Goal: Task Accomplishment & Management: Complete application form

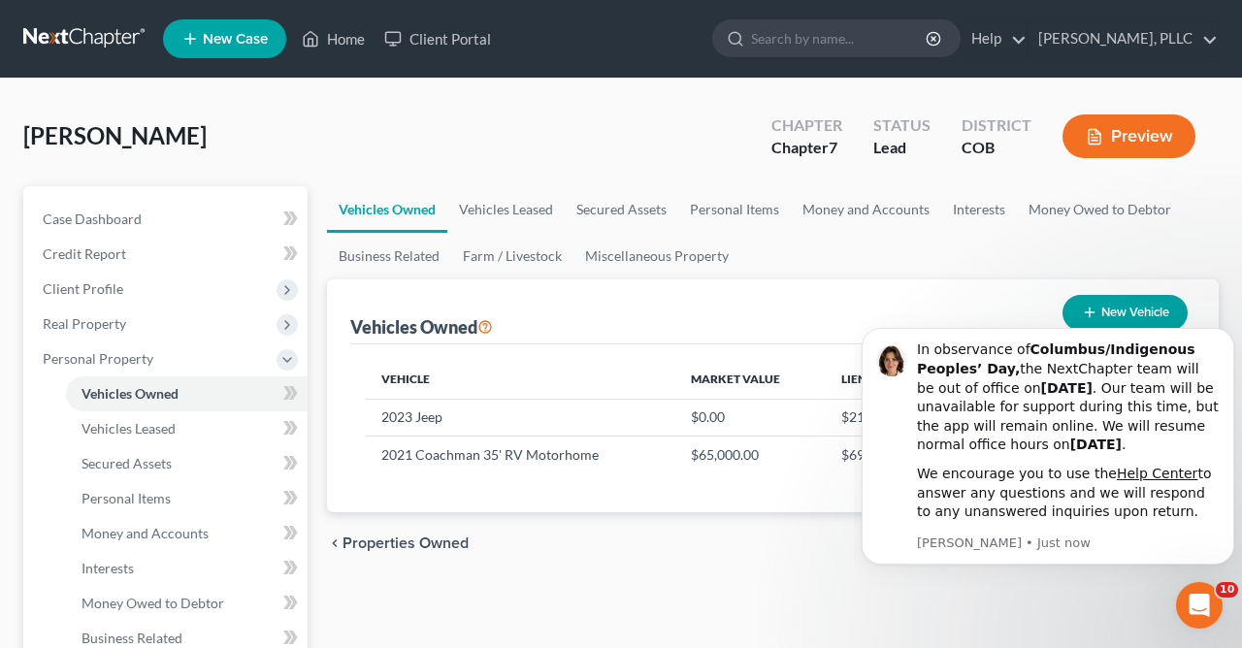
click at [970, 311] on html "In observance of Columbus/Indigenous Peoples’ Day, the NextChapter team will be…" at bounding box center [1048, 308] width 388 height 8
click at [1230, 334] on icon "Dismiss notification" at bounding box center [1228, 334] width 11 height 11
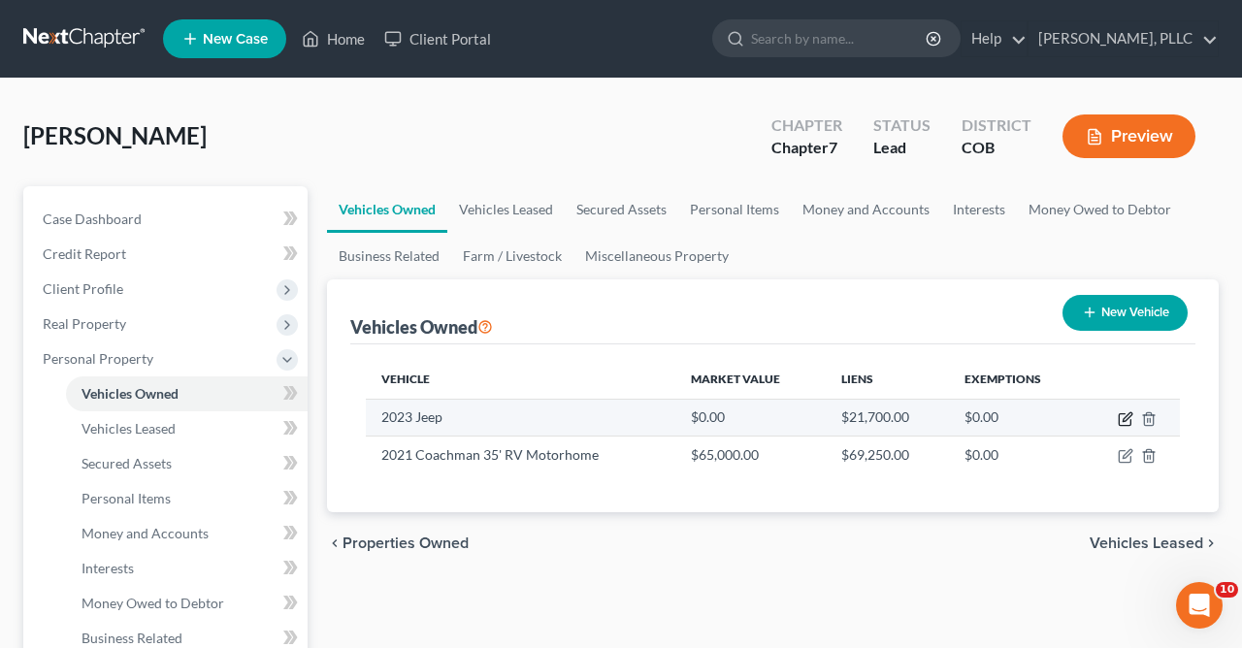
click at [1124, 422] on icon "button" at bounding box center [1126, 419] width 16 height 16
select select "0"
select select "3"
select select "2"
select select "0"
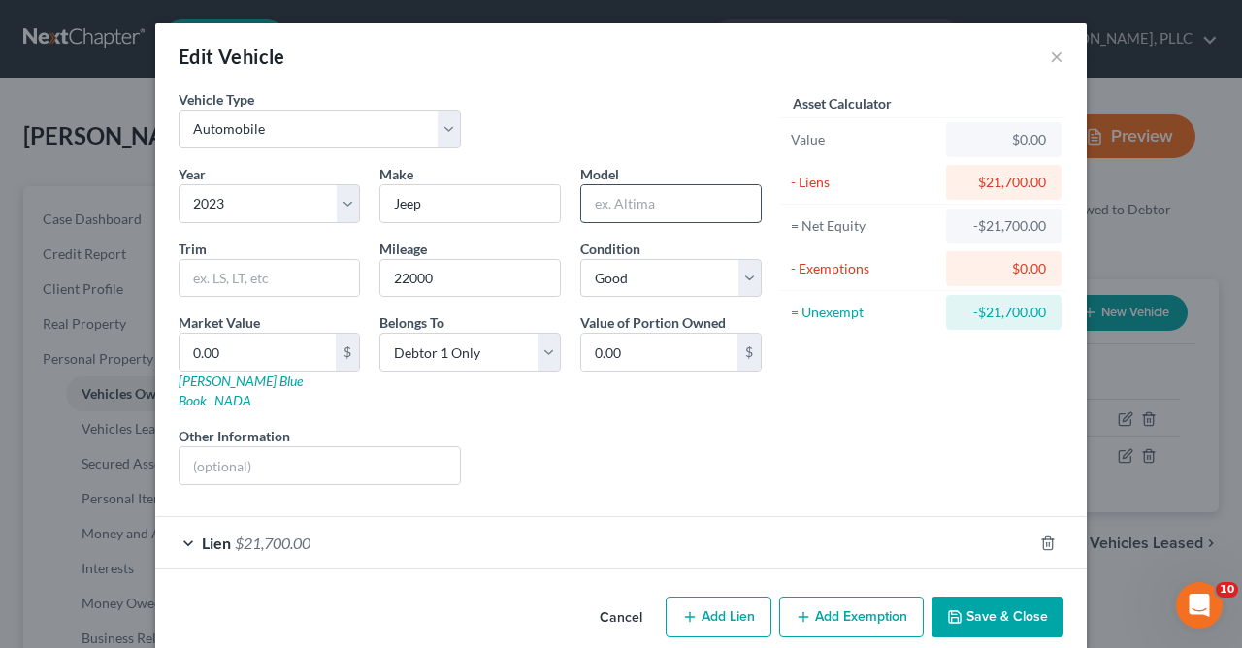
click at [689, 206] on input "text" at bounding box center [670, 203] width 179 height 37
type input "Wrangler Sport"
click at [379, 333] on select "Select Debtor 1 Only Debtor 2 Only Debtor 1 And Debtor 2 Only At Least One Of T…" at bounding box center [469, 352] width 181 height 39
select select "3"
click option "At Least One Of The Debtors And Another" at bounding box center [0, 0] width 0 height 0
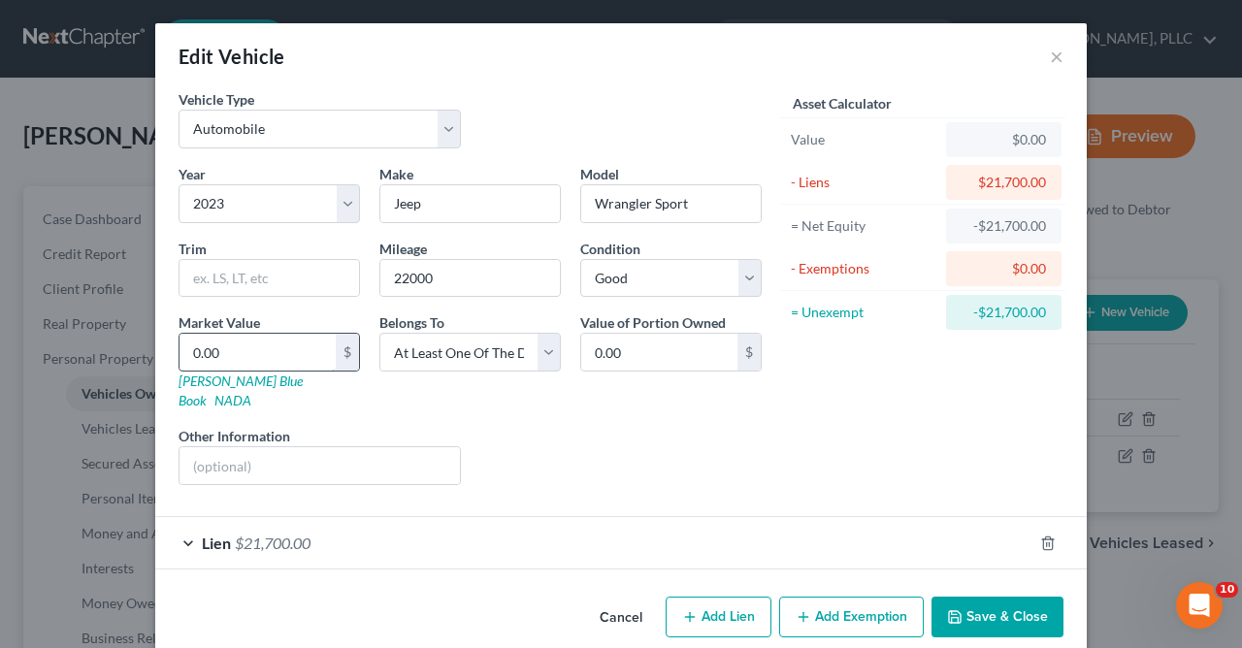
click at [261, 346] on input "0.00" at bounding box center [257, 352] width 156 height 37
type input "2"
type input "2.00"
type input "23"
type input "23.00"
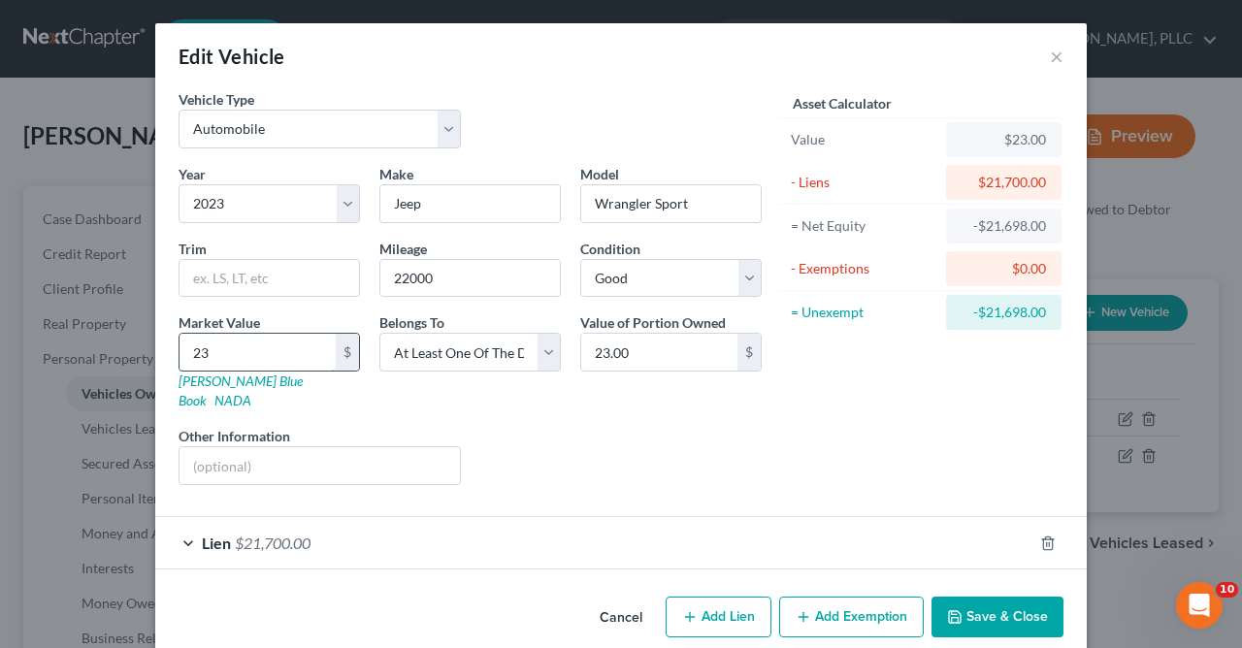
type input "236"
type input "236.00"
type input "2367"
type input "2,367.00"
type input "2,3670"
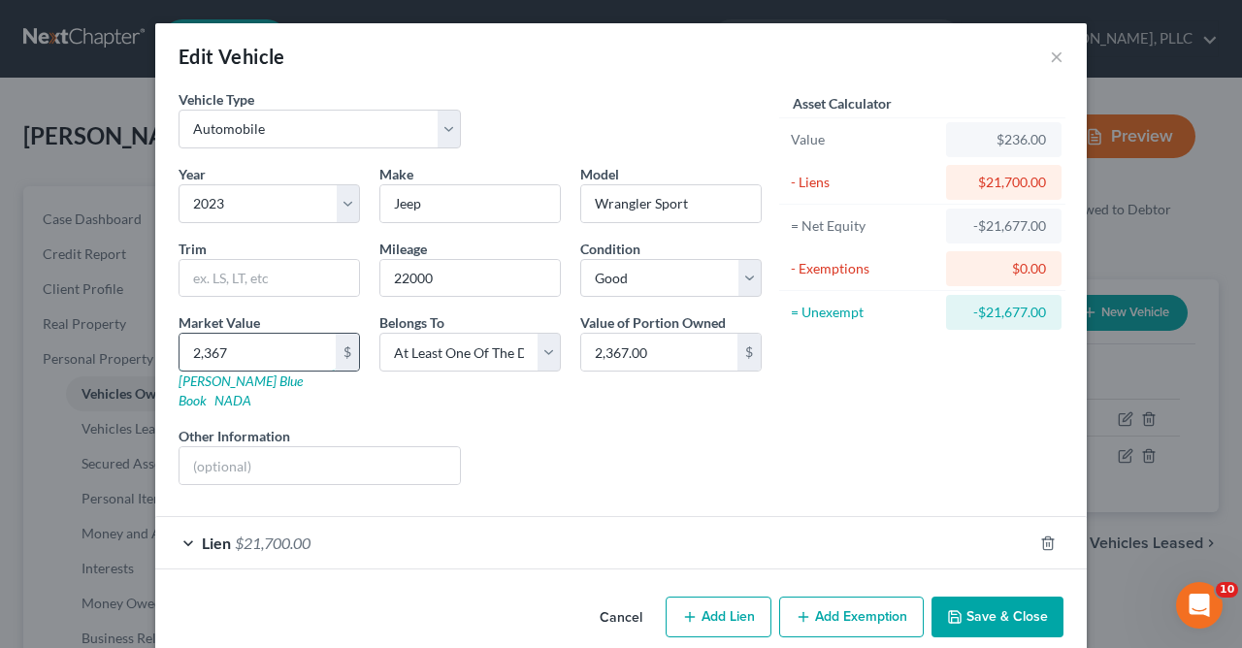
type input "23,670.00"
click at [850, 599] on button "Add Exemption" at bounding box center [851, 617] width 145 height 41
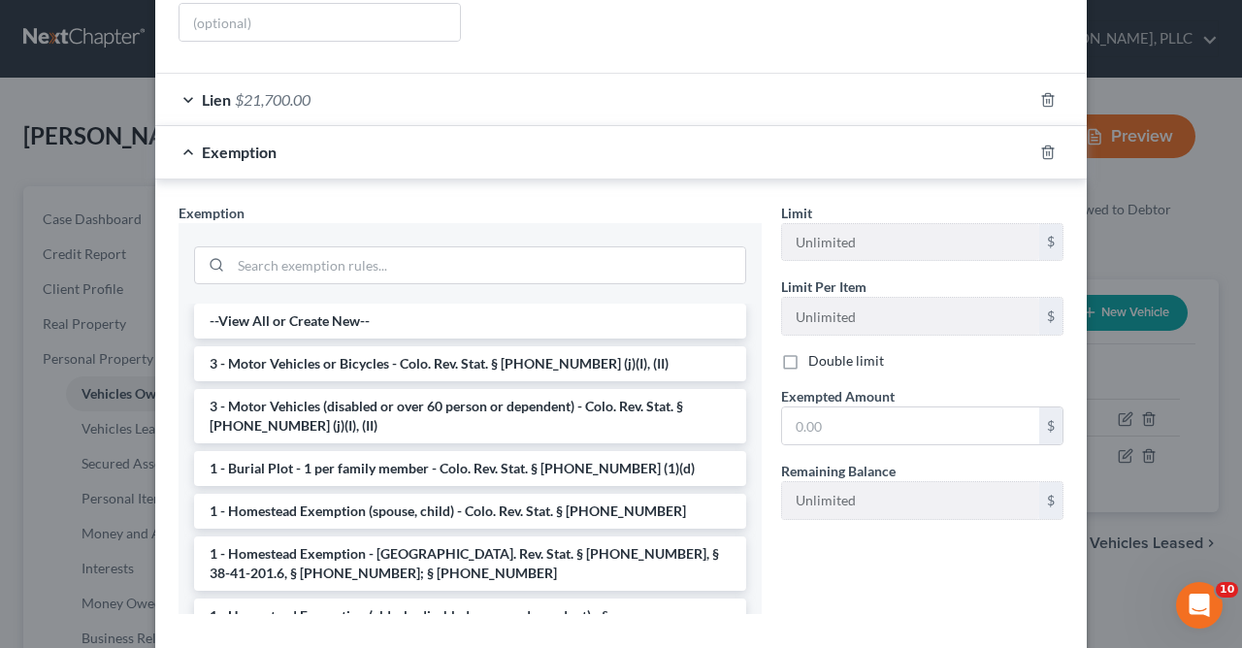
scroll to position [480, 0]
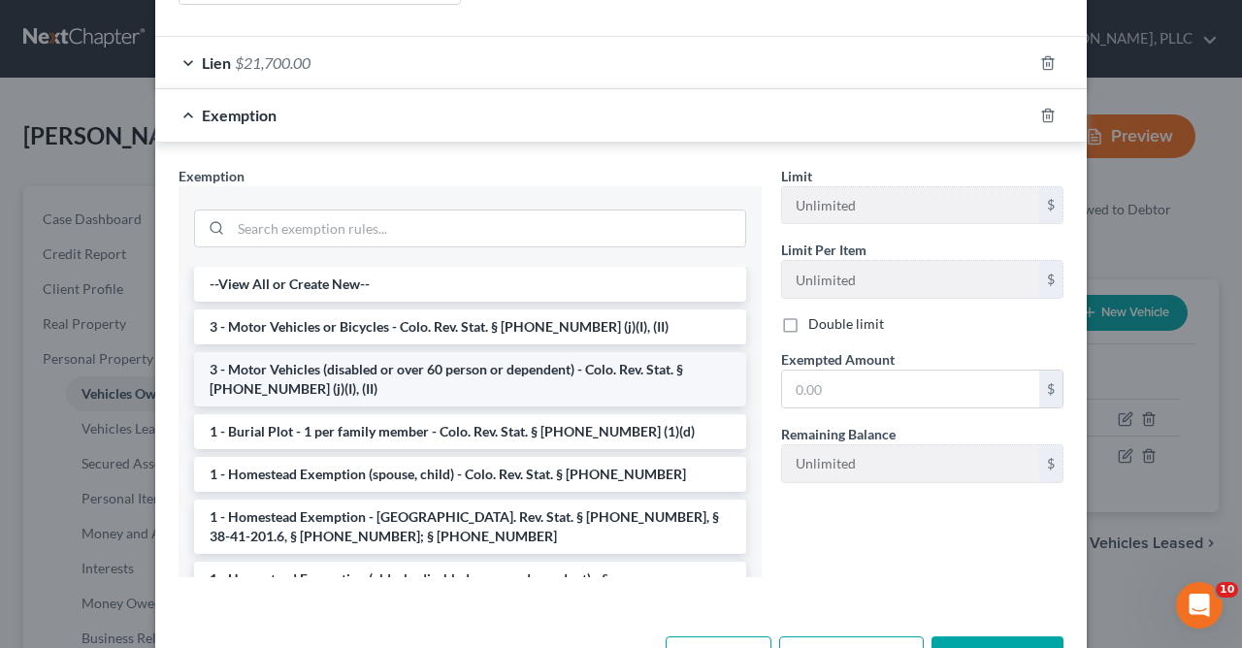
click at [550, 363] on li "3 - Motor Vehicles (disabled or over 60 person or dependent) - Colo. Rev. Stat.…" at bounding box center [470, 379] width 552 height 54
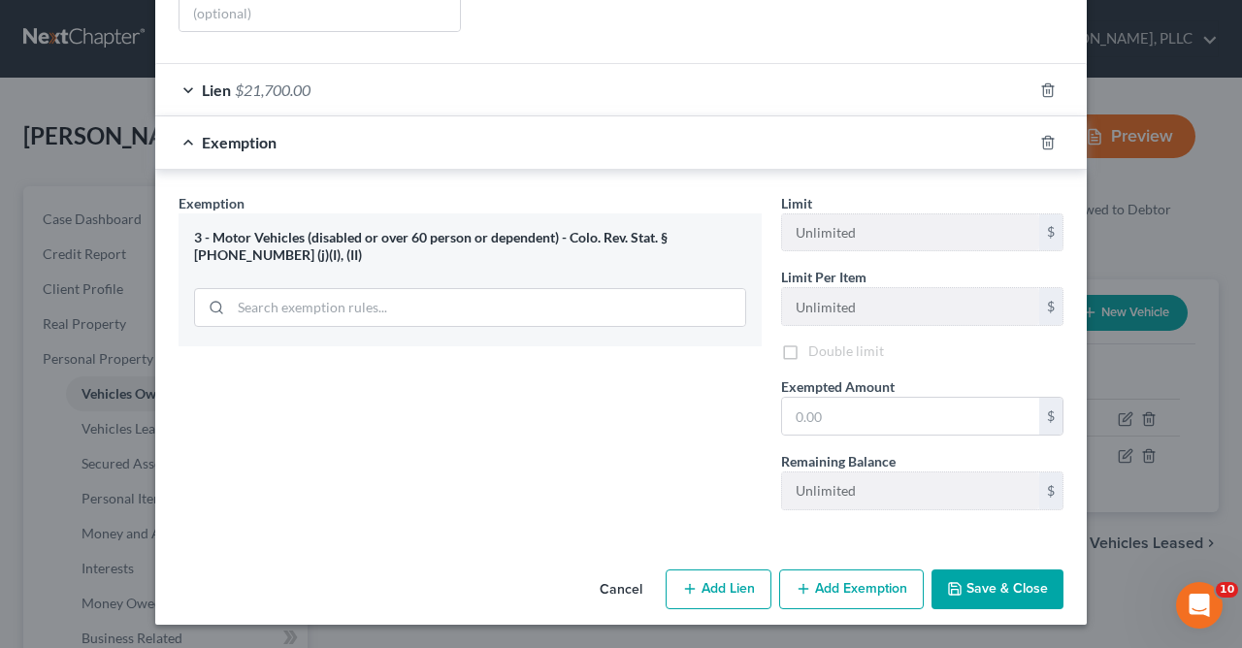
scroll to position [435, 0]
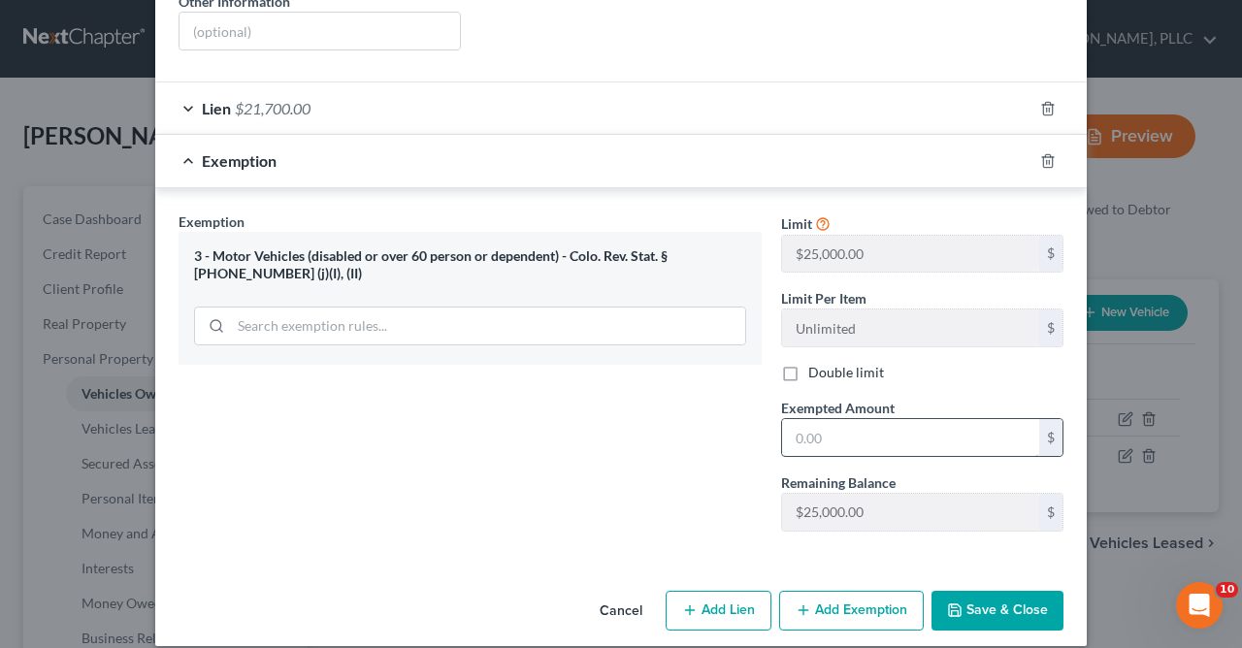
click at [882, 423] on input "text" at bounding box center [910, 437] width 257 height 37
type input "1,970.00"
click at [1000, 600] on button "Save & Close" at bounding box center [997, 611] width 132 height 41
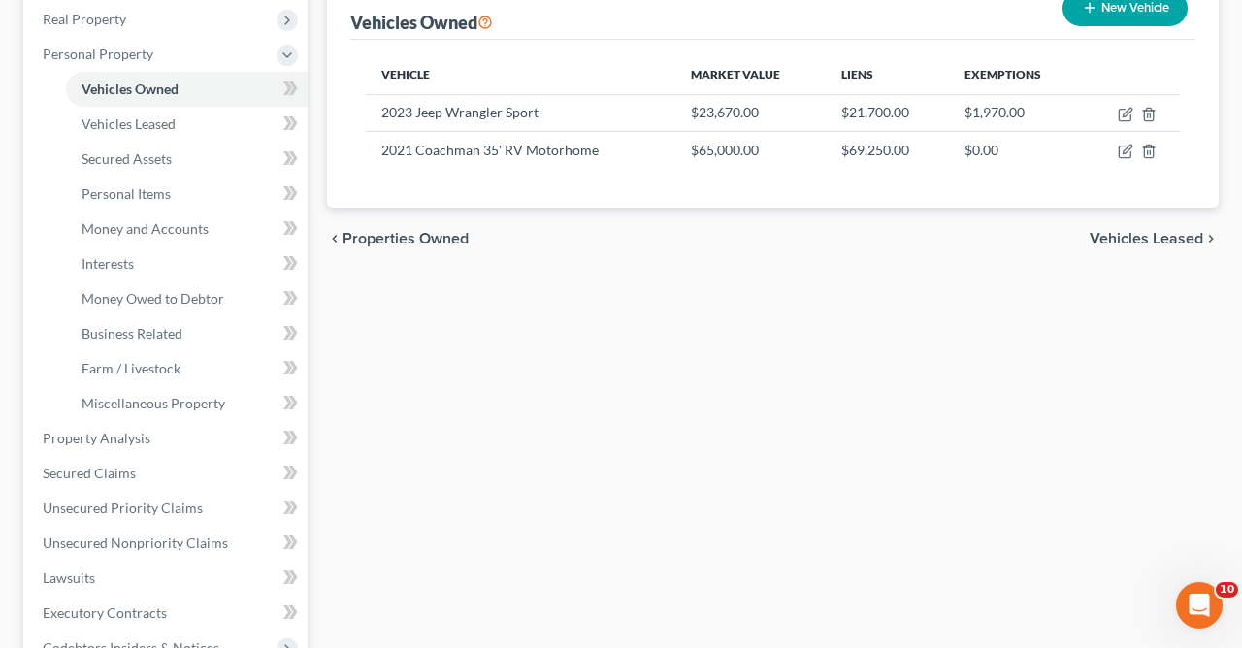
scroll to position [392, 0]
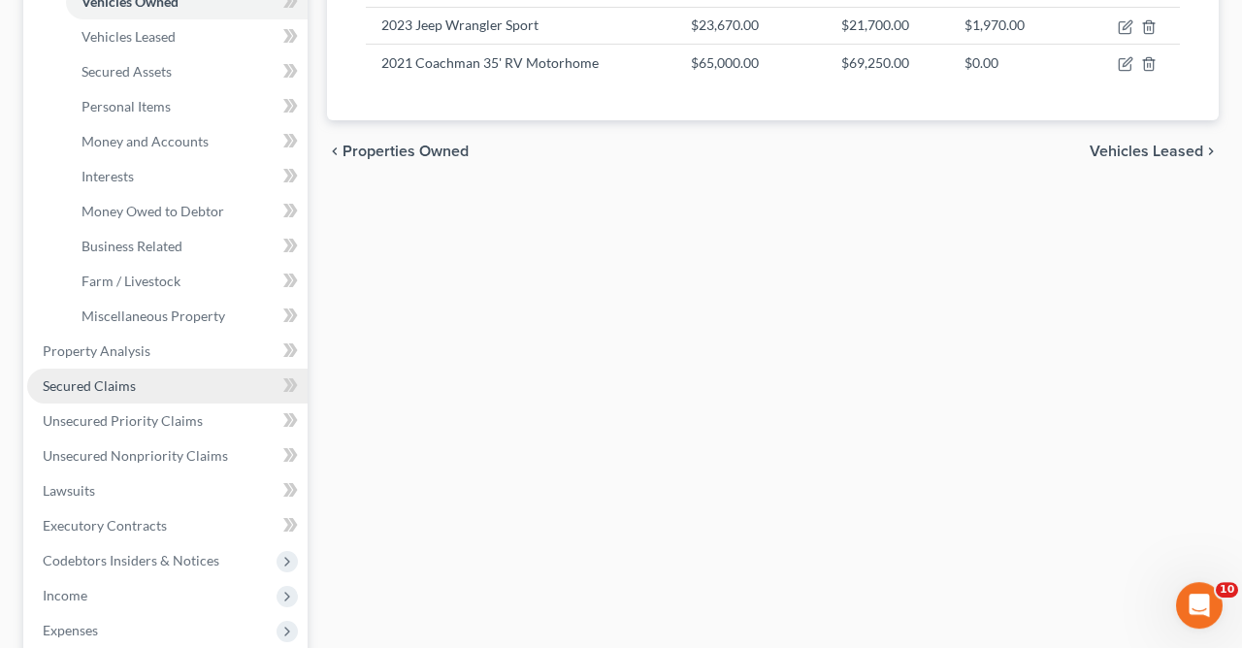
click at [126, 385] on span "Secured Claims" at bounding box center [89, 385] width 93 height 16
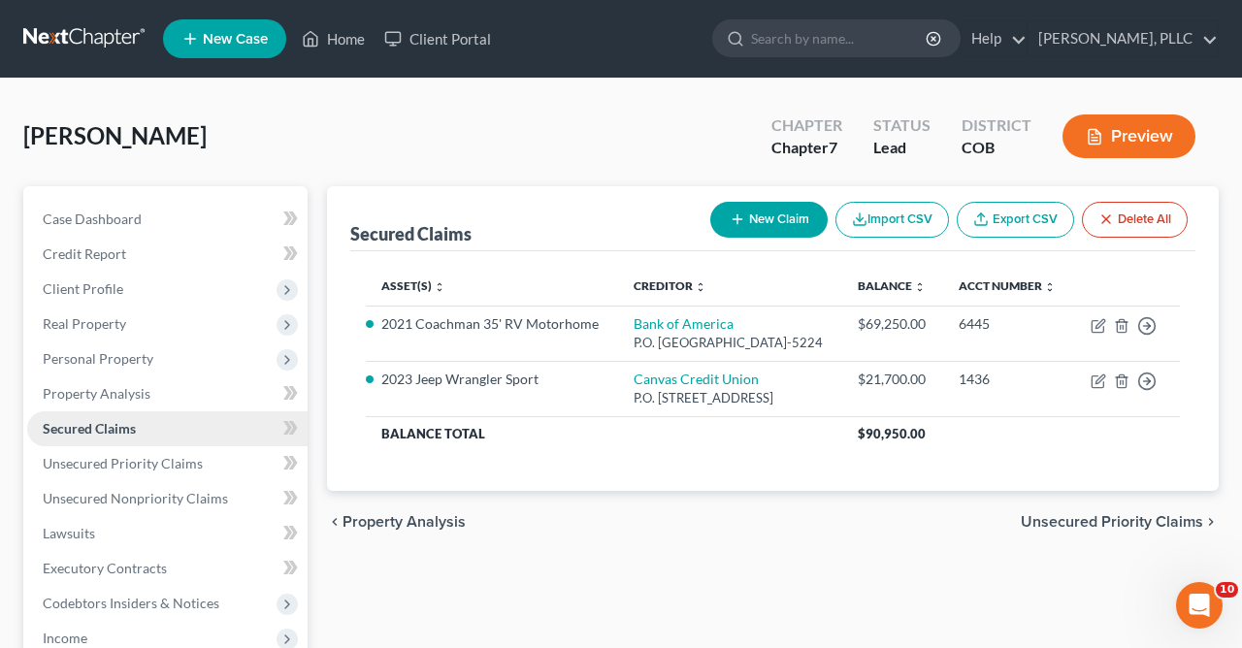
click at [110, 437] on link "Secured Claims" at bounding box center [167, 428] width 280 height 35
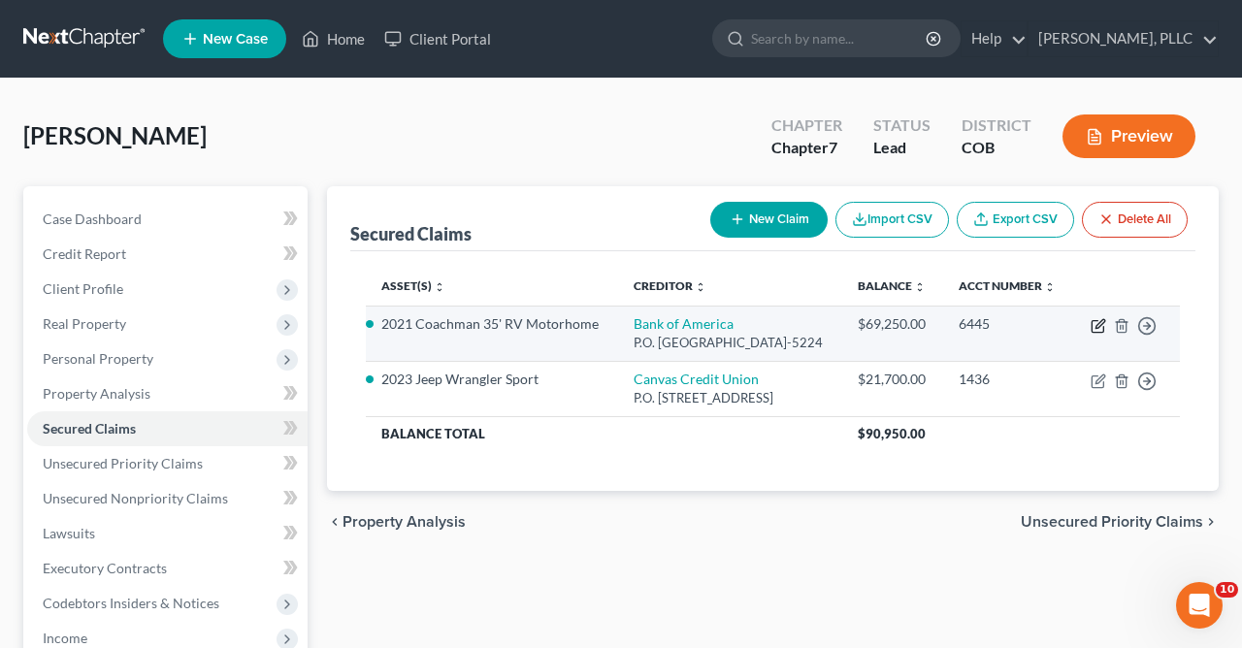
click at [1097, 333] on icon "button" at bounding box center [1098, 327] width 12 height 12
select select "9"
select select "11"
select select "2"
select select "0"
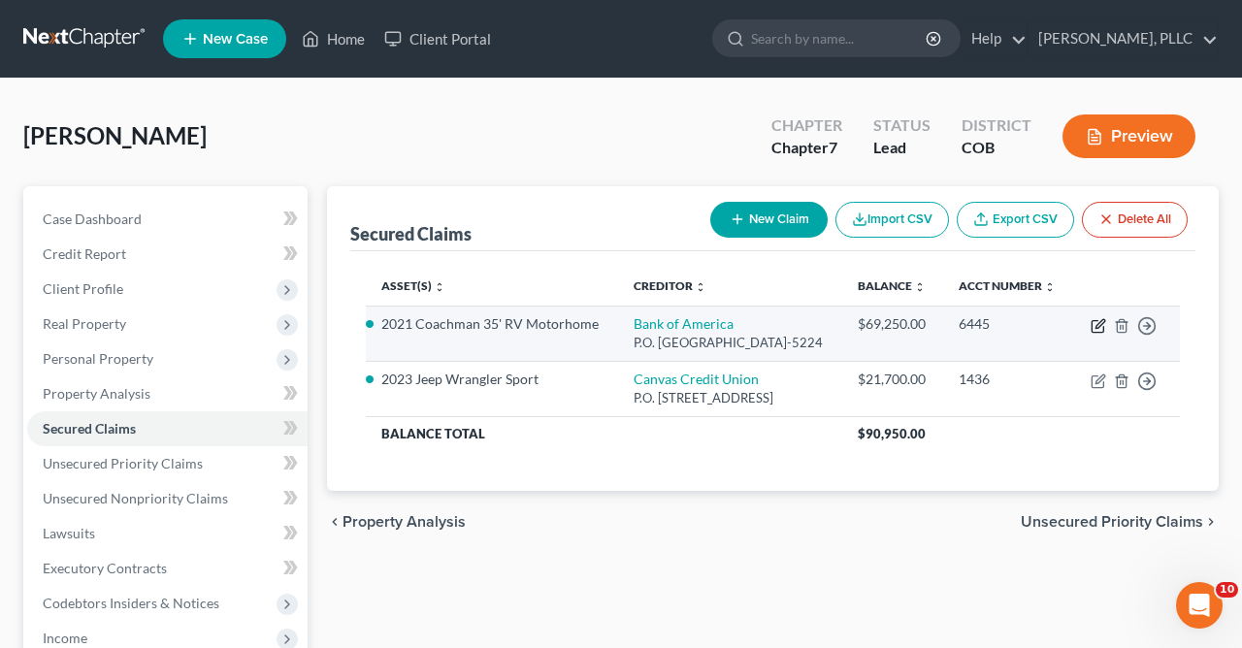
select select "0"
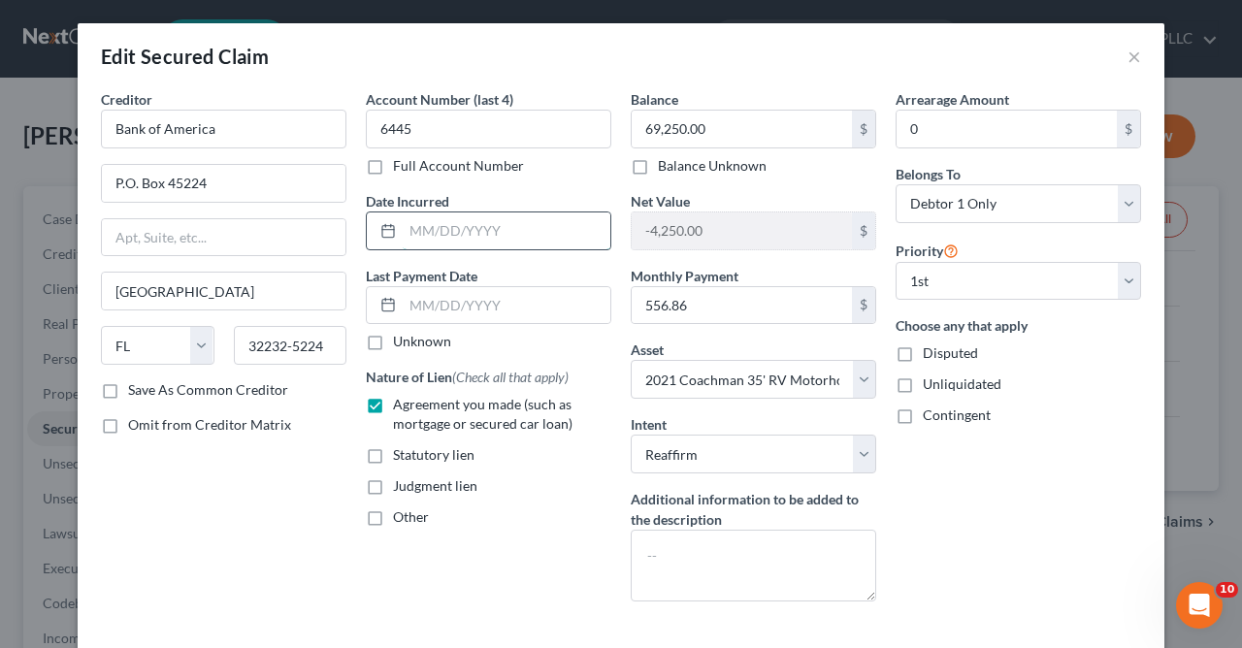
click at [562, 243] on input "text" at bounding box center [507, 230] width 208 height 37
type input "[DATE]"
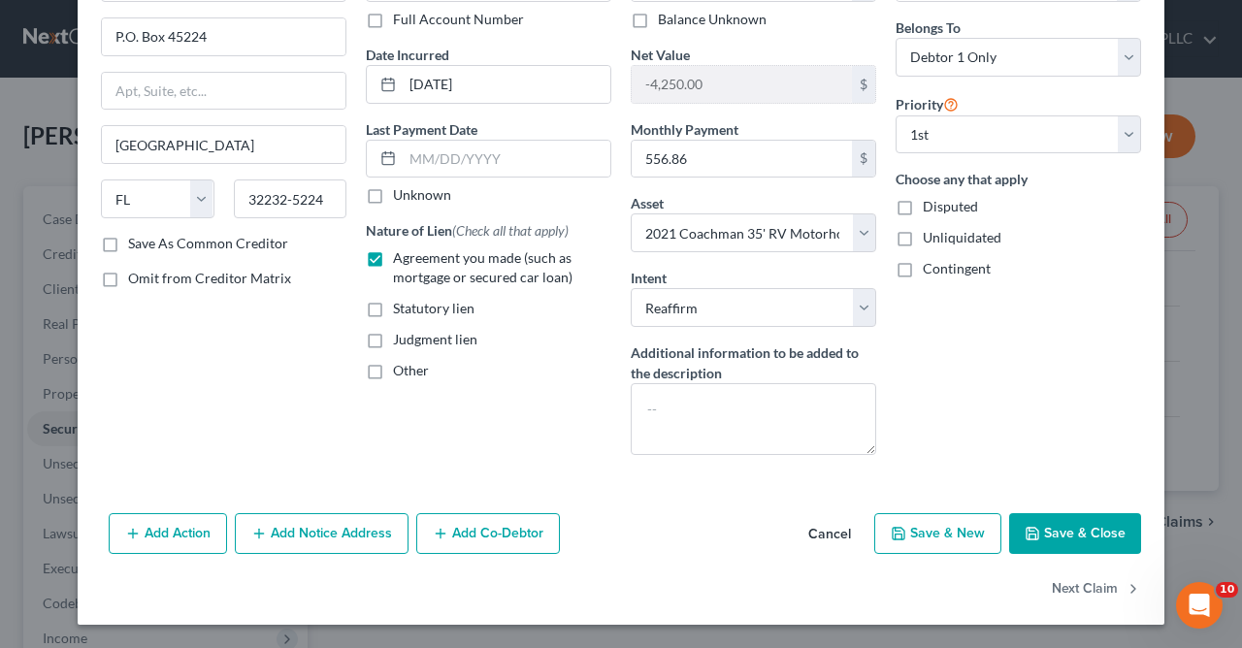
click at [1076, 527] on button "Save & Close" at bounding box center [1075, 533] width 132 height 41
select select
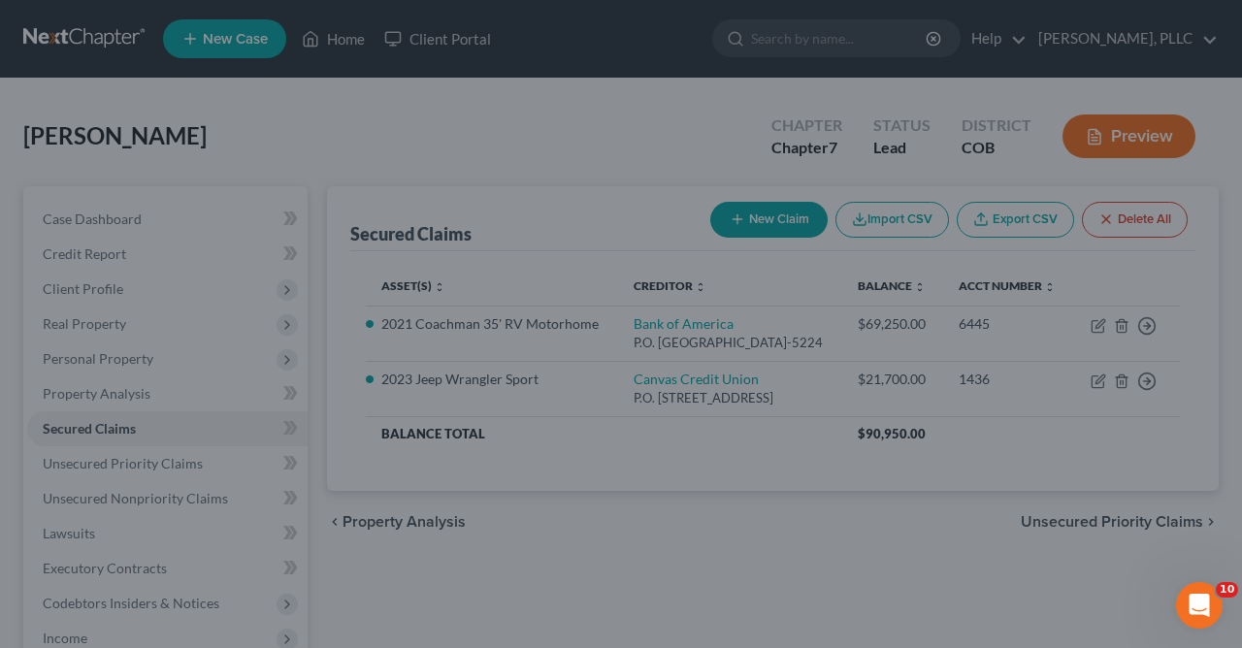
scroll to position [0, 0]
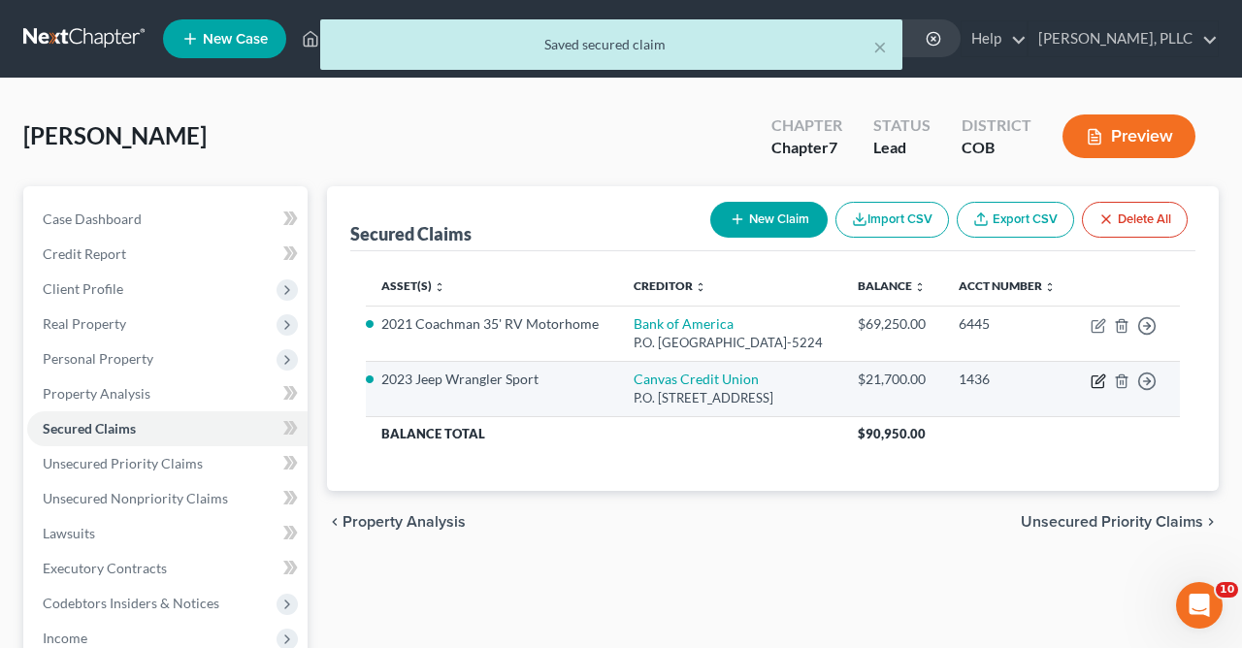
click at [1101, 389] on icon "button" at bounding box center [1099, 382] width 16 height 16
select select "5"
select select "2"
select select "0"
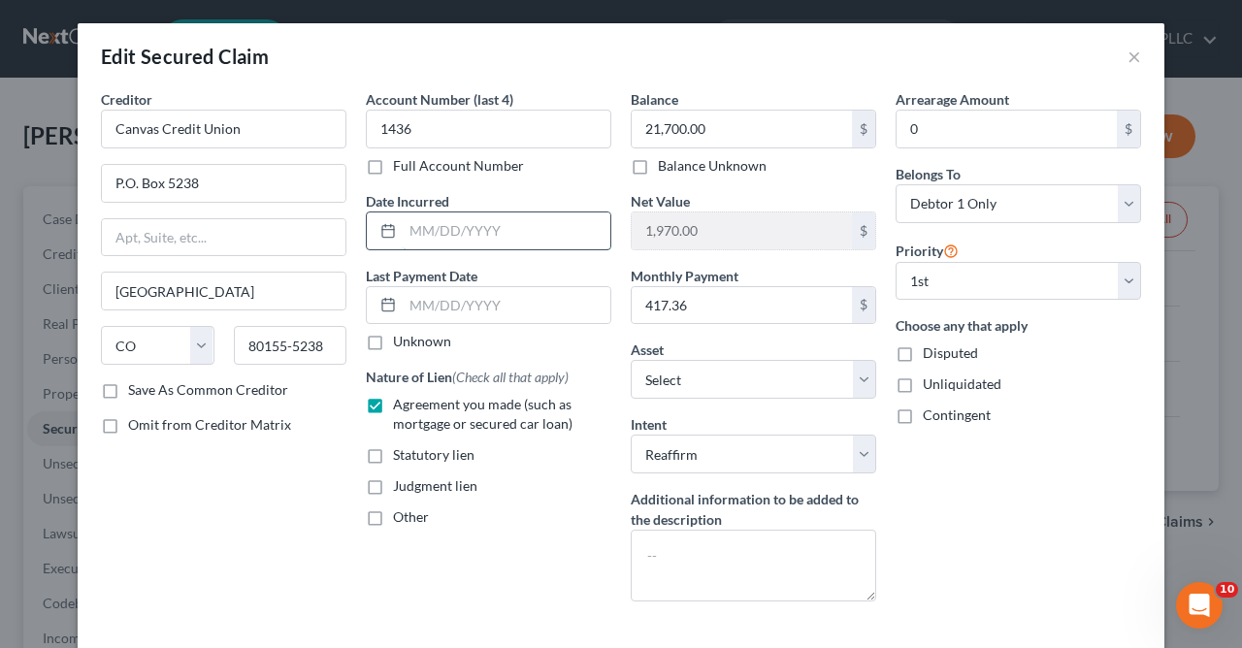
click at [573, 234] on input "text" at bounding box center [507, 230] width 208 height 37
type input "[DATE]"
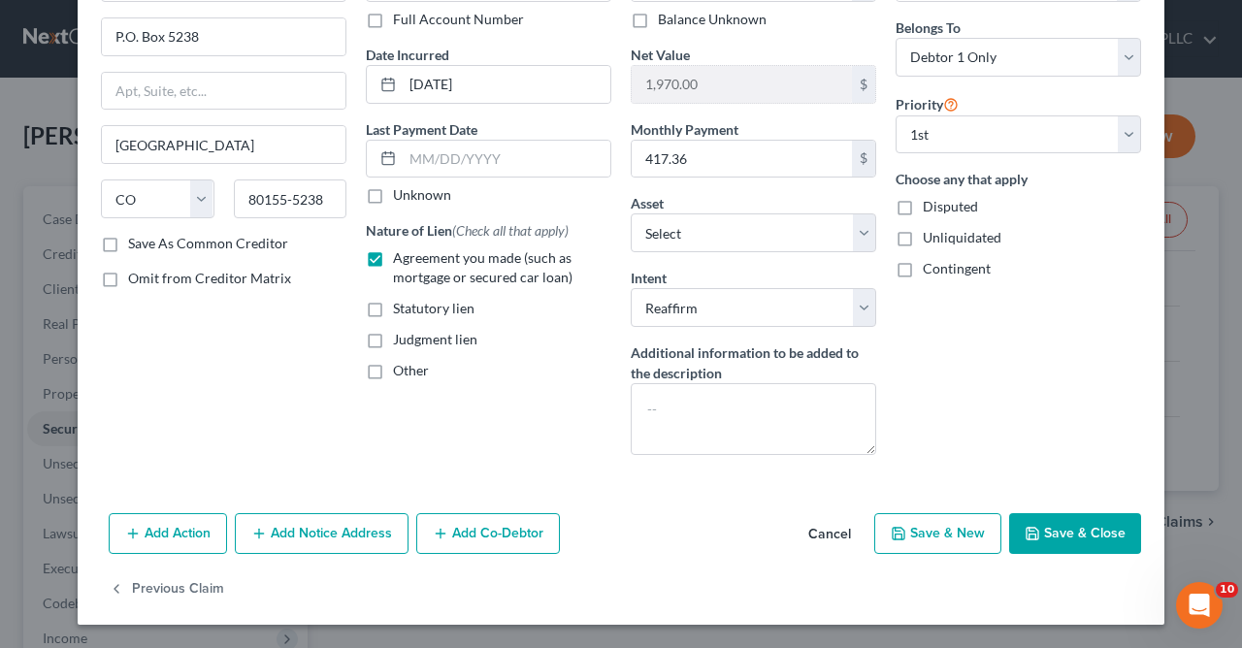
click at [1086, 535] on button "Save & Close" at bounding box center [1075, 533] width 132 height 41
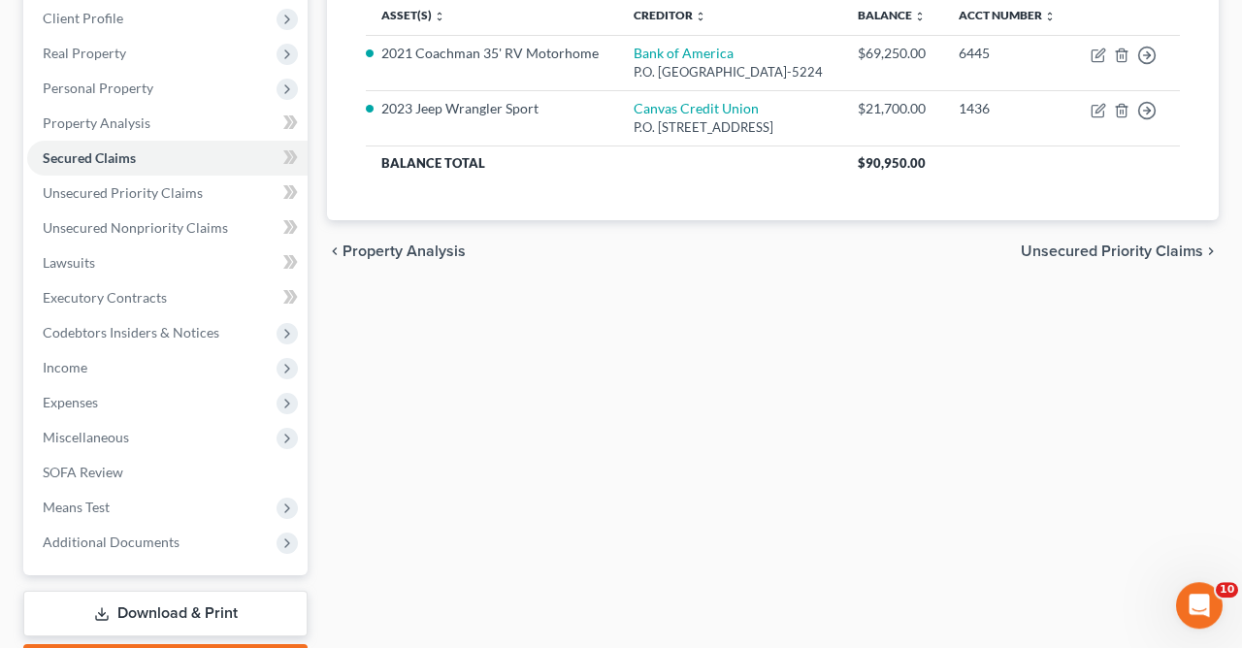
scroll to position [381, 0]
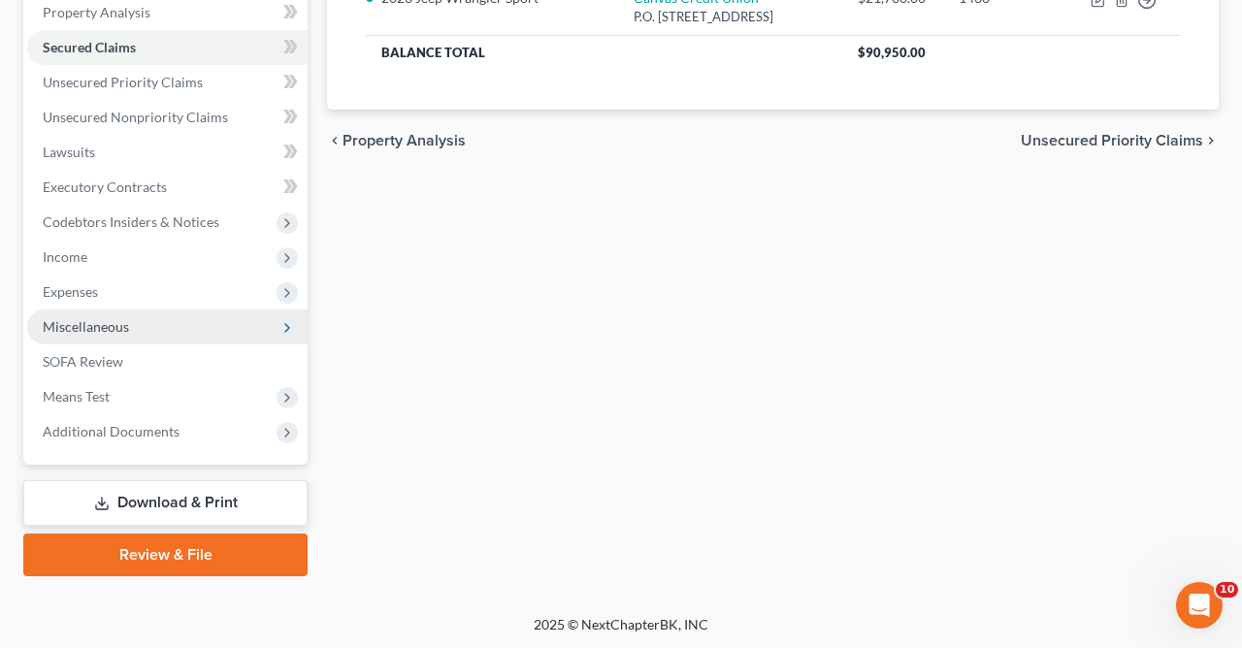
click at [186, 330] on span "Miscellaneous" at bounding box center [167, 327] width 280 height 35
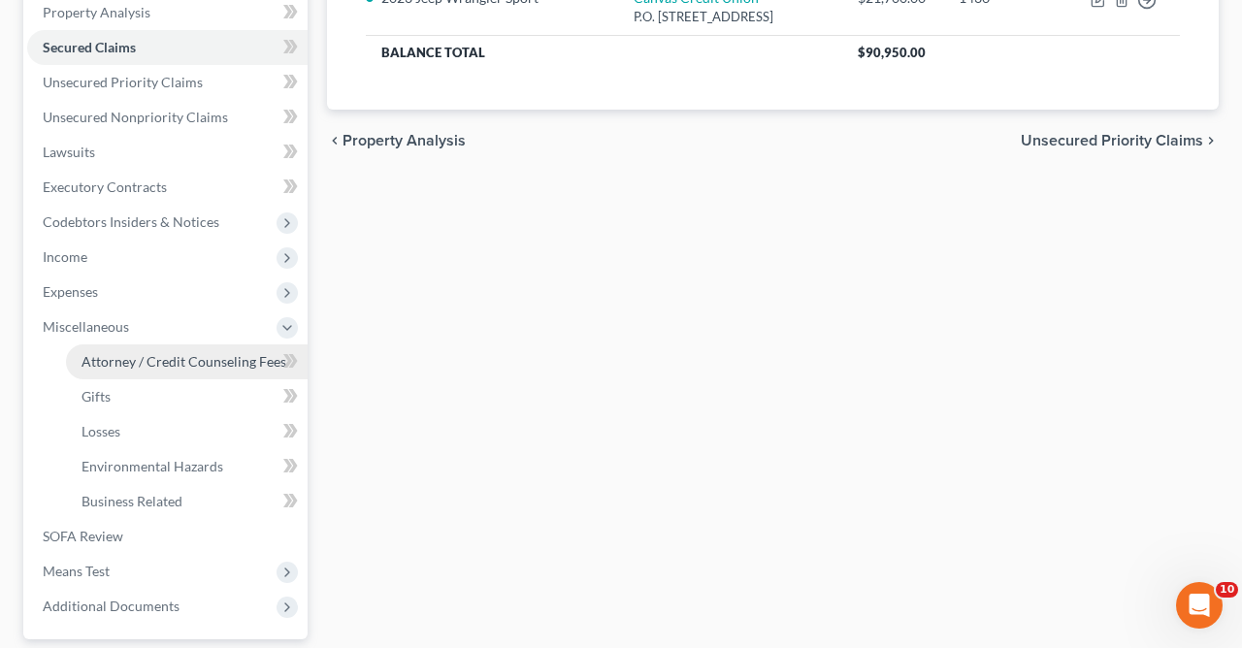
click at [202, 355] on span "Attorney / Credit Counseling Fees" at bounding box center [184, 361] width 205 height 16
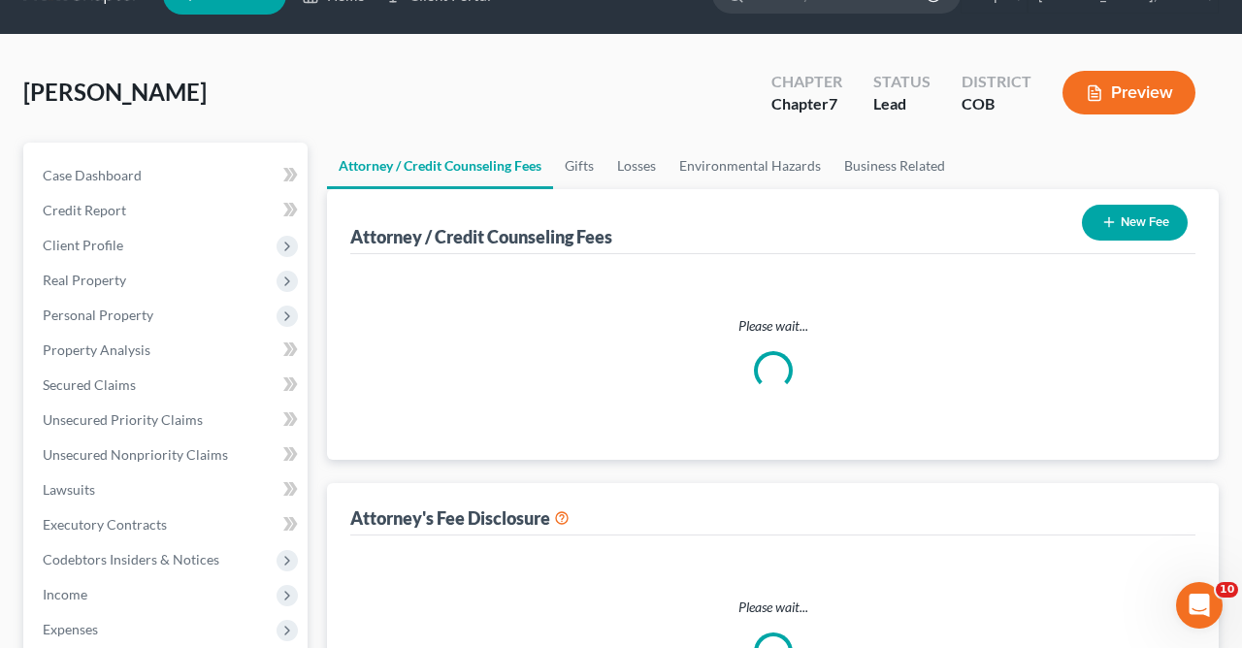
select select "0"
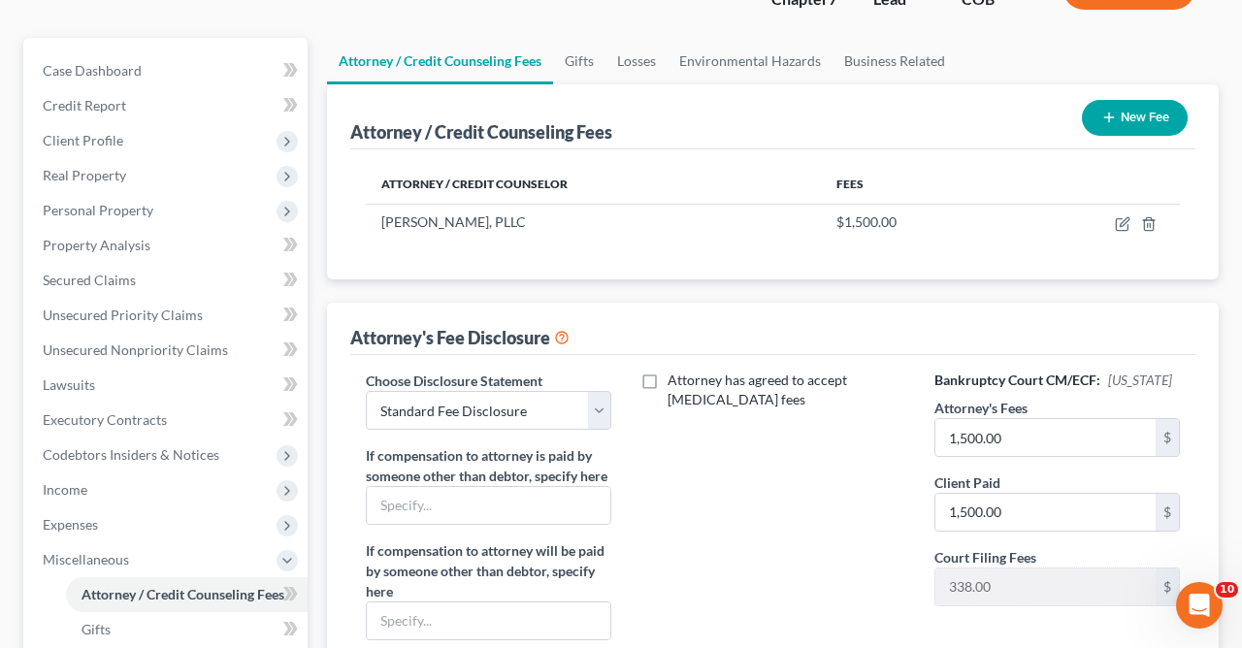
scroll to position [14, 0]
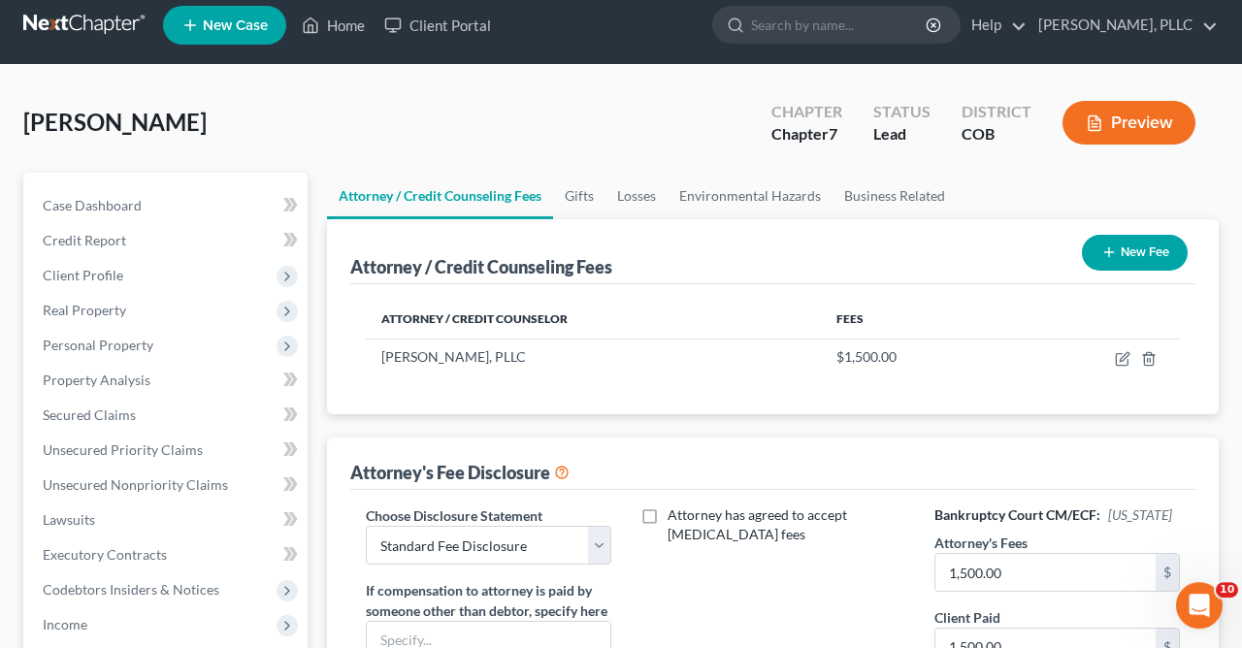
click at [1148, 245] on button "New Fee" at bounding box center [1135, 253] width 106 height 36
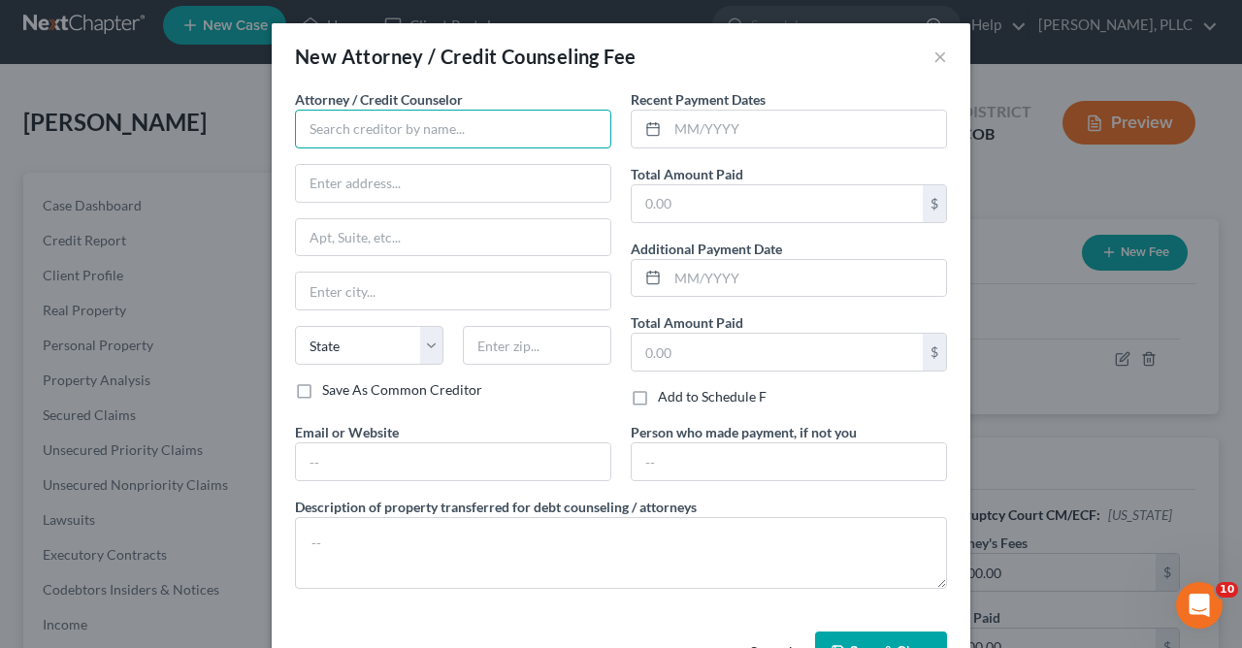
click at [575, 126] on input "text" at bounding box center [453, 129] width 316 height 39
type input "$$$$$$0$ BK Class, Inc."
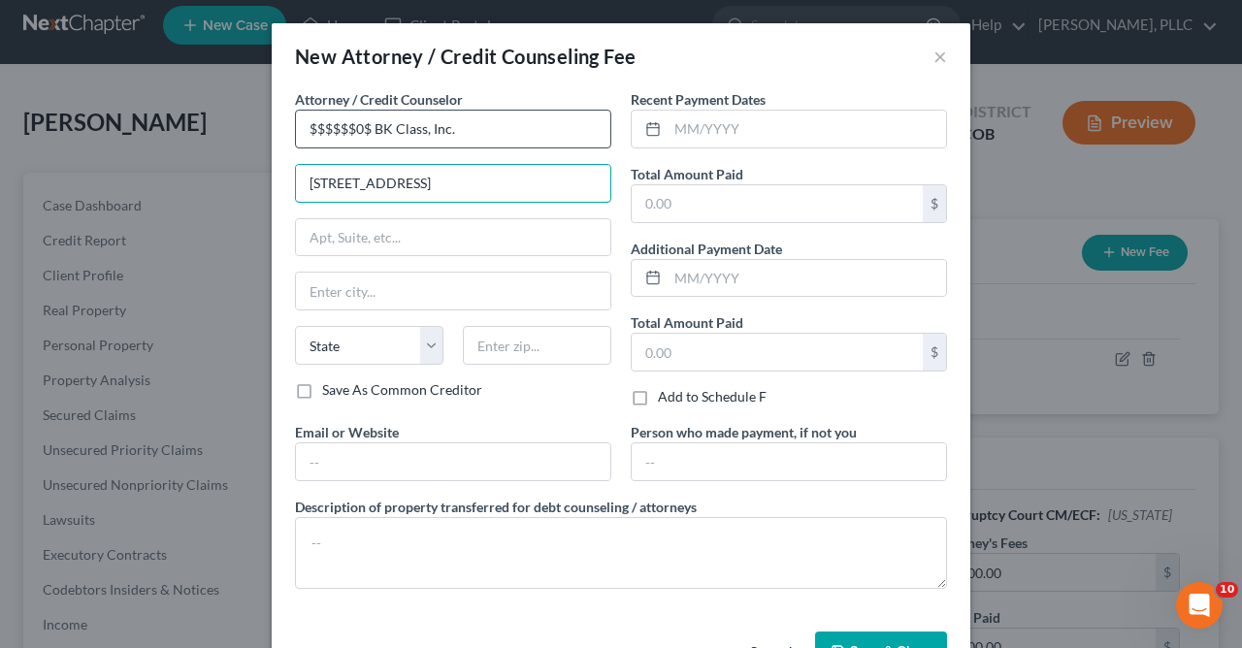
type input "[STREET_ADDRESS]"
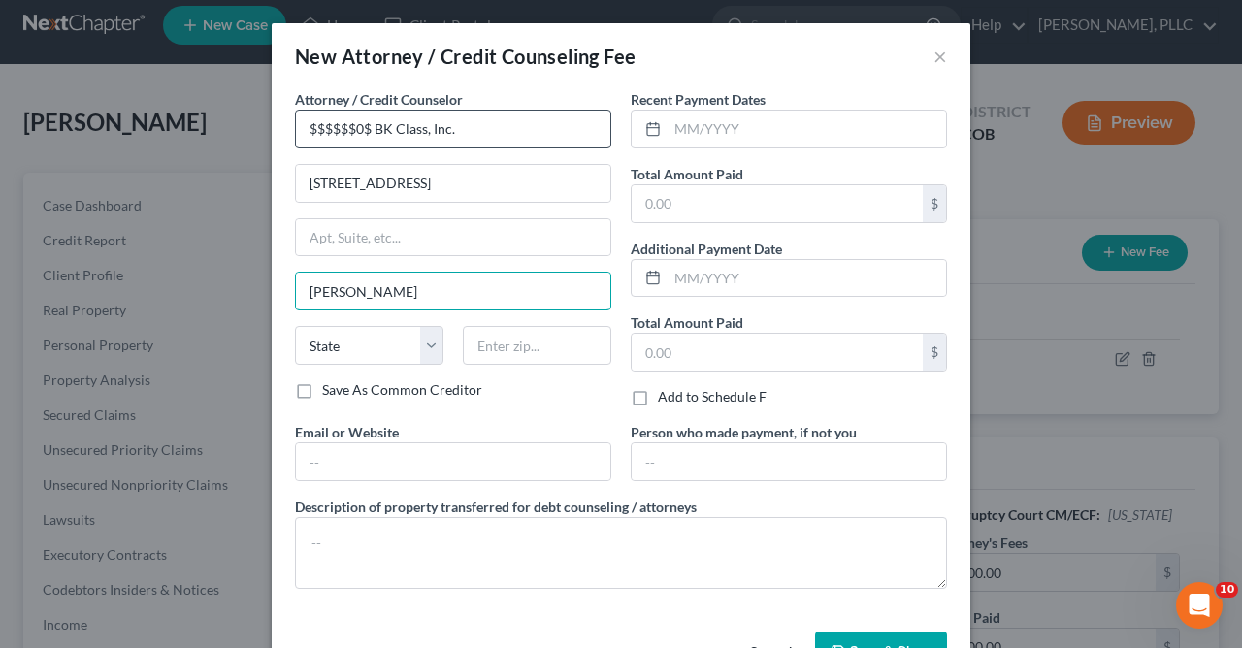
type input "[PERSON_NAME]"
select select "3"
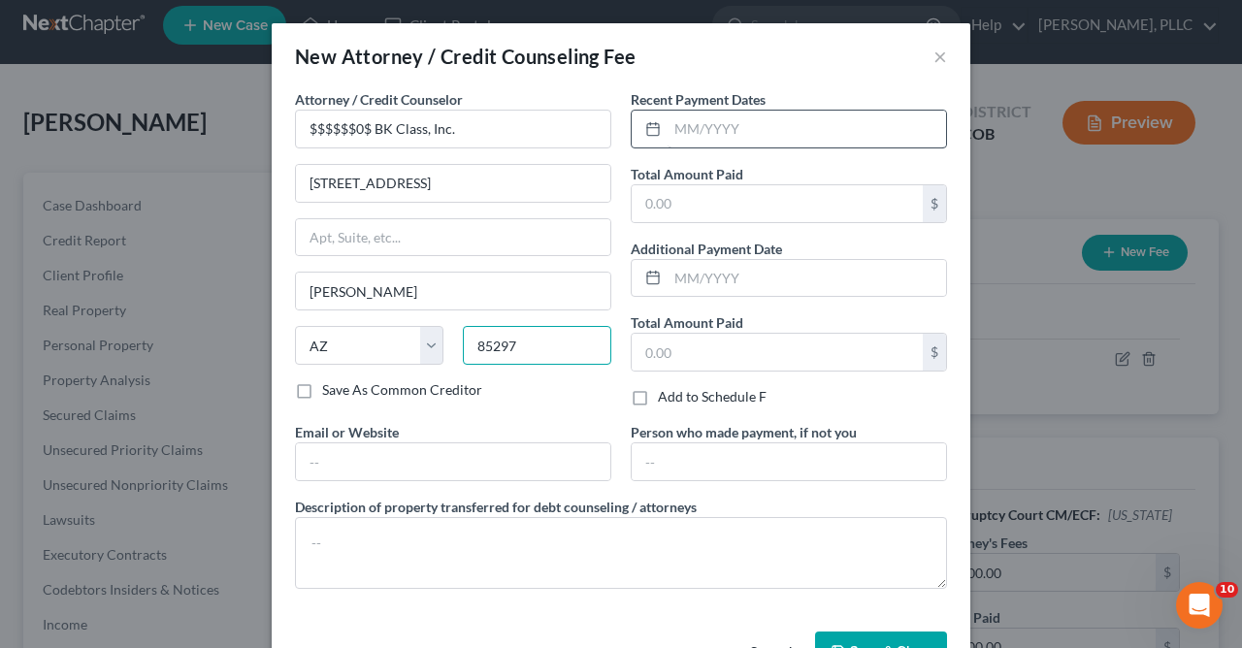
type input "85297"
click at [804, 135] on input "text" at bounding box center [807, 129] width 278 height 37
type input "10/2025"
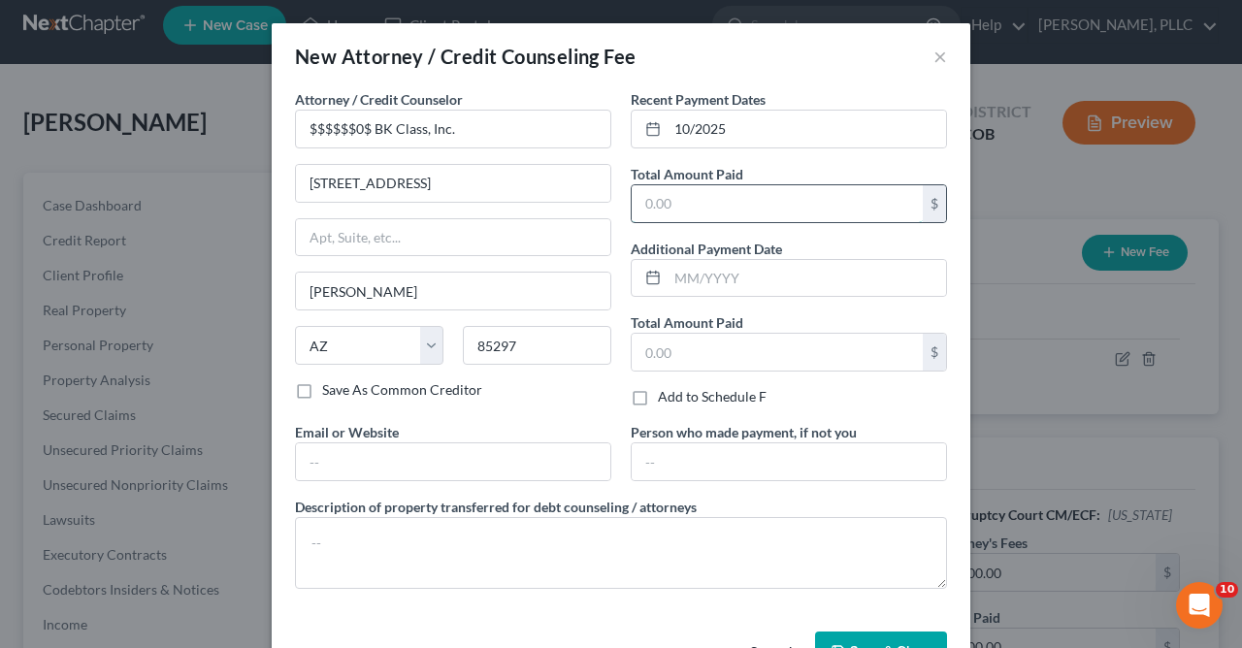
click at [684, 207] on input "text" at bounding box center [777, 203] width 291 height 37
type input "35.00"
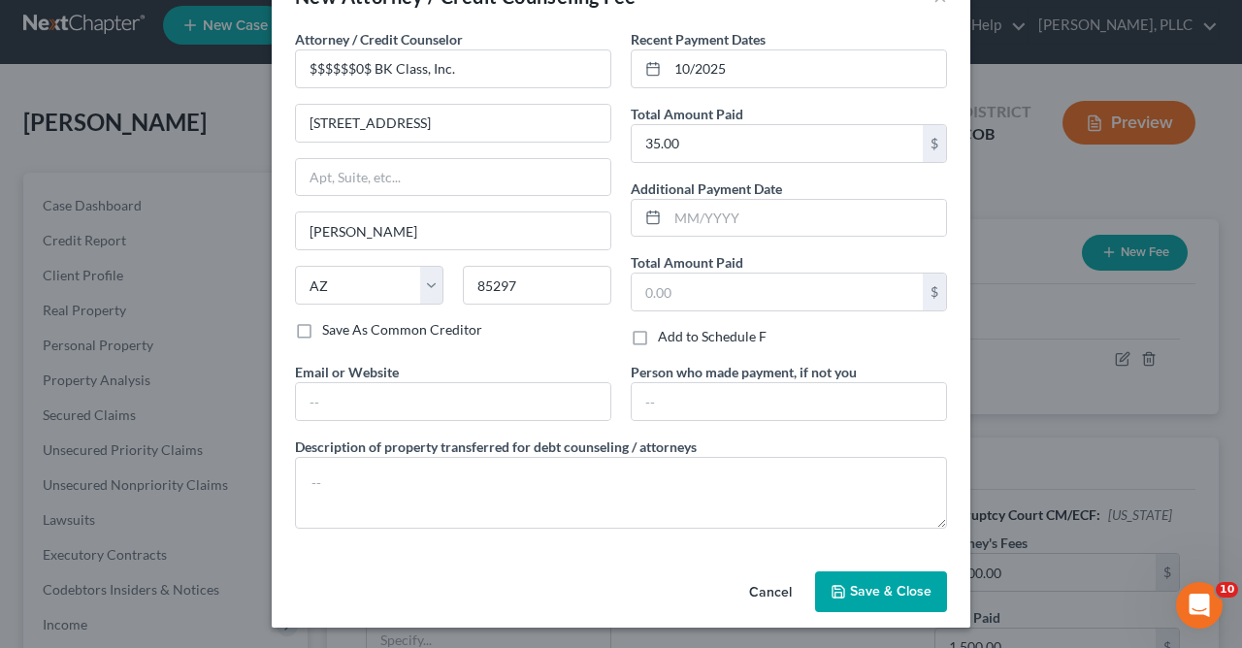
scroll to position [63, 0]
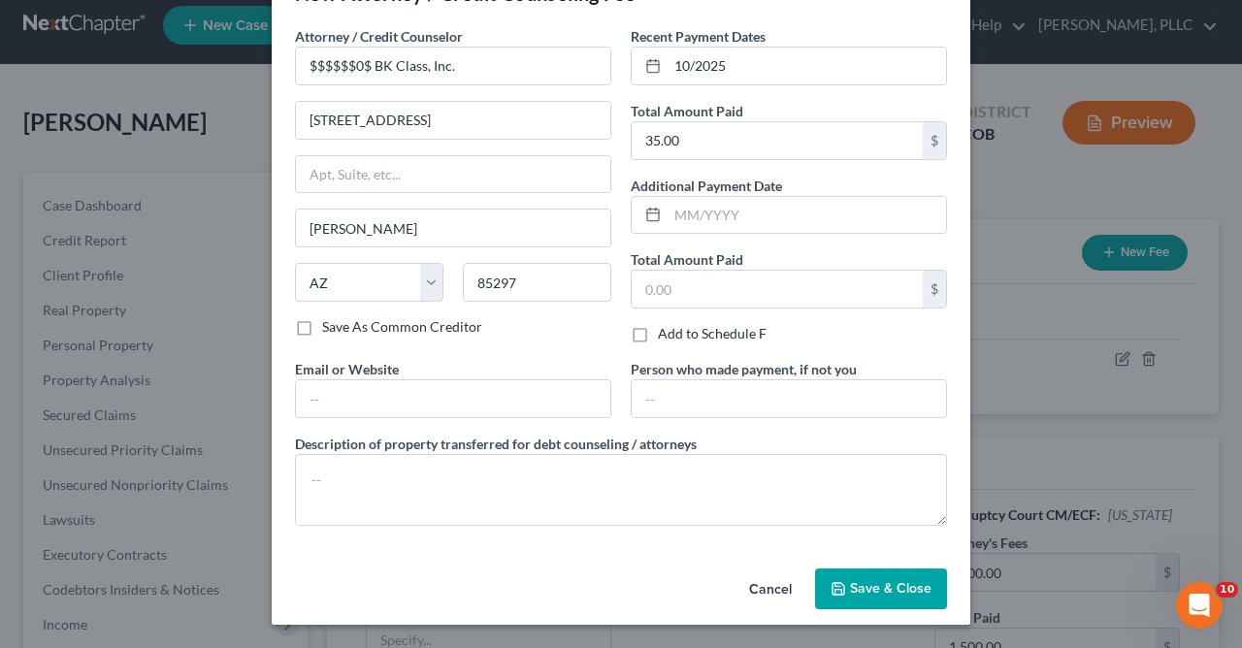
click at [892, 595] on span "Save & Close" at bounding box center [891, 588] width 82 height 16
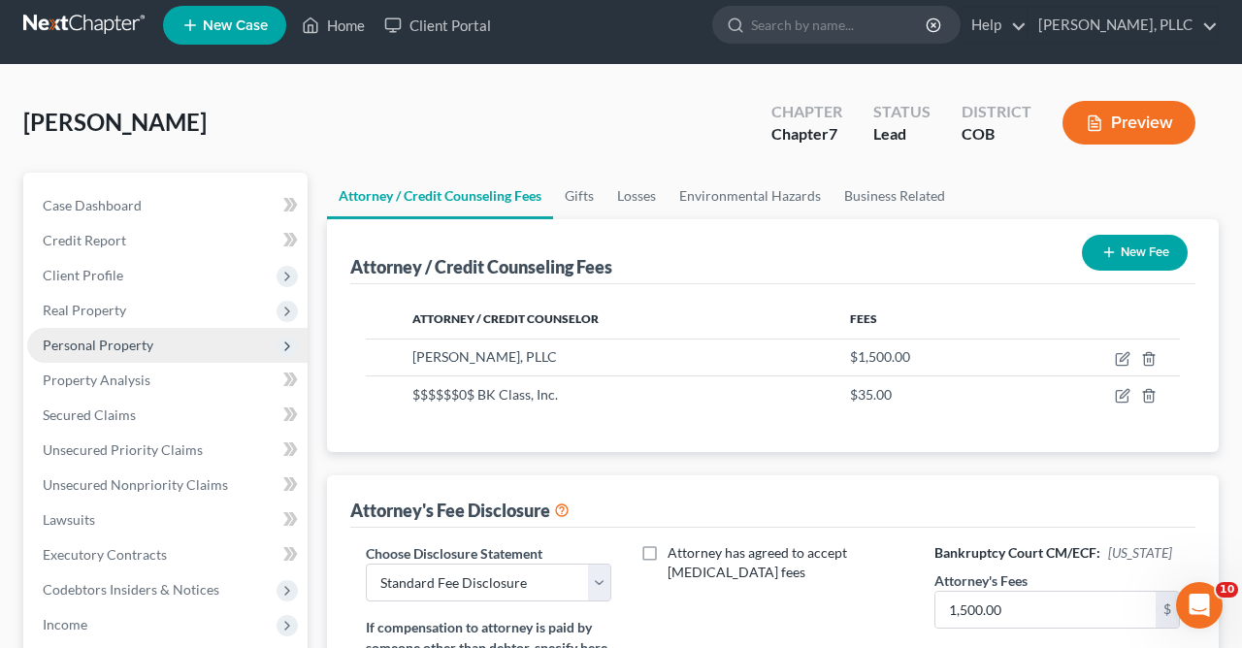
click at [117, 343] on span "Personal Property" at bounding box center [98, 345] width 111 height 16
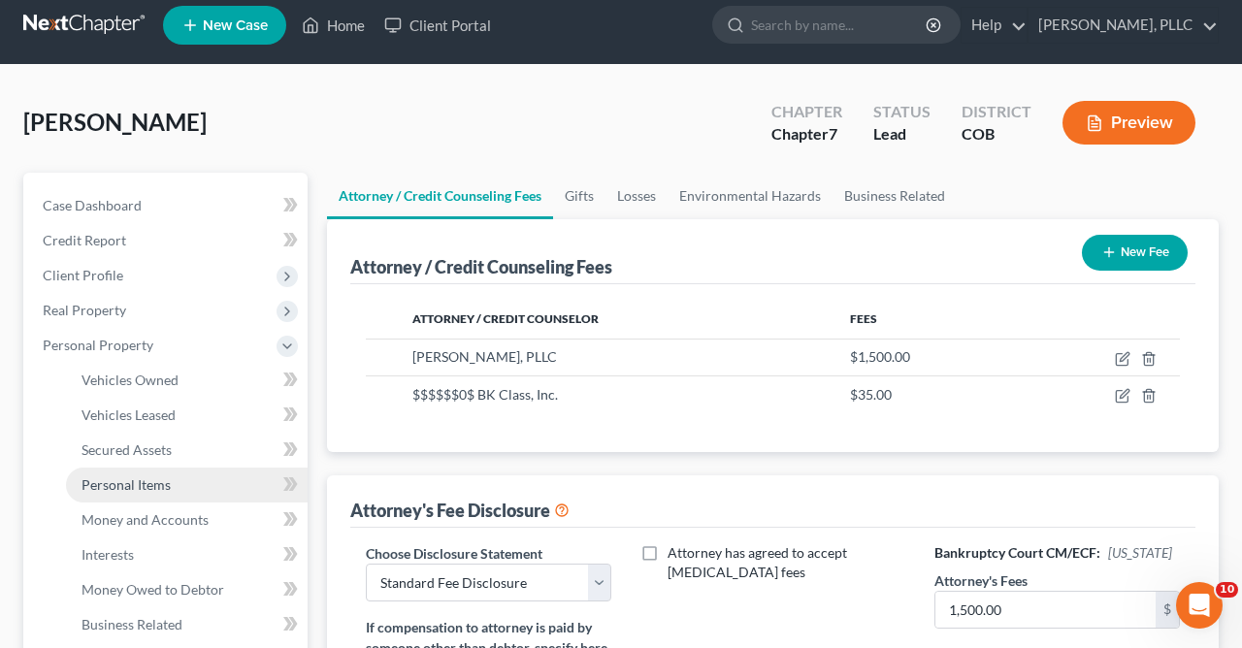
click at [152, 479] on span "Personal Items" at bounding box center [126, 484] width 89 height 16
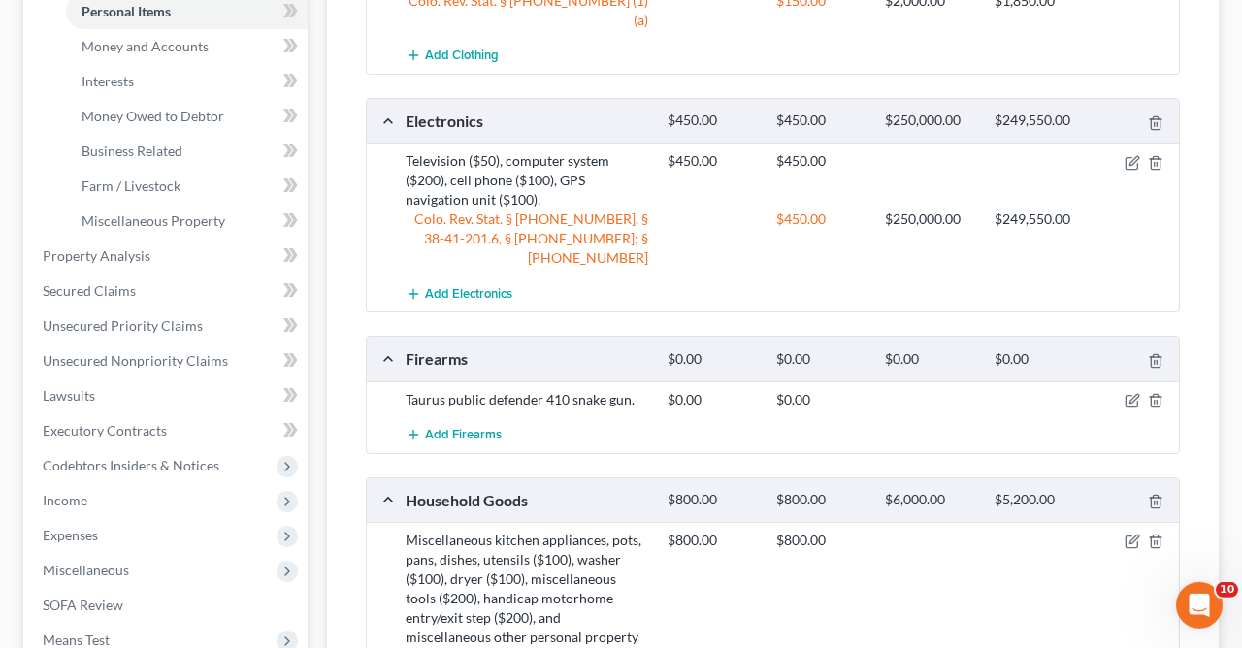
scroll to position [637, 0]
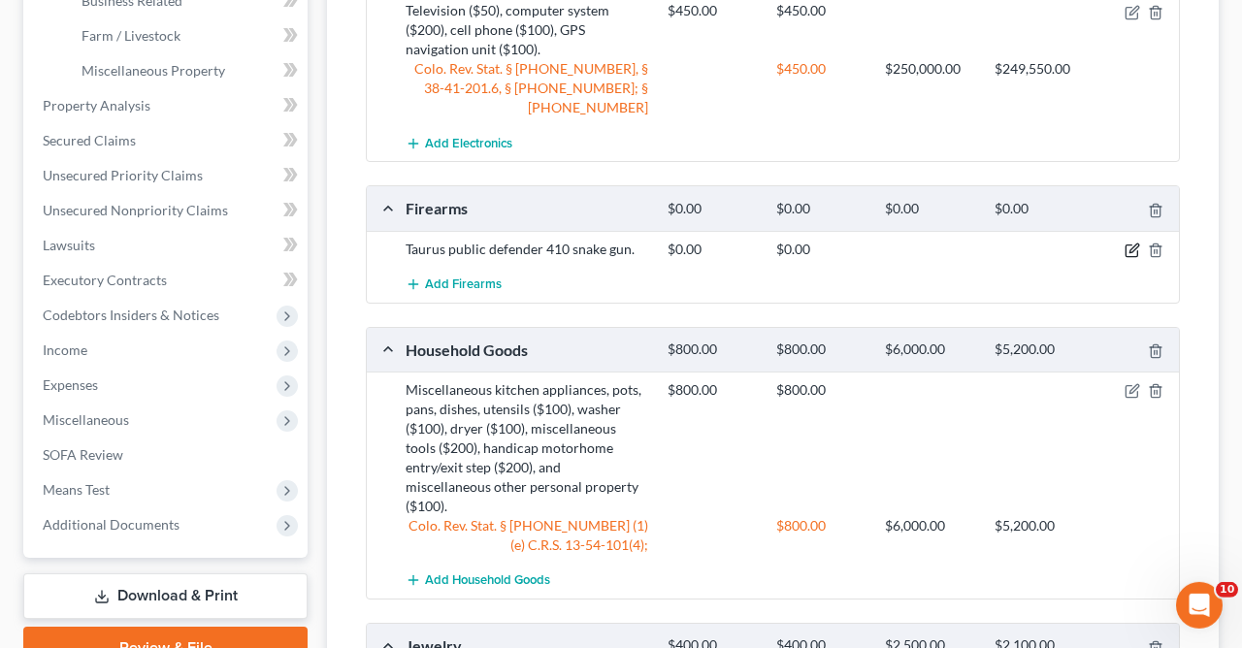
click at [1130, 243] on icon "button" at bounding box center [1133, 251] width 16 height 16
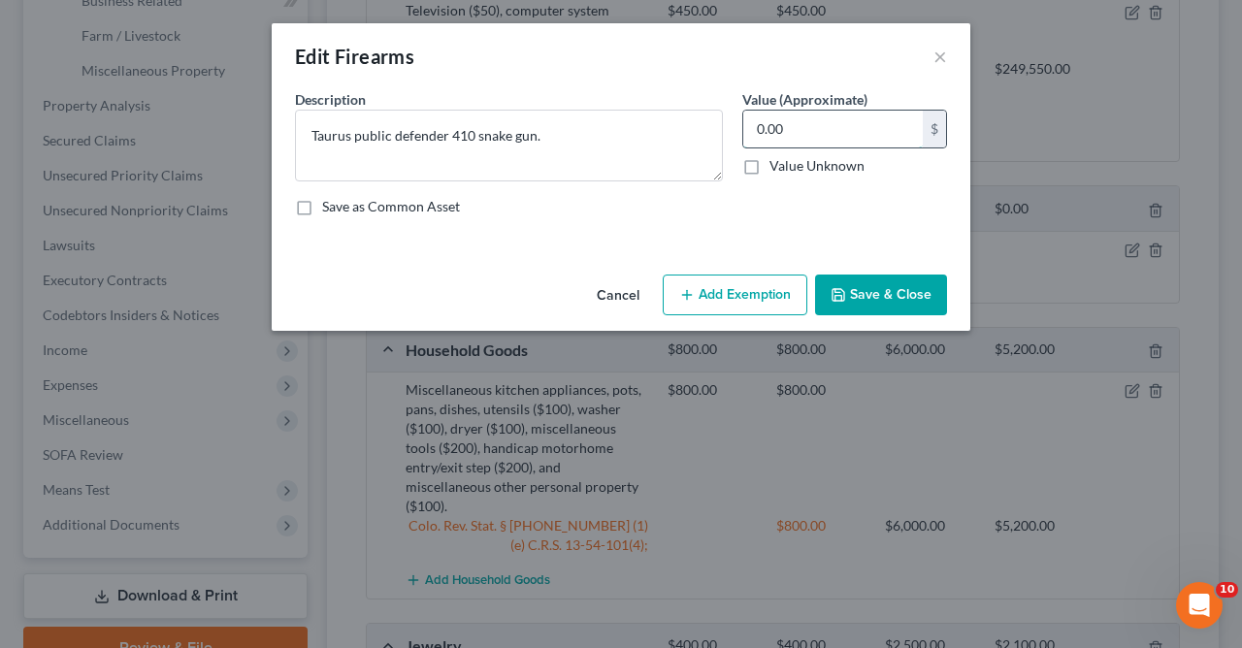
click at [828, 135] on input "0.00" at bounding box center [832, 129] width 179 height 37
type input "150.00"
click at [722, 307] on button "Add Exemption" at bounding box center [735, 295] width 145 height 41
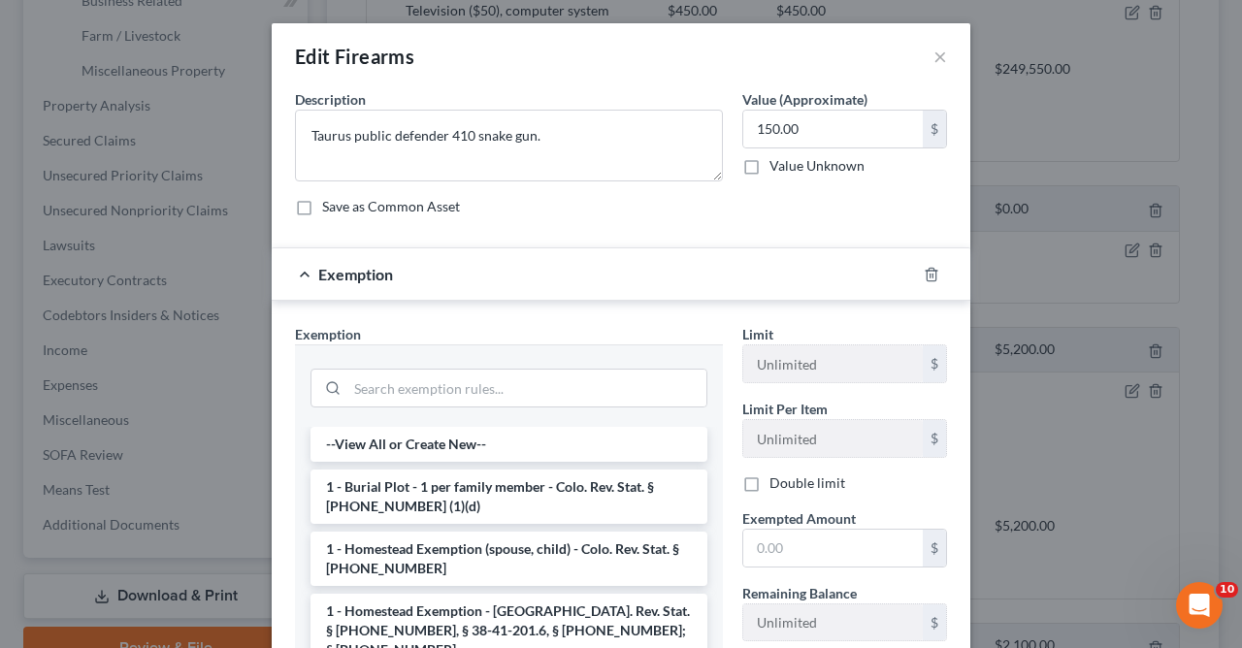
click at [722, 307] on div "Exemption Set must be selected for CA. Exemption * --View All or Create New-- 1…" at bounding box center [621, 535] width 699 height 469
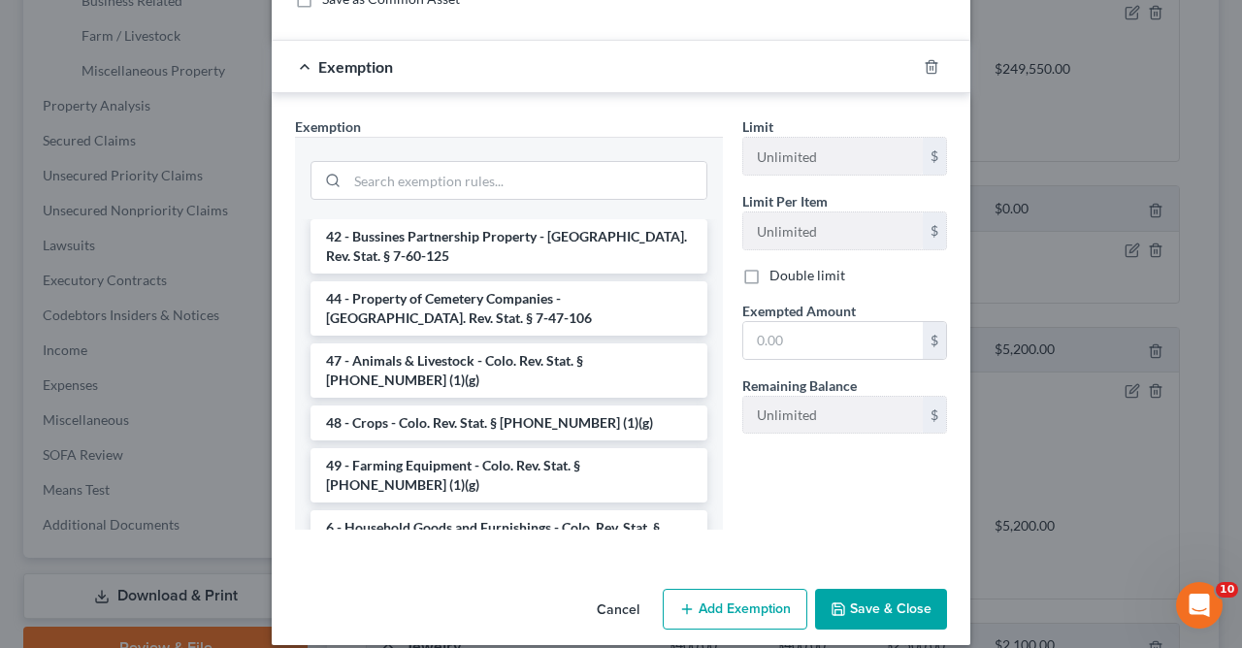
scroll to position [2616, 0]
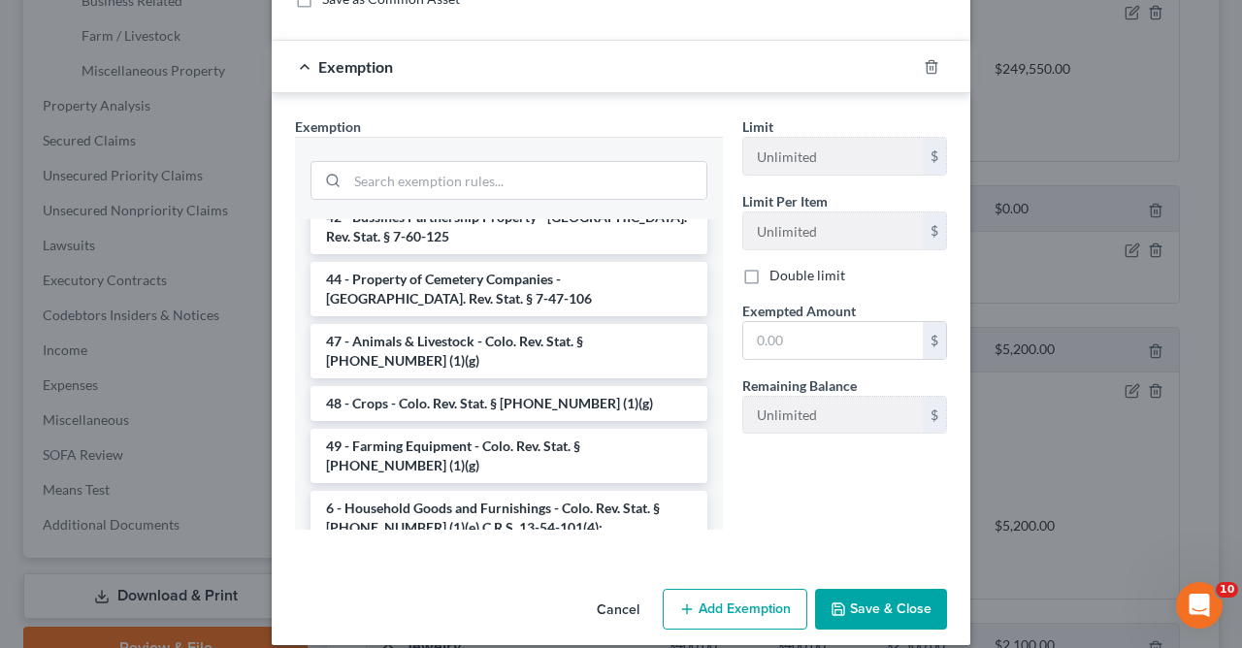
click at [587, 553] on li "6 - Firearms, Hunting, Fishing Equipment - C.R.S. 22-086 13-54-102 (x)" at bounding box center [508, 580] width 397 height 54
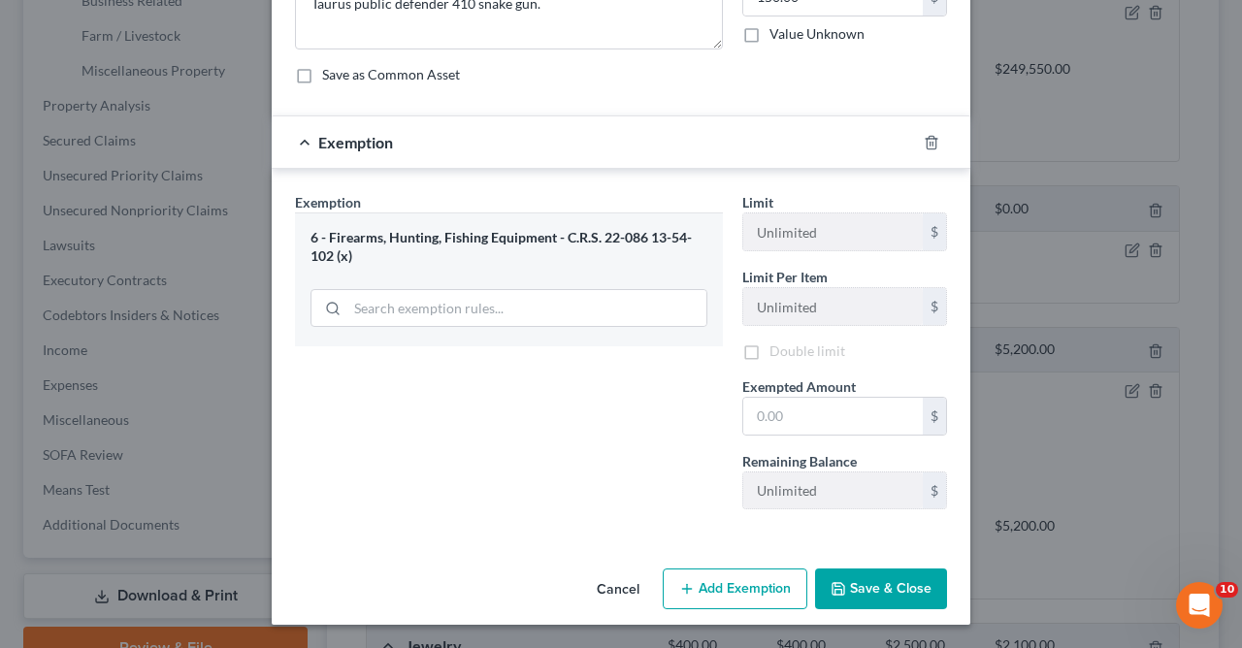
scroll to position [132, 0]
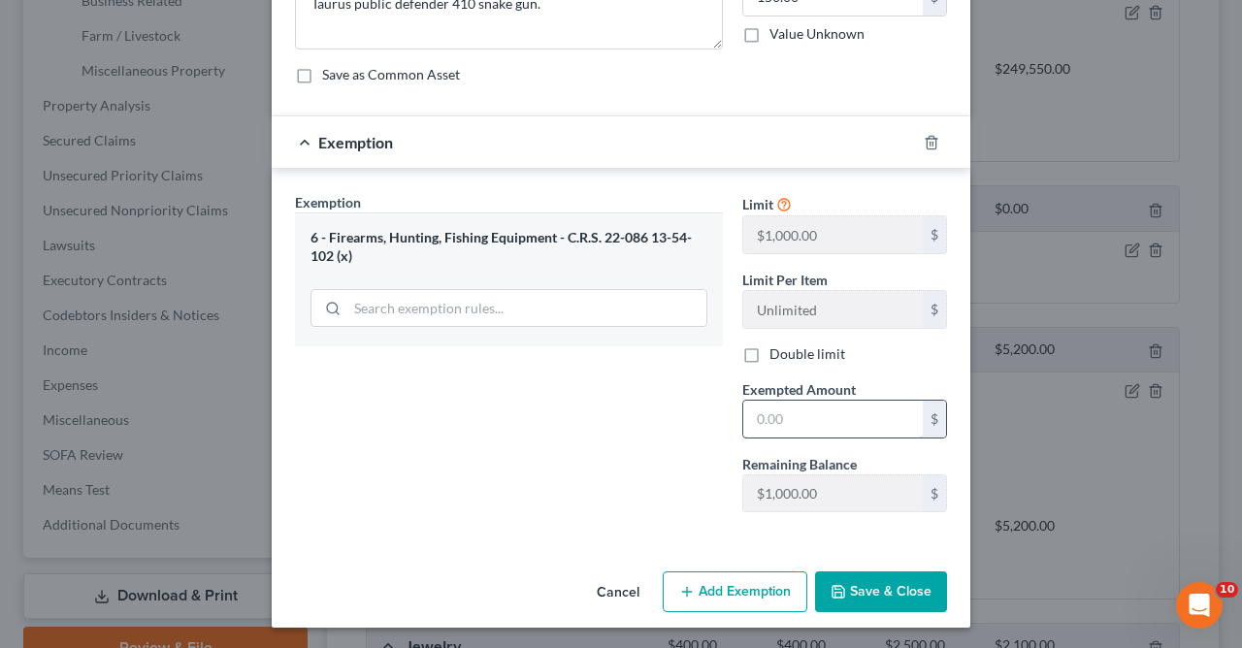
click at [820, 421] on input "text" at bounding box center [832, 419] width 179 height 37
type input "150.00"
click at [890, 581] on button "Save & Close" at bounding box center [881, 591] width 132 height 41
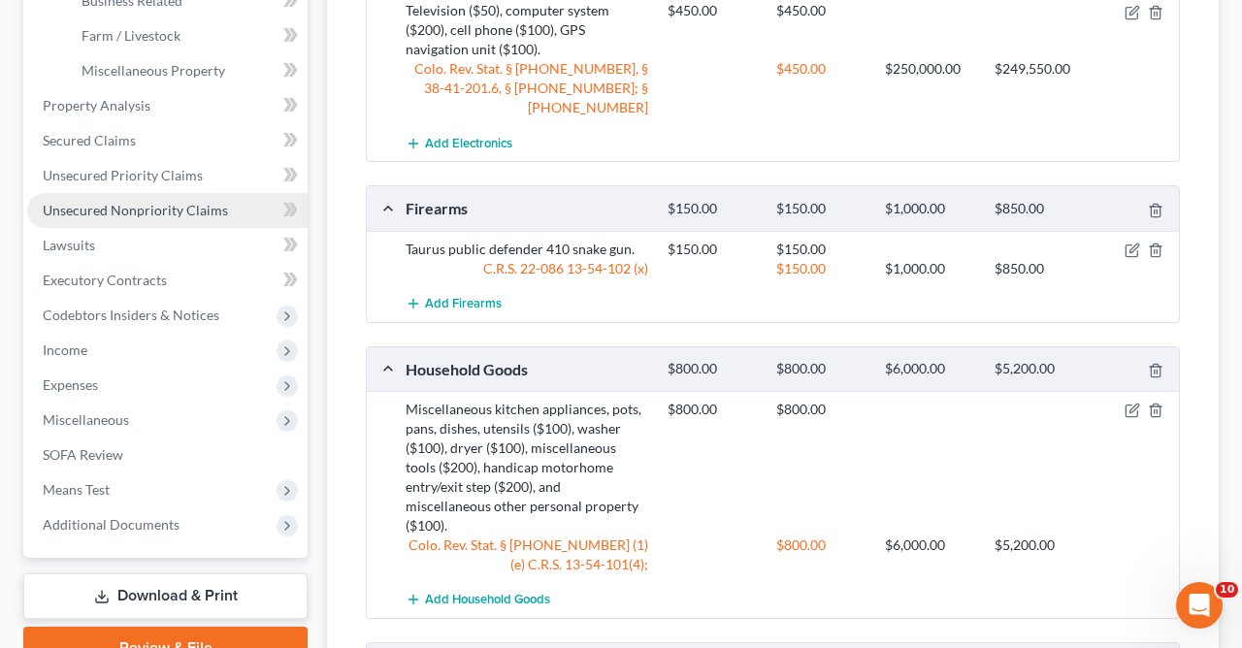
click at [183, 210] on span "Unsecured Nonpriority Claims" at bounding box center [135, 210] width 185 height 16
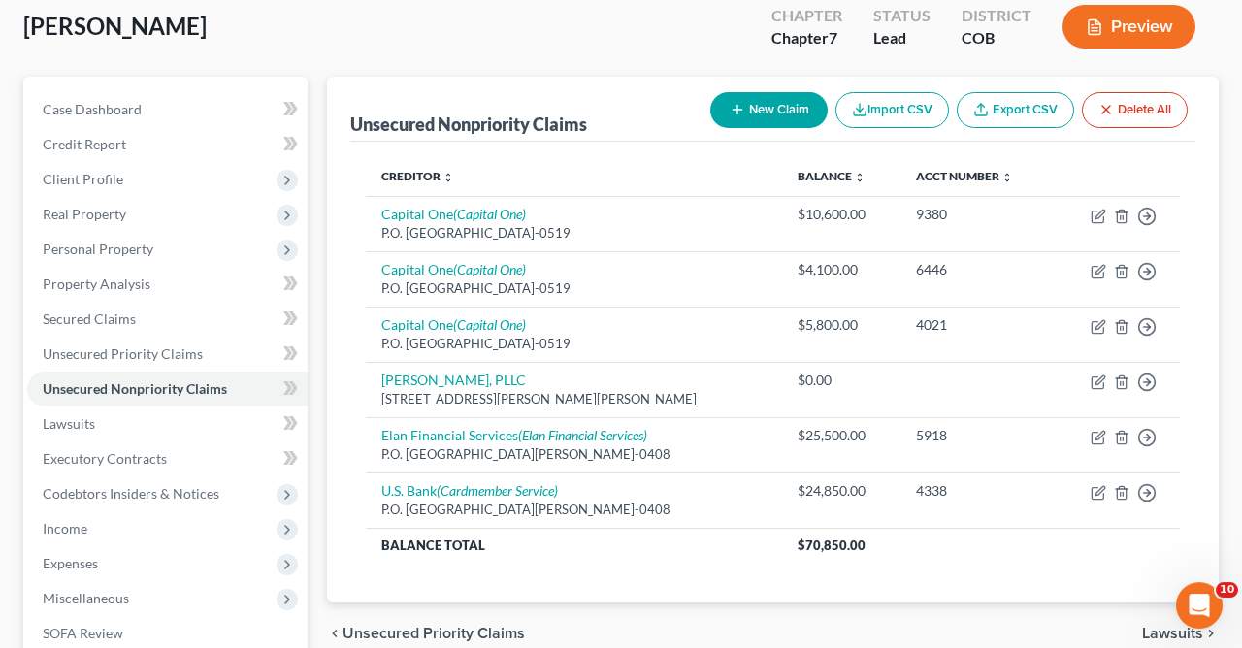
scroll to position [117, 0]
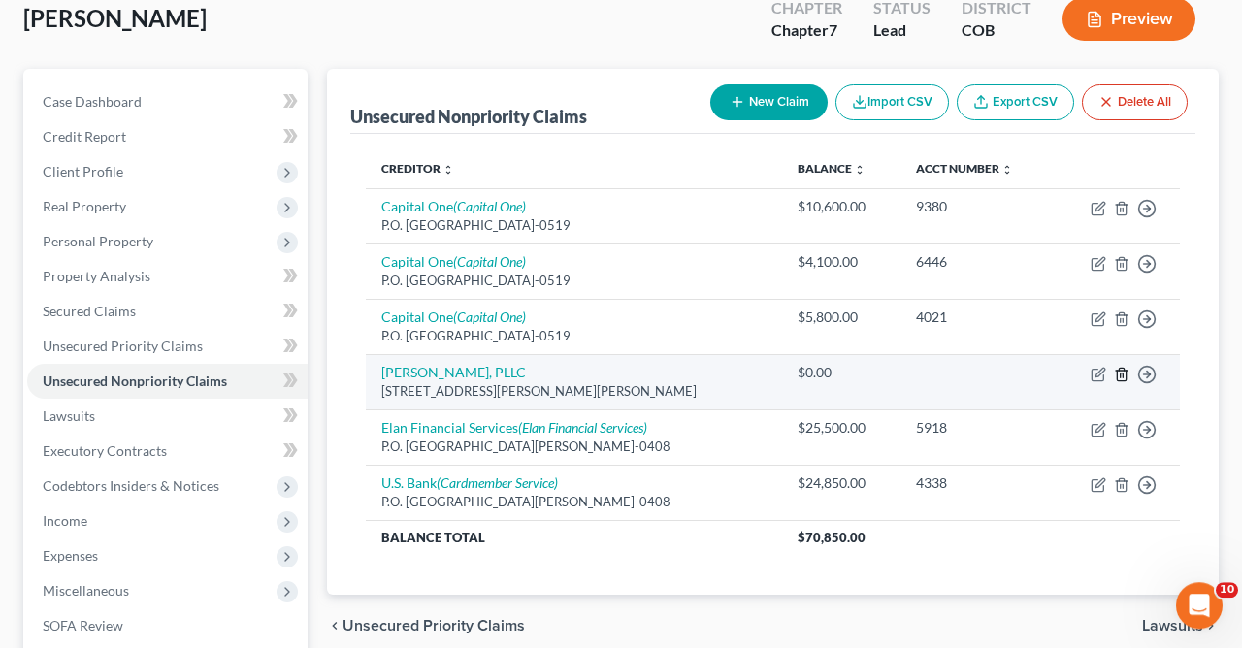
click at [1122, 373] on icon "button" at bounding box center [1122, 375] width 16 height 16
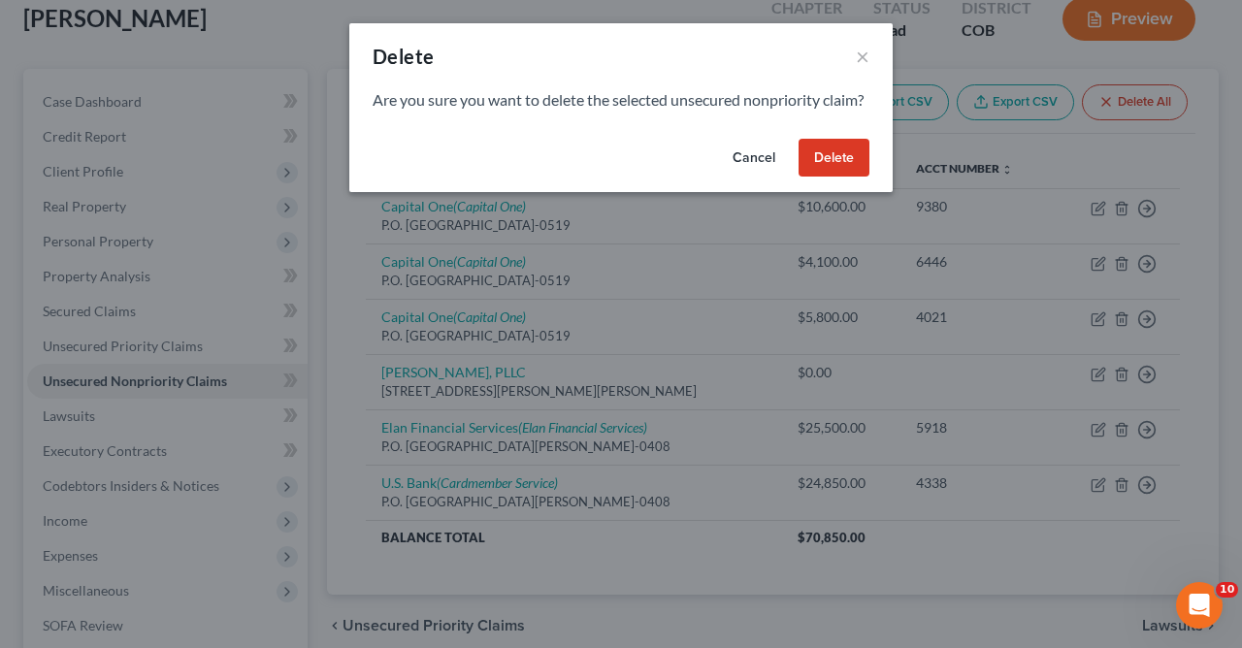
click at [827, 169] on button "Delete" at bounding box center [834, 158] width 71 height 39
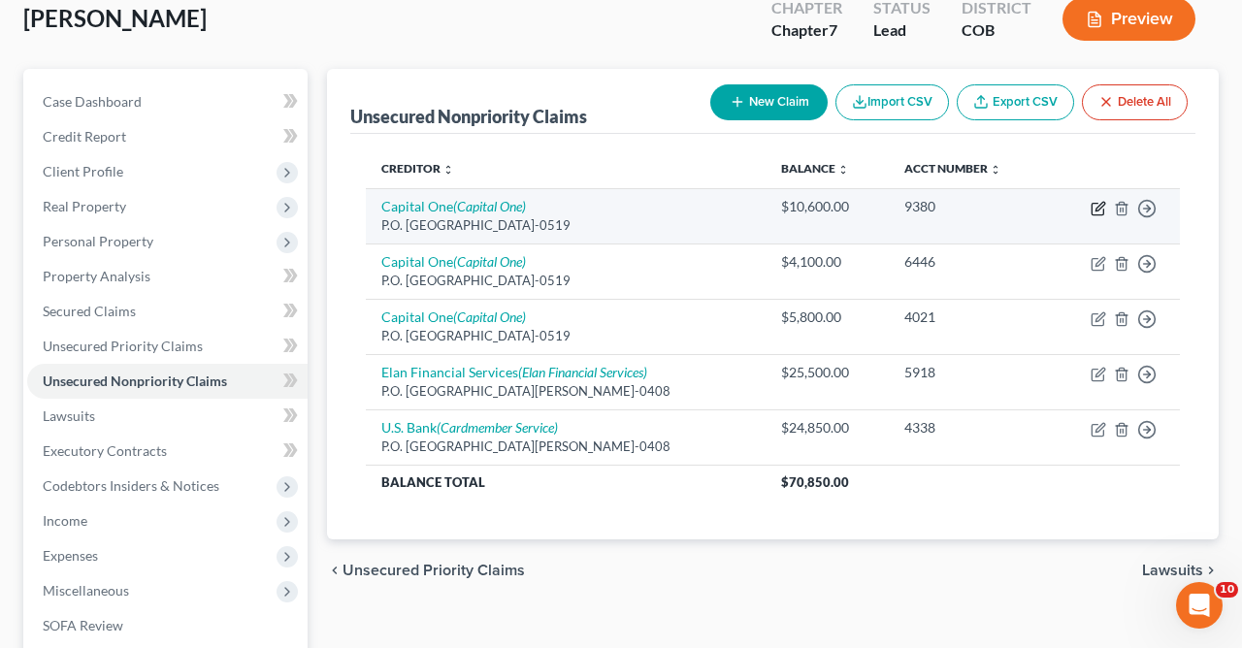
click at [1097, 205] on icon "button" at bounding box center [1099, 209] width 16 height 16
select select "4"
select select "2"
select select "0"
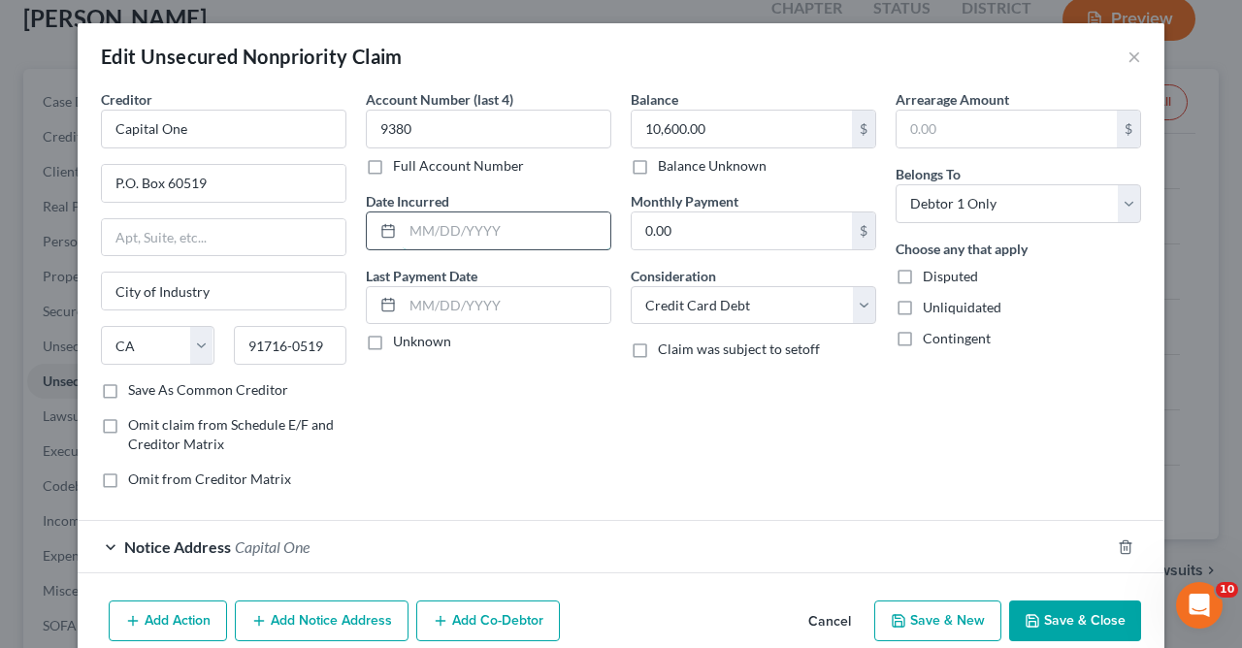
click at [528, 232] on input "text" at bounding box center [507, 230] width 208 height 37
type input "[DATE]-[DATE]"
click at [544, 304] on input "text" at bounding box center [507, 305] width 208 height 37
click at [1058, 621] on button "Save & Close" at bounding box center [1075, 621] width 132 height 41
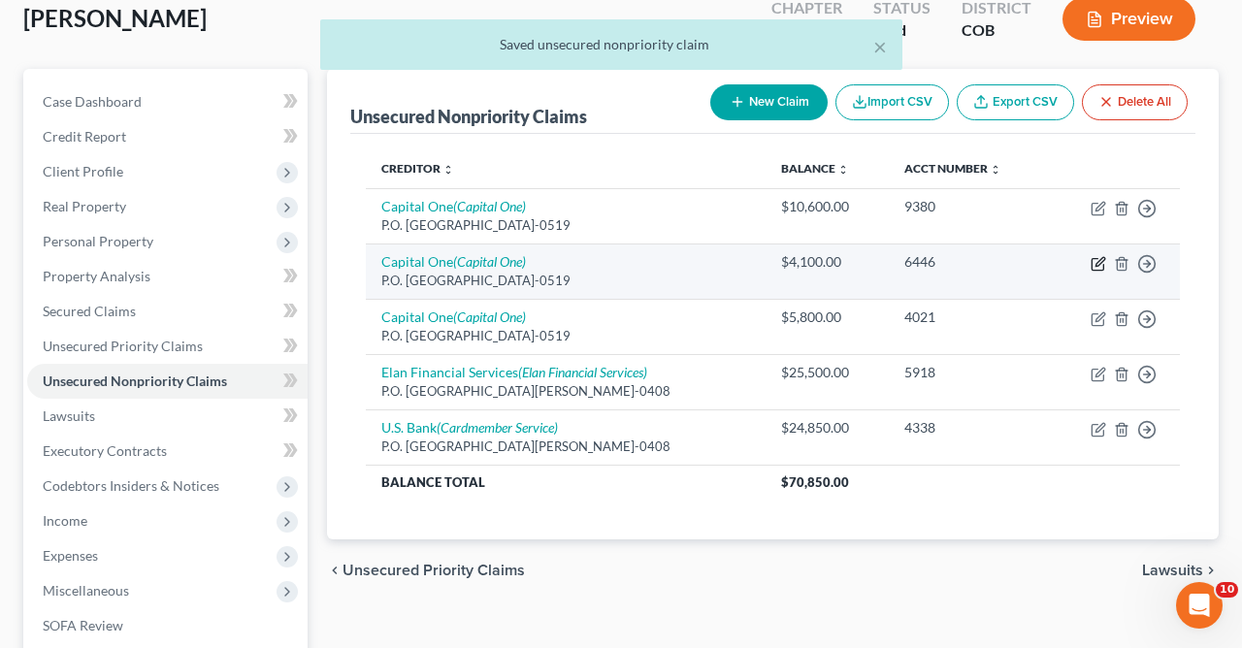
click at [1097, 264] on icon "button" at bounding box center [1099, 264] width 16 height 16
select select "4"
select select "2"
select select "0"
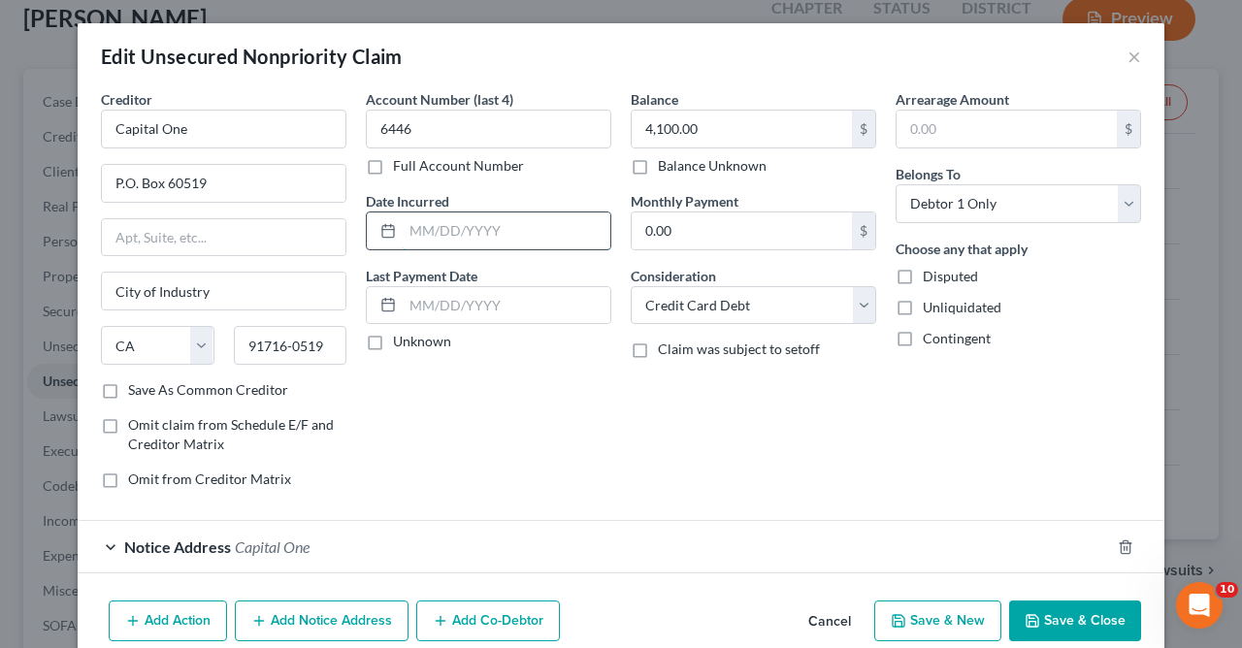
click at [569, 233] on input "text" at bounding box center [507, 230] width 208 height 37
type input "[DATE]-[DATE]"
click at [1066, 624] on button "Save & Close" at bounding box center [1075, 621] width 132 height 41
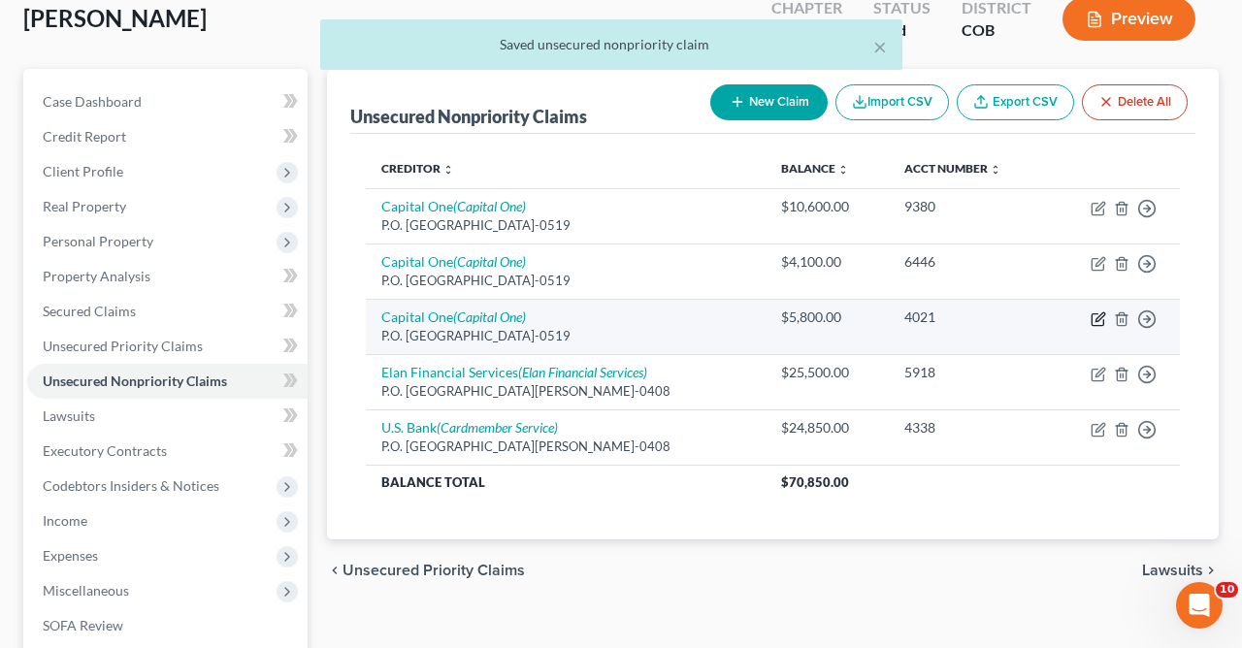
click at [1095, 318] on icon "button" at bounding box center [1099, 319] width 16 height 16
select select "4"
select select "2"
select select "0"
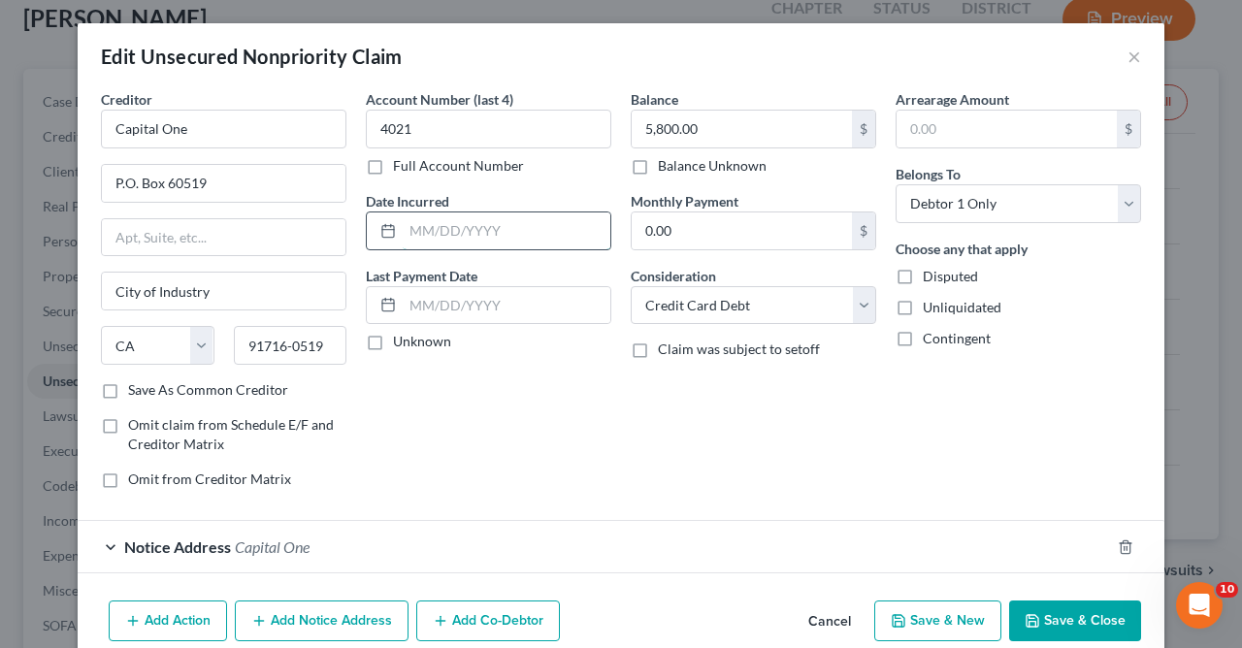
click at [540, 235] on input "text" at bounding box center [507, 230] width 208 height 37
type input "[DATE]-[DATE]"
click at [1079, 618] on button "Save & Close" at bounding box center [1075, 621] width 132 height 41
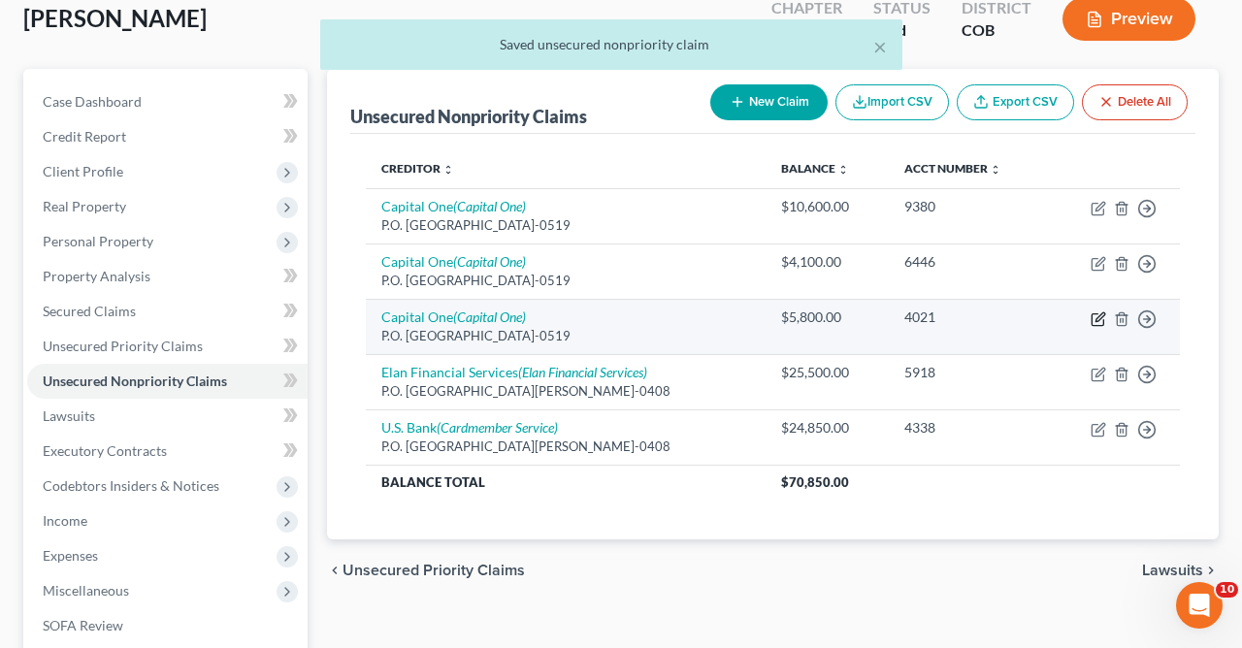
click at [1099, 316] on icon "button" at bounding box center [1099, 316] width 9 height 9
select select "4"
select select "2"
select select "0"
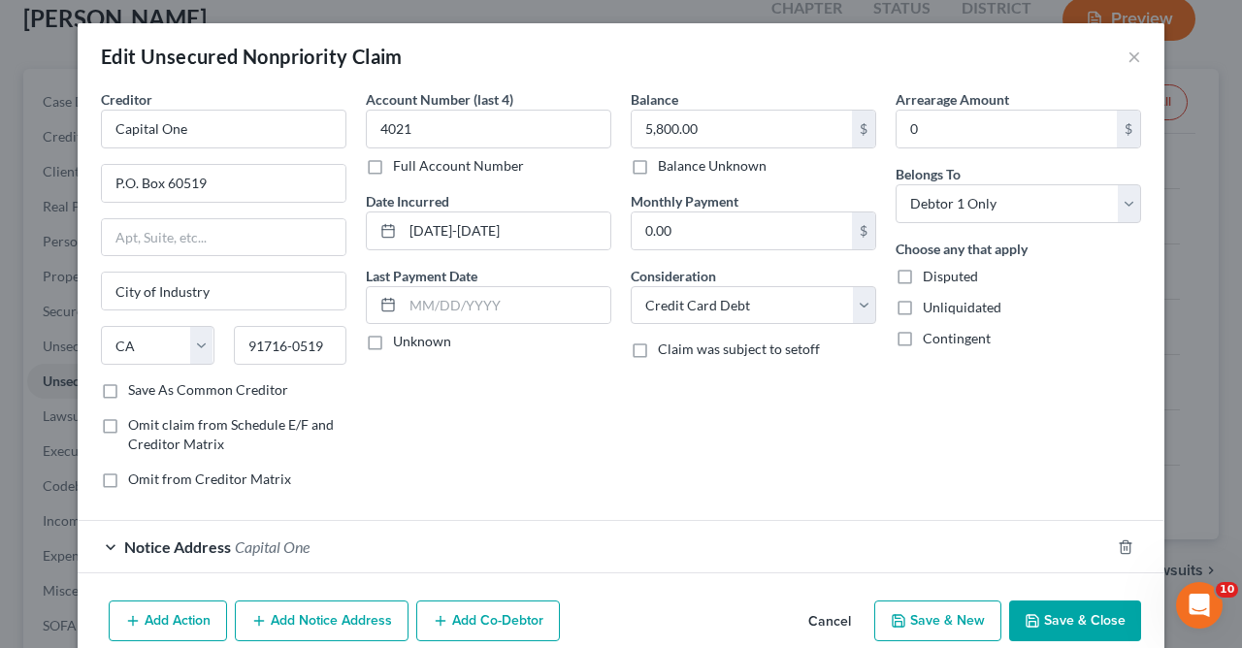
click at [1064, 617] on button "Save & Close" at bounding box center [1075, 621] width 132 height 41
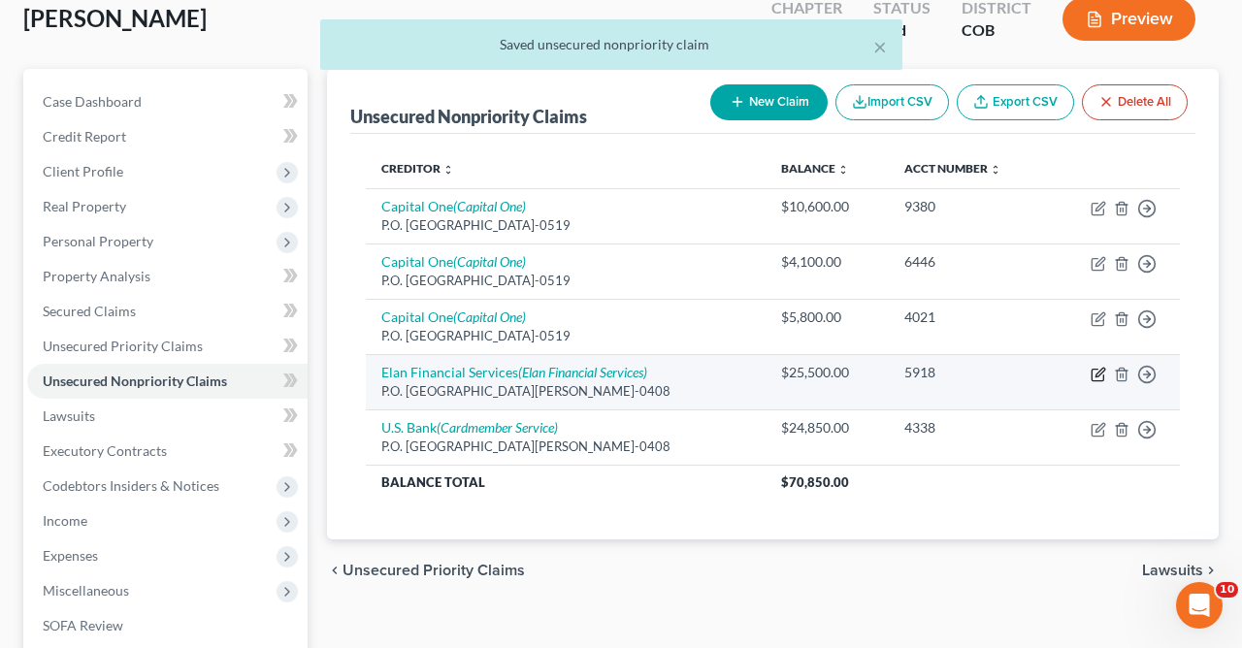
click at [1095, 376] on icon "button" at bounding box center [1099, 372] width 9 height 9
select select "26"
select select "2"
select select "0"
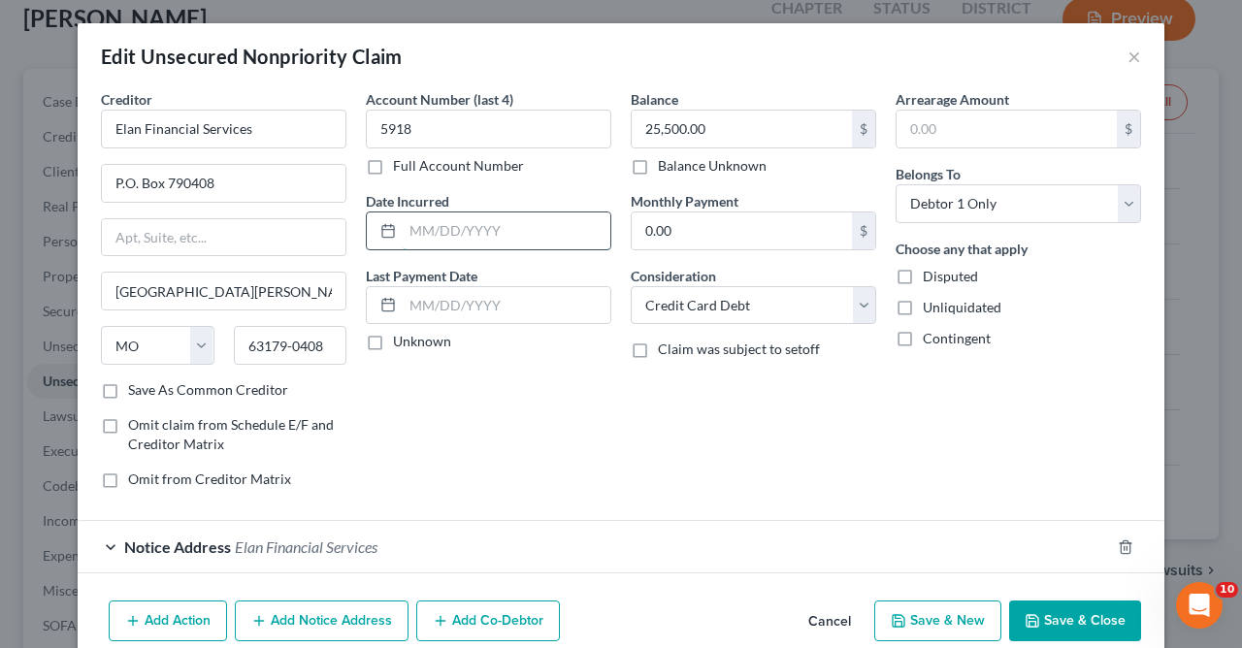
click at [578, 234] on input "text" at bounding box center [507, 230] width 208 height 37
type input "[DATE]-[DATE]"
click at [1049, 610] on button "Save & Close" at bounding box center [1075, 621] width 132 height 41
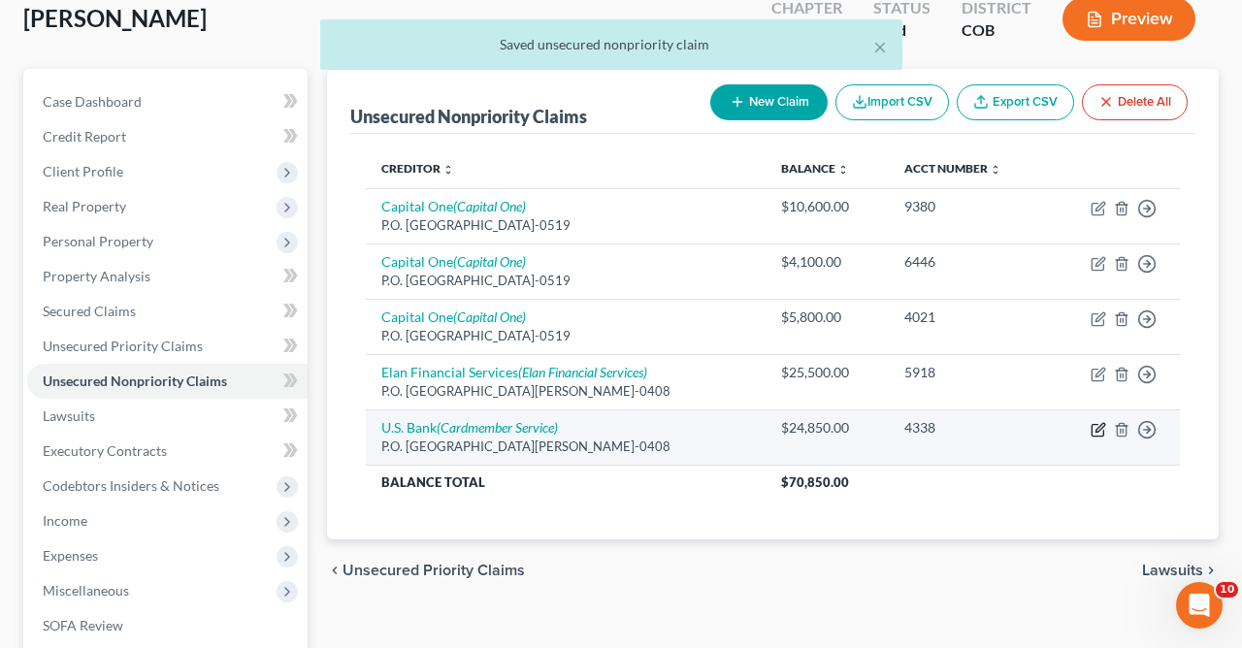
click at [1098, 431] on icon "button" at bounding box center [1099, 427] width 9 height 9
select select "26"
select select "2"
select select "0"
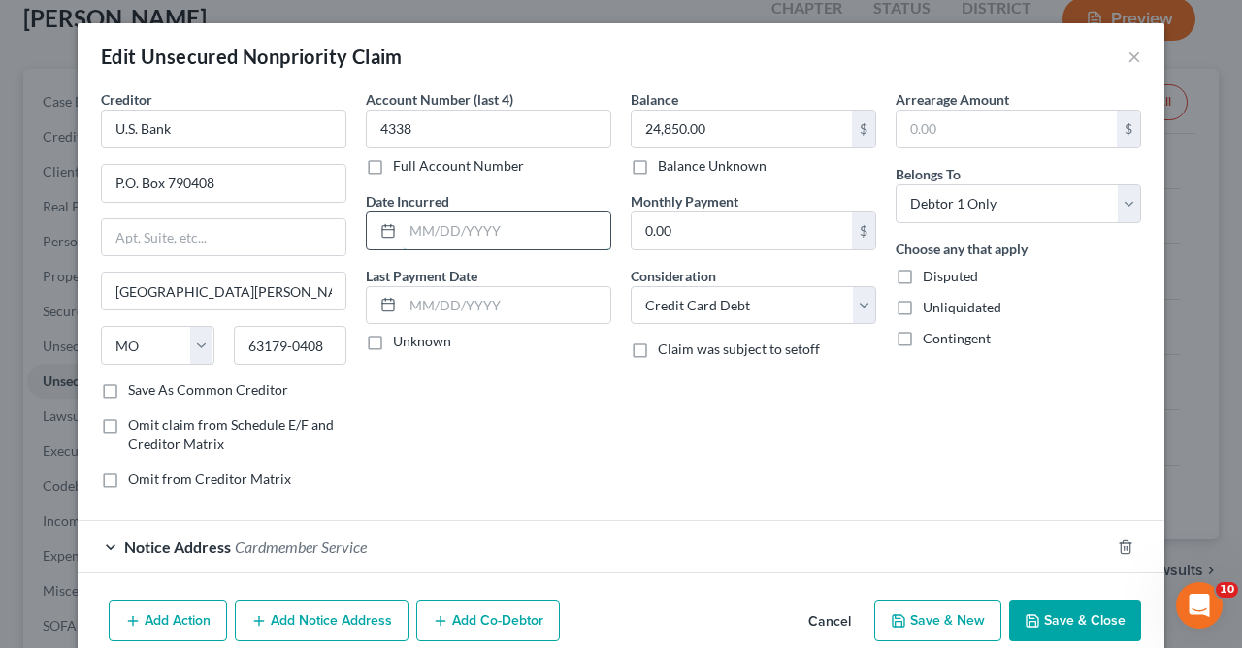
click at [565, 224] on input "text" at bounding box center [507, 230] width 208 height 37
type input "[DATE]-[DATE]"
click at [1060, 628] on button "Save & Close" at bounding box center [1075, 621] width 132 height 41
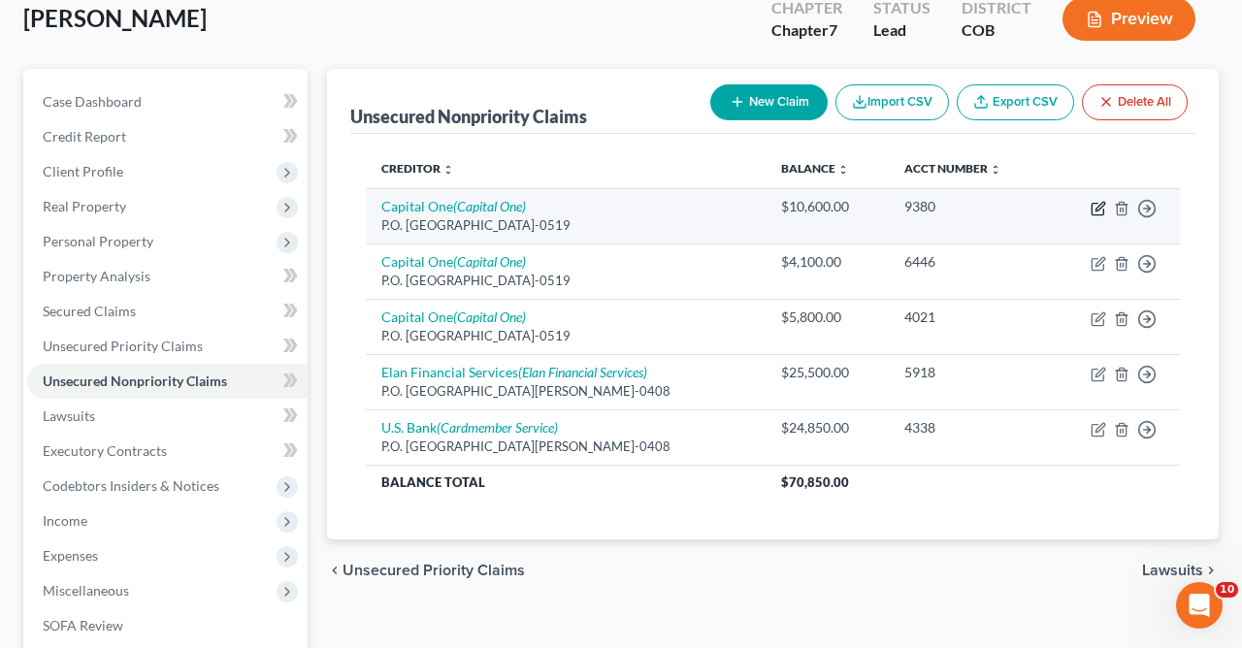
click at [1094, 206] on icon "button" at bounding box center [1099, 209] width 16 height 16
select select "4"
select select "2"
select select "0"
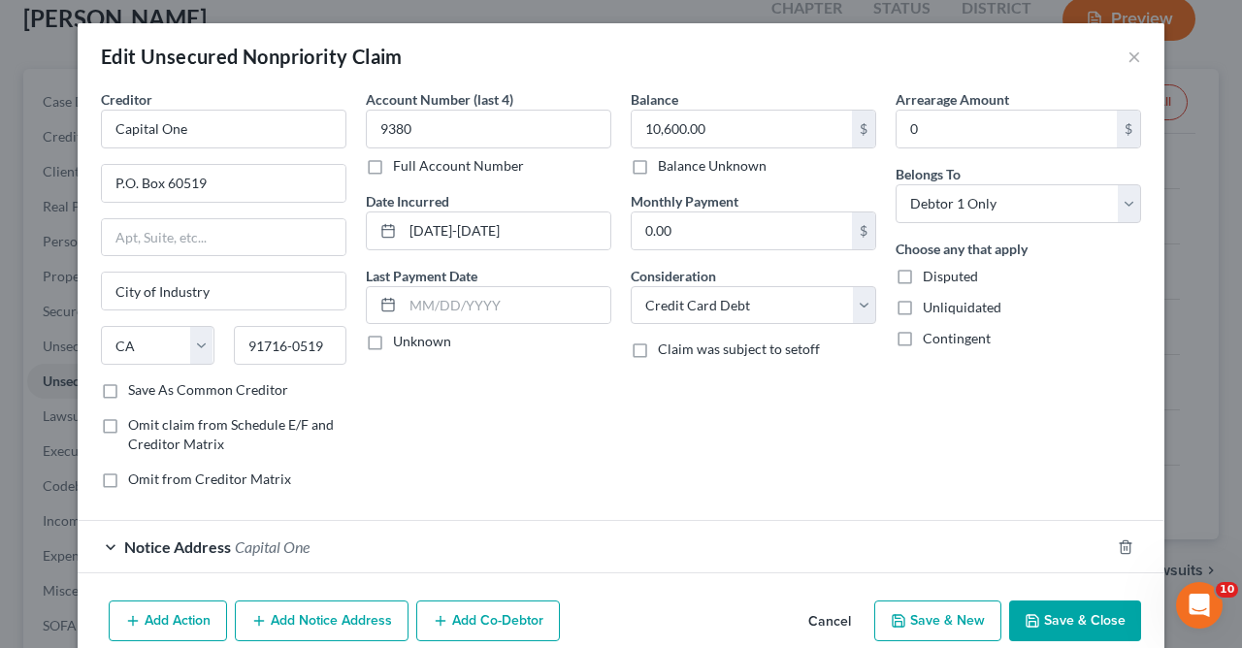
click at [1089, 615] on button "Save & Close" at bounding box center [1075, 621] width 132 height 41
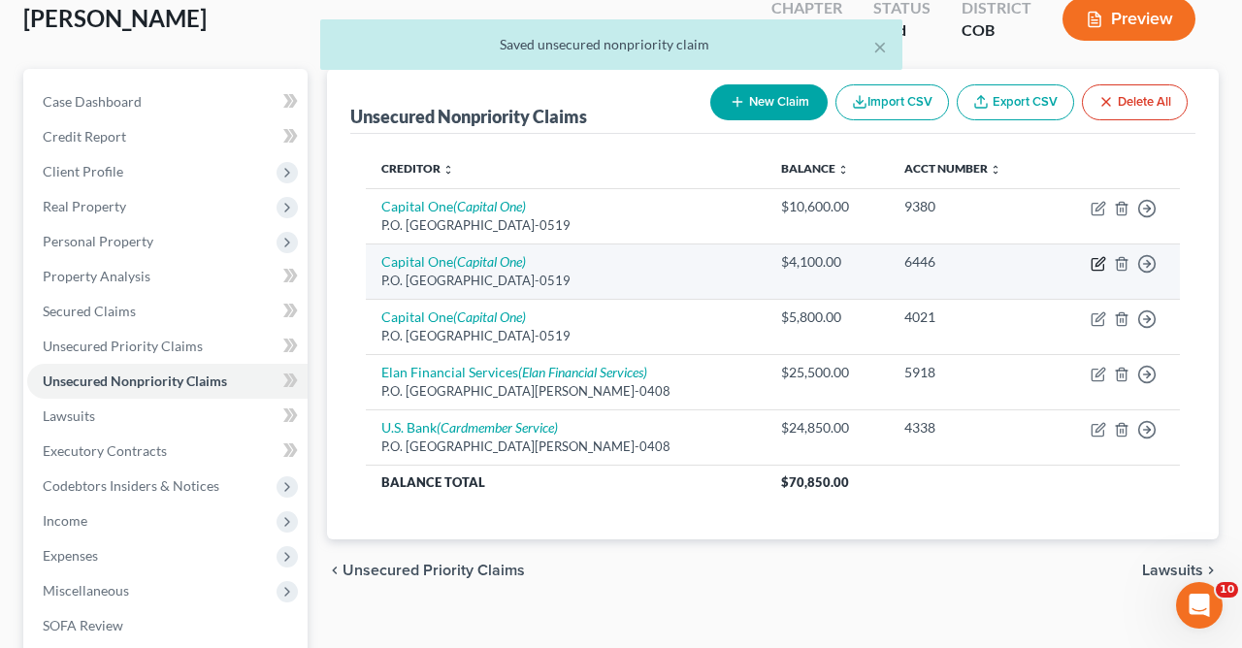
click at [1101, 257] on icon "button" at bounding box center [1099, 264] width 16 height 16
select select "4"
select select "2"
select select "0"
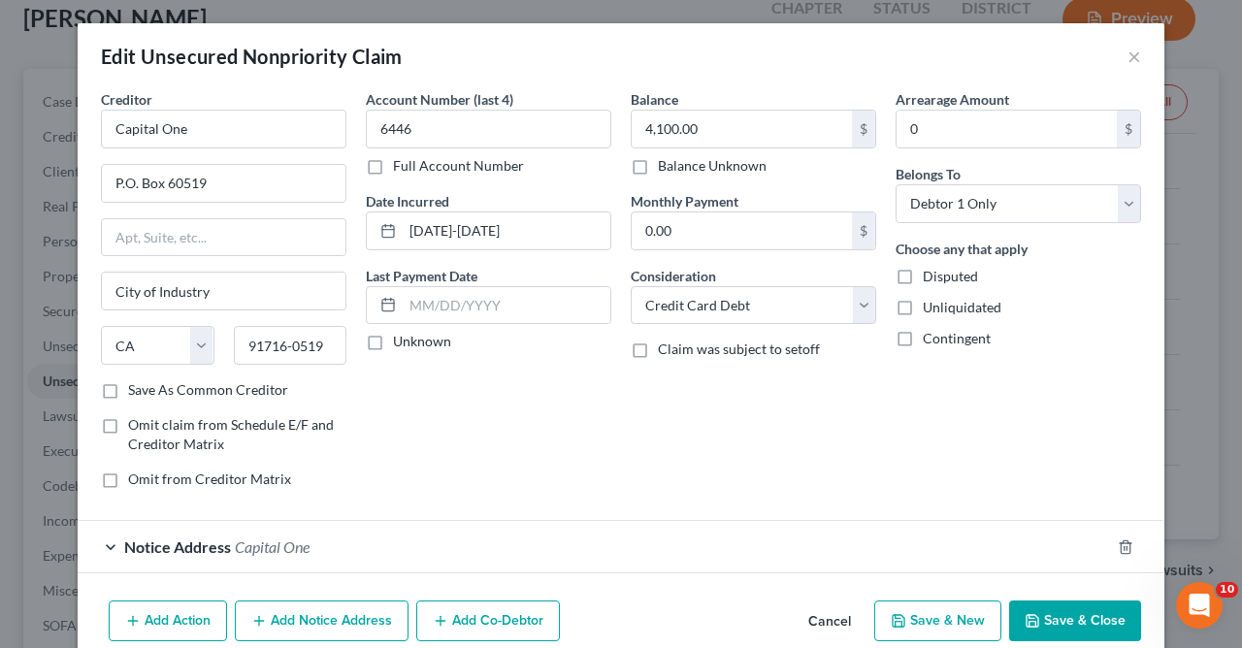
click at [1067, 615] on button "Save & Close" at bounding box center [1075, 621] width 132 height 41
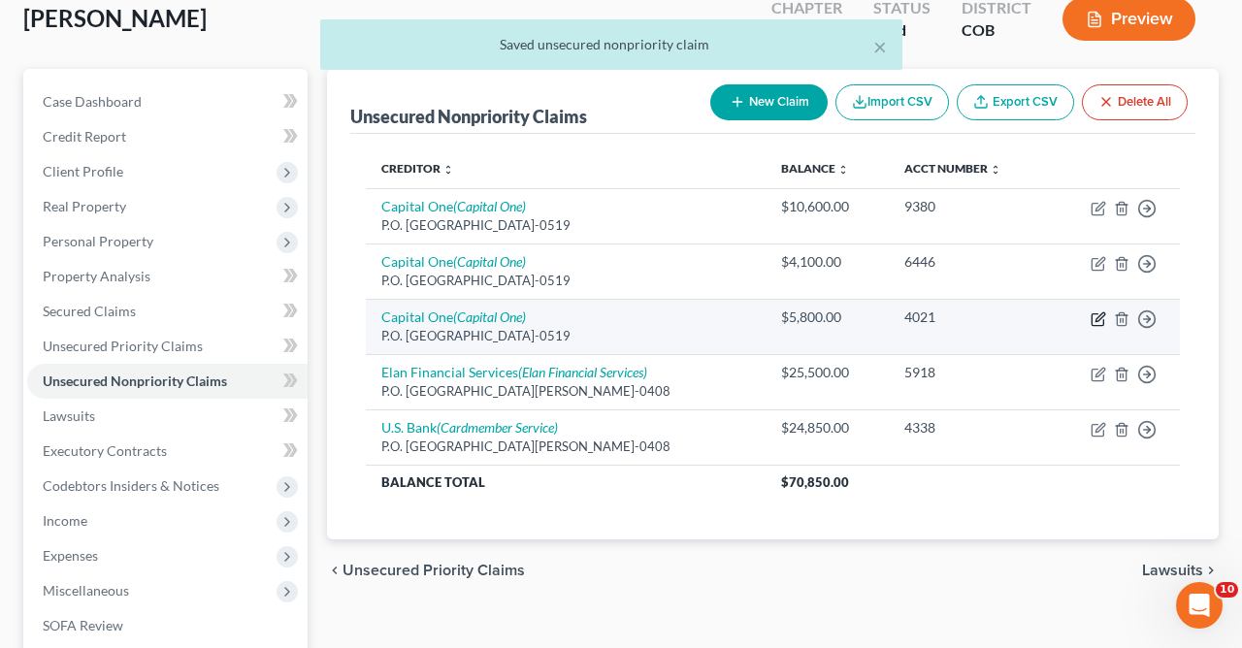
click at [1093, 311] on icon "button" at bounding box center [1099, 319] width 16 height 16
select select "4"
select select "2"
select select "0"
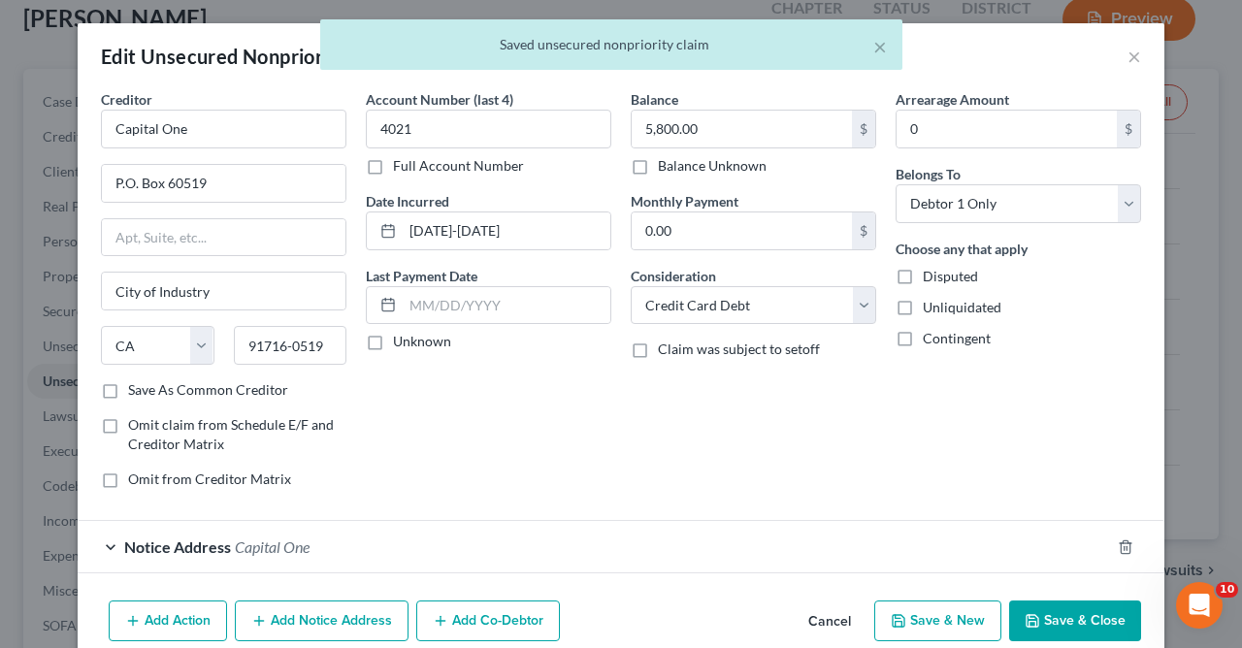
click at [1080, 623] on button "Save & Close" at bounding box center [1075, 621] width 132 height 41
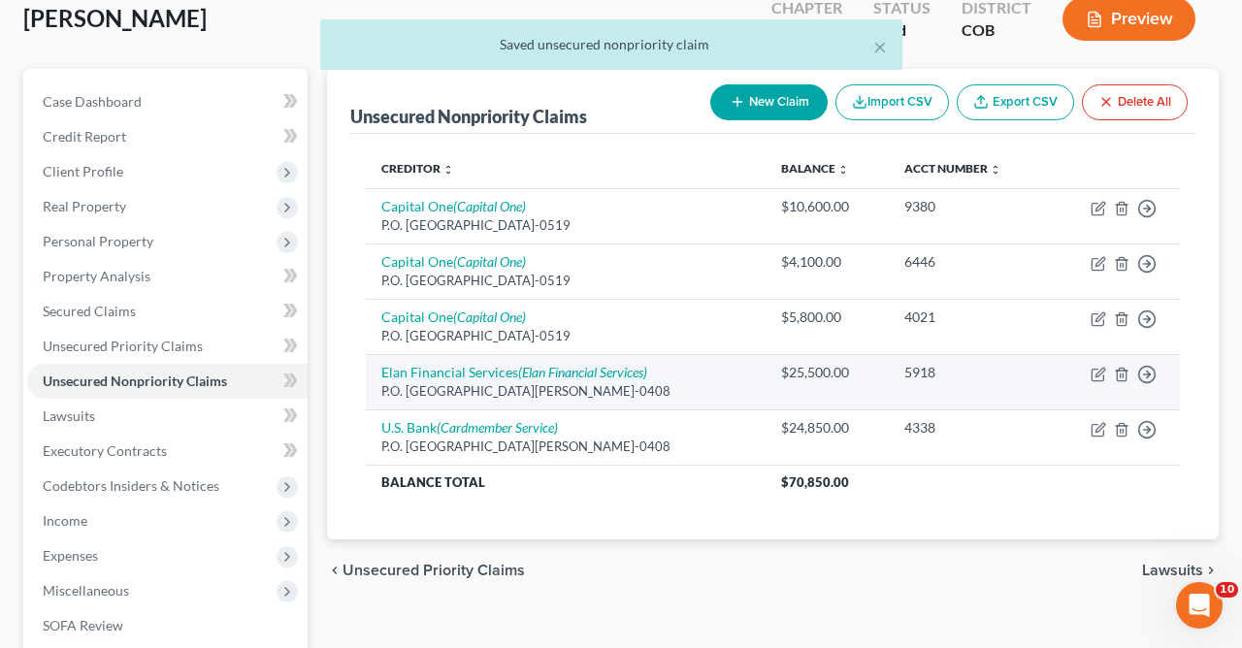
click at [1090, 369] on td "Move to D Move to E Move to G Move to Notice Only" at bounding box center [1114, 381] width 131 height 55
click at [1101, 375] on icon "button" at bounding box center [1099, 375] width 16 height 16
select select "26"
select select "2"
select select "0"
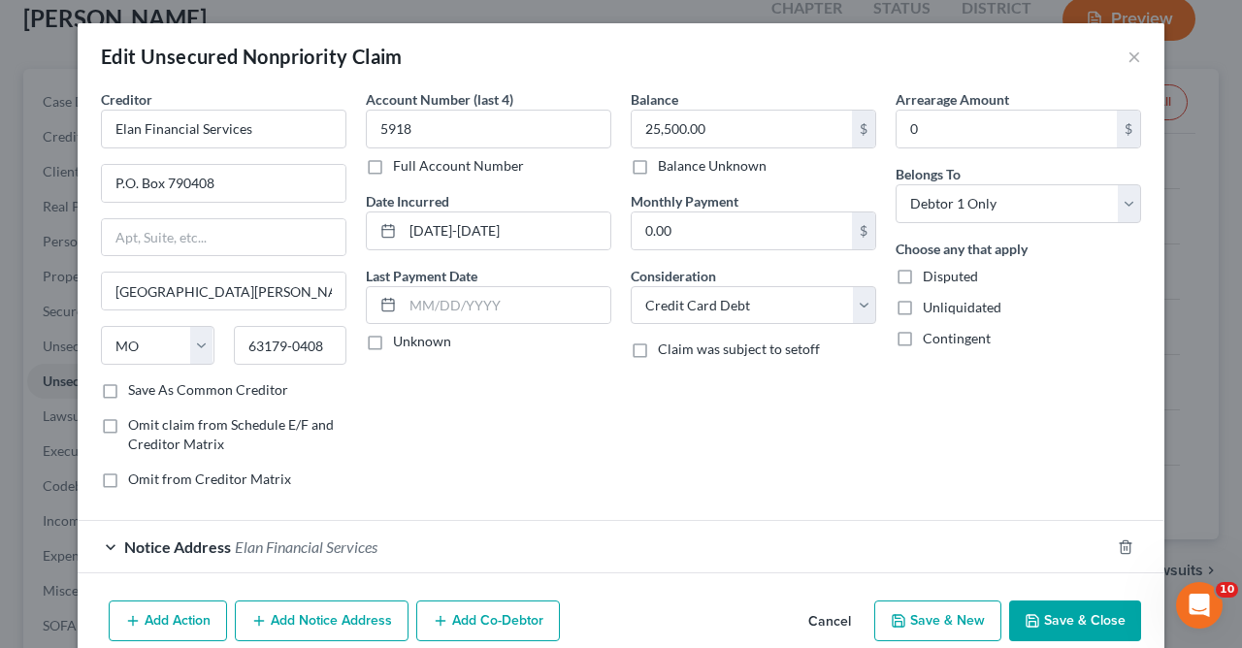
click at [1062, 629] on button "Save & Close" at bounding box center [1075, 621] width 132 height 41
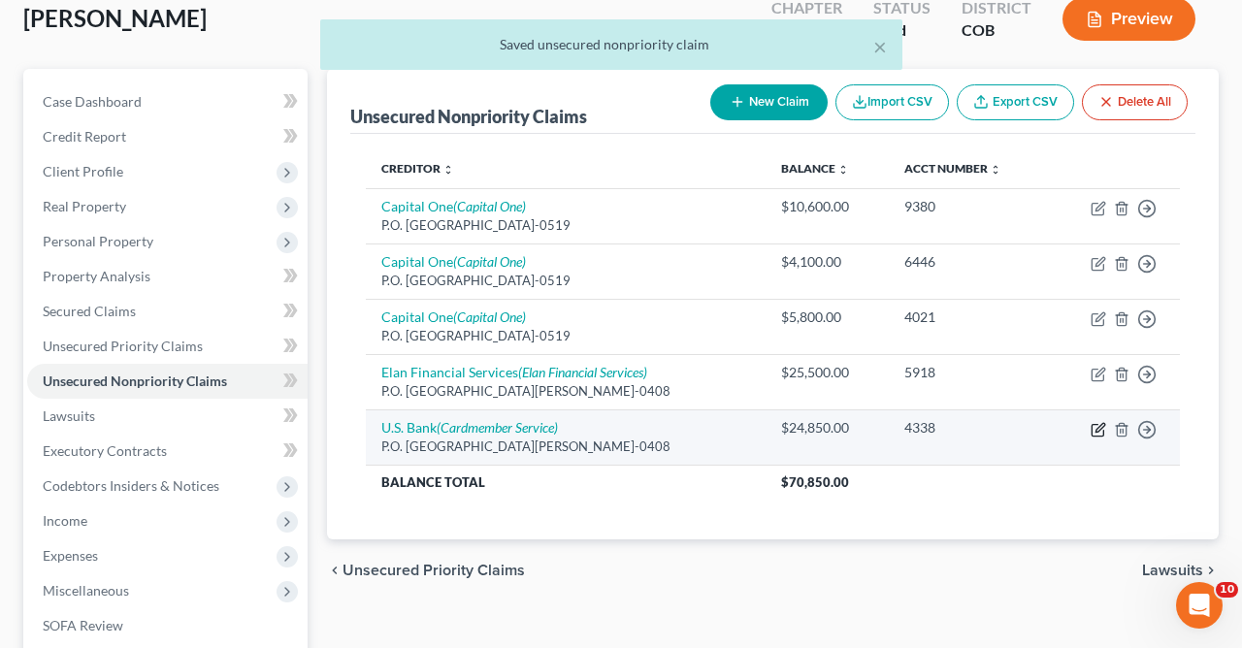
click at [1098, 427] on icon "button" at bounding box center [1099, 427] width 9 height 9
select select "26"
select select "2"
select select "0"
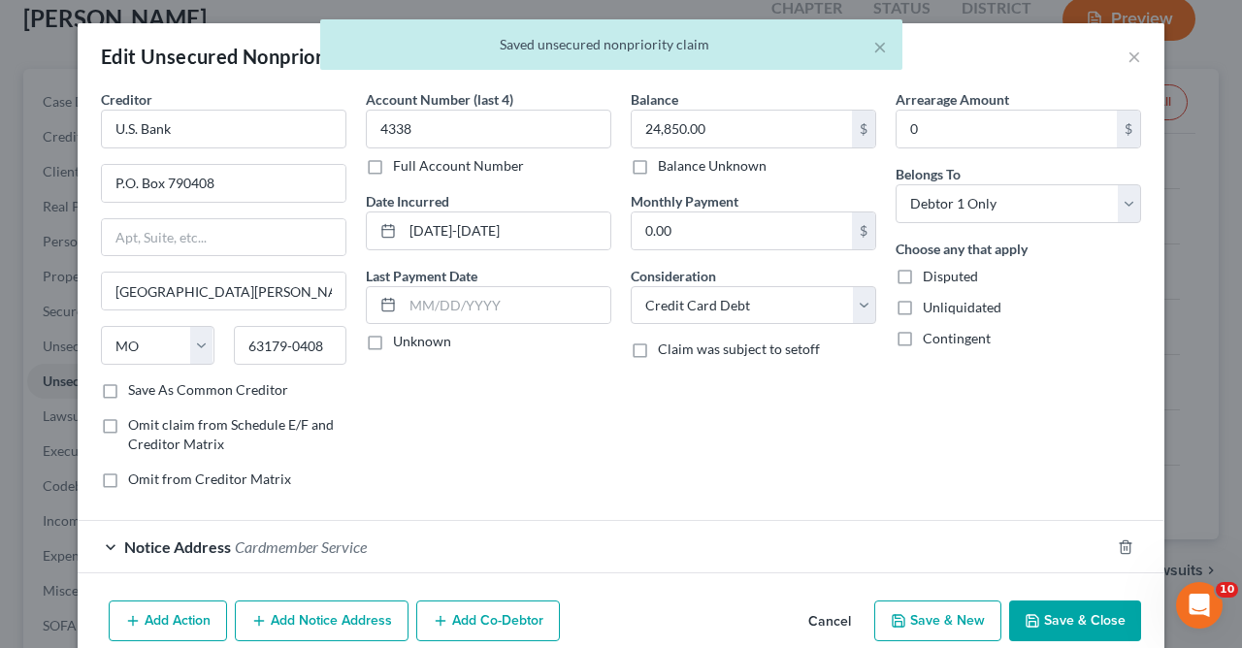
click at [1086, 616] on button "Save & Close" at bounding box center [1075, 621] width 132 height 41
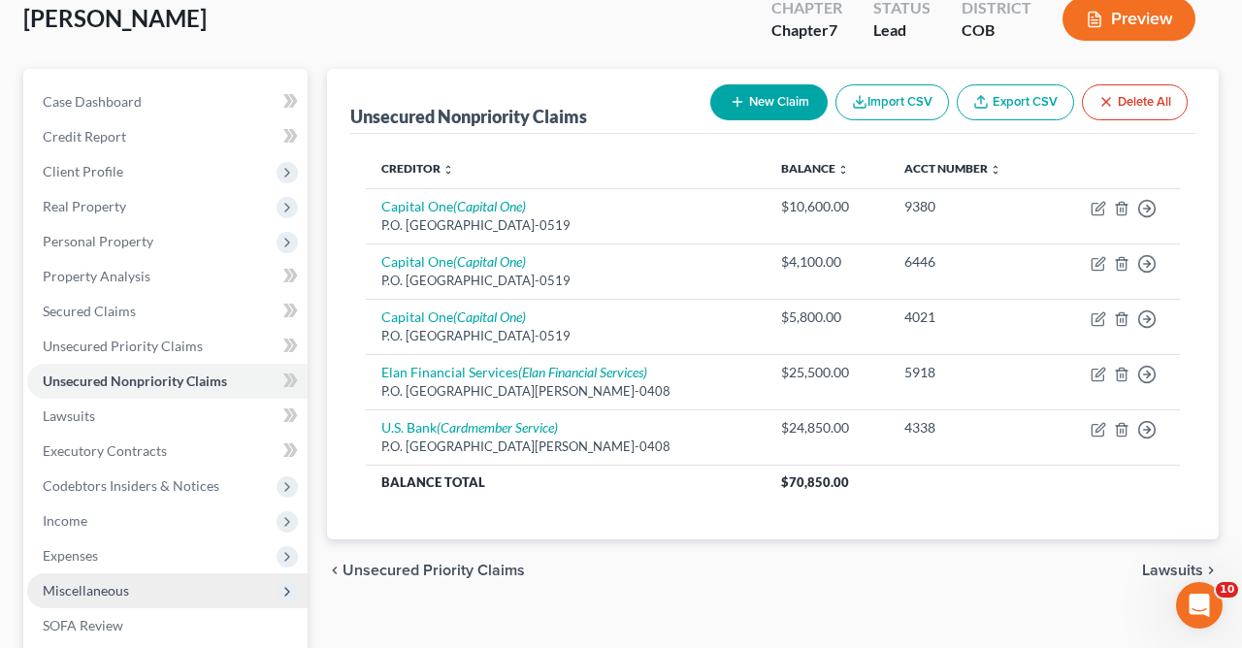
click at [83, 588] on span "Miscellaneous" at bounding box center [86, 590] width 86 height 16
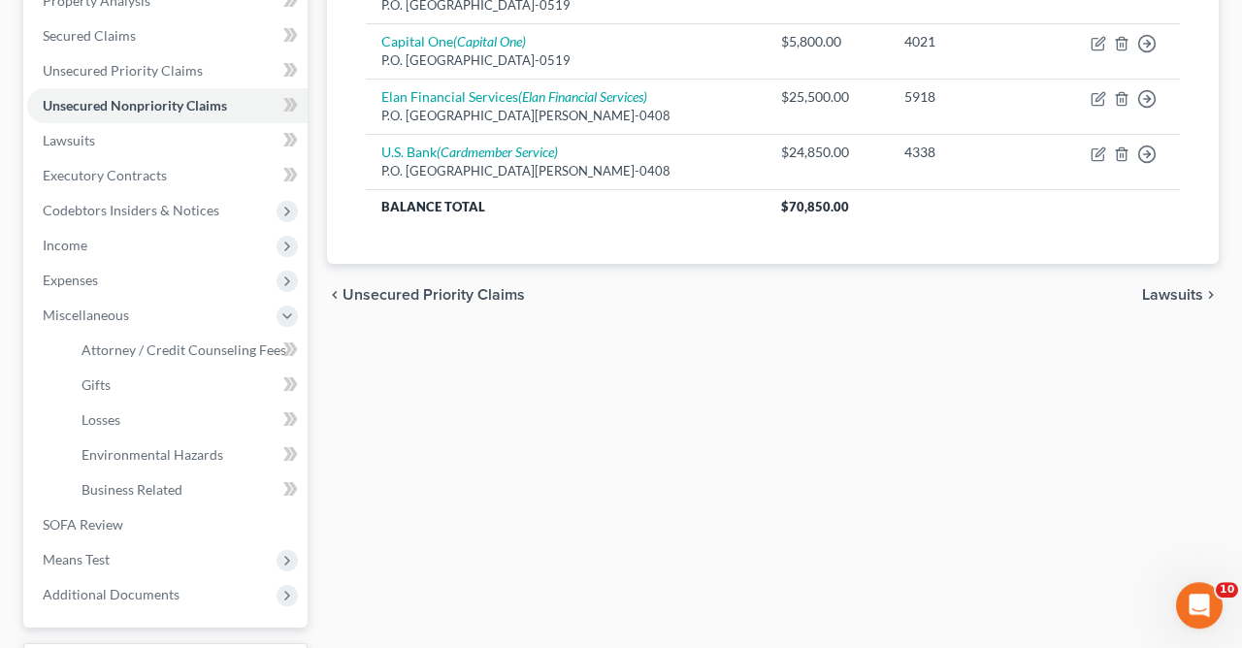
scroll to position [430, 0]
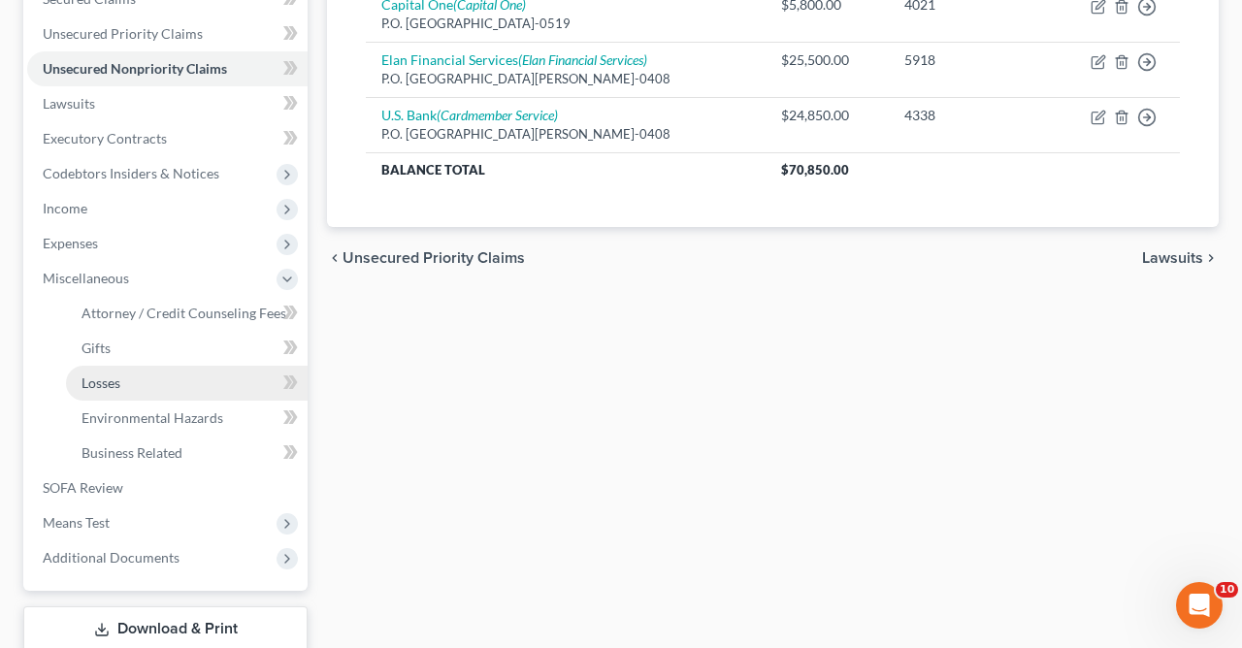
click at [114, 390] on link "Losses" at bounding box center [187, 383] width 242 height 35
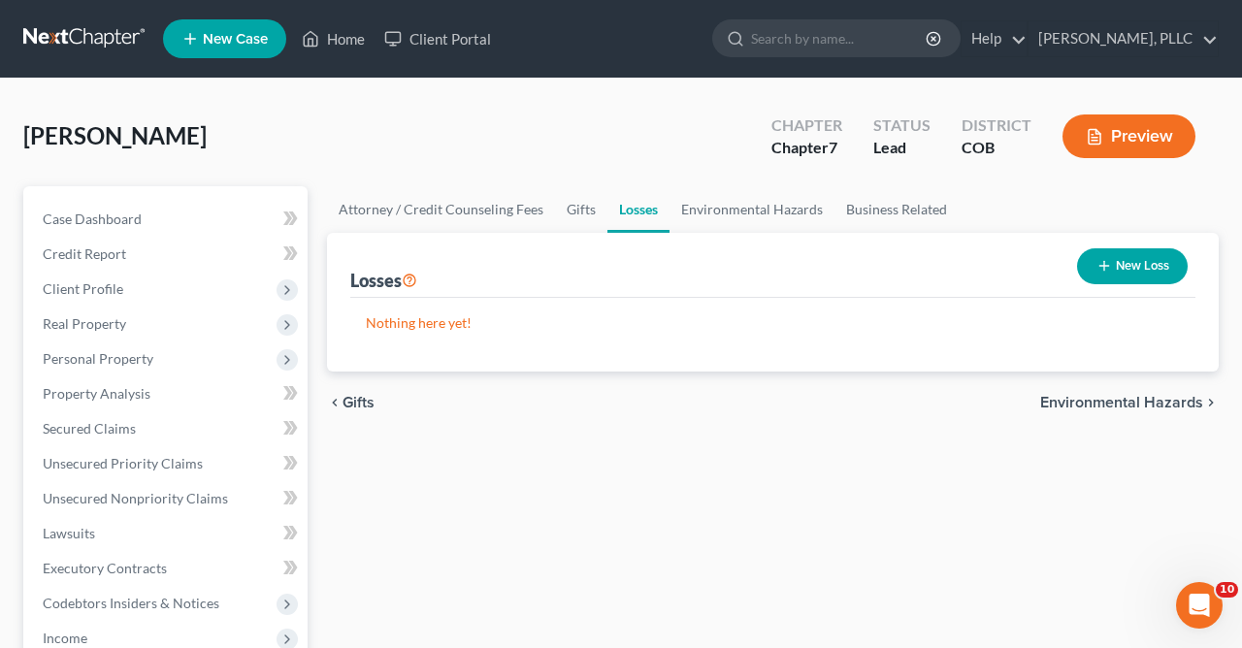
click at [1121, 260] on button "New Loss" at bounding box center [1132, 266] width 111 height 36
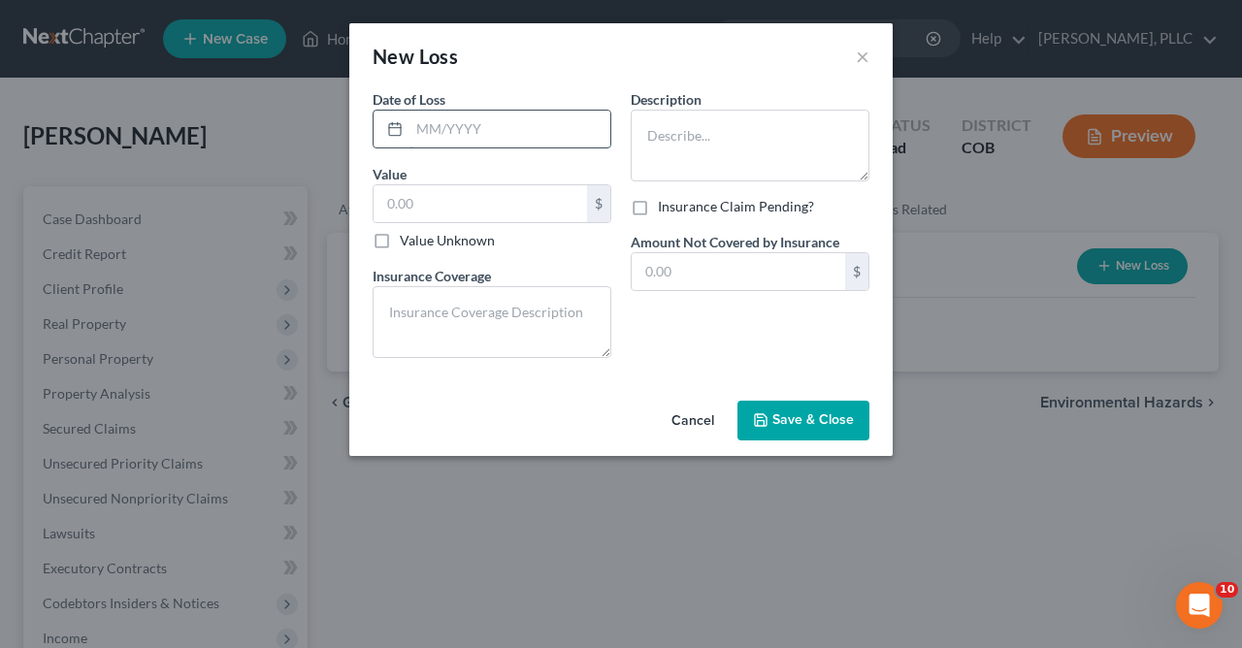
click at [555, 140] on input "text" at bounding box center [509, 129] width 201 height 37
click at [697, 421] on button "Cancel" at bounding box center [693, 422] width 74 height 39
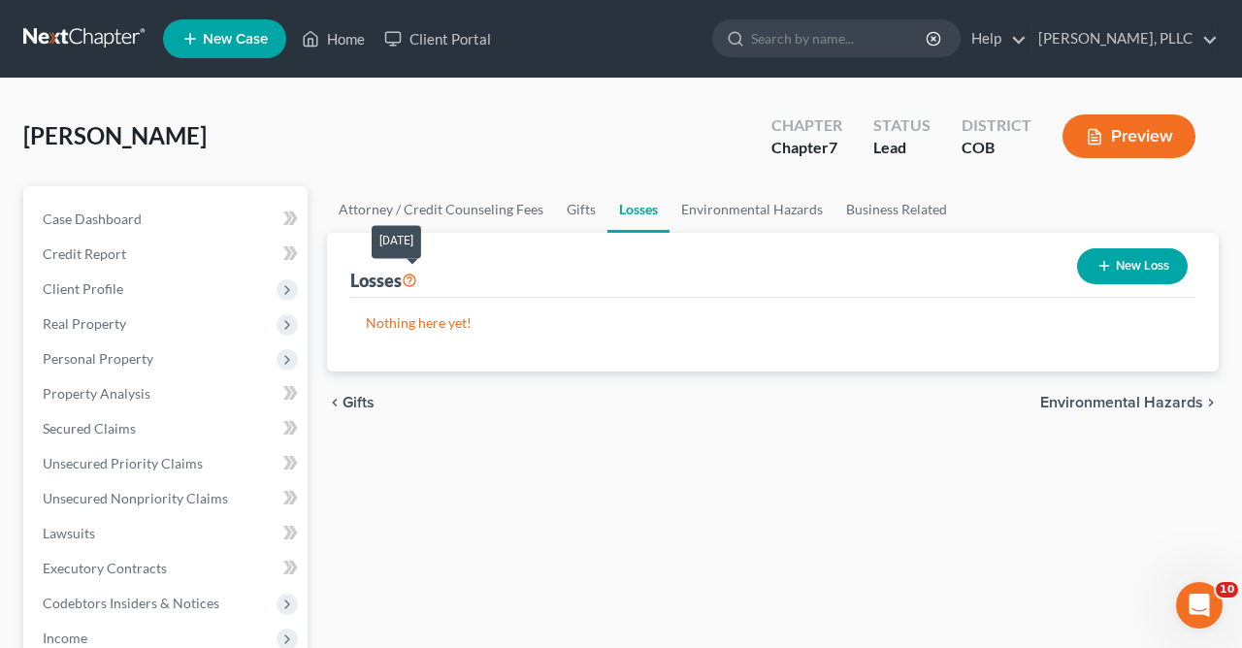
click at [409, 277] on icon at bounding box center [410, 279] width 16 height 18
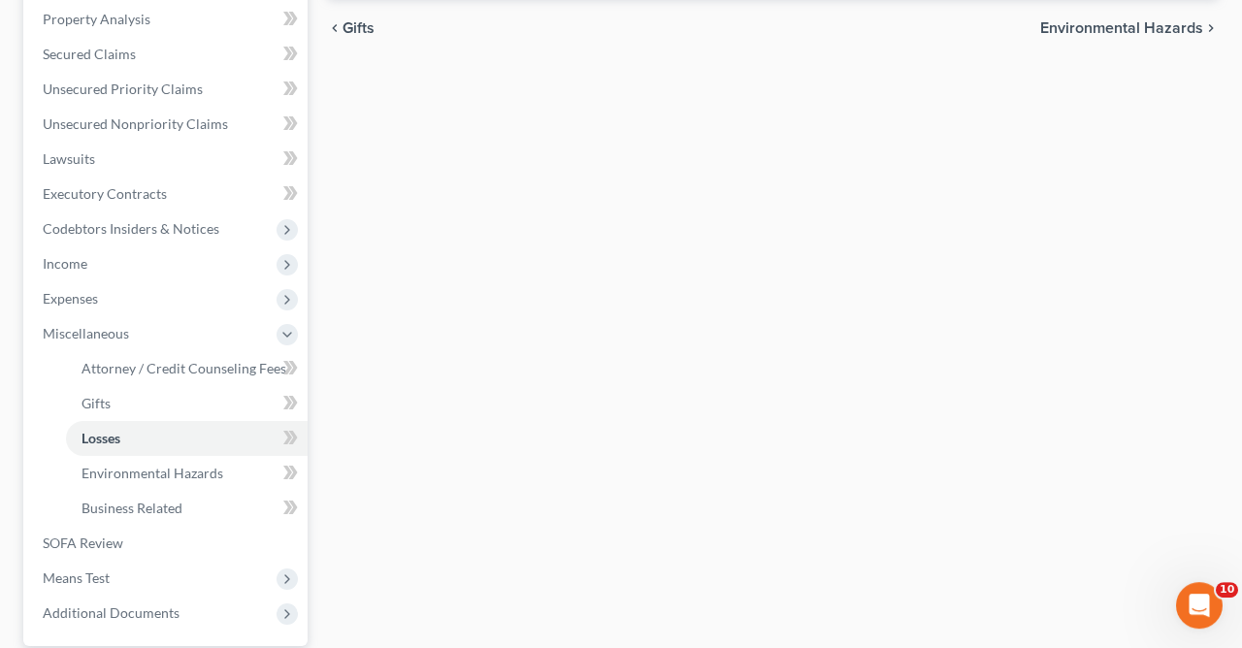
scroll to position [427, 0]
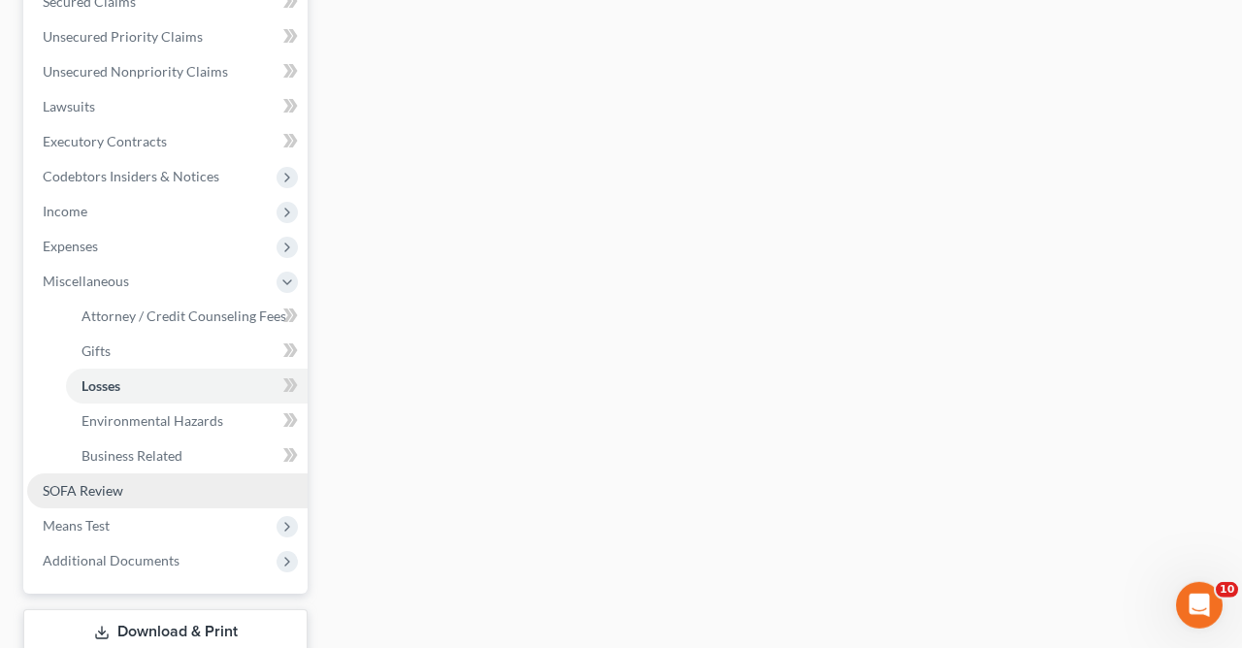
click at [88, 489] on span "SOFA Review" at bounding box center [83, 490] width 81 height 16
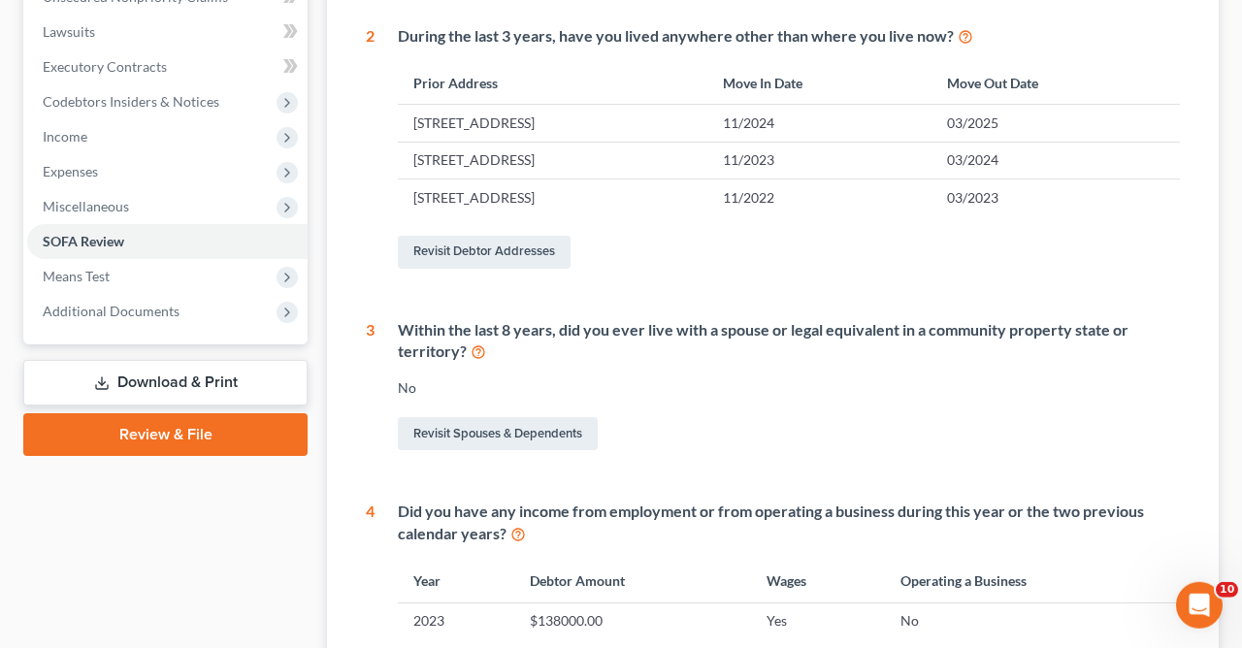
scroll to position [518, 0]
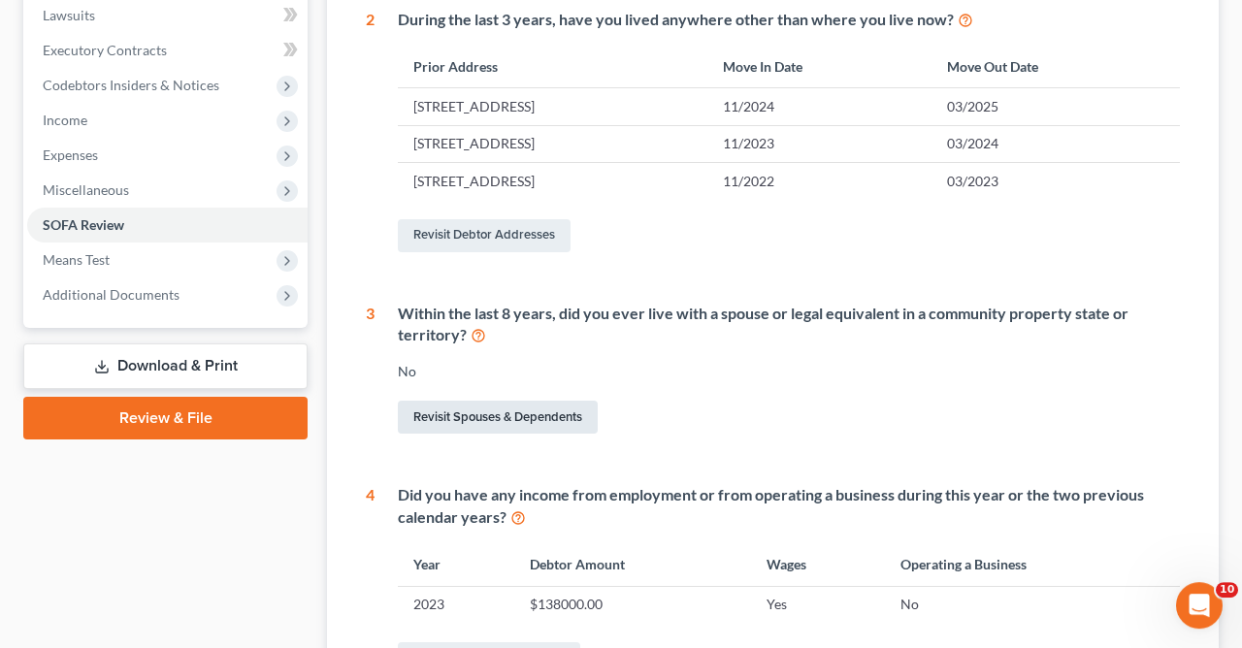
click at [531, 425] on link "Revisit Spouses & Dependents" at bounding box center [498, 417] width 200 height 33
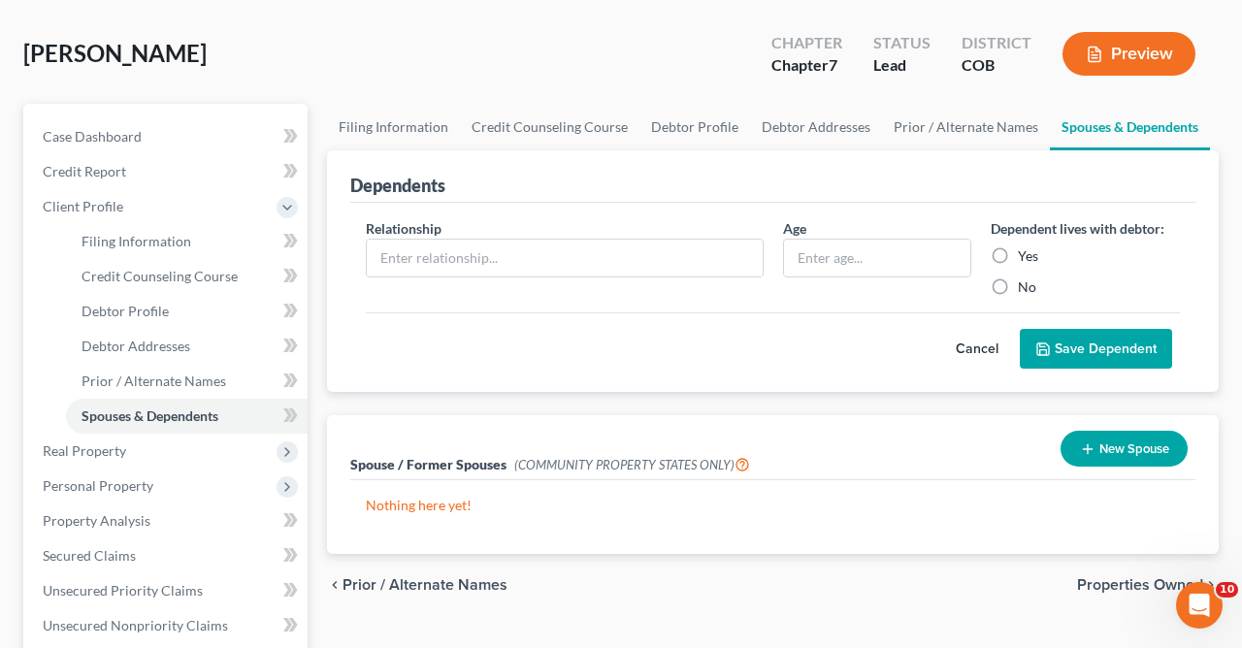
scroll to position [83, 0]
click at [1085, 451] on icon "button" at bounding box center [1088, 448] width 16 height 16
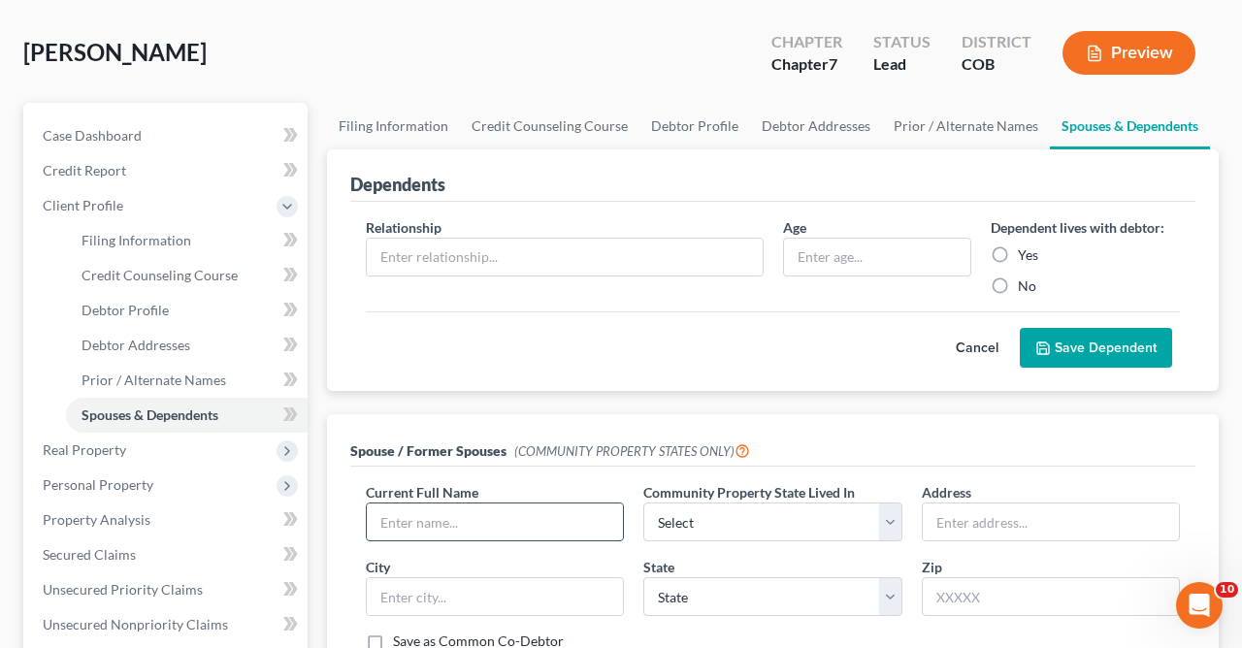
click at [575, 523] on input "text" at bounding box center [495, 522] width 256 height 37
type input "[PERSON_NAME]"
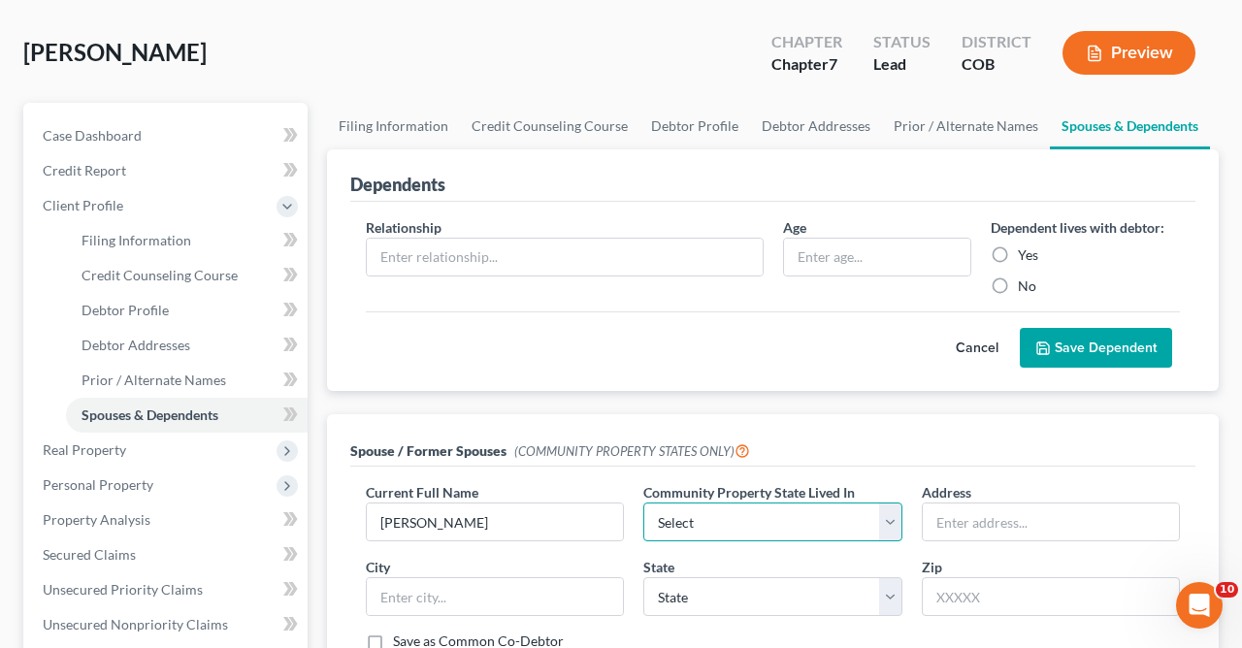
click at [643, 503] on select "Select AZ CA GU ID LA NV NM PR [GEOGRAPHIC_DATA] [GEOGRAPHIC_DATA] [GEOGRAPHIC_…" at bounding box center [772, 522] width 258 height 39
select select "0"
click option "AZ" at bounding box center [0, 0] width 0 height 0
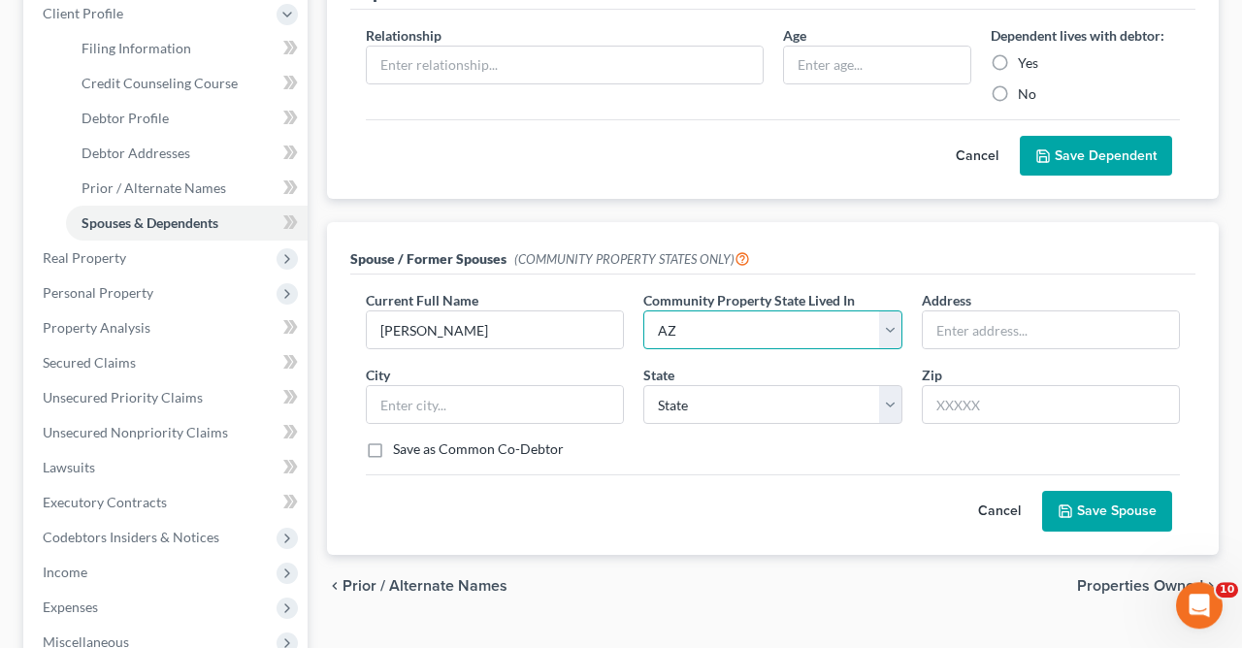
scroll to position [277, 0]
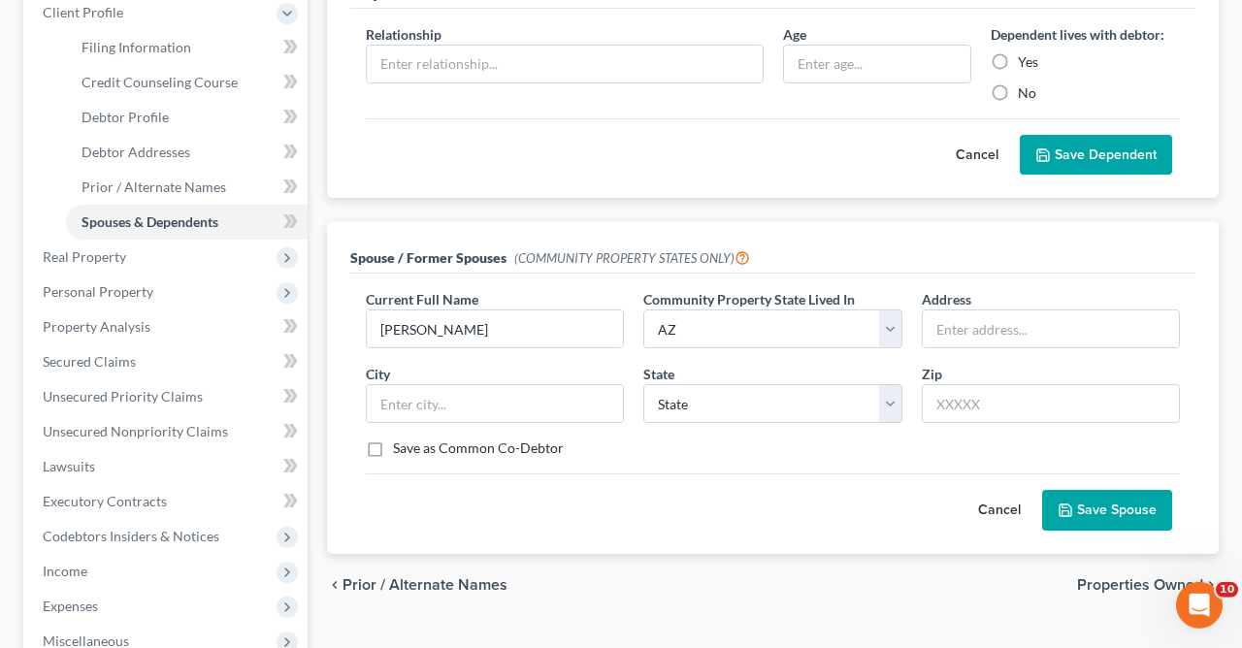
click at [1117, 505] on button "Save Spouse" at bounding box center [1107, 510] width 130 height 41
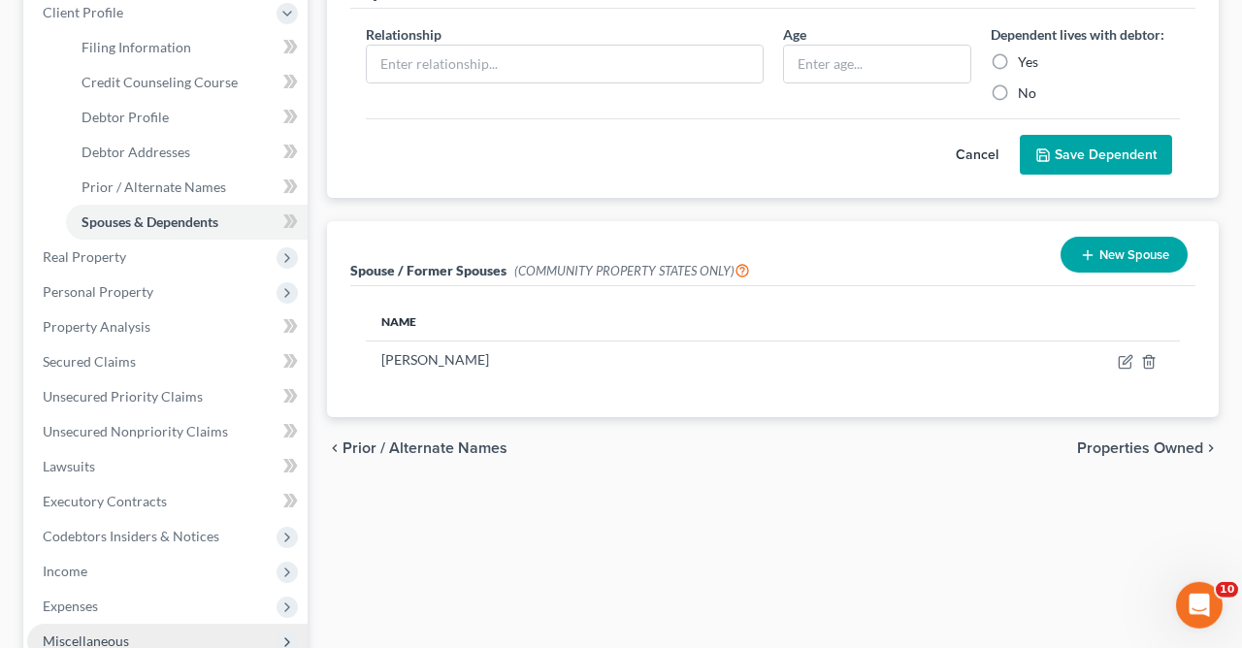
click at [122, 638] on span "Miscellaneous" at bounding box center [86, 641] width 86 height 16
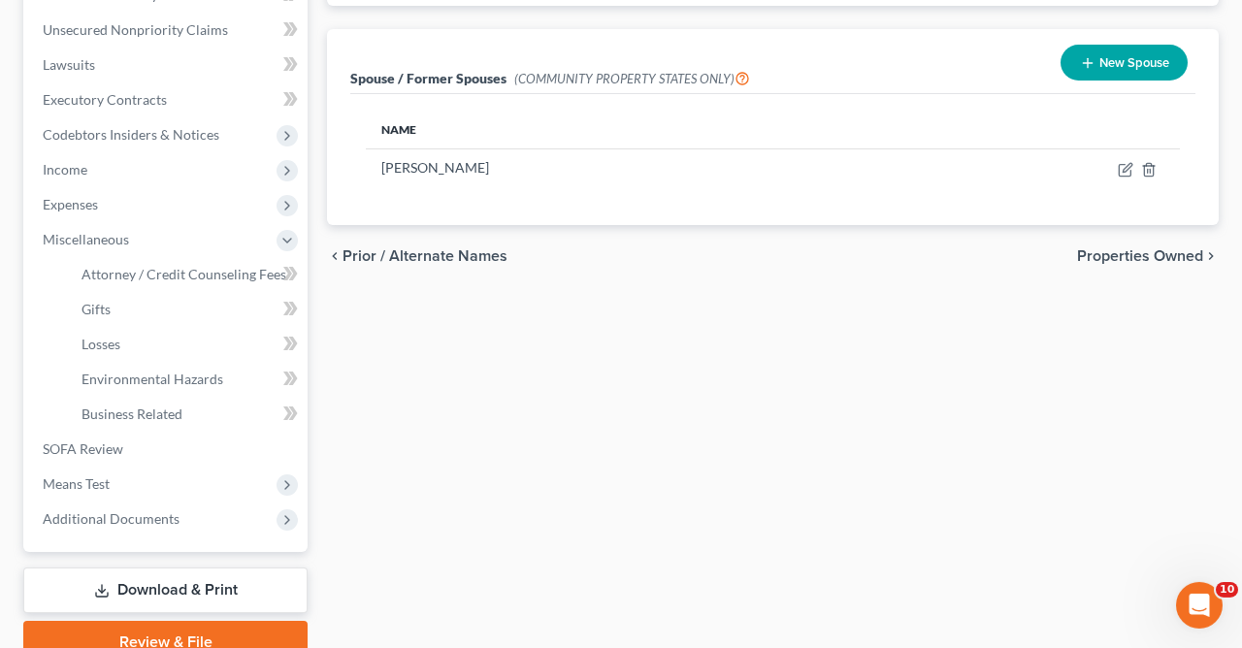
scroll to position [512, 0]
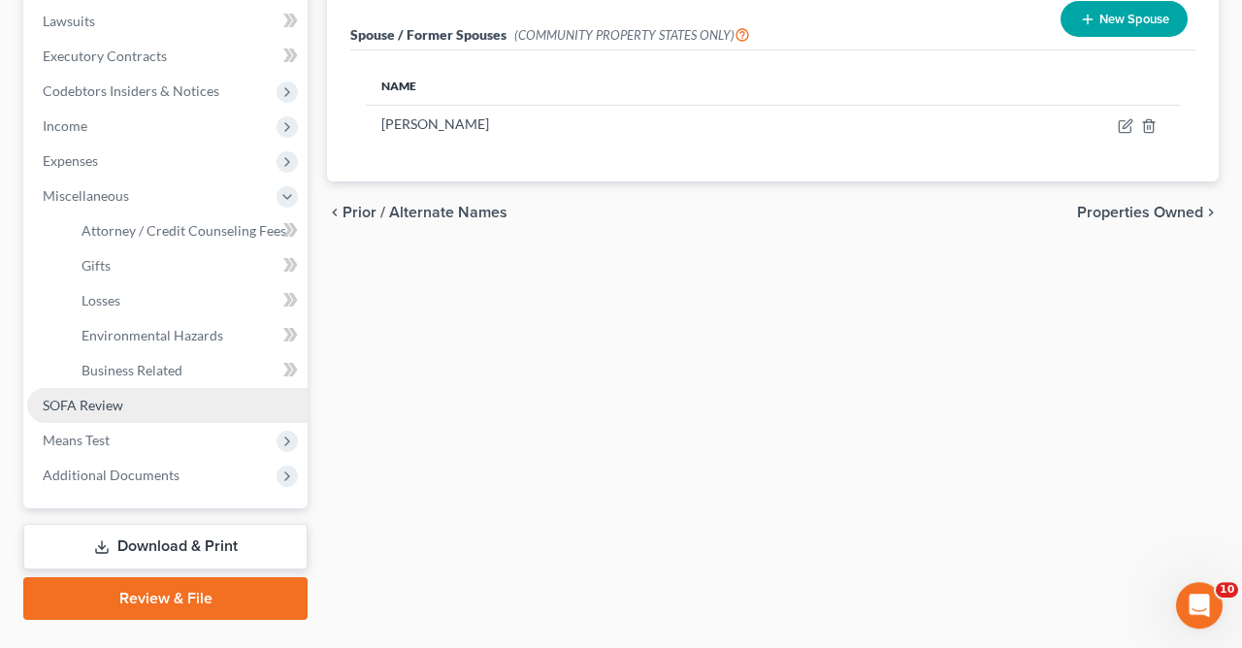
click at [86, 408] on span "SOFA Review" at bounding box center [83, 405] width 81 height 16
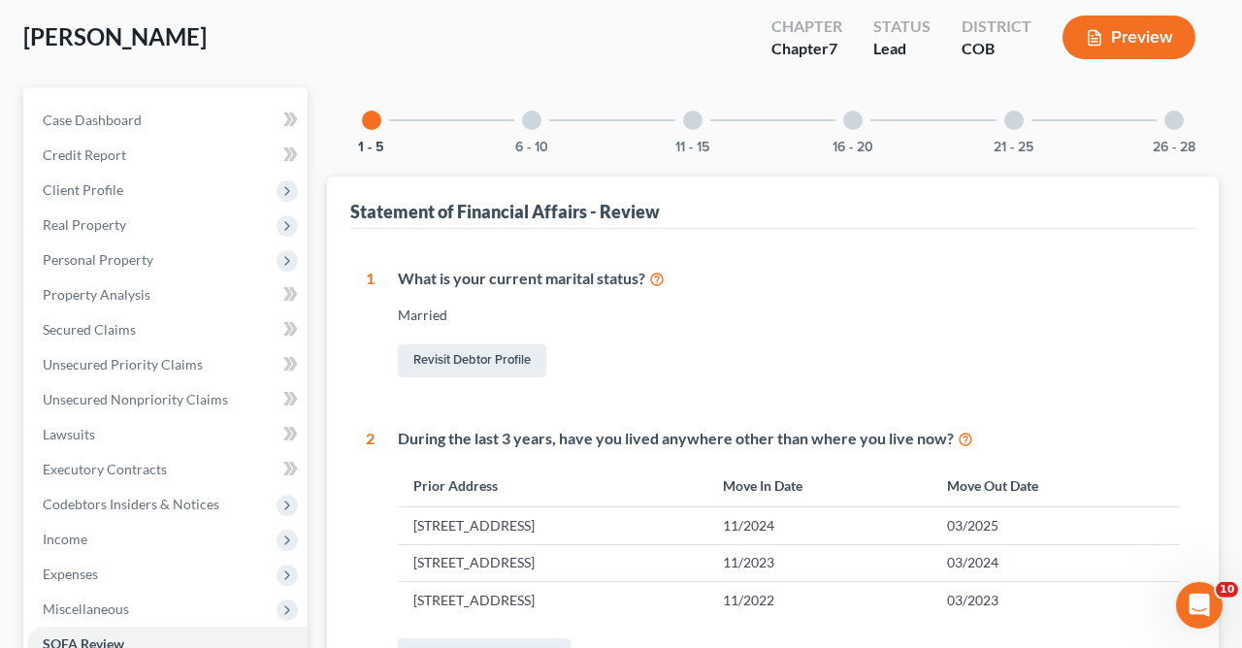
scroll to position [224, 0]
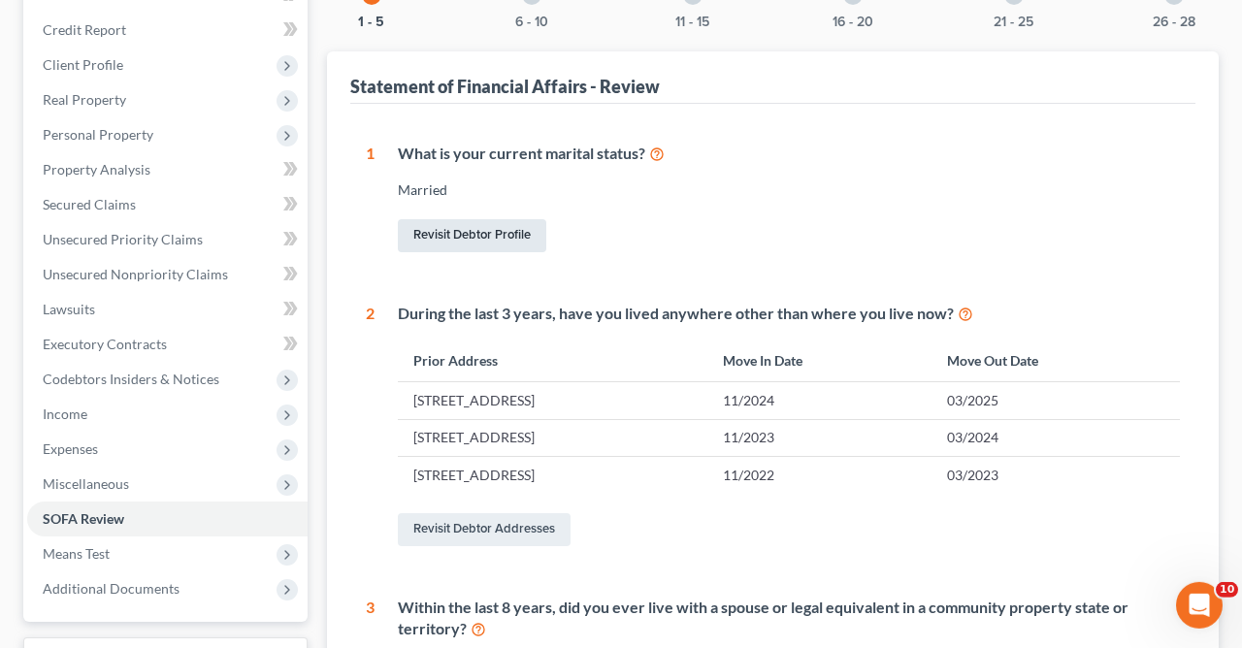
click at [499, 235] on link "Revisit Debtor Profile" at bounding box center [472, 235] width 148 height 33
select select "1"
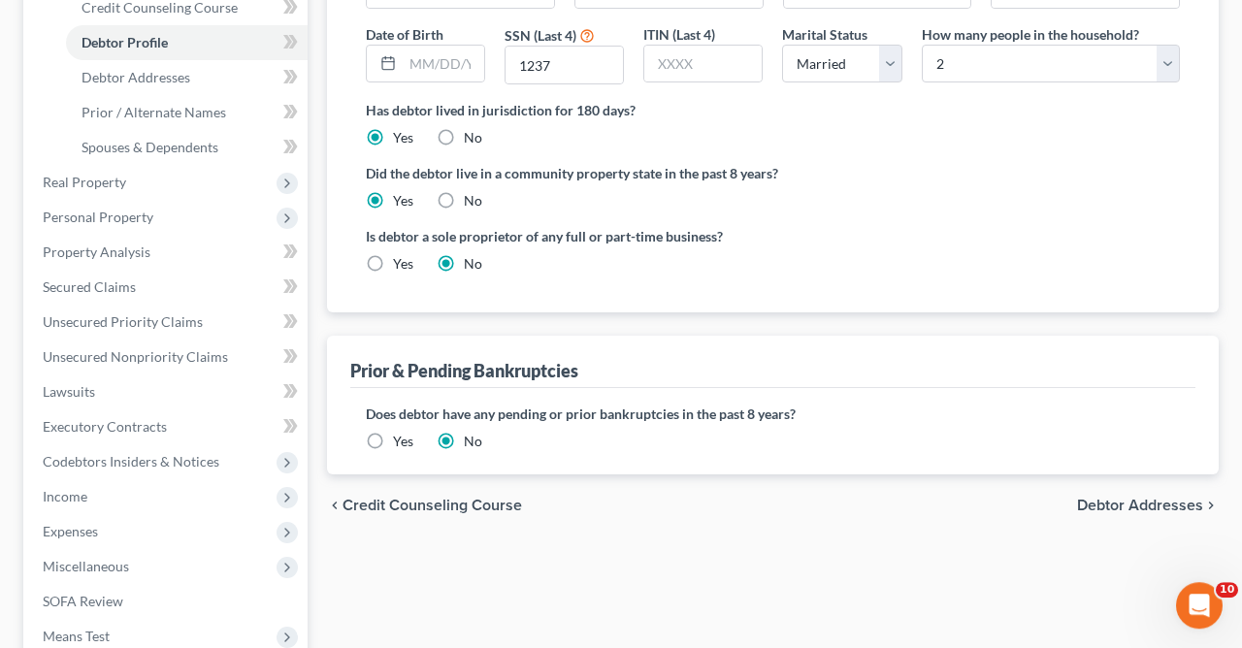
scroll to position [529, 0]
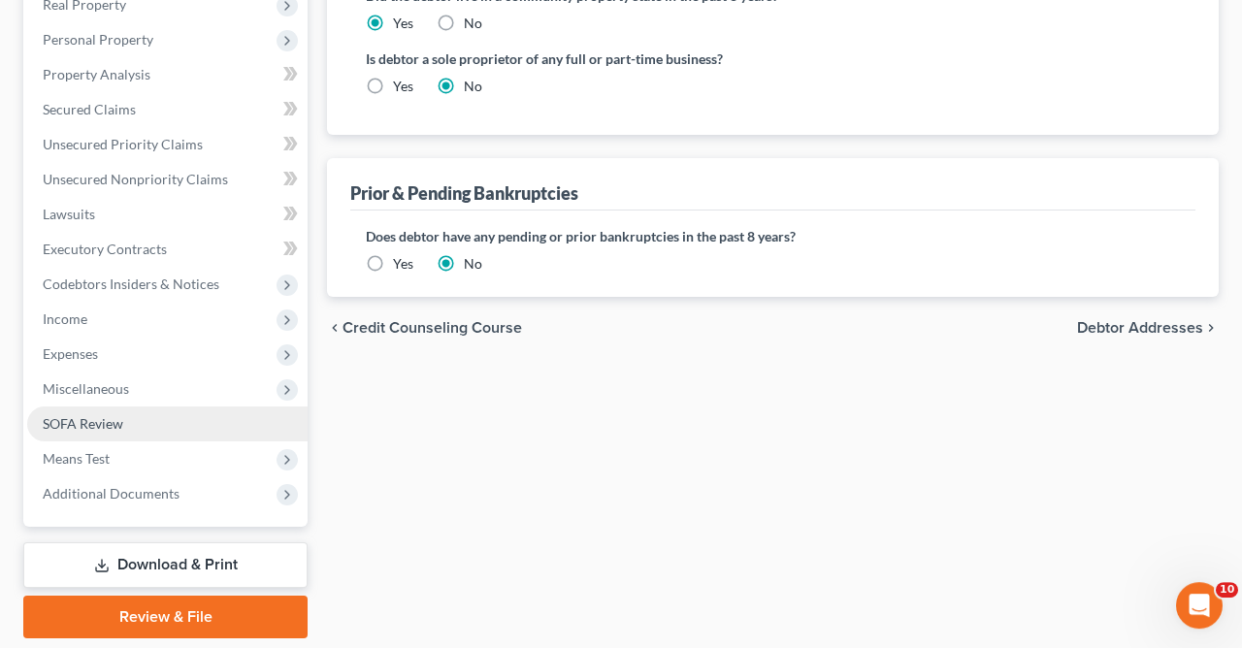
click at [108, 422] on span "SOFA Review" at bounding box center [83, 423] width 81 height 16
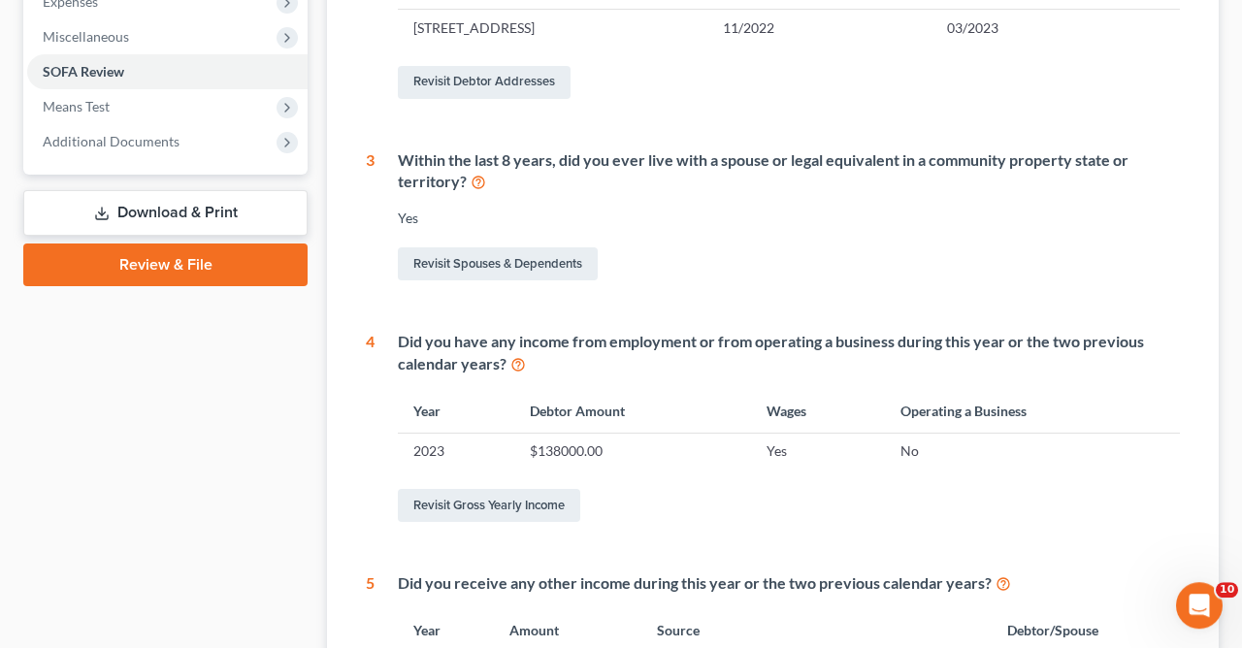
scroll to position [762, 0]
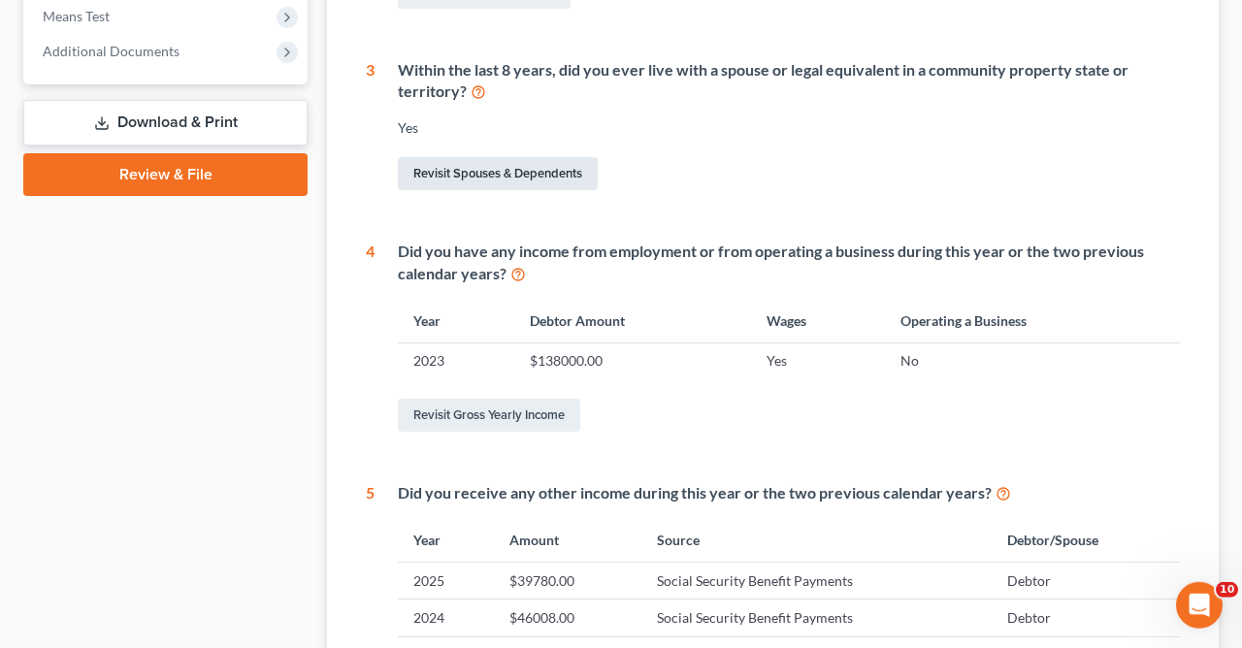
click at [526, 174] on link "Revisit Spouses & Dependents" at bounding box center [498, 173] width 200 height 33
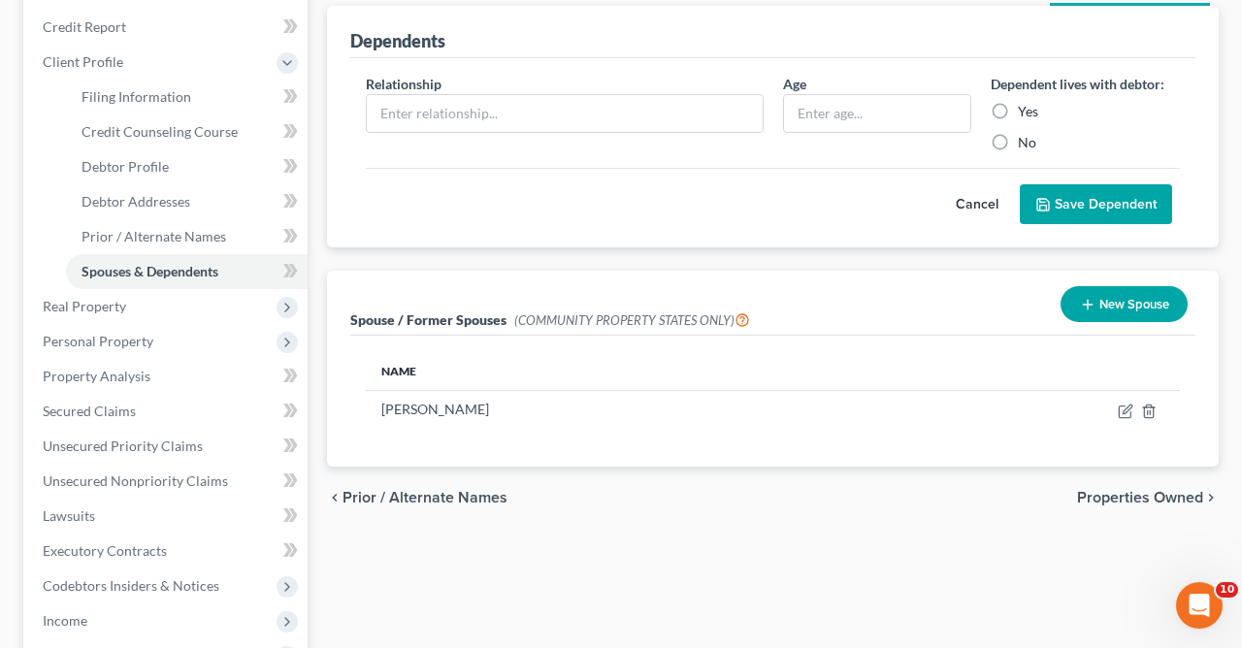
scroll to position [294, 0]
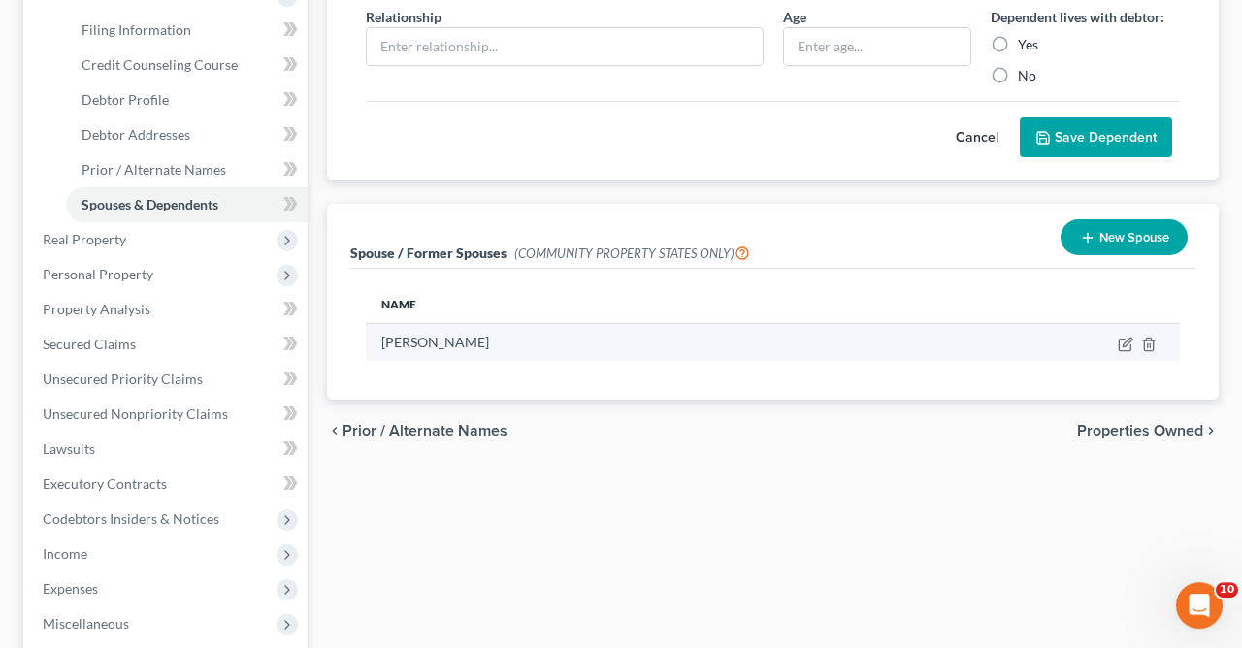
click at [861, 342] on td "[PERSON_NAME]" at bounding box center [627, 342] width 522 height 37
click at [509, 339] on td "[PERSON_NAME]" at bounding box center [627, 342] width 522 height 37
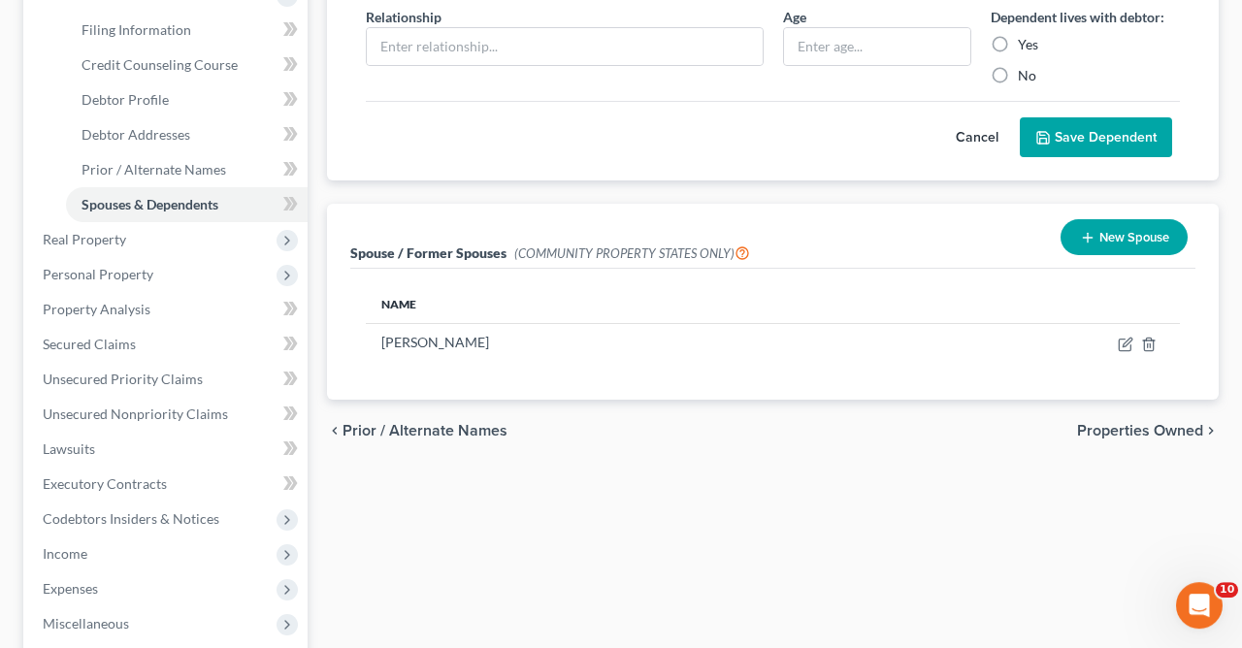
click at [1092, 238] on icon "button" at bounding box center [1088, 238] width 16 height 16
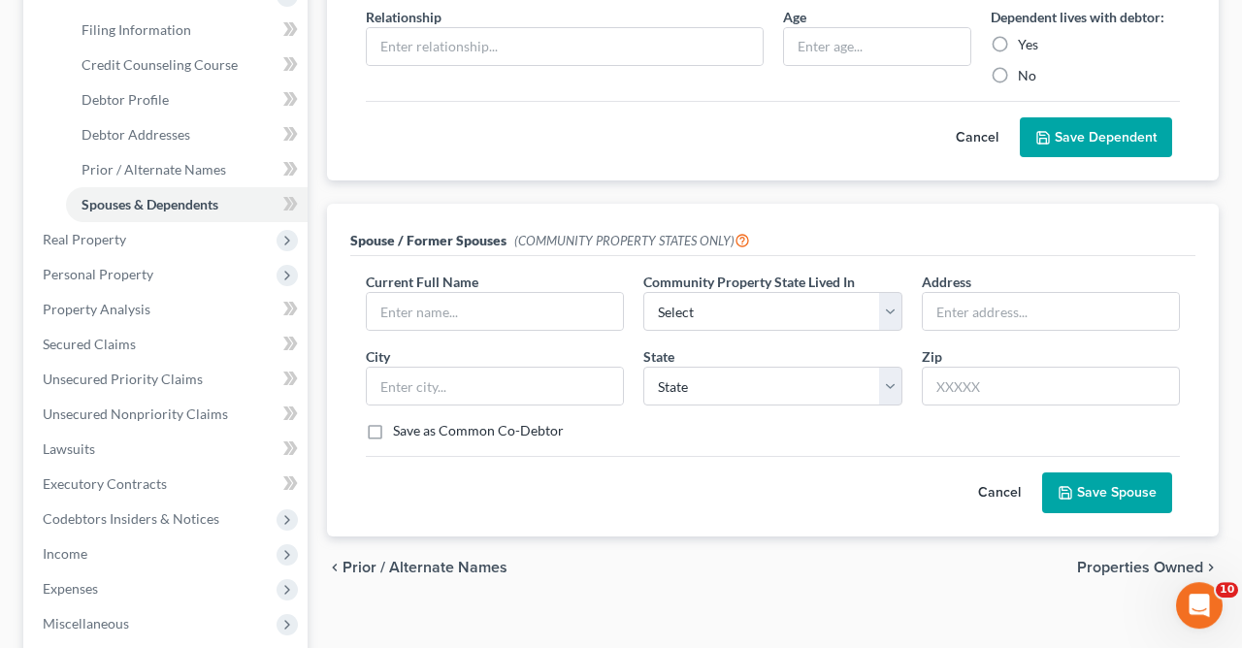
click at [997, 489] on button "Cancel" at bounding box center [999, 492] width 85 height 39
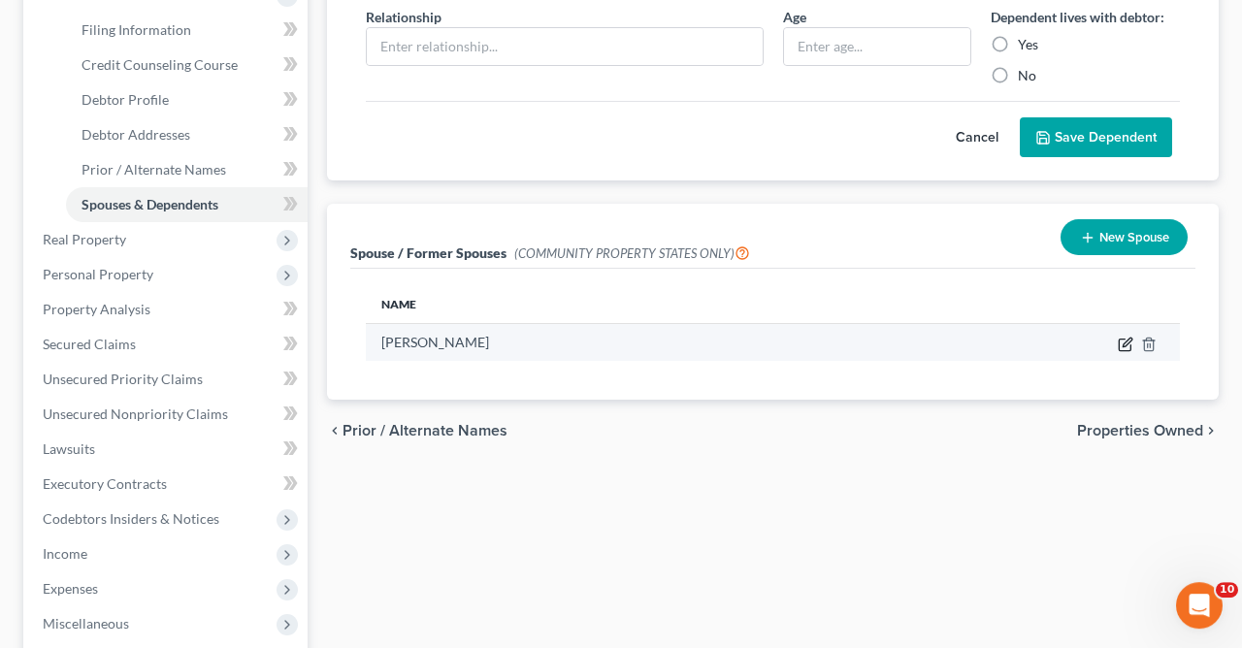
click at [1129, 339] on icon "button" at bounding box center [1126, 345] width 16 height 16
select select "0"
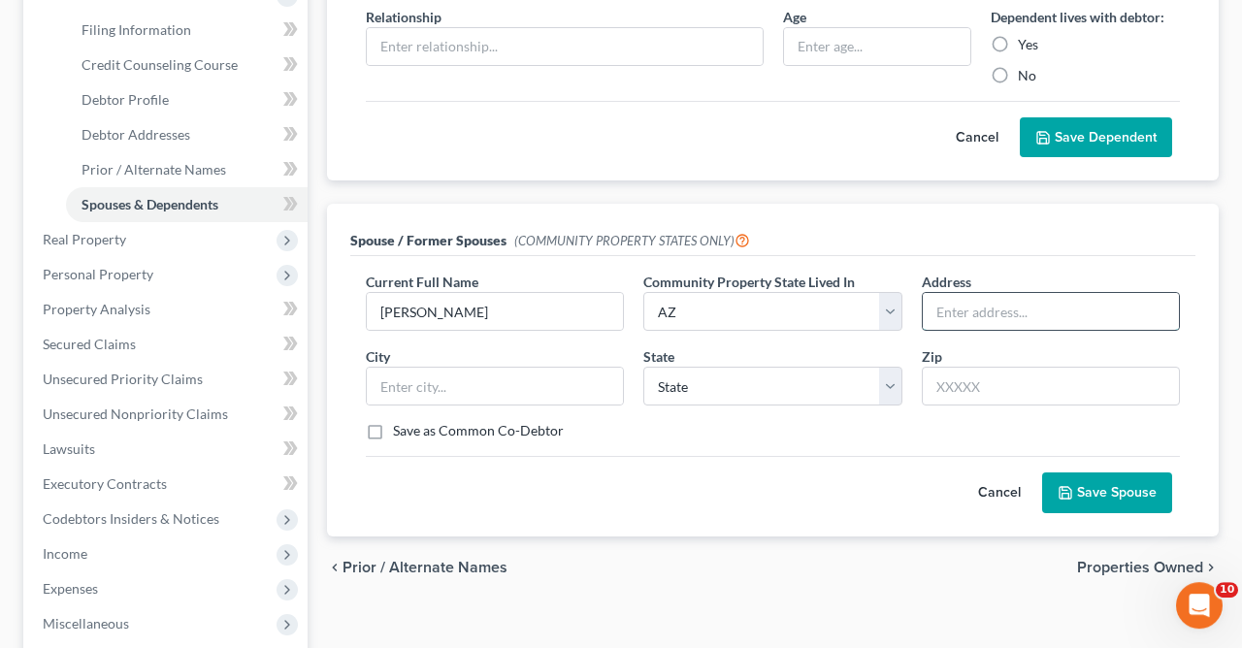
click at [1016, 310] on input "text" at bounding box center [1051, 311] width 256 height 37
type input "[STREET_ADDRESS]"
type input "Quartzsite"
click at [1042, 386] on input "text" at bounding box center [1051, 386] width 258 height 39
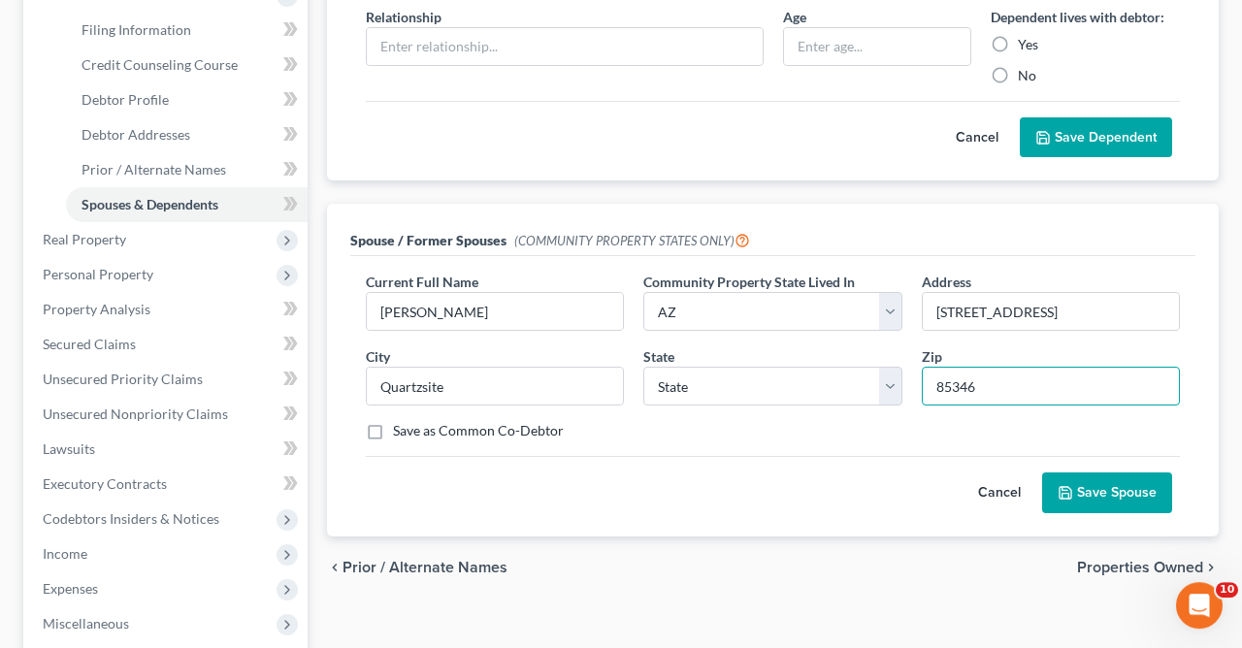
type input "85346"
click at [1121, 489] on button "Save Spouse" at bounding box center [1107, 493] width 130 height 41
select select "3"
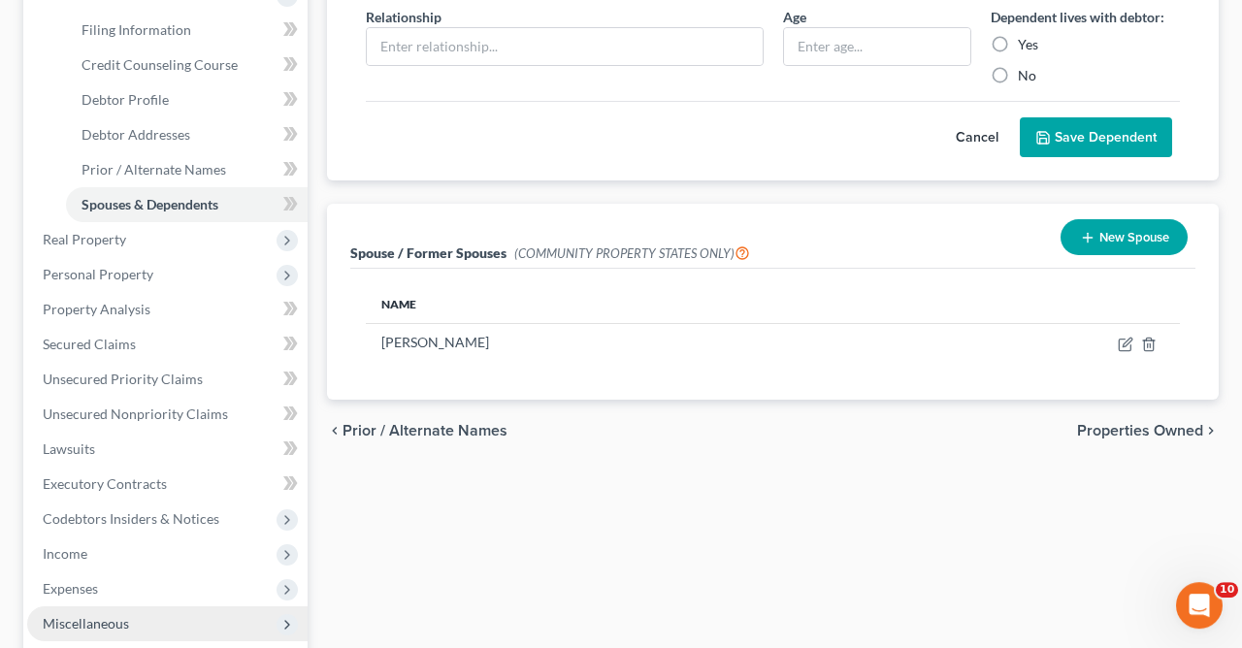
click at [268, 621] on span "Miscellaneous" at bounding box center [167, 623] width 280 height 35
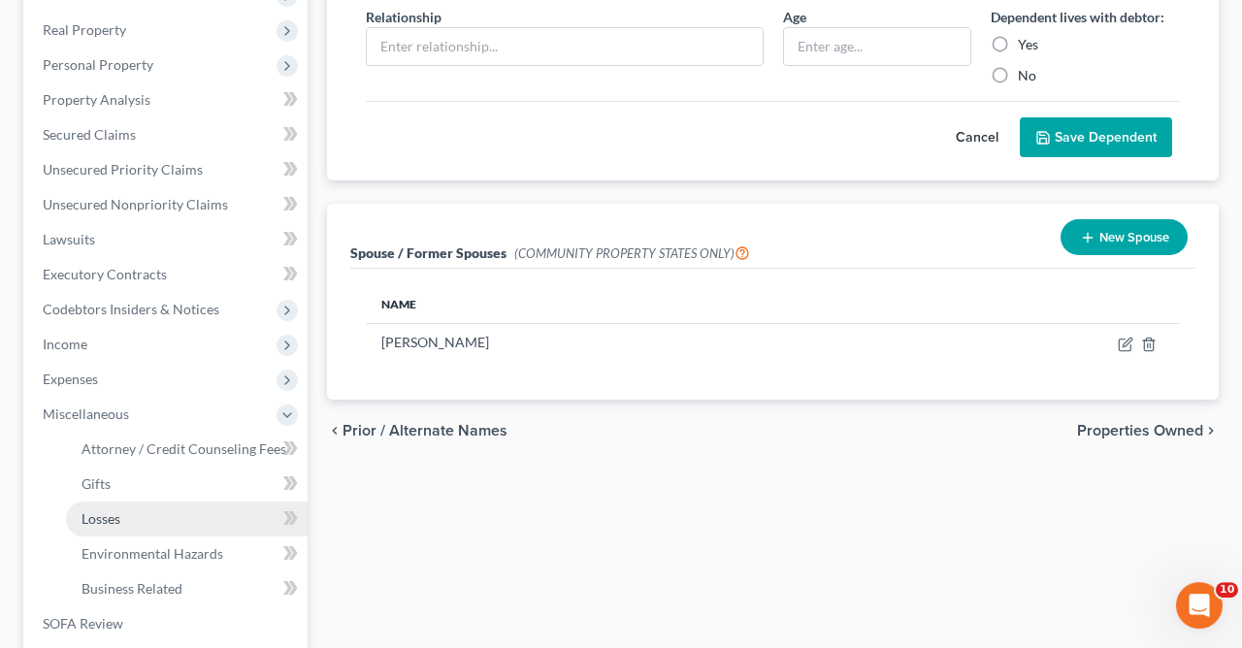
click at [126, 512] on link "Losses" at bounding box center [187, 519] width 242 height 35
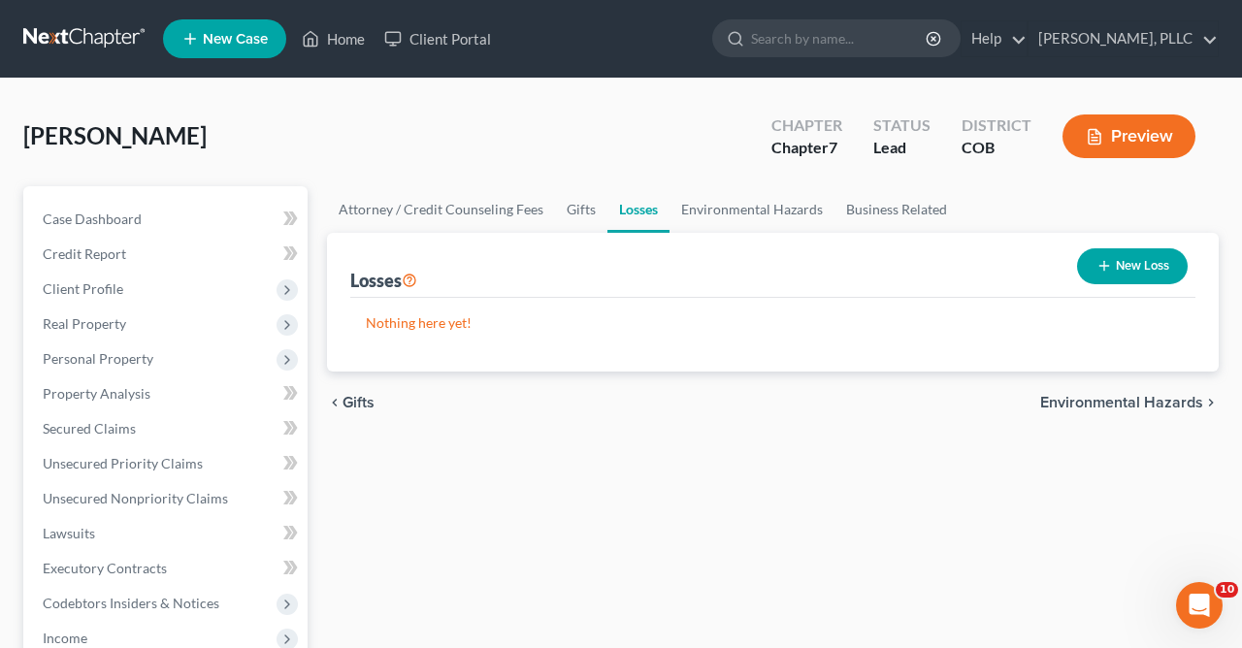
click at [1148, 265] on button "New Loss" at bounding box center [1132, 266] width 111 height 36
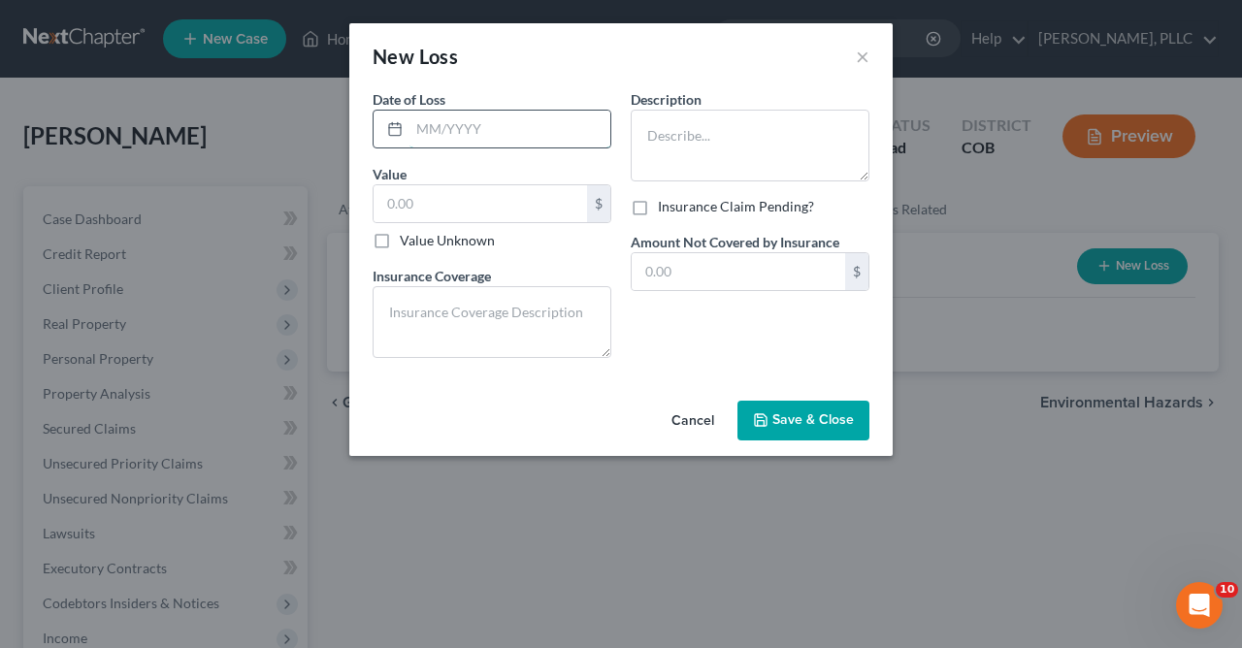
click at [539, 124] on input "text" at bounding box center [509, 129] width 201 height 37
click at [866, 52] on button "×" at bounding box center [863, 56] width 14 height 23
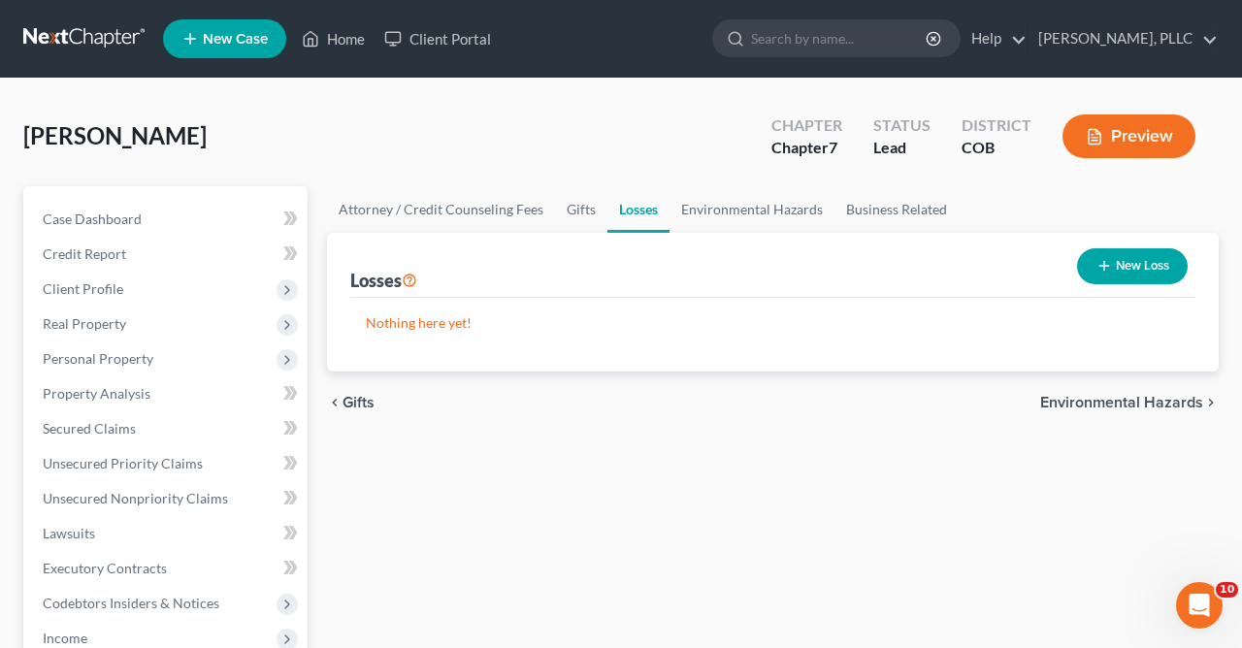
click at [1110, 263] on icon "button" at bounding box center [1104, 266] width 16 height 16
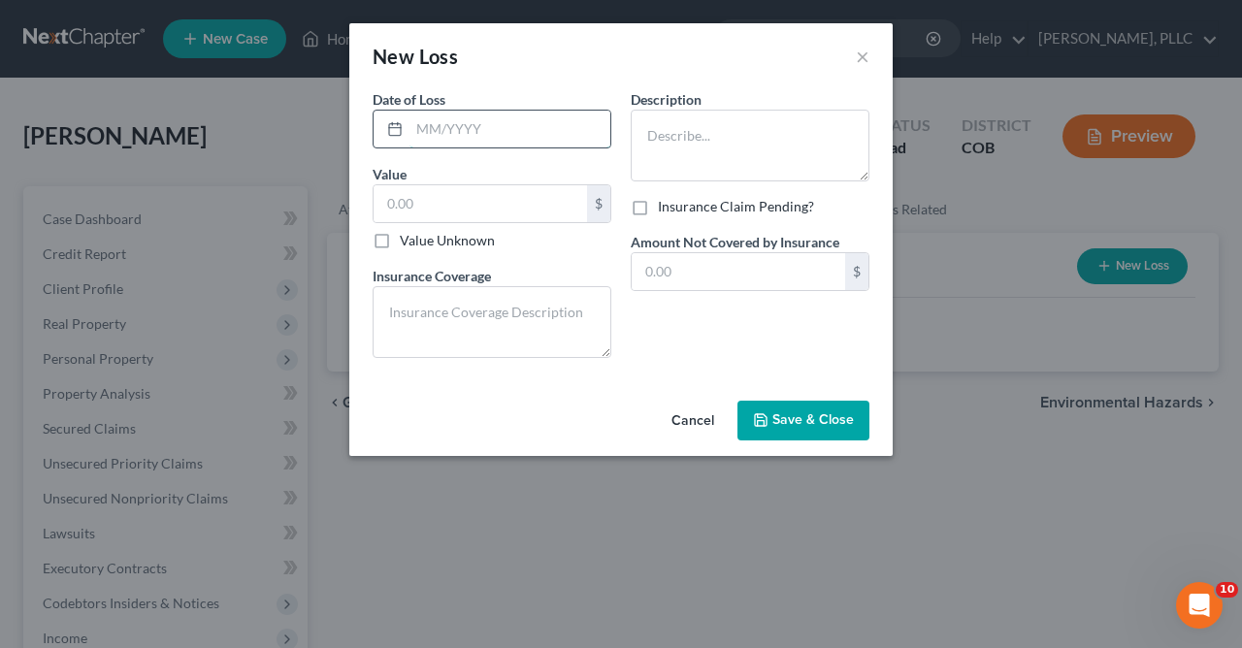
click at [572, 122] on input "text" at bounding box center [509, 129] width 201 height 37
type input "2025"
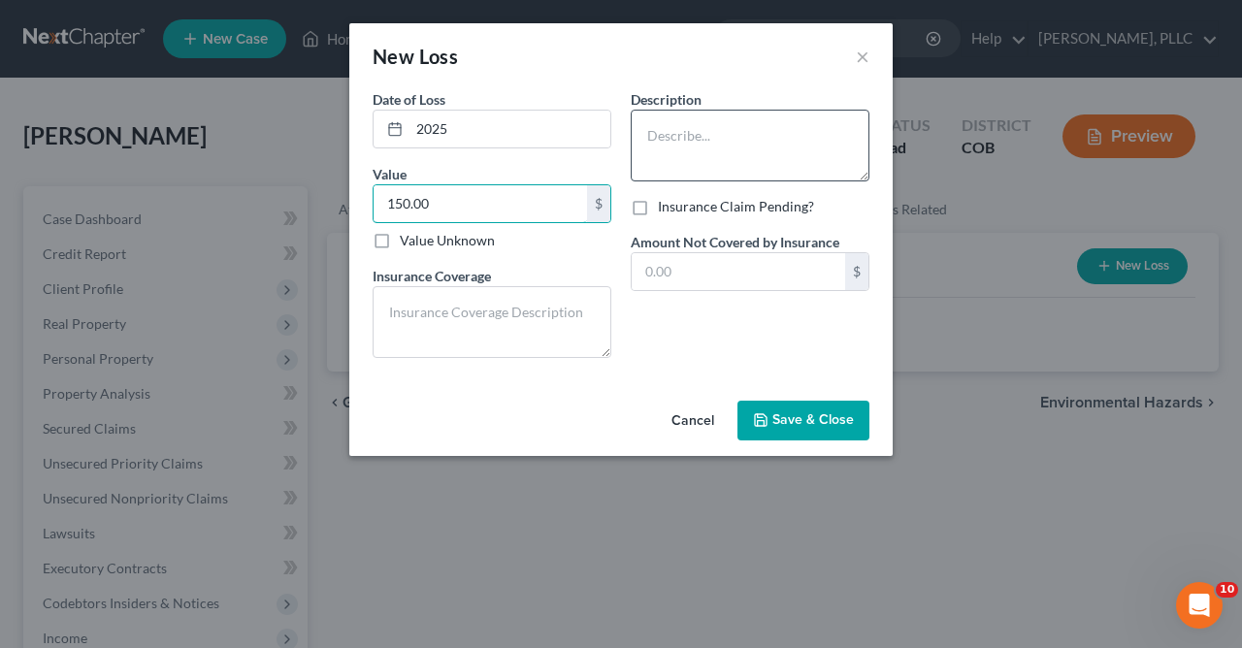
type input "150.00"
click at [754, 145] on textarea at bounding box center [750, 146] width 239 height 72
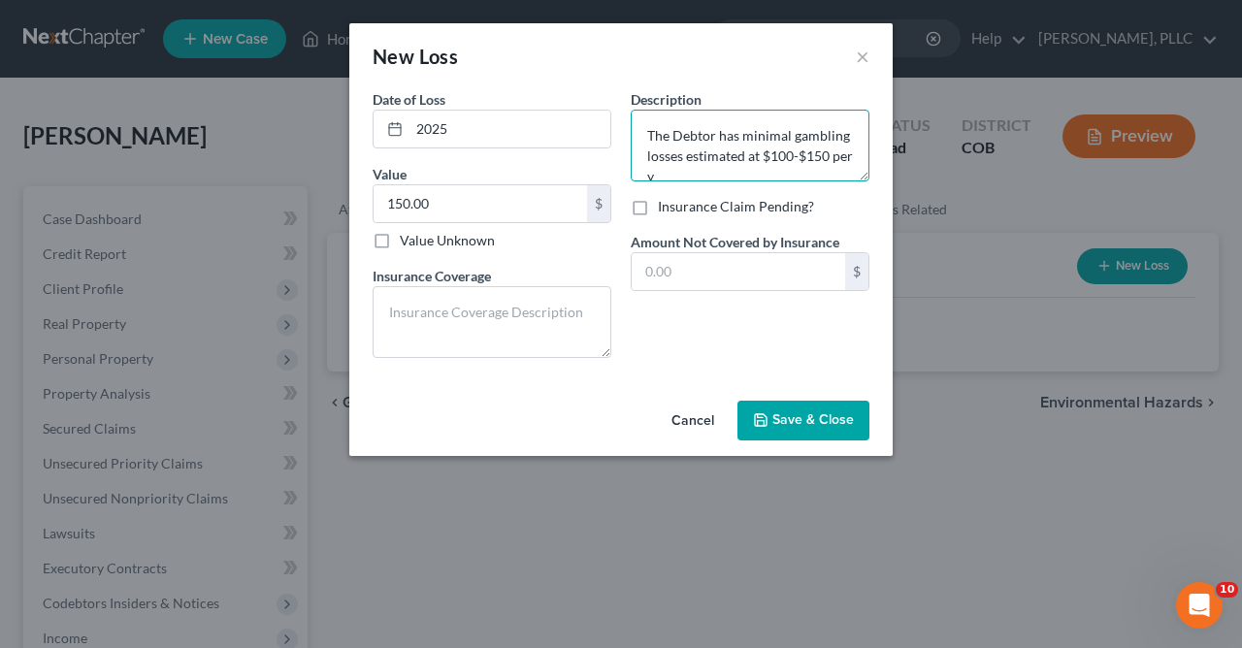
scroll to position [4, 0]
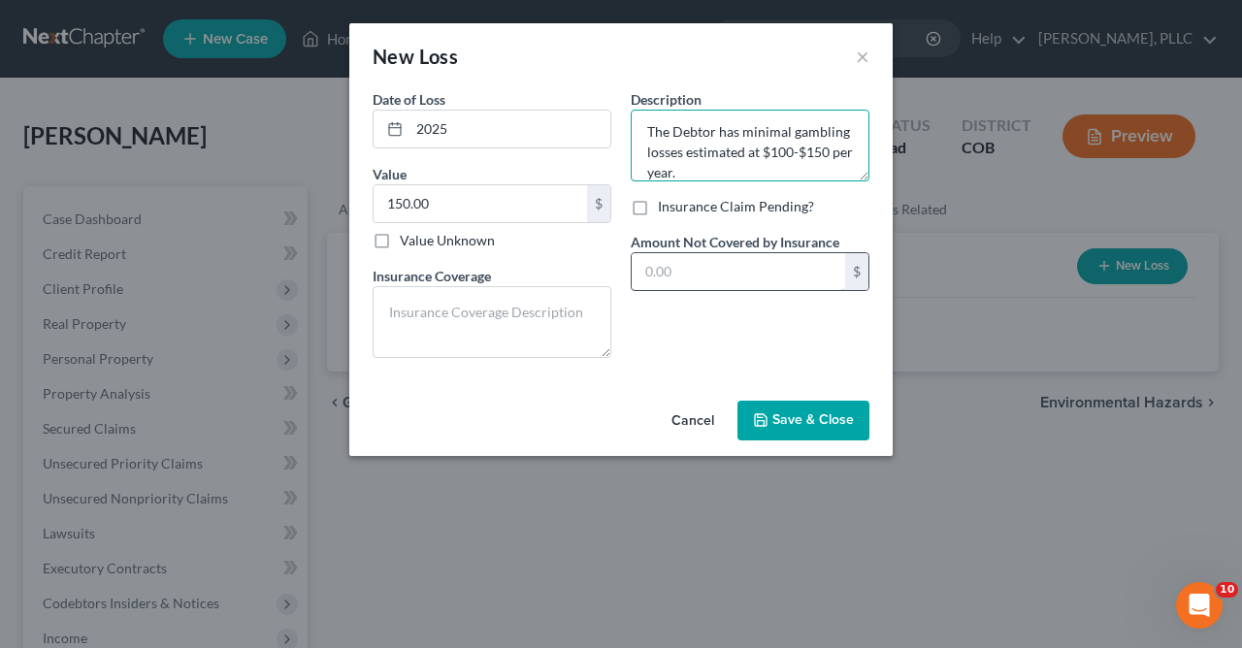
type textarea "The Debtor has minimal gambling losses estimated at $100-$150 per year."
click at [705, 272] on input "text" at bounding box center [738, 271] width 213 height 37
type input "150.00"
click at [795, 418] on span "Save & Close" at bounding box center [813, 420] width 82 height 16
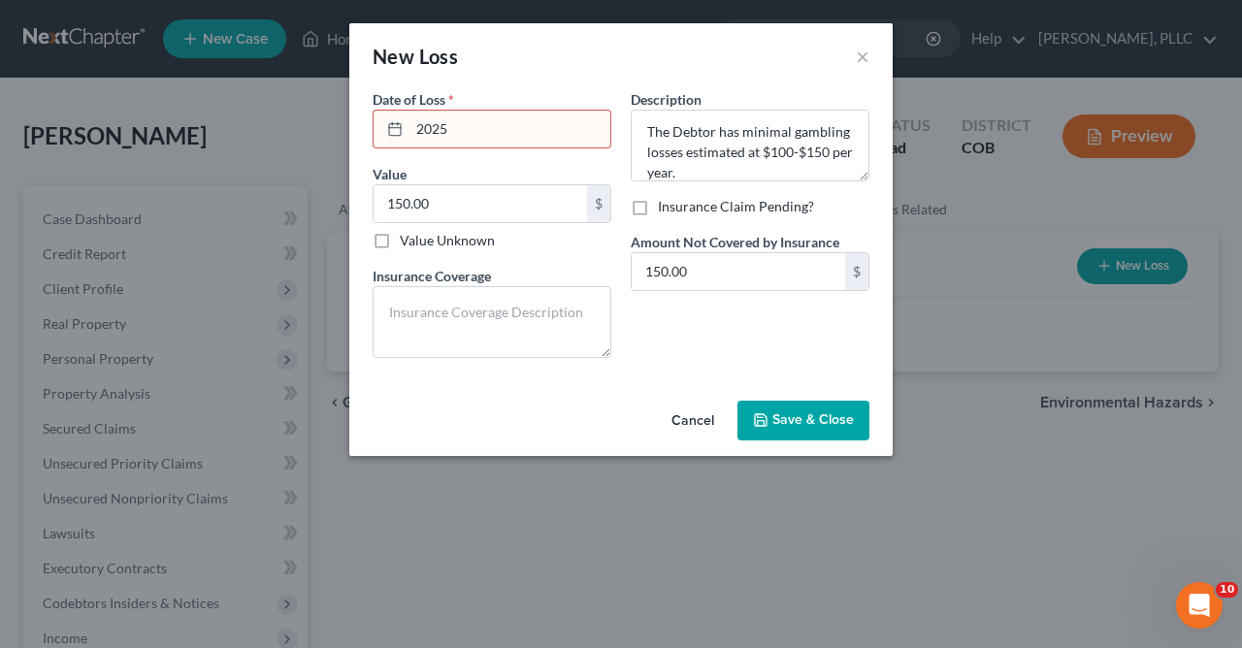
click at [795, 416] on span "Save & Close" at bounding box center [813, 420] width 82 height 16
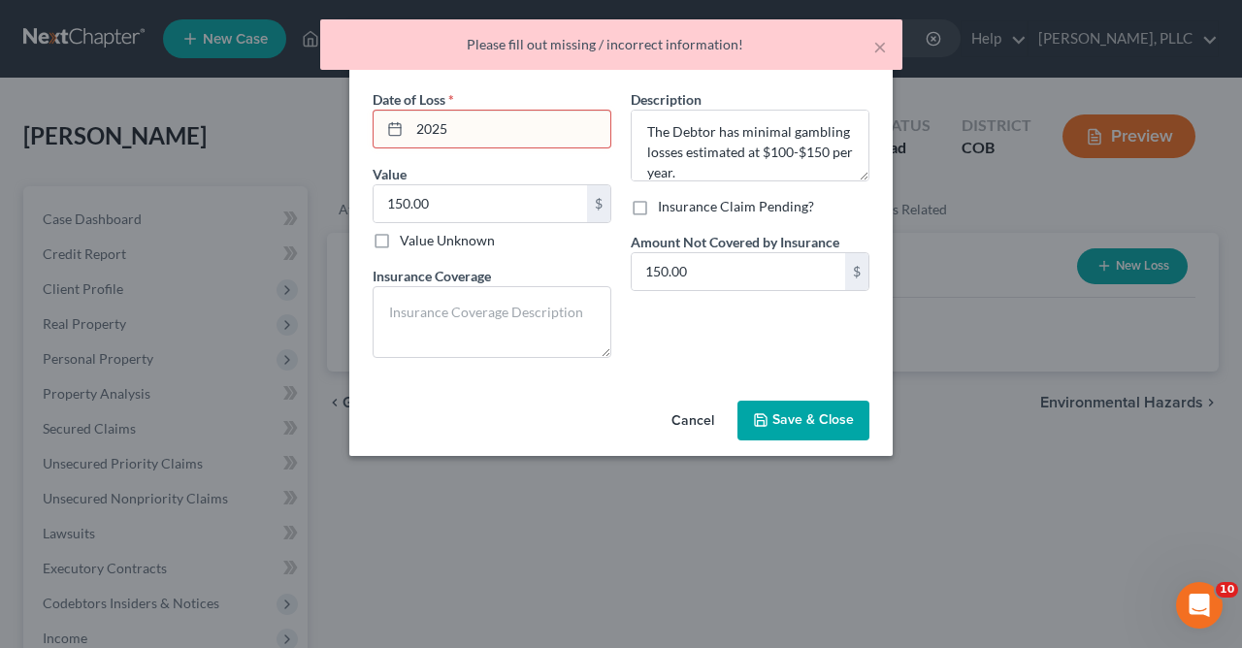
click at [514, 129] on input "2025" at bounding box center [509, 129] width 201 height 37
type input "2"
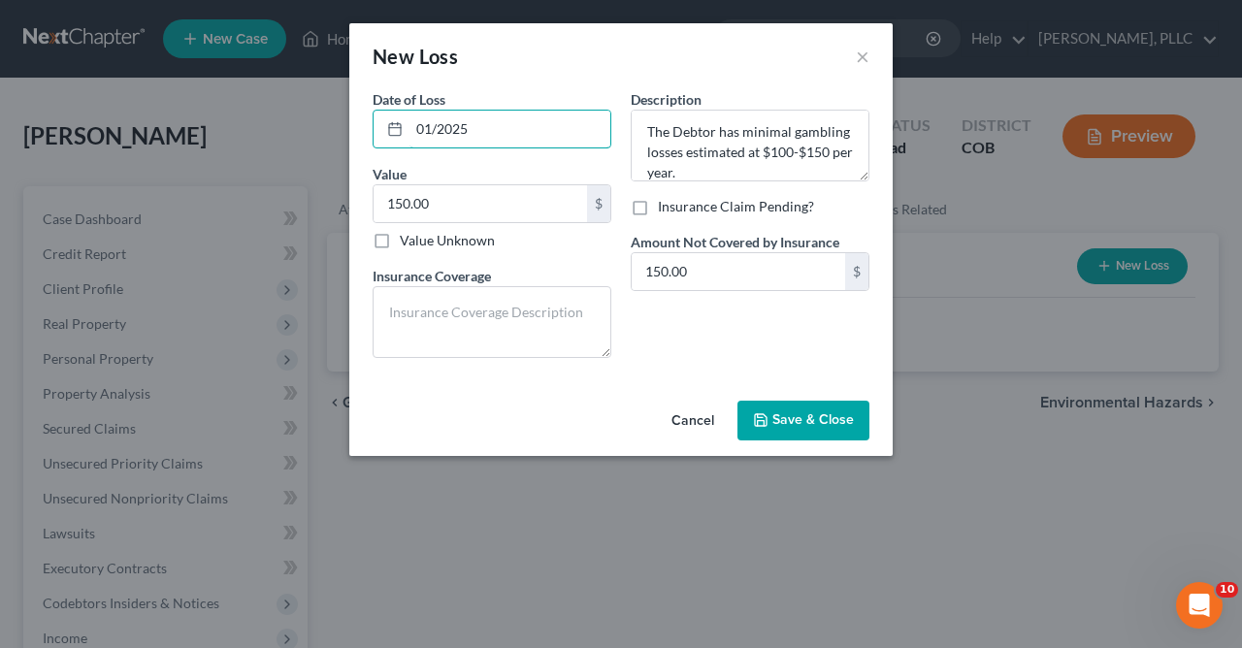
type input "01/2025"
click at [809, 408] on button "Save & Close" at bounding box center [803, 421] width 132 height 41
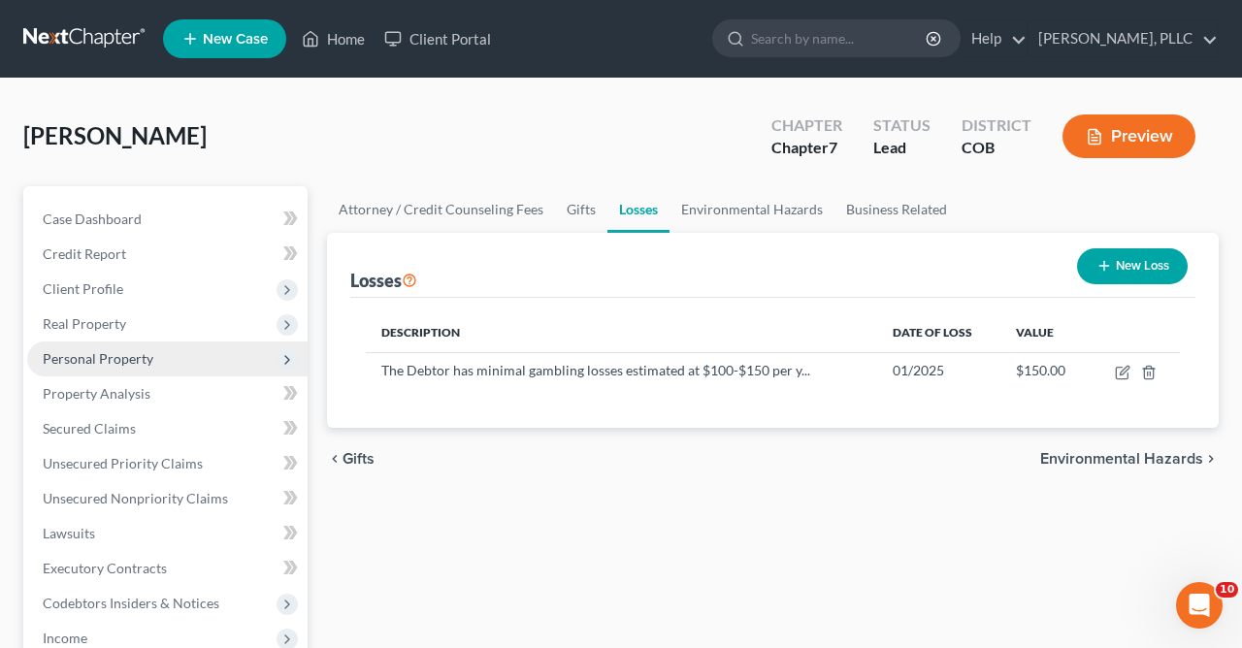
click at [128, 352] on span "Personal Property" at bounding box center [98, 358] width 111 height 16
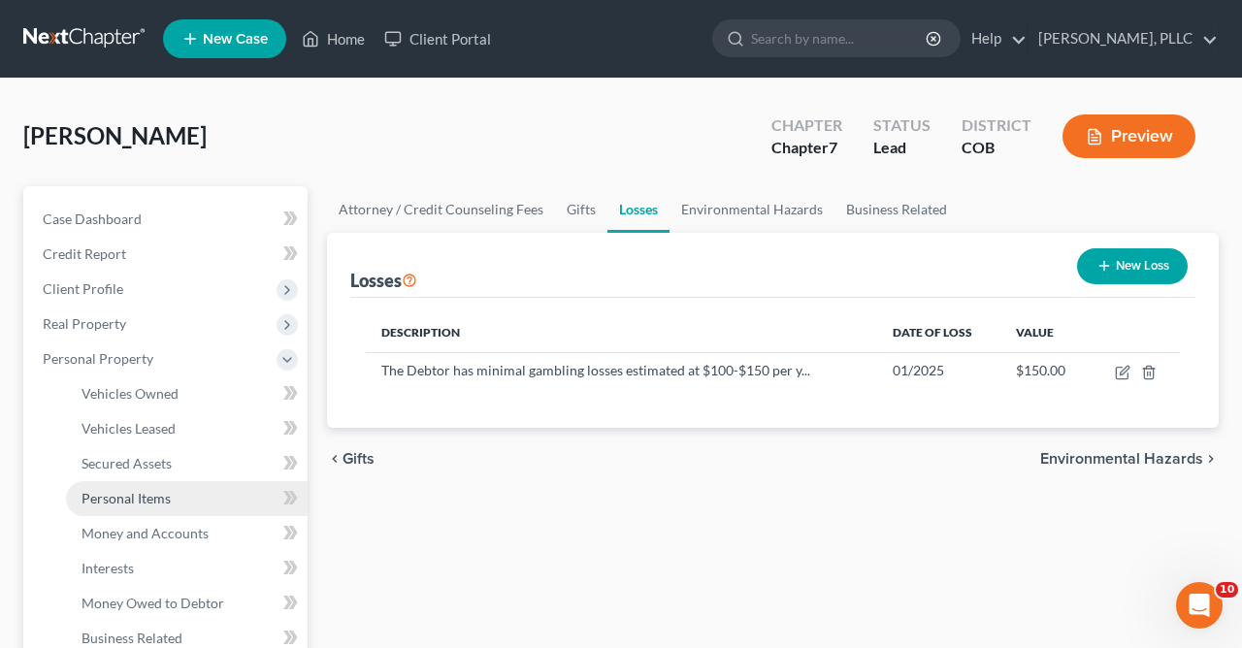
click at [158, 503] on span "Personal Items" at bounding box center [126, 498] width 89 height 16
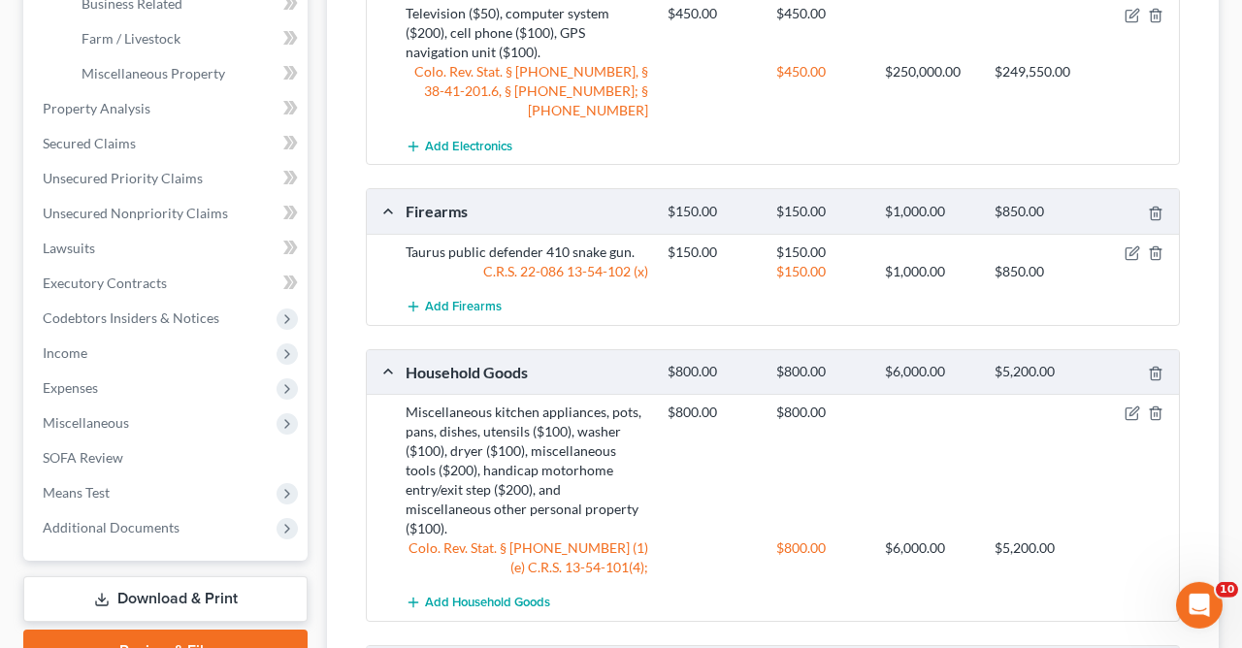
scroll to position [636, 0]
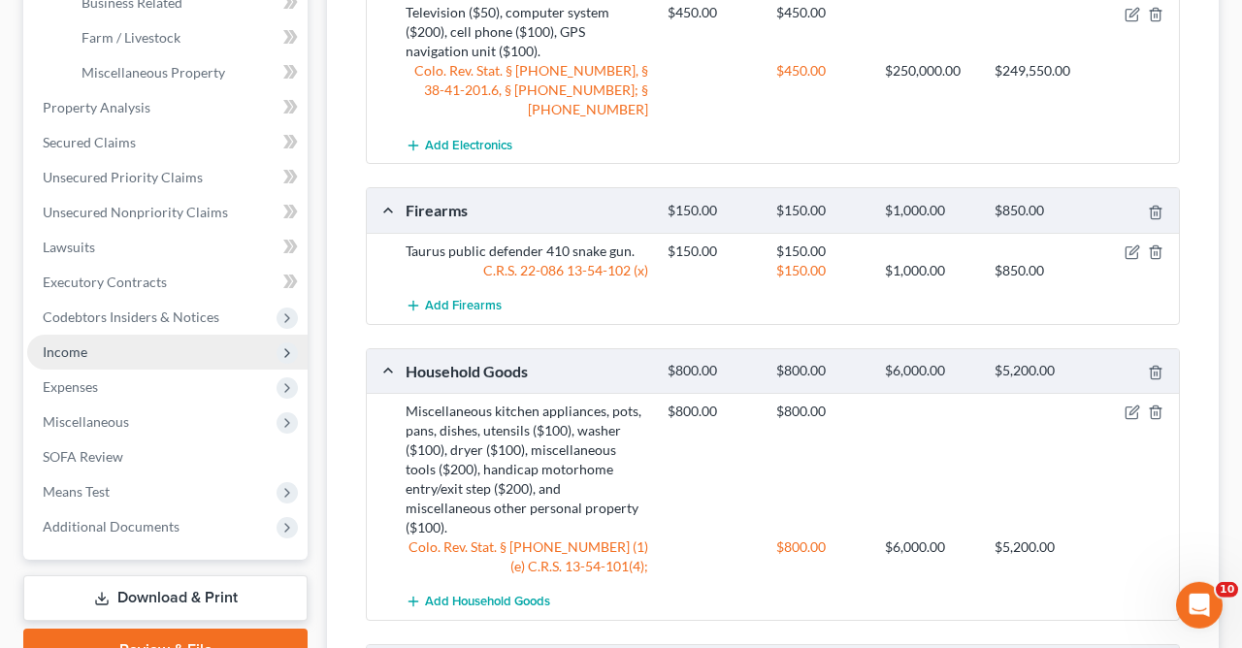
click at [81, 347] on span "Income" at bounding box center [65, 351] width 45 height 16
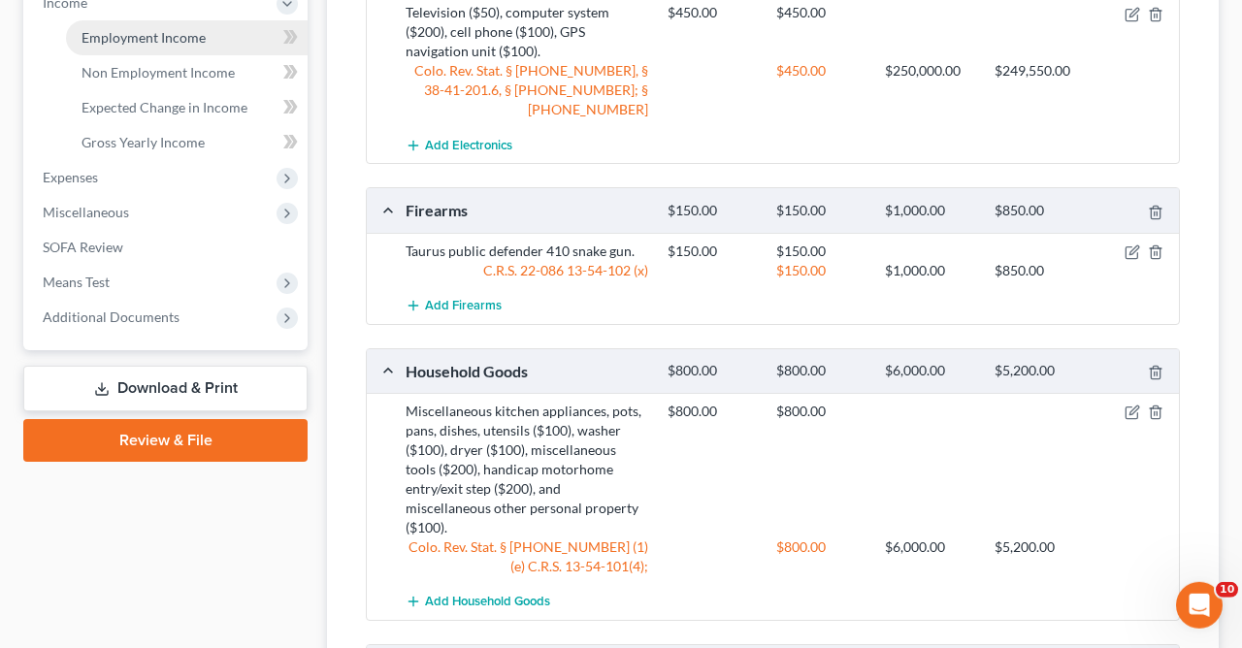
click at [185, 30] on span "Employment Income" at bounding box center [144, 37] width 124 height 16
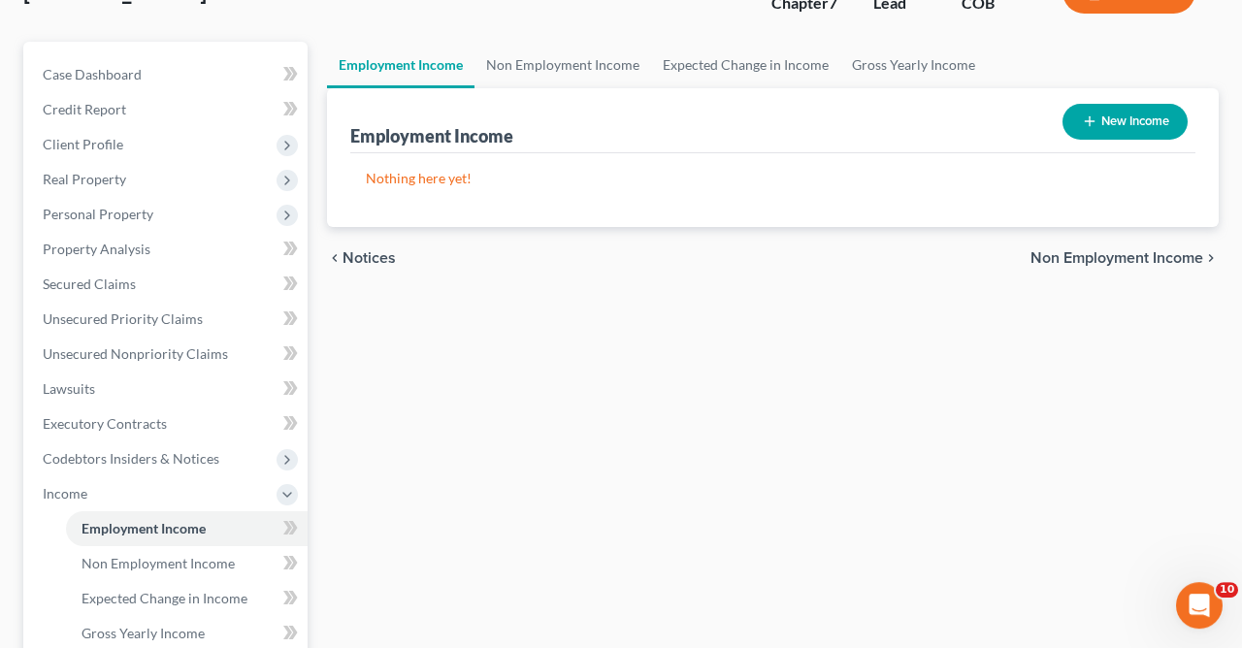
scroll to position [123, 0]
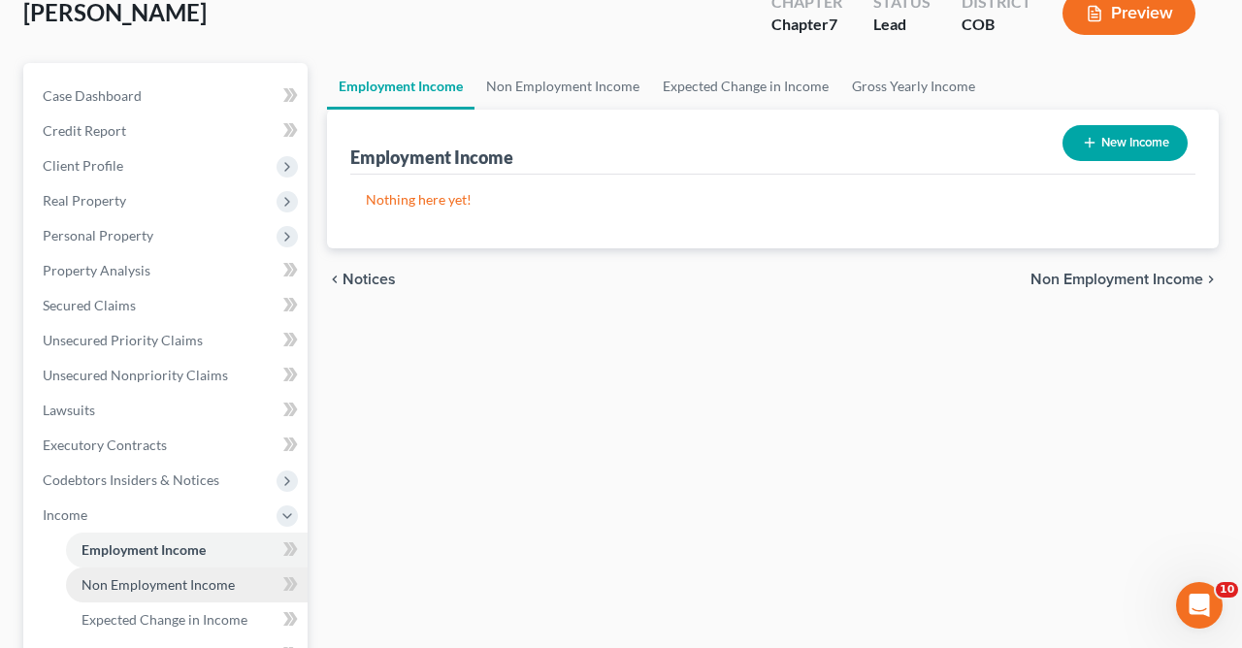
click at [221, 579] on span "Non Employment Income" at bounding box center [158, 584] width 153 height 16
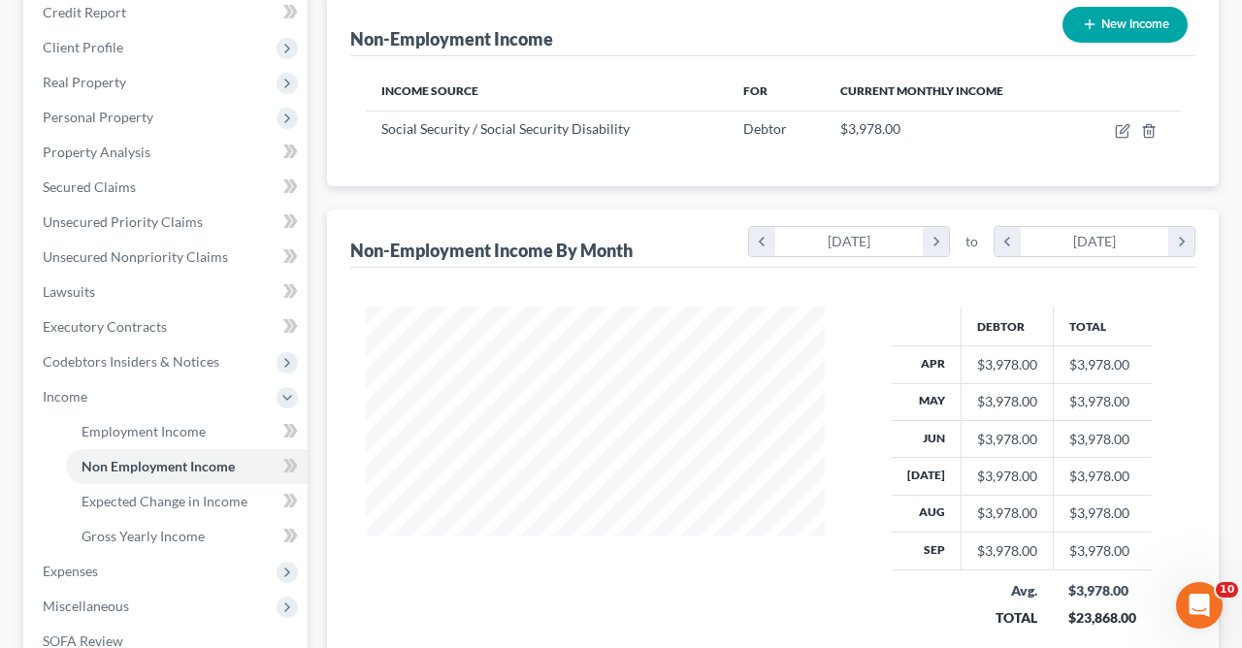
scroll to position [264, 0]
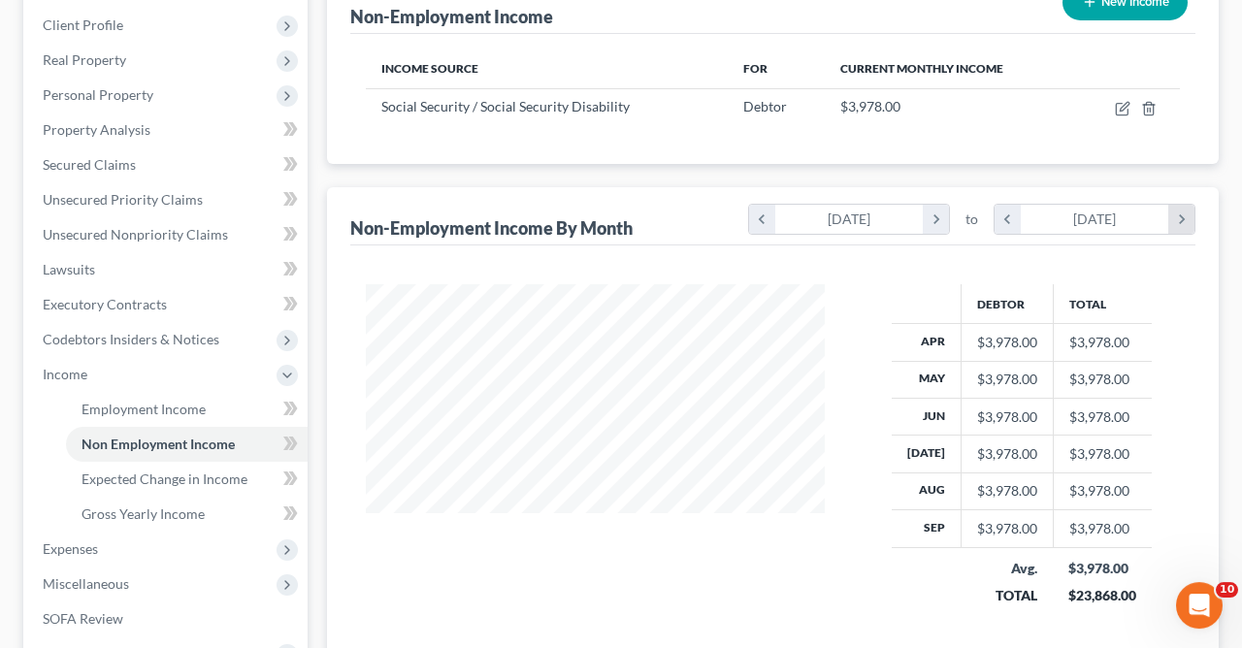
click at [1187, 217] on icon "chevron_right" at bounding box center [1181, 219] width 26 height 29
click at [1024, 556] on div "$0.00" at bounding box center [1007, 565] width 60 height 19
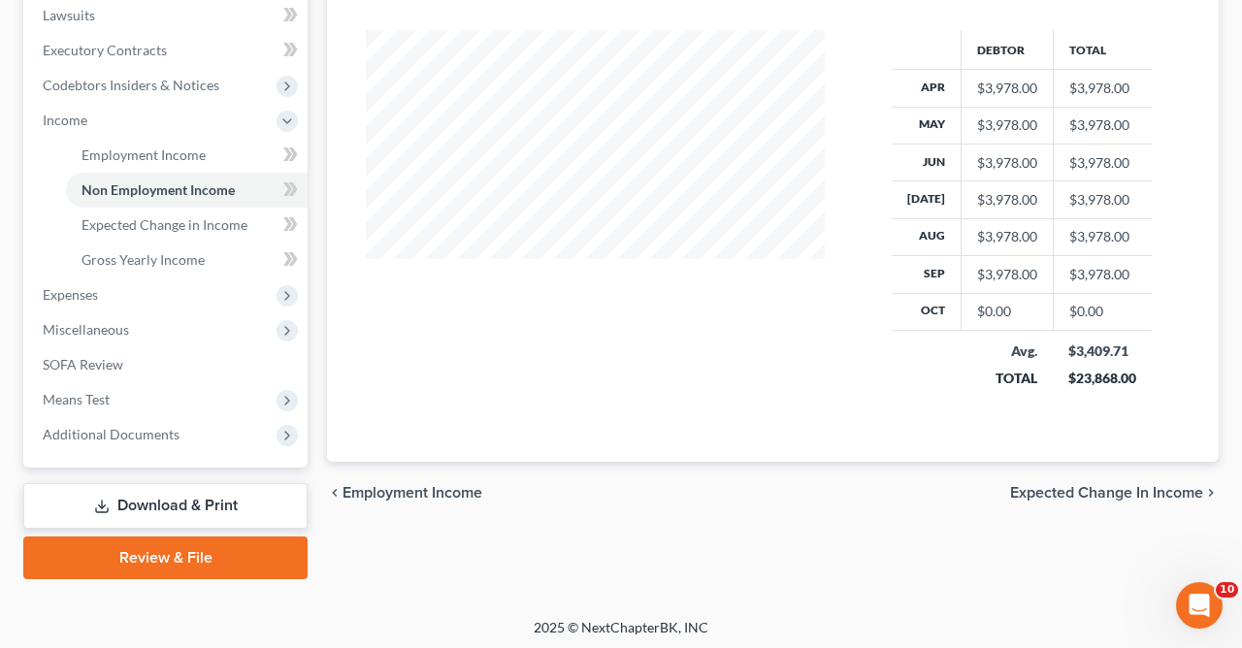
scroll to position [228, 0]
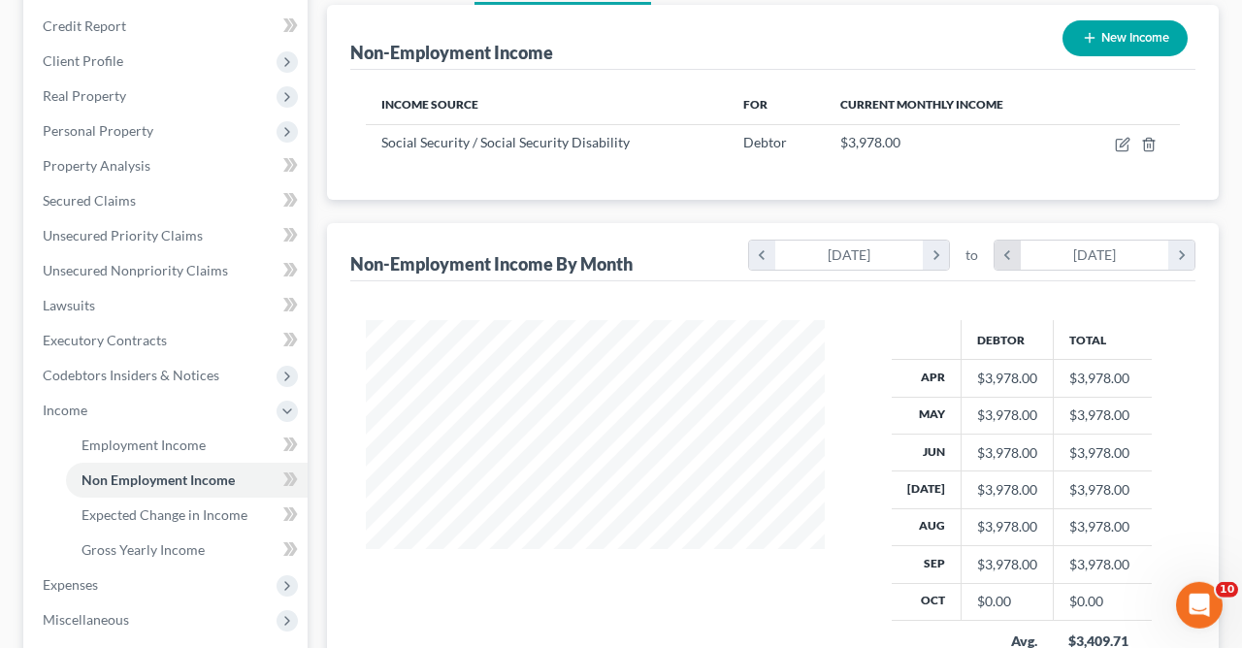
click at [1003, 255] on icon "chevron_left" at bounding box center [1008, 255] width 26 height 29
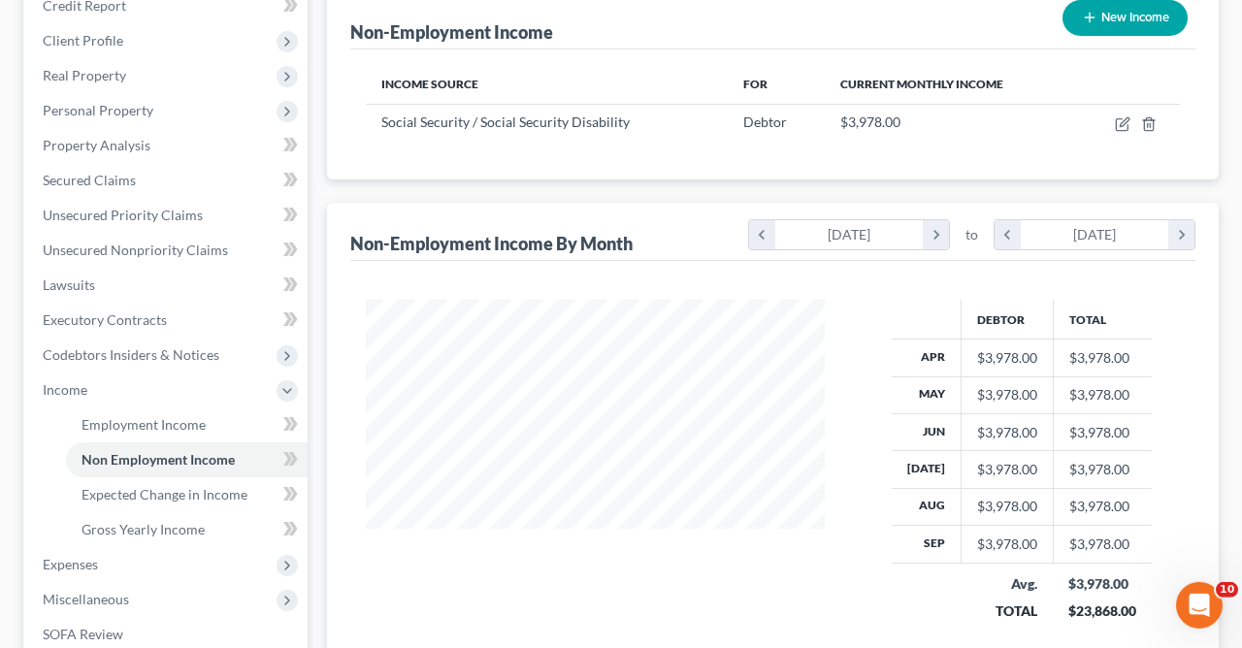
scroll to position [382, 0]
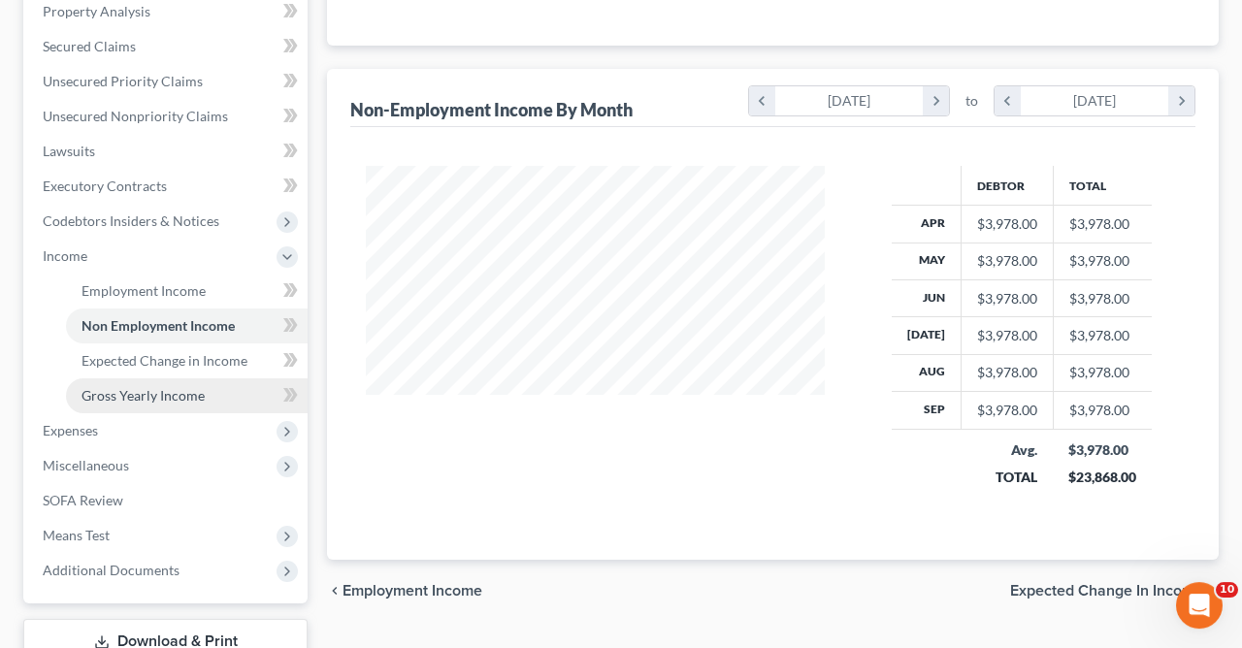
click at [162, 390] on span "Gross Yearly Income" at bounding box center [143, 395] width 123 height 16
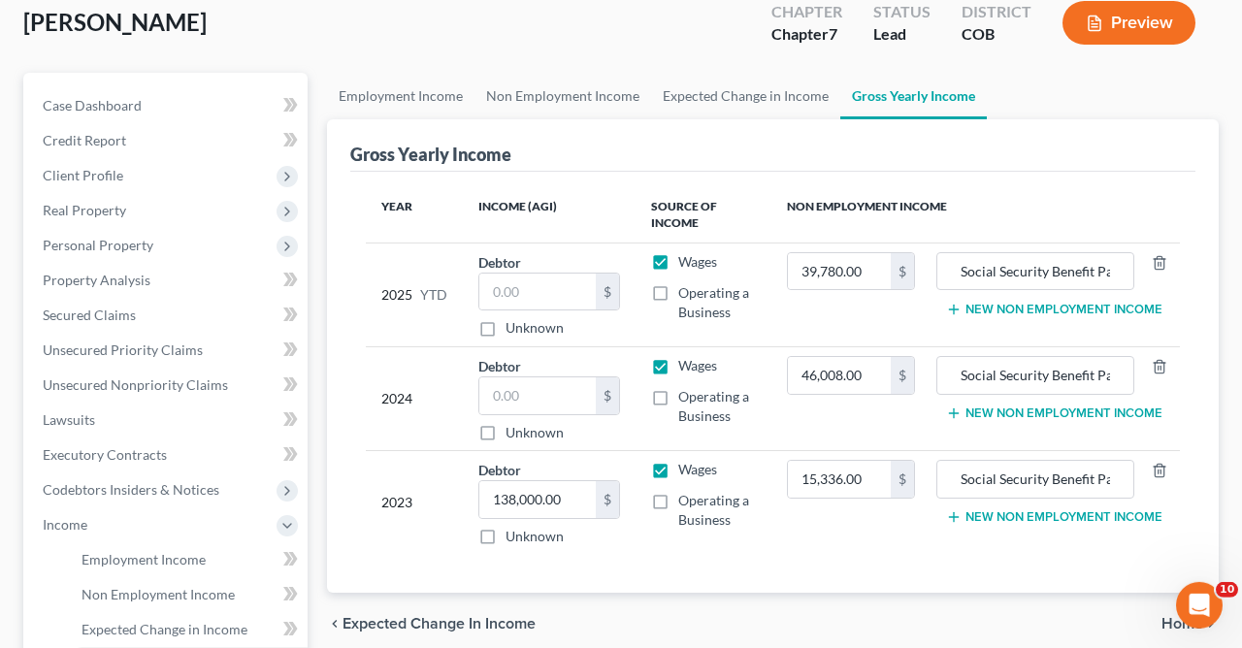
scroll to position [125, 0]
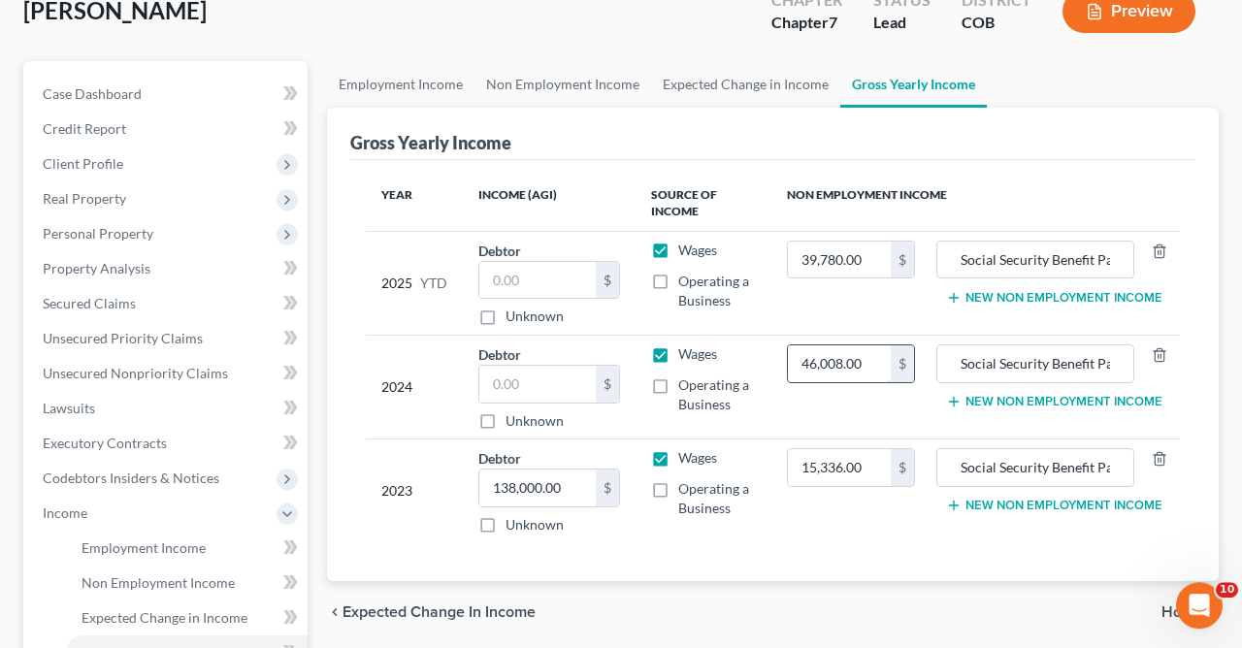
click at [882, 363] on input "46,008.00" at bounding box center [839, 363] width 103 height 37
click at [1013, 369] on input "Social Security Benefit Payments" at bounding box center [1035, 363] width 177 height 37
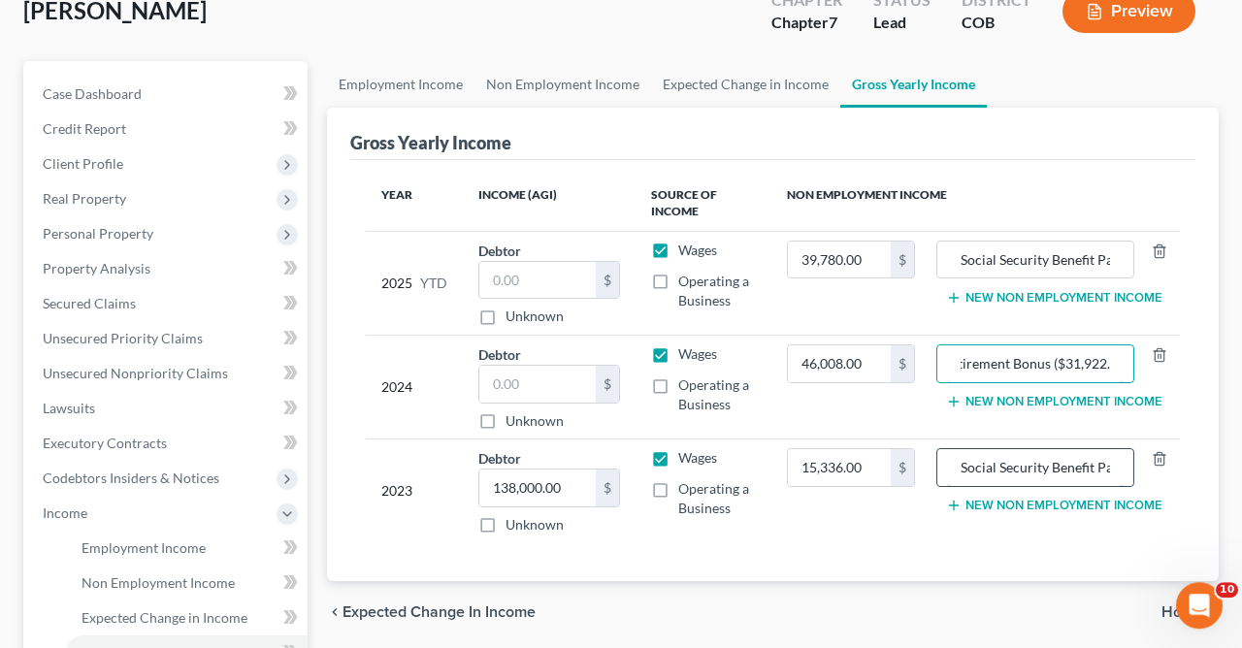
scroll to position [0, 299]
type input "Social Security Benefit Payments ($46,008.00) / Retirement Bonus ($31,922.00)"
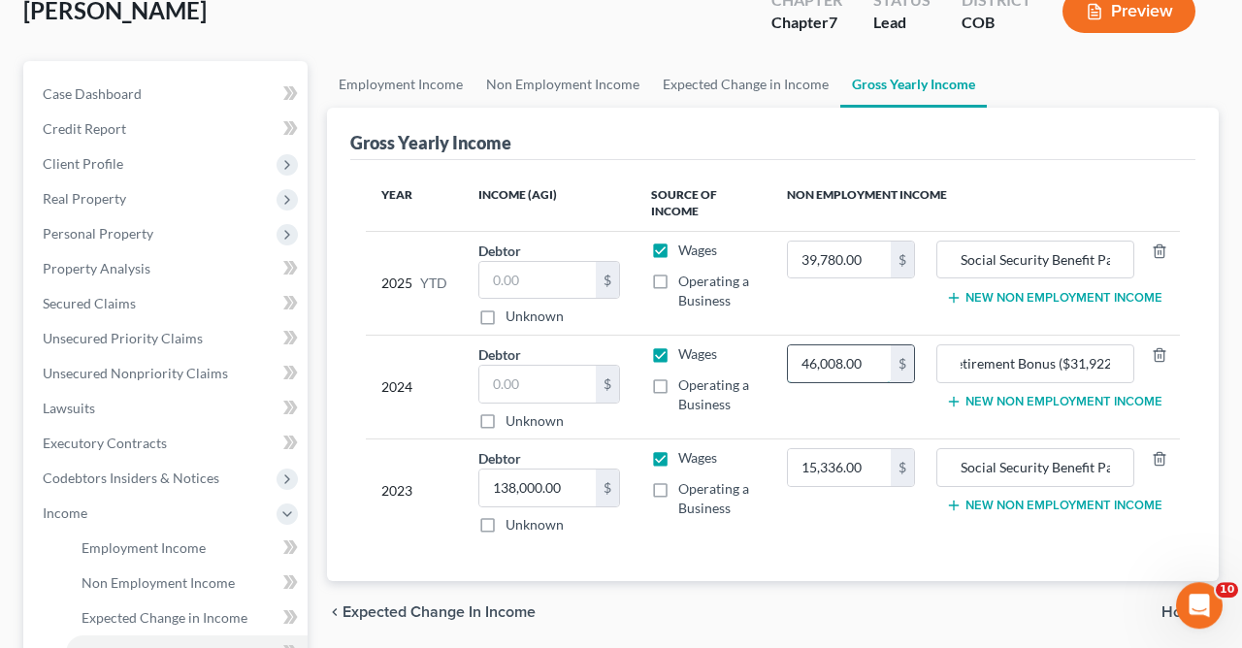
click at [874, 364] on input "46,008.00" at bounding box center [839, 363] width 103 height 37
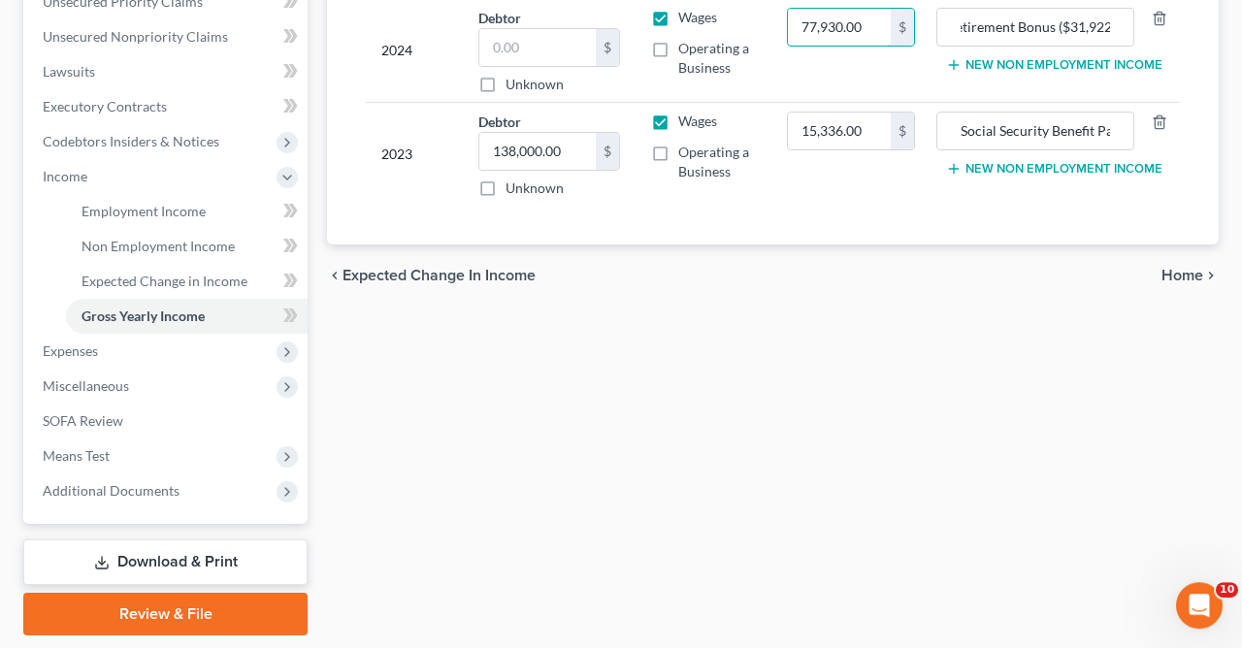
scroll to position [465, 0]
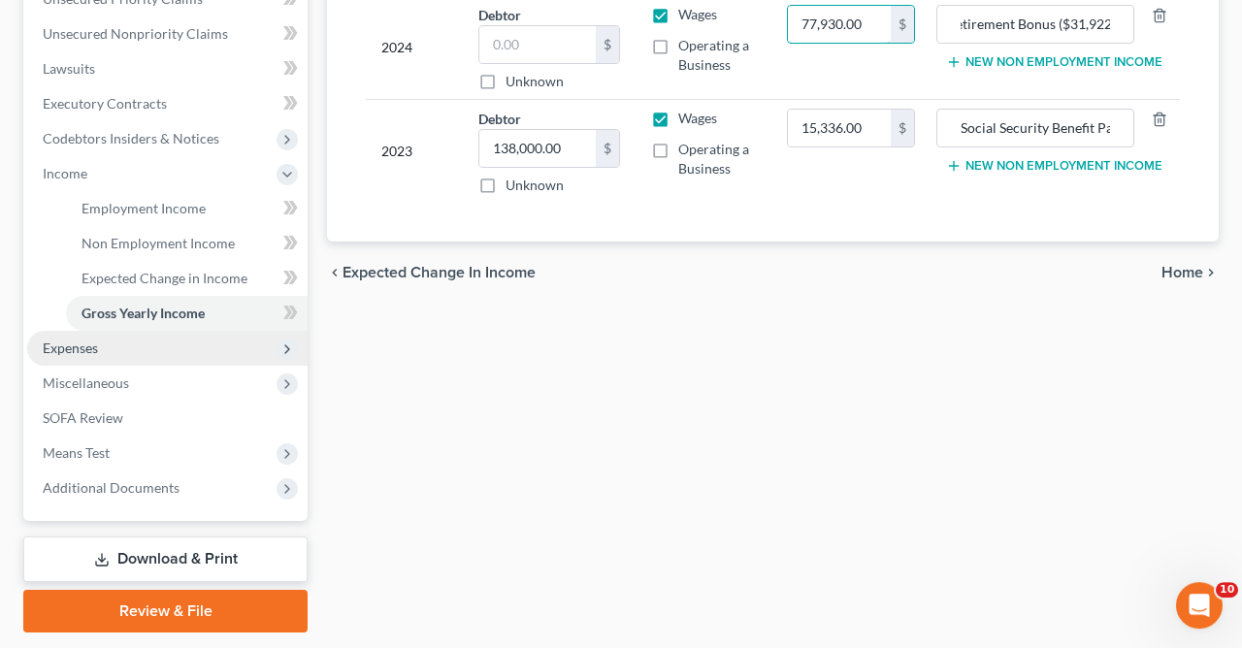
type input "77,930.00"
click at [146, 340] on span "Expenses" at bounding box center [167, 348] width 280 height 35
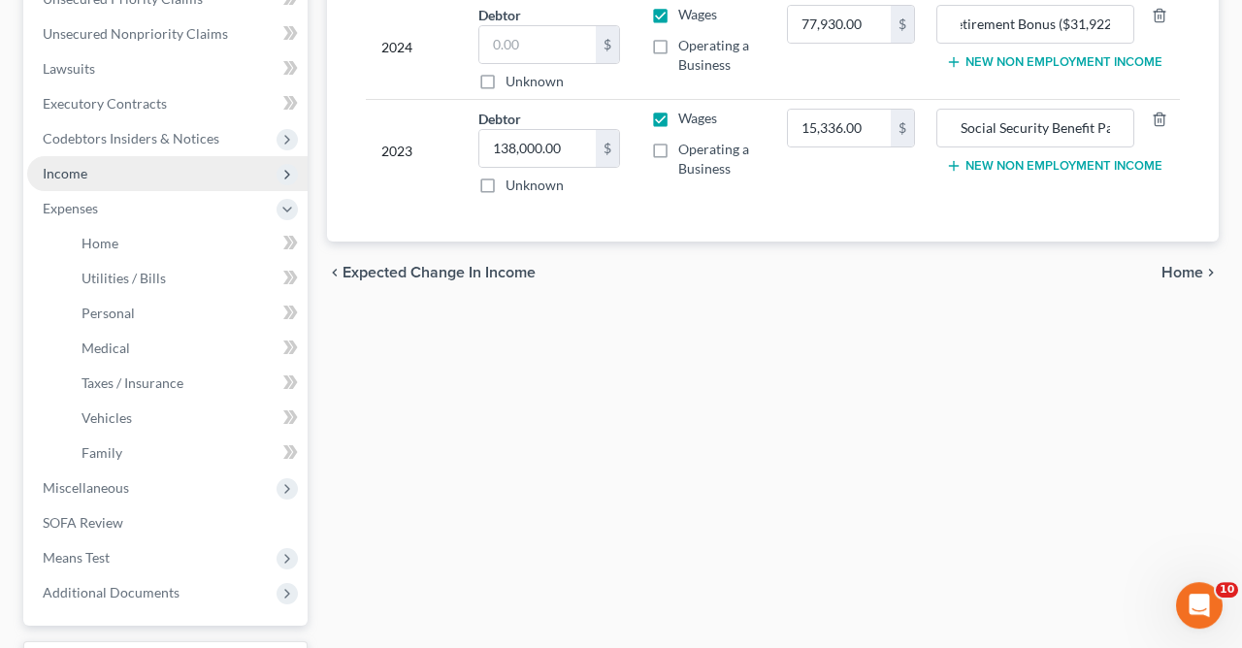
click at [87, 176] on span "Income" at bounding box center [167, 173] width 280 height 35
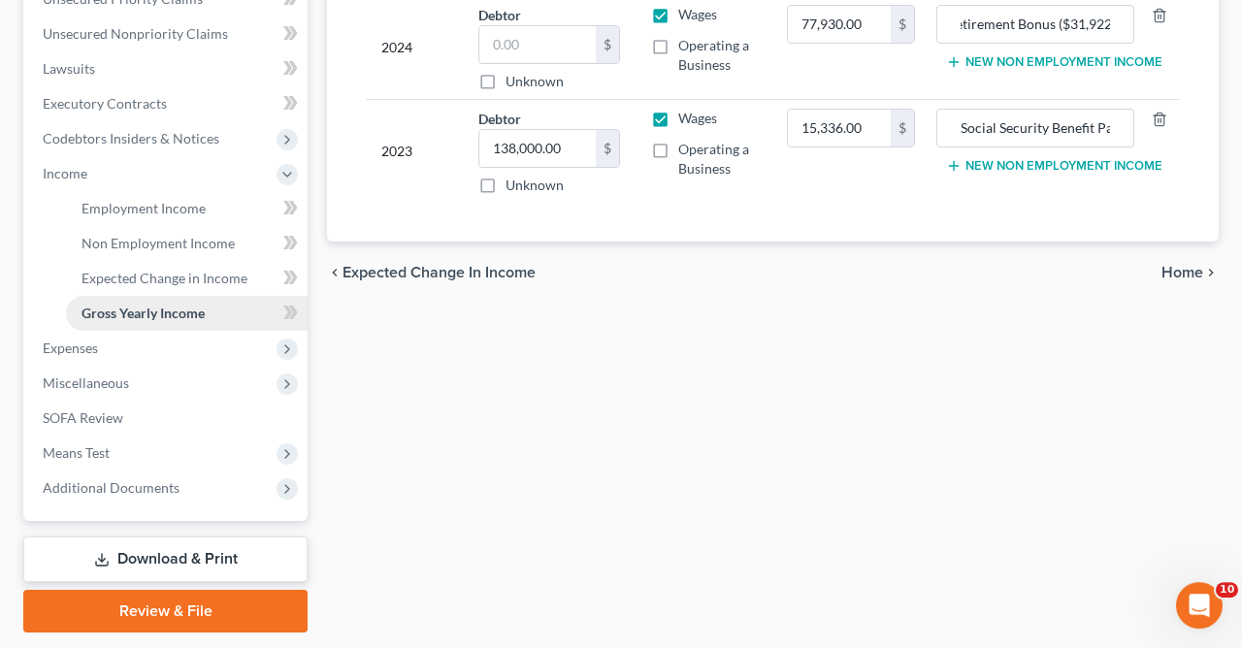
click at [177, 305] on span "Gross Yearly Income" at bounding box center [143, 313] width 123 height 16
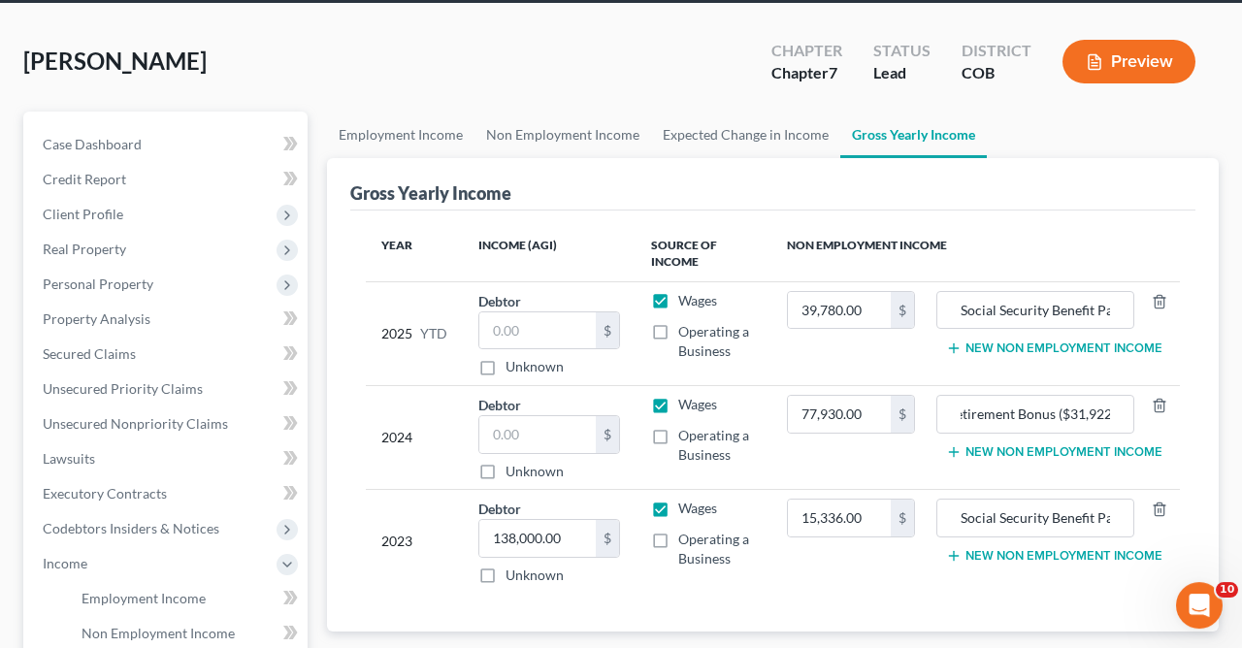
scroll to position [0, 0]
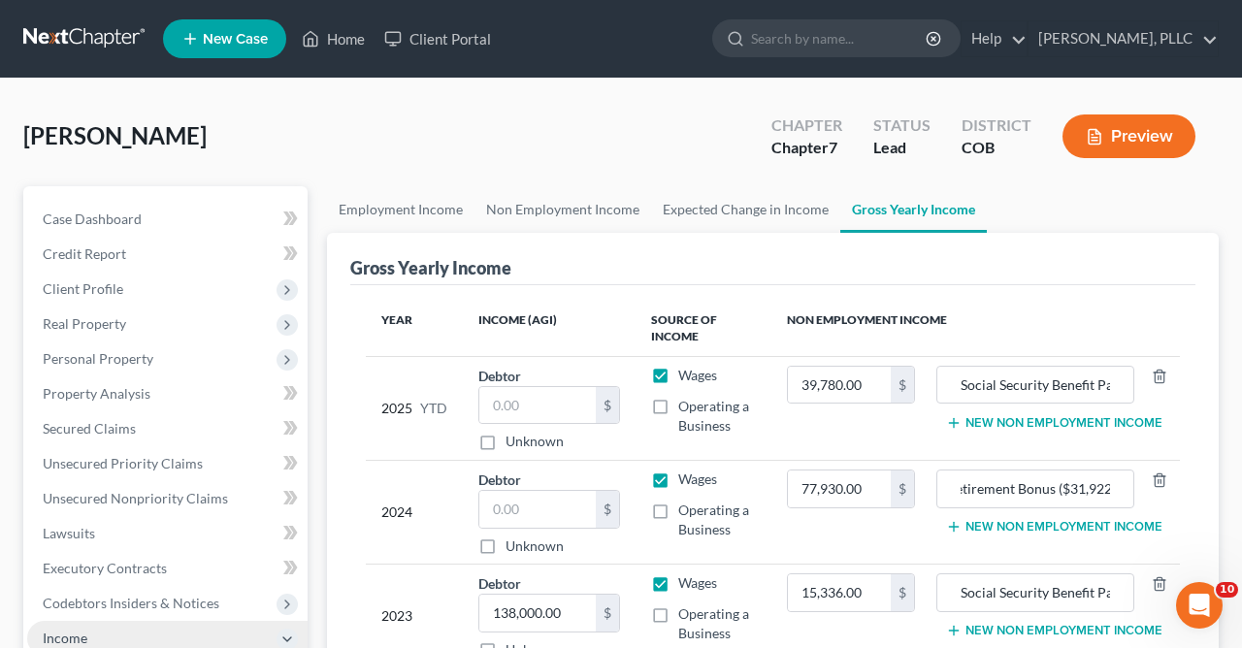
click at [67, 631] on span "Income" at bounding box center [65, 638] width 45 height 16
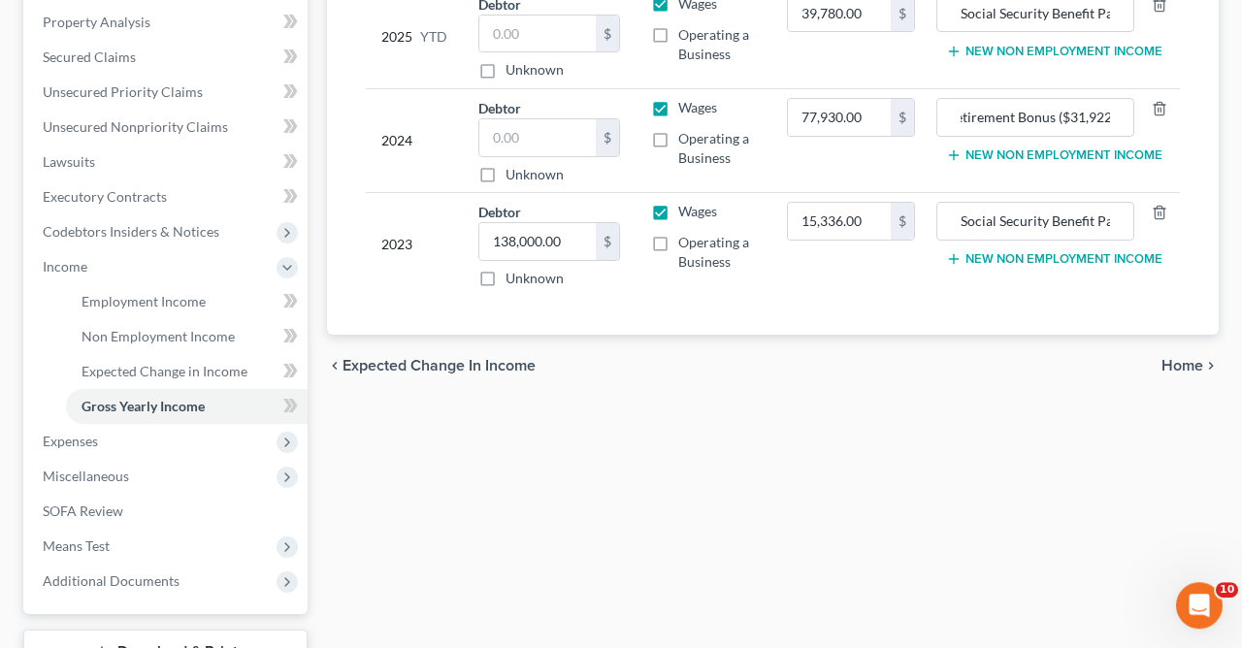
scroll to position [428, 0]
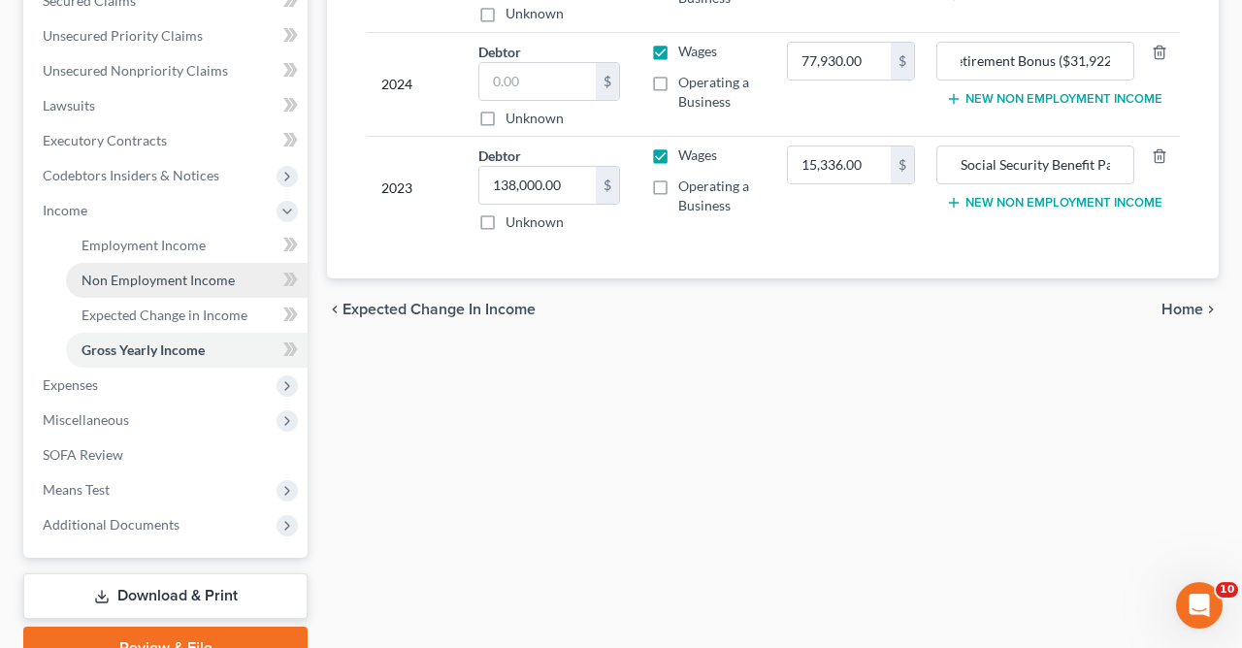
click at [198, 277] on span "Non Employment Income" at bounding box center [158, 280] width 153 height 16
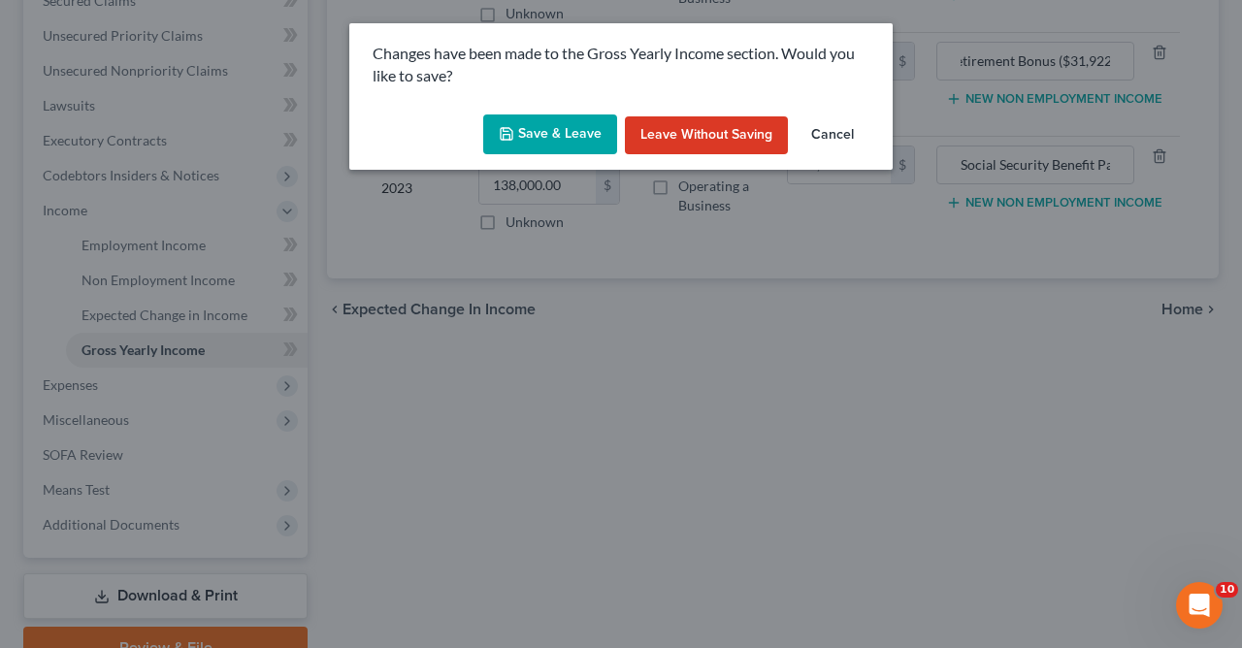
click at [551, 126] on button "Save & Leave" at bounding box center [550, 134] width 134 height 41
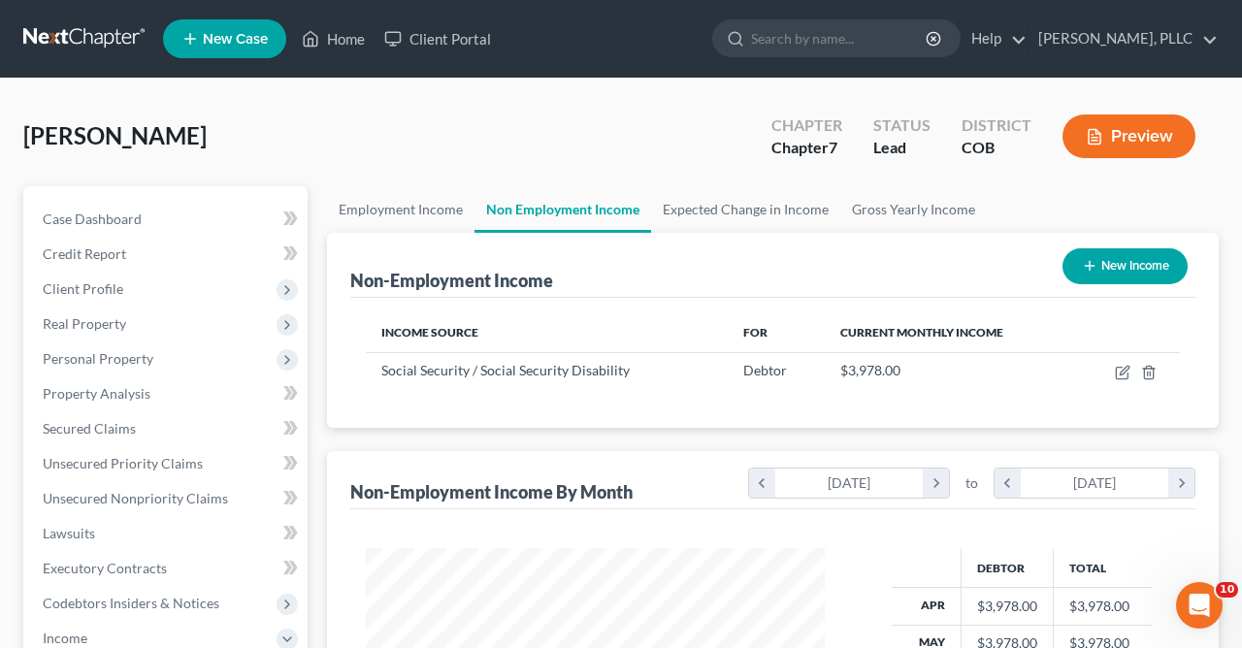
click at [1229, 166] on div "[PERSON_NAME] Upgraded Chapter Chapter 7 Status Lead District COB Preview Petit…" at bounding box center [621, 608] width 1242 height 1058
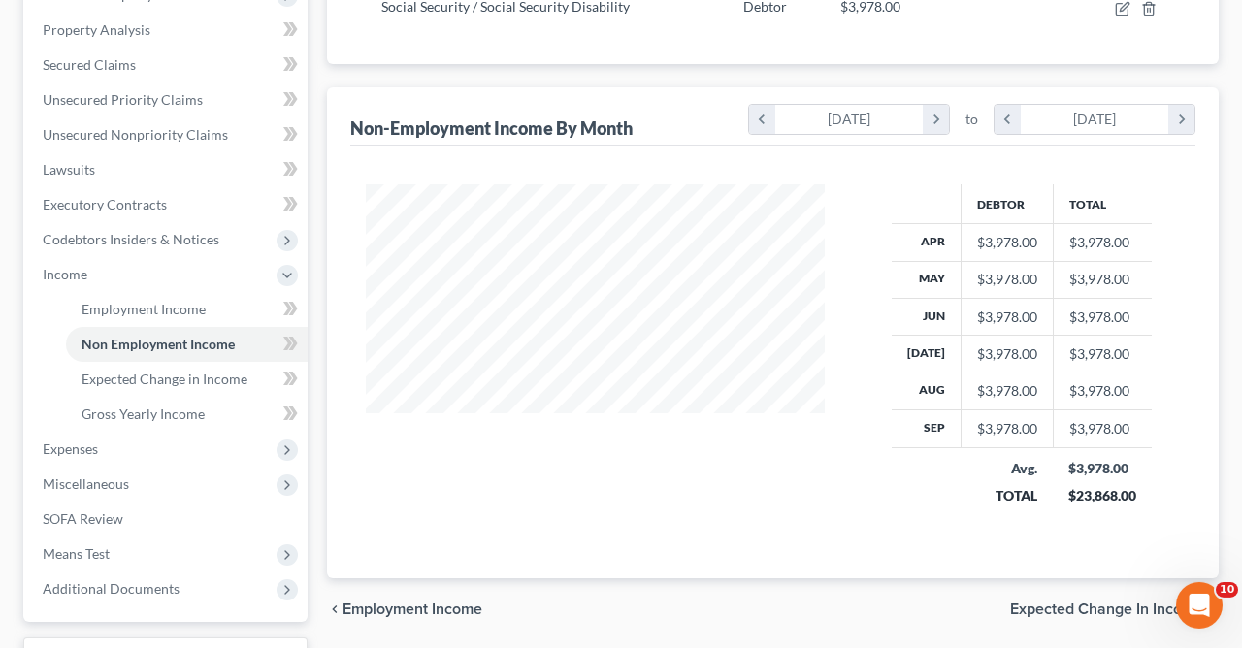
scroll to position [409, 0]
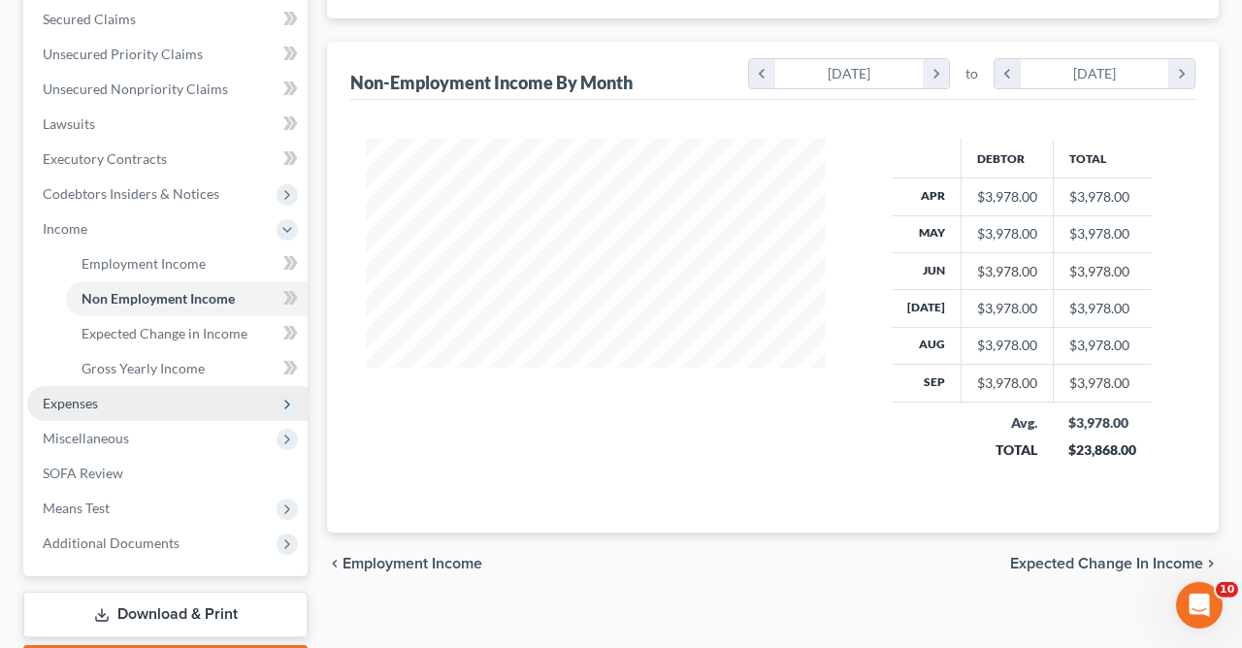
click at [80, 410] on span "Expenses" at bounding box center [167, 403] width 280 height 35
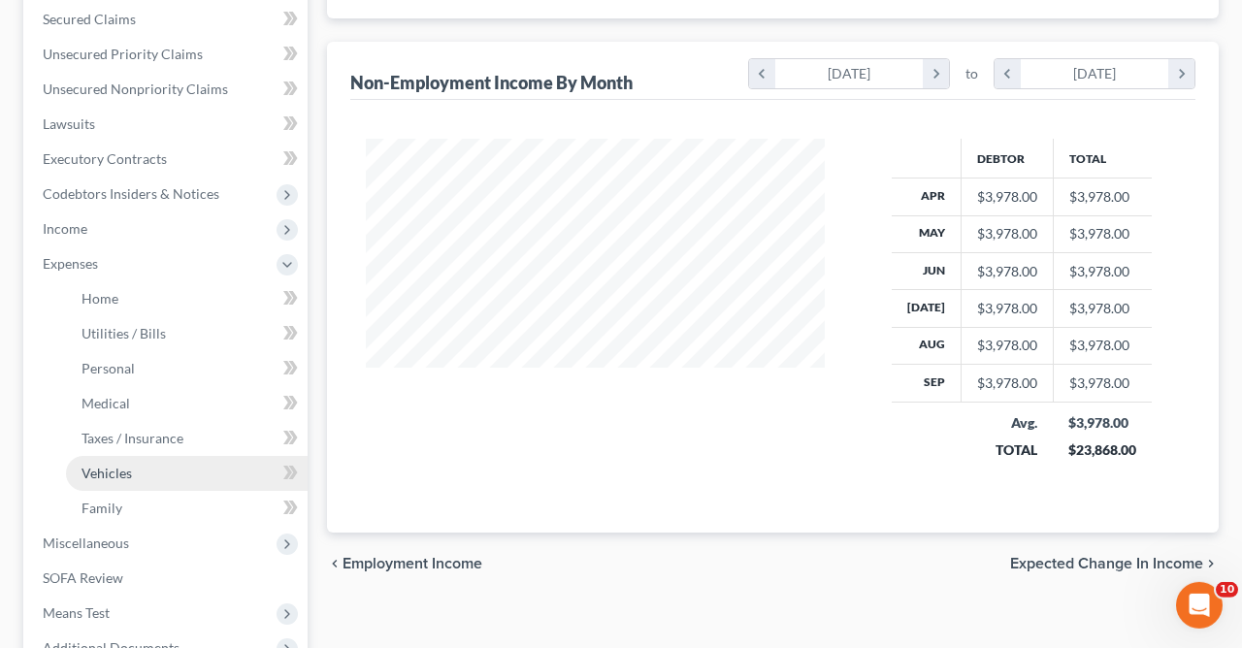
click at [108, 473] on span "Vehicles" at bounding box center [107, 473] width 50 height 16
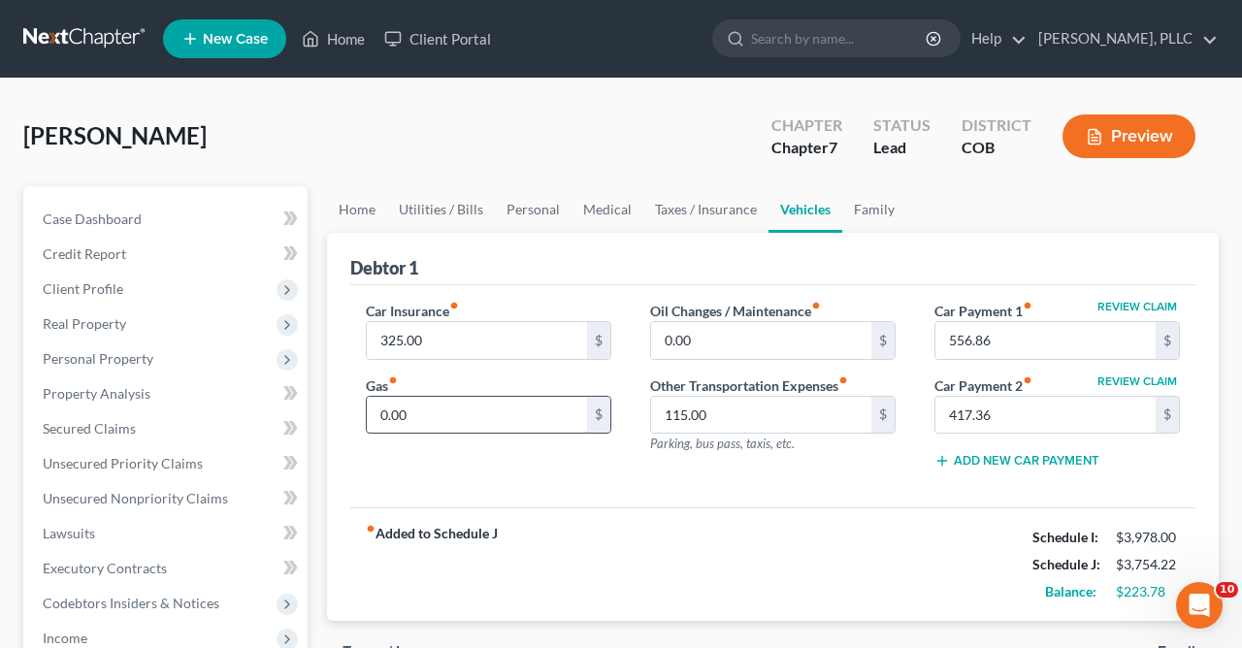
click at [502, 411] on input "0.00" at bounding box center [477, 415] width 220 height 37
click at [836, 402] on input "115.00" at bounding box center [761, 415] width 220 height 37
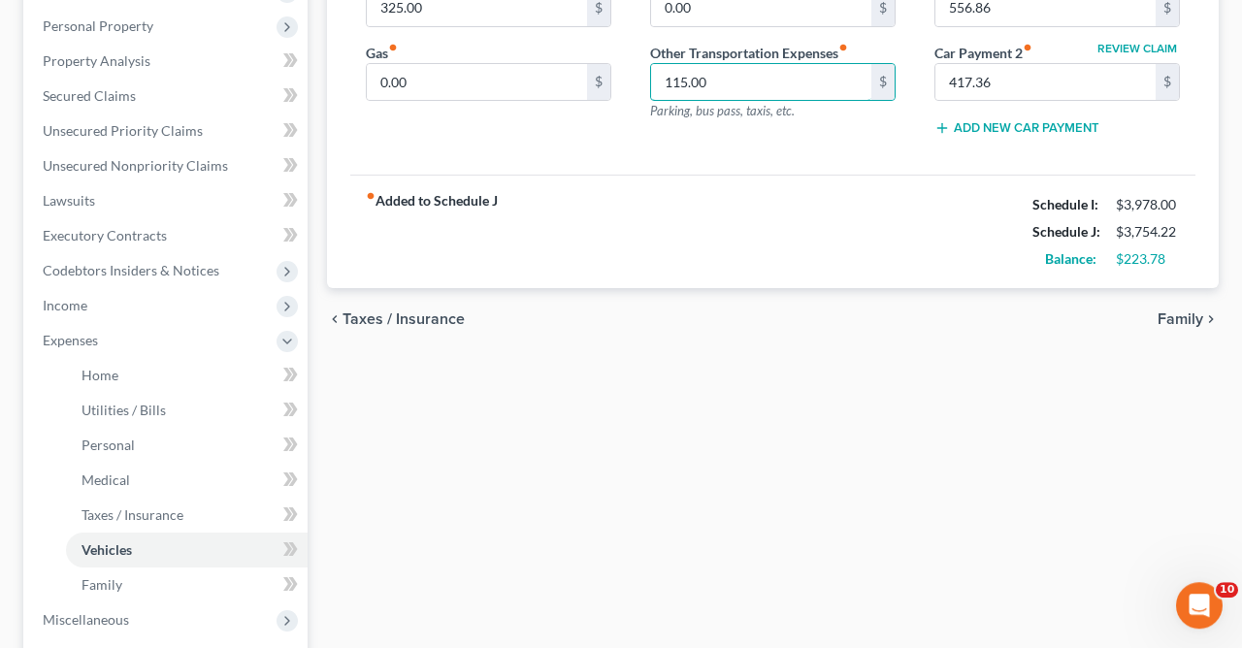
scroll to position [335, 0]
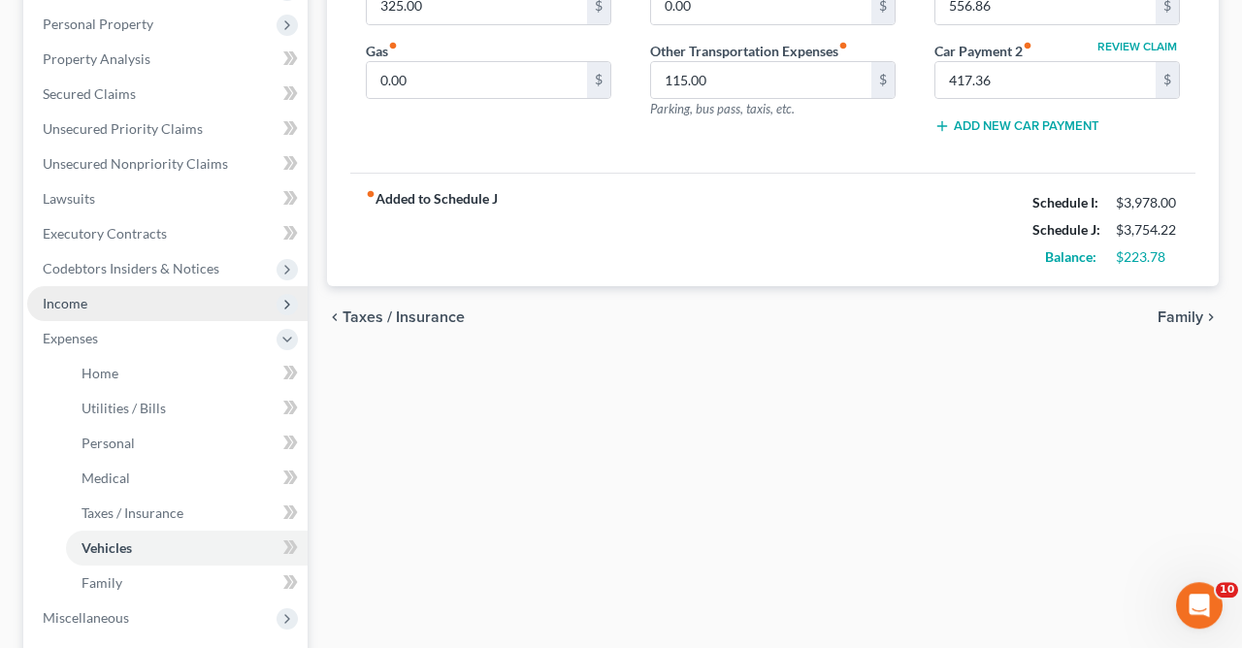
click at [60, 310] on span "Income" at bounding box center [167, 303] width 280 height 35
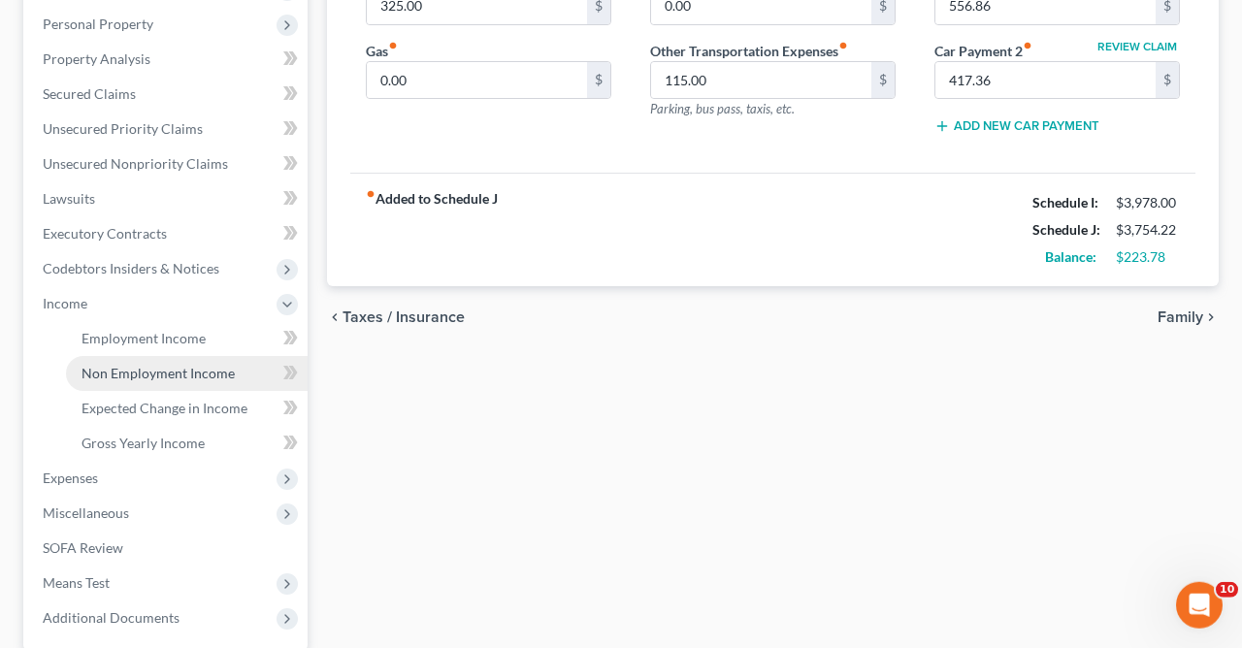
click at [157, 367] on span "Non Employment Income" at bounding box center [158, 373] width 153 height 16
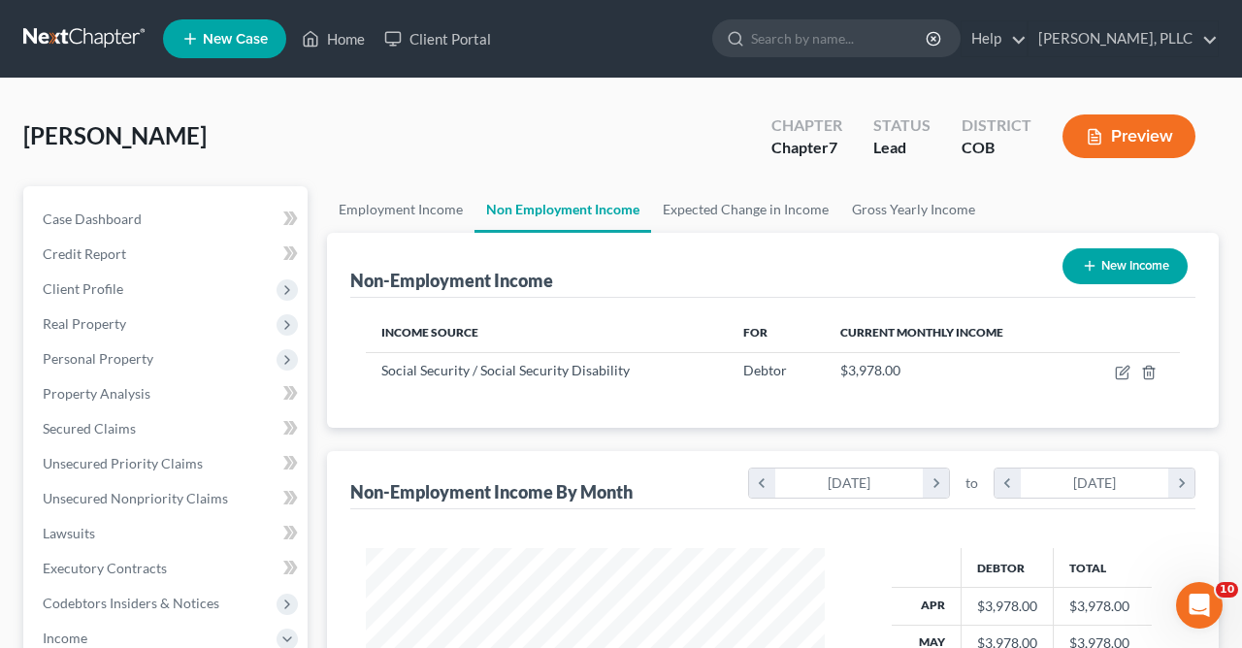
click at [1106, 271] on button "New Income" at bounding box center [1124, 266] width 125 height 36
select select "0"
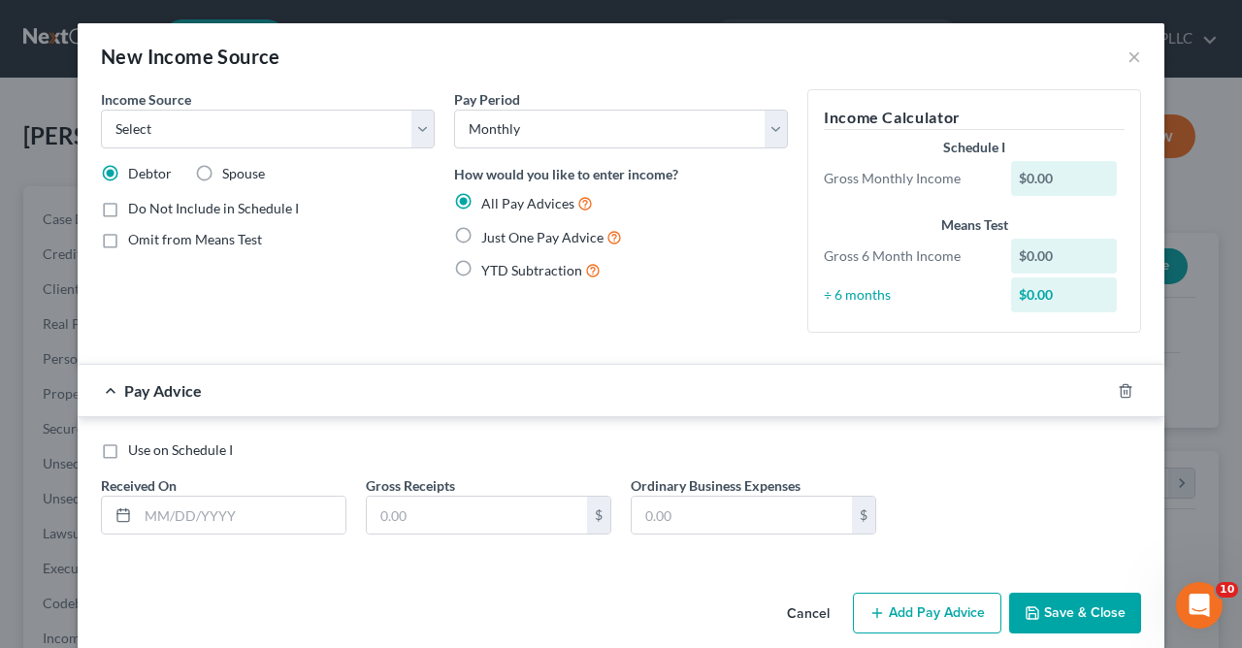
click at [222, 171] on label "Spouse" at bounding box center [243, 173] width 43 height 19
click at [230, 171] on input "Spouse" at bounding box center [236, 170] width 13 height 13
radio input "true"
click at [101, 110] on select "Select Unemployment Disability (from employer) Pension Retirement Social Securi…" at bounding box center [268, 129] width 334 height 39
select select "4"
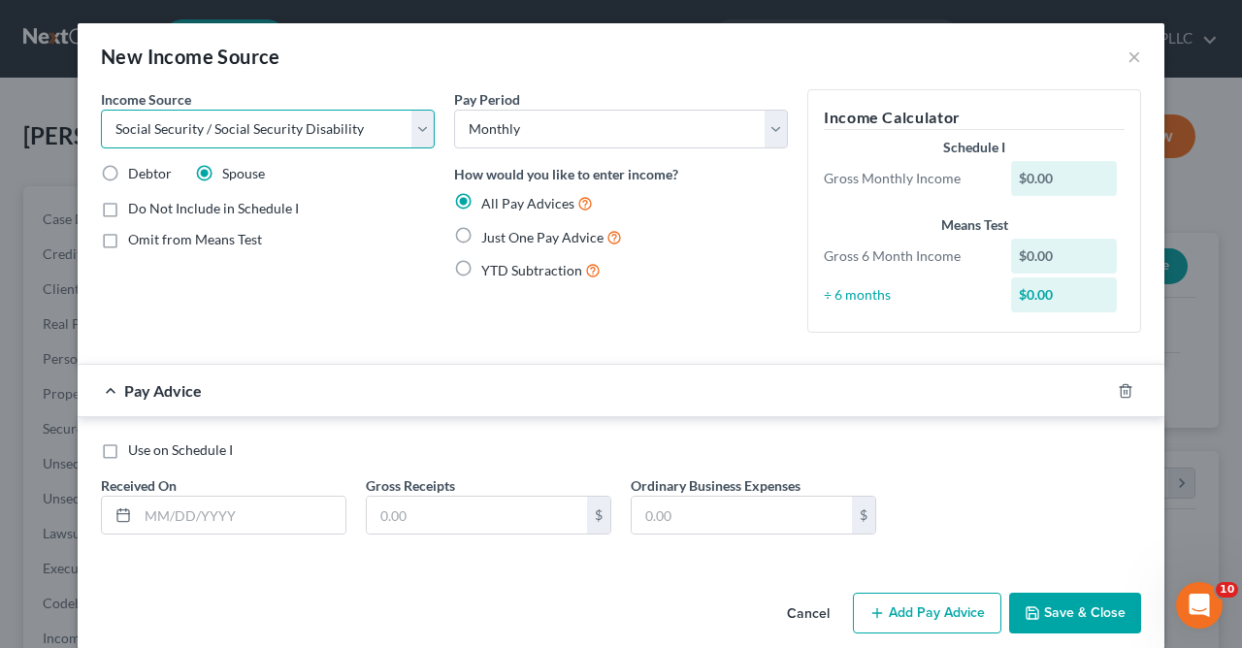
click option "Social Security / Social Security Disability" at bounding box center [0, 0] width 0 height 0
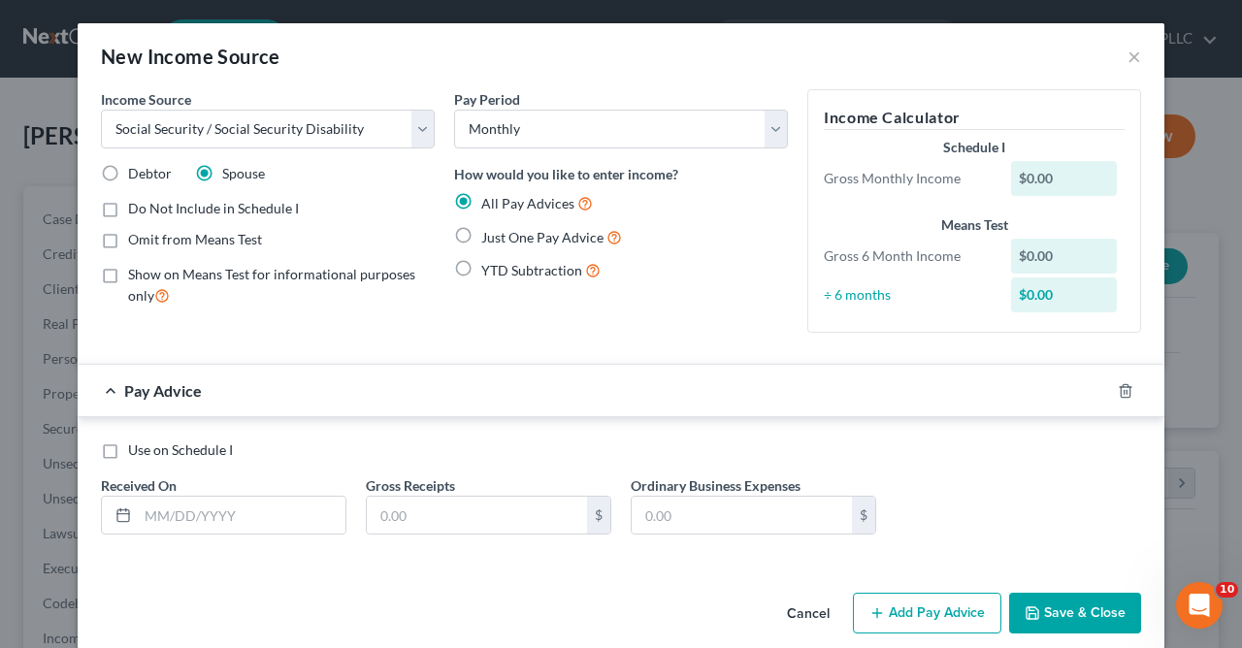
click at [128, 277] on label "Show on Means Test for informational purposes only" at bounding box center [281, 286] width 307 height 42
click at [136, 277] on input "Show on Means Test for informational purposes only" at bounding box center [142, 271] width 13 height 13
checkbox input "true"
click at [481, 230] on label "Just One Pay Advice" at bounding box center [551, 237] width 141 height 22
click at [489, 230] on input "Just One Pay Advice" at bounding box center [495, 232] width 13 height 13
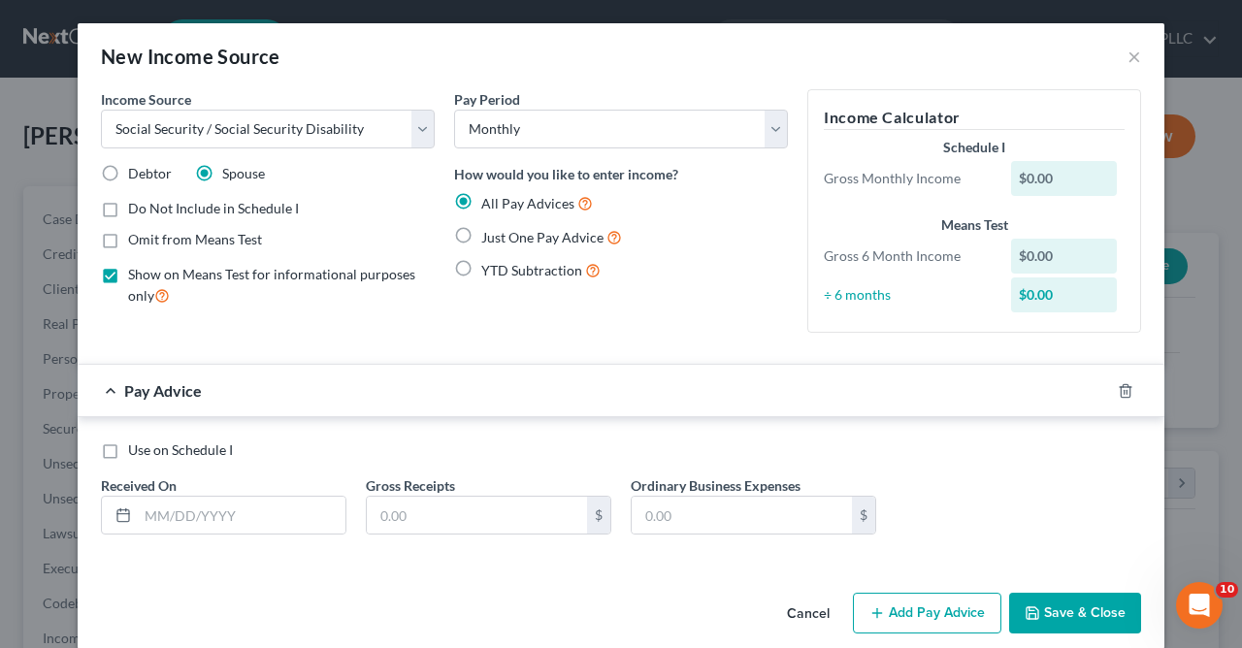
radio input "true"
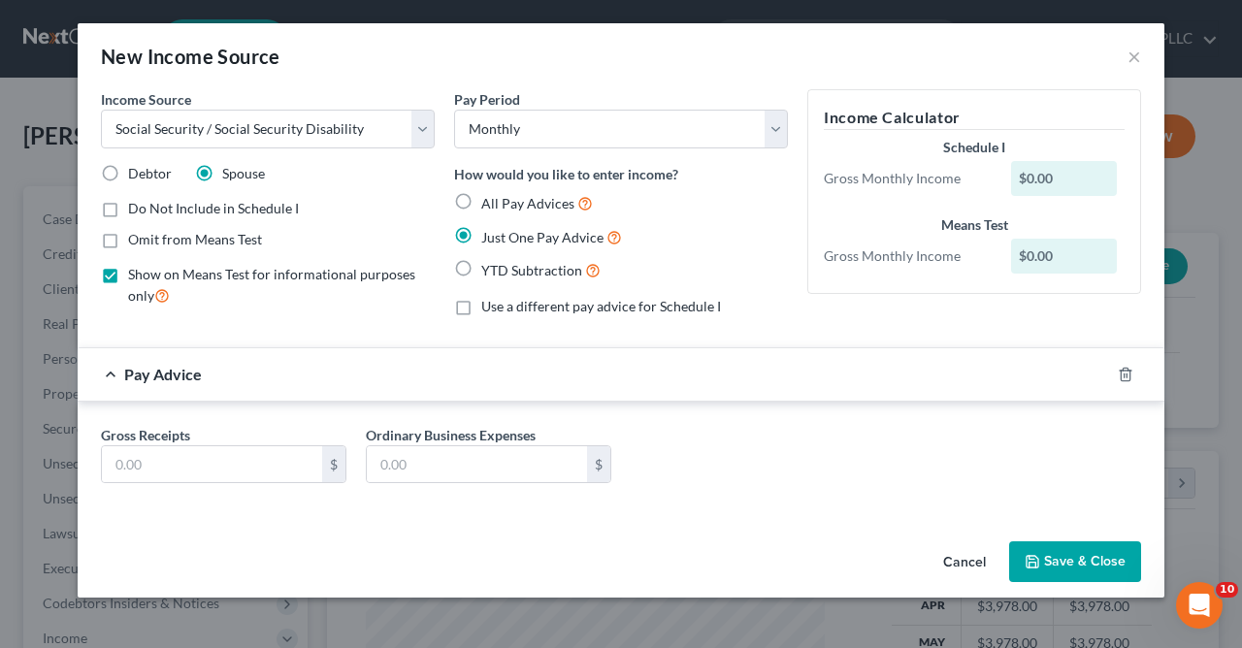
click at [1078, 176] on div "$0.00" at bounding box center [1064, 178] width 107 height 35
click at [1031, 170] on div "$0.00" at bounding box center [1064, 178] width 107 height 35
click at [1032, 180] on div "$0.00" at bounding box center [1064, 178] width 107 height 35
click at [276, 463] on input "text" at bounding box center [212, 464] width 220 height 37
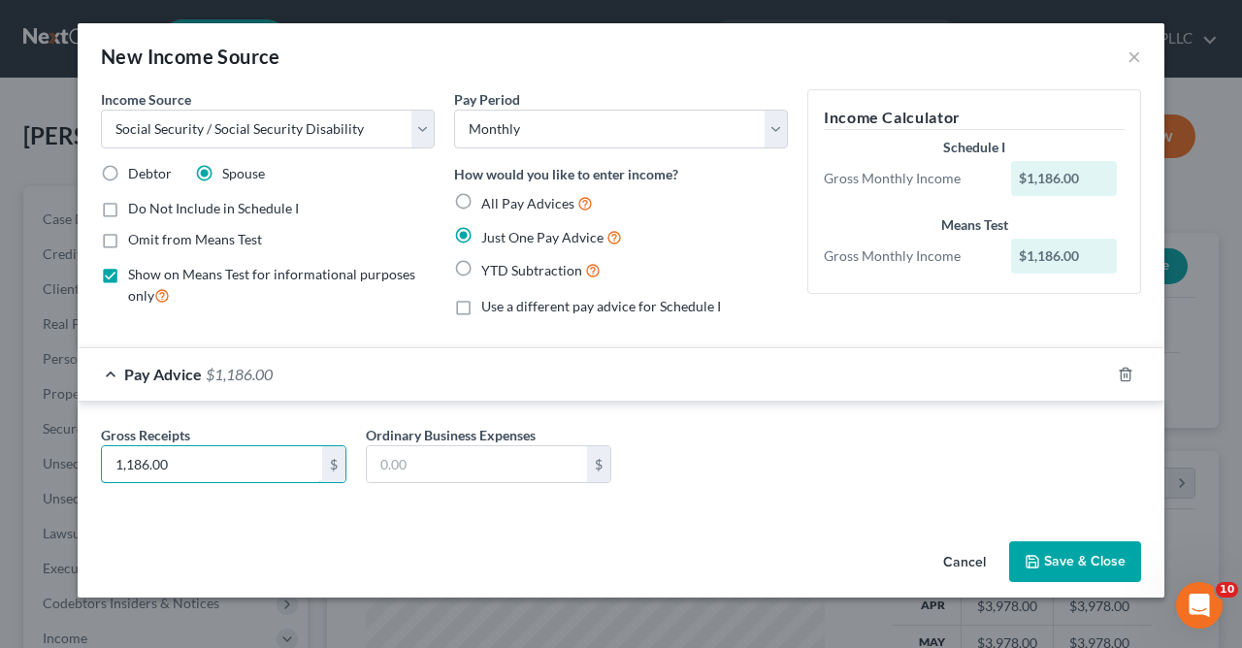
type input "1,186.00"
click at [1092, 557] on button "Save & Close" at bounding box center [1075, 561] width 132 height 41
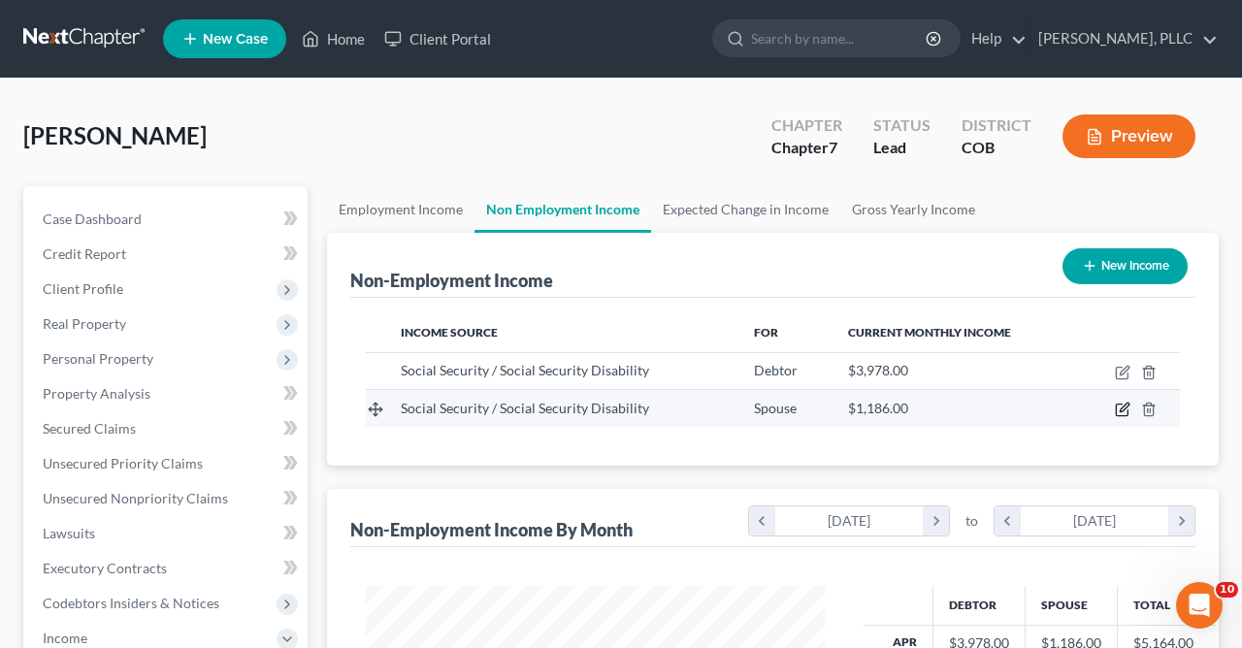
click at [1125, 409] on icon "button" at bounding box center [1124, 408] width 9 height 9
select select "4"
select select "0"
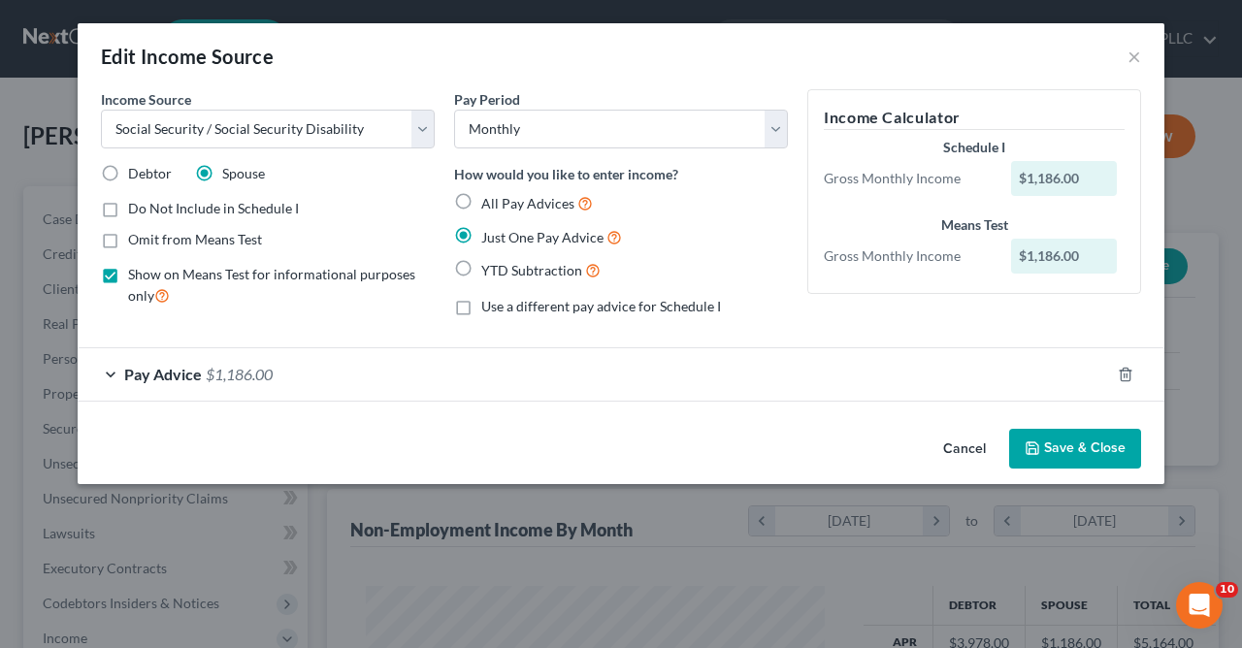
click at [1065, 451] on button "Save & Close" at bounding box center [1075, 449] width 132 height 41
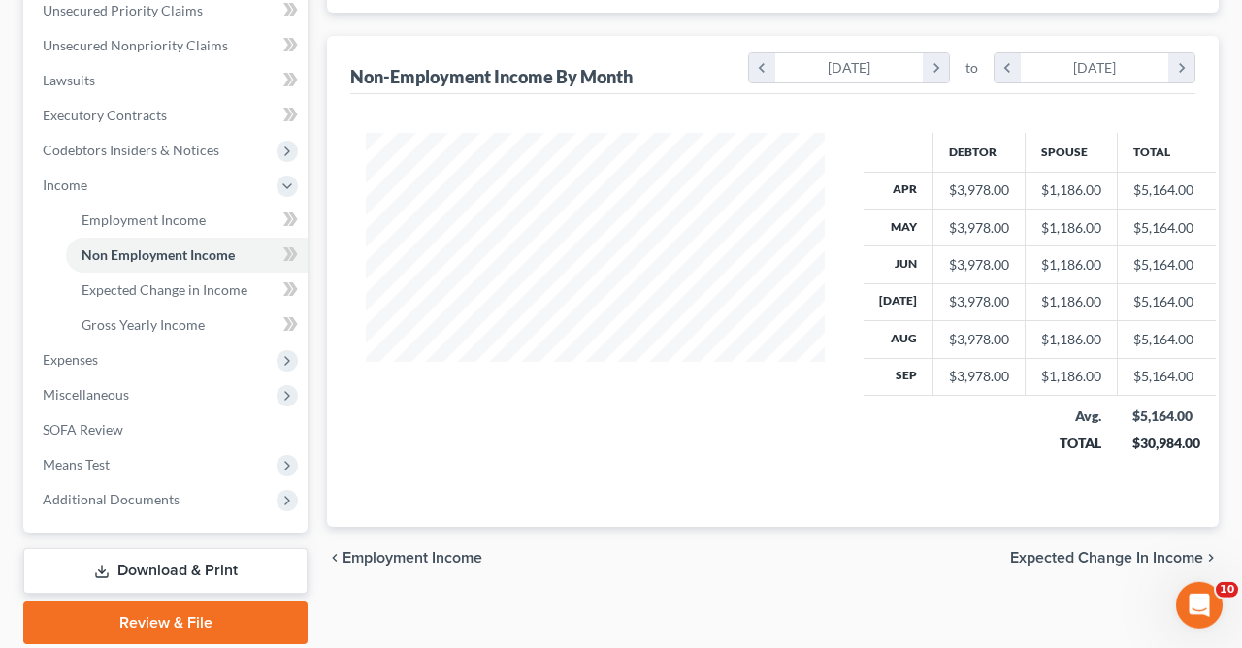
scroll to position [484, 0]
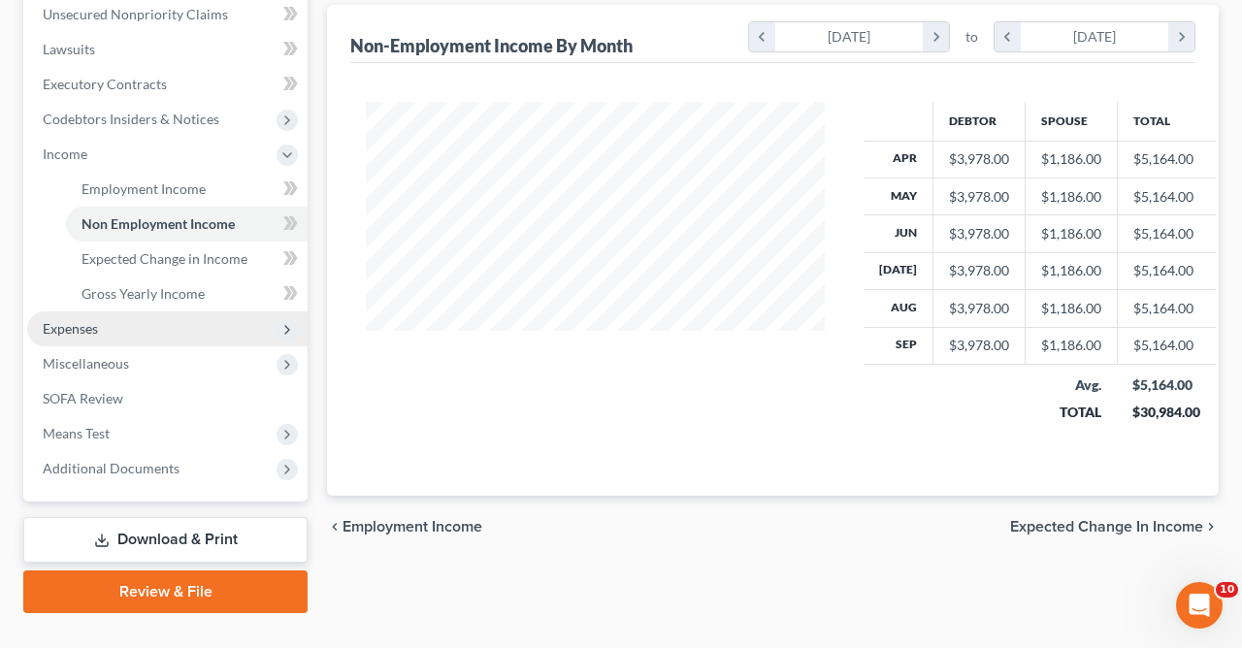
click at [85, 325] on span "Expenses" at bounding box center [70, 328] width 55 height 16
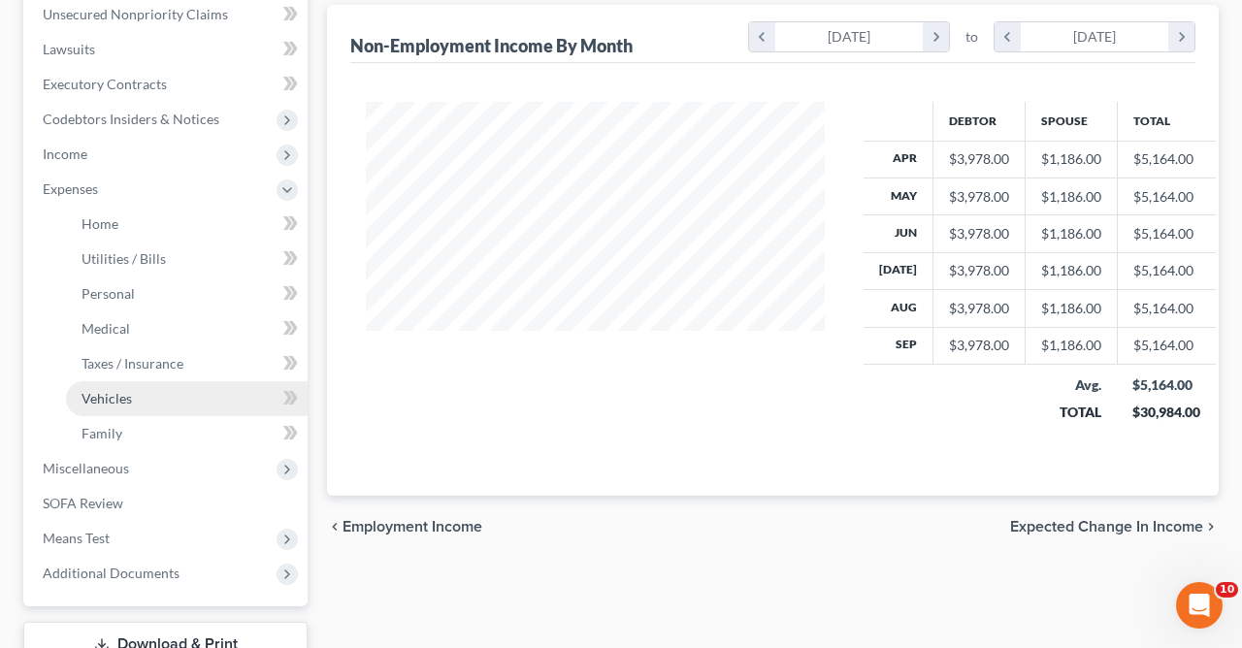
click at [128, 402] on span "Vehicles" at bounding box center [107, 398] width 50 height 16
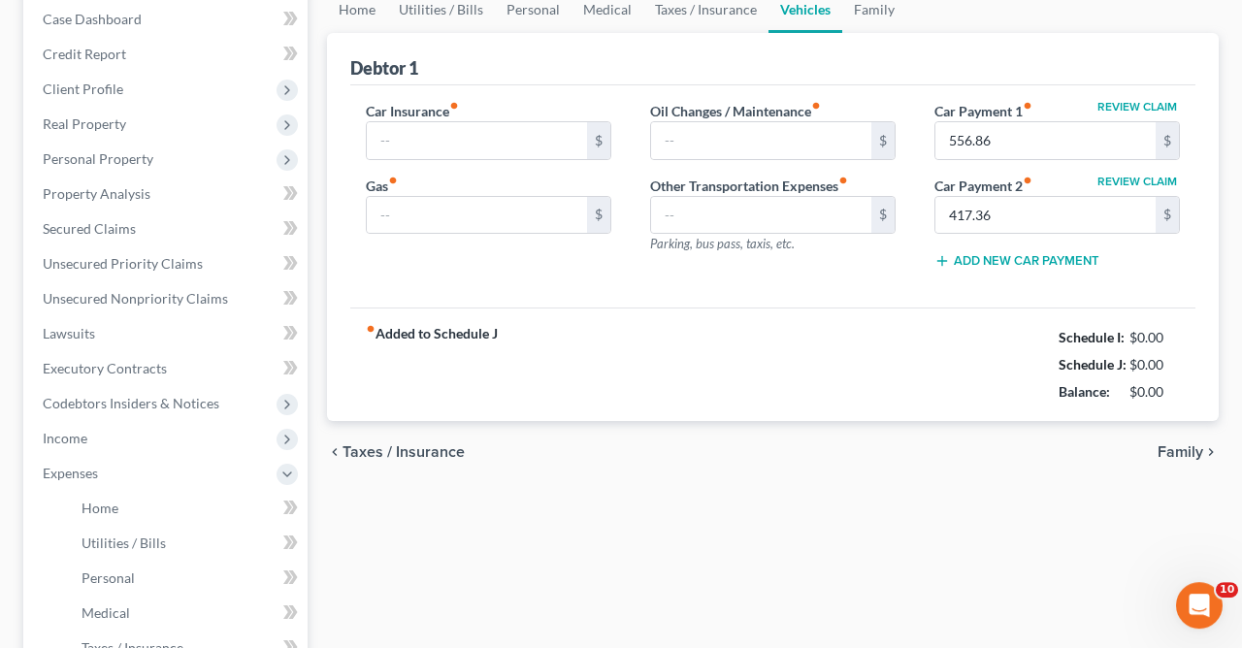
type input "325.00"
type input "0.00"
type input "115.00"
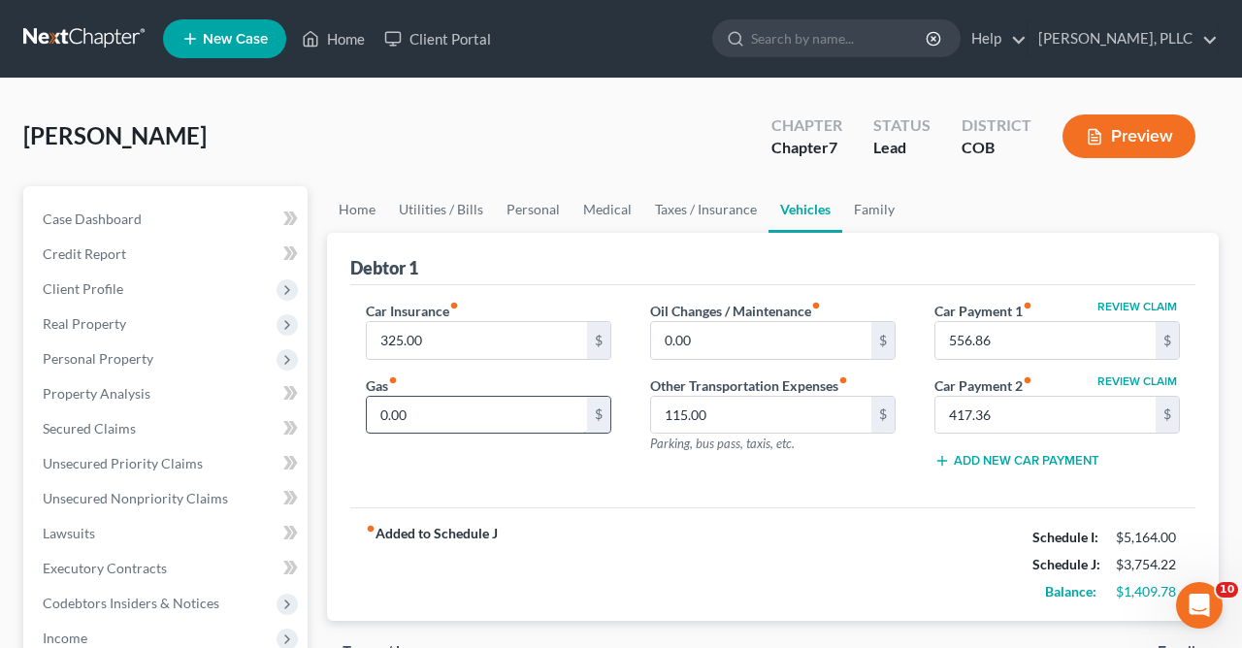
click at [488, 418] on input "0.00" at bounding box center [477, 415] width 220 height 37
type input "150.00"
click at [716, 338] on input "0.00" at bounding box center [761, 340] width 220 height 37
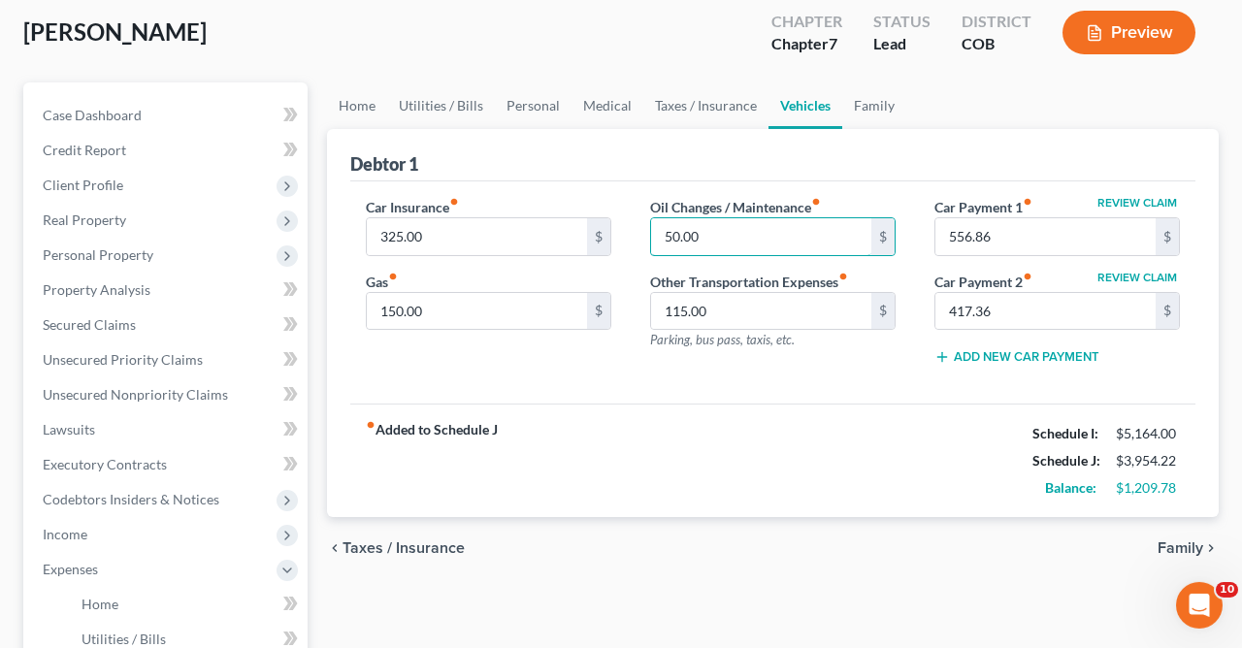
scroll to position [177, 0]
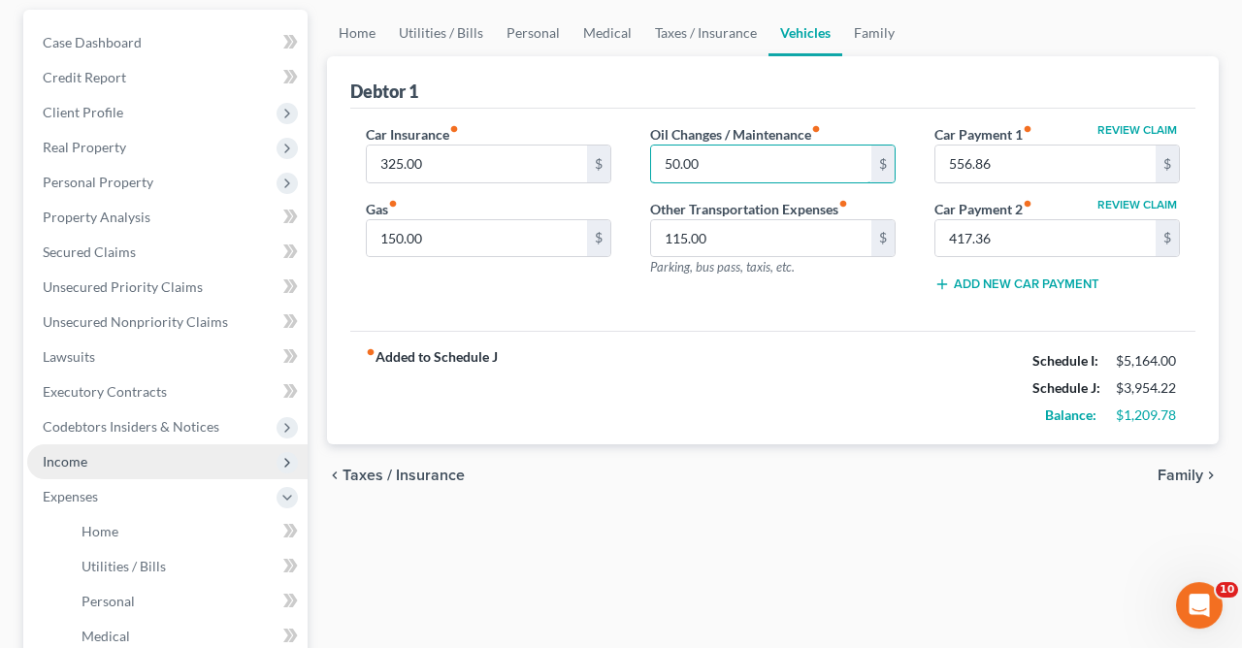
type input "50.00"
click at [71, 469] on span "Income" at bounding box center [167, 461] width 280 height 35
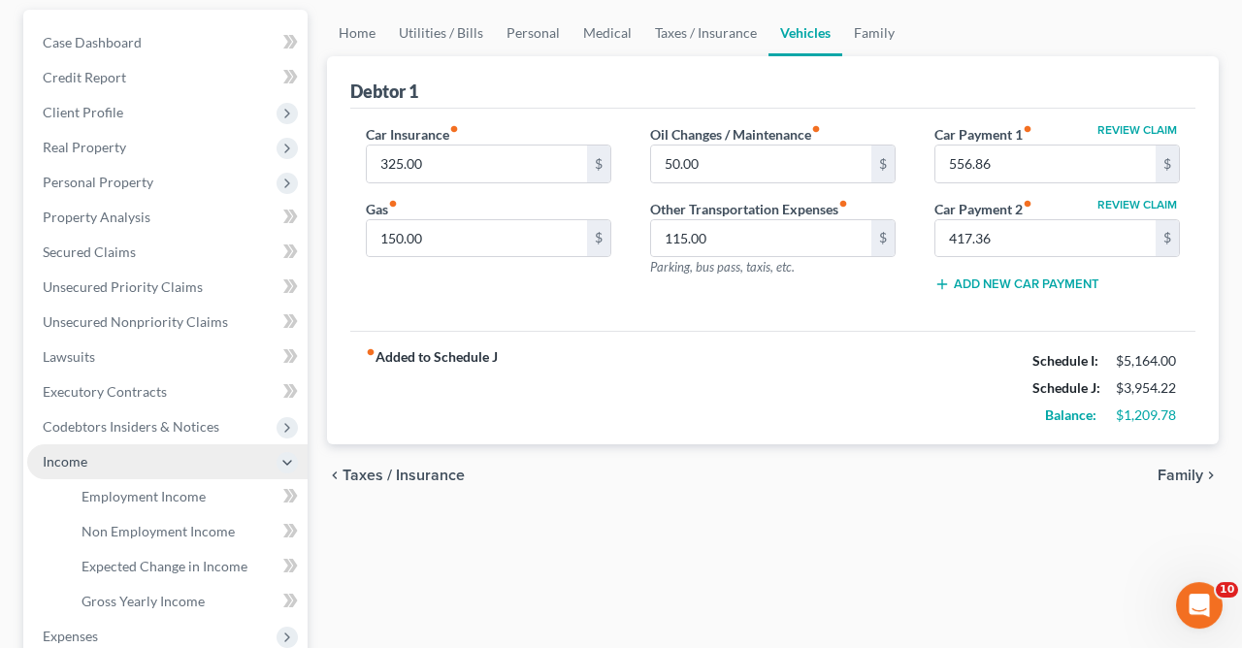
click at [74, 459] on span "Income" at bounding box center [65, 461] width 45 height 16
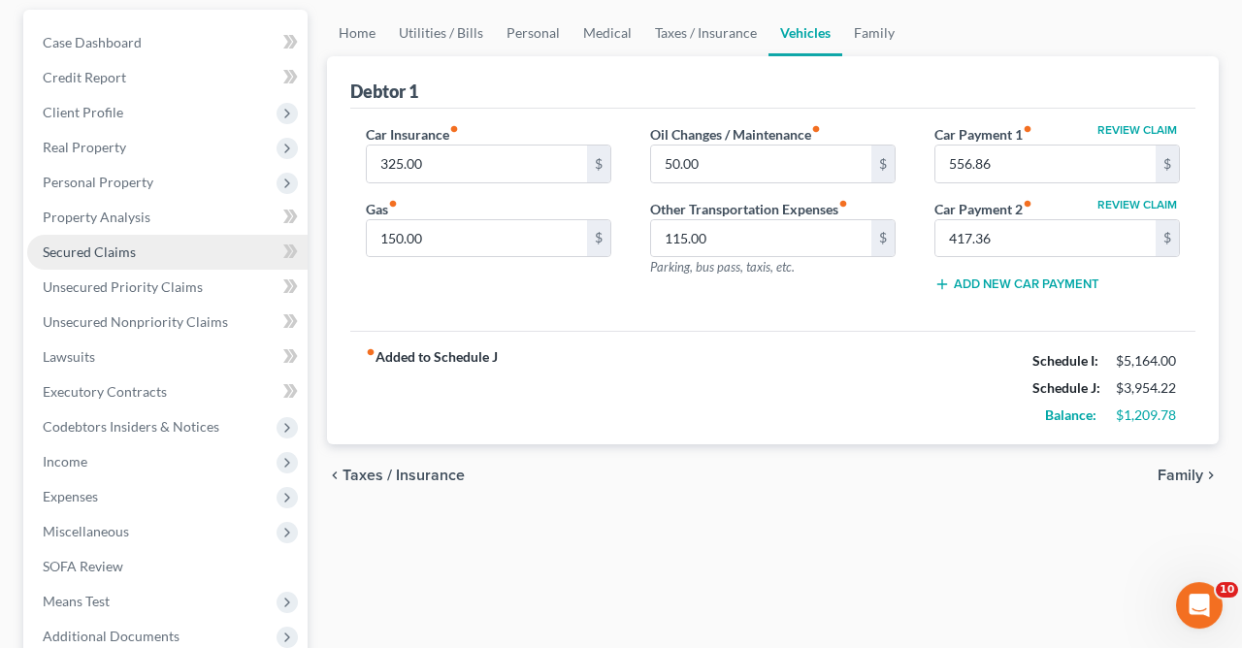
click at [77, 243] on link "Secured Claims" at bounding box center [167, 252] width 280 height 35
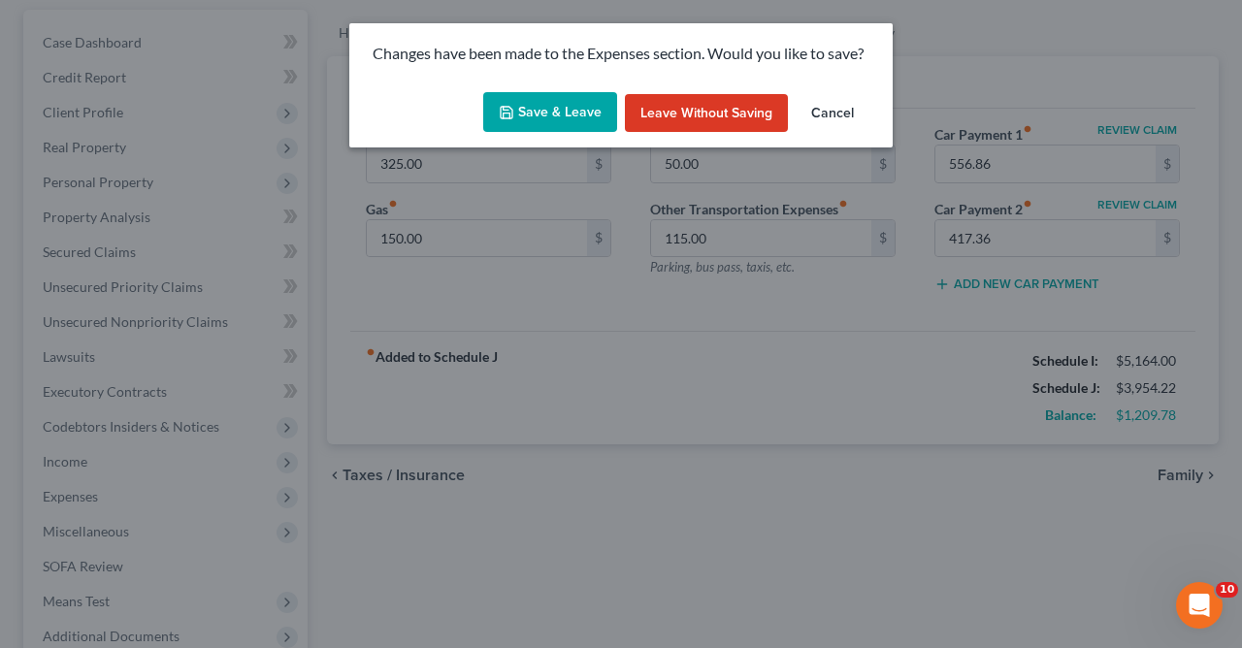
click at [568, 113] on button "Save & Leave" at bounding box center [550, 112] width 134 height 41
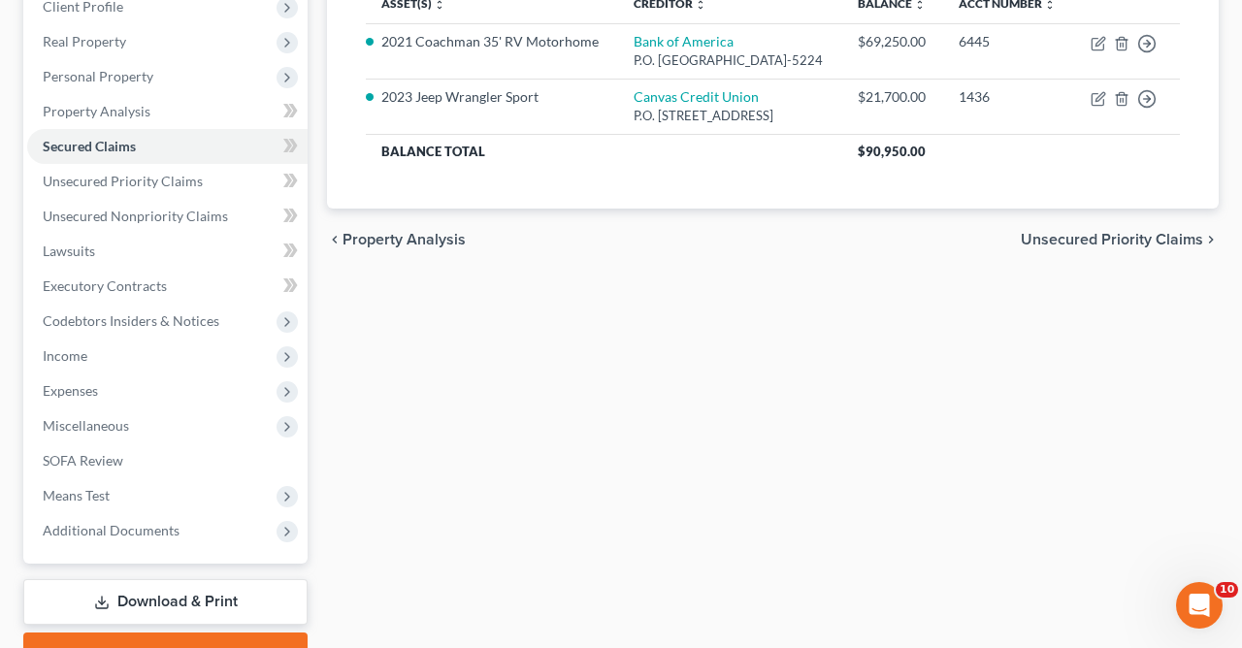
scroll to position [316, 0]
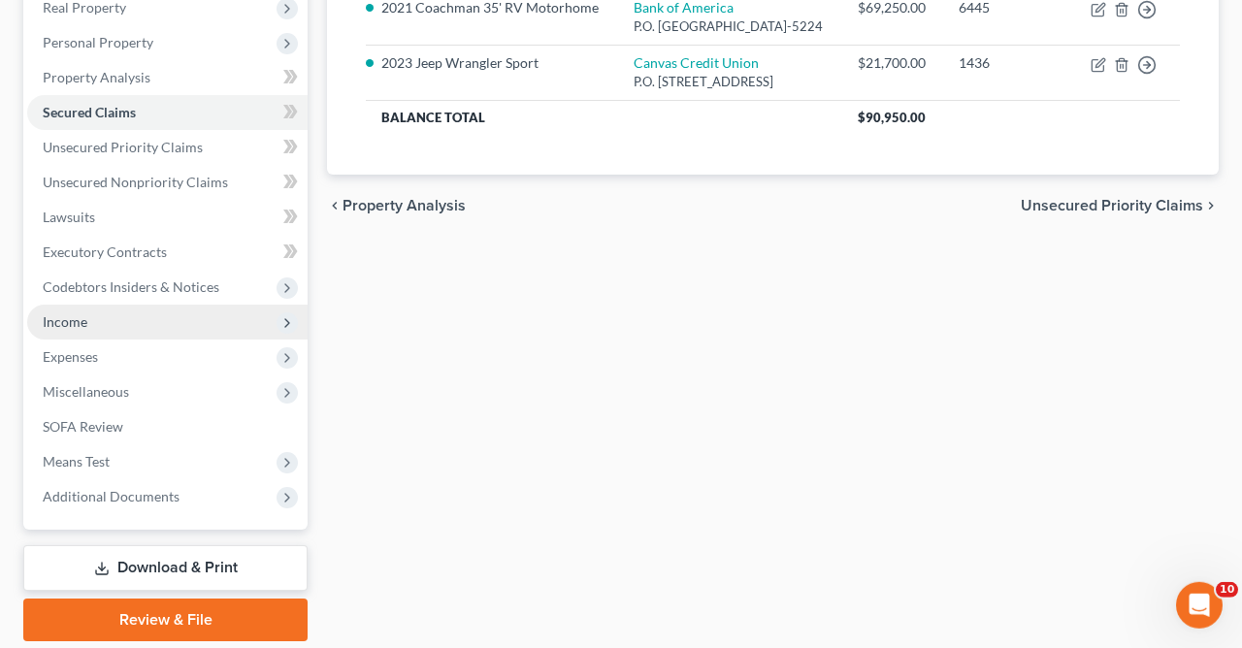
click at [83, 328] on span "Income" at bounding box center [65, 321] width 45 height 16
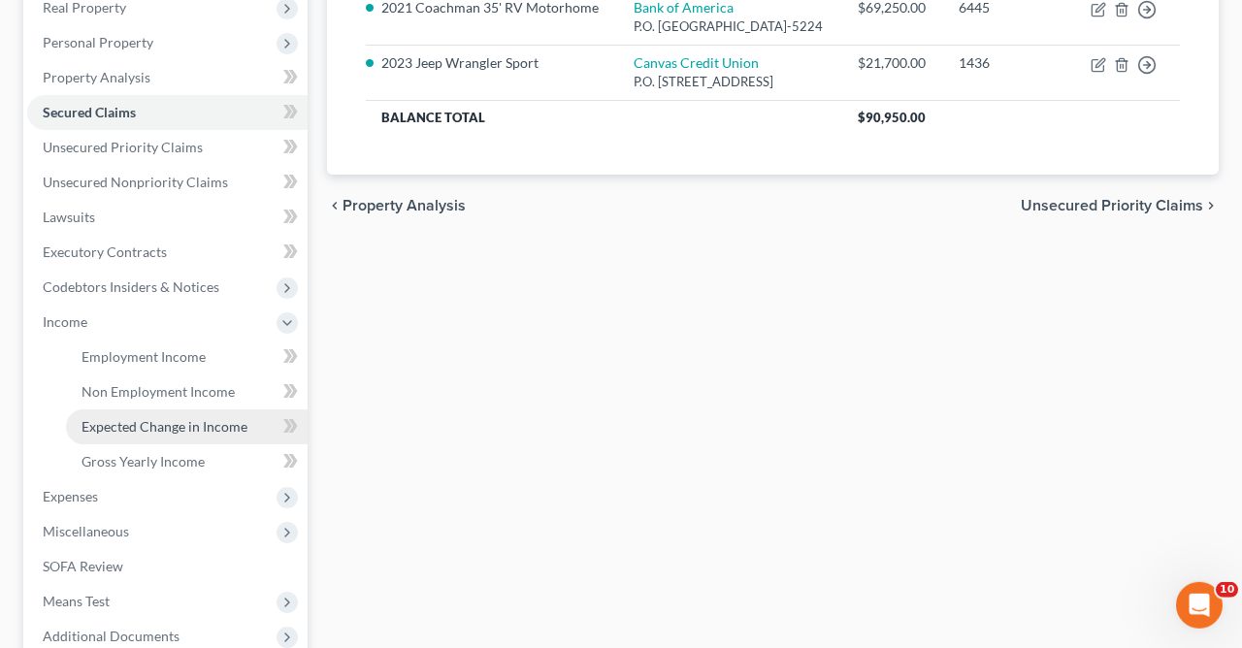
click at [208, 427] on span "Expected Change in Income" at bounding box center [165, 426] width 166 height 16
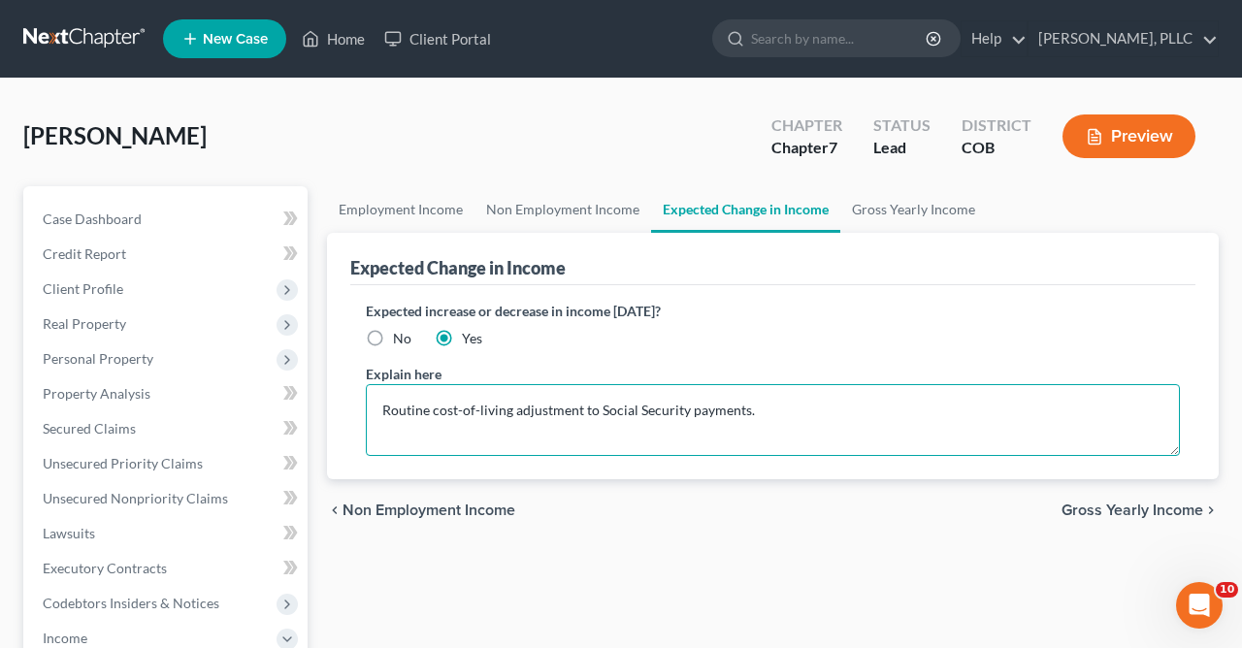
click at [908, 406] on textarea "Routine cost-of-living adjustment to Social Security payments." at bounding box center [773, 420] width 814 height 72
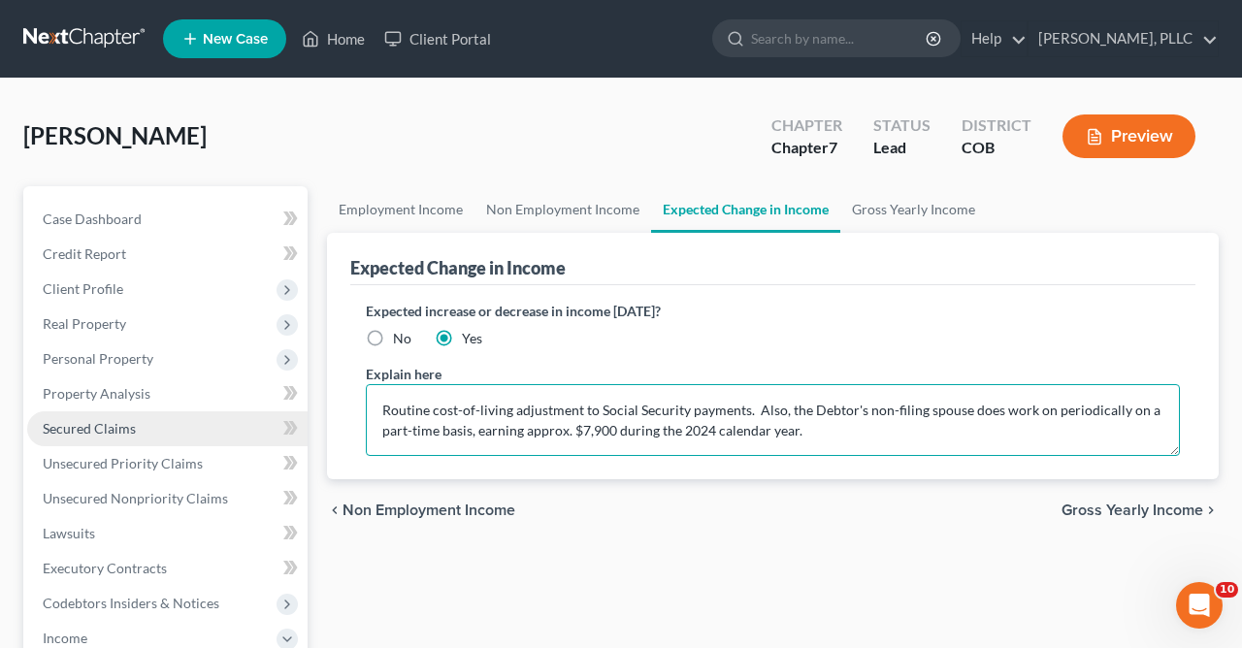
type textarea "Routine cost-of-living adjustment to Social Security payments. Also, the Debtor…"
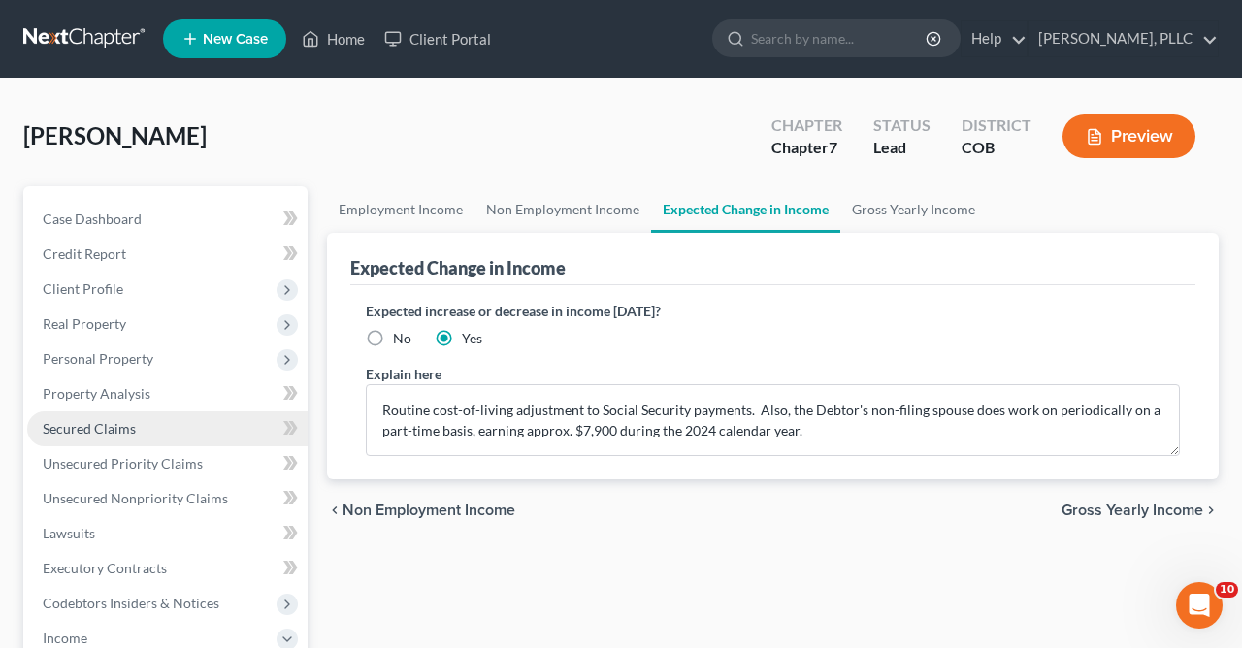
click at [93, 429] on span "Secured Claims" at bounding box center [89, 428] width 93 height 16
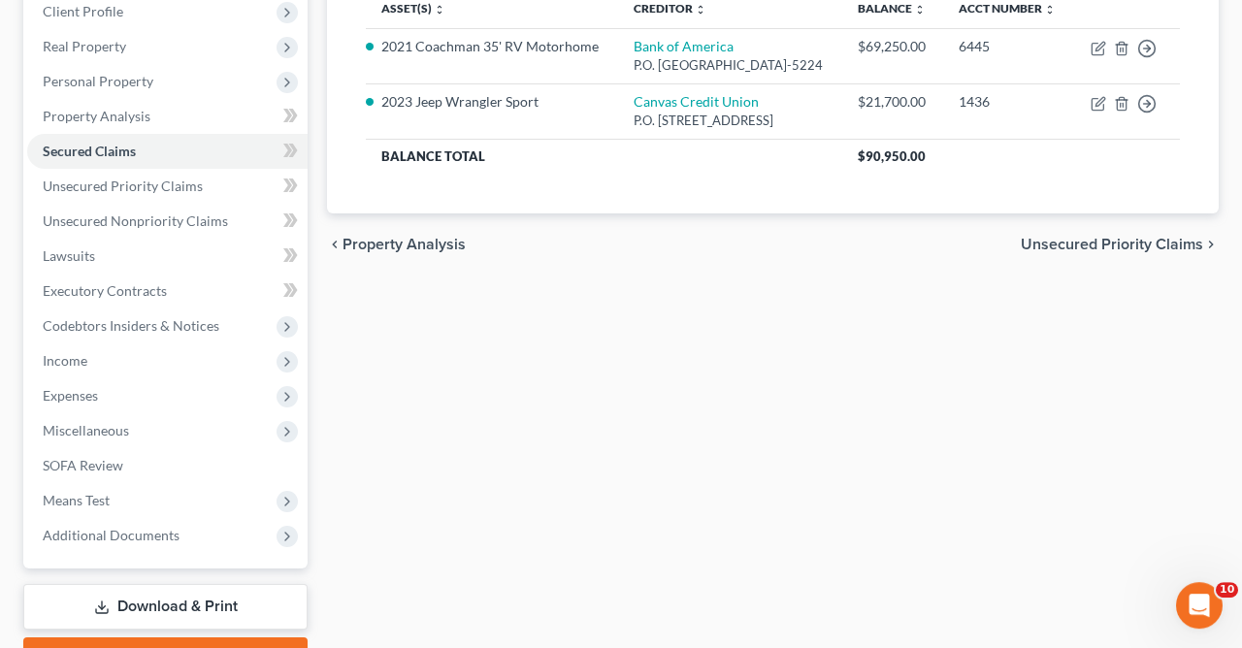
scroll to position [381, 0]
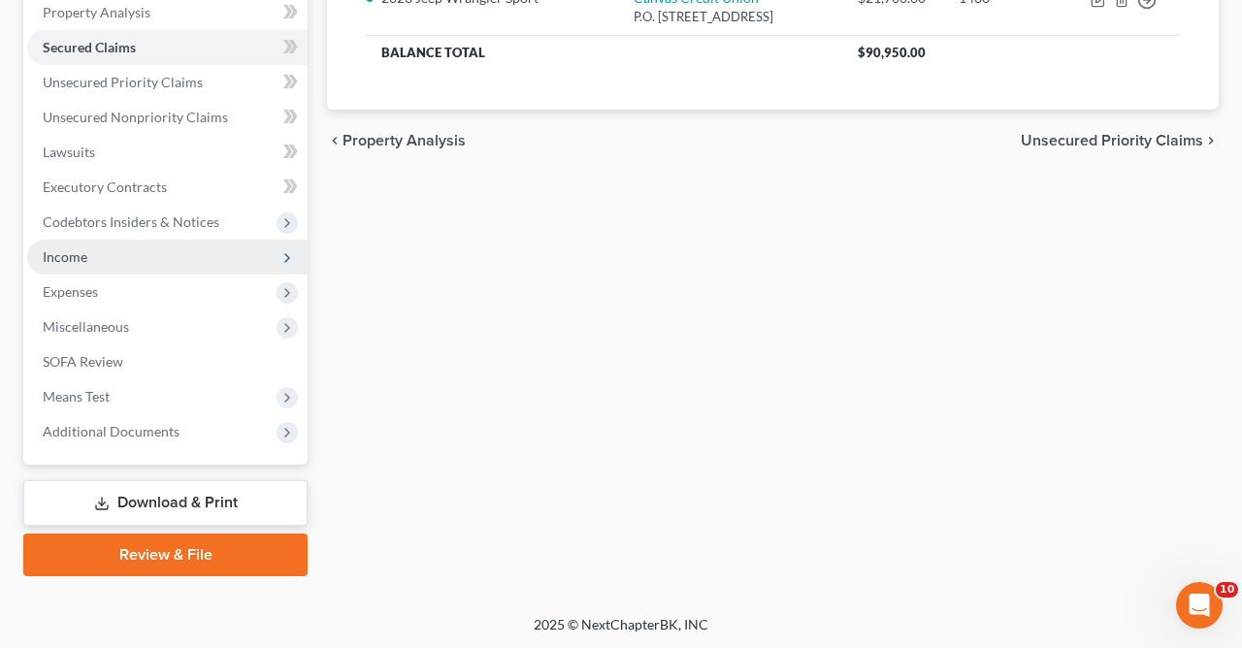
click at [76, 266] on span "Income" at bounding box center [167, 257] width 280 height 35
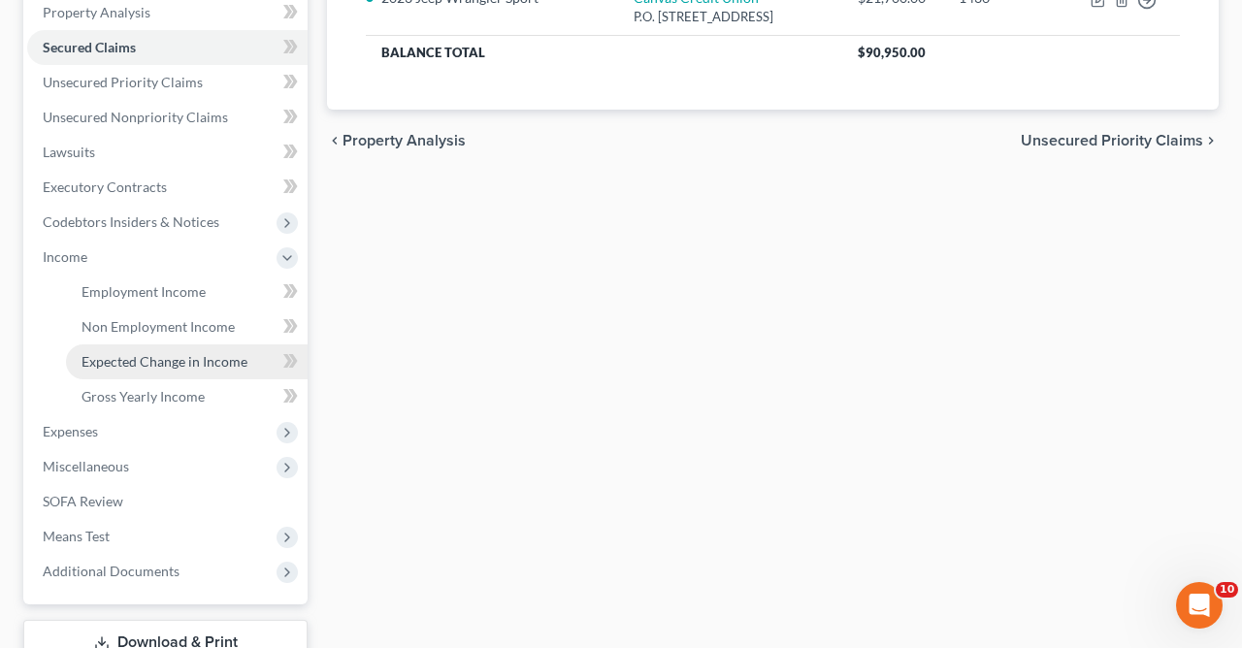
click at [147, 355] on span "Expected Change in Income" at bounding box center [165, 361] width 166 height 16
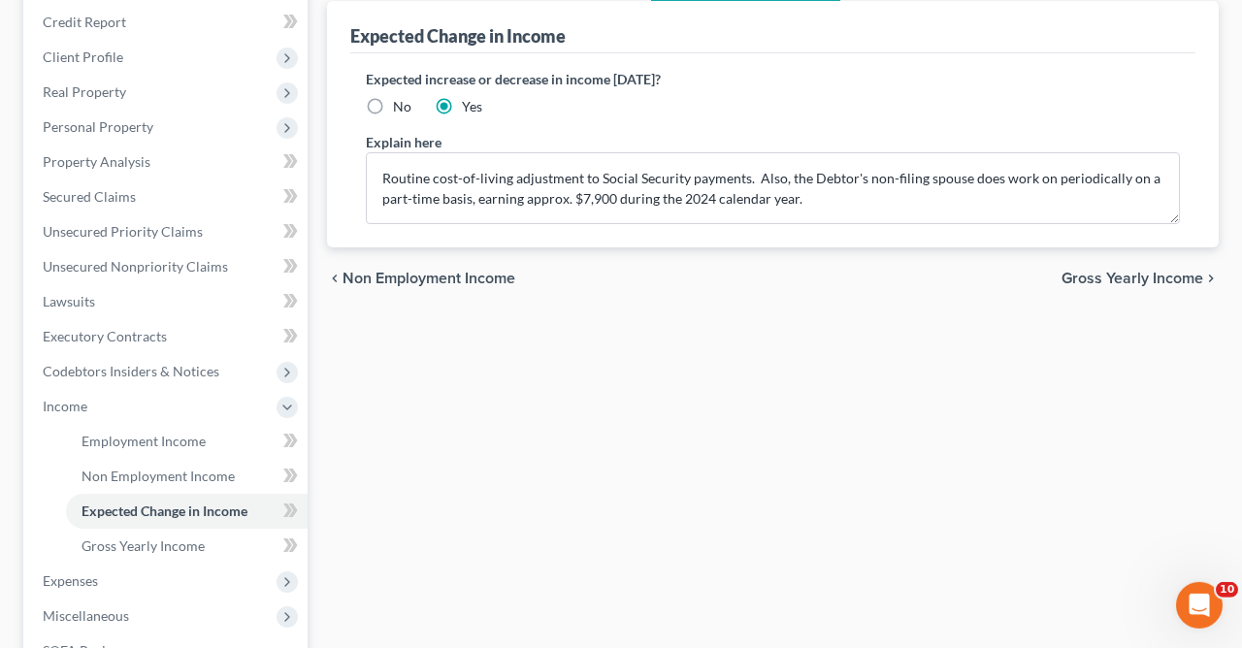
scroll to position [235, 0]
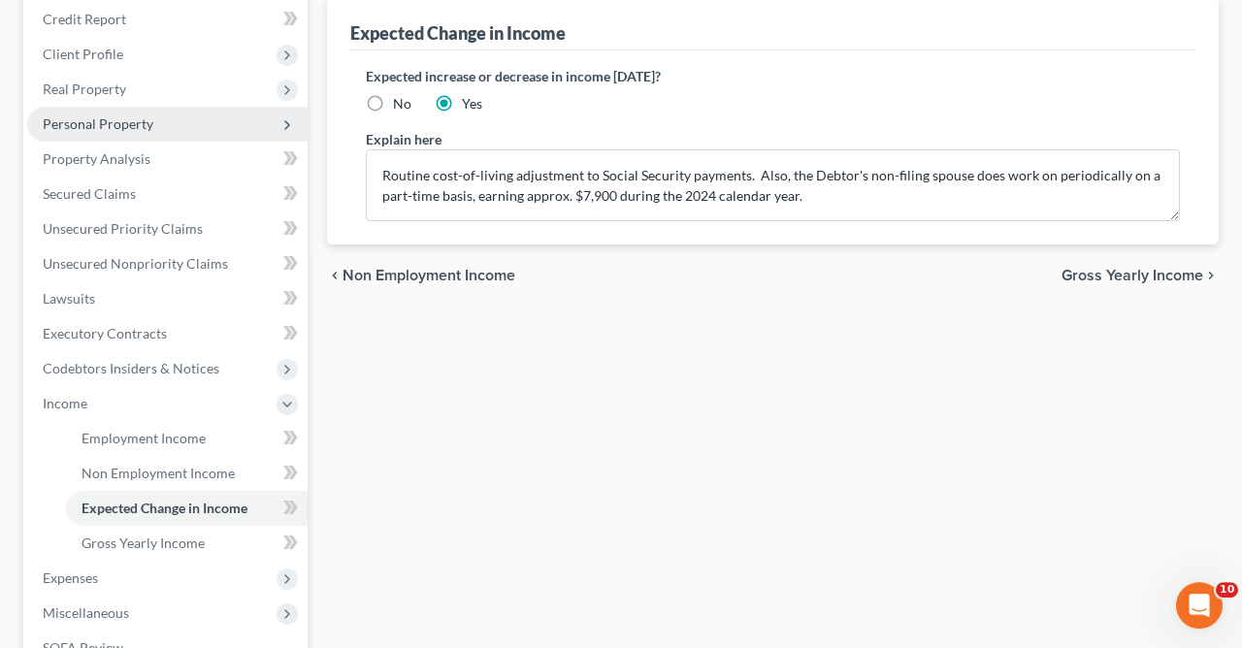
click at [100, 119] on span "Personal Property" at bounding box center [98, 123] width 111 height 16
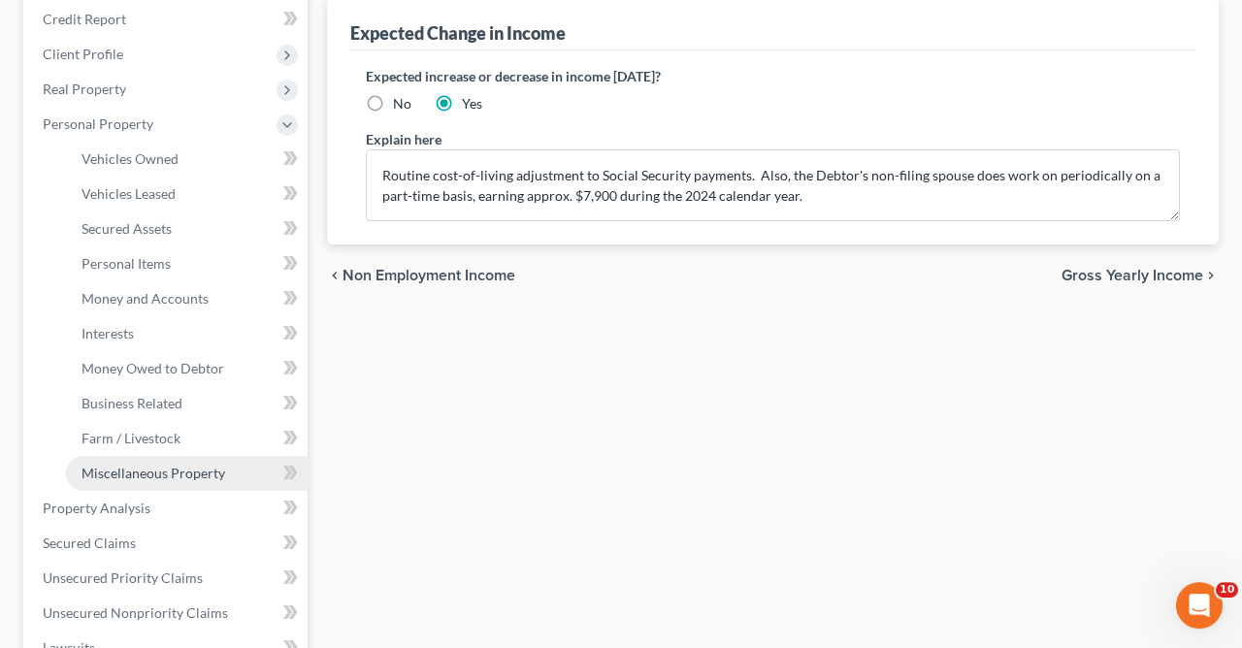
click at [190, 475] on span "Miscellaneous Property" at bounding box center [154, 473] width 144 height 16
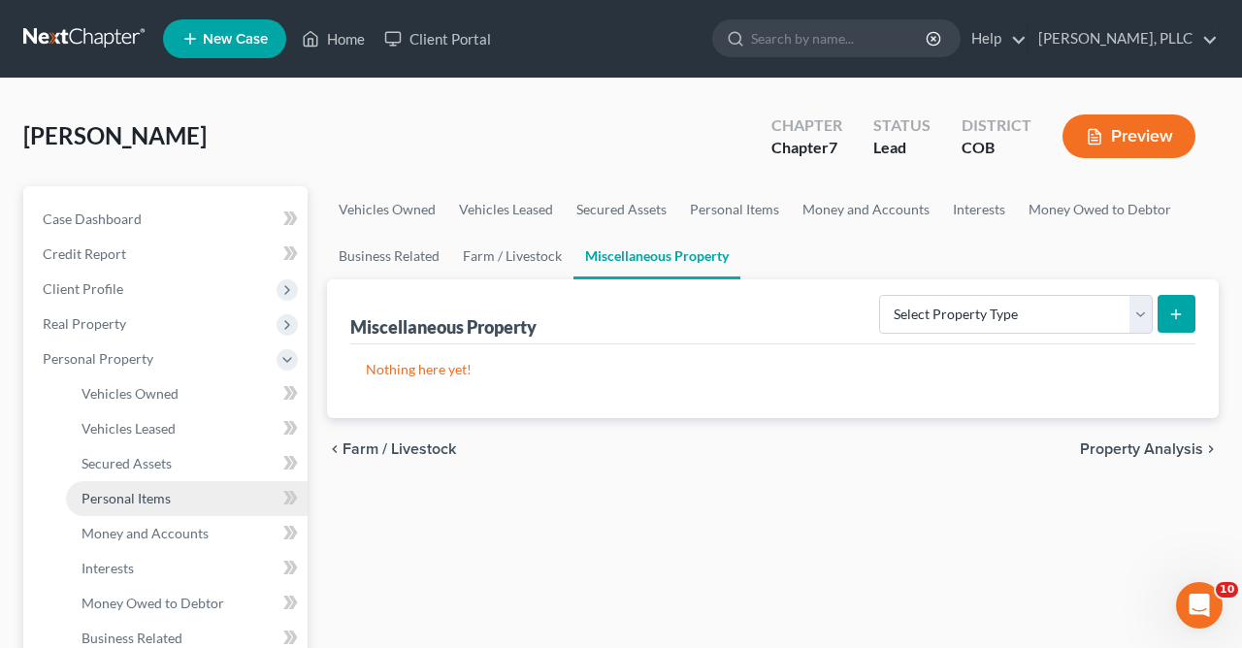
click at [151, 508] on link "Personal Items" at bounding box center [187, 498] width 242 height 35
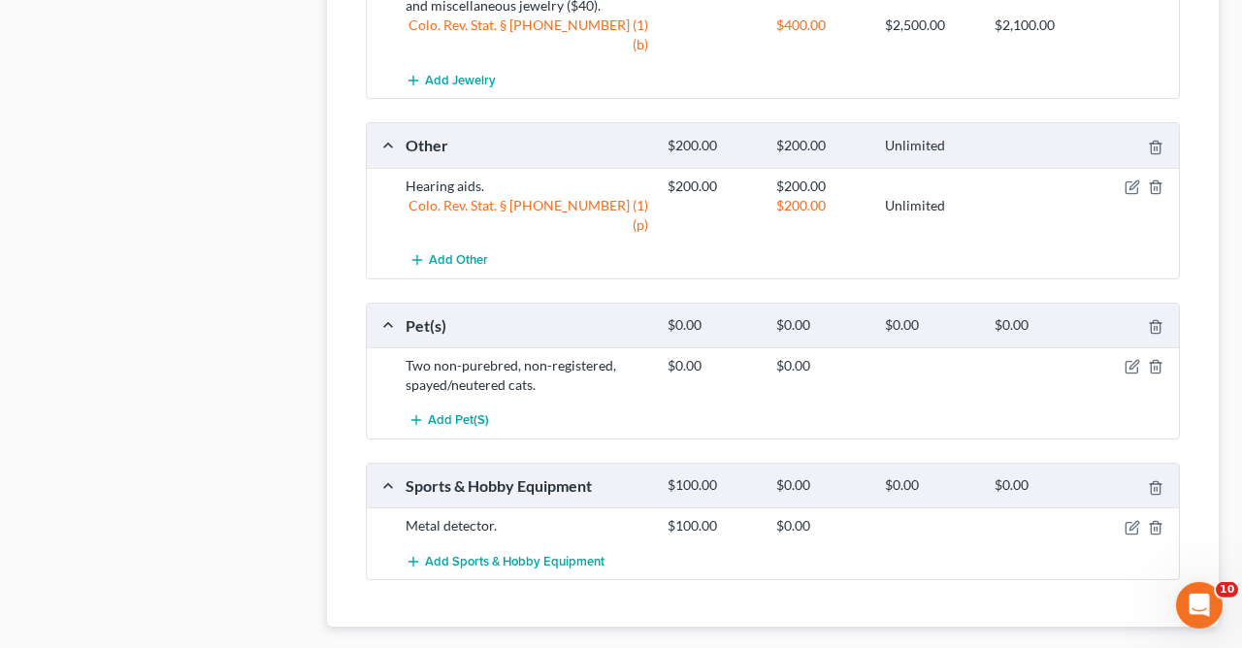
scroll to position [1373, 0]
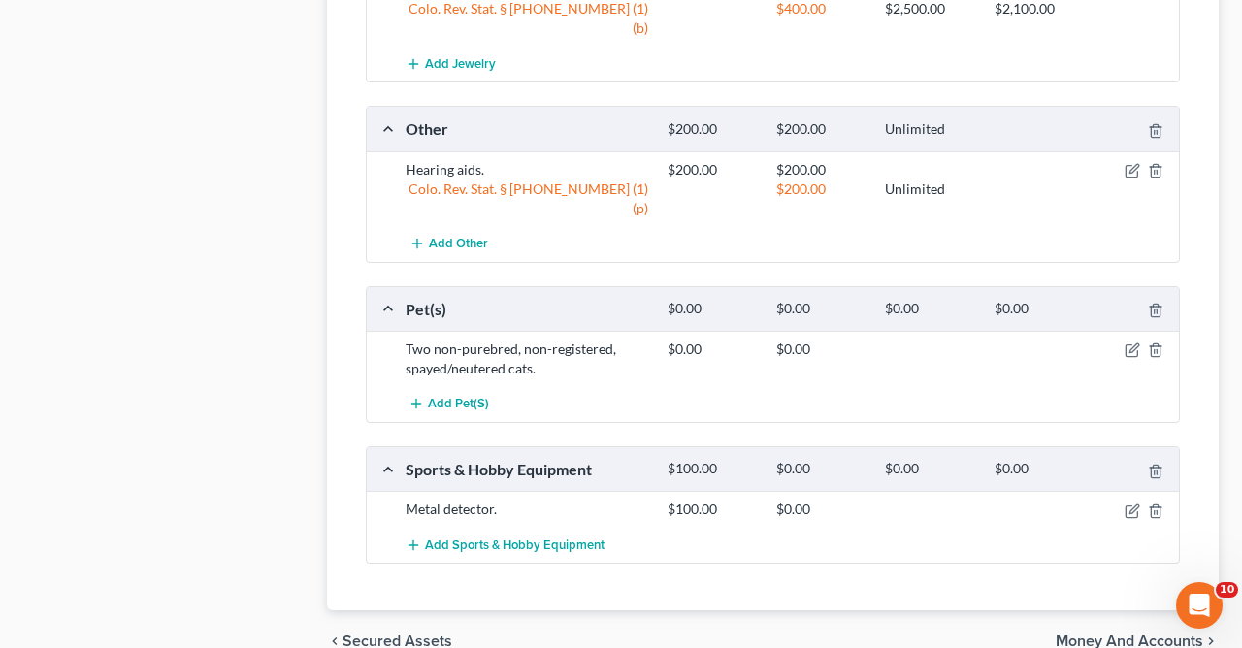
click at [1150, 634] on span "Money and Accounts" at bounding box center [1129, 642] width 147 height 16
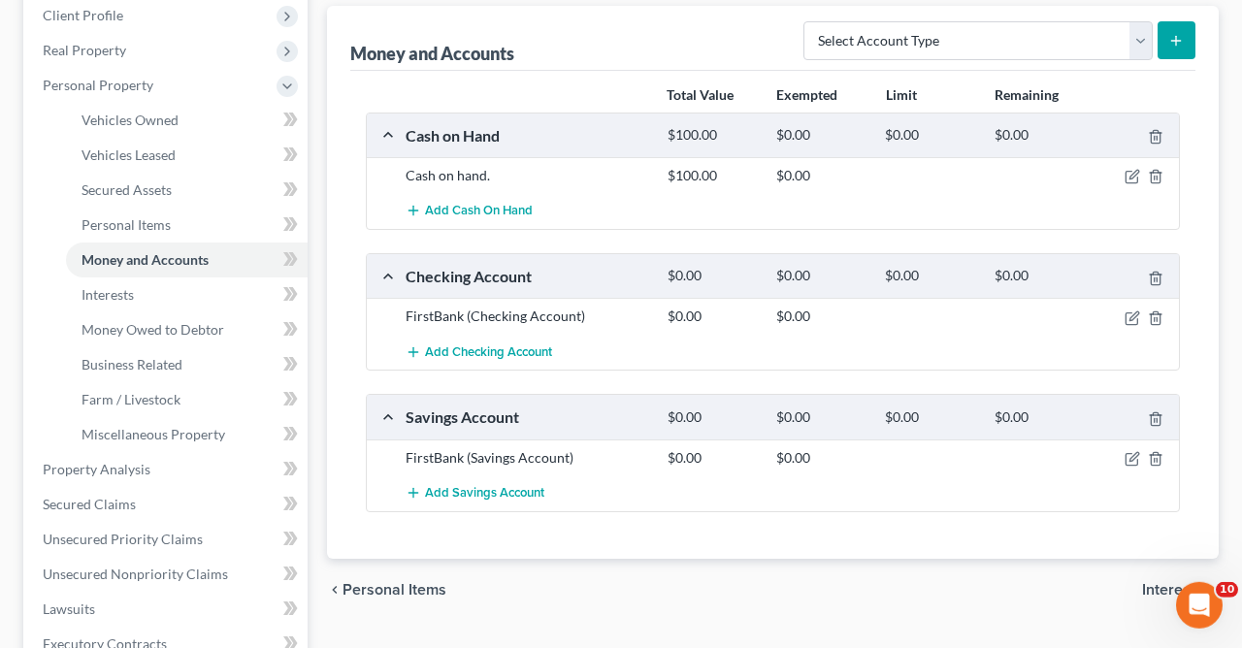
scroll to position [273, 0]
click at [1135, 174] on icon "button" at bounding box center [1133, 178] width 16 height 16
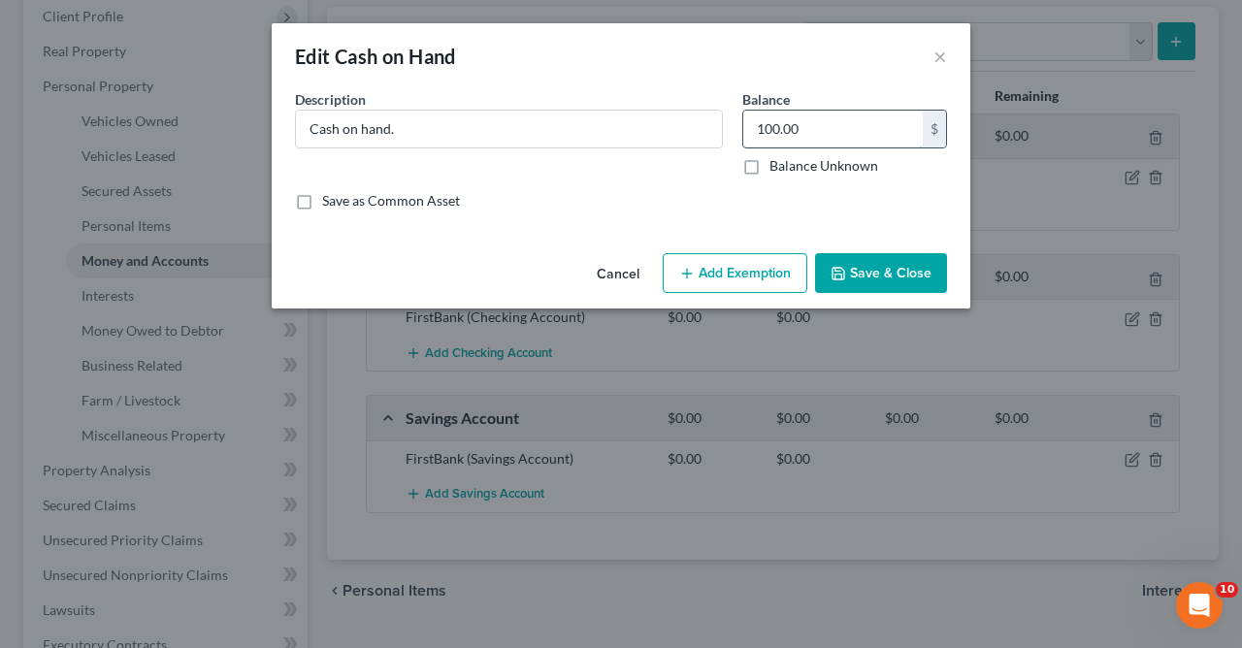
click at [842, 140] on input "100.00" at bounding box center [832, 129] width 179 height 37
type input "50.00"
click at [891, 272] on button "Save & Close" at bounding box center [881, 273] width 132 height 41
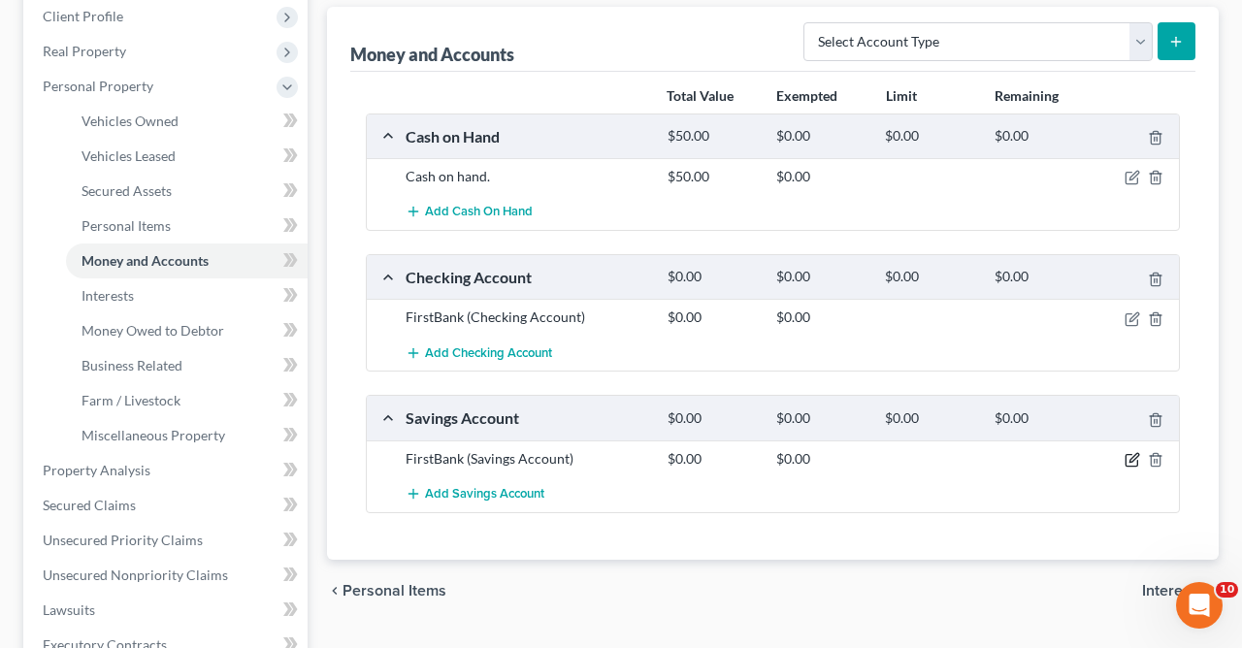
click at [1134, 455] on icon "button" at bounding box center [1133, 457] width 9 height 9
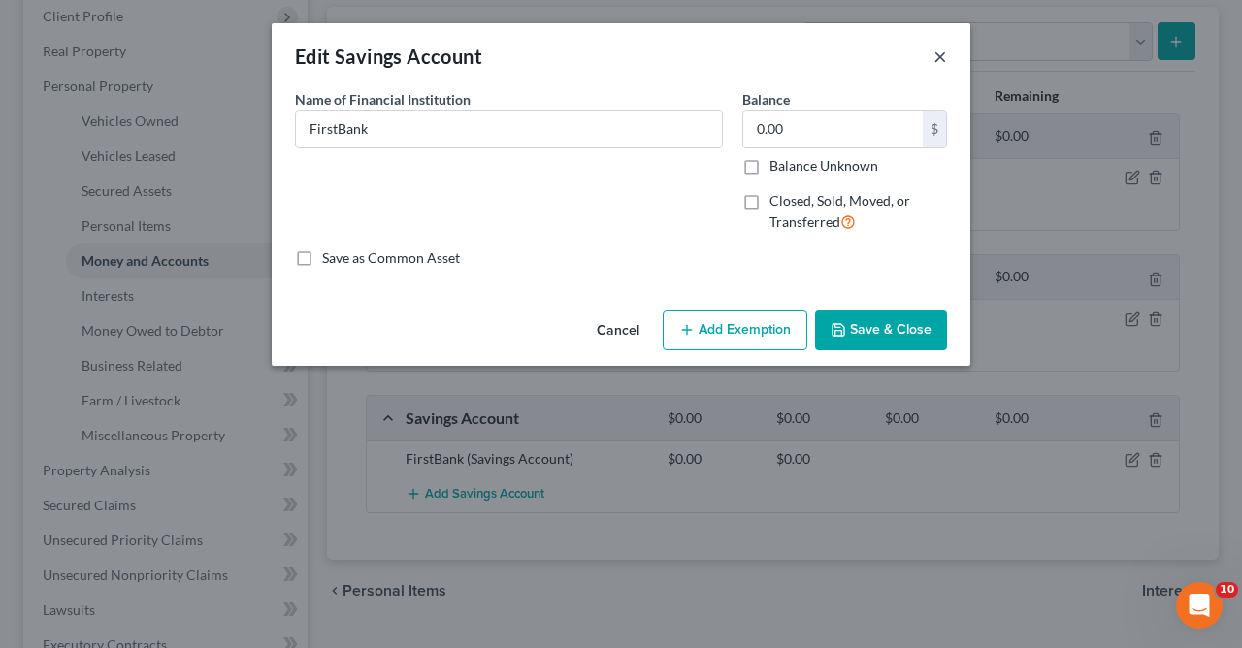
click at [938, 62] on button "×" at bounding box center [940, 56] width 14 height 23
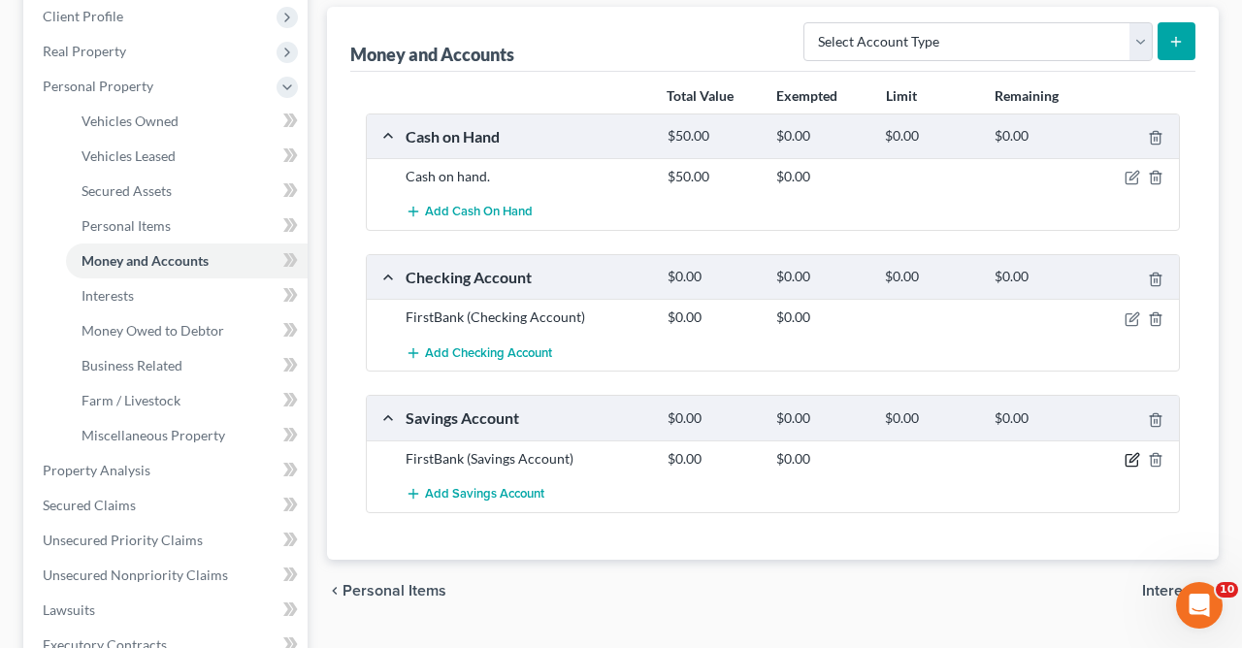
click at [1130, 455] on icon "button" at bounding box center [1132, 461] width 12 height 12
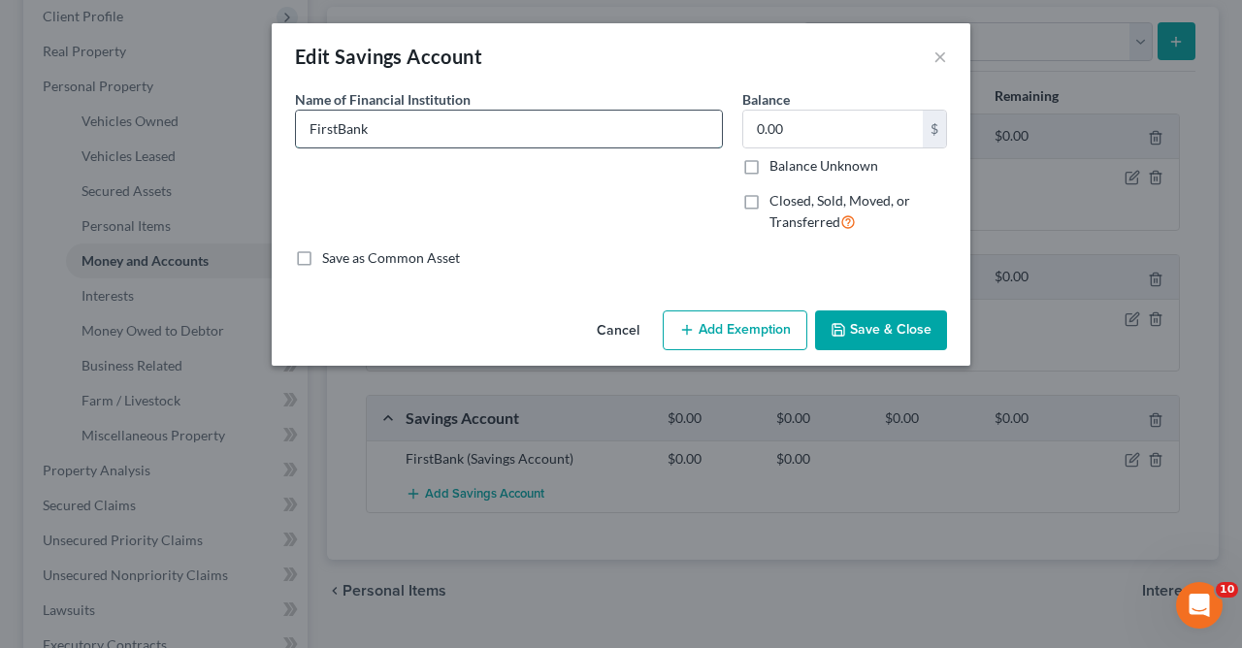
click at [648, 125] on input "FirstBank" at bounding box center [509, 129] width 426 height 37
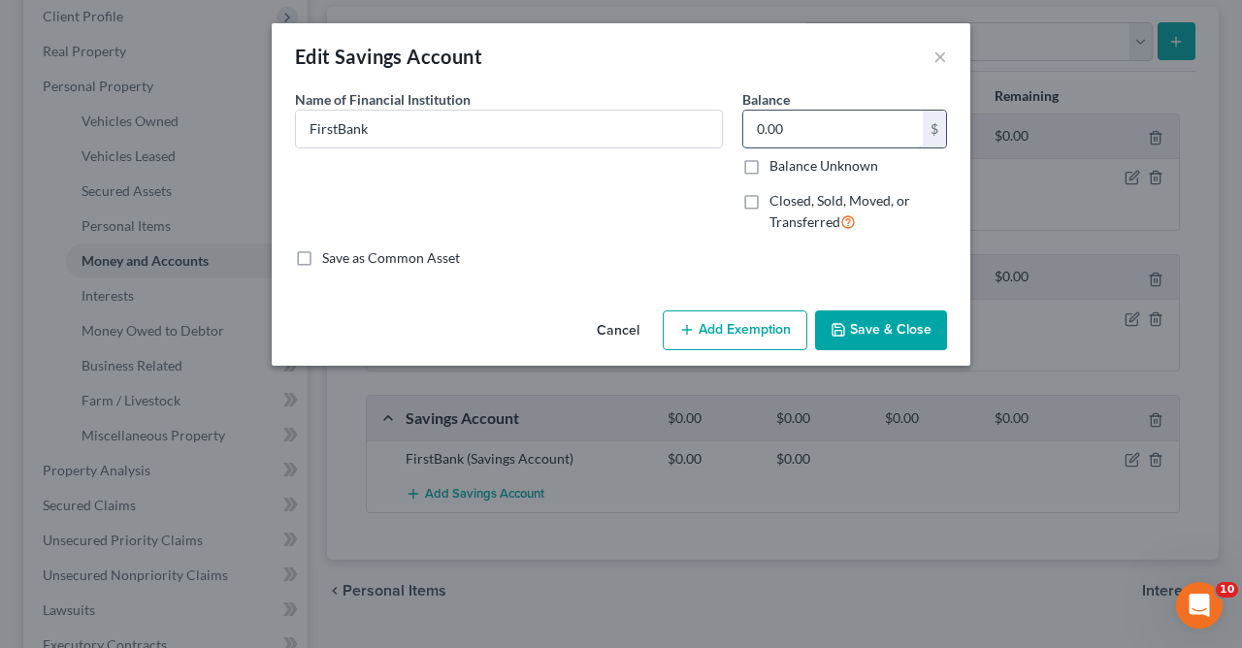
click at [818, 116] on input "0.00" at bounding box center [832, 129] width 179 height 37
type input "360.00"
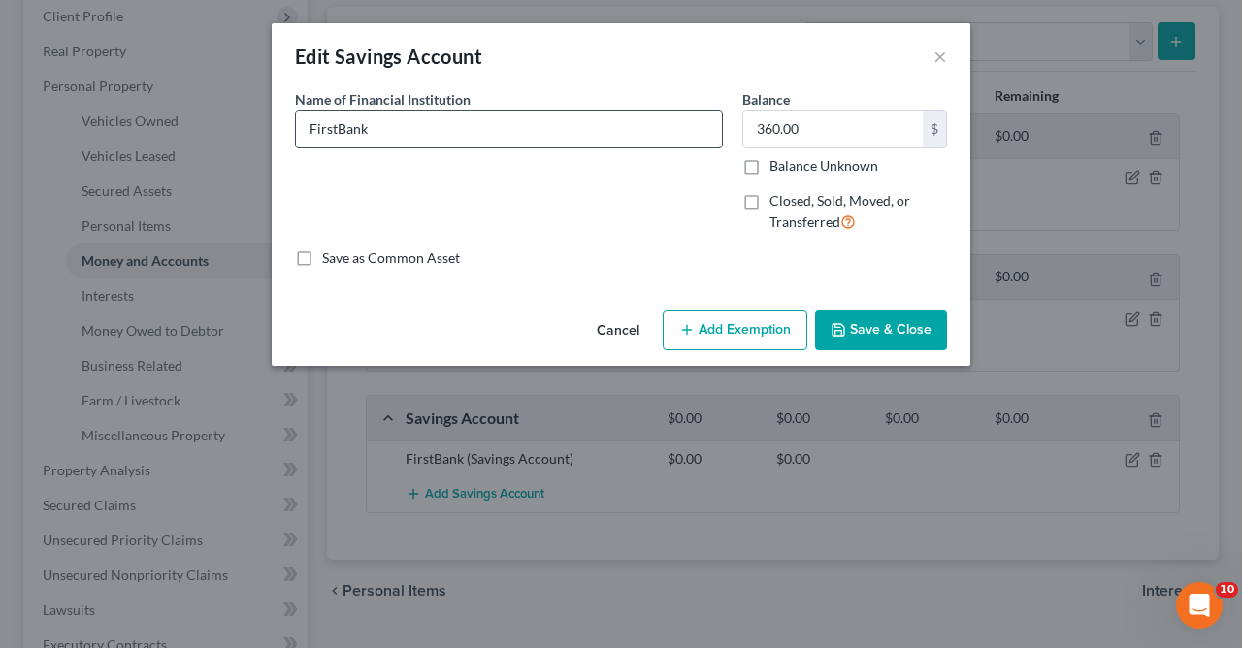
click at [630, 136] on input "FirstBank" at bounding box center [509, 129] width 426 height 37
type input "FirstBank"
click at [630, 136] on input "text" at bounding box center [509, 129] width 426 height 37
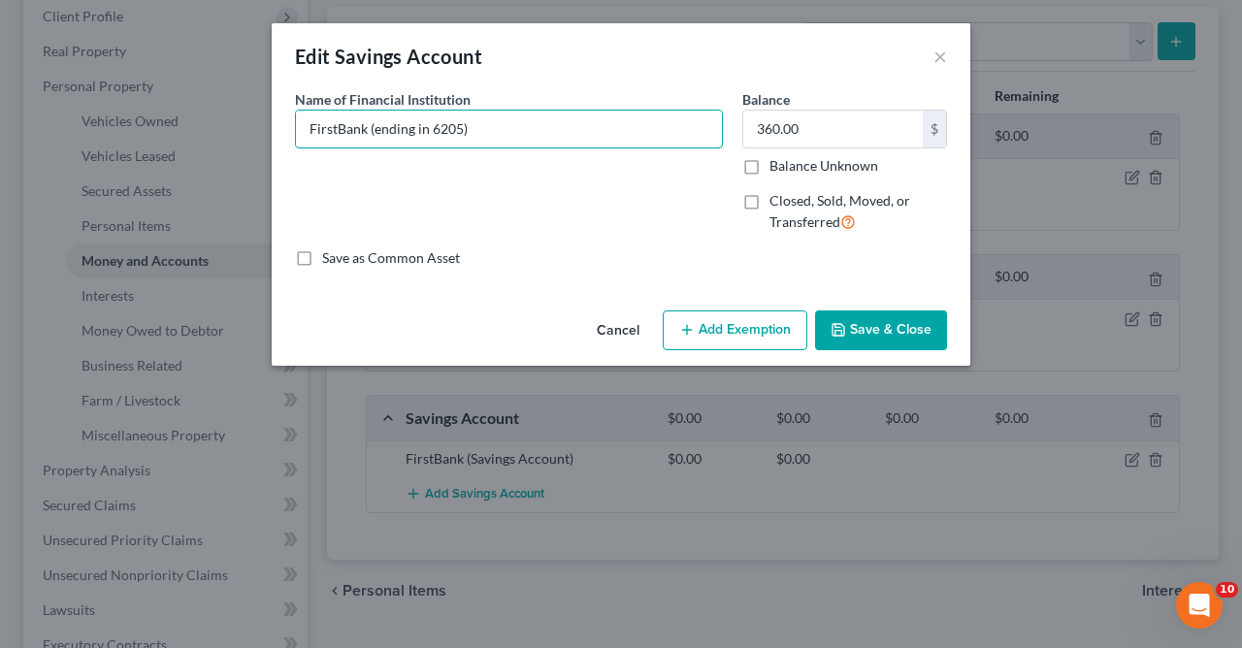
type input "FirstBank (ending in 6205)"
click at [710, 335] on button "Add Exemption" at bounding box center [735, 330] width 145 height 41
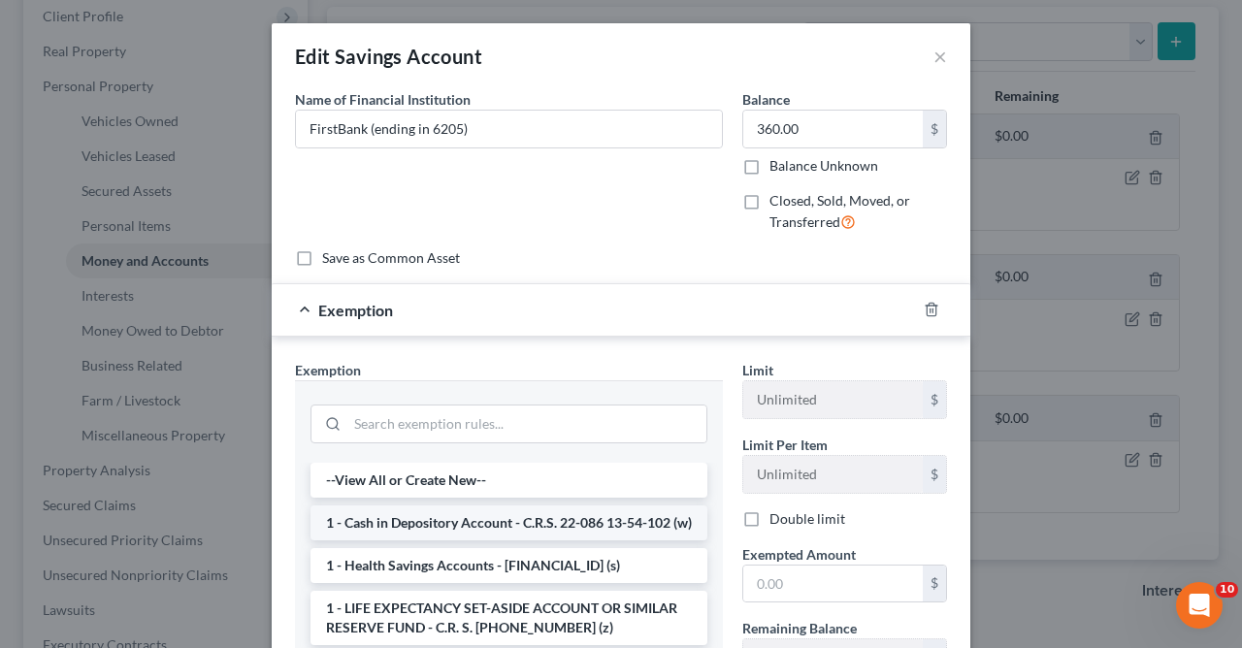
click at [480, 518] on li "1 - Cash in Depository Account - C.R.S. 22-086 13-54-102 (w)" at bounding box center [508, 523] width 397 height 35
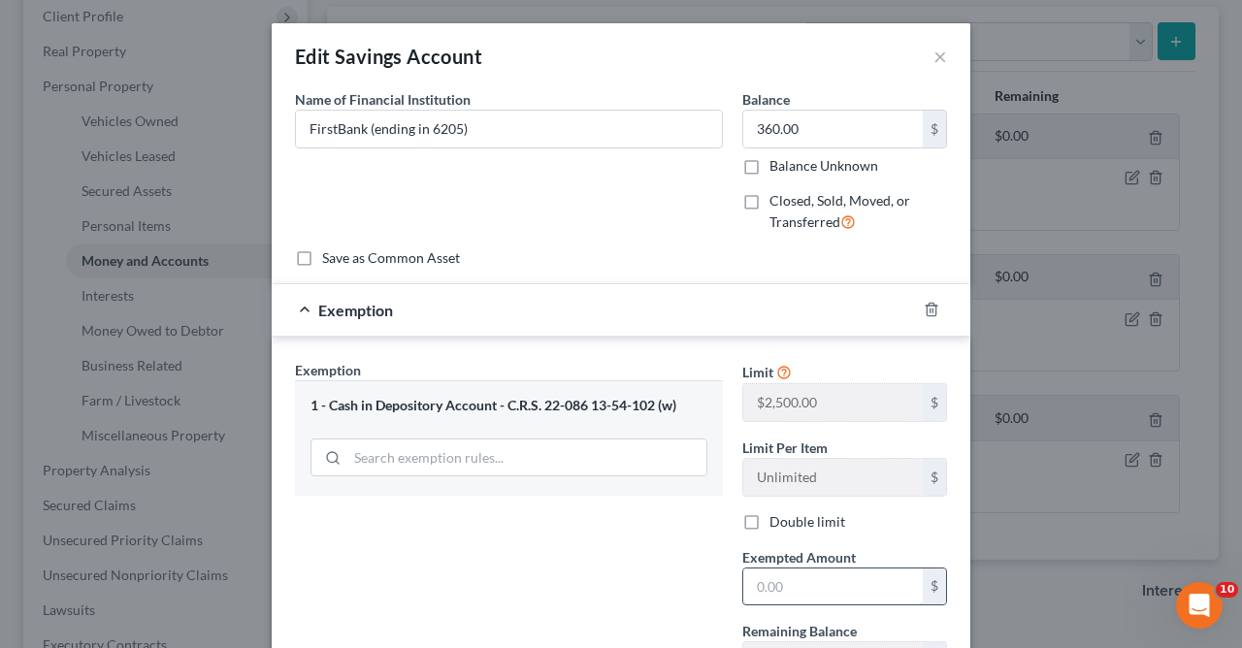
click at [824, 587] on input "text" at bounding box center [832, 587] width 179 height 37
type input "360.00"
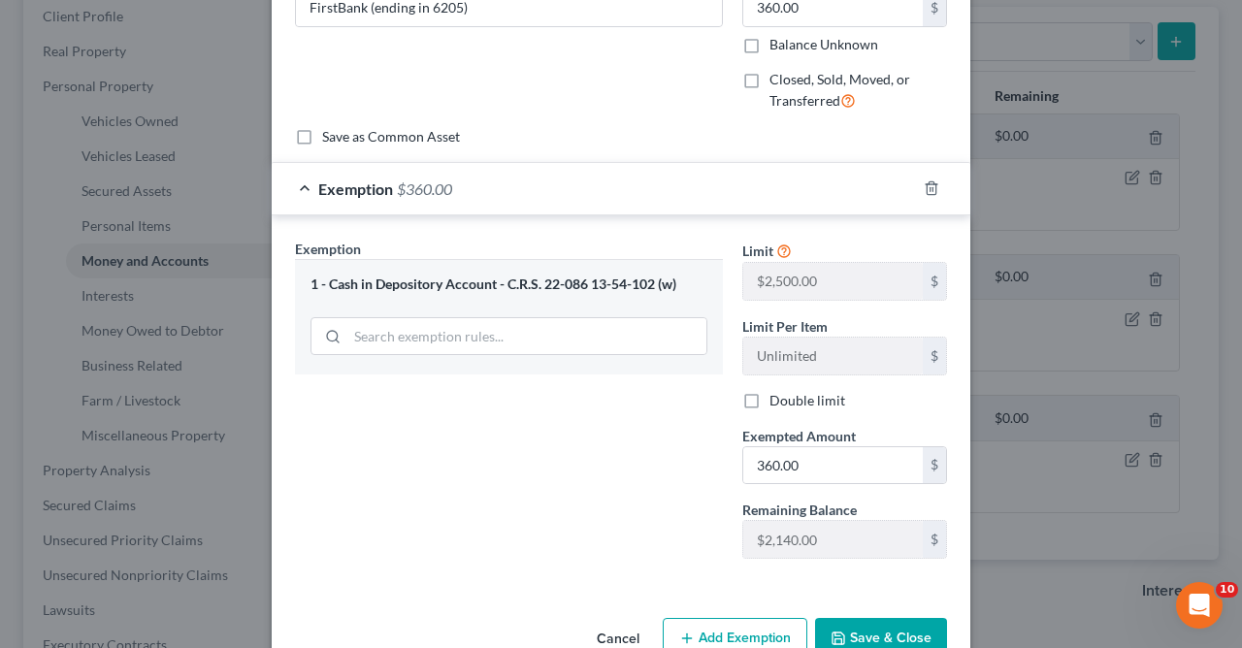
scroll to position [171, 0]
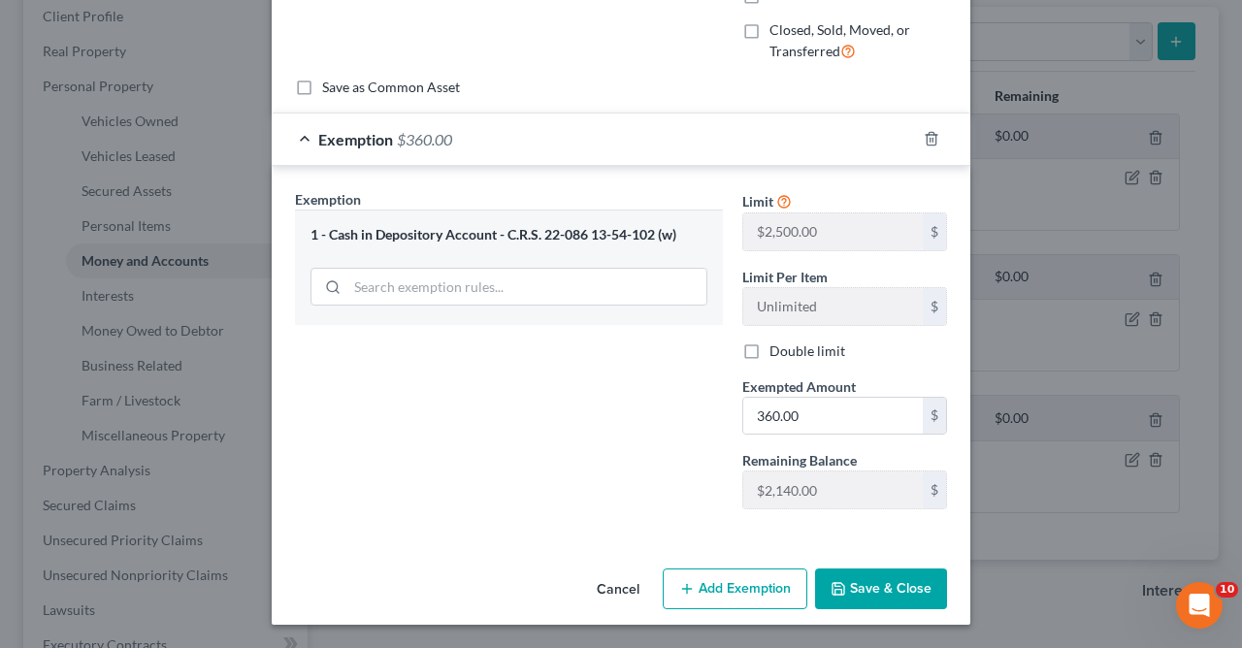
click at [860, 592] on button "Save & Close" at bounding box center [881, 589] width 132 height 41
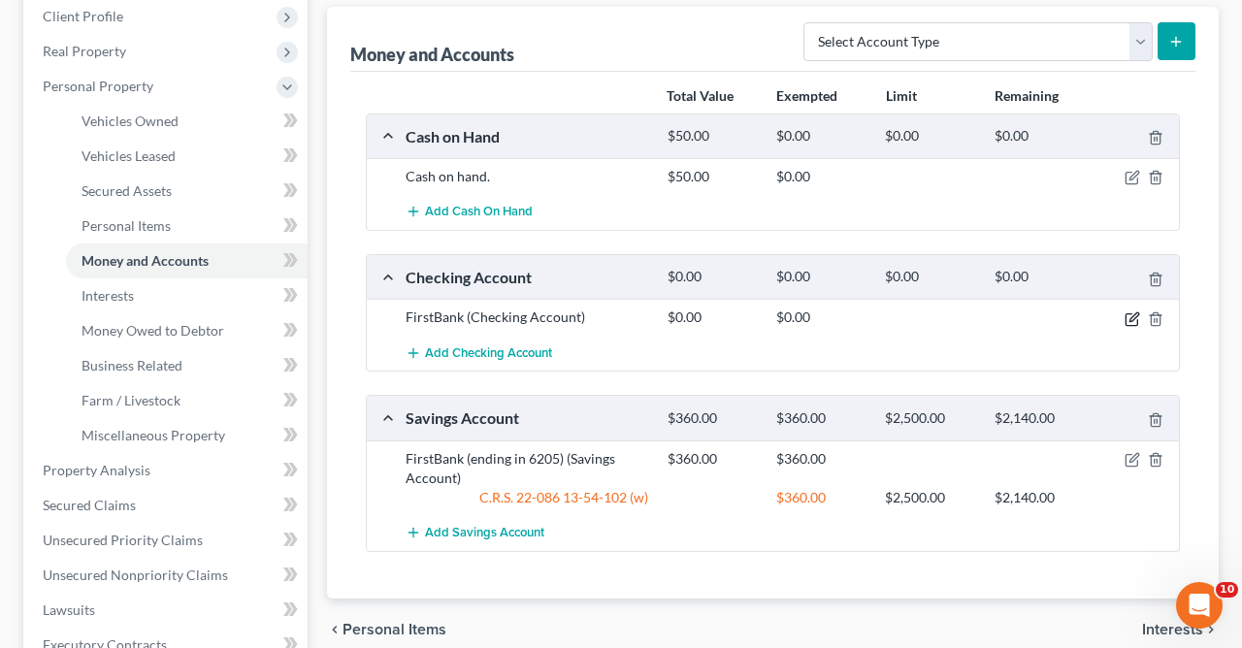
click at [1134, 317] on icon "button" at bounding box center [1133, 319] width 16 height 16
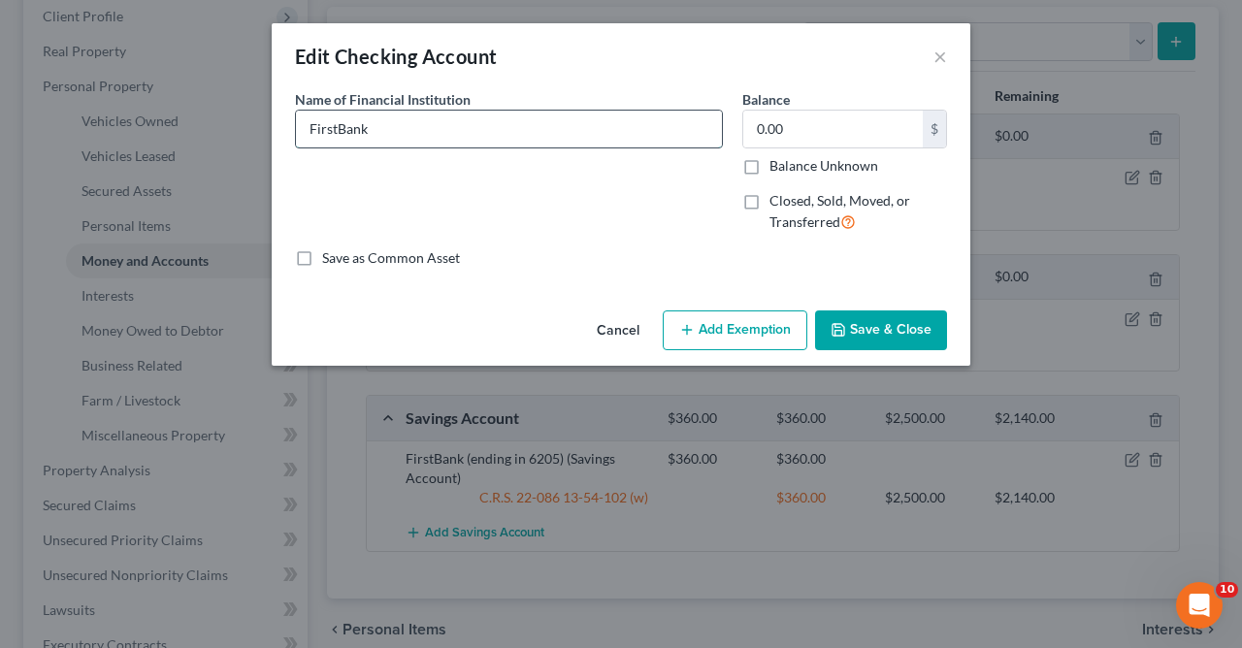
click at [598, 121] on input "FirstBank" at bounding box center [509, 129] width 426 height 37
type input "FirstBank (ending in 0212)"
click at [799, 128] on input "0.00" at bounding box center [832, 129] width 179 height 37
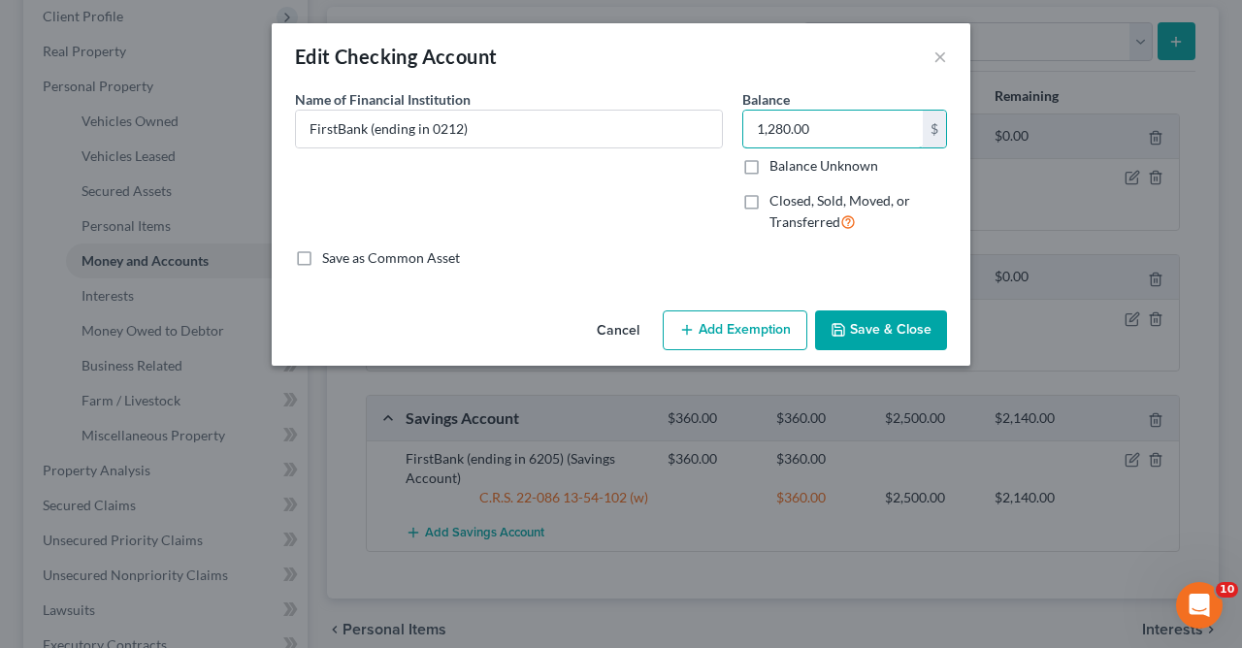
type input "1,280.00"
click at [733, 332] on button "Add Exemption" at bounding box center [735, 330] width 145 height 41
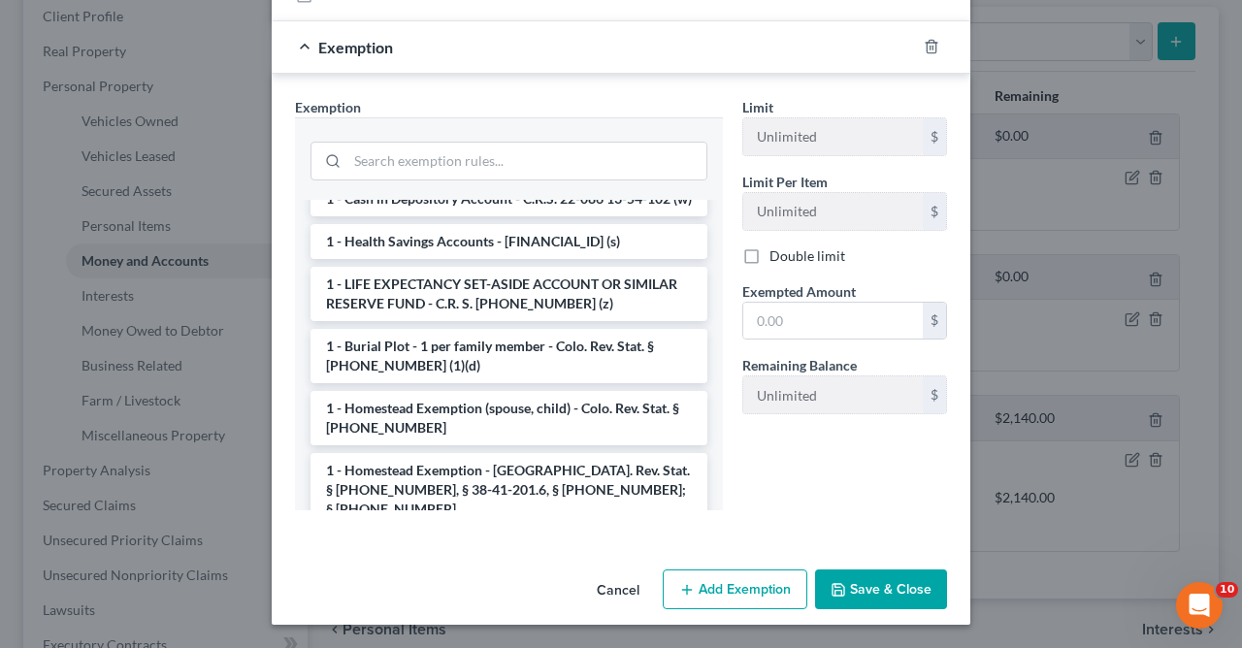
scroll to position [0, 0]
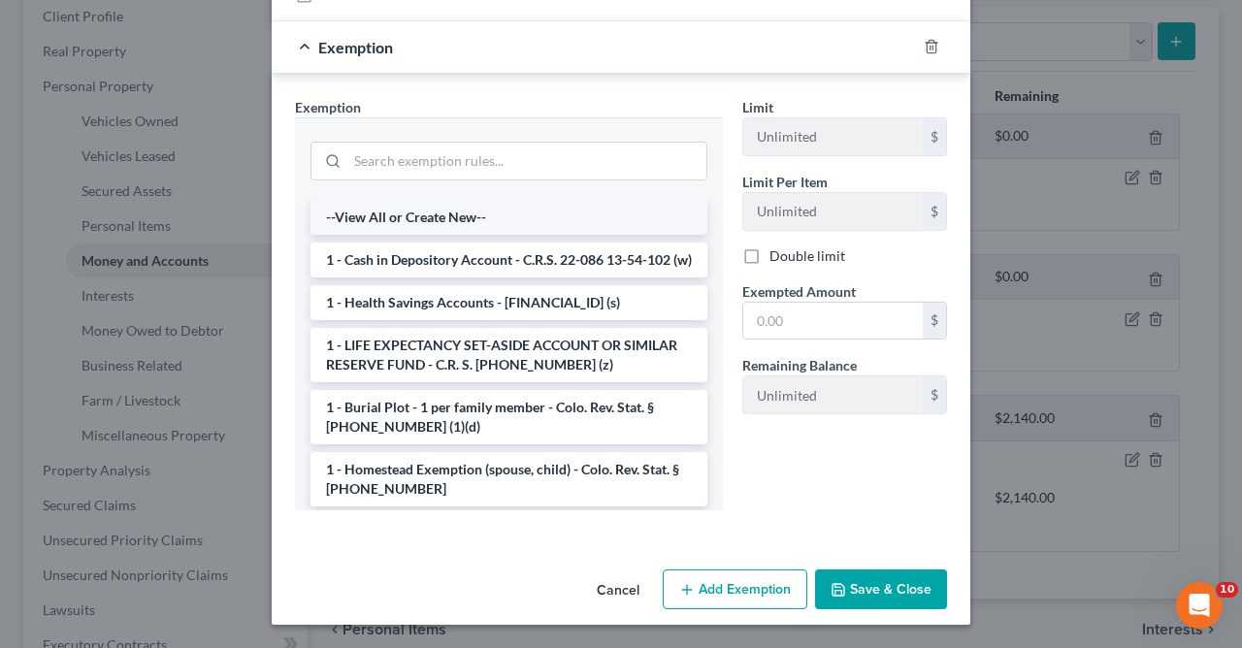
click at [465, 219] on li "--View All or Create New--" at bounding box center [508, 217] width 397 height 35
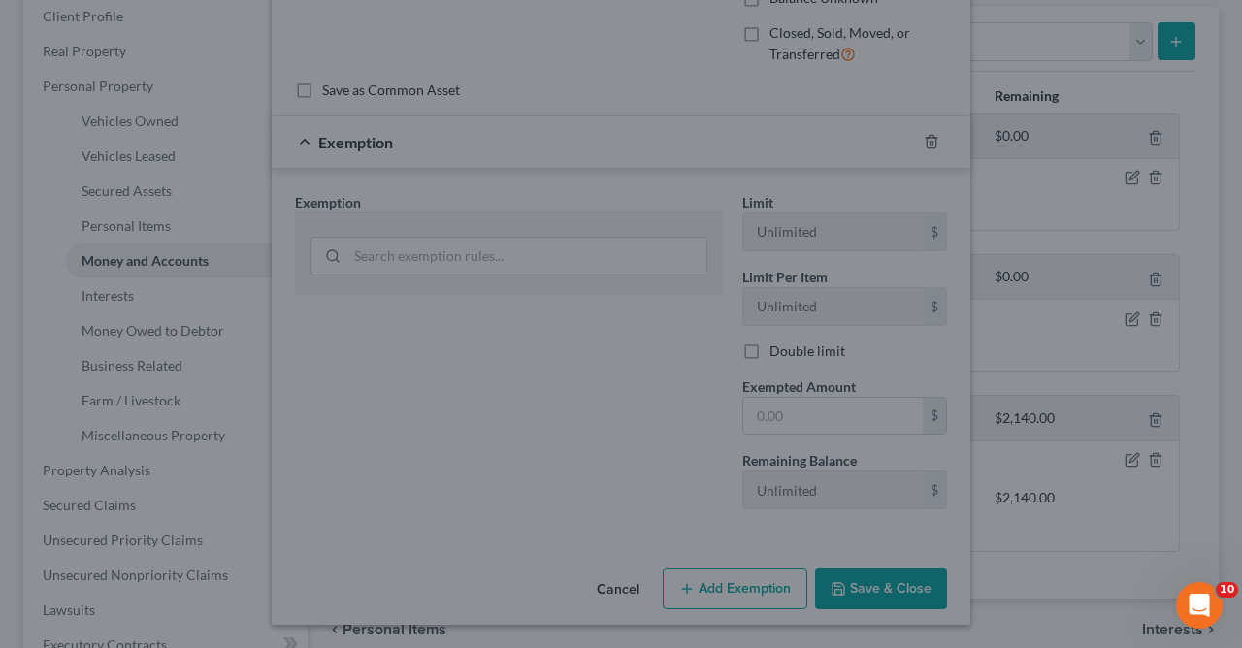
scroll to position [168, 0]
select select "6"
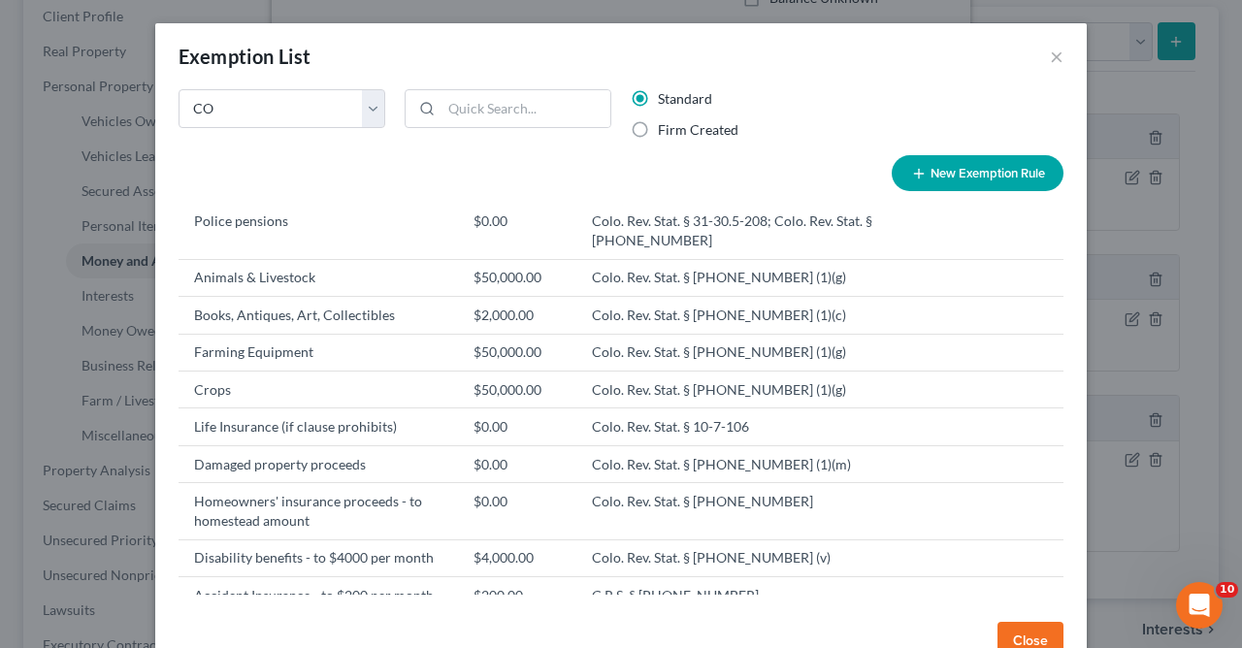
scroll to position [1877, 0]
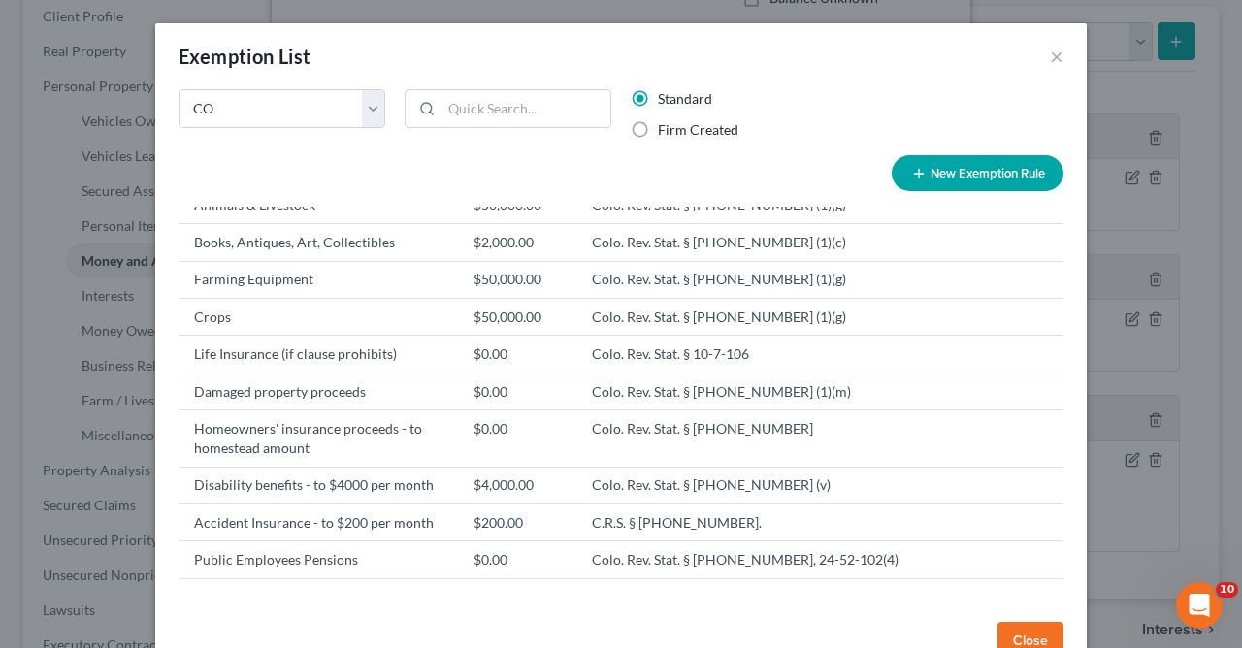
click at [1022, 635] on button "Close" at bounding box center [1030, 641] width 66 height 39
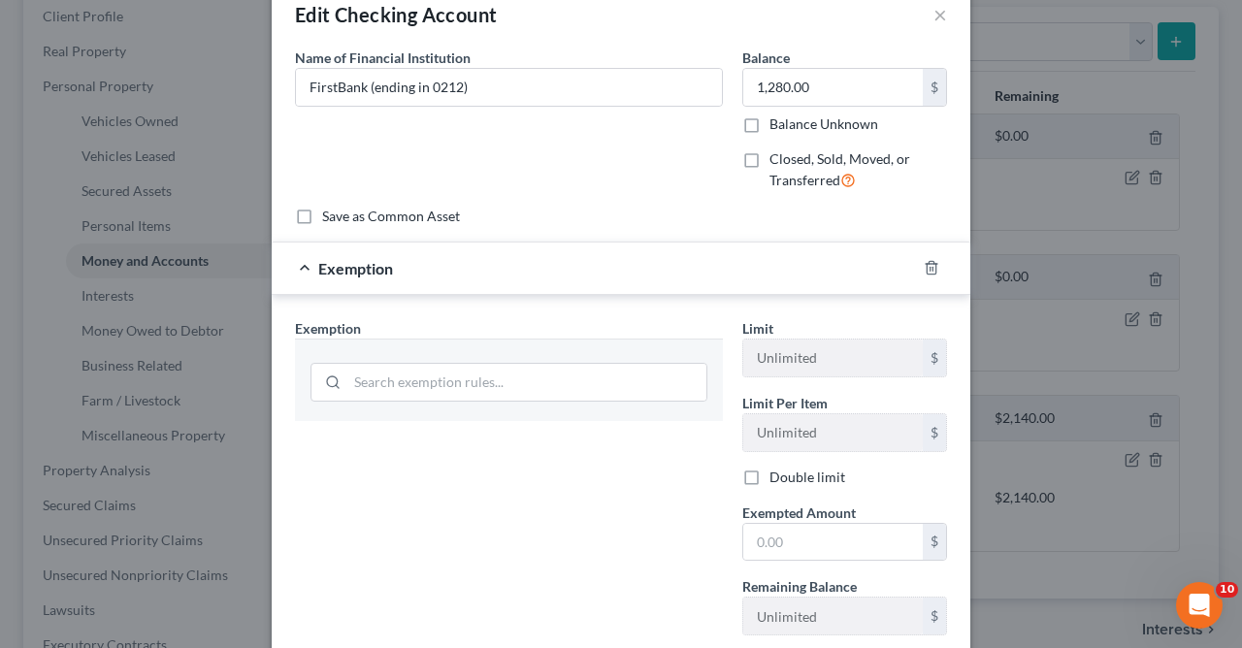
scroll to position [0, 0]
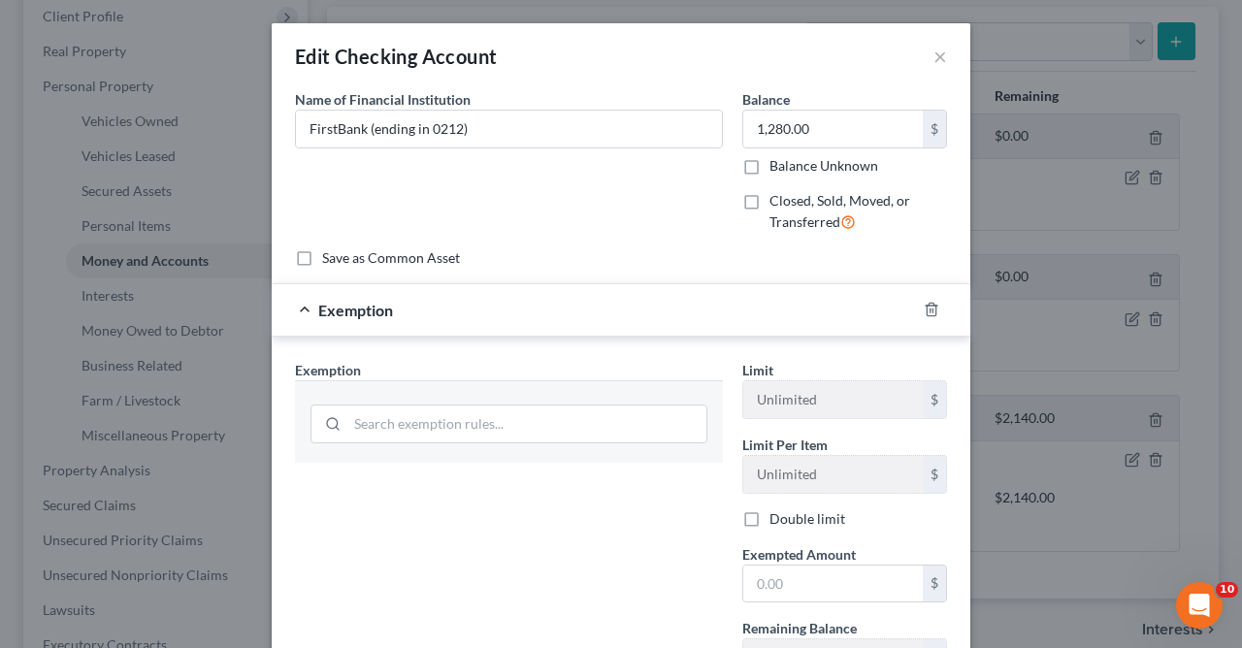
click at [303, 312] on div "Exemption" at bounding box center [594, 309] width 644 height 51
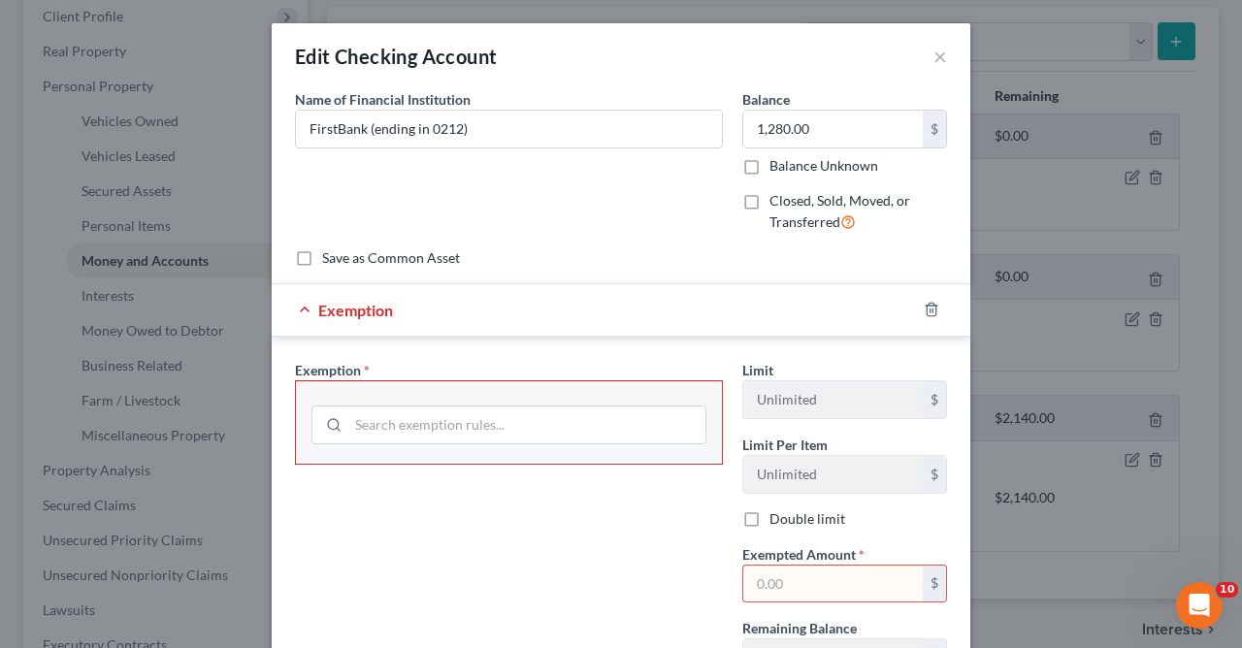
click at [305, 295] on div "Exemption" at bounding box center [594, 309] width 644 height 51
click at [671, 420] on input "search" at bounding box center [526, 425] width 357 height 37
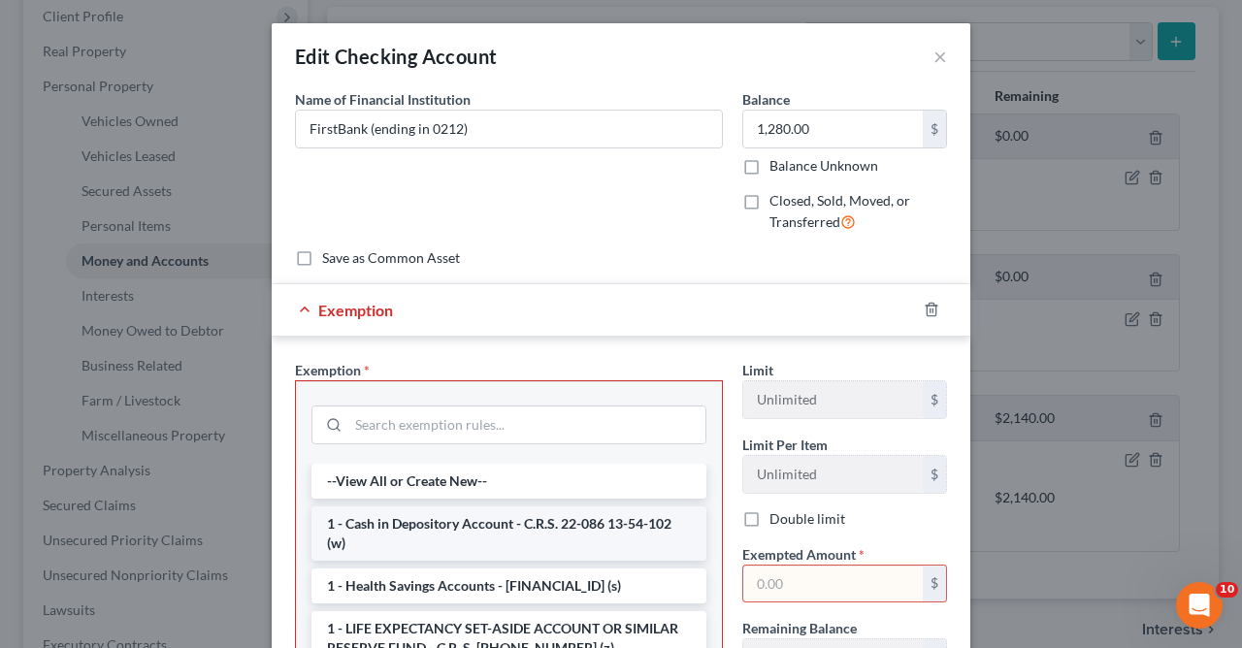
click at [610, 527] on li "1 - Cash in Depository Account - C.R.S. 22-086 13-54-102 (w)" at bounding box center [508, 533] width 395 height 54
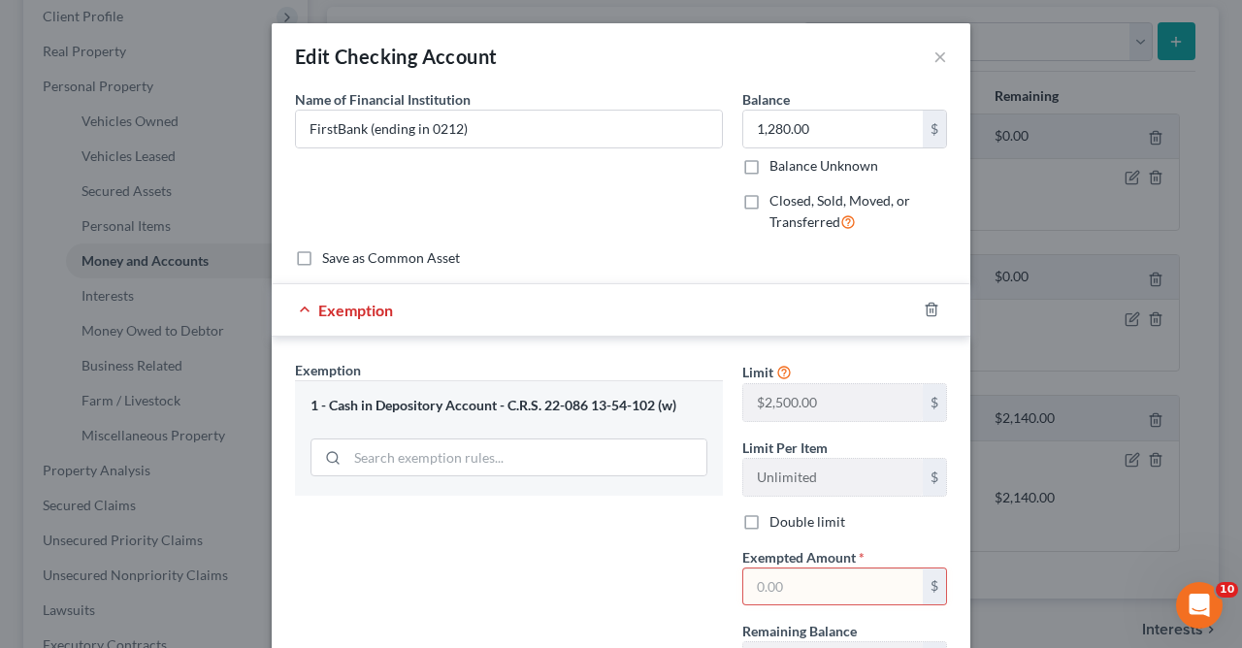
click at [815, 590] on input "text" at bounding box center [832, 587] width 179 height 37
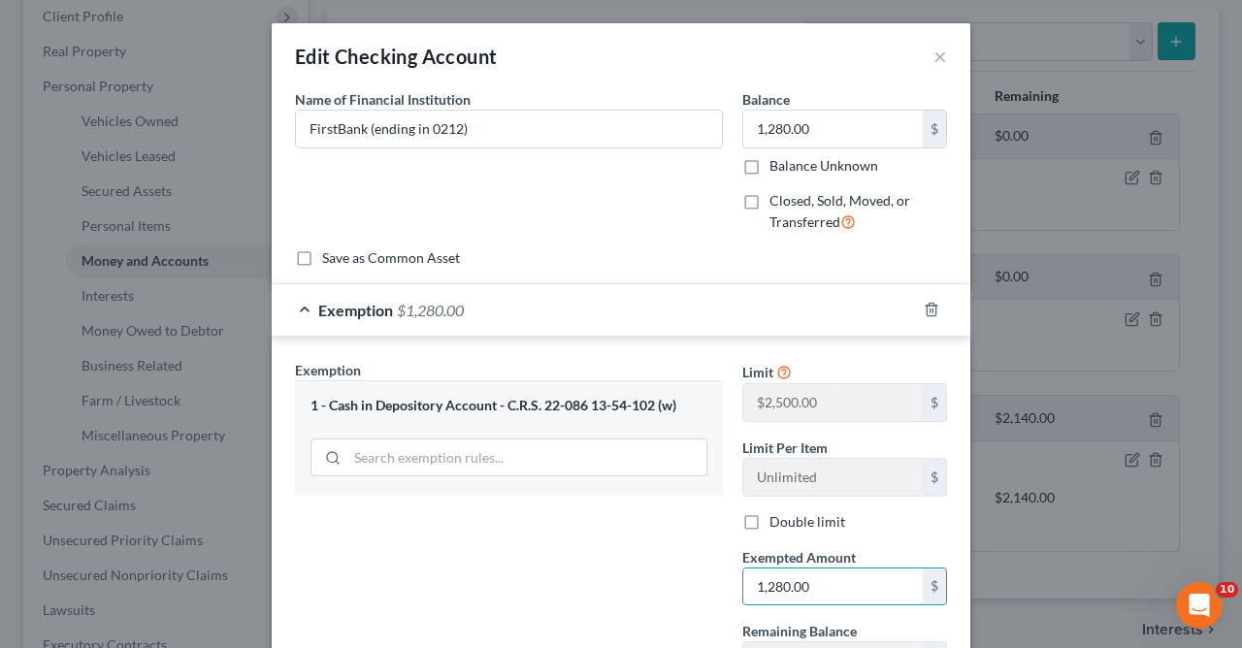
type input "1,280.00"
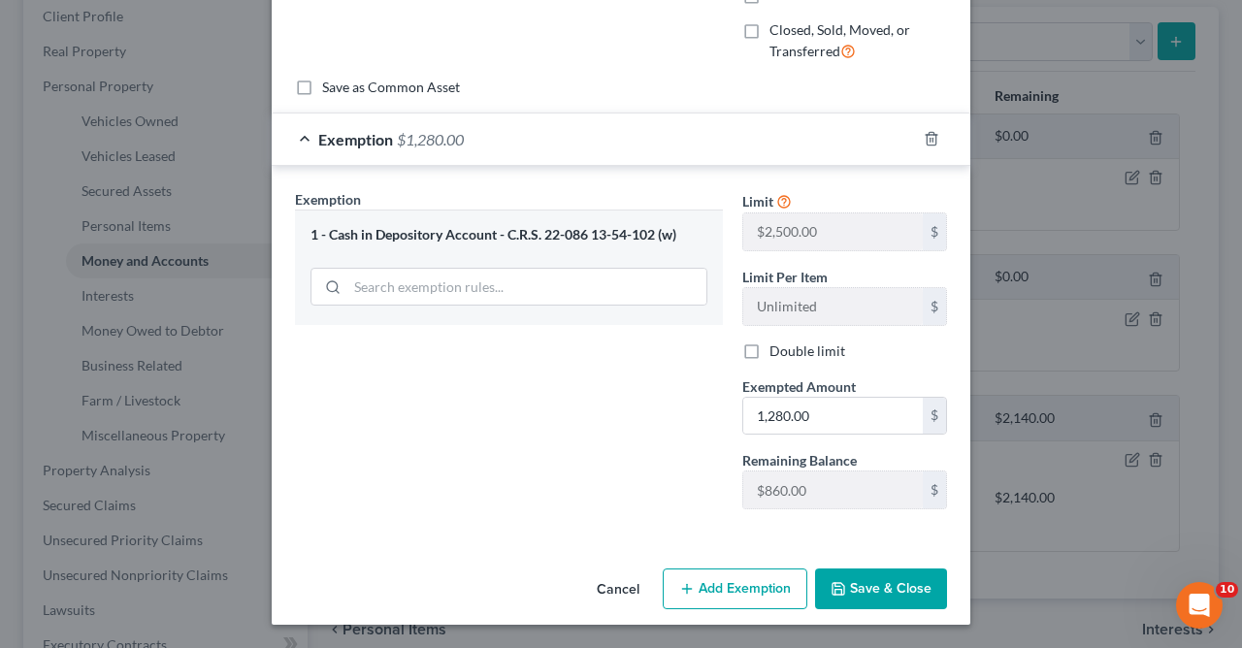
click at [902, 581] on button "Save & Close" at bounding box center [881, 589] width 132 height 41
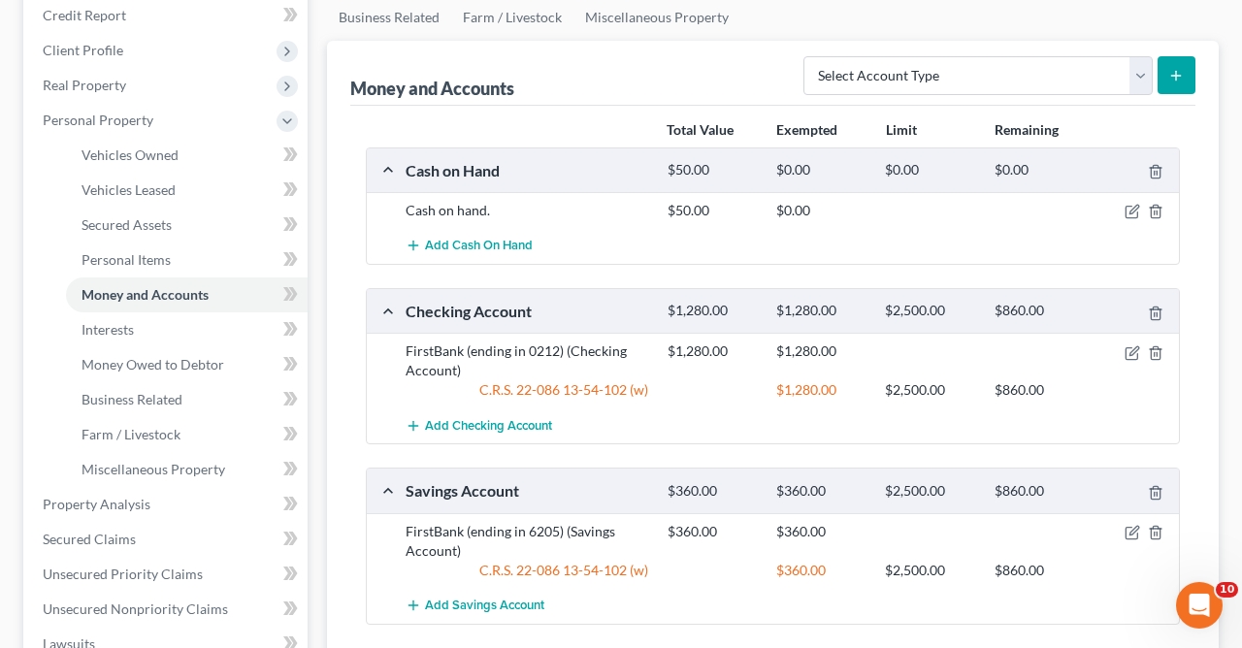
scroll to position [197, 0]
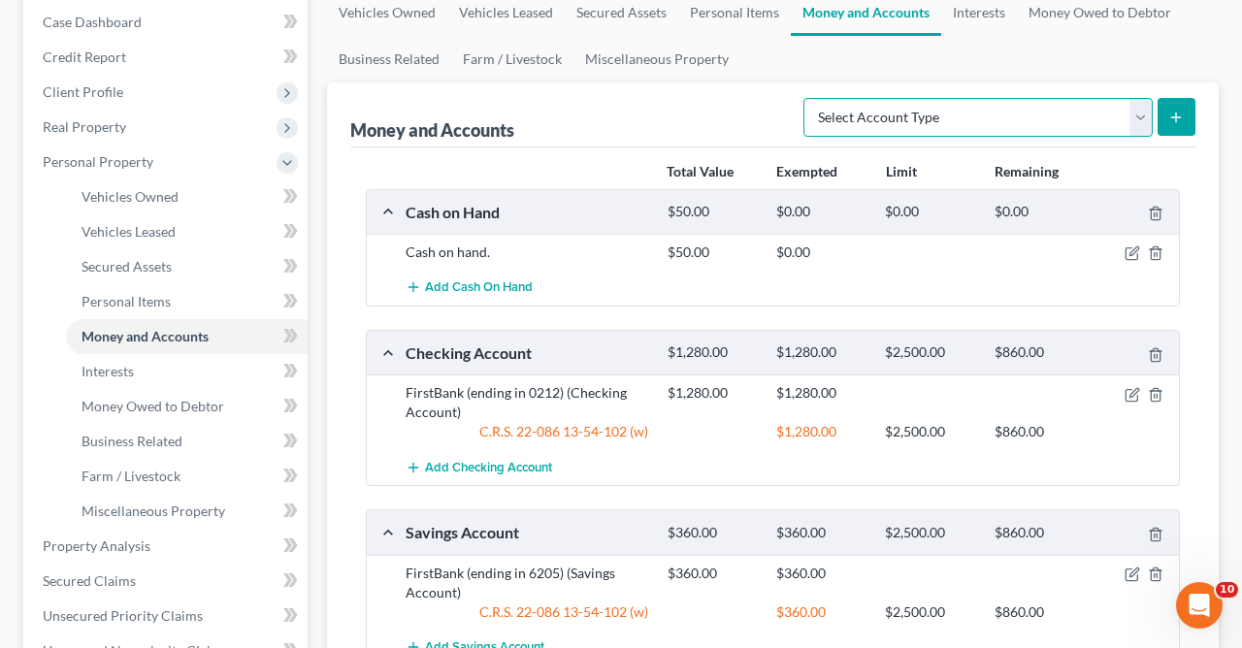
click at [803, 98] on select "Select Account Type Brokerage Cash on Hand Certificates of Deposit Checking Acc…" at bounding box center [977, 117] width 349 height 39
select select "checking"
click option "Checking Account" at bounding box center [0, 0] width 0 height 0
click at [1177, 107] on button "submit" at bounding box center [1177, 117] width 38 height 38
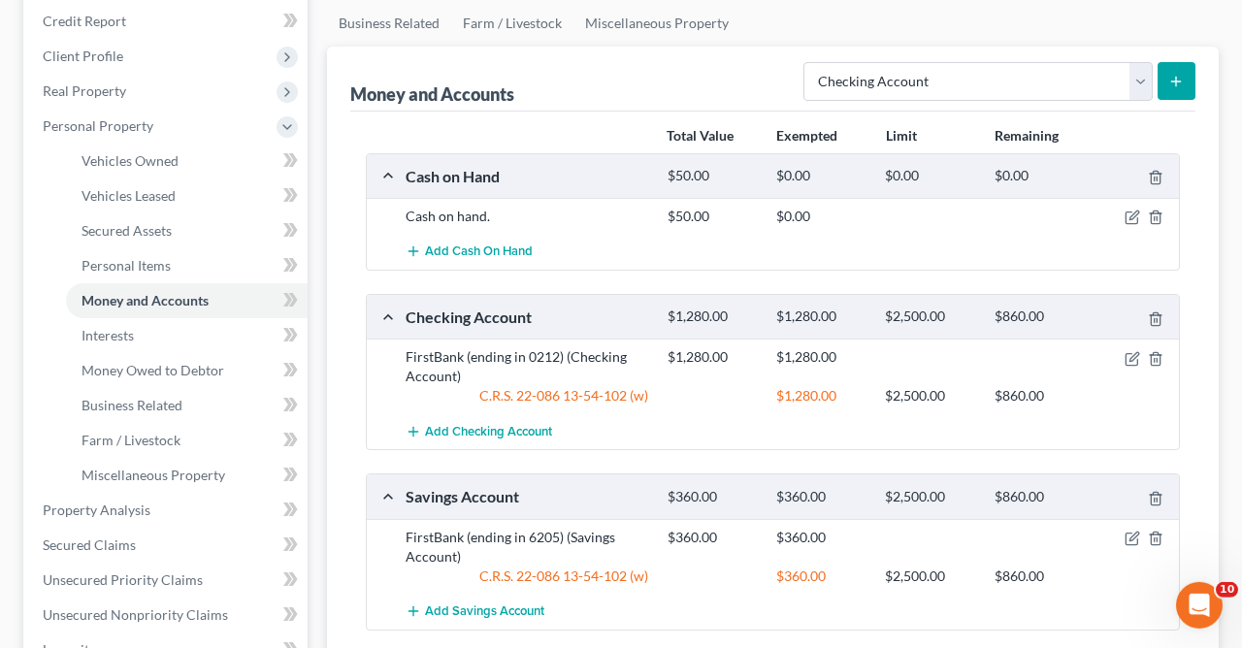
scroll to position [229, 0]
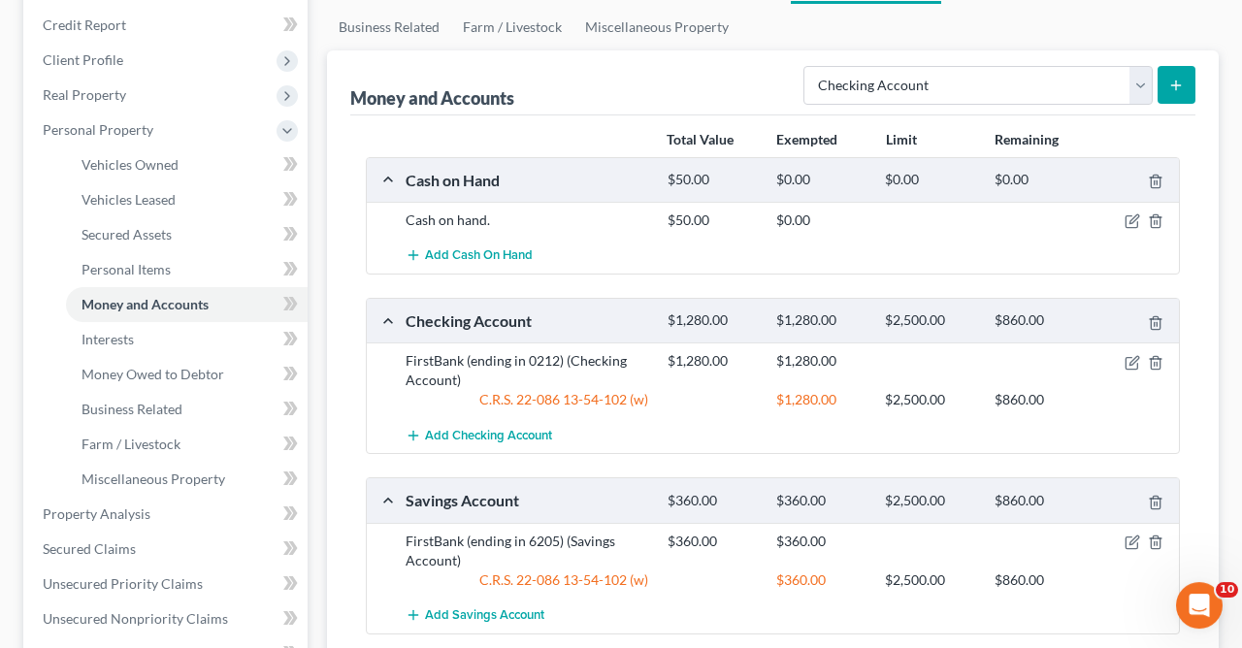
click at [1176, 82] on icon "submit" at bounding box center [1176, 86] width 16 height 16
click at [413, 433] on line "button" at bounding box center [413, 435] width 0 height 9
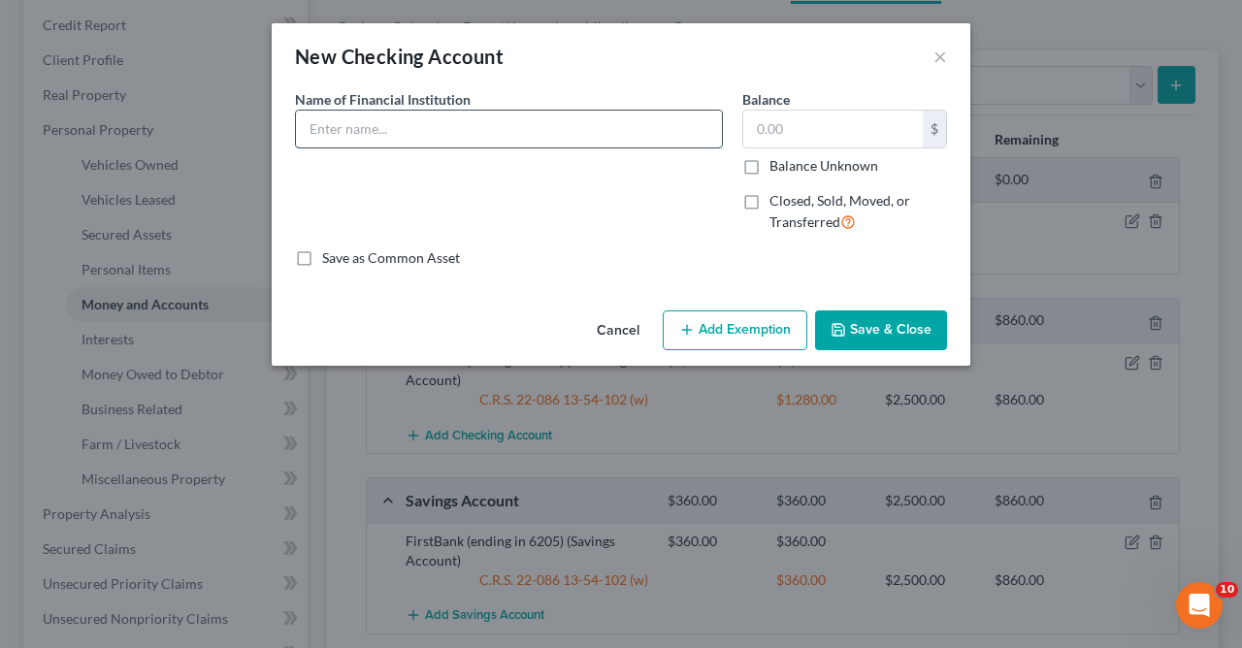
click at [603, 132] on input "text" at bounding box center [509, 129] width 426 height 37
type input "FirstBank (ending in [DATE])"
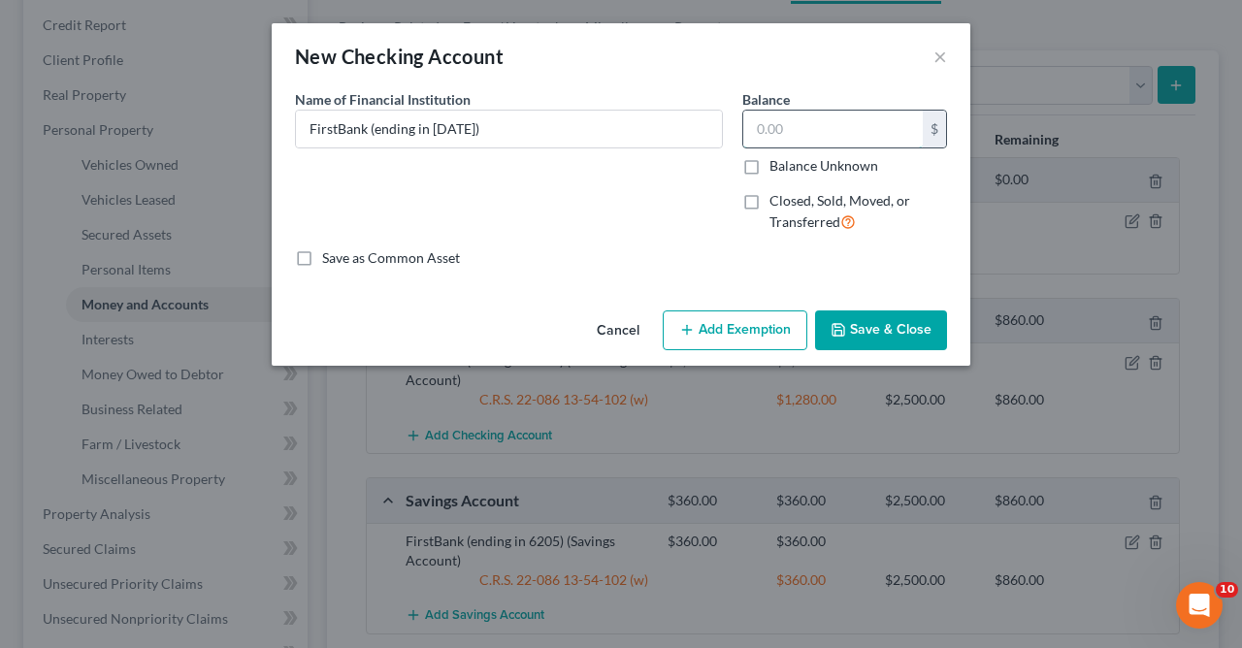
click at [874, 131] on input "text" at bounding box center [832, 129] width 179 height 37
type input "20.00"
click at [733, 318] on button "Add Exemption" at bounding box center [735, 330] width 145 height 41
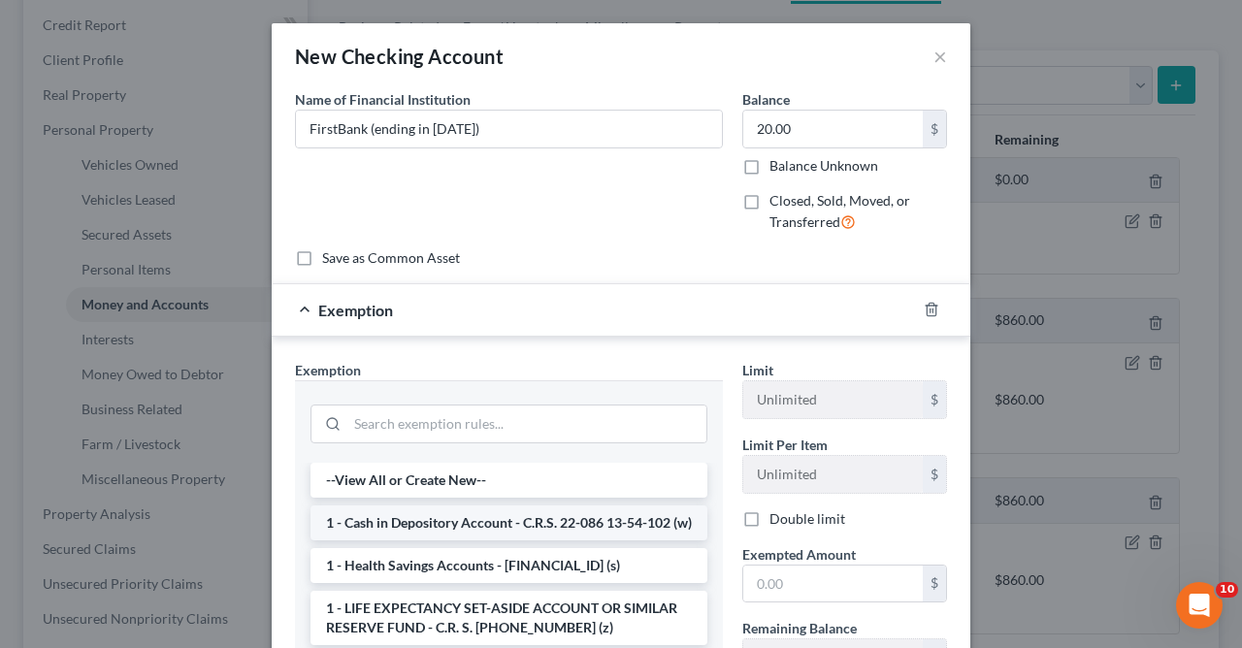
click at [555, 532] on li "1 - Cash in Depository Account - C.R.S. 22-086 13-54-102 (w)" at bounding box center [508, 523] width 397 height 35
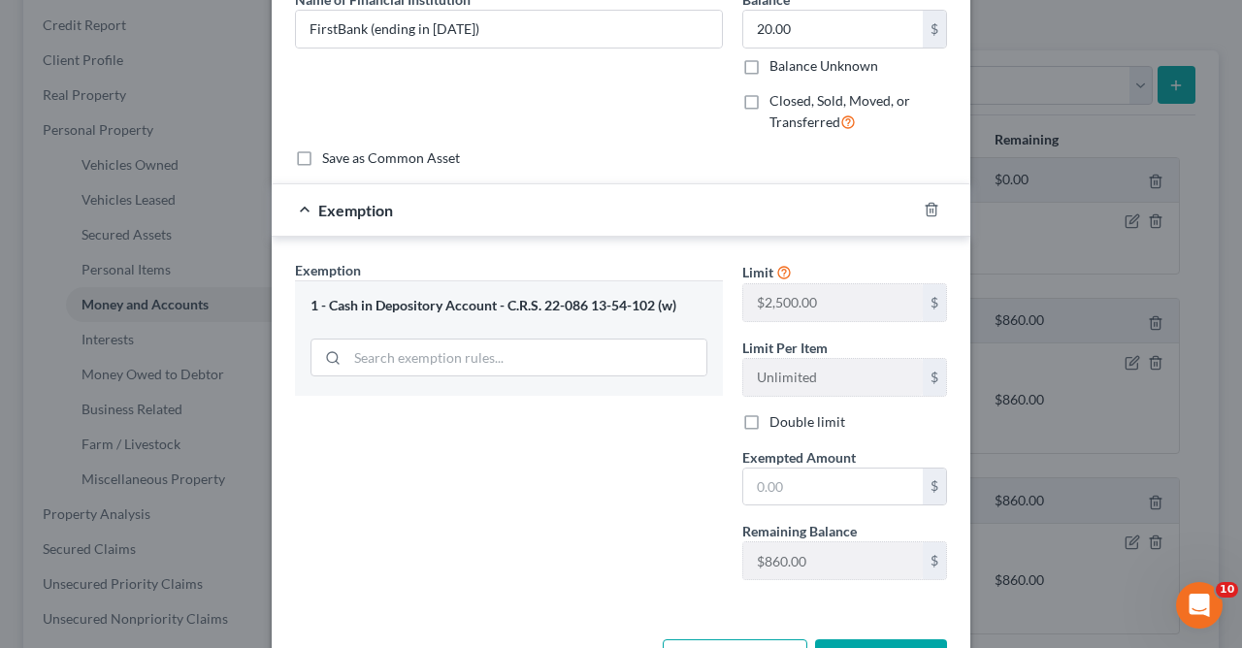
scroll to position [171, 0]
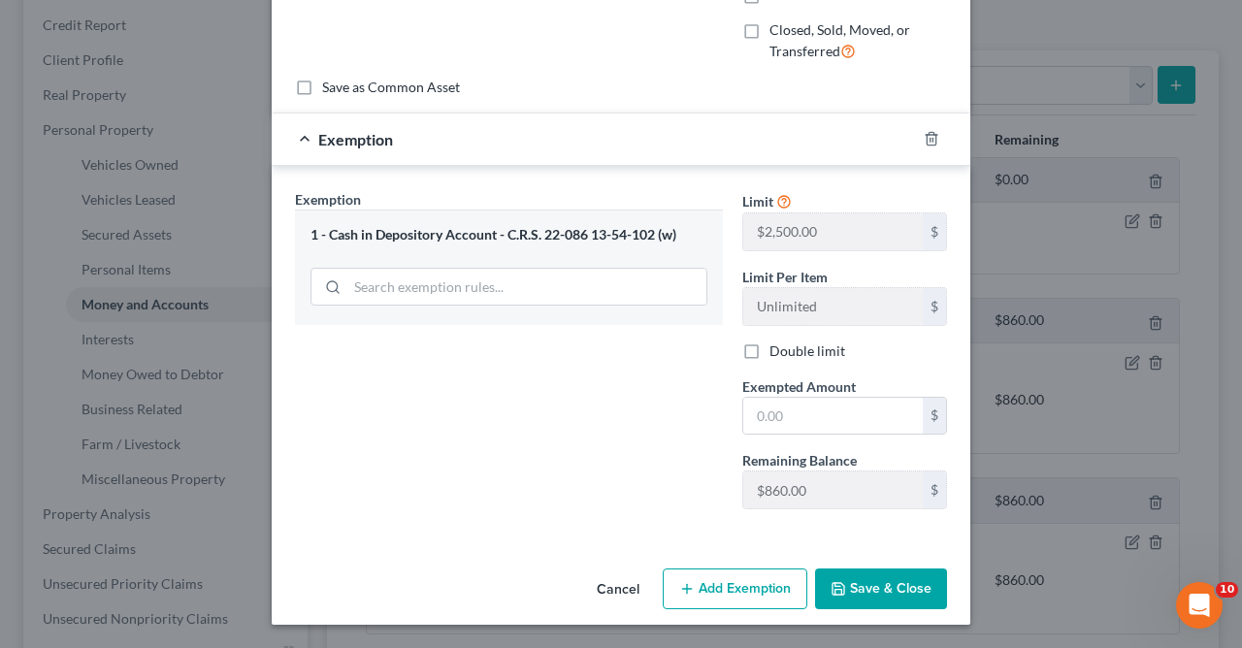
click at [913, 588] on button "Save & Close" at bounding box center [881, 589] width 132 height 41
click at [820, 425] on input "text" at bounding box center [832, 416] width 179 height 37
type input "20.00"
click at [894, 593] on button "Save & Close" at bounding box center [881, 589] width 132 height 41
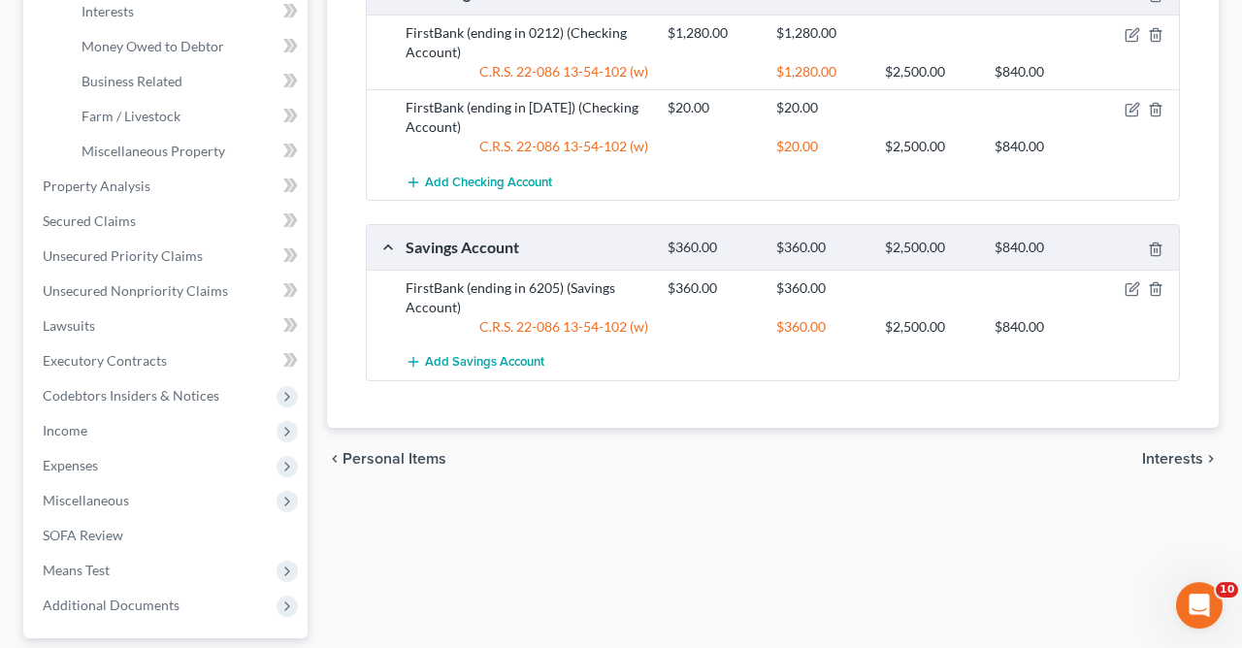
scroll to position [731, 0]
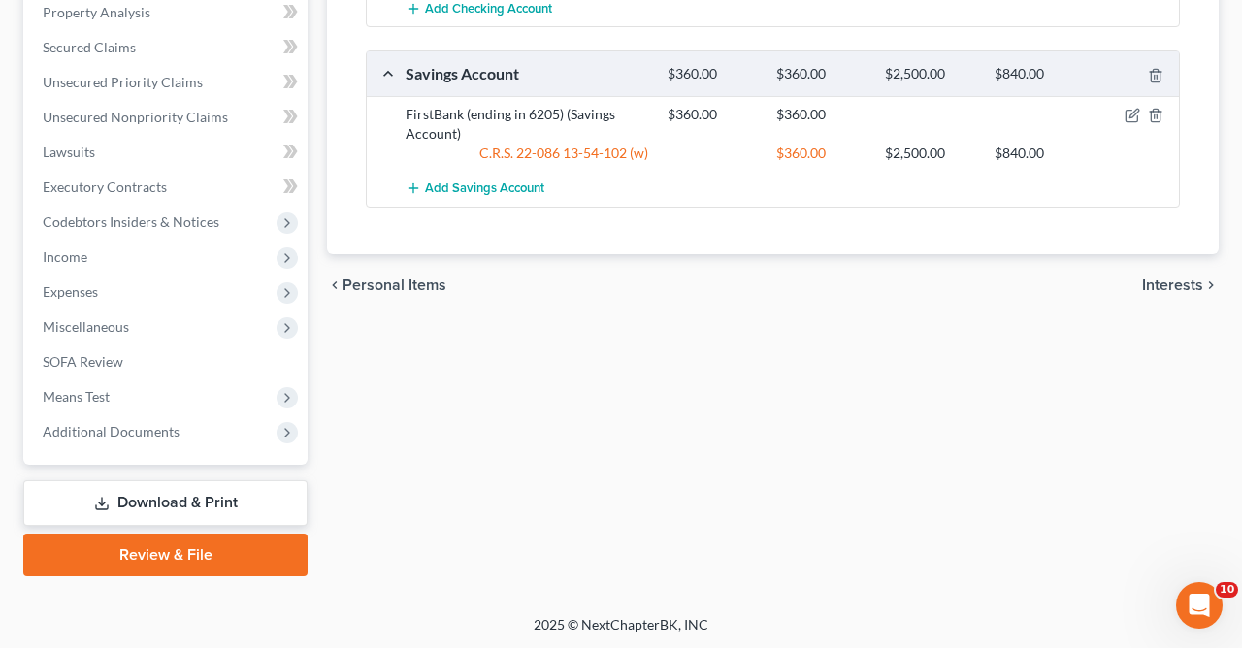
click at [155, 504] on link "Download & Print" at bounding box center [165, 503] width 284 height 46
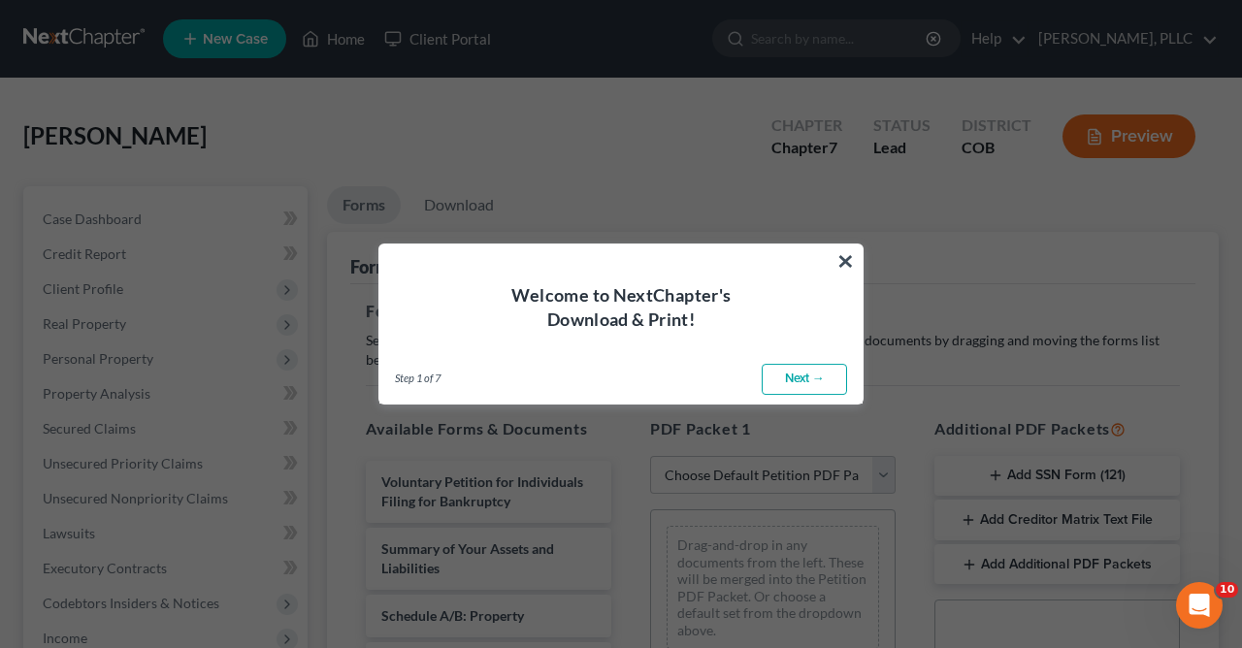
click at [799, 380] on link "Next →" at bounding box center [804, 379] width 85 height 31
select select "0"
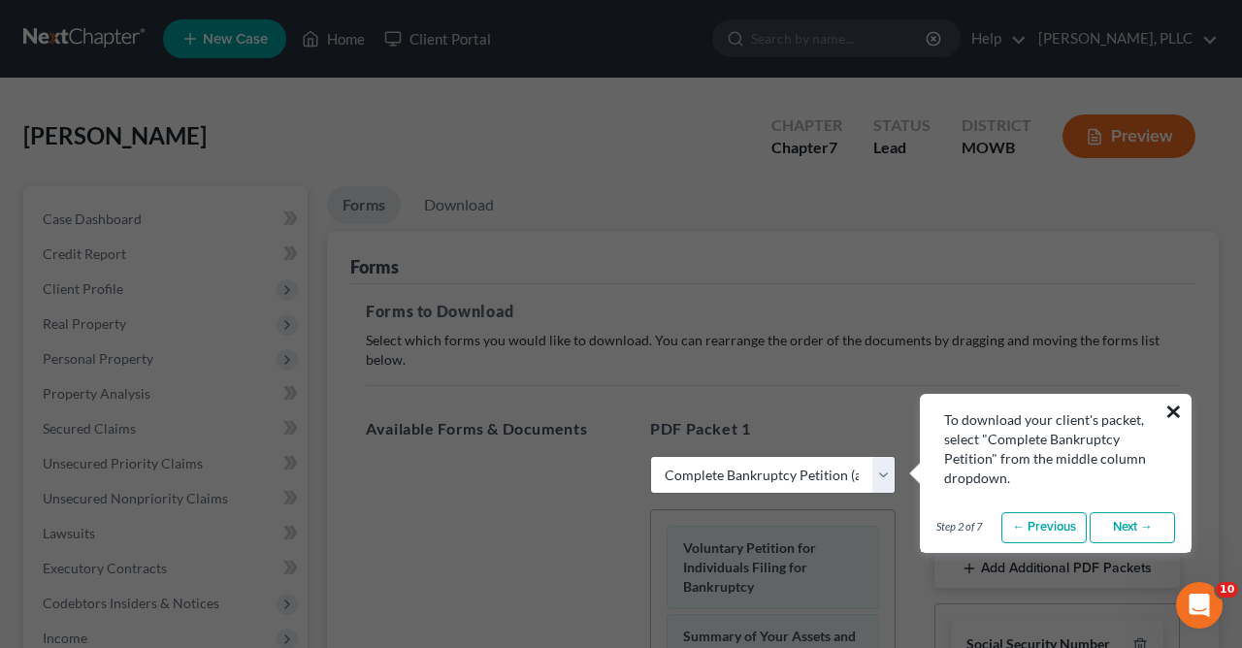
click at [1177, 412] on button "×" at bounding box center [1173, 411] width 18 height 31
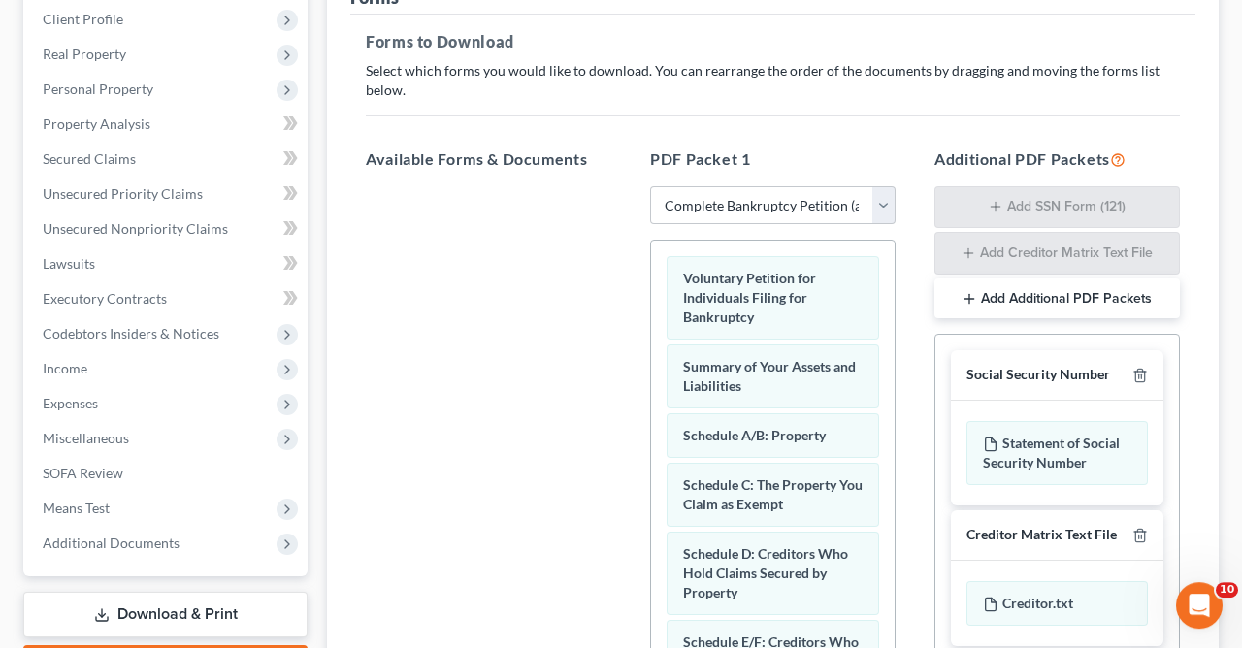
scroll to position [399, 0]
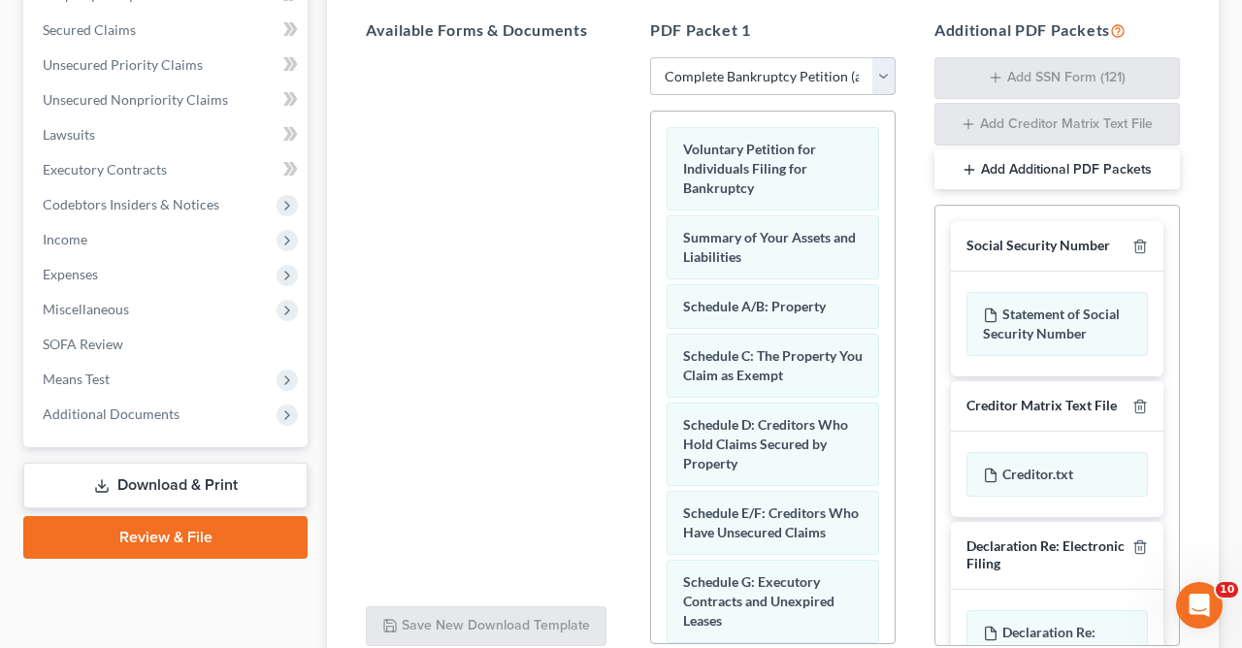
click at [650, 57] on select "Choose Default Petition PDF Packet Complete Bankruptcy Petition (all forms and …" at bounding box center [772, 76] width 245 height 39
click at [876, 78] on select "Choose Default Petition PDF Packet Complete Bankruptcy Petition (all forms and …" at bounding box center [772, 76] width 245 height 39
click at [650, 57] on select "Choose Default Petition PDF Packet Complete Bankruptcy Petition (all forms and …" at bounding box center [772, 76] width 245 height 39
click at [876, 76] on select "Choose Default Petition PDF Packet Complete Bankruptcy Petition (all forms and …" at bounding box center [772, 76] width 245 height 39
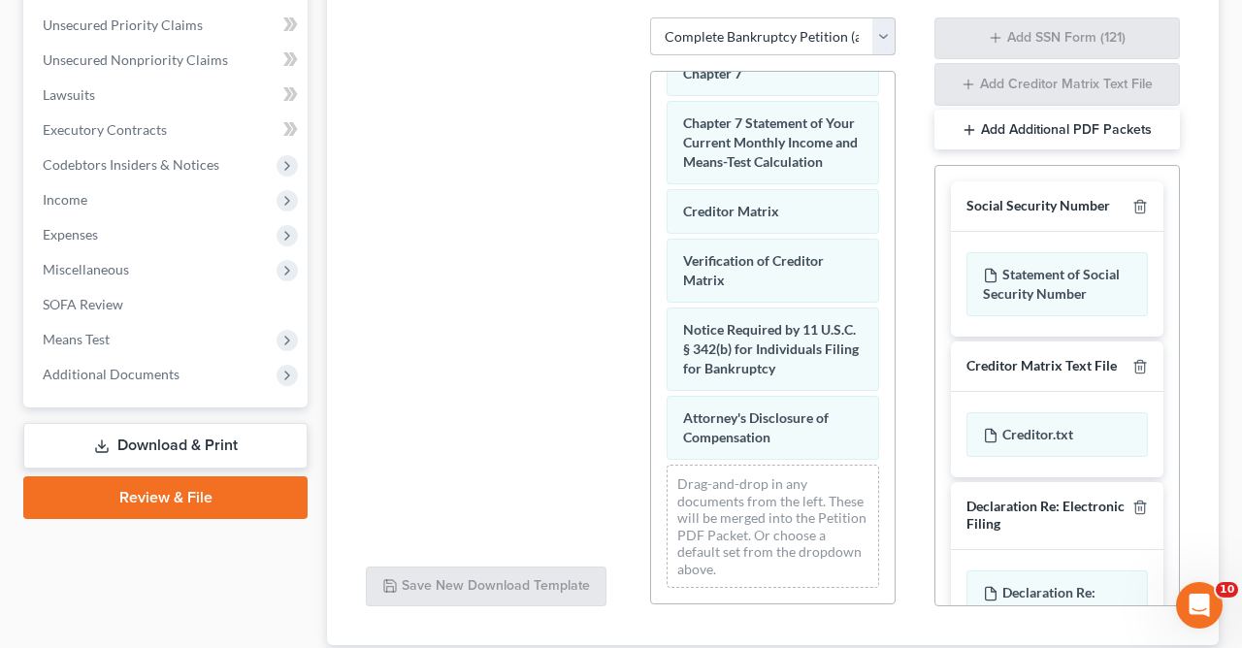
scroll to position [903, 0]
click at [650, 17] on select "Choose Default Petition PDF Packet Complete Bankruptcy Petition (all forms and …" at bounding box center [772, 36] width 245 height 39
select select
click option "Choose Default Petition PDF Packet" at bounding box center [0, 0] width 0 height 0
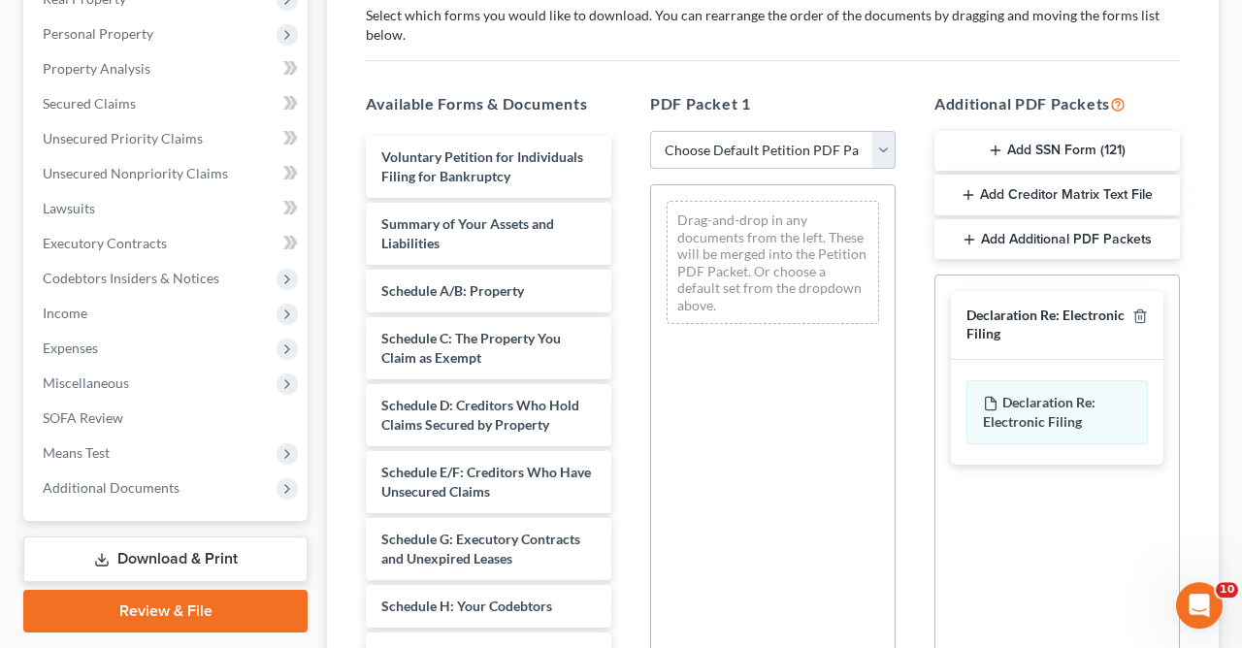
scroll to position [401, 0]
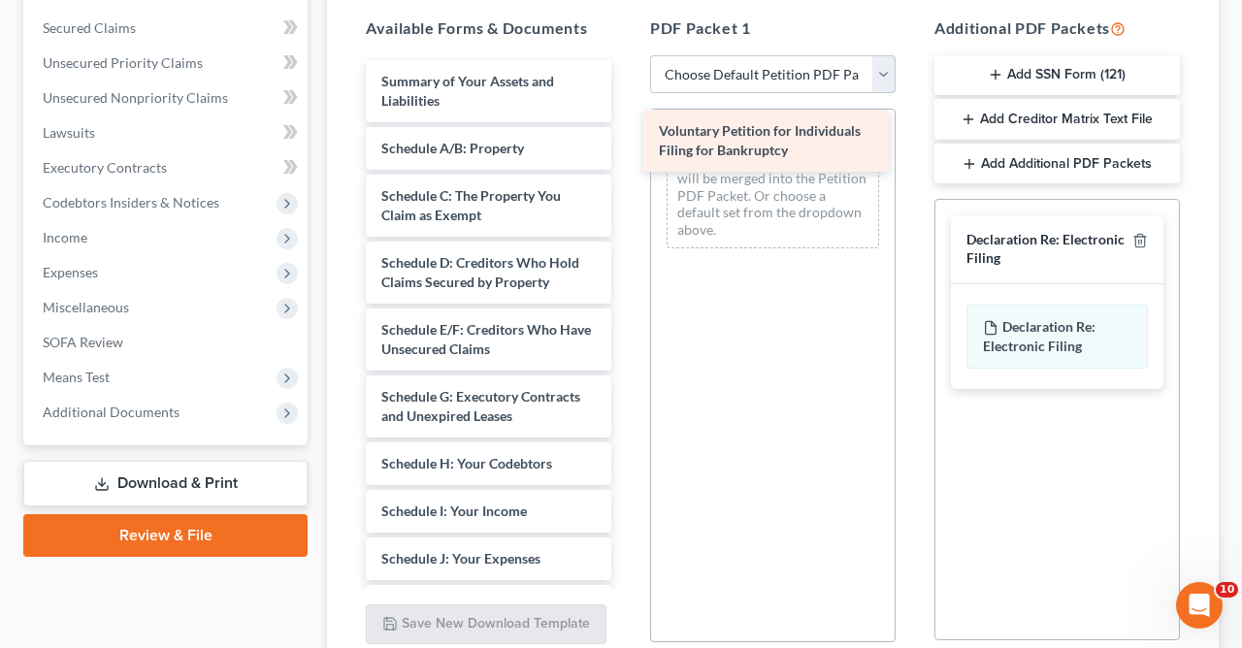
drag, startPoint x: 496, startPoint y: 80, endPoint x: 773, endPoint y: 131, distance: 282.2
click at [627, 131] on div "Voluntary Petition for Individuals Filing for Bankruptcy Voluntary Petition for…" at bounding box center [488, 597] width 277 height 1075
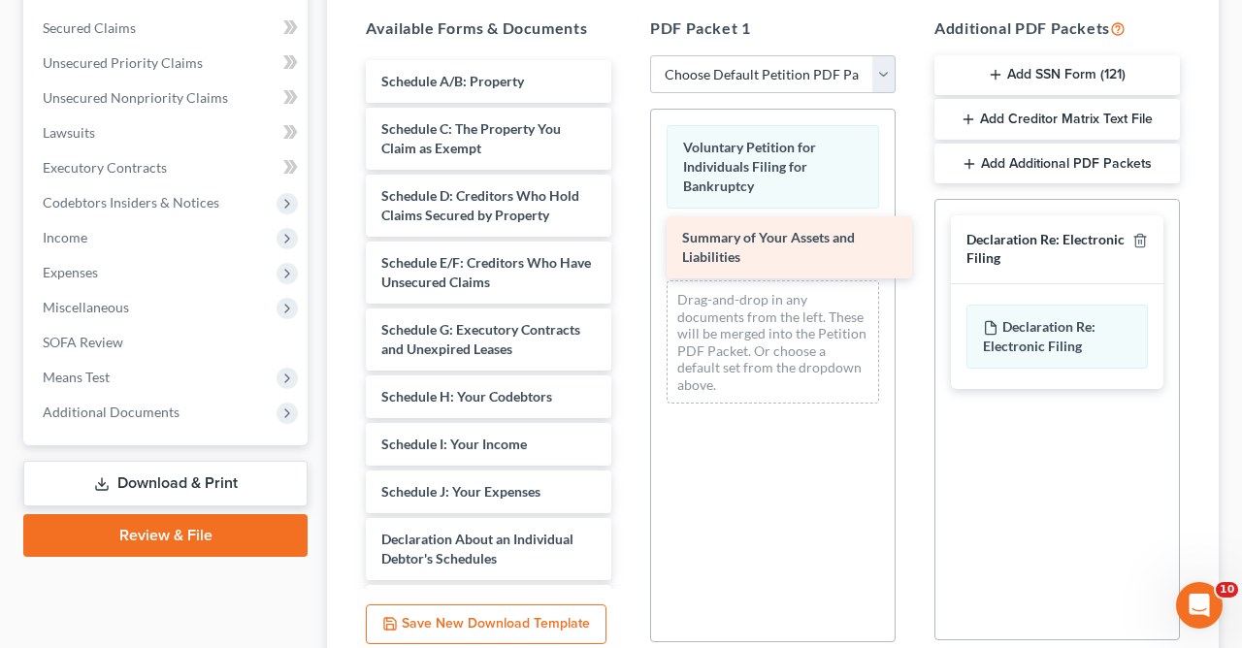
drag, startPoint x: 487, startPoint y: 104, endPoint x: 788, endPoint y: 262, distance: 339.8
click at [627, 262] on div "Summary of Your Assets and Liabilities Summary of Your Assets and Liabilities S…" at bounding box center [488, 564] width 277 height 1008
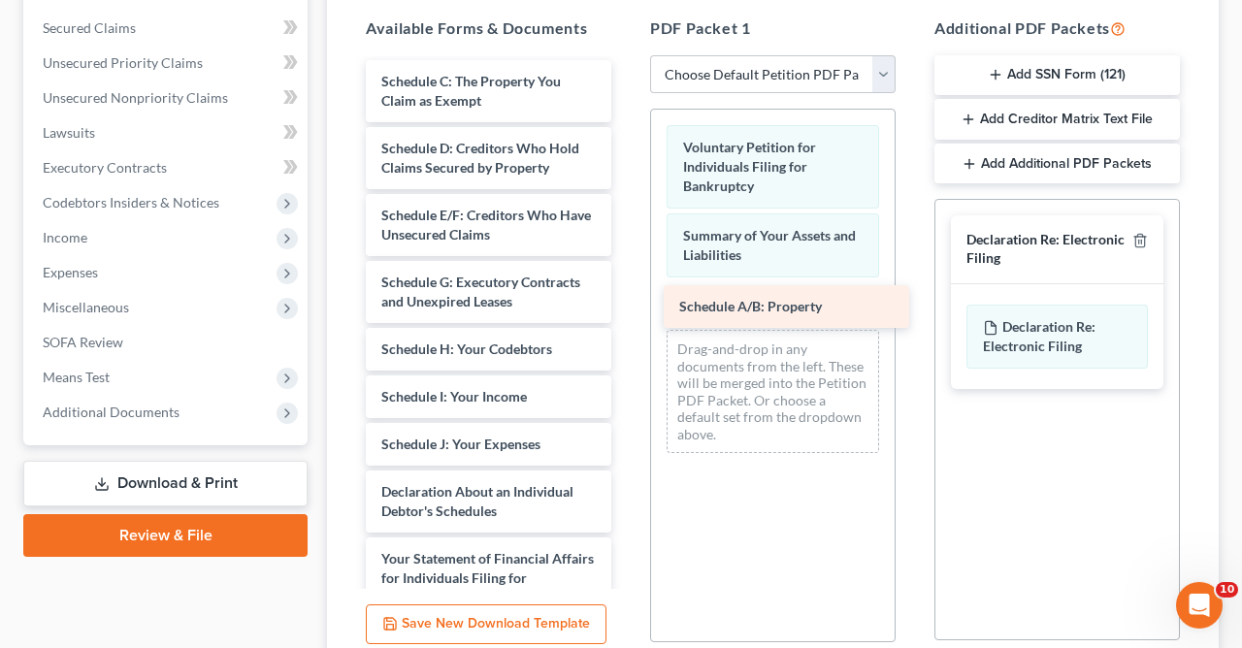
drag, startPoint x: 472, startPoint y: 79, endPoint x: 769, endPoint y: 306, distance: 374.5
click at [627, 306] on div "Schedule A/B: Property Schedule A/B: Property Schedule C: The Property You Clai…" at bounding box center [488, 540] width 277 height 961
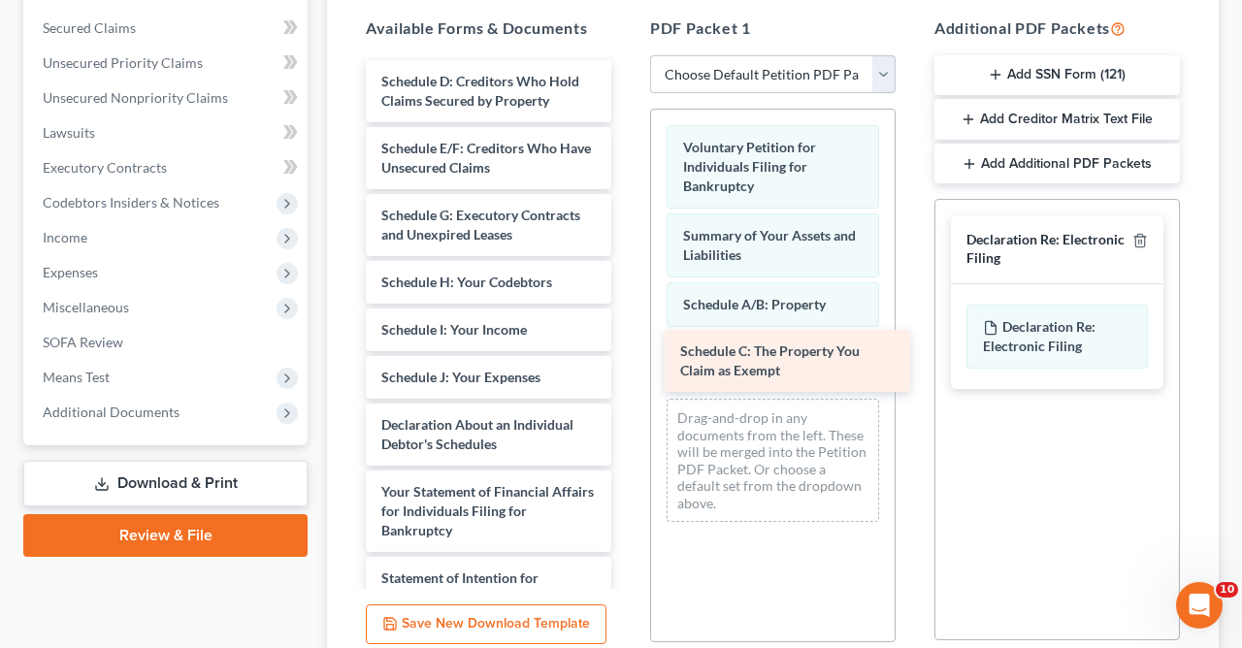
drag, startPoint x: 480, startPoint y: 85, endPoint x: 779, endPoint y: 357, distance: 403.9
click at [627, 357] on div "Schedule C: The Property You Claim as Exempt Schedule C: The Property You Claim…" at bounding box center [488, 507] width 277 height 894
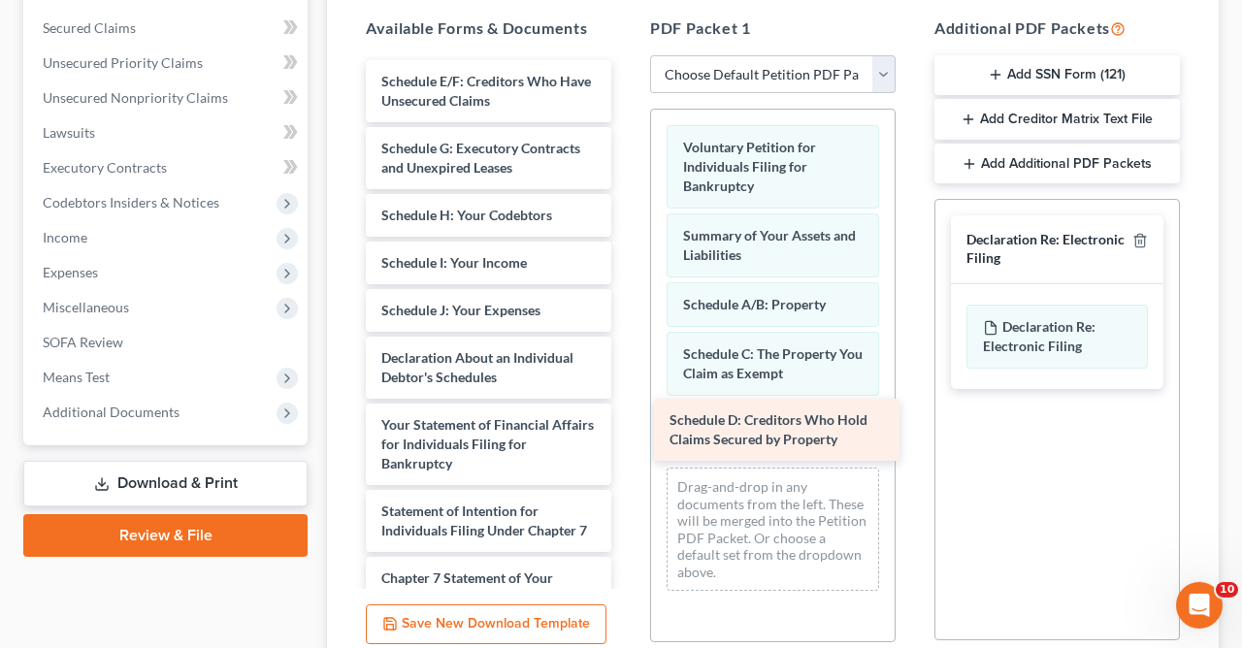
drag, startPoint x: 472, startPoint y: 88, endPoint x: 760, endPoint y: 429, distance: 446.1
click at [627, 429] on div "Schedule D: Creditors Who Hold Claims Secured by Property Schedule D: Creditors…" at bounding box center [488, 473] width 277 height 827
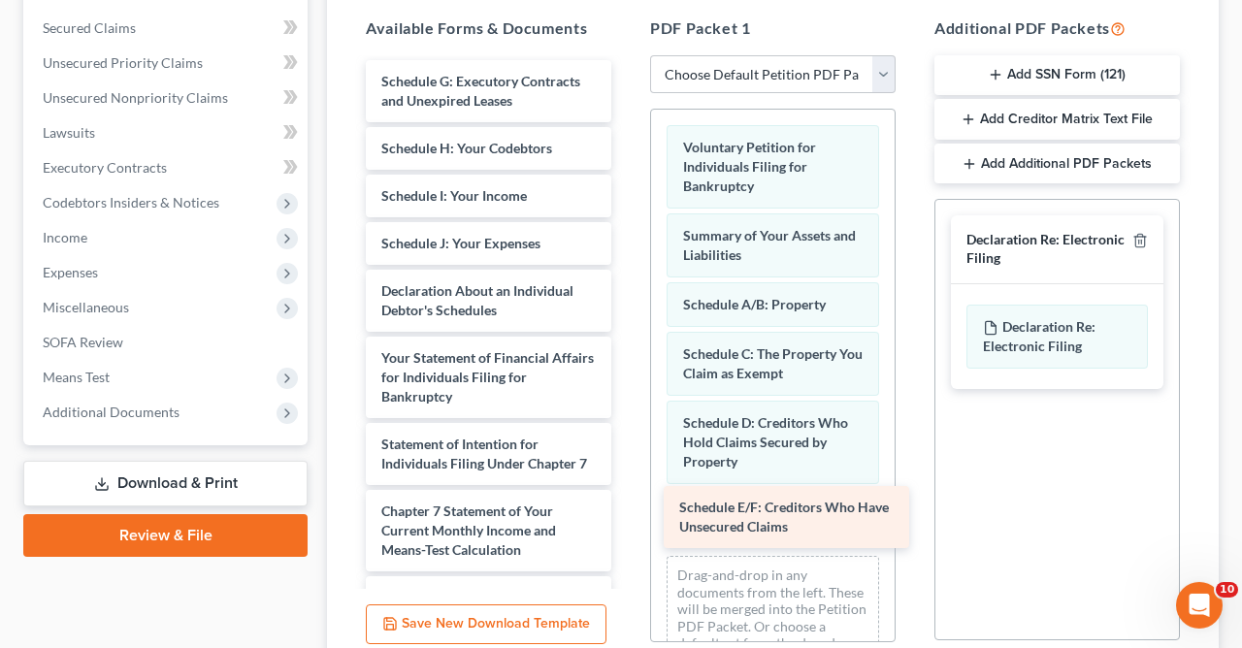
drag, startPoint x: 470, startPoint y: 92, endPoint x: 767, endPoint y: 520, distance: 521.4
click at [627, 520] on div "Schedule E/F: Creditors Who Have Unsecured Claims Schedule E/F: Creditors Who H…" at bounding box center [488, 440] width 277 height 760
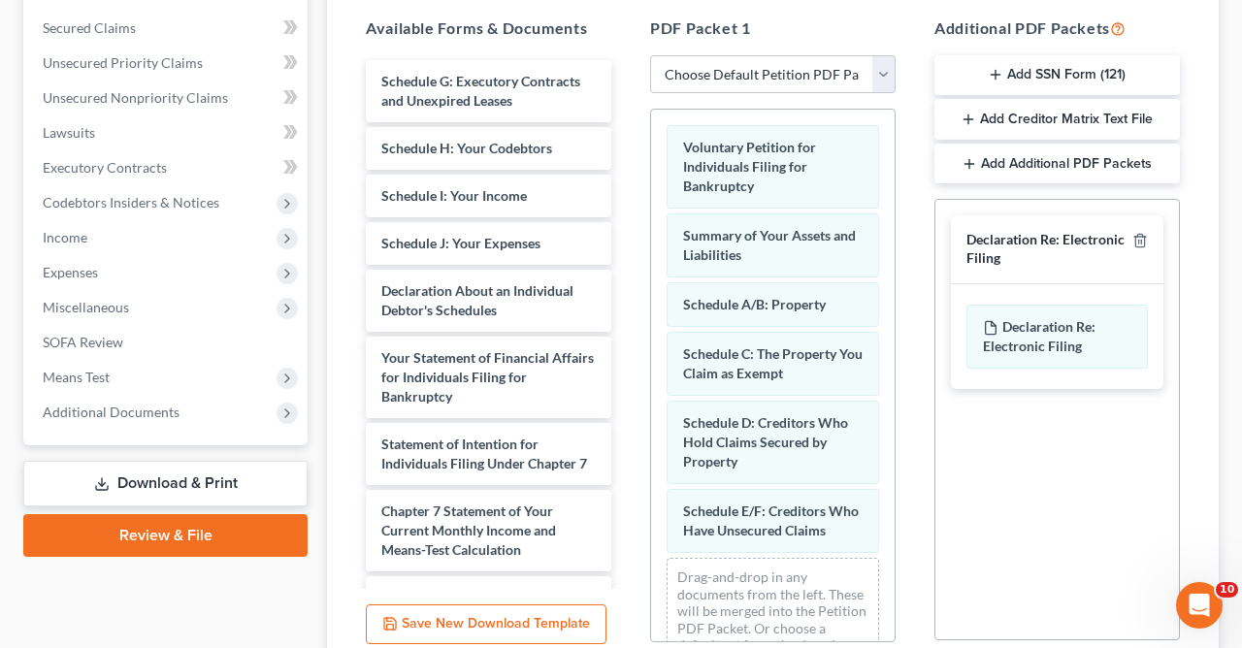
scroll to position [38, 0]
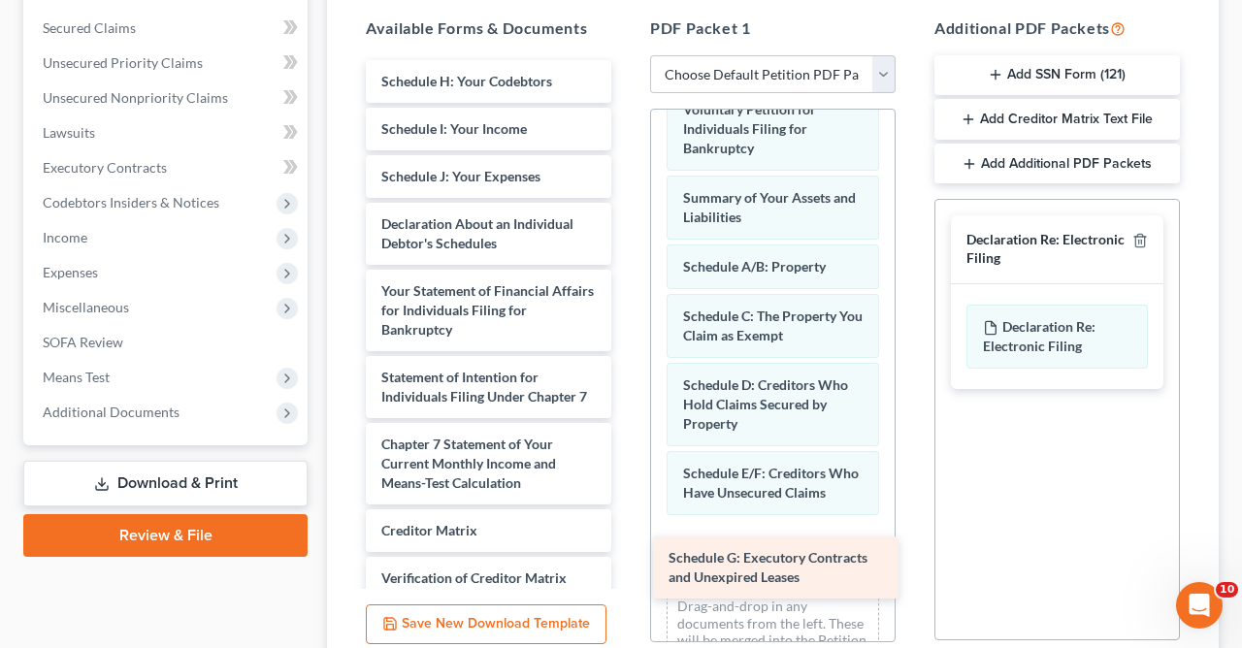
drag, startPoint x: 543, startPoint y: 89, endPoint x: 836, endPoint y: 571, distance: 564.3
click at [627, 571] on div "Schedule G: Executory Contracts and Unexpired Leases Schedule G: Executory Cont…" at bounding box center [488, 406] width 277 height 693
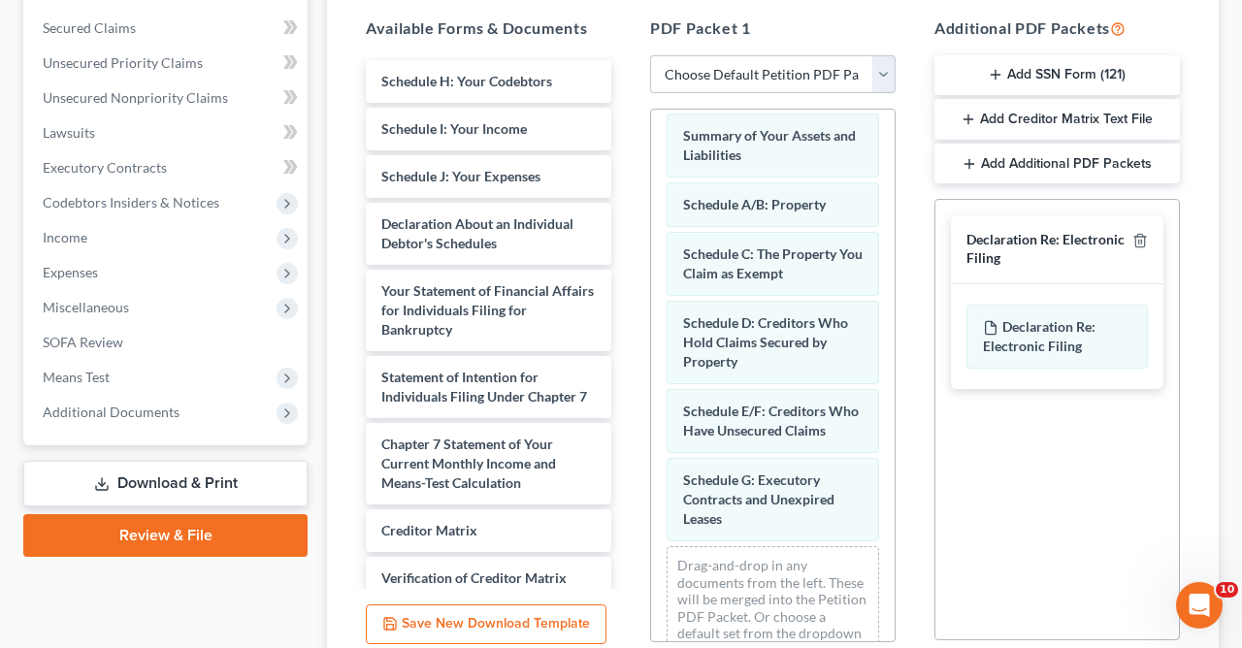
scroll to position [126, 0]
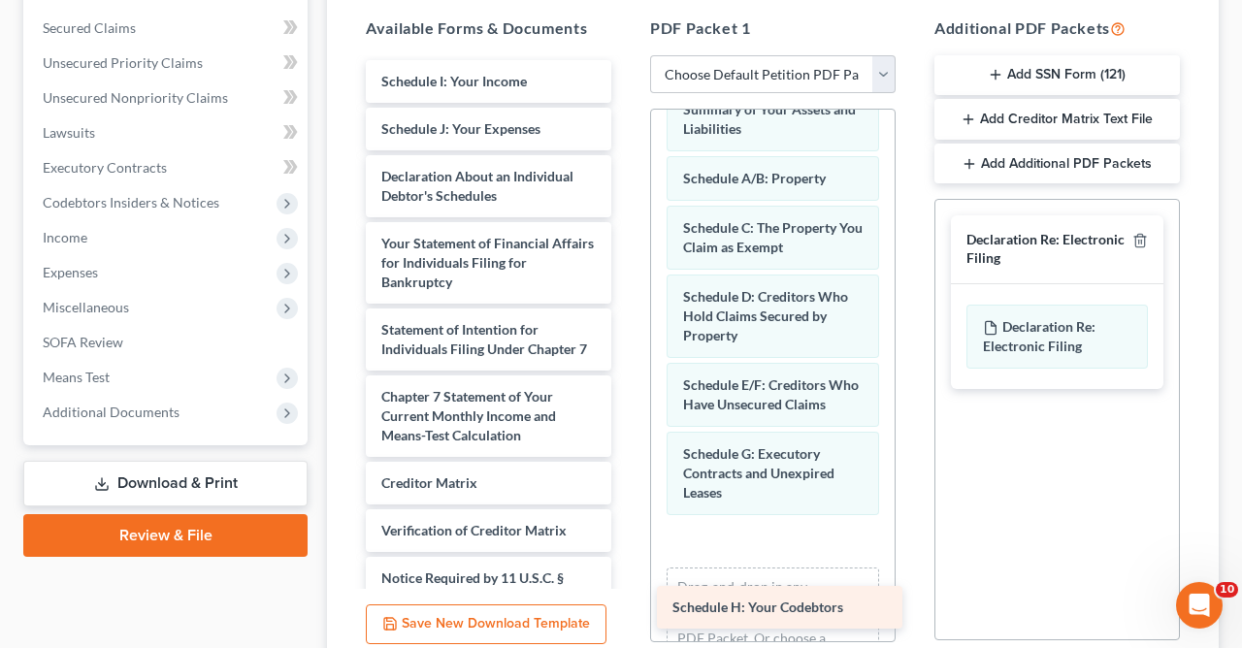
drag, startPoint x: 513, startPoint y: 75, endPoint x: 804, endPoint y: 603, distance: 602.8
click at [627, 603] on div "Schedule H: Your Codebtors Schedule H: Your Codebtors Schedule I: Your Income S…" at bounding box center [488, 382] width 277 height 645
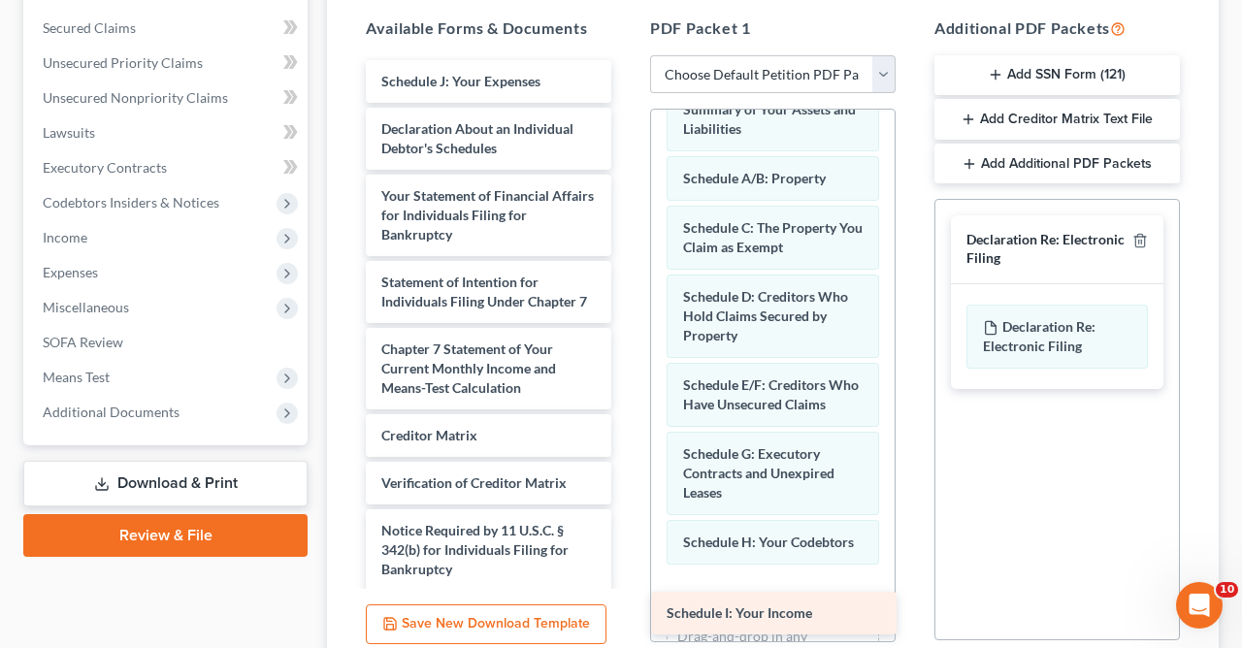
drag, startPoint x: 453, startPoint y: 80, endPoint x: 738, endPoint y: 613, distance: 605.1
click at [627, 613] on div "Schedule I: Your Income Schedule I: Your Income Schedule J: Your Expenses Decla…" at bounding box center [488, 359] width 277 height 598
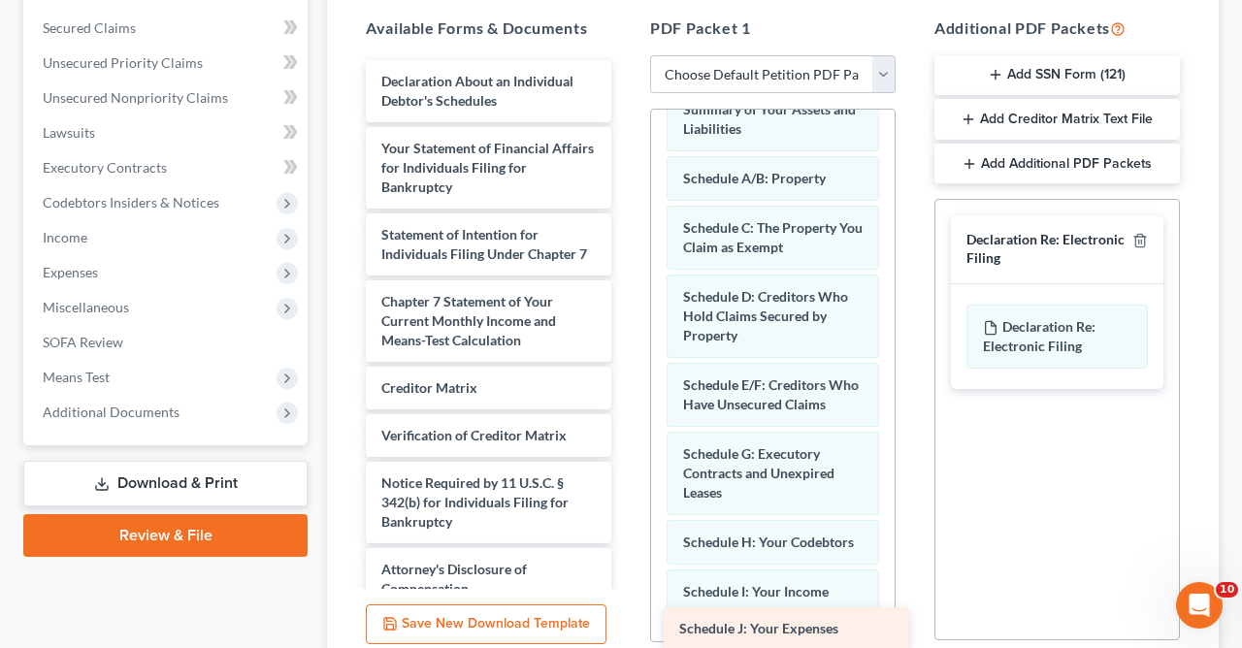
drag, startPoint x: 481, startPoint y: 73, endPoint x: 779, endPoint y: 622, distance: 624.7
click at [627, 610] on div "Schedule J: Your Expenses Schedule J: Your Expenses Declaration About an Indivi…" at bounding box center [488, 335] width 277 height 550
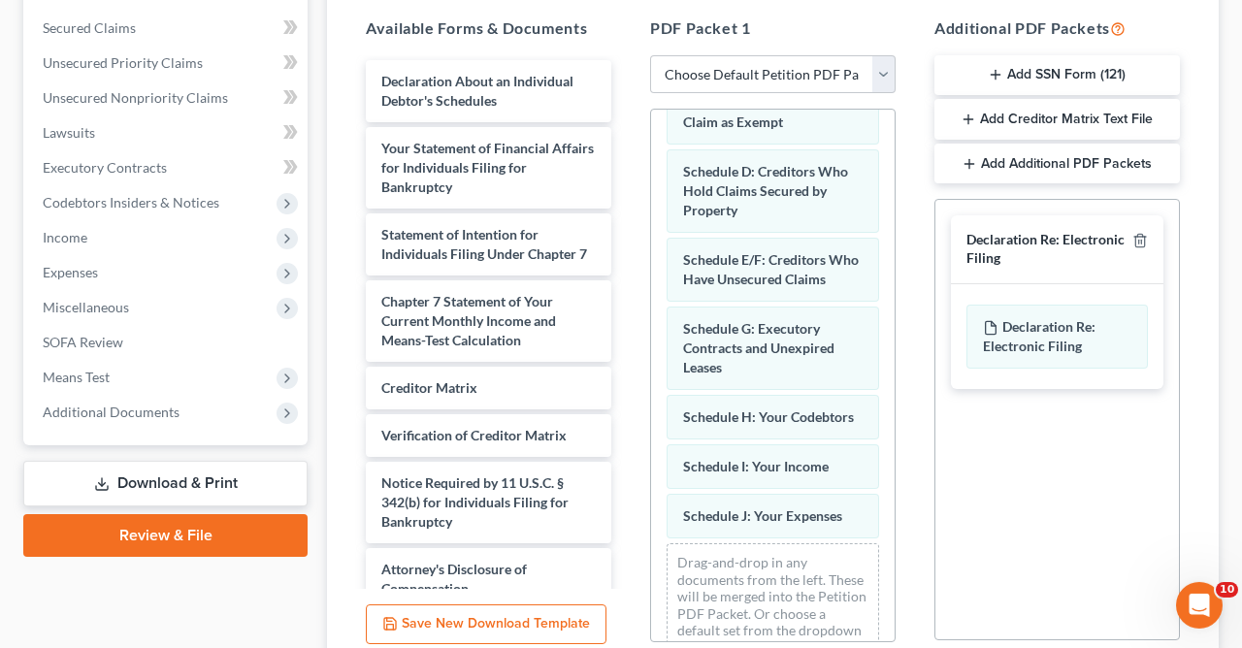
scroll to position [275, 0]
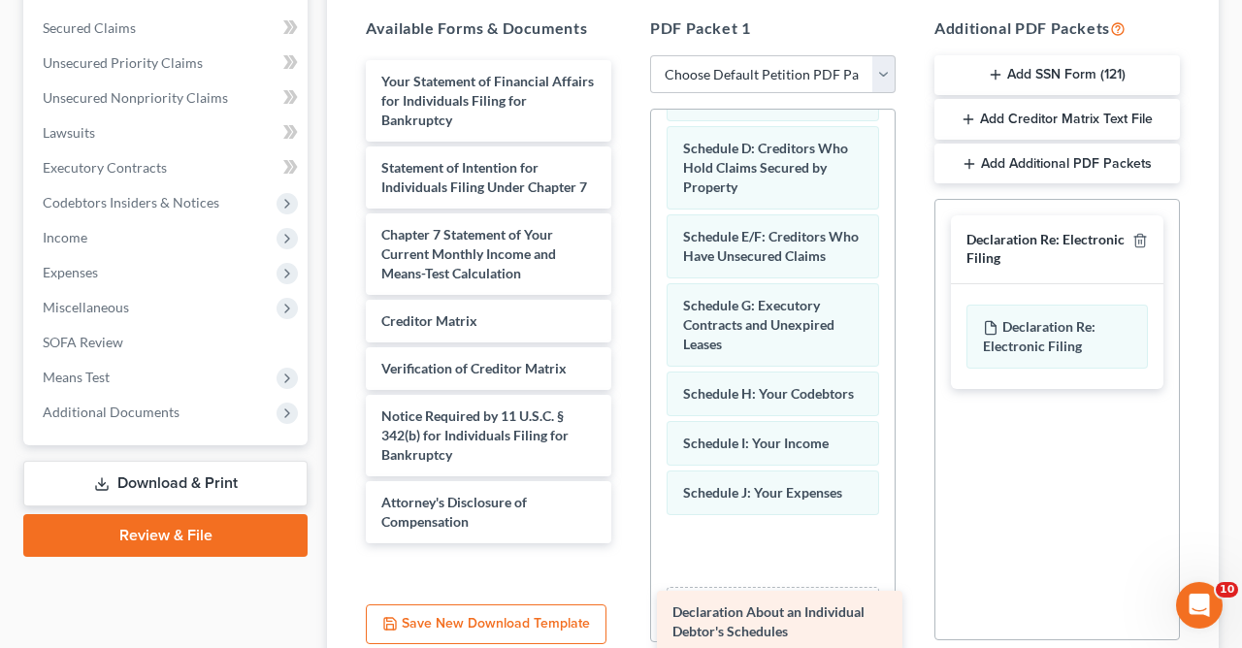
drag, startPoint x: 467, startPoint y: 80, endPoint x: 758, endPoint y: 610, distance: 605.3
click at [627, 543] on div "Declaration About an Individual Debtor's Schedules Declaration About an Individ…" at bounding box center [488, 301] width 277 height 483
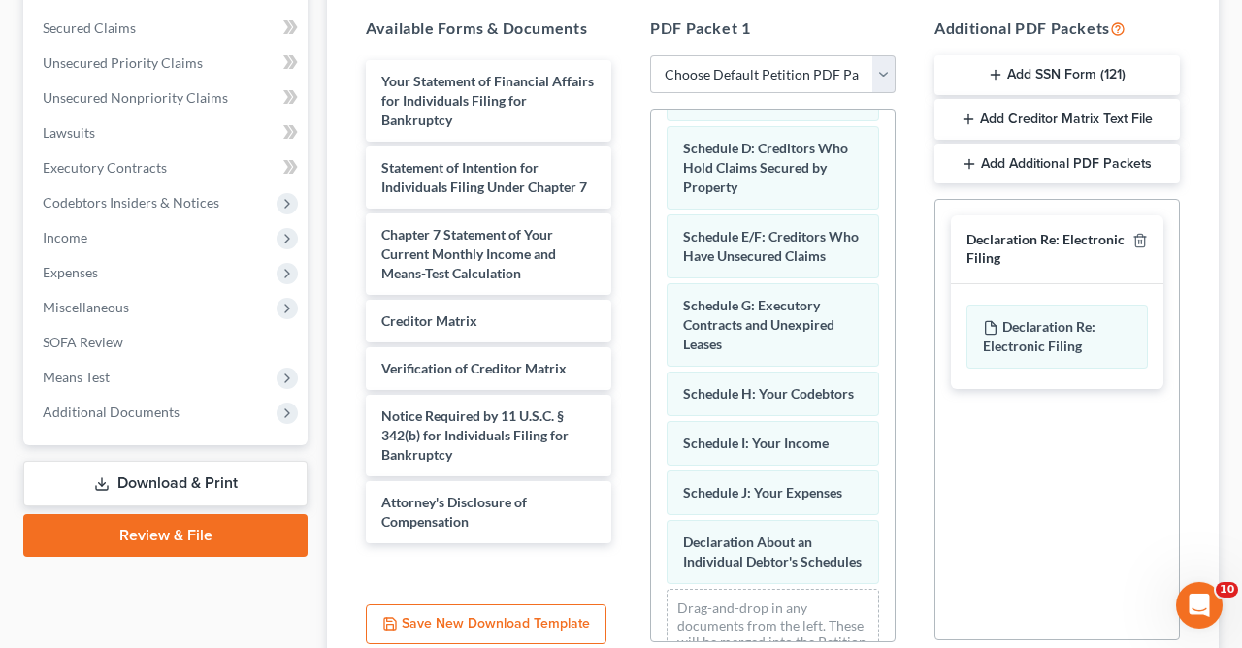
scroll to position [0, 0]
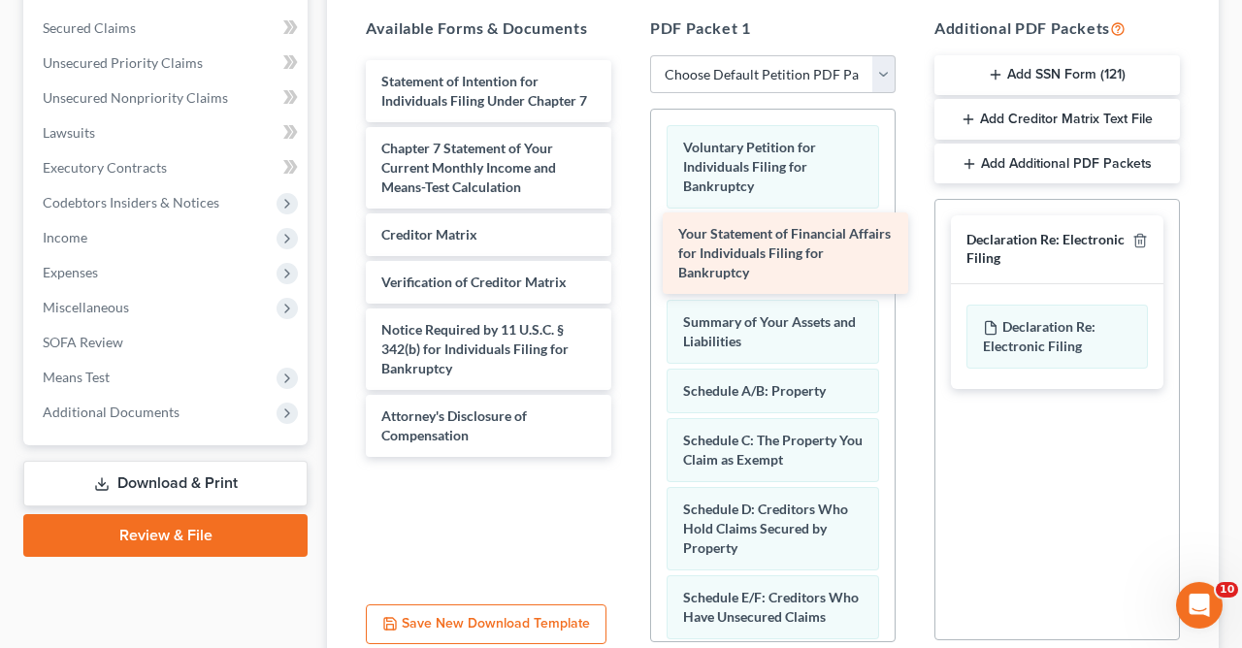
drag, startPoint x: 510, startPoint y: 105, endPoint x: 807, endPoint y: 259, distance: 334.6
click at [627, 259] on div "Your Statement of Financial Affairs for Individuals Filing for Bankruptcy Your …" at bounding box center [488, 258] width 277 height 397
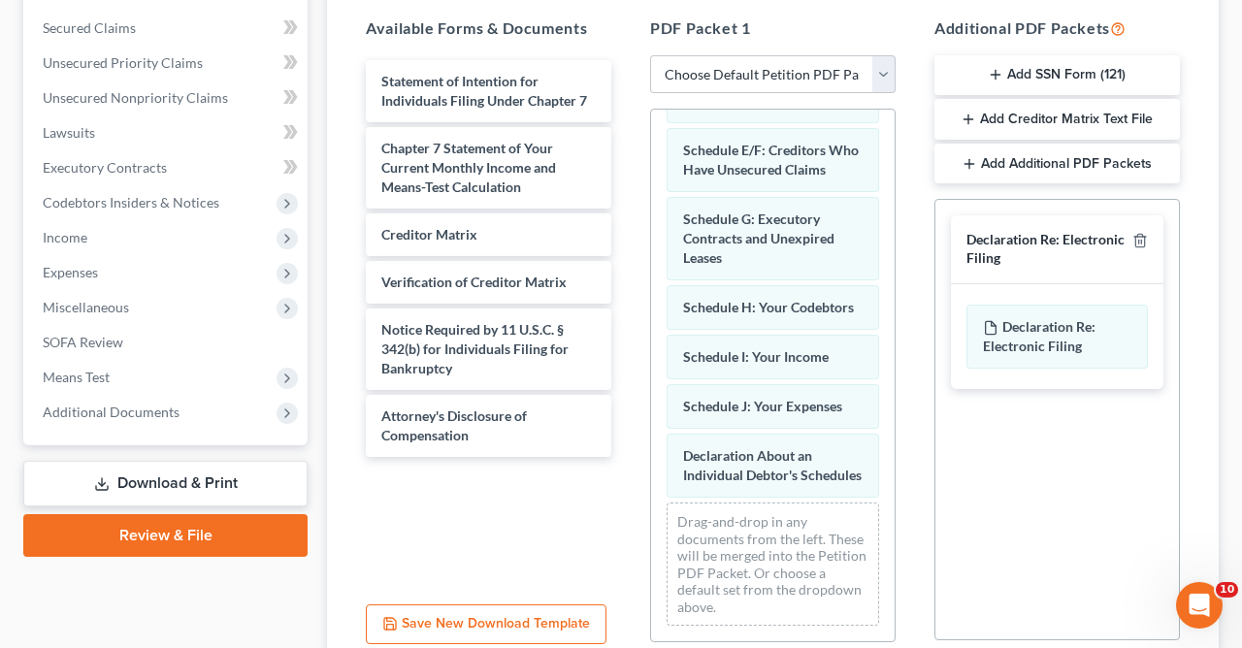
scroll to position [569, 0]
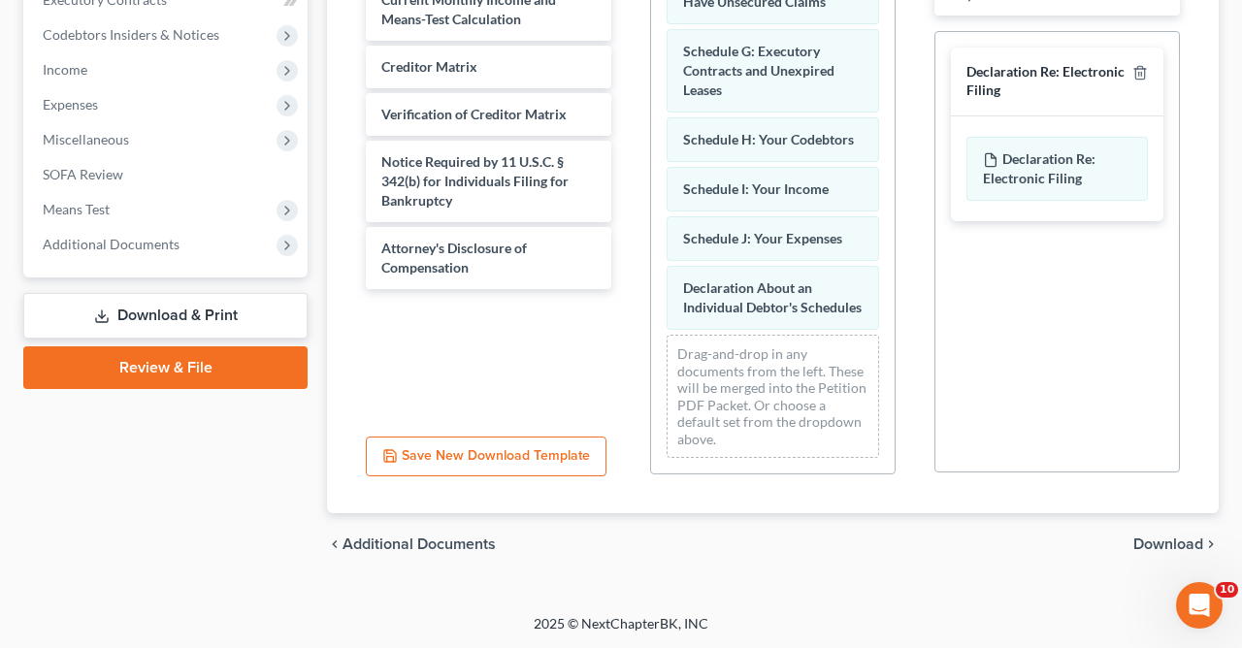
click at [1162, 541] on span "Download" at bounding box center [1168, 545] width 70 height 16
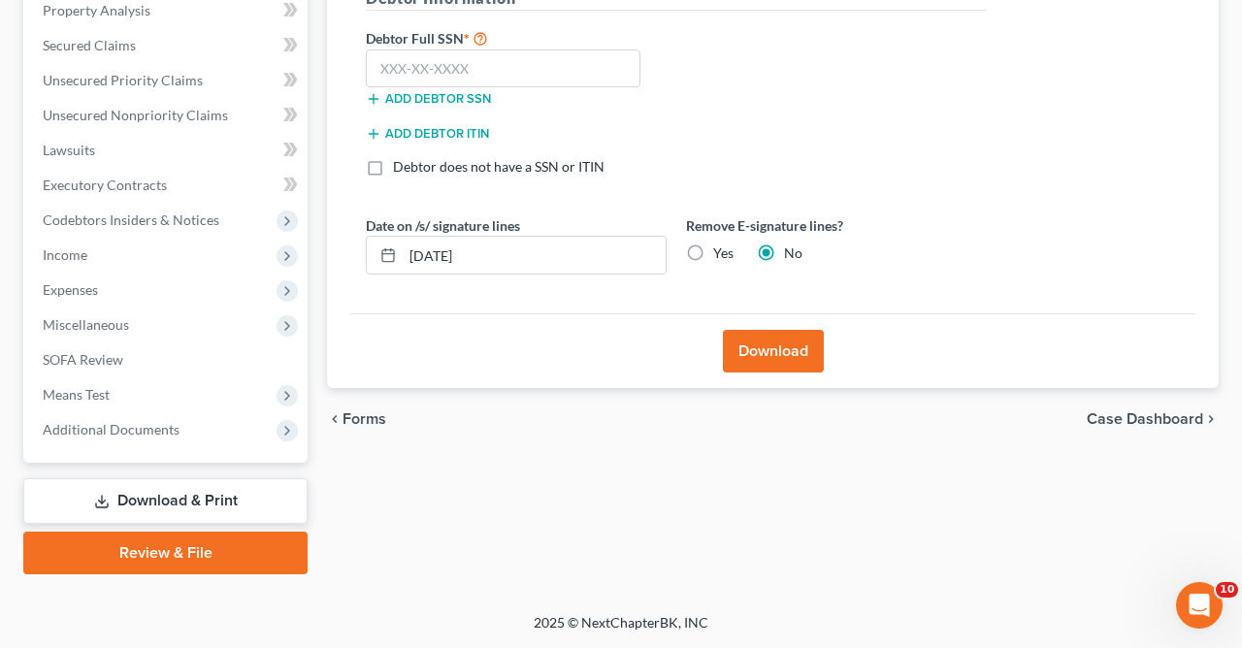
scroll to position [381, 0]
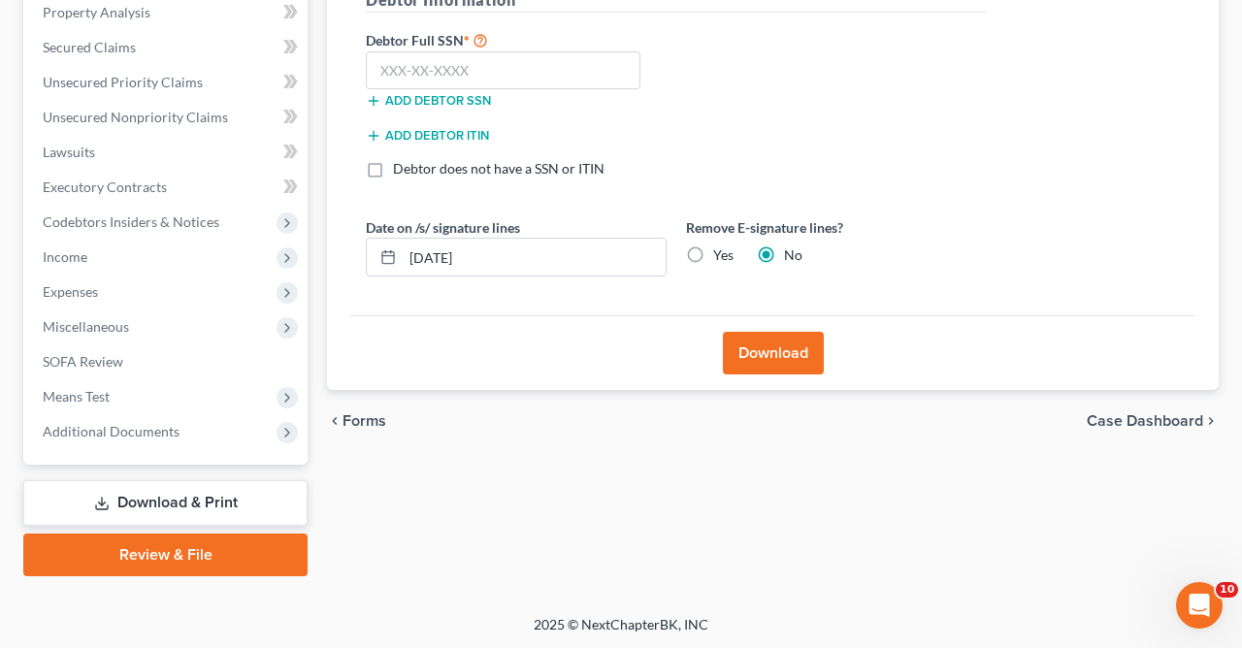
click at [713, 253] on label "Yes" at bounding box center [723, 254] width 20 height 19
click at [721, 253] on input "Yes" at bounding box center [727, 251] width 13 height 13
radio input "true"
radio input "false"
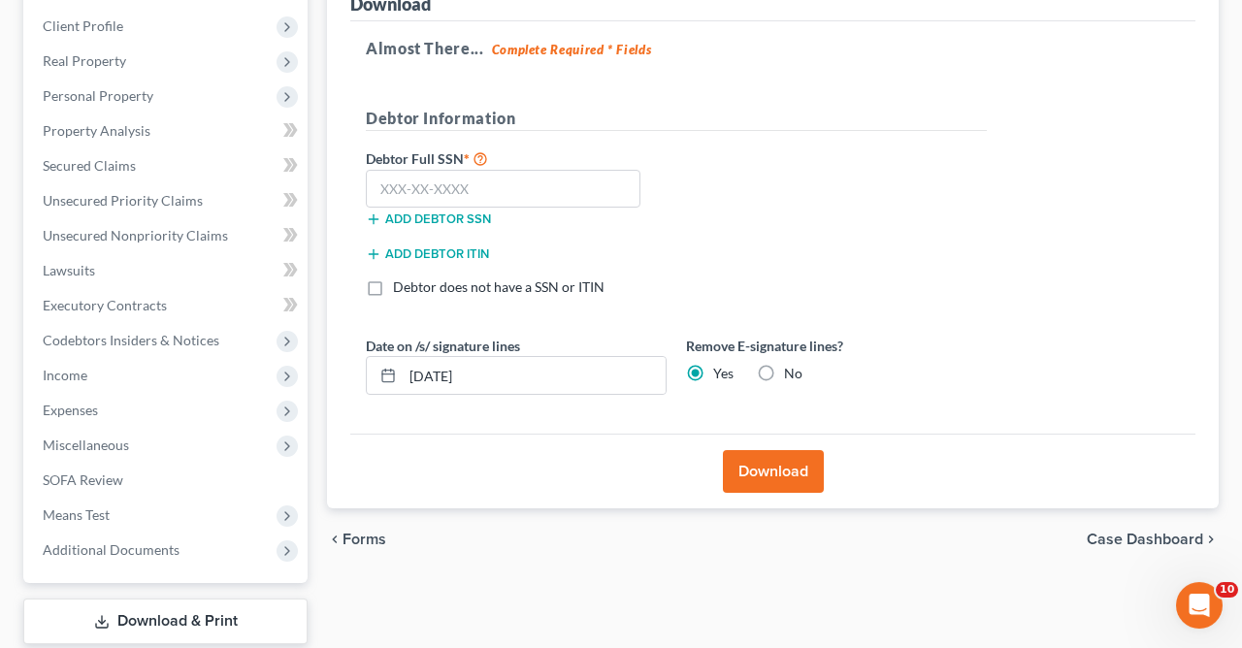
scroll to position [190, 0]
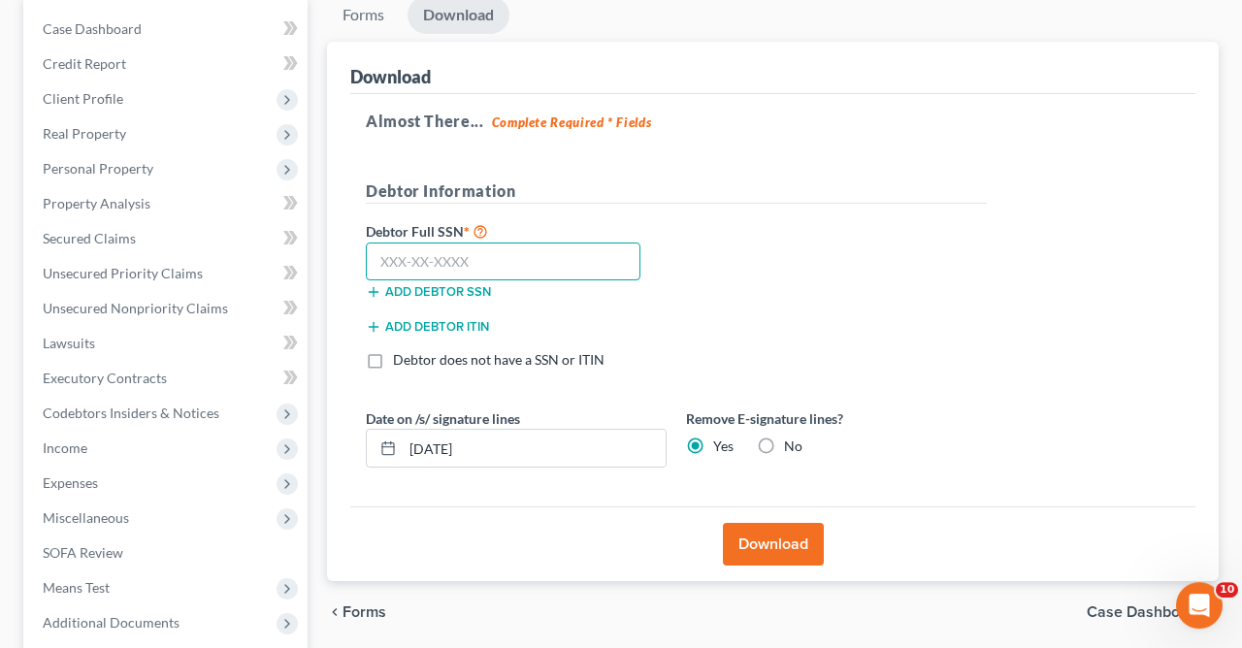
click at [538, 268] on input "text" at bounding box center [503, 262] width 275 height 39
type input "506-78-8018"
click at [764, 536] on button "Download" at bounding box center [773, 544] width 101 height 43
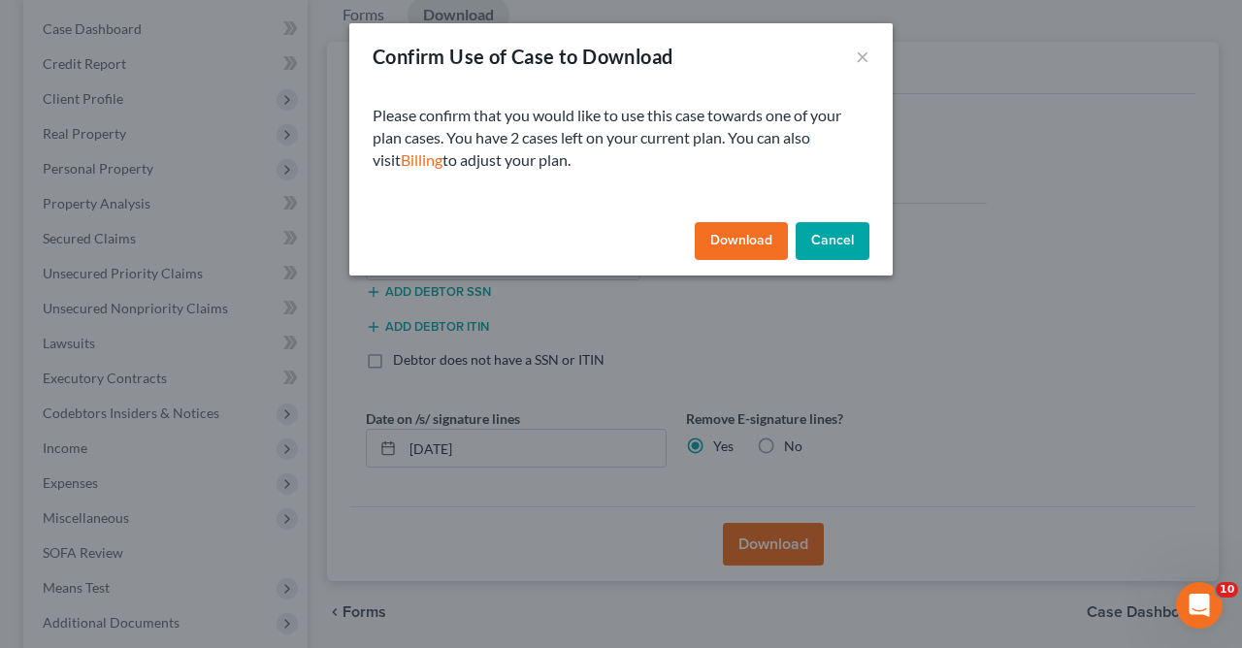
click at [739, 245] on button "Download" at bounding box center [741, 241] width 93 height 39
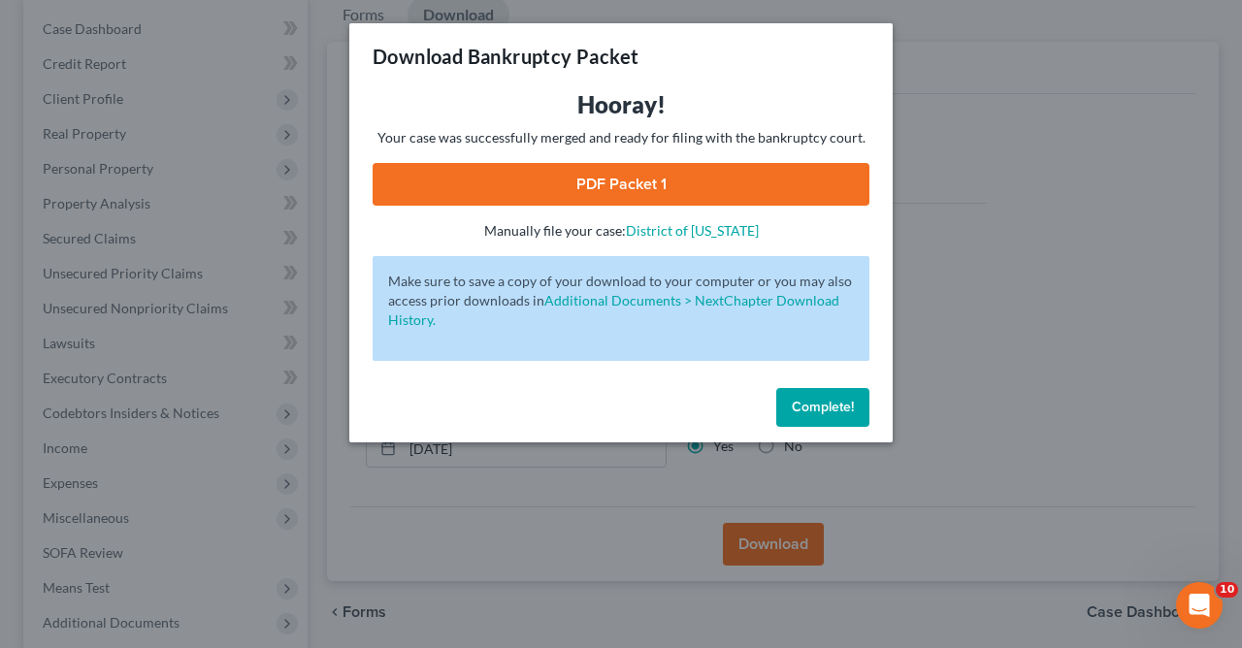
click at [834, 404] on span "Complete!" at bounding box center [823, 407] width 62 height 16
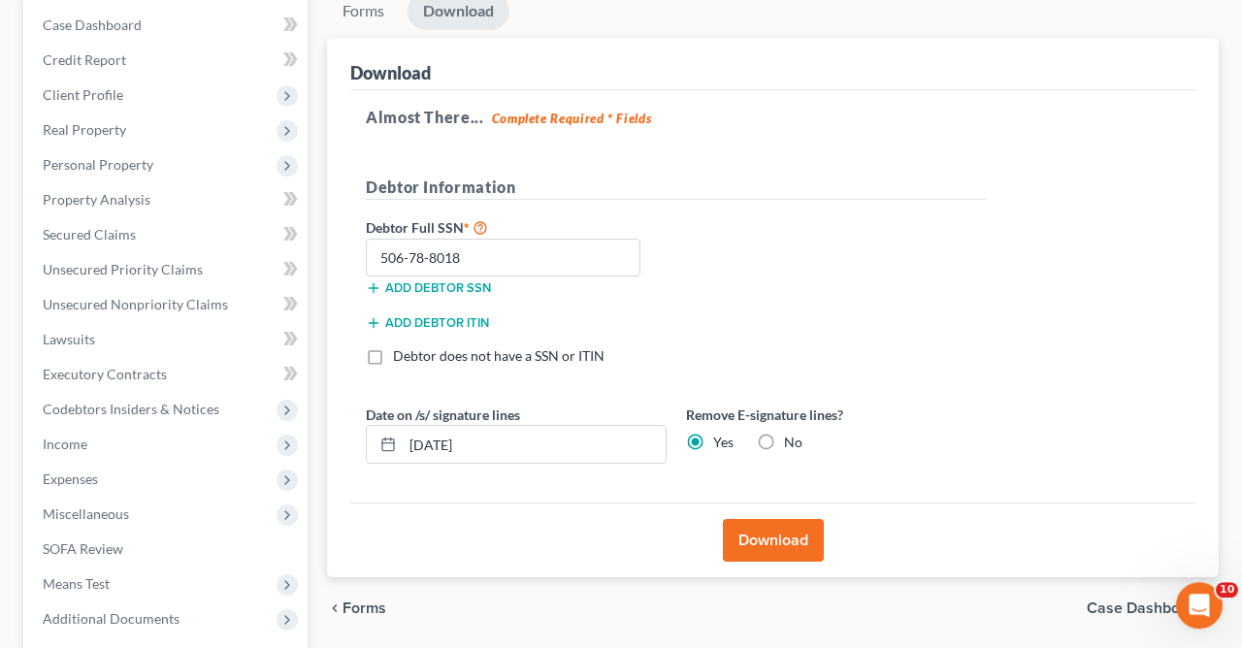
scroll to position [272, 0]
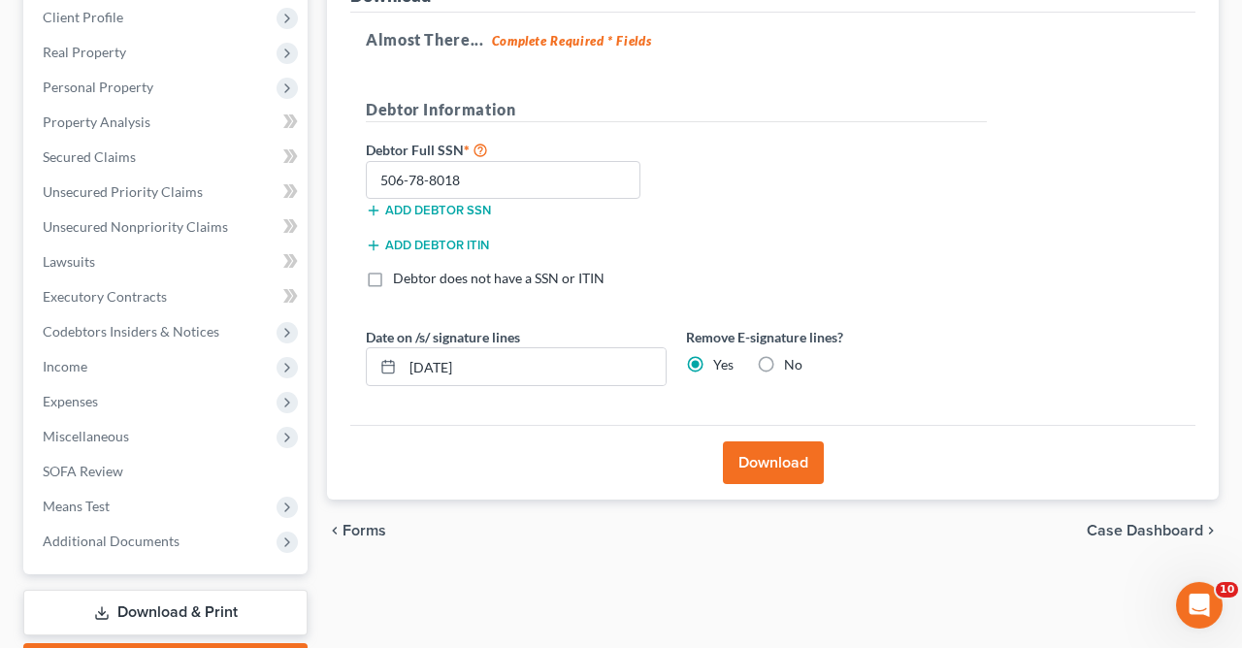
click at [772, 461] on button "Download" at bounding box center [773, 462] width 101 height 43
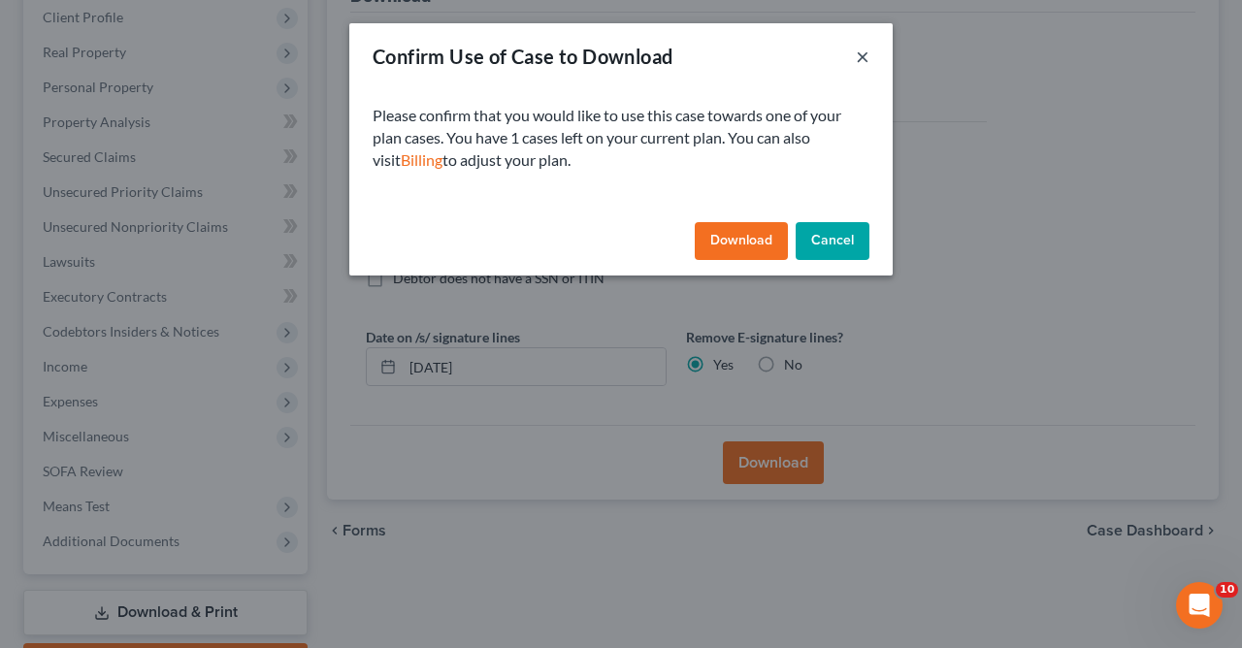
click at [864, 59] on button "×" at bounding box center [863, 56] width 14 height 23
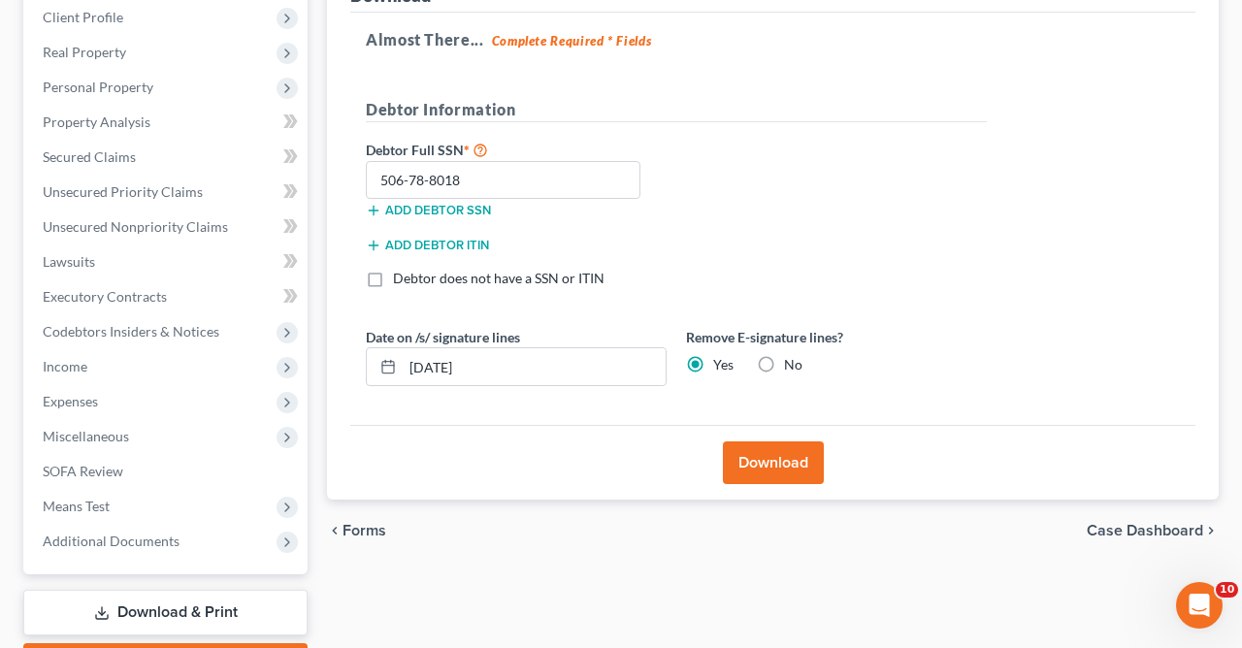
click at [1151, 538] on span "Case Dashboard" at bounding box center [1145, 531] width 116 height 16
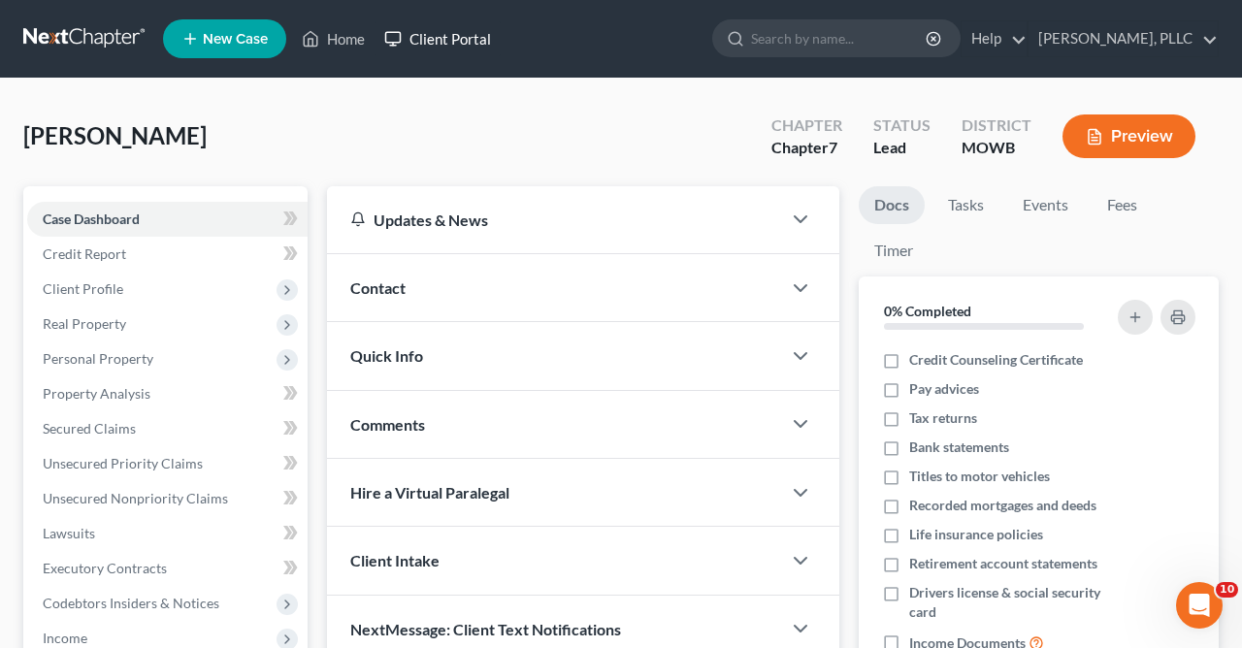
click at [428, 32] on link "Client Portal" at bounding box center [438, 38] width 126 height 35
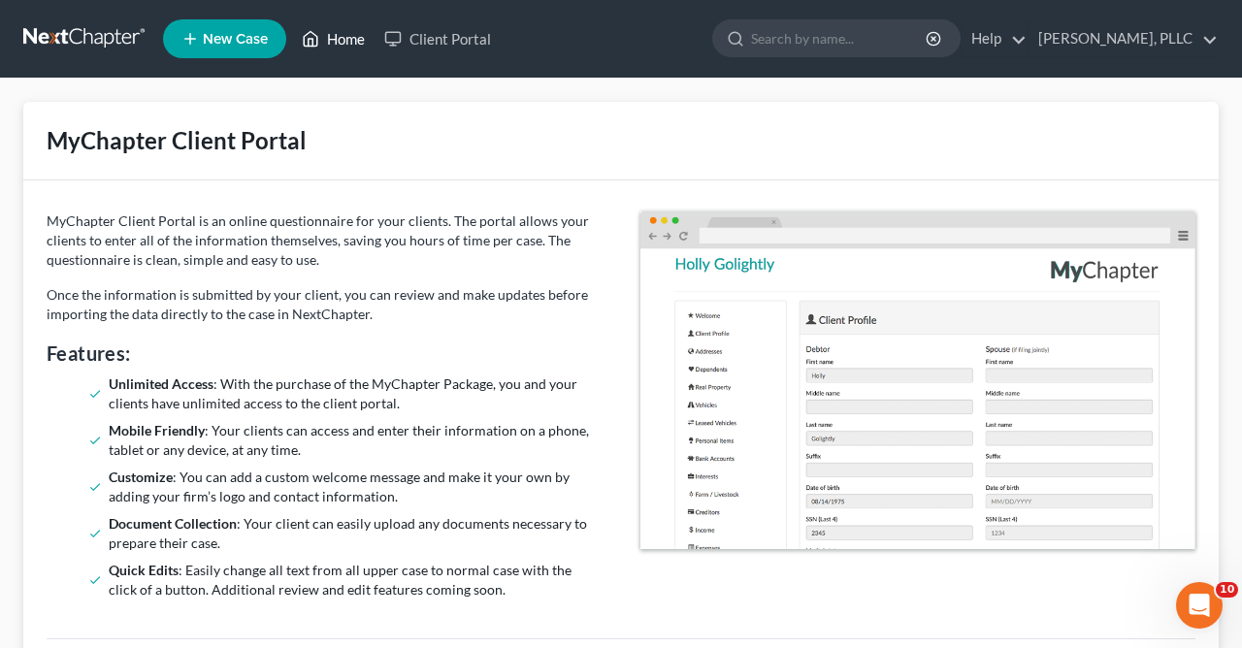
click at [362, 37] on link "Home" at bounding box center [333, 38] width 82 height 35
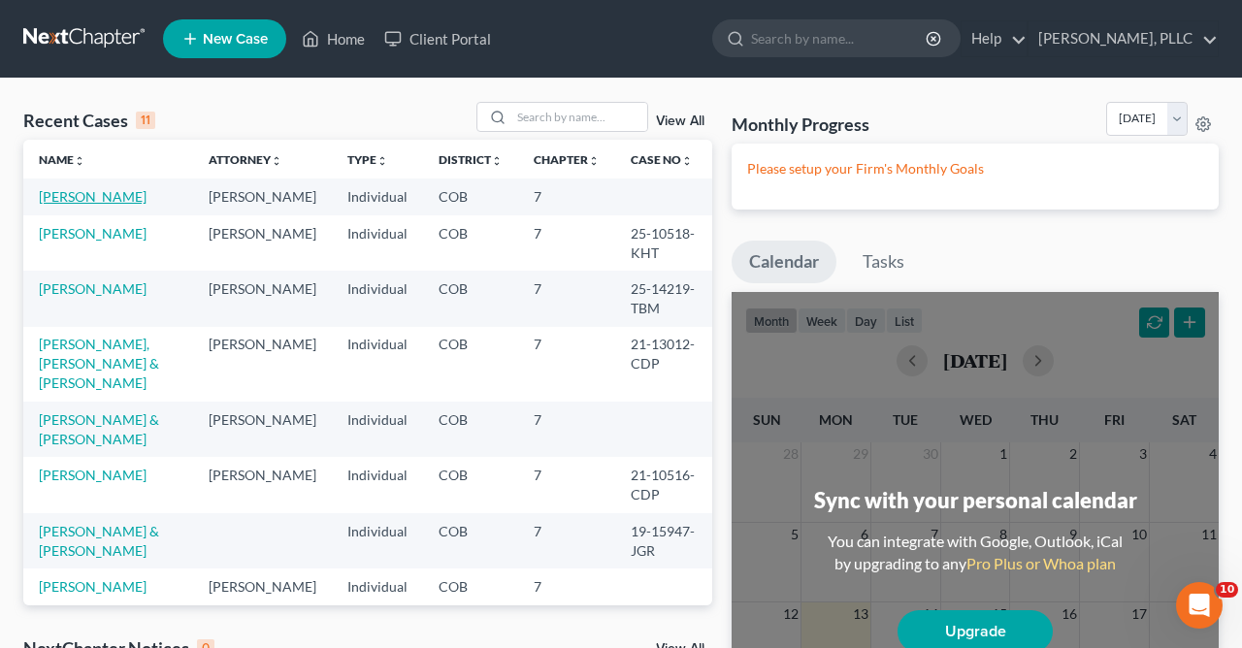
click at [111, 202] on link "[PERSON_NAME]" at bounding box center [93, 196] width 108 height 16
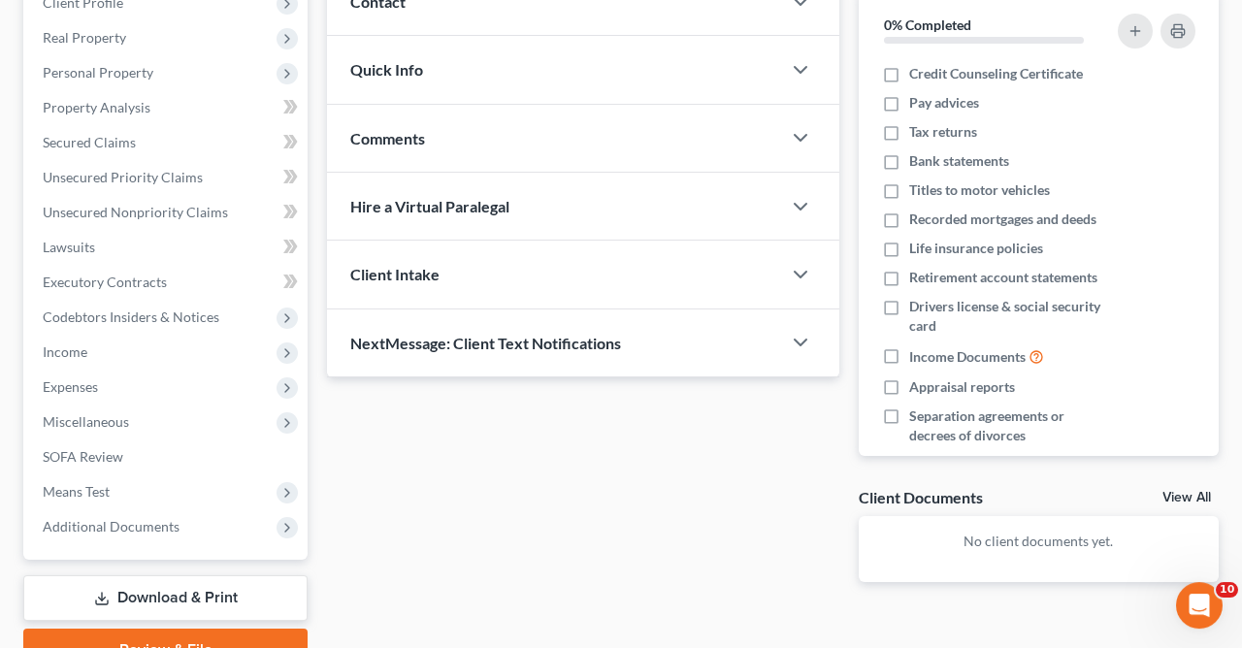
scroll to position [381, 0]
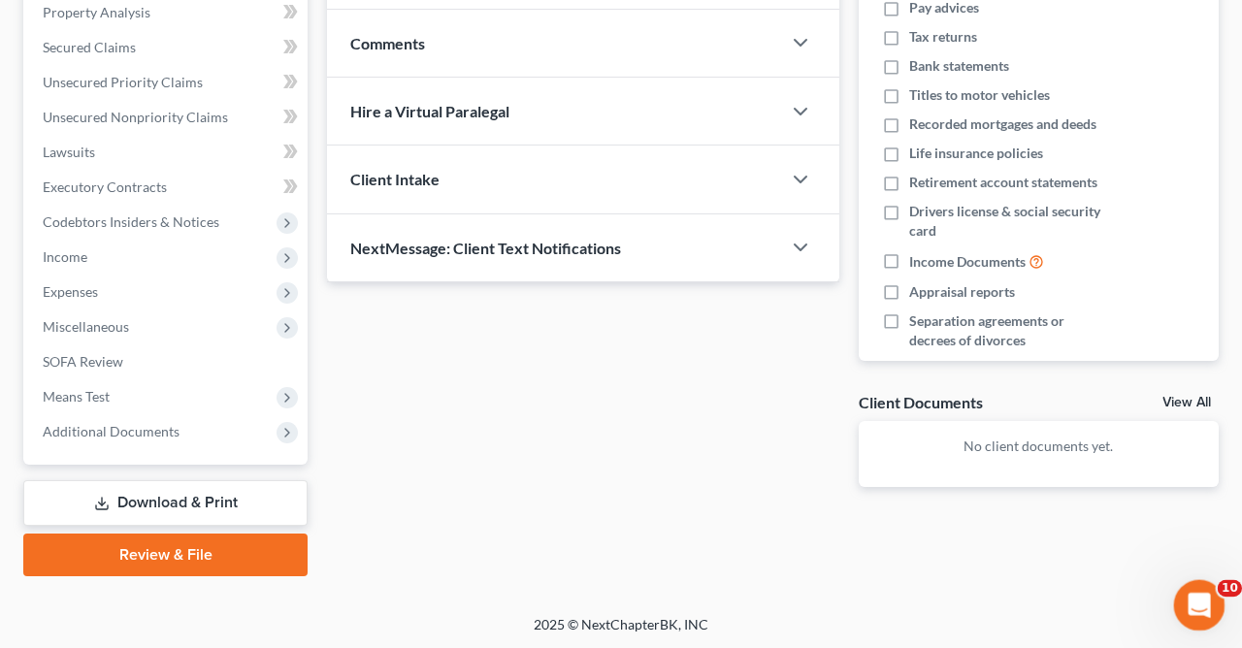
drag, startPoint x: 1199, startPoint y: 597, endPoint x: 267, endPoint y: 505, distance: 937.0
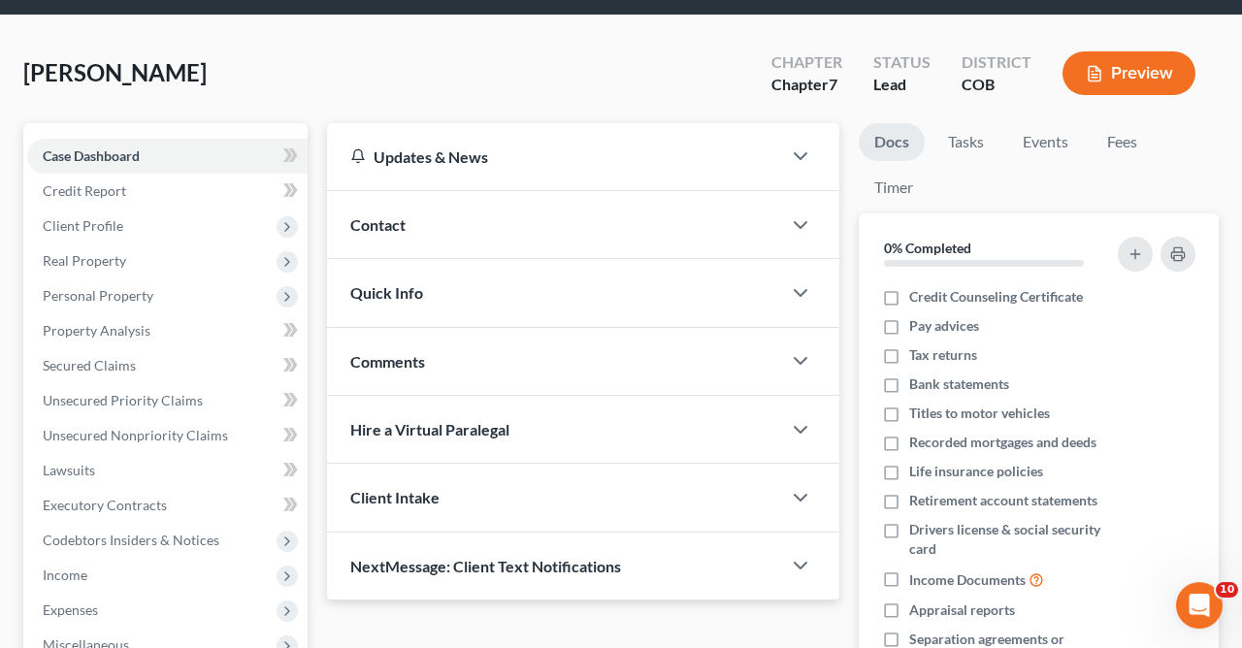
scroll to position [37, 0]
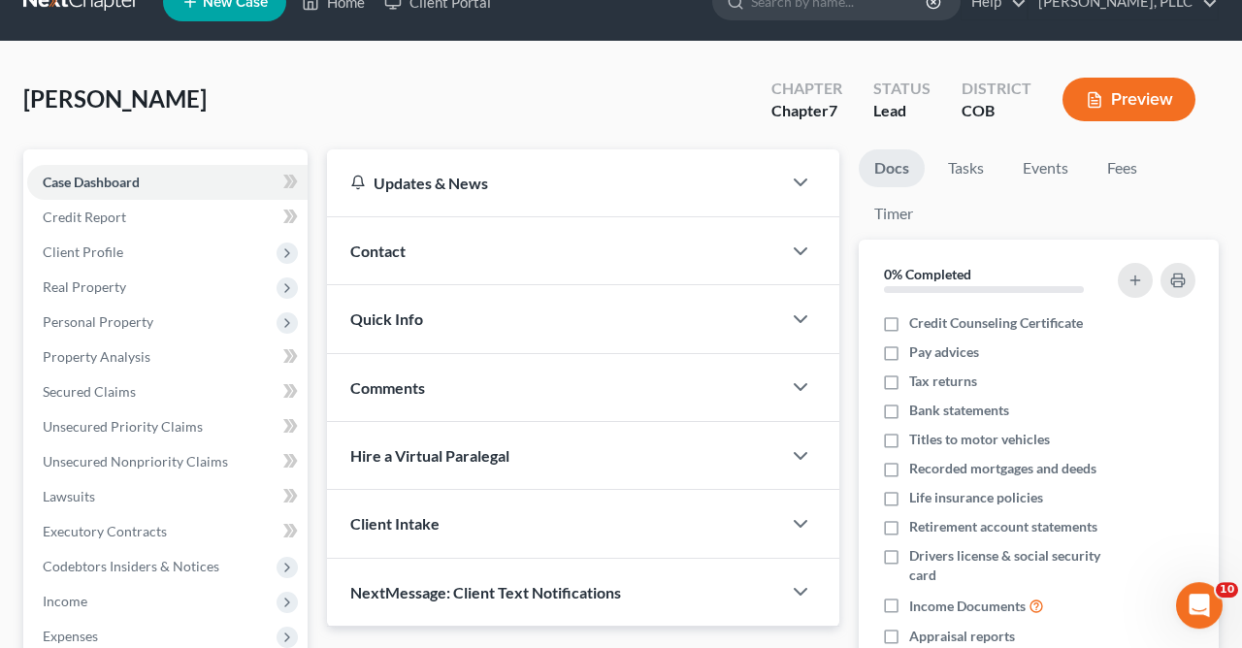
click at [887, 163] on link "Docs" at bounding box center [892, 168] width 66 height 38
click at [1123, 92] on button "Preview" at bounding box center [1128, 100] width 133 height 44
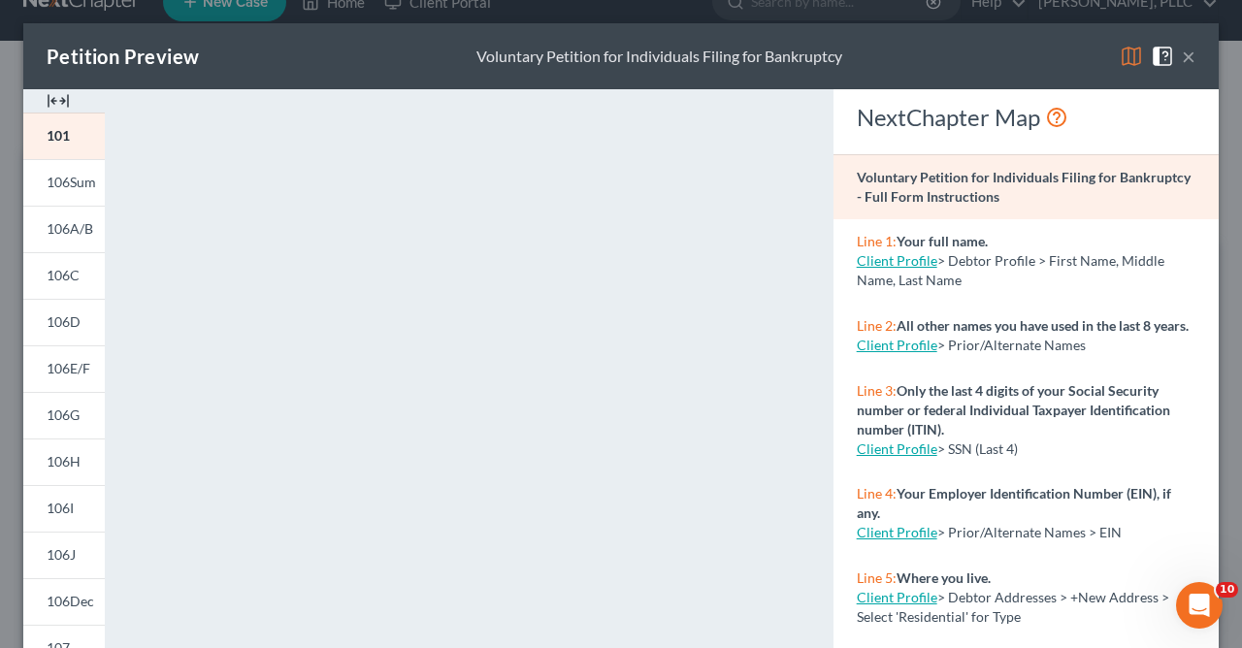
click at [1191, 49] on button "×" at bounding box center [1189, 56] width 14 height 23
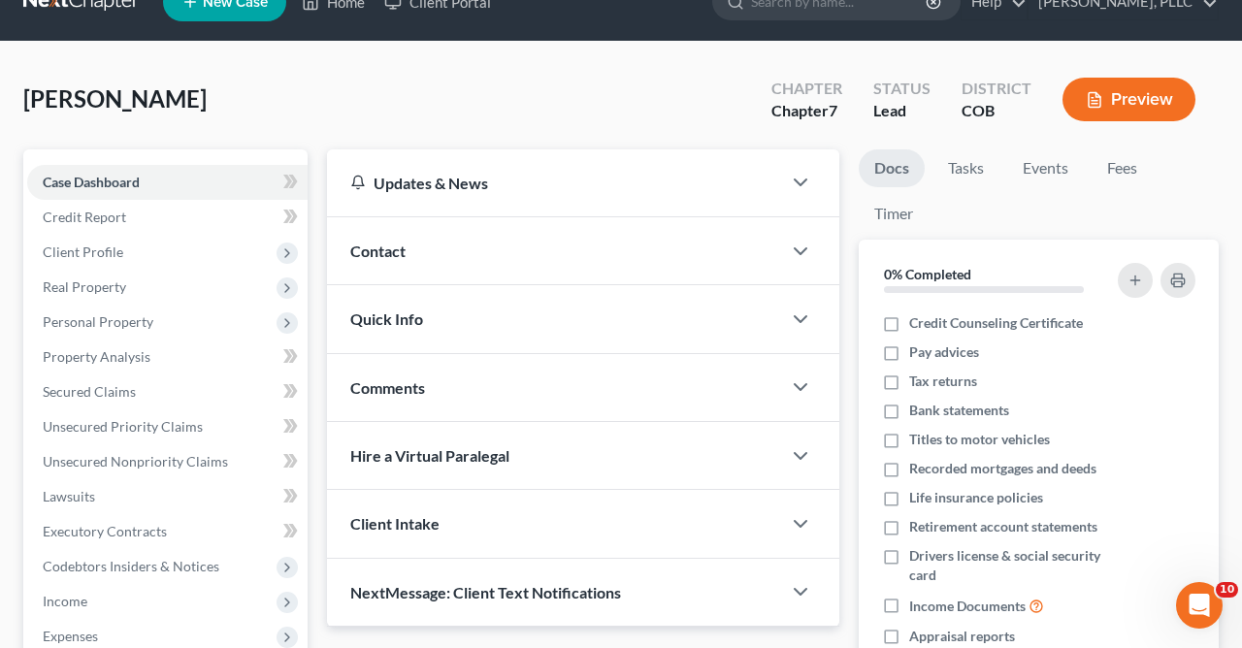
scroll to position [0, 0]
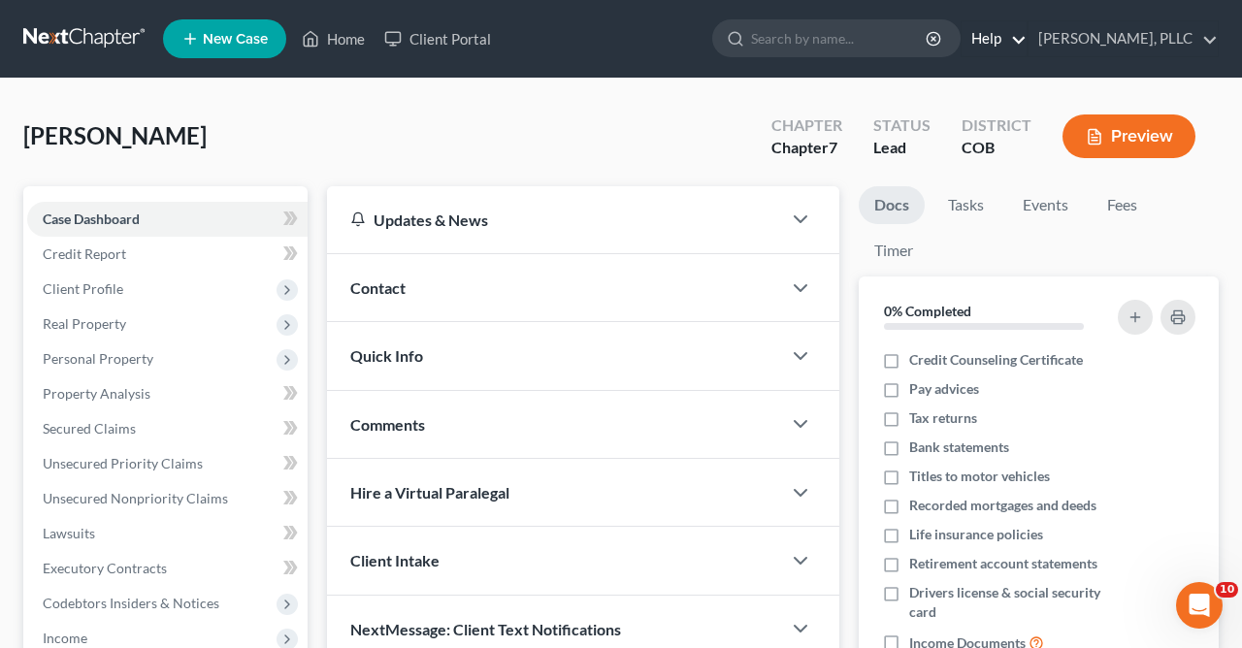
click at [1001, 48] on link "Help" at bounding box center [994, 38] width 65 height 35
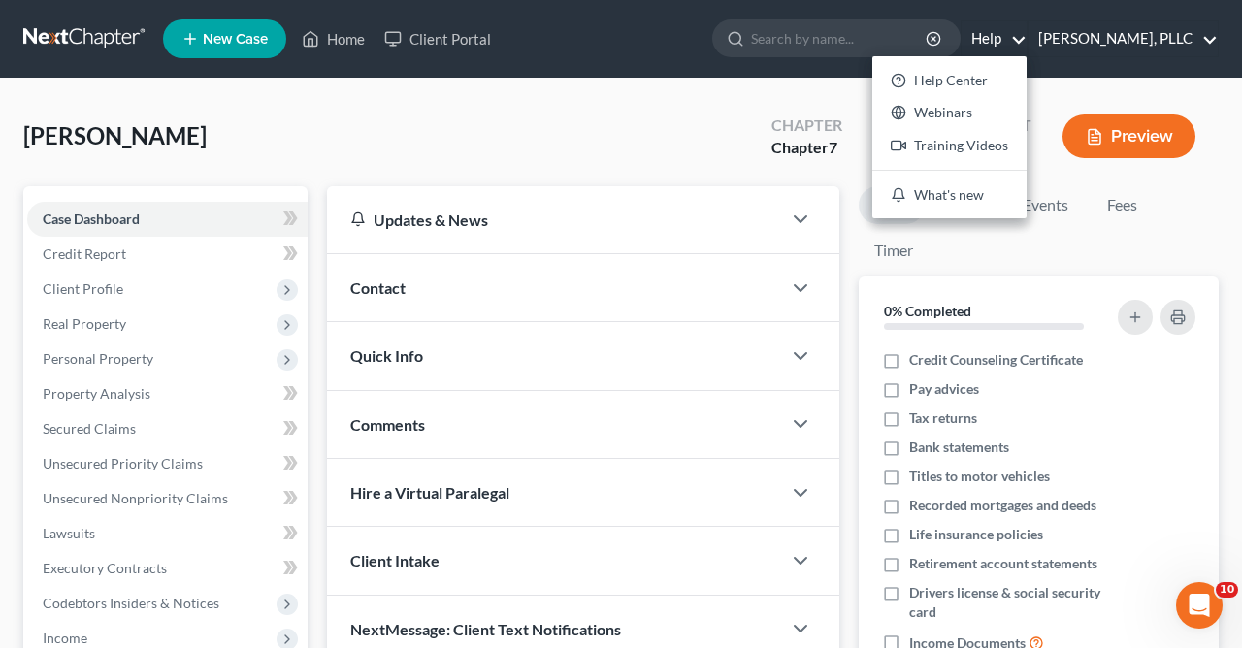
click at [1141, 33] on link "[PERSON_NAME], PLLC" at bounding box center [1122, 38] width 189 height 35
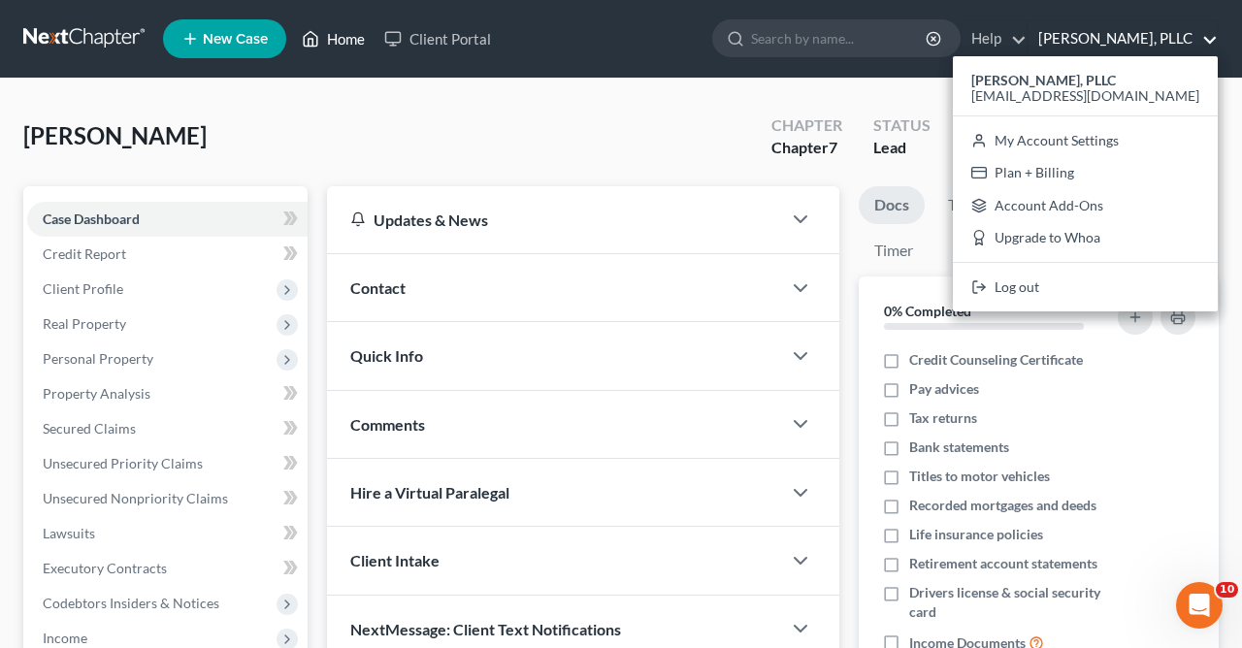
click at [331, 35] on link "Home" at bounding box center [333, 38] width 82 height 35
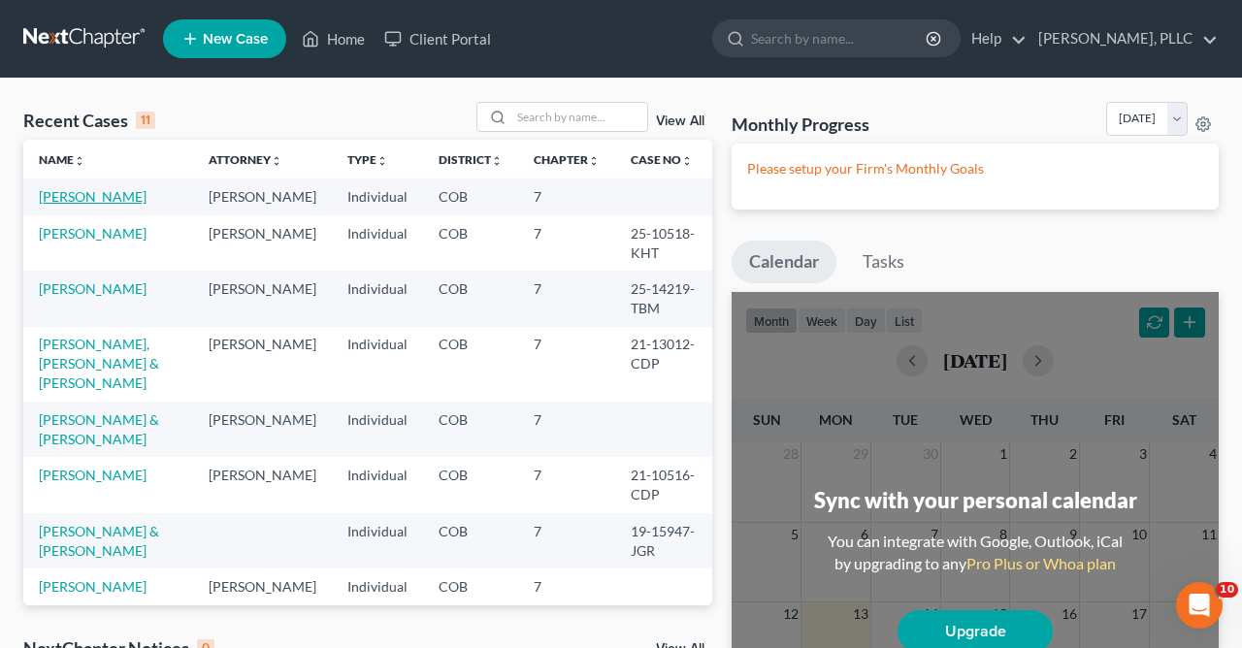
click at [99, 205] on link "[PERSON_NAME]" at bounding box center [93, 196] width 108 height 16
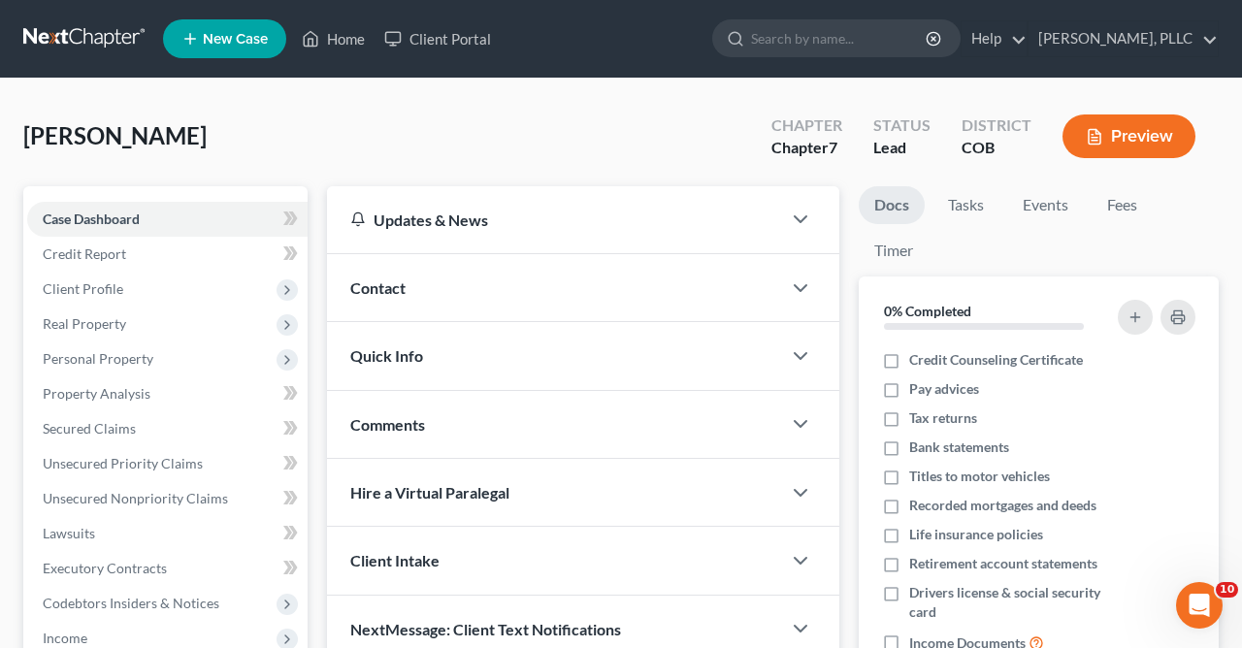
click at [890, 204] on link "Docs" at bounding box center [892, 205] width 66 height 38
click at [971, 199] on link "Tasks" at bounding box center [965, 205] width 67 height 38
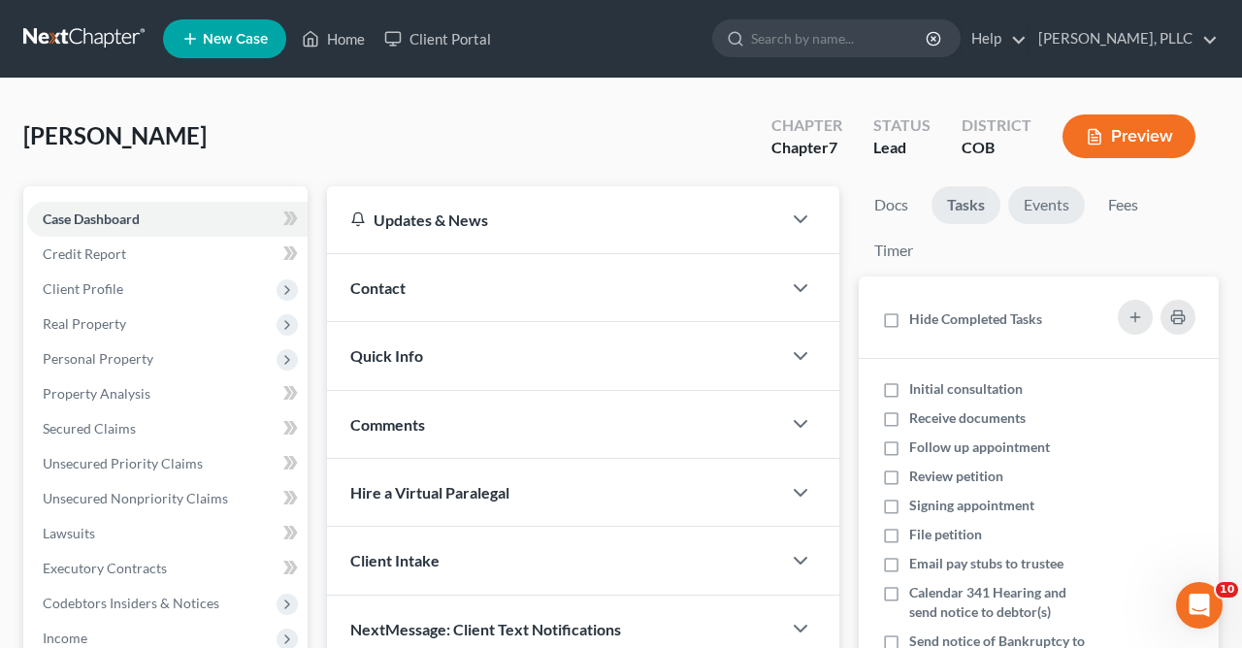
click at [1060, 207] on link "Events" at bounding box center [1046, 205] width 77 height 38
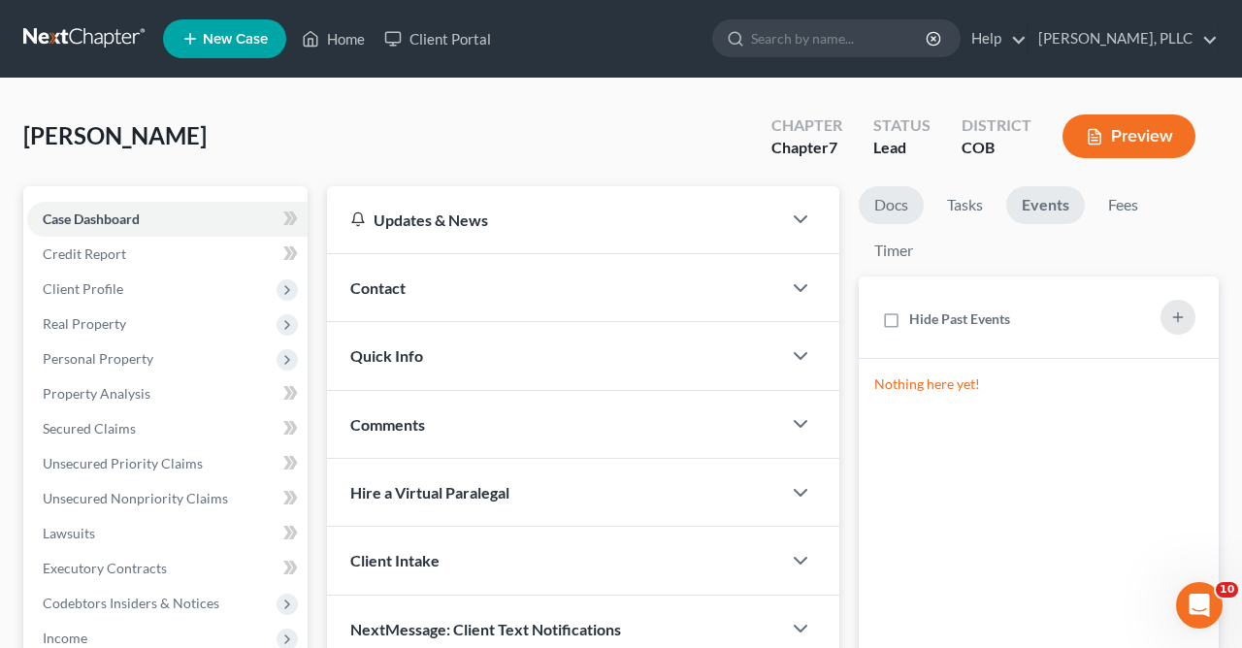
click at [890, 206] on link "Docs" at bounding box center [891, 205] width 65 height 38
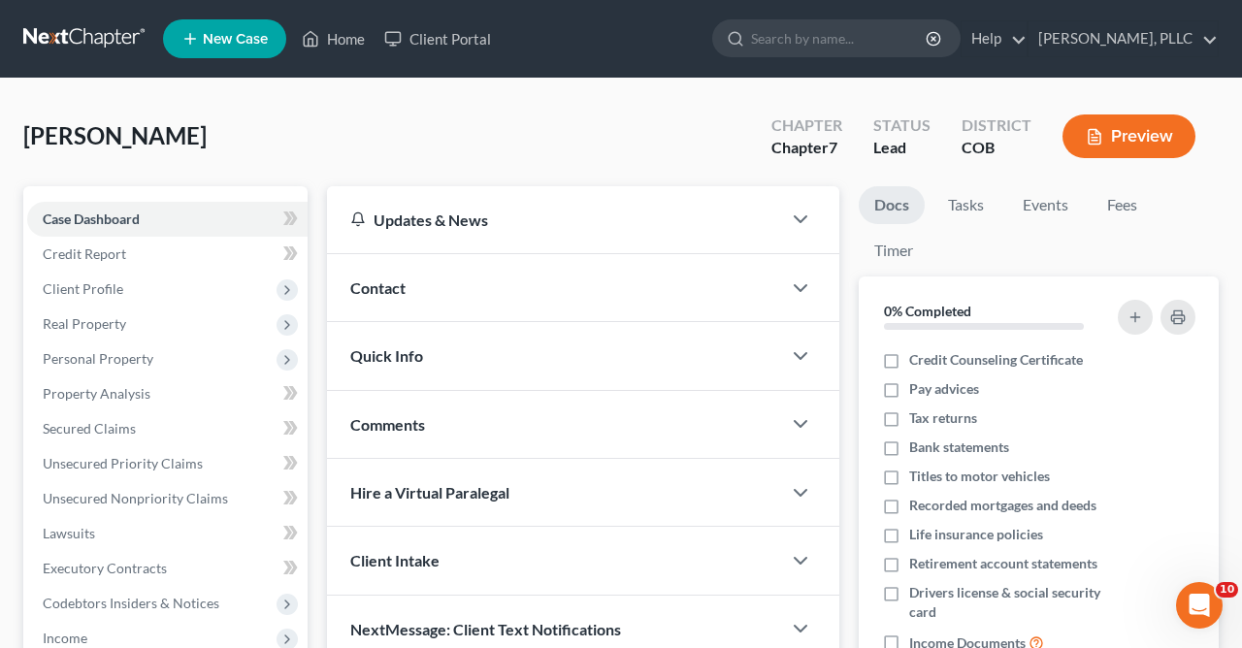
click at [890, 206] on link "Docs" at bounding box center [892, 205] width 66 height 38
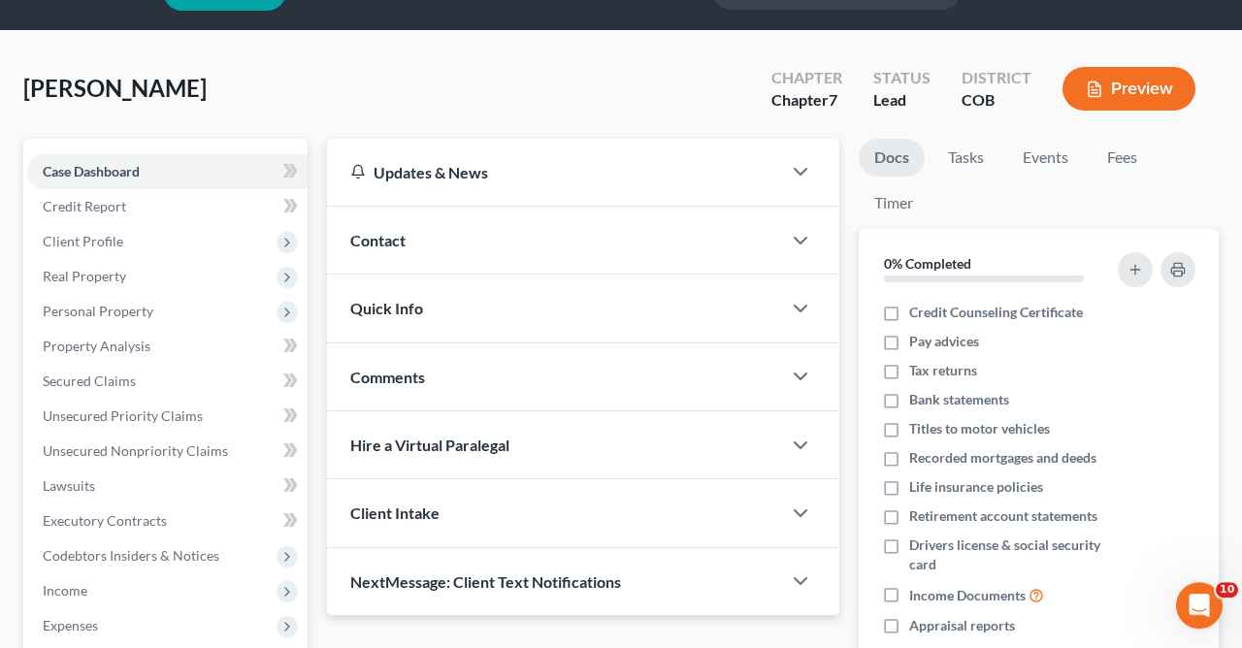
scroll to position [20, 0]
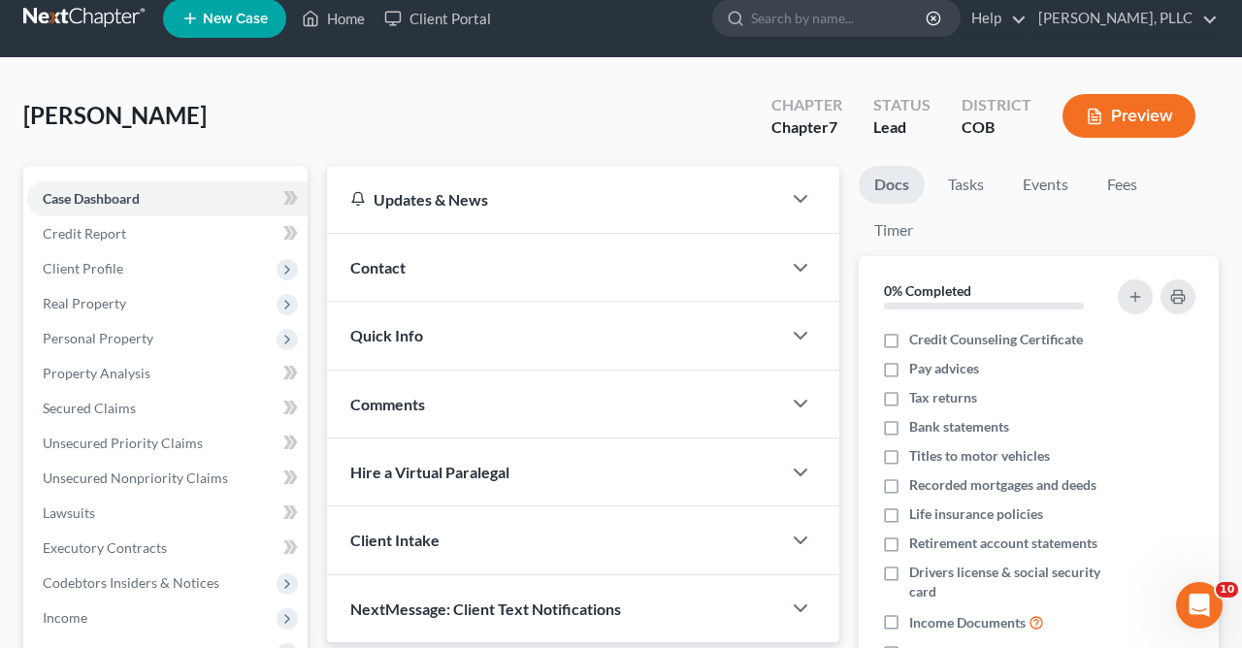
click at [1123, 110] on button "Preview" at bounding box center [1128, 116] width 133 height 44
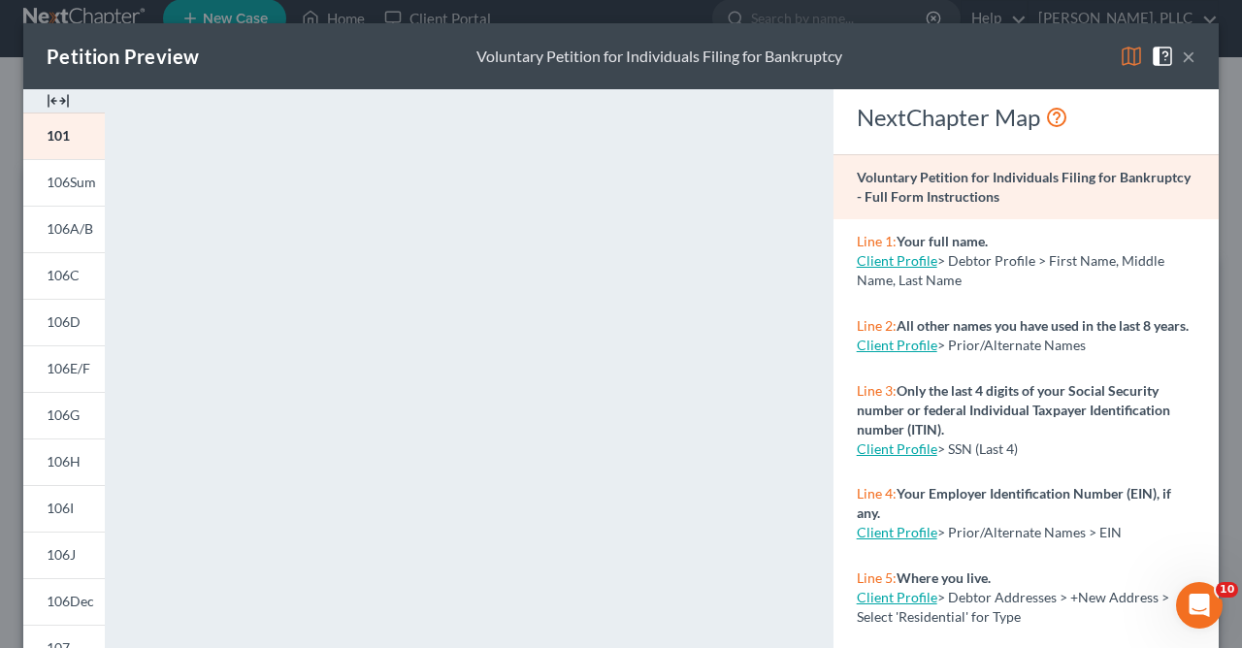
click at [1193, 55] on button "×" at bounding box center [1189, 56] width 14 height 23
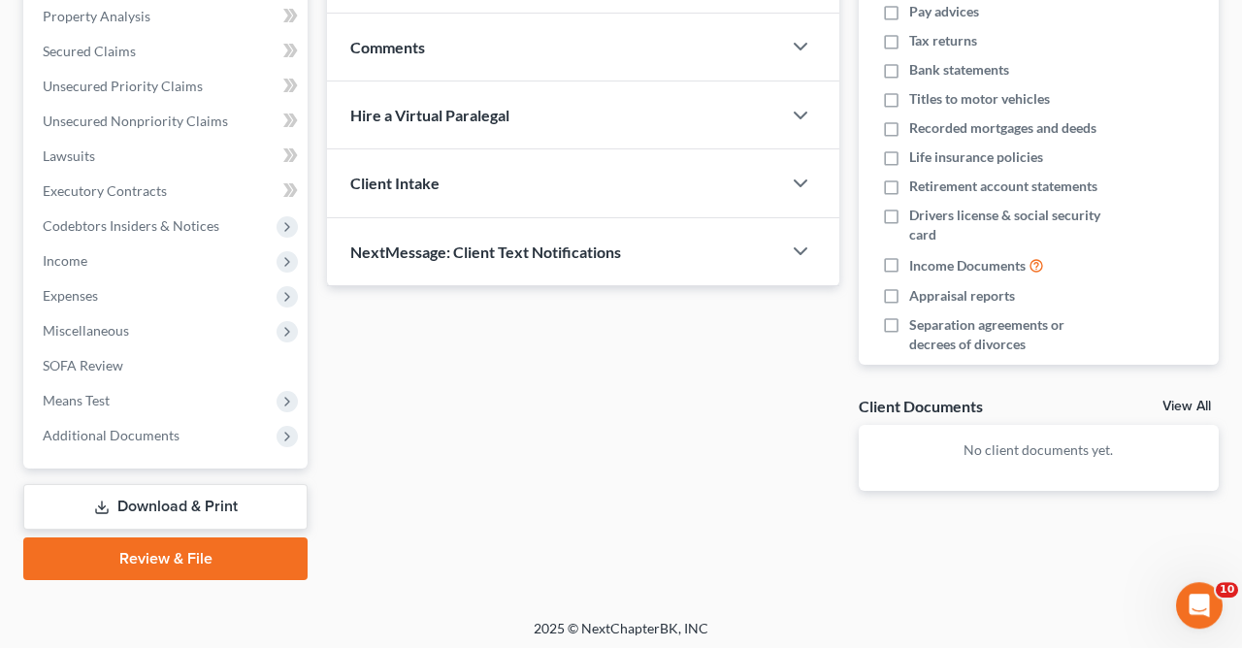
scroll to position [381, 0]
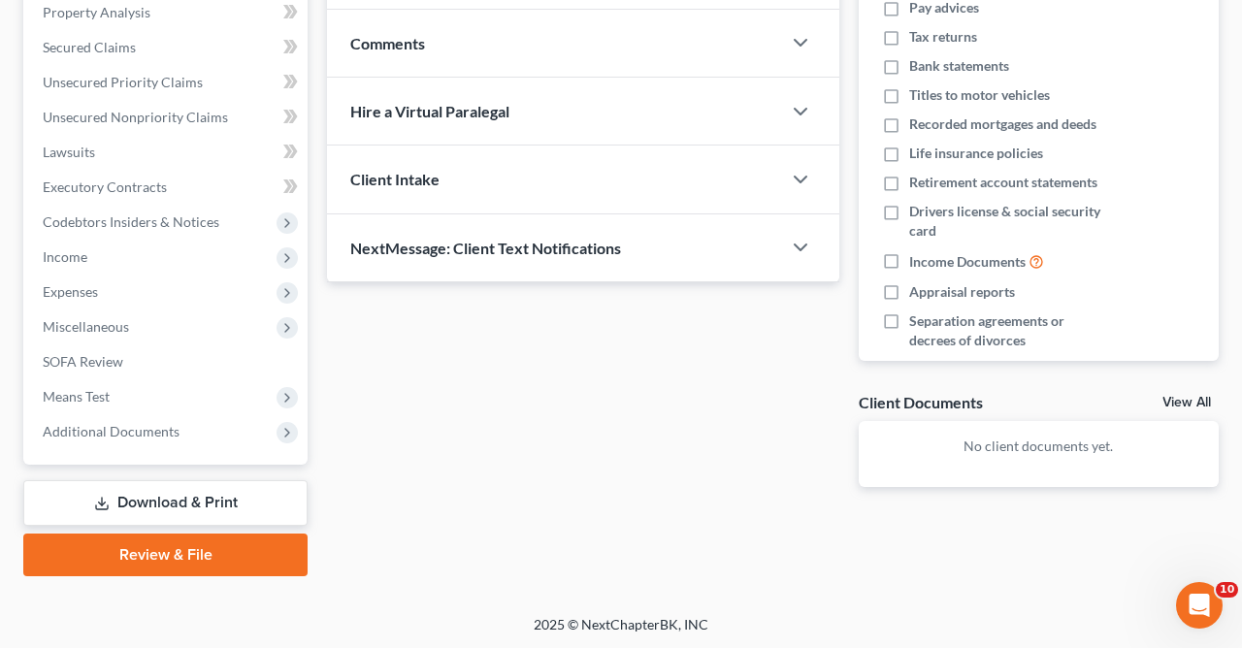
click at [164, 494] on link "Download & Print" at bounding box center [165, 503] width 284 height 46
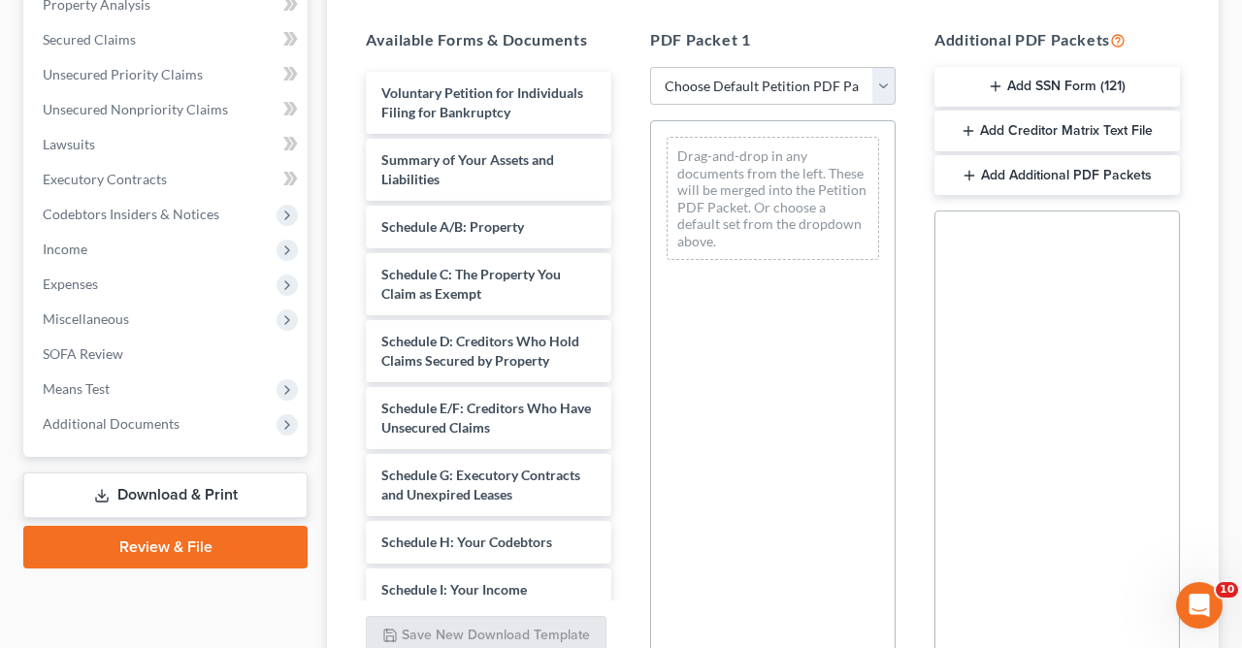
scroll to position [394, 0]
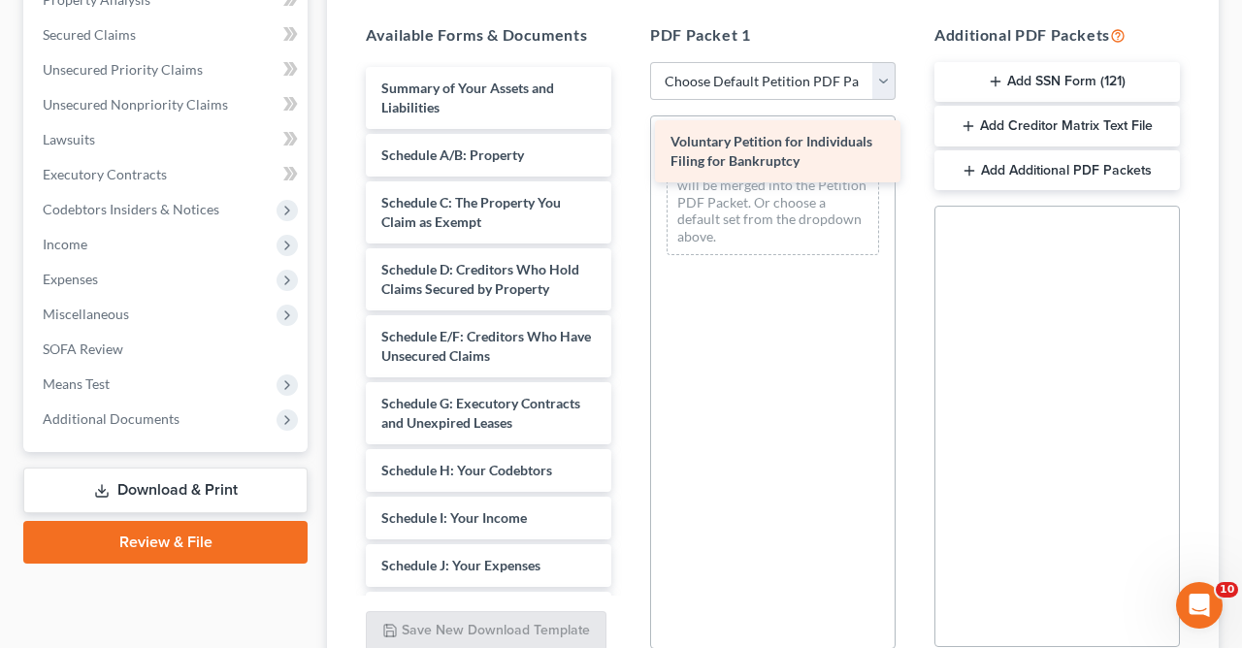
drag, startPoint x: 509, startPoint y: 87, endPoint x: 799, endPoint y: 143, distance: 294.4
click at [627, 143] on div "Voluntary Petition for Individuals Filing for Bankruptcy Voluntary Petition for…" at bounding box center [488, 604] width 277 height 1075
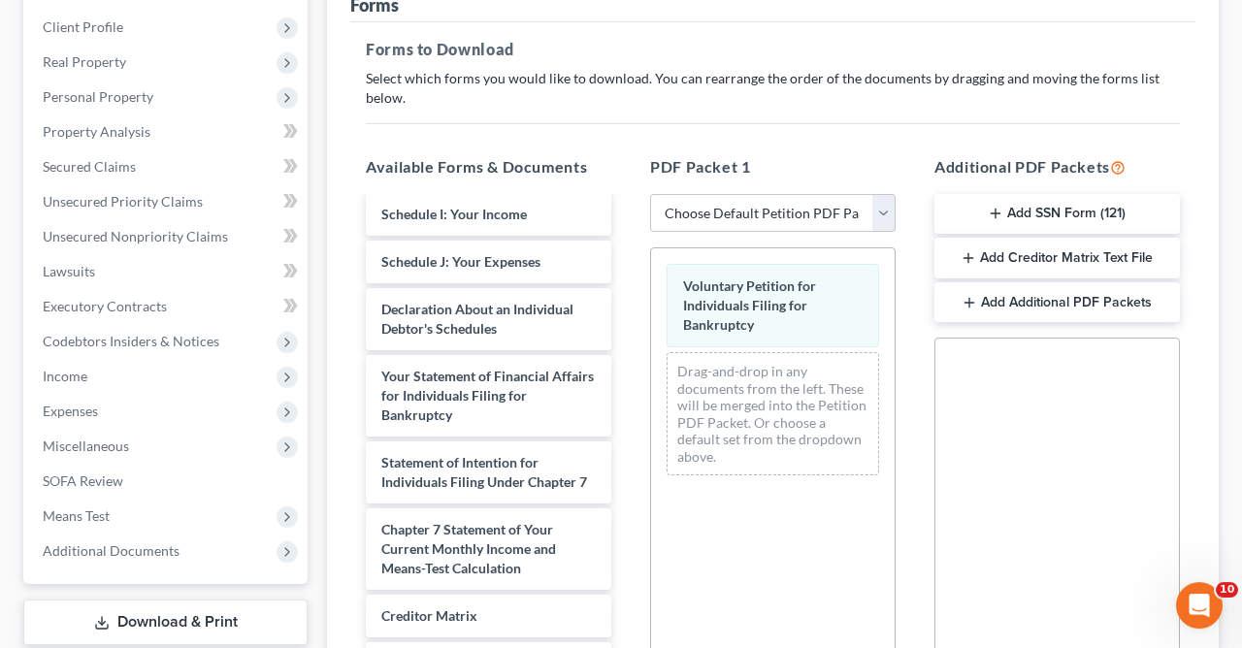
scroll to position [436, 0]
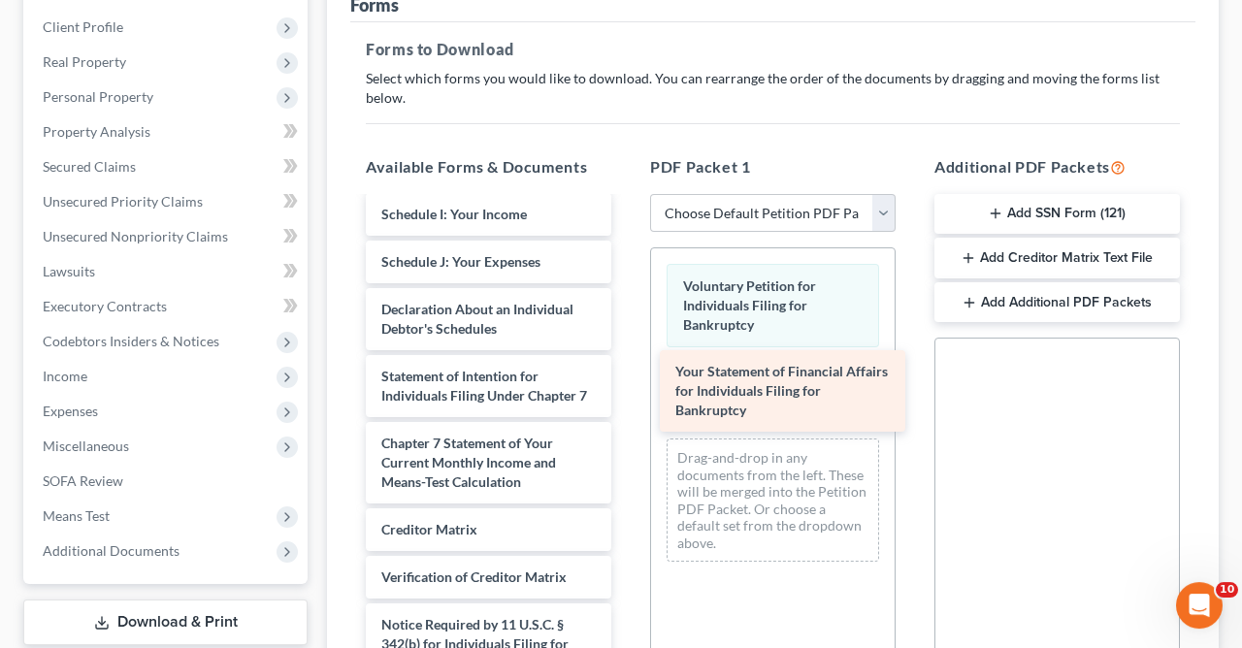
drag, startPoint x: 446, startPoint y: 367, endPoint x: 740, endPoint y: 365, distance: 294.0
click at [627, 365] on div "Your Statement of Financial Affairs for Individuals Filing for Bankruptcy Summa…" at bounding box center [488, 257] width 277 height 989
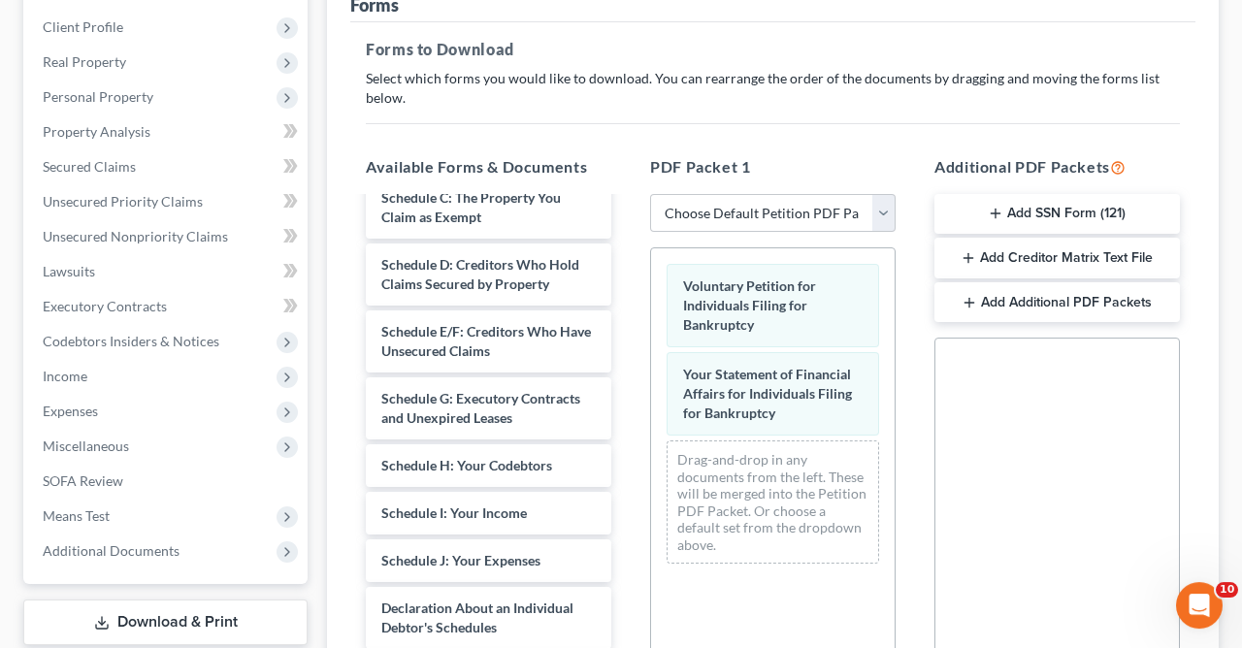
scroll to position [0, 0]
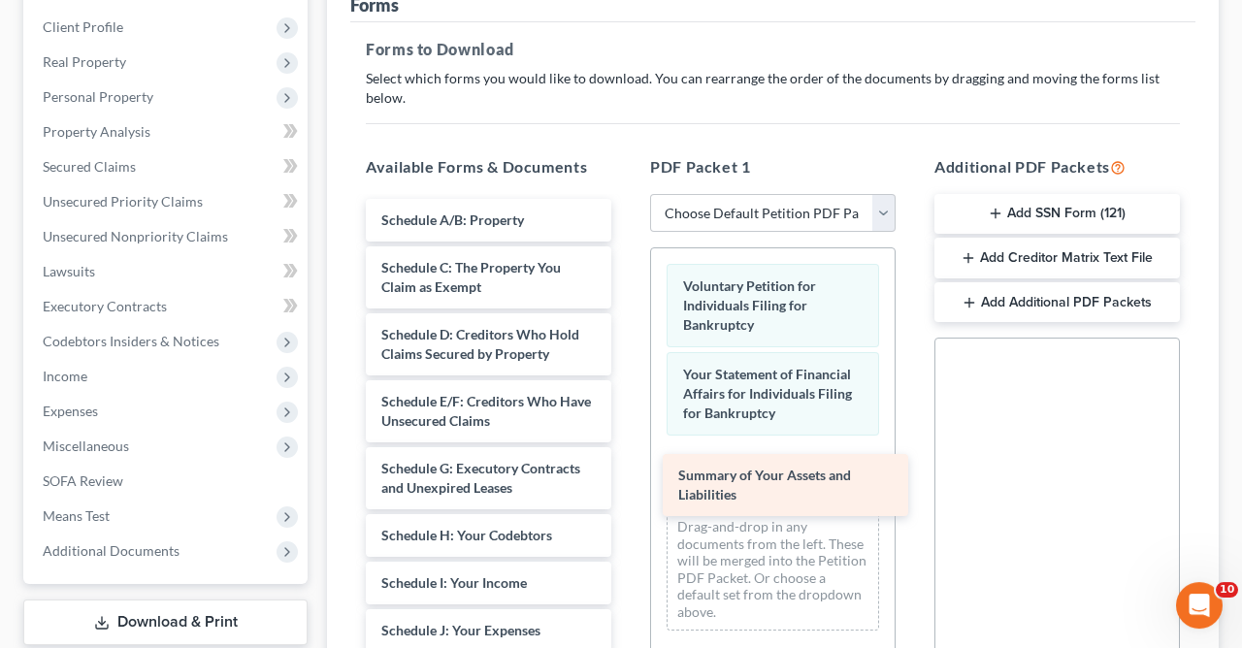
drag, startPoint x: 441, startPoint y: 216, endPoint x: 738, endPoint y: 473, distance: 392.8
click at [627, 473] on div "Summary of Your Assets and Liabilities Summary of Your Assets and Liabilities S…" at bounding box center [488, 660] width 277 height 922
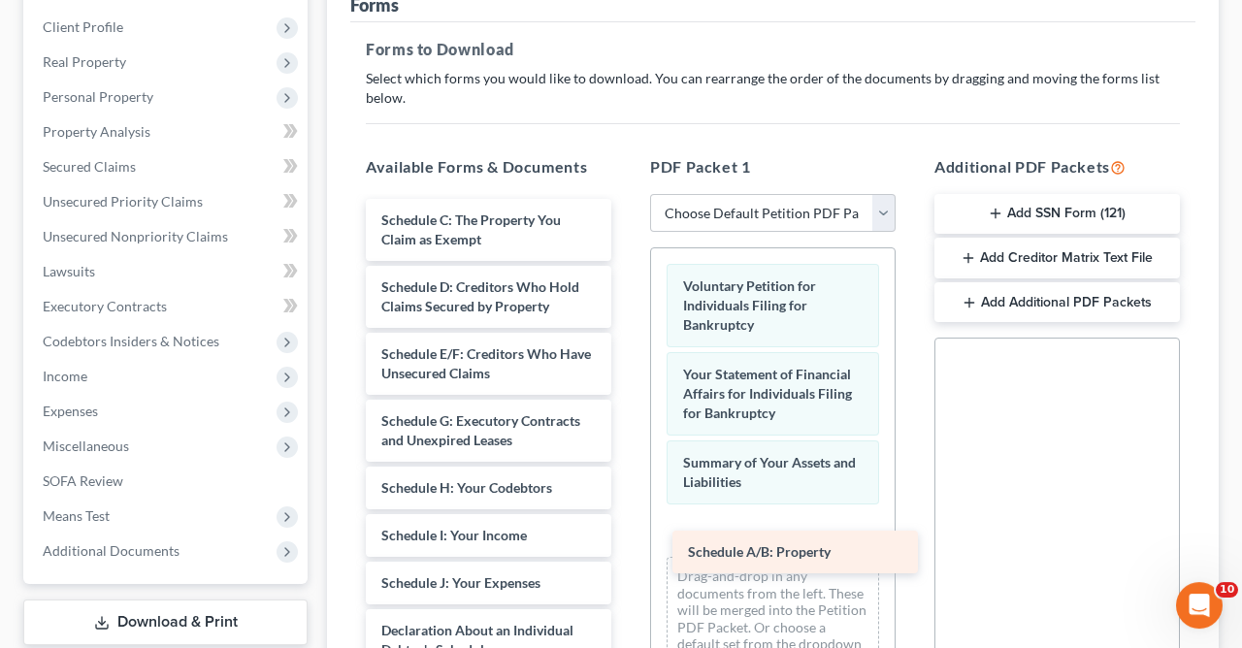
drag, startPoint x: 513, startPoint y: 209, endPoint x: 820, endPoint y: 542, distance: 453.2
click at [627, 542] on div "Schedule A/B: Property Schedule A/B: Property Schedule C: The Property You Clai…" at bounding box center [488, 636] width 277 height 874
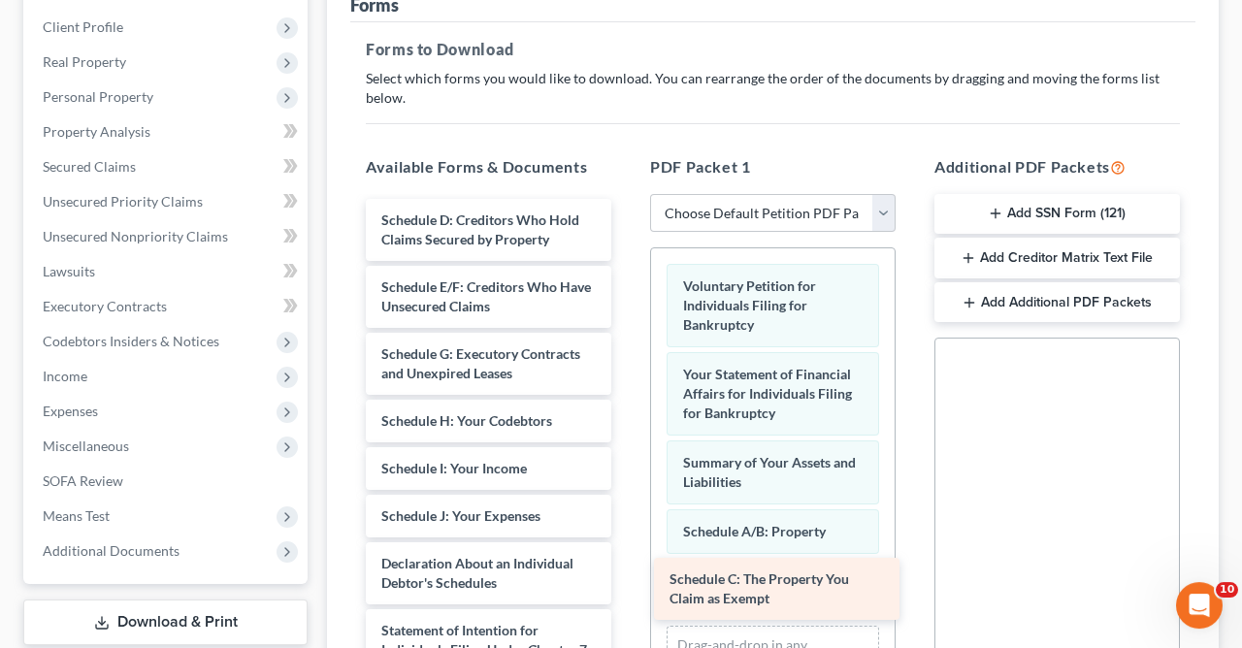
drag, startPoint x: 429, startPoint y: 222, endPoint x: 717, endPoint y: 583, distance: 461.9
click at [627, 583] on div "Schedule C: The Property You Claim as Exempt Schedule C: The Property You Claim…" at bounding box center [488, 602] width 277 height 807
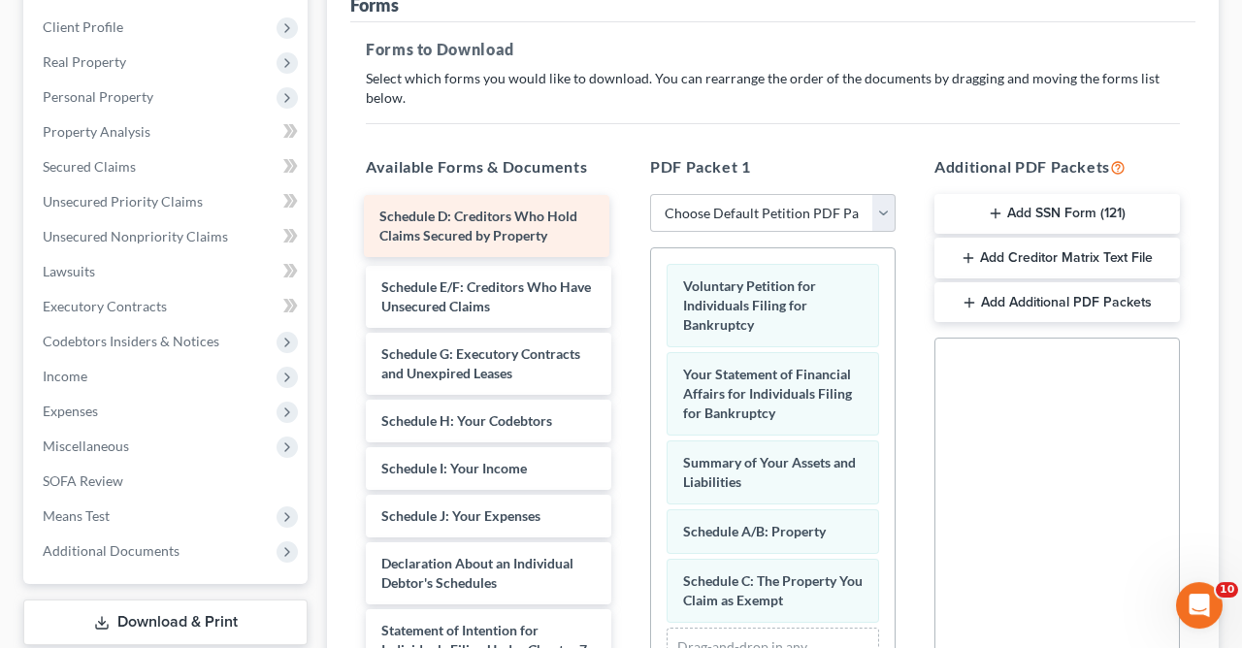
click at [506, 220] on div "Schedule D: Creditors Who Hold Claims Secured by Property Schedule D: Creditors…" at bounding box center [488, 602] width 277 height 807
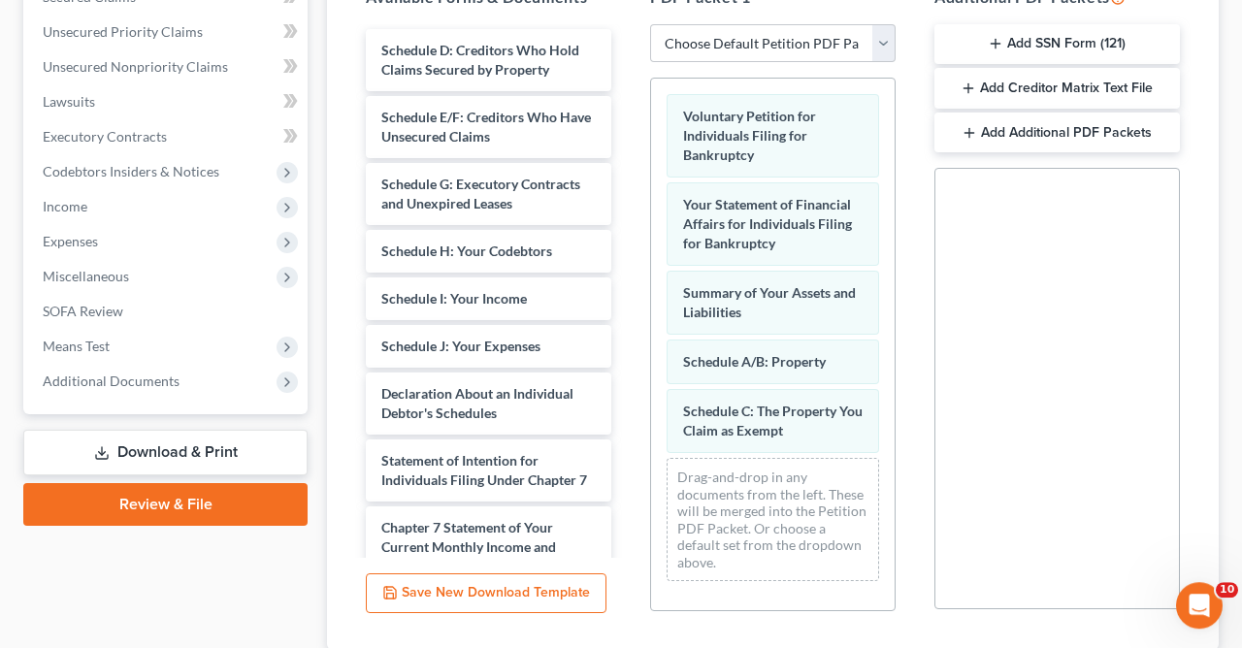
scroll to position [499, 0]
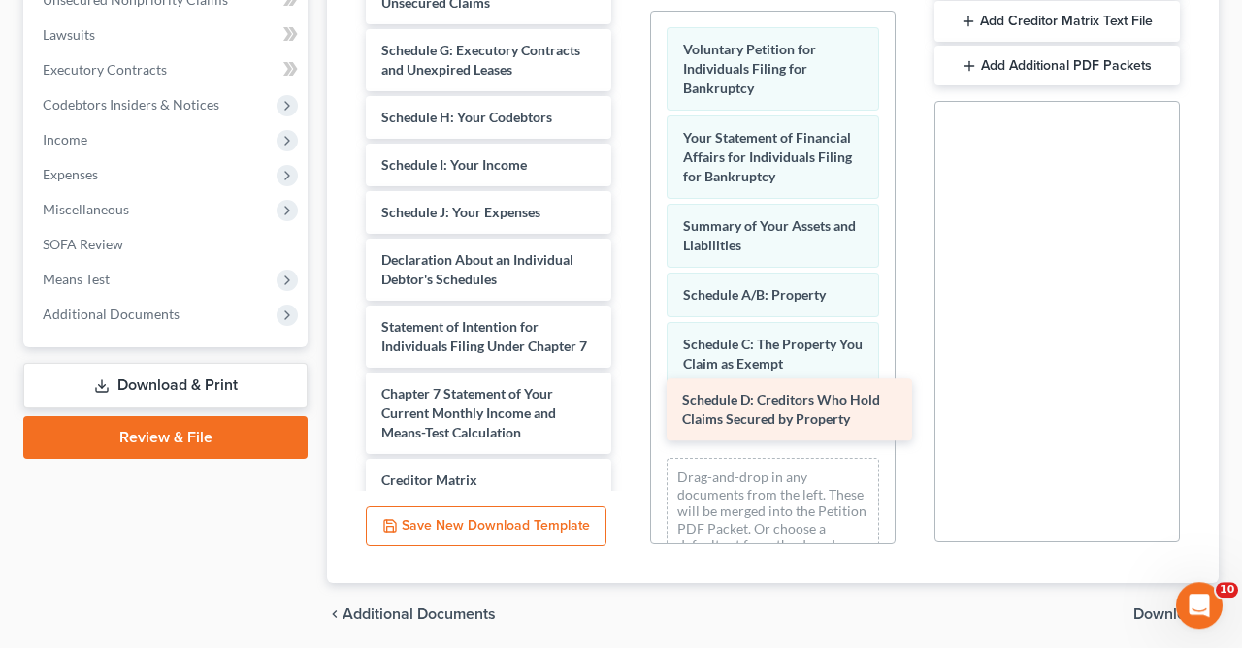
drag, startPoint x: 556, startPoint y: 16, endPoint x: 857, endPoint y: 435, distance: 515.1
click at [627, 435] on div "Schedule D: Creditors Who Hold Claims Secured by Property Schedule D: Creditors…" at bounding box center [488, 332] width 277 height 740
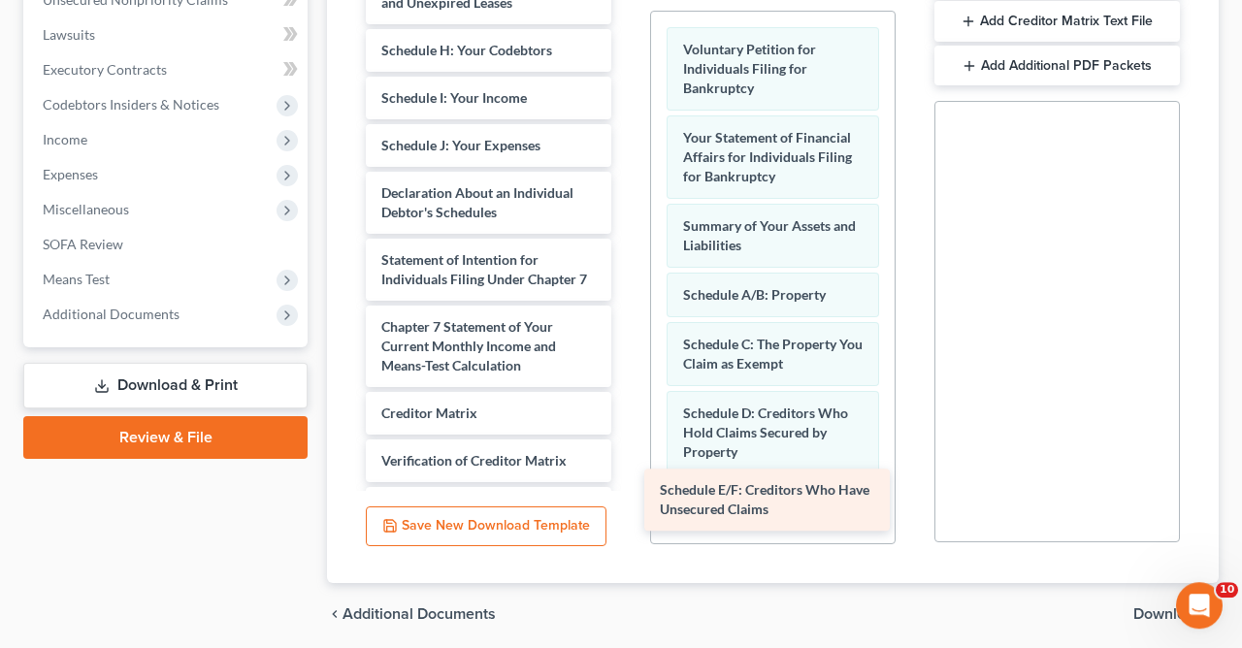
drag, startPoint x: 483, startPoint y: 4, endPoint x: 762, endPoint y: 512, distance: 579.7
click at [627, 512] on div "Schedule E/F: Creditors Who Have Unsecured Claims Schedule E/F: Creditors Who H…" at bounding box center [488, 298] width 277 height 673
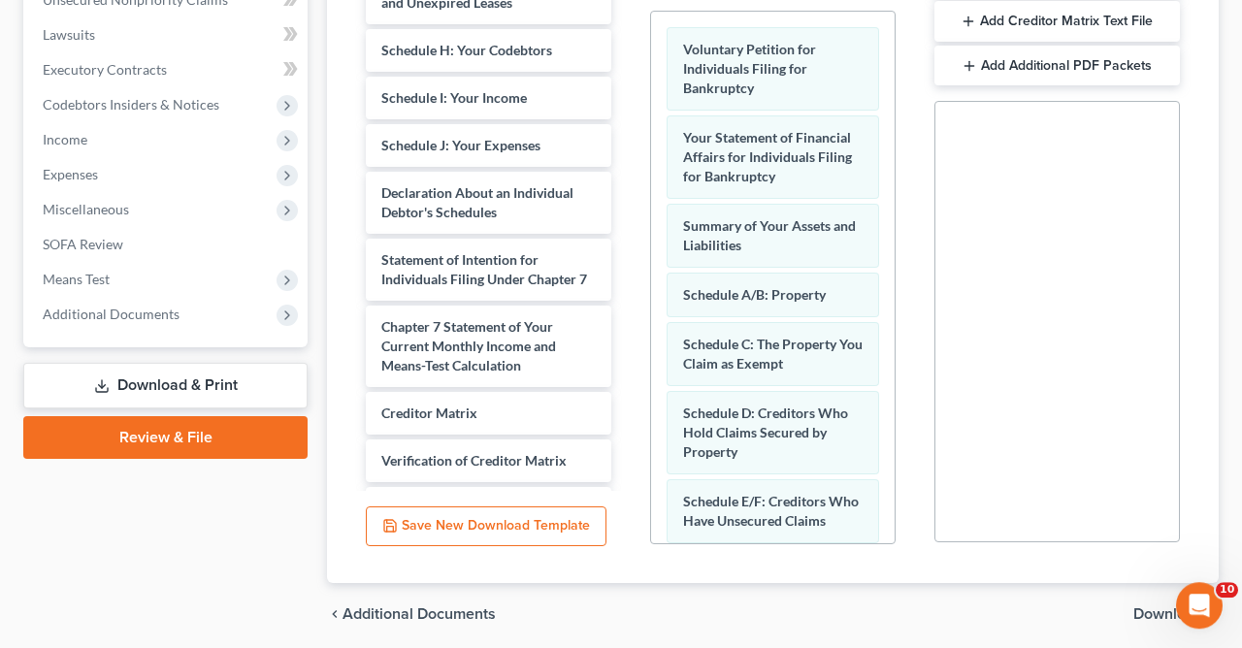
scroll to position [126, 0]
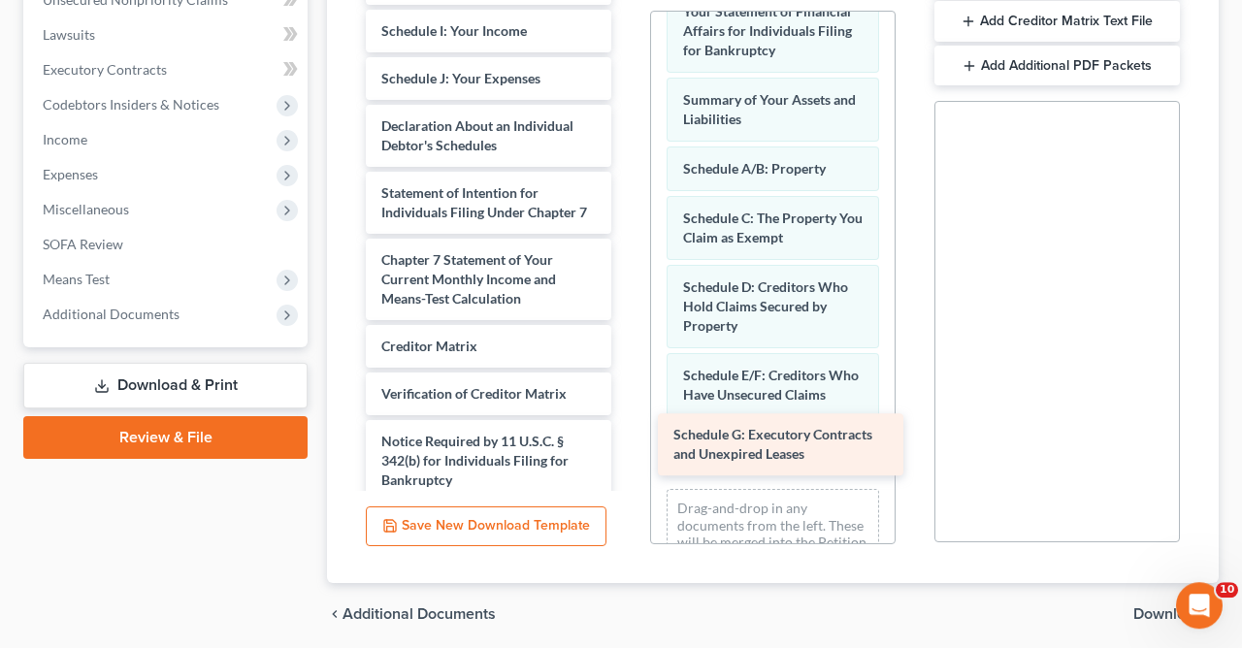
drag, startPoint x: 500, startPoint y: 9, endPoint x: 792, endPoint y: 462, distance: 539.1
click at [627, 462] on div "Schedule G: Executory Contracts and Unexpired Leases Schedule G: Executory Cont…" at bounding box center [488, 265] width 277 height 606
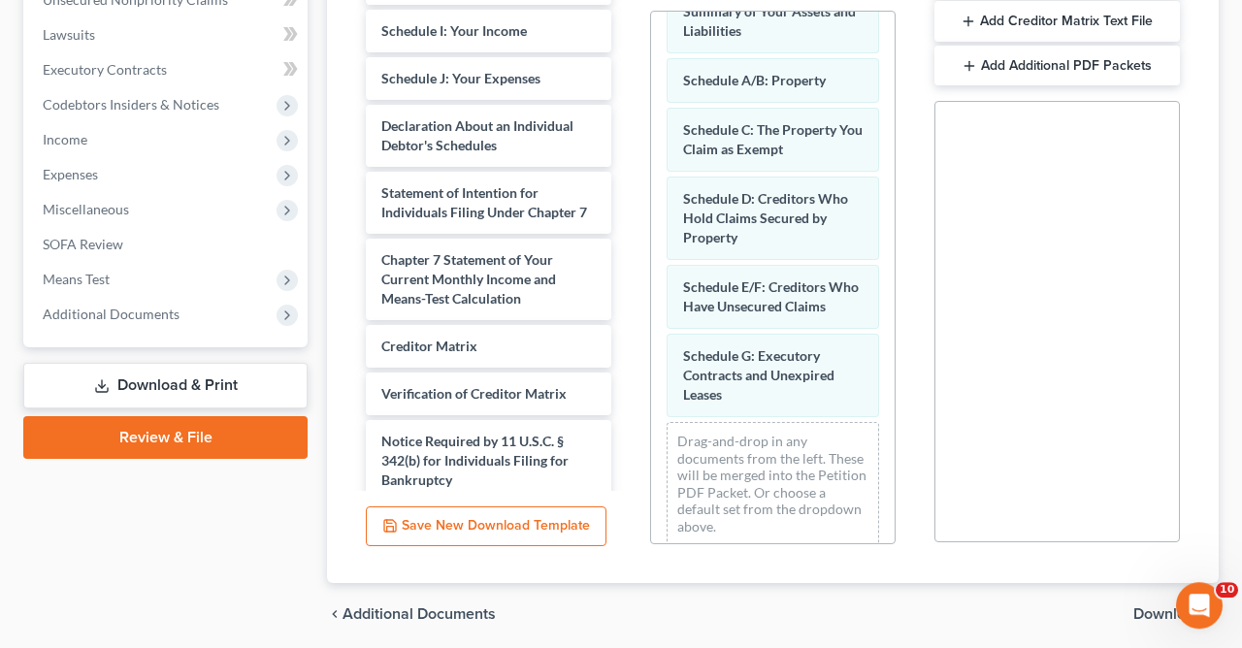
scroll to position [427, 0]
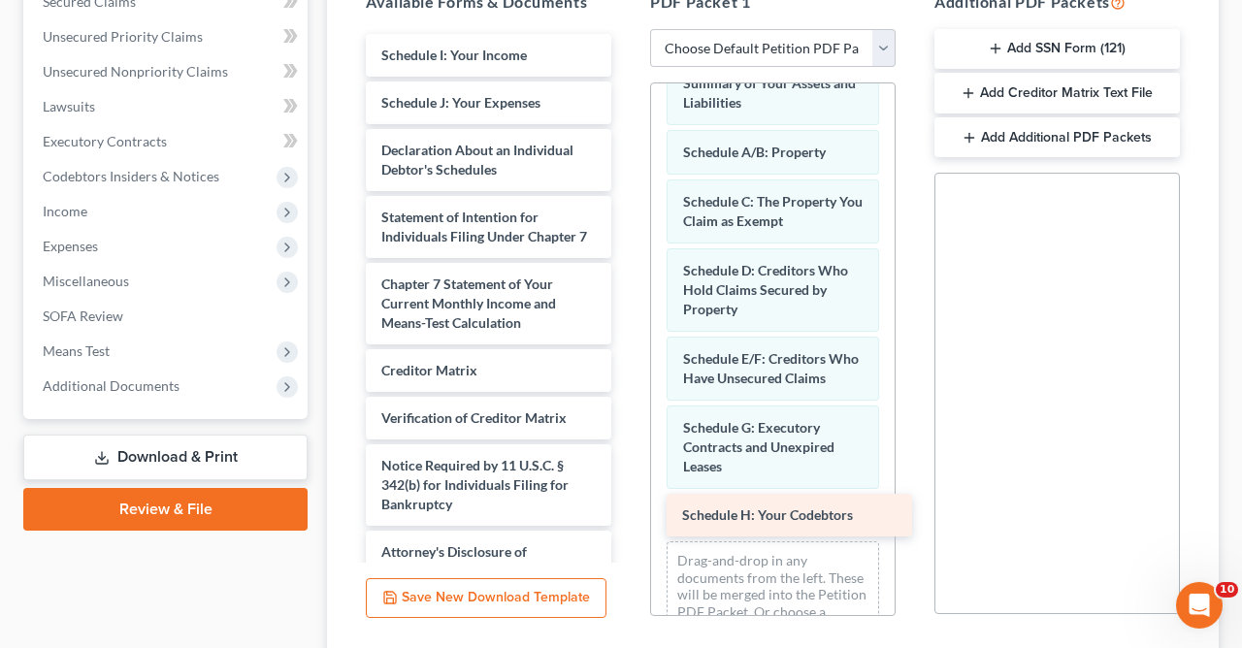
drag, startPoint x: 509, startPoint y: 36, endPoint x: 810, endPoint y: 498, distance: 551.2
click at [627, 498] on div "Schedule H: Your Codebtors Schedule H: Your Codebtors Schedule I: Your Income S…" at bounding box center [488, 313] width 277 height 559
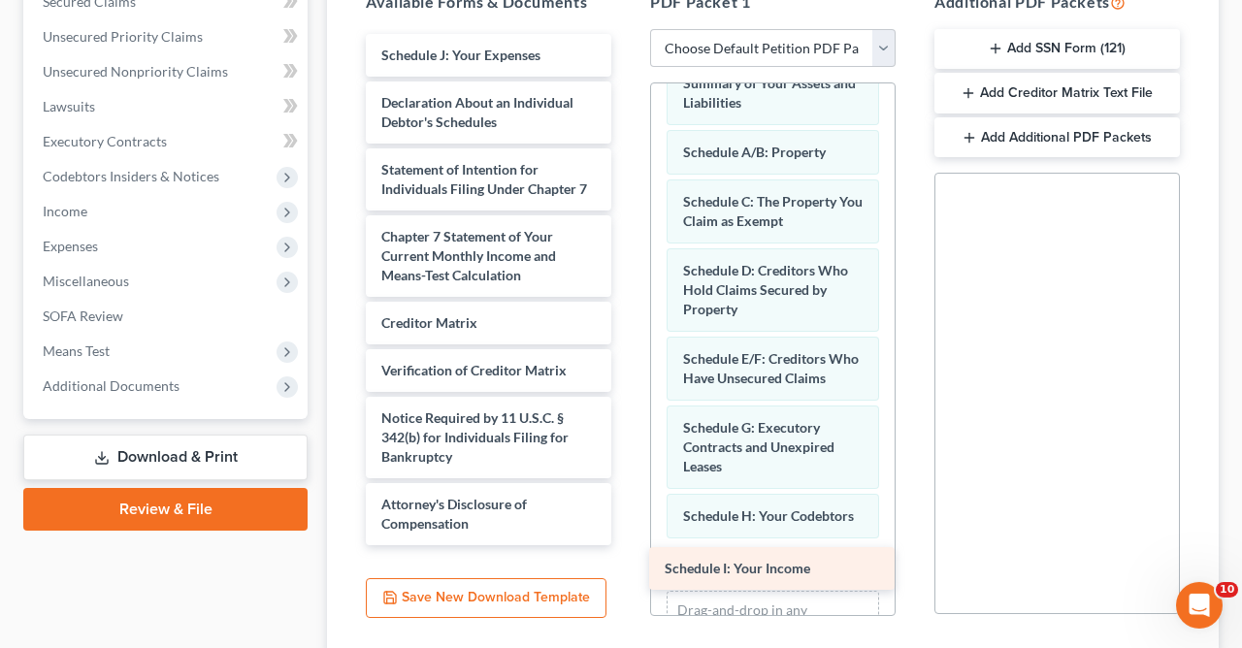
drag, startPoint x: 524, startPoint y: 56, endPoint x: 807, endPoint y: 571, distance: 588.0
click at [627, 545] on div "Schedule I: Your Income Schedule I: Your Income Schedule J: Your Expenses Decla…" at bounding box center [488, 289] width 277 height 511
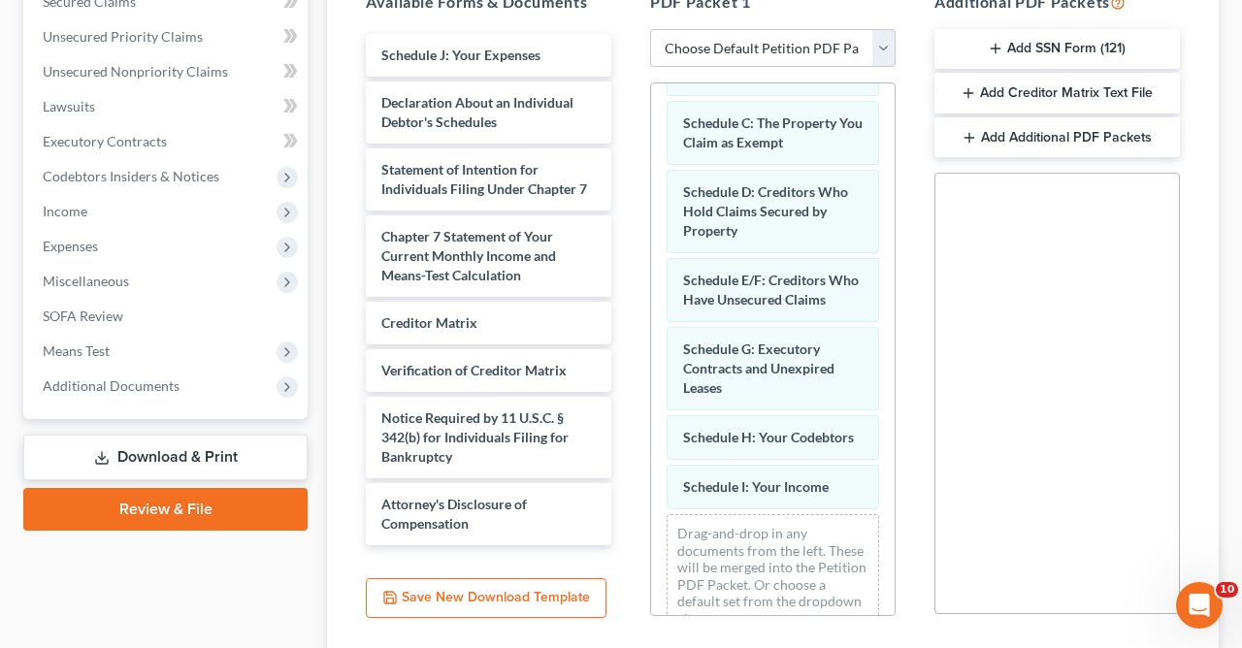
scroll to position [296, 0]
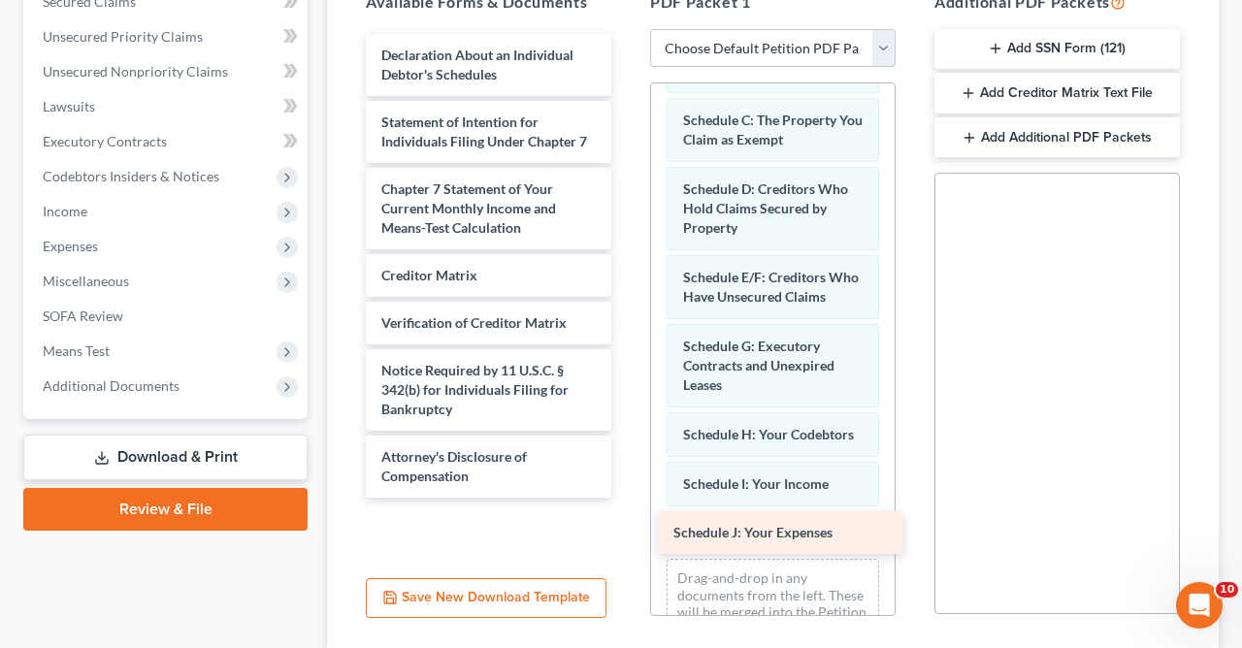
drag, startPoint x: 501, startPoint y: 58, endPoint x: 793, endPoint y: 538, distance: 561.3
click at [627, 498] on div "Schedule J: Your Expenses Schedule J: Your Expenses Declaration About an Indivi…" at bounding box center [488, 266] width 277 height 464
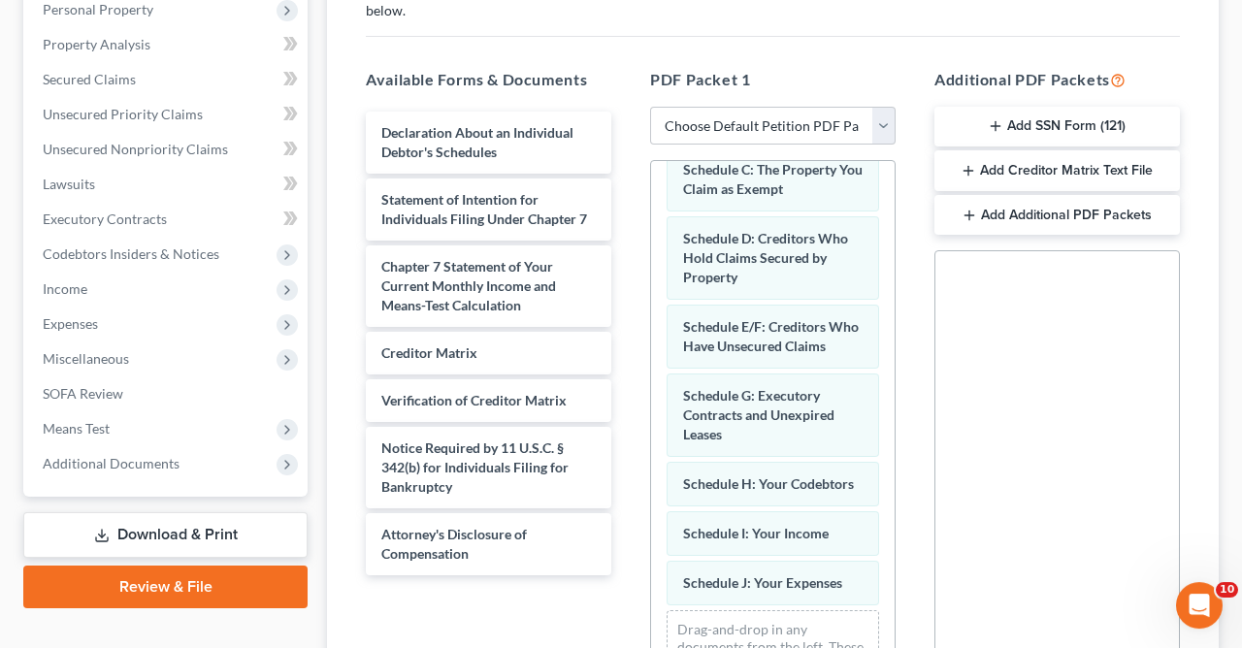
scroll to position [363, 0]
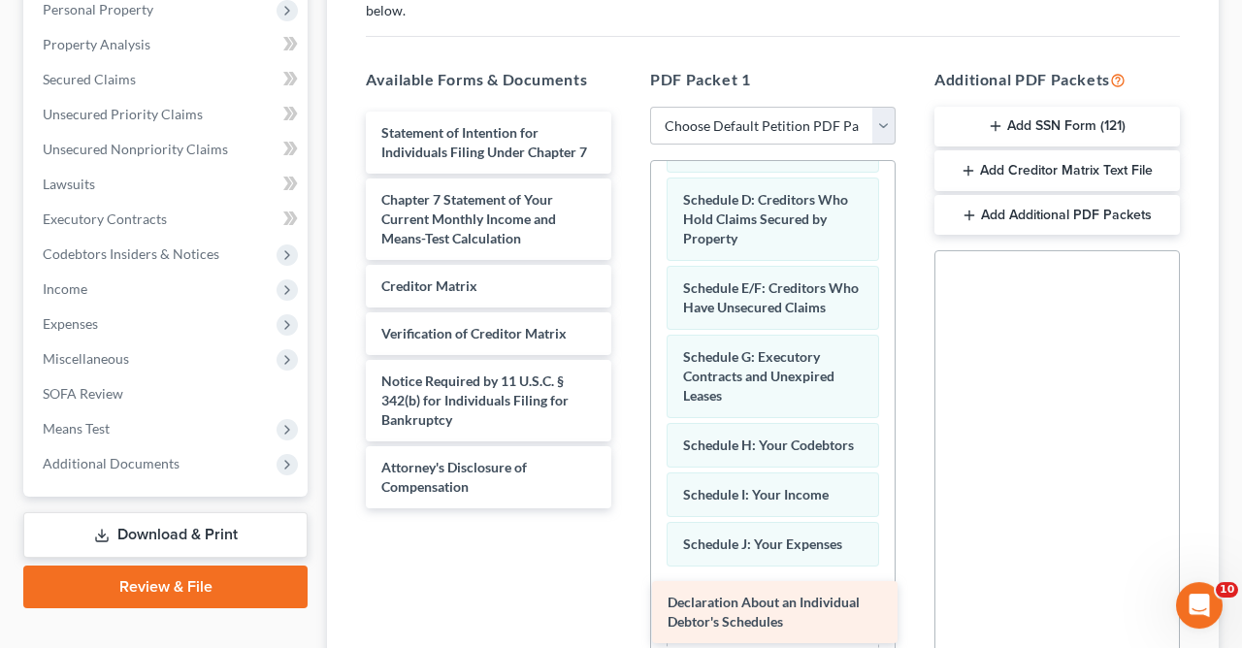
drag, startPoint x: 457, startPoint y: 146, endPoint x: 743, endPoint y: 617, distance: 551.6
click at [627, 508] on div "Declaration About an Individual Debtor's Schedules Declaration About an Individ…" at bounding box center [488, 310] width 277 height 397
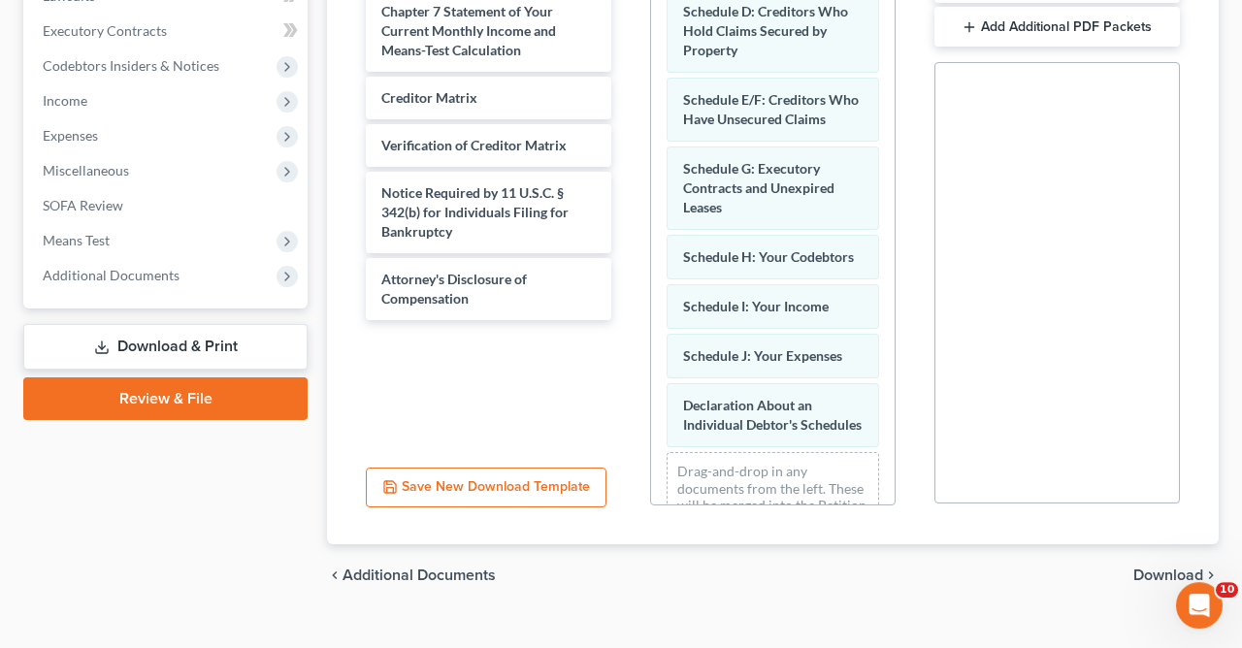
scroll to position [569, 0]
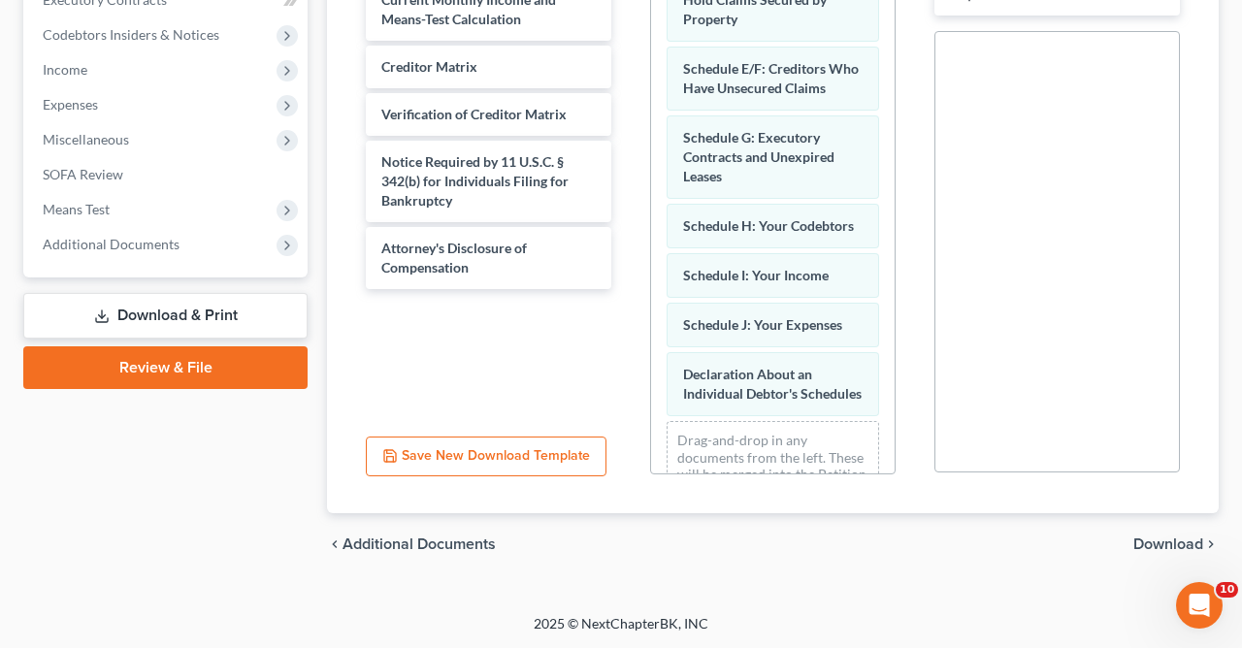
click at [1182, 538] on span "Download" at bounding box center [1168, 545] width 70 height 16
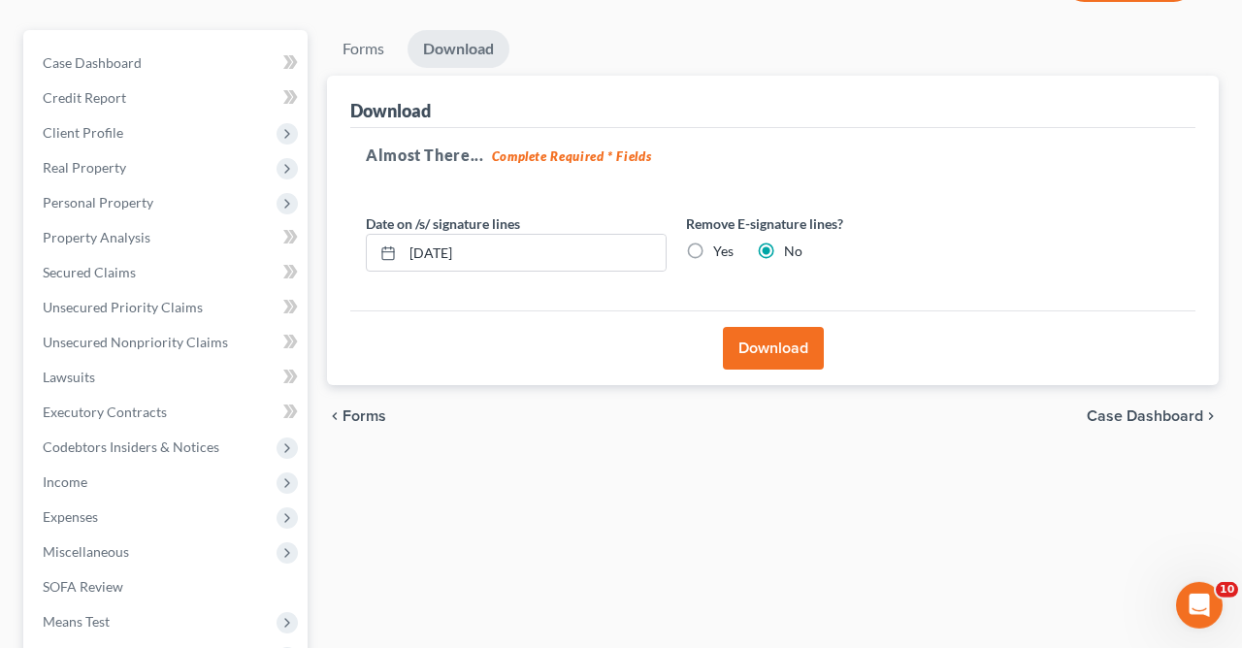
scroll to position [89, 0]
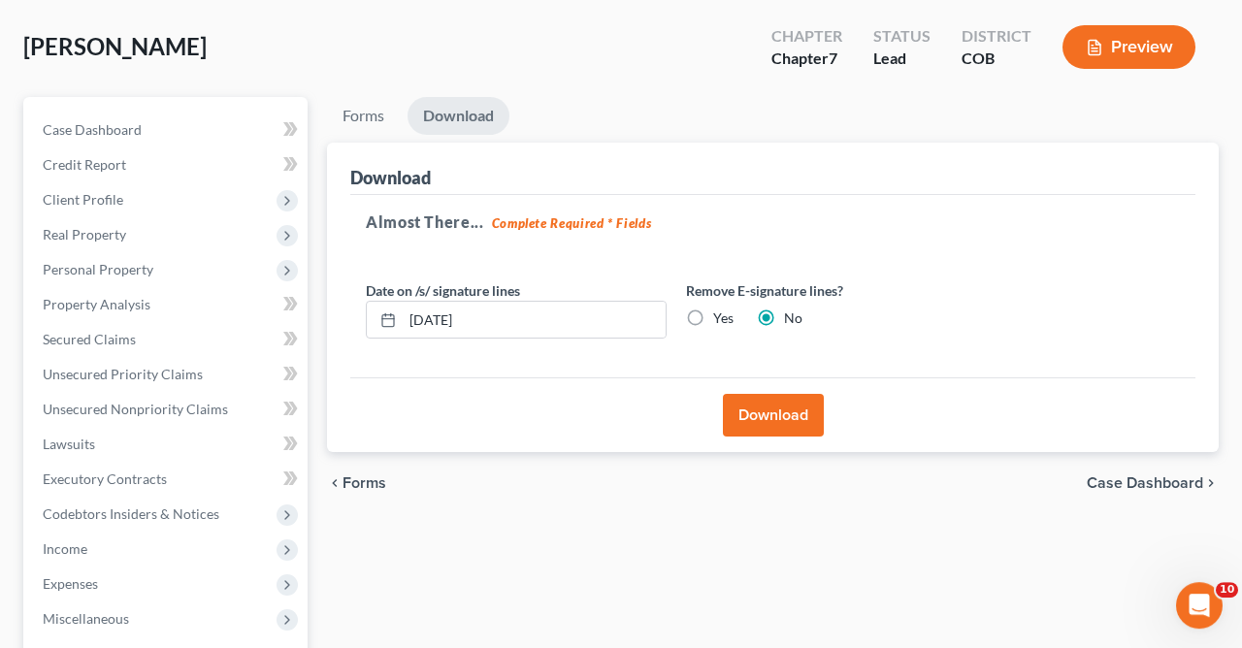
click at [713, 313] on label "Yes" at bounding box center [723, 318] width 20 height 19
click at [721, 313] on input "Yes" at bounding box center [727, 315] width 13 height 13
radio input "true"
click at [1137, 41] on button "Preview" at bounding box center [1128, 47] width 133 height 44
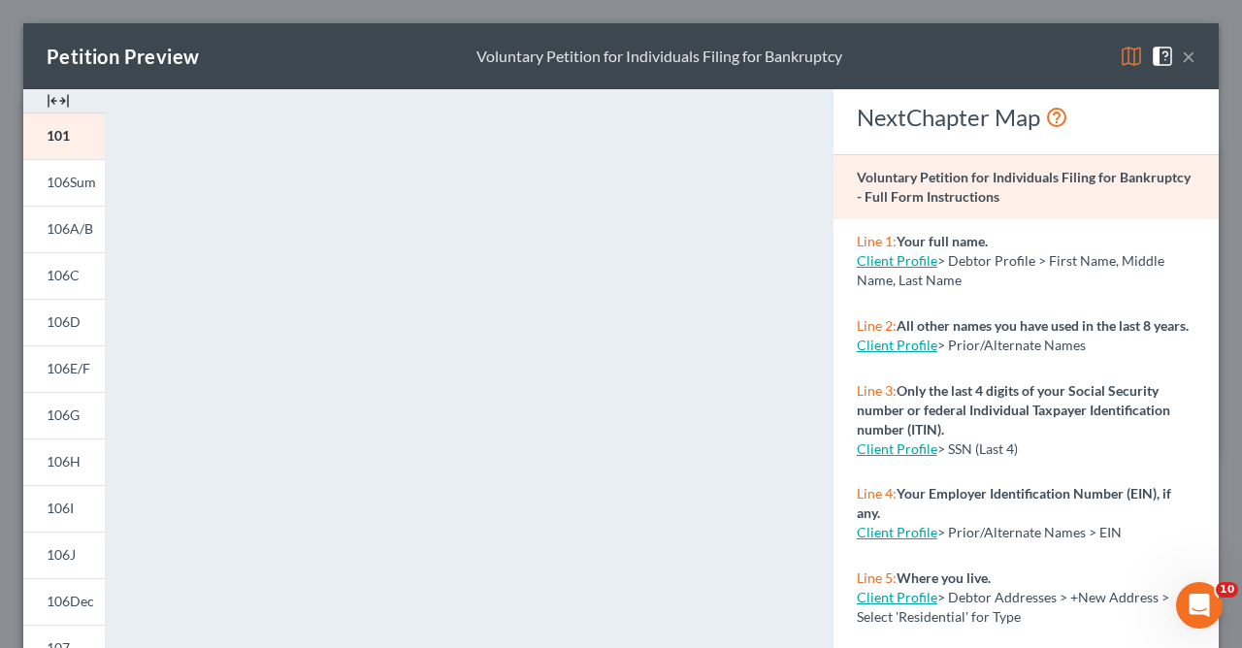
click at [1191, 56] on button "×" at bounding box center [1189, 56] width 14 height 23
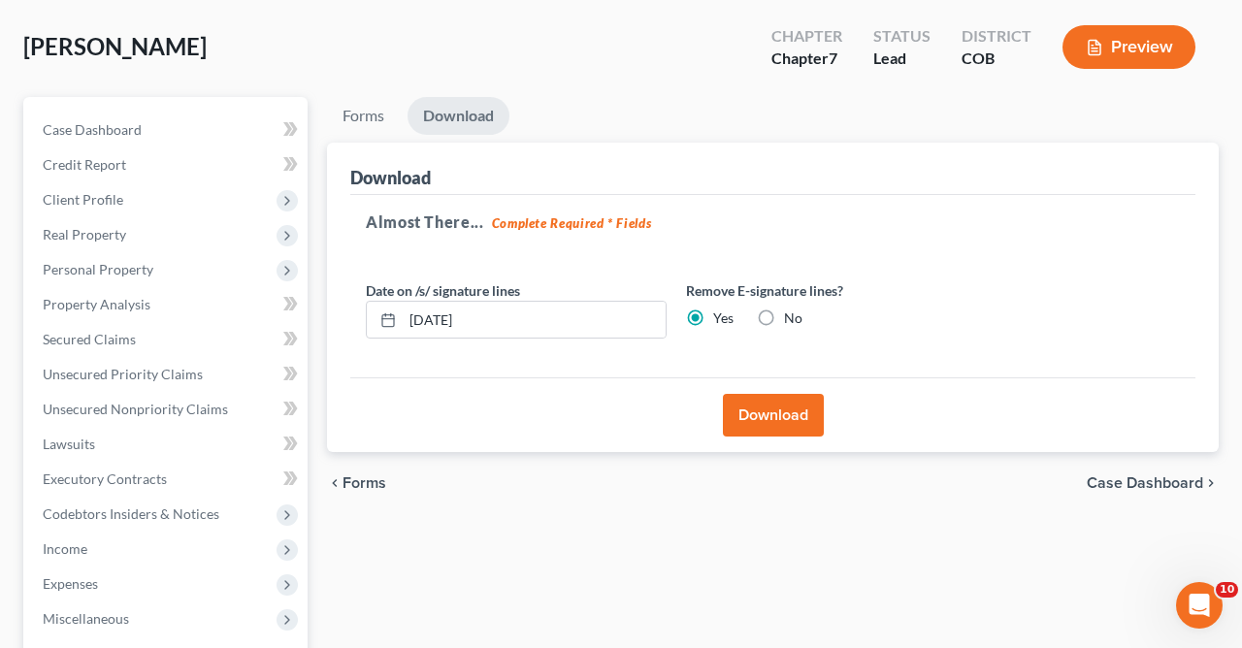
click at [759, 411] on button "Download" at bounding box center [773, 415] width 101 height 43
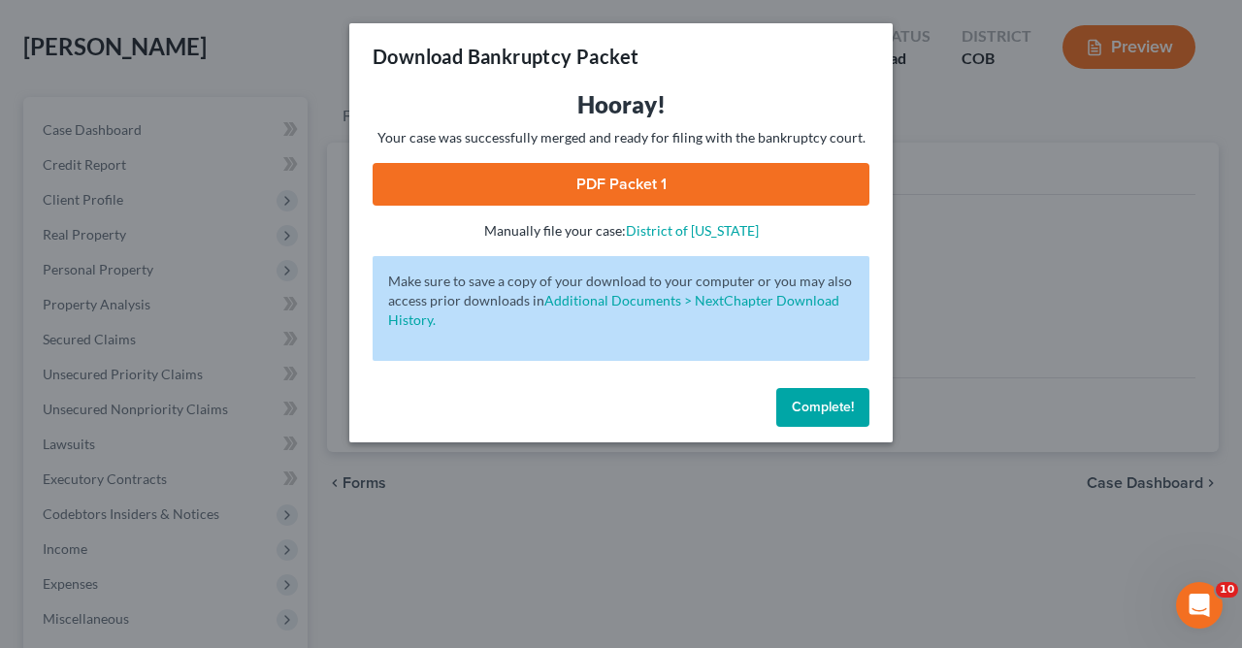
click at [604, 176] on link "PDF Packet 1" at bounding box center [621, 184] width 497 height 43
click at [825, 405] on span "Complete!" at bounding box center [823, 407] width 62 height 16
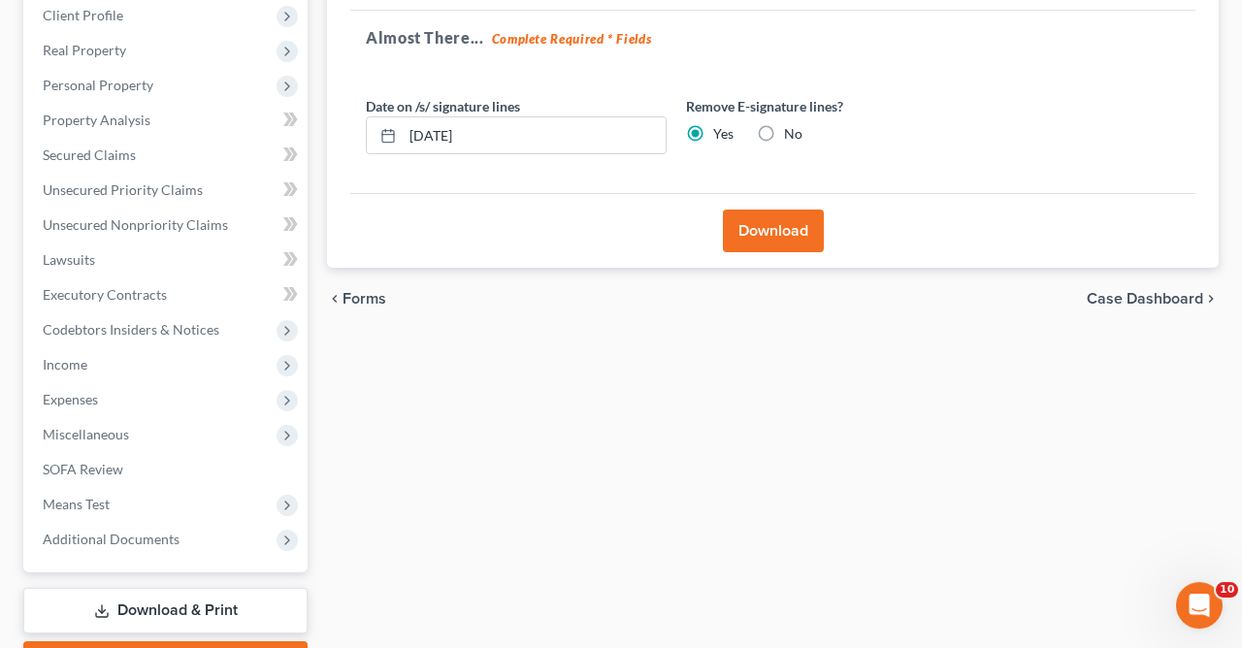
scroll to position [381, 0]
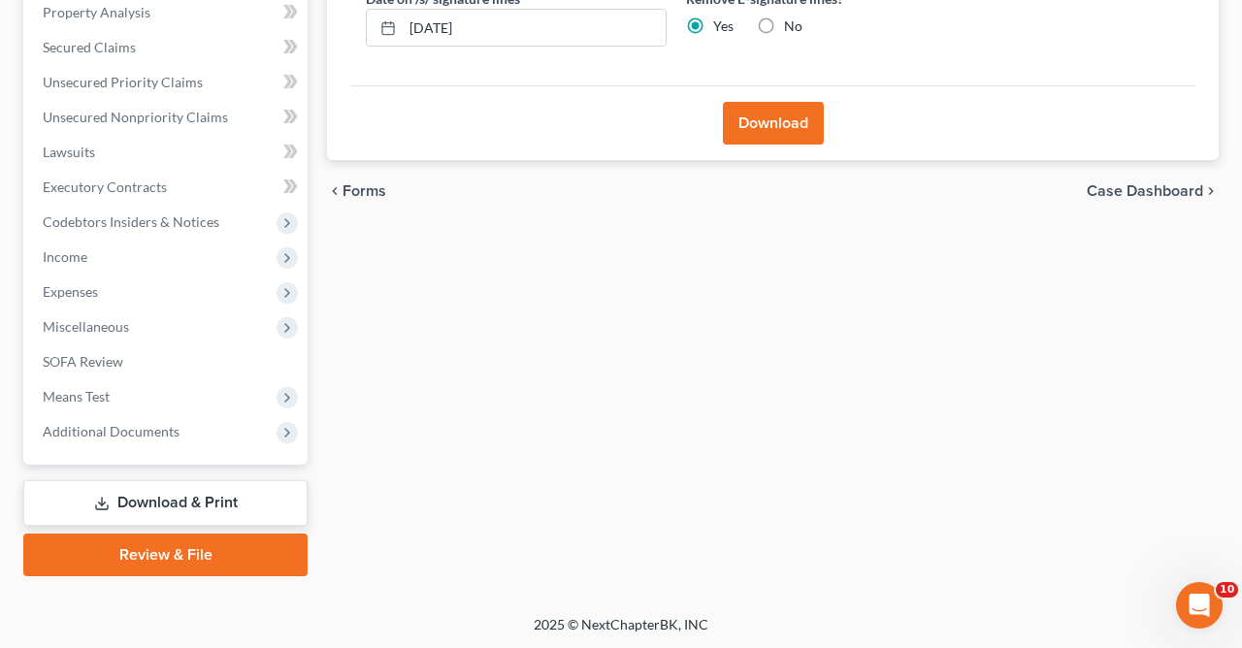
click at [210, 491] on link "Download & Print" at bounding box center [165, 503] width 284 height 46
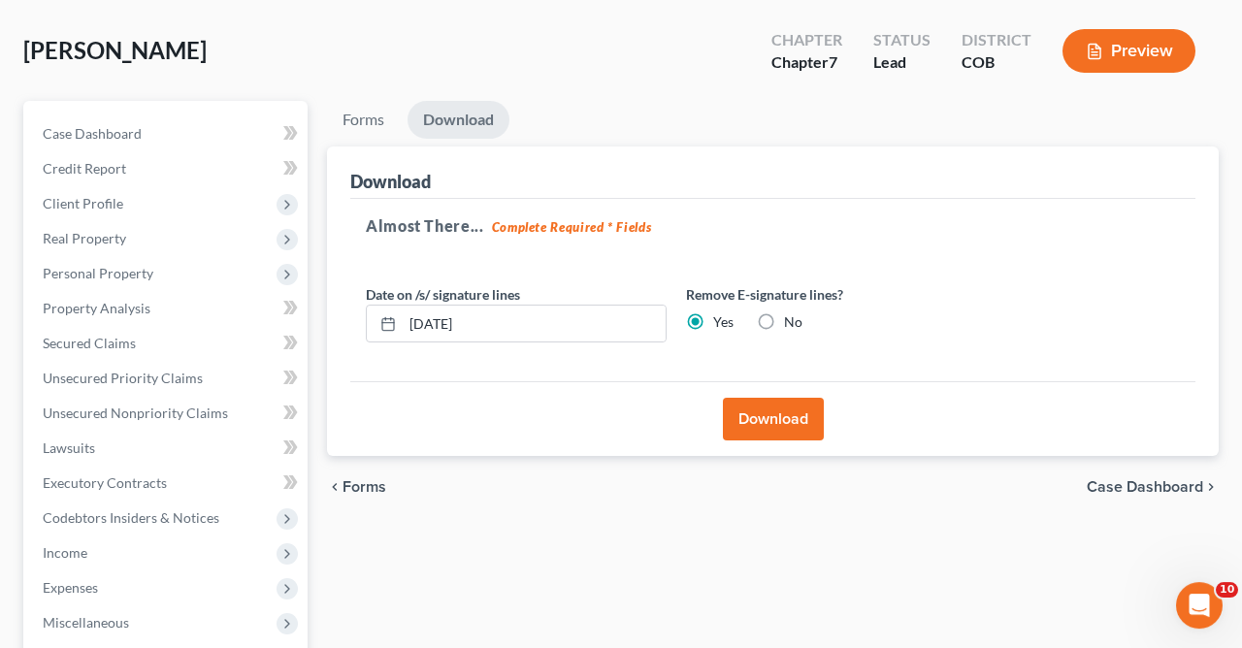
scroll to position [0, 0]
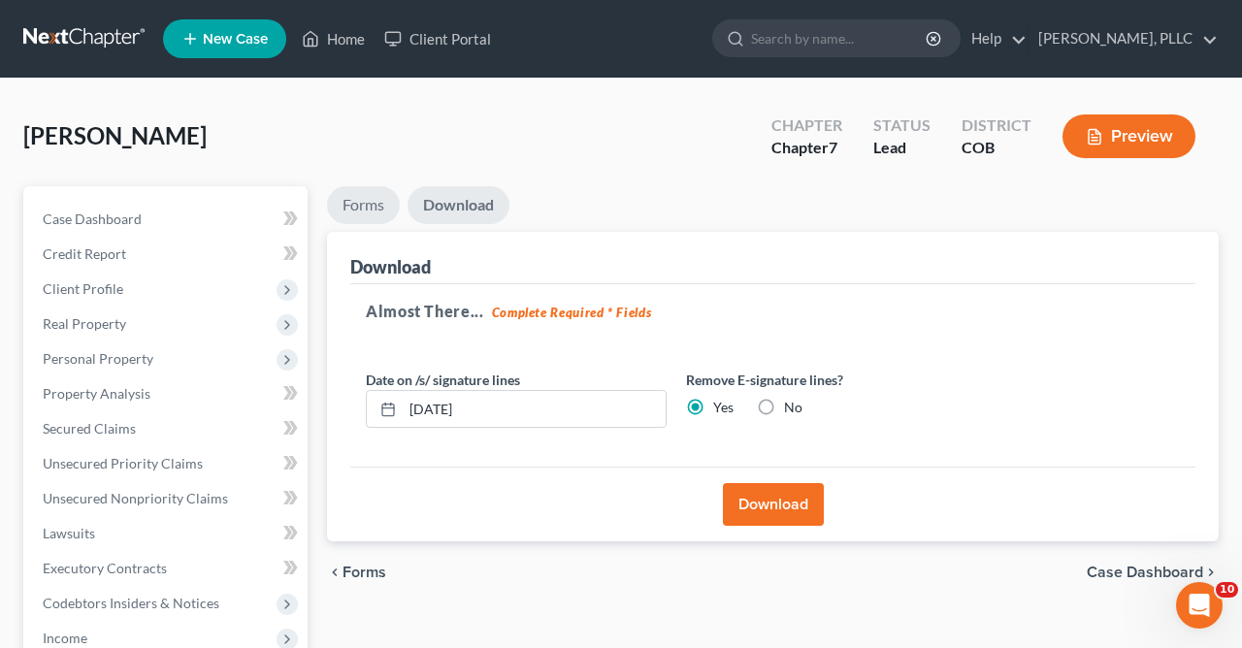
click at [370, 191] on link "Forms" at bounding box center [363, 205] width 73 height 38
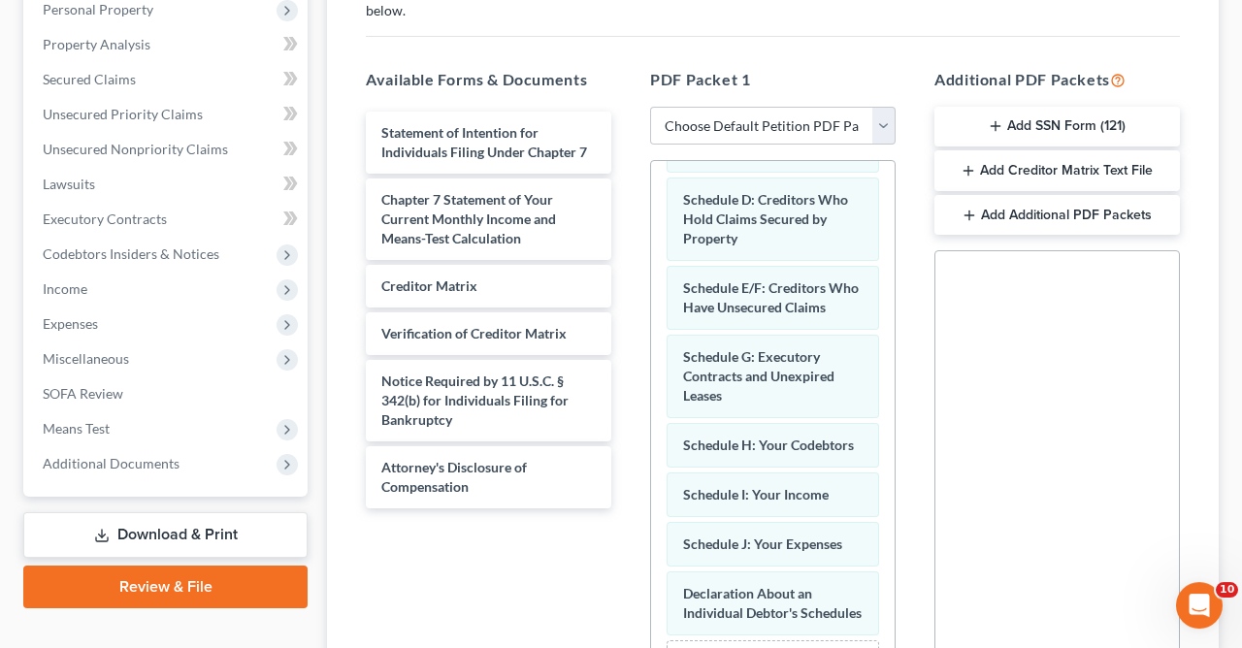
scroll to position [370, 0]
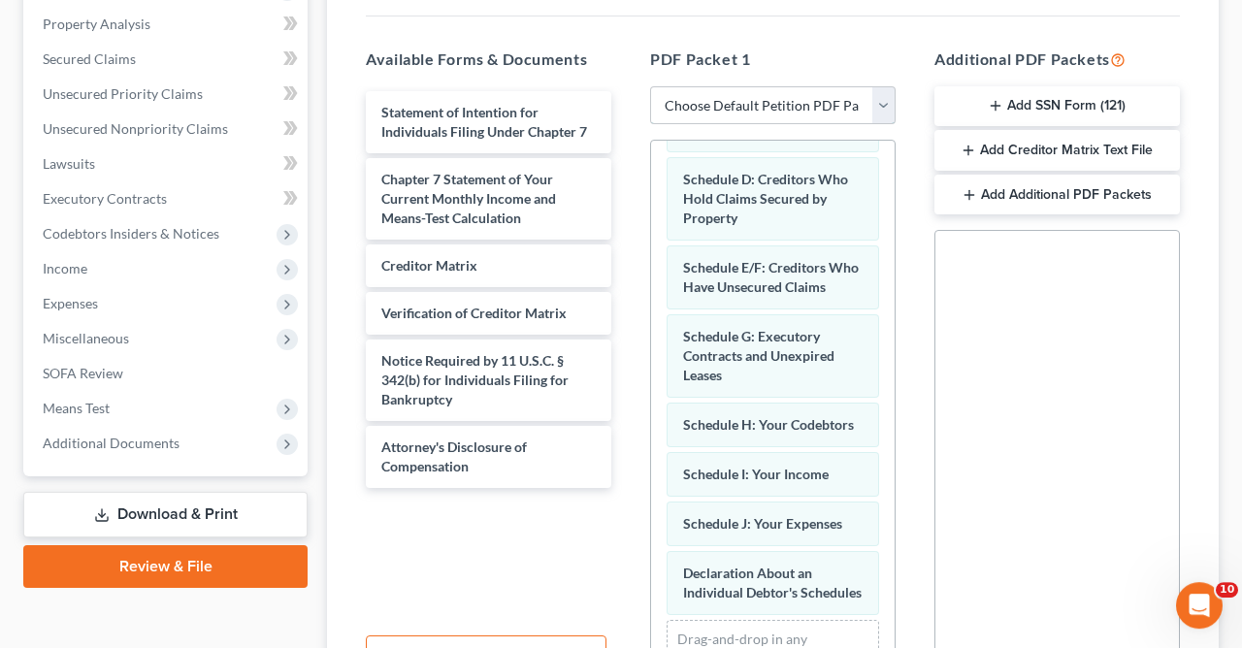
click at [650, 86] on select "Choose Default Petition PDF Packet Complete Bankruptcy Petition (all forms and …" at bounding box center [772, 105] width 245 height 39
click option "Choose Default Petition PDF Packet" at bounding box center [0, 0] width 0 height 0
click at [623, 127] on div "Statement of Intention for Individuals Filing Under Chapter 7 Chapter 7 Stateme…" at bounding box center [488, 289] width 277 height 397
click at [650, 86] on select "Choose Default Petition PDF Packet Complete Bankruptcy Petition (all forms and …" at bounding box center [772, 105] width 245 height 39
click at [1095, 336] on div "Social Security Number Statement of Social Security Number Creditor Matrix Text…" at bounding box center [1056, 450] width 245 height 441
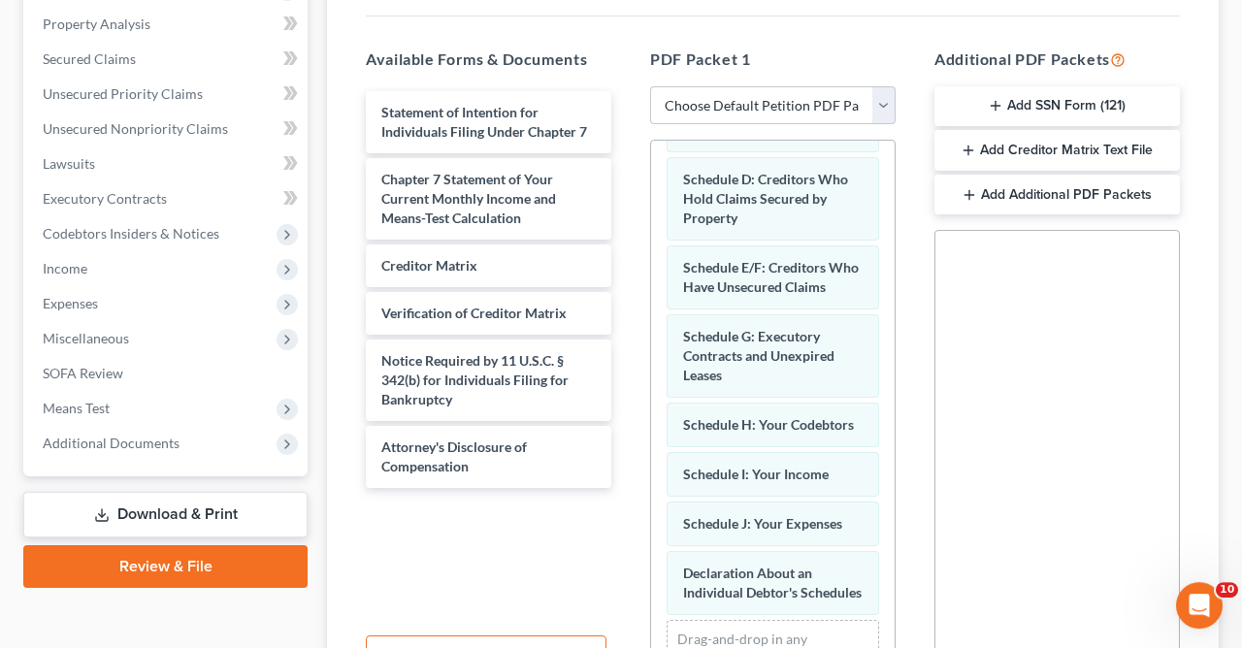
click at [971, 188] on icon "button" at bounding box center [970, 195] width 16 height 16
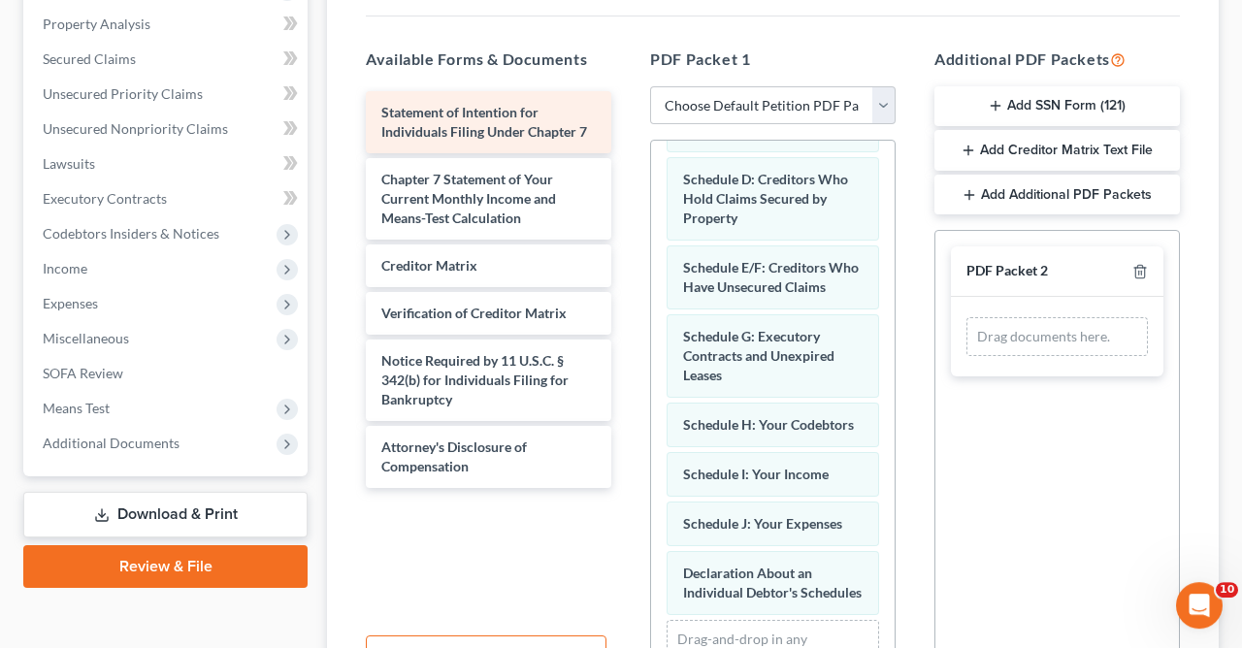
click at [488, 112] on span "Statement of Intention for Individuals Filing Under Chapter 7" at bounding box center [484, 122] width 206 height 36
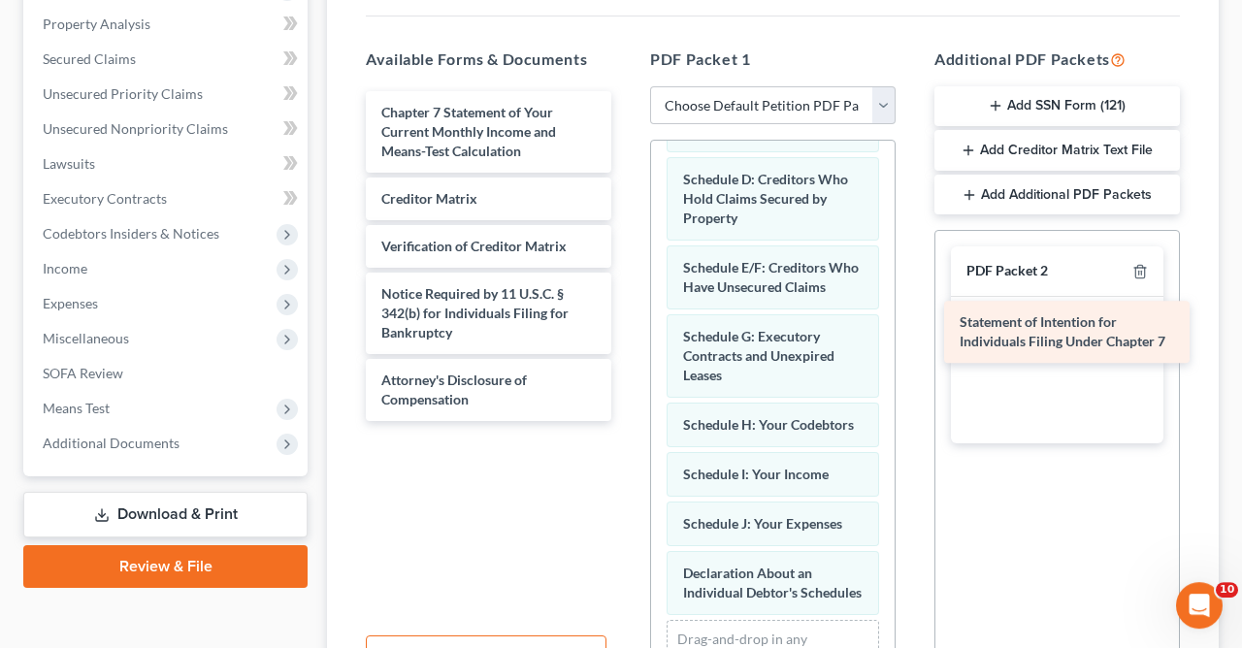
drag, startPoint x: 488, startPoint y: 112, endPoint x: 1061, endPoint y: 316, distance: 608.9
click at [627, 316] on div "Statement of Intention for Individuals Filing Under Chapter 7 Statement of Inte…" at bounding box center [488, 256] width 277 height 330
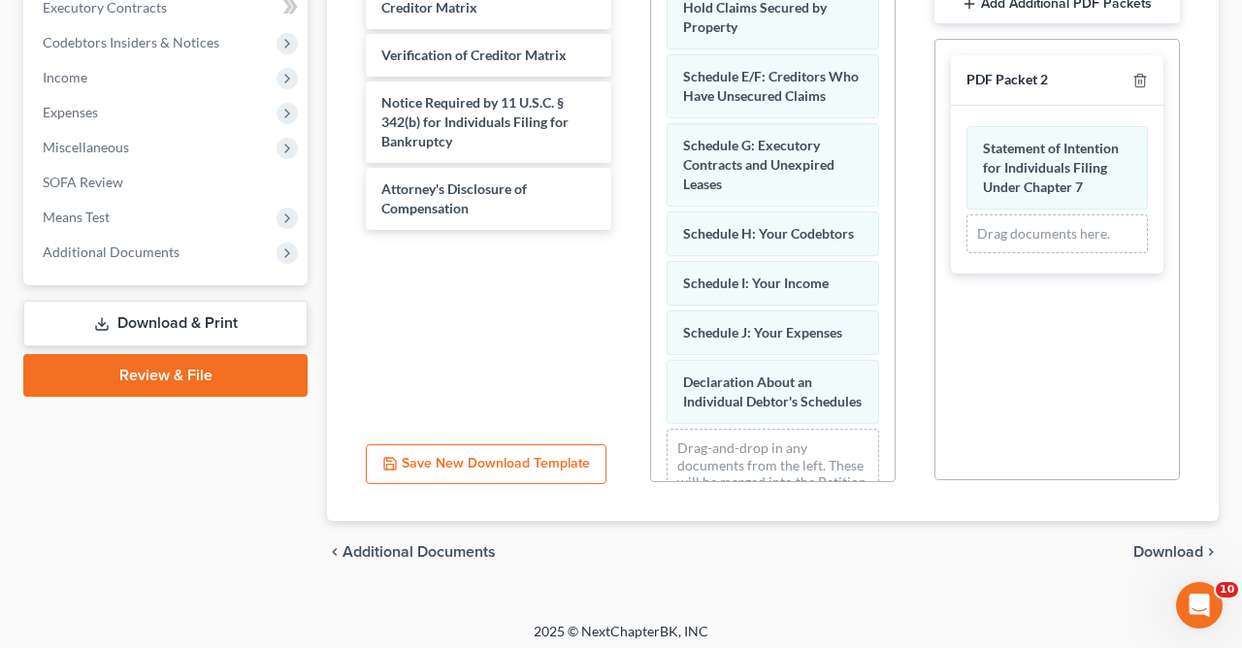
scroll to position [569, 0]
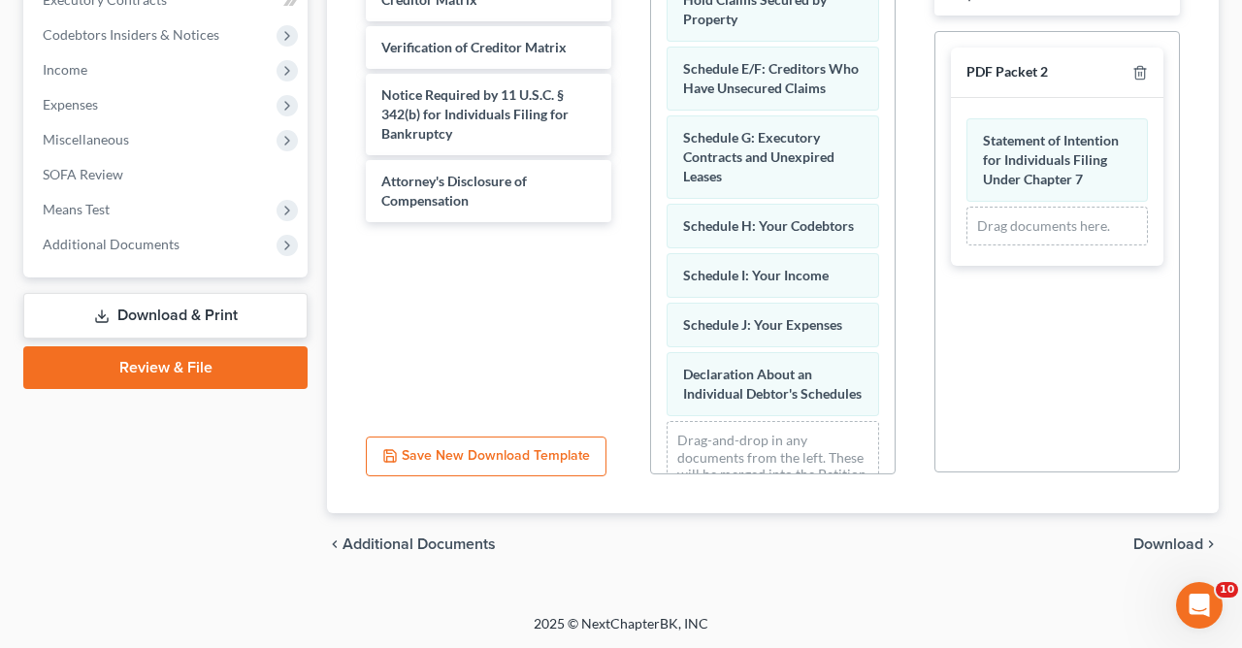
click at [1169, 542] on span "Download" at bounding box center [1168, 545] width 70 height 16
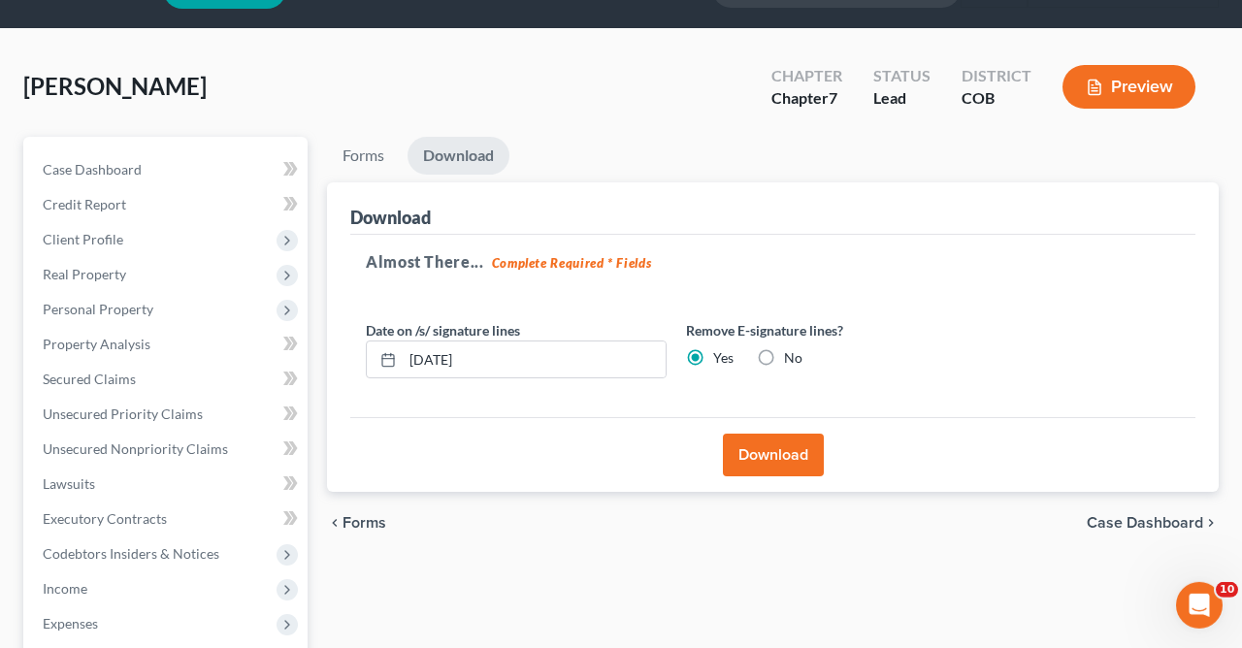
scroll to position [49, 0]
click at [784, 354] on label "No" at bounding box center [793, 357] width 18 height 19
click at [792, 354] on input "No" at bounding box center [798, 354] width 13 height 13
radio input "true"
click at [713, 357] on label "Yes" at bounding box center [723, 357] width 20 height 19
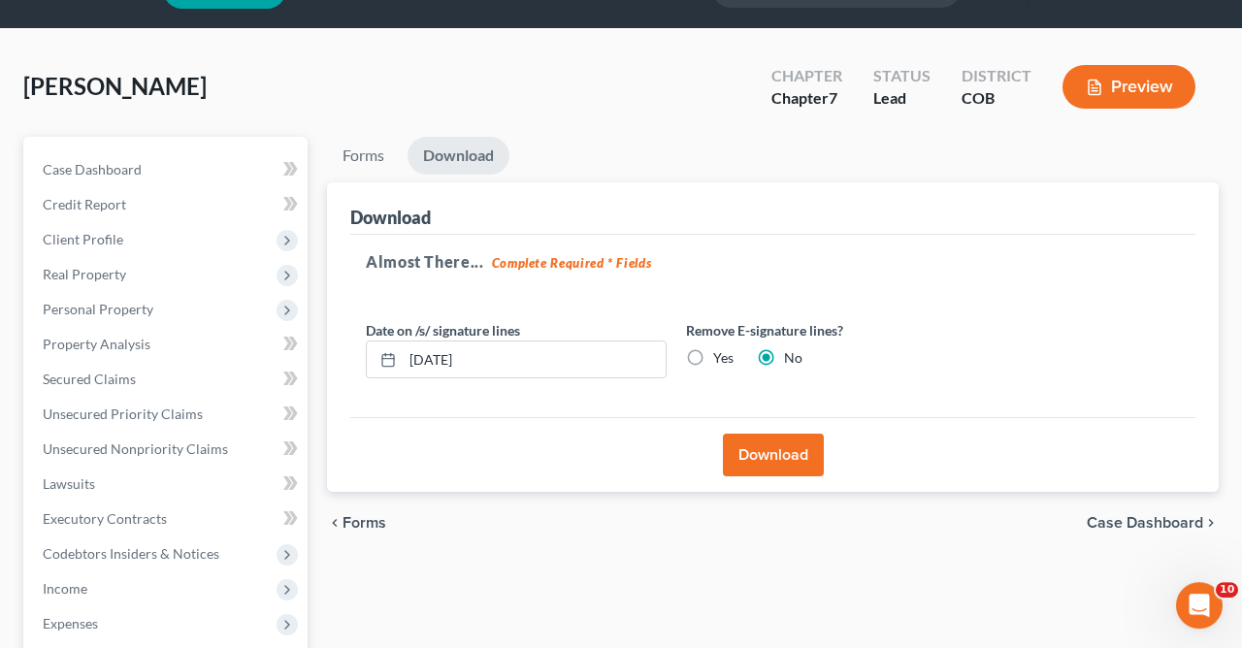
click at [721, 357] on input "Yes" at bounding box center [727, 354] width 13 height 13
radio input "true"
radio input "false"
click at [532, 357] on input "[DATE]" at bounding box center [534, 360] width 263 height 37
type input "1"
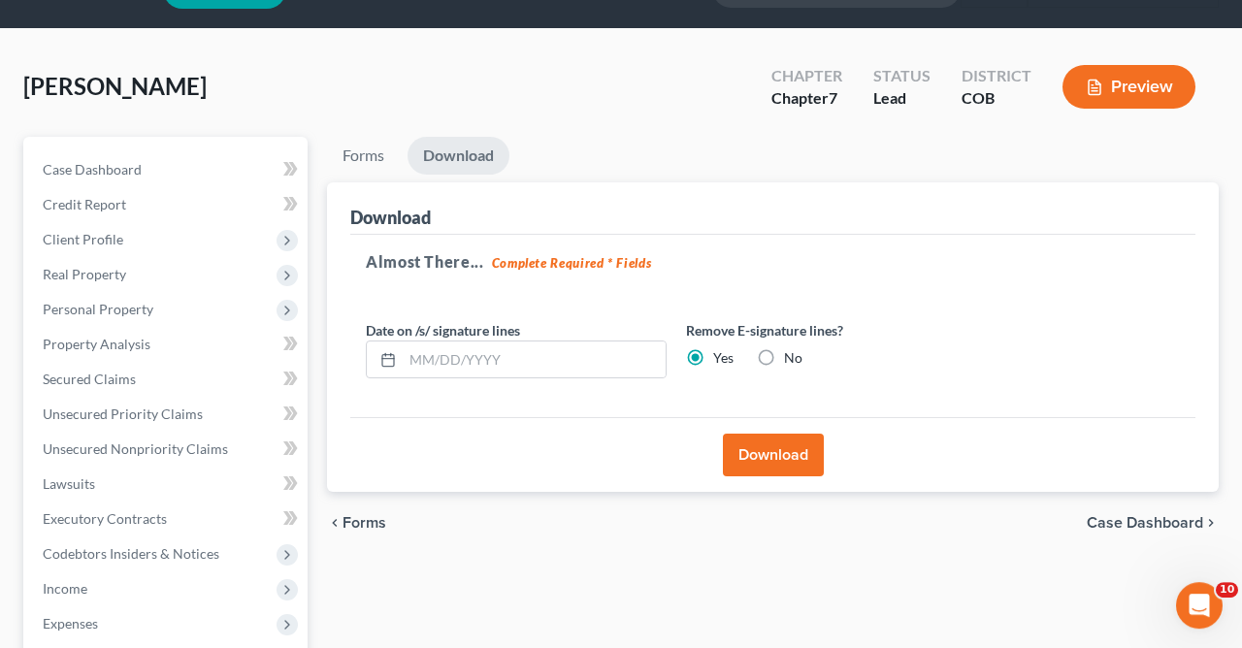
click at [776, 448] on button "Download" at bounding box center [773, 455] width 101 height 43
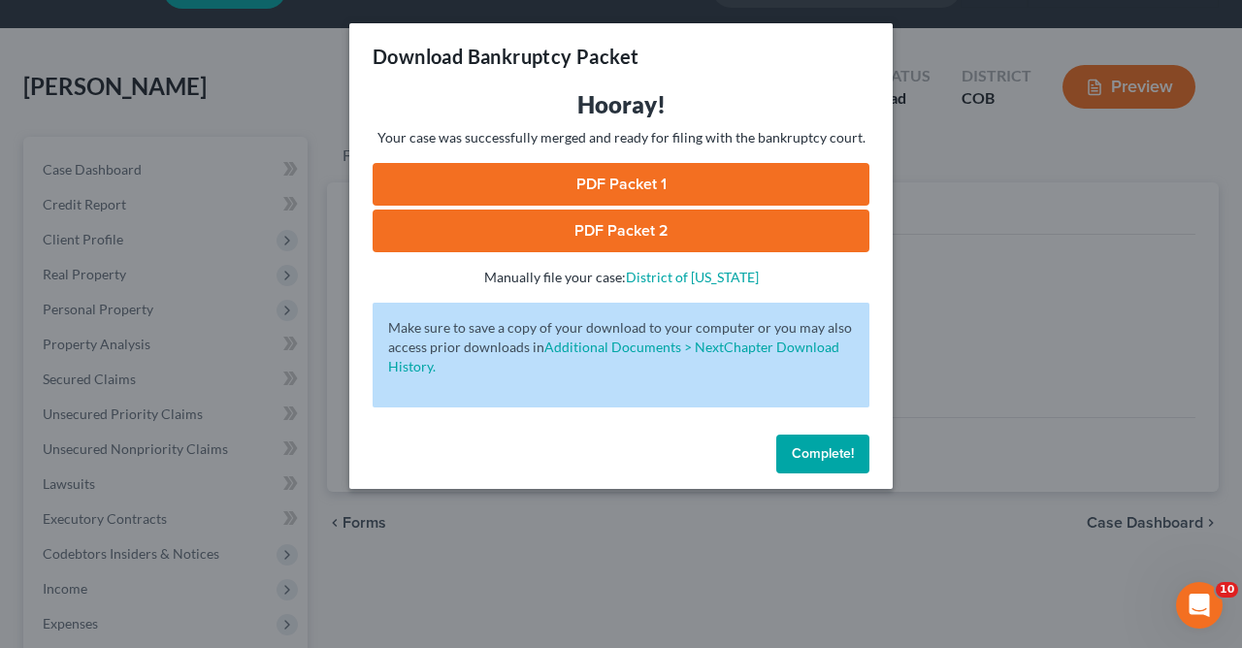
click at [632, 225] on link "PDF Packet 2" at bounding box center [621, 231] width 497 height 43
click at [830, 450] on span "Complete!" at bounding box center [823, 453] width 62 height 16
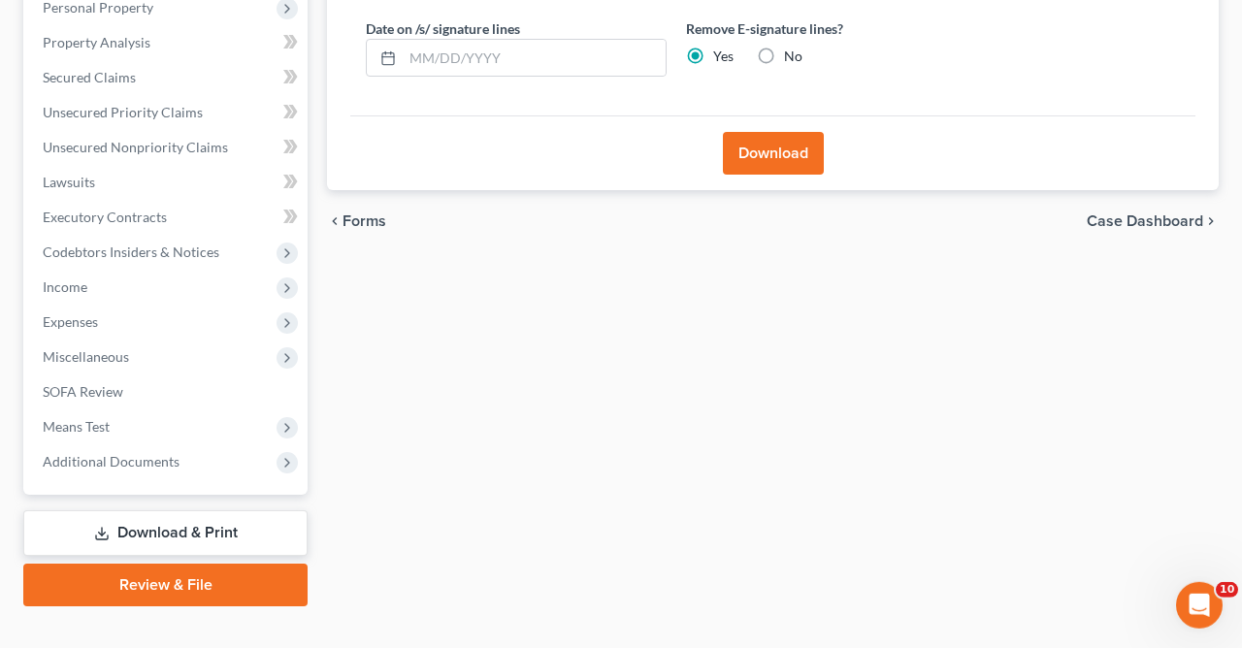
scroll to position [381, 0]
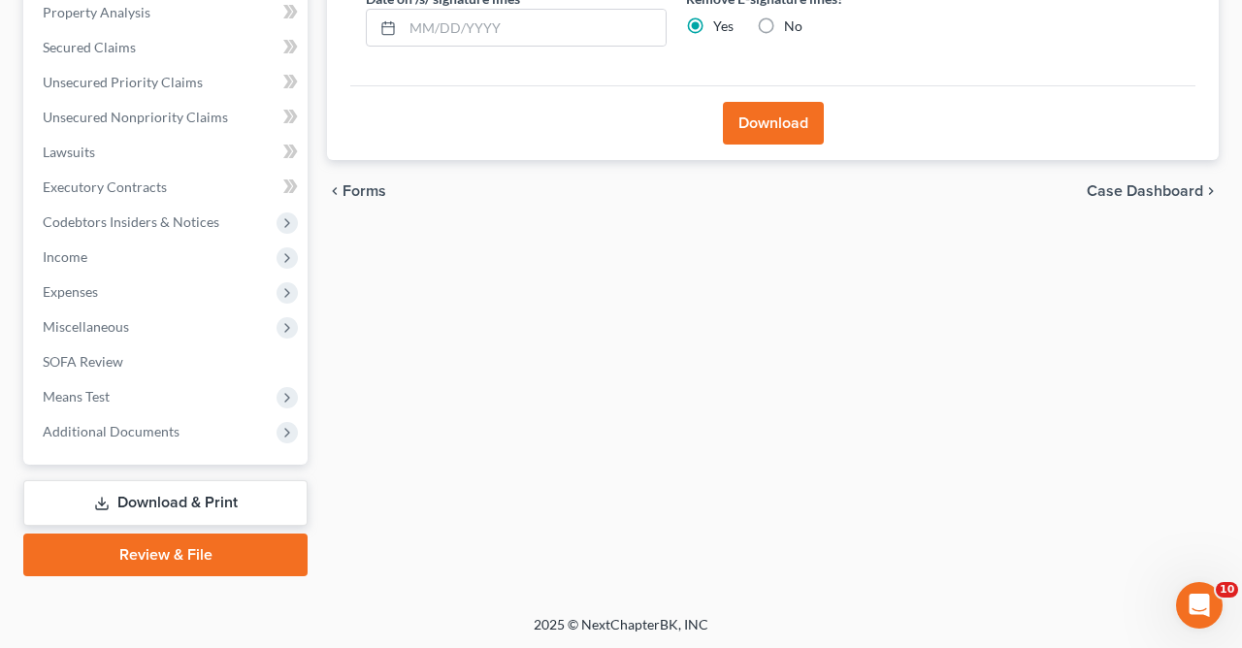
click at [215, 509] on link "Download & Print" at bounding box center [165, 503] width 284 height 46
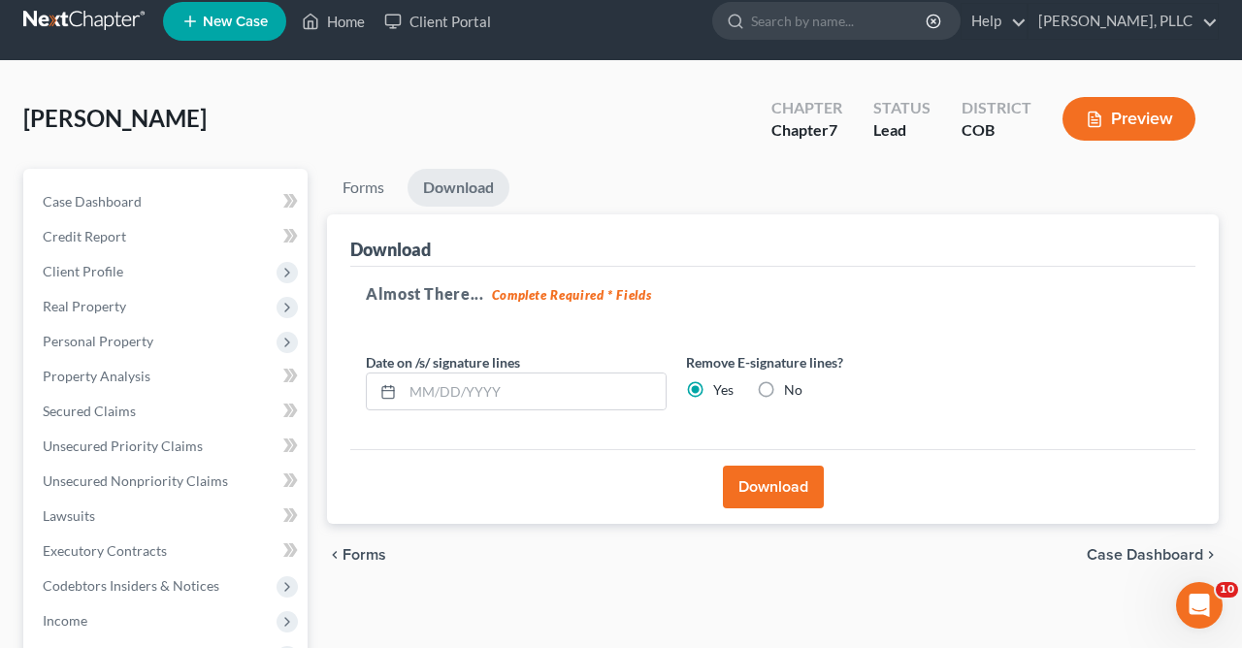
scroll to position [6, 0]
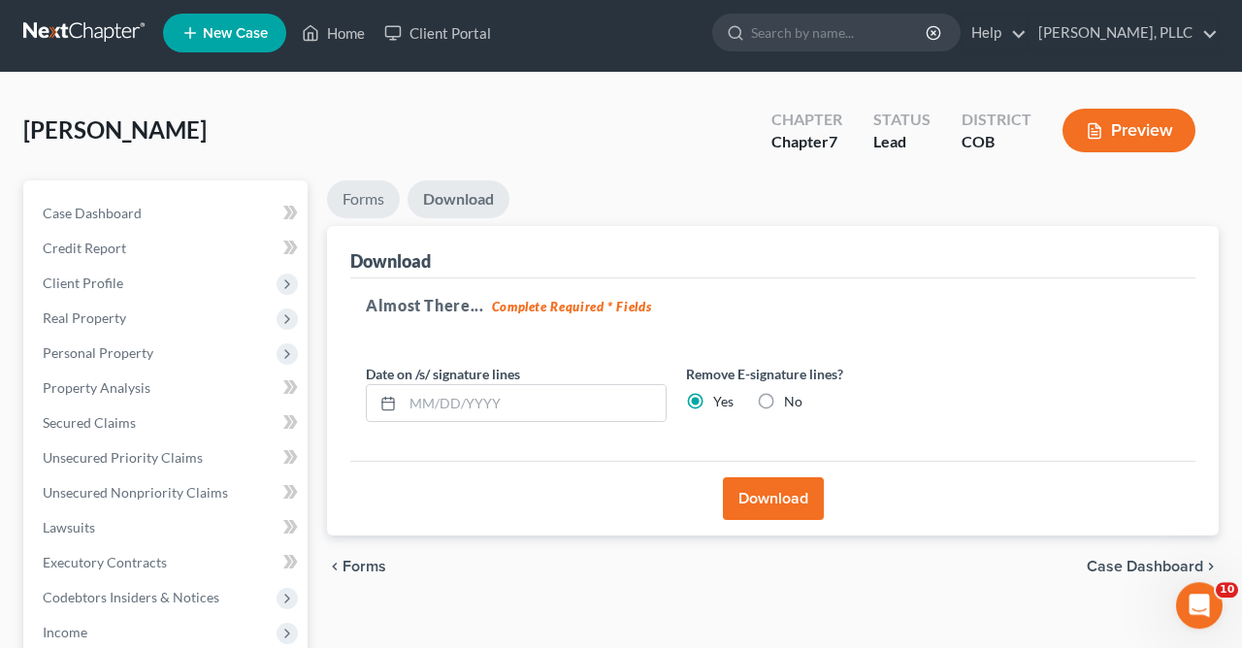
click at [351, 202] on link "Forms" at bounding box center [363, 199] width 73 height 38
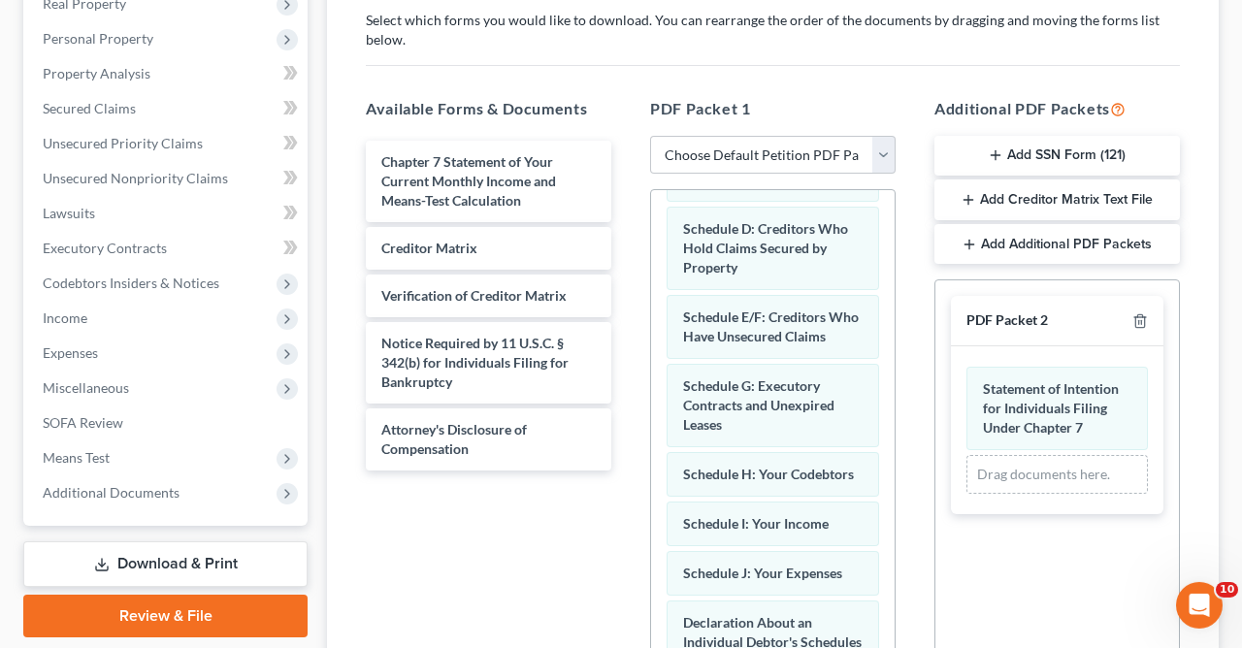
scroll to position [341, 0]
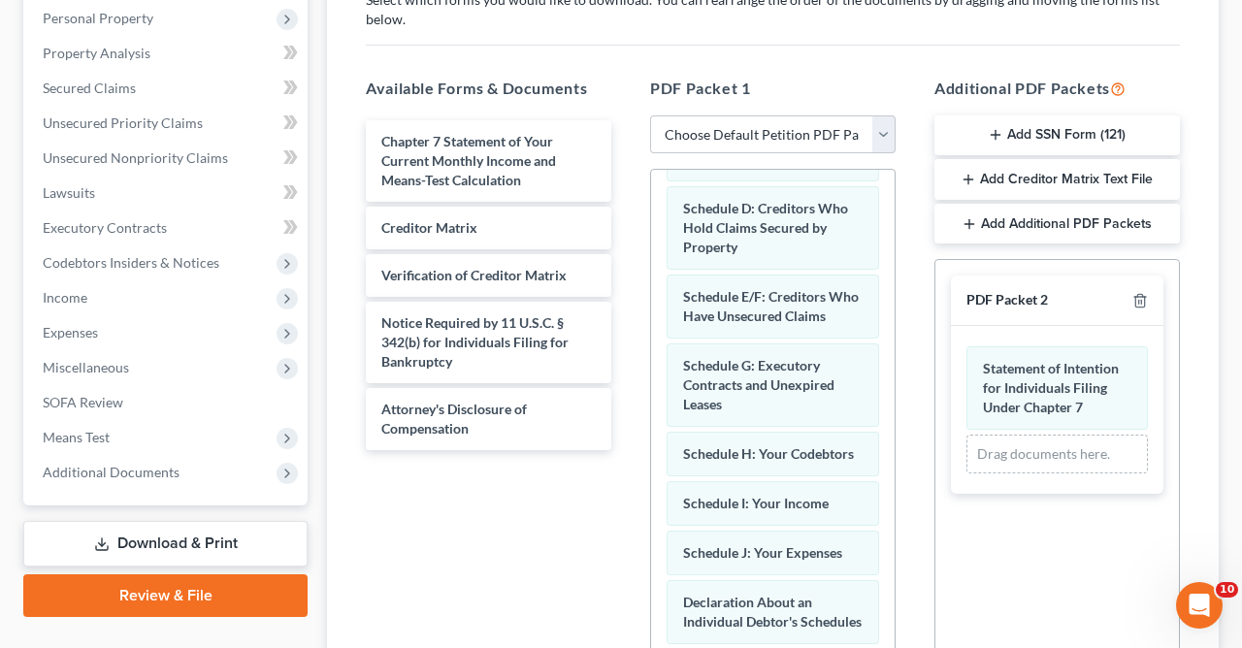
click at [962, 215] on button "Add Additional PDF Packets" at bounding box center [1056, 224] width 245 height 41
click at [975, 221] on icon "button" at bounding box center [970, 224] width 16 height 16
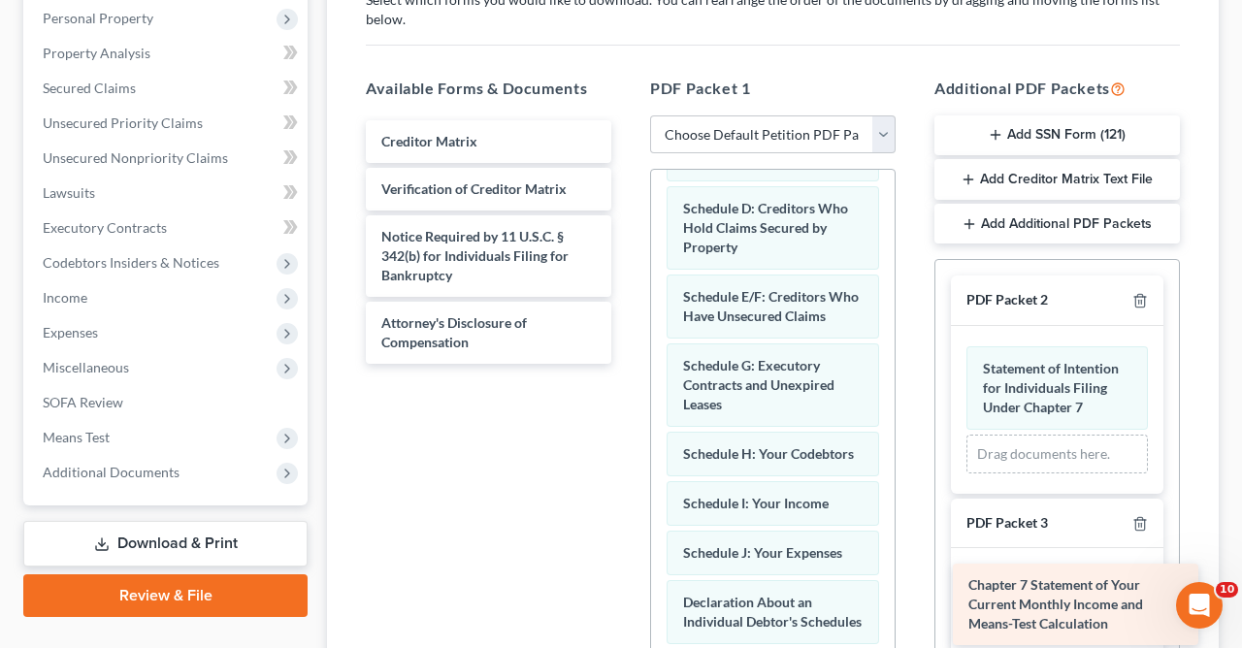
drag, startPoint x: 475, startPoint y: 155, endPoint x: 1062, endPoint y: 601, distance: 736.8
click at [627, 364] on div "Chapter 7 Statement of Your Current Monthly Income and Means-Test Calculation C…" at bounding box center [488, 242] width 277 height 244
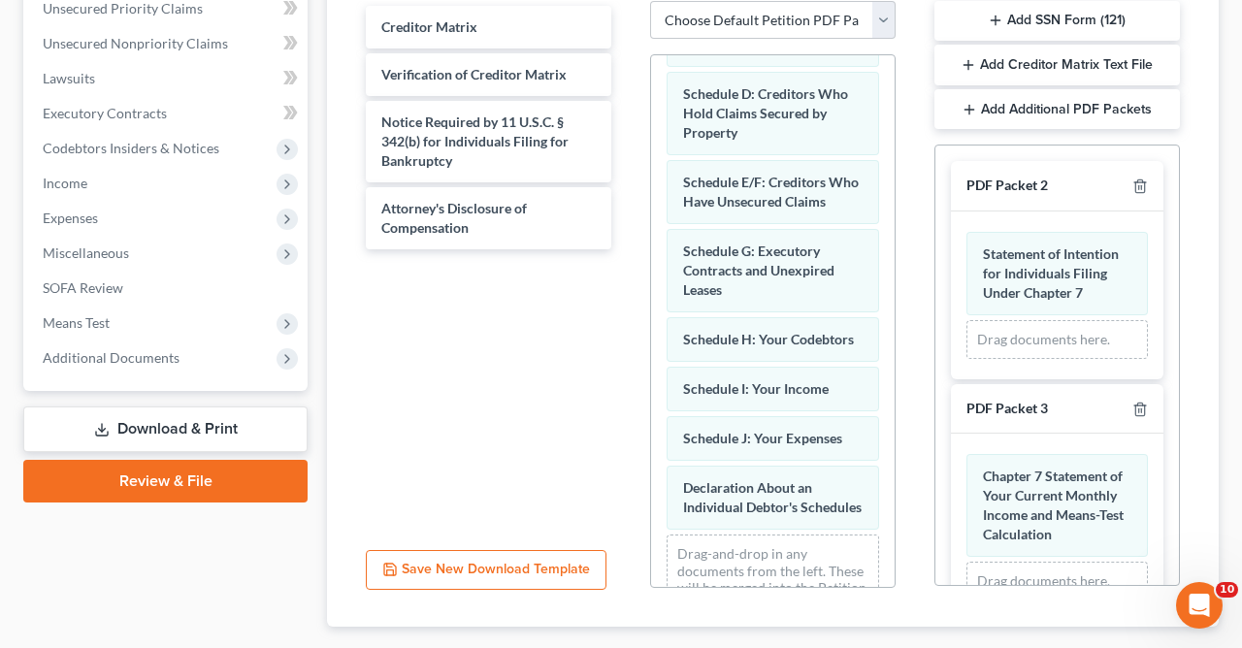
scroll to position [569, 0]
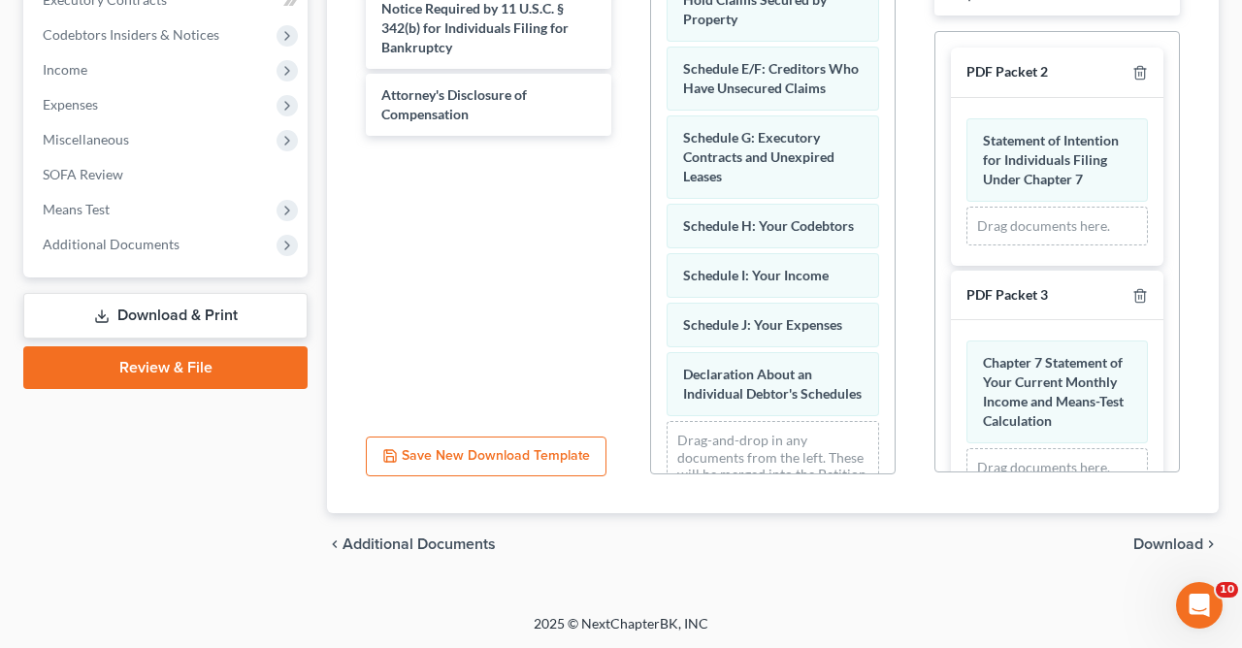
click at [1152, 541] on span "Download" at bounding box center [1168, 545] width 70 height 16
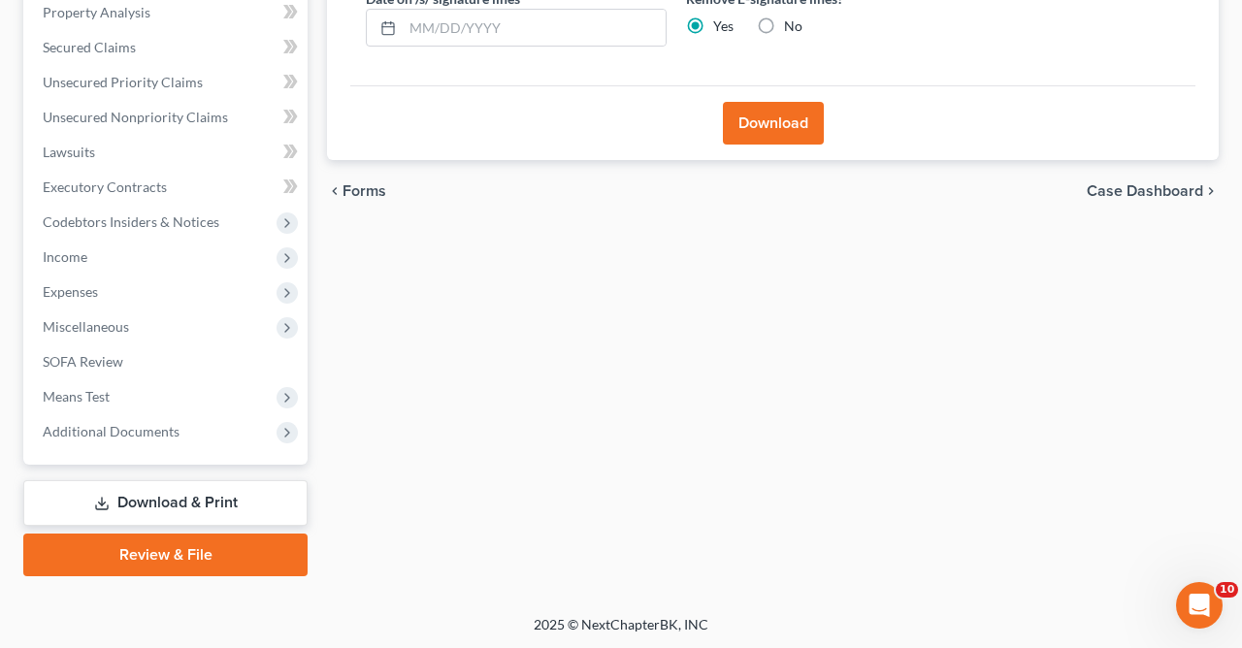
scroll to position [196, 0]
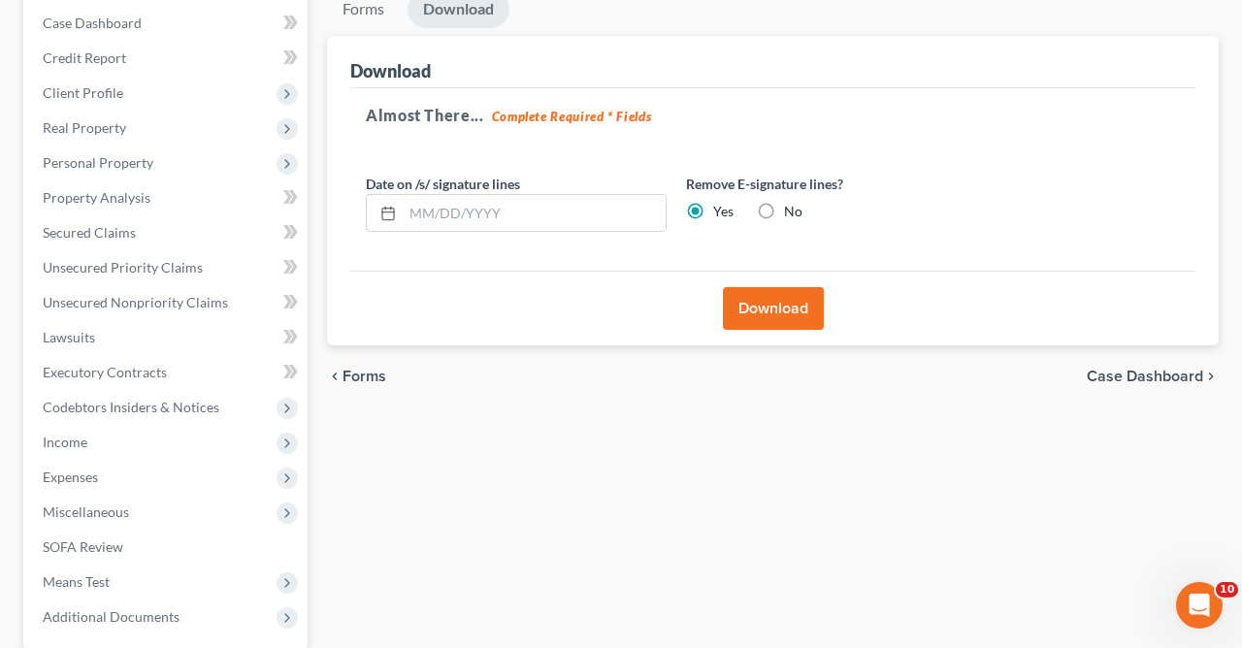
click at [759, 312] on button "Download" at bounding box center [773, 308] width 101 height 43
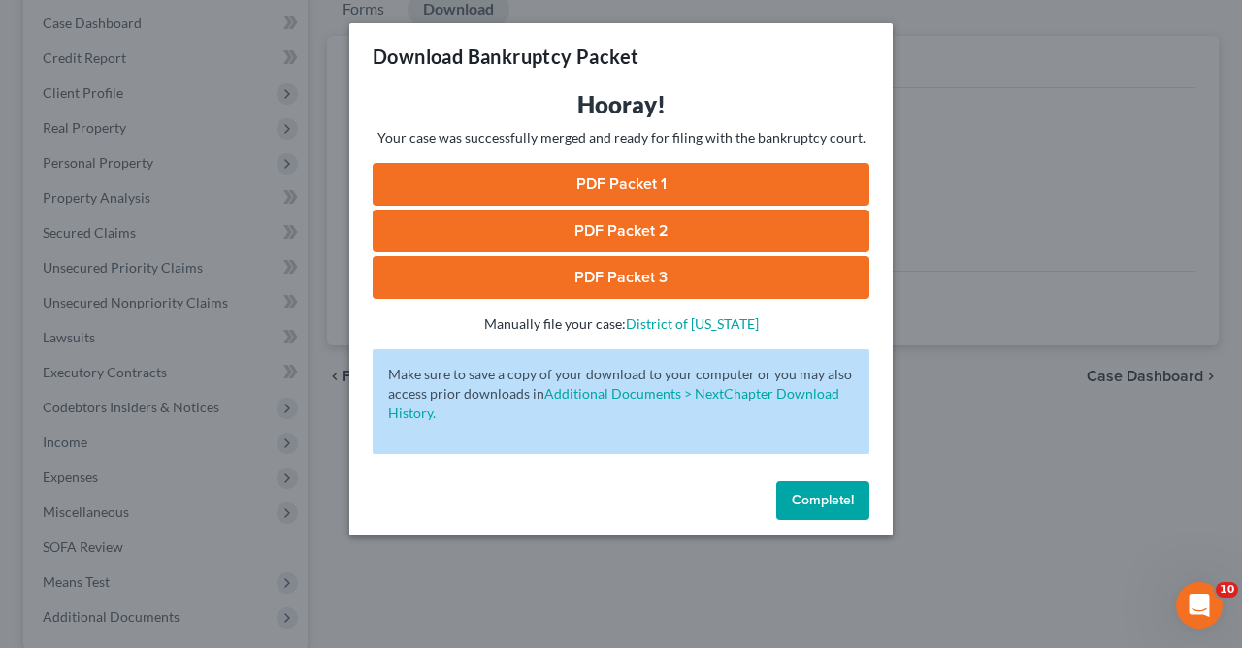
click at [636, 280] on link "PDF Packet 3" at bounding box center [621, 277] width 497 height 43
click at [836, 506] on span "Complete!" at bounding box center [823, 500] width 62 height 16
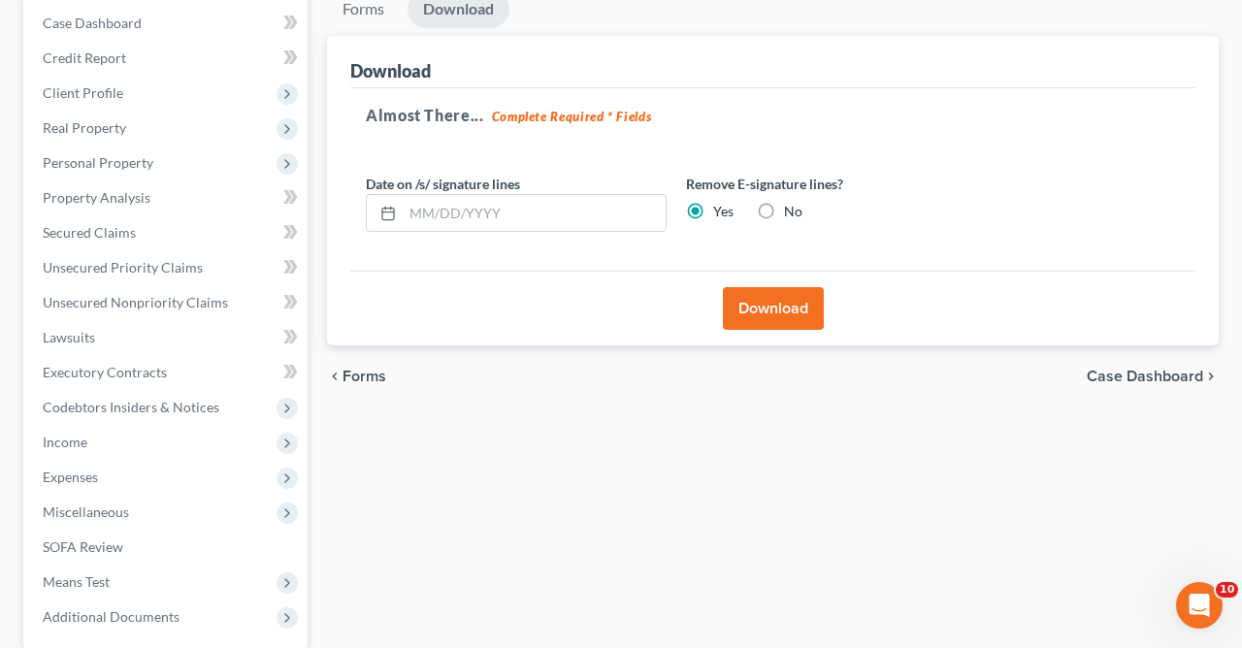
scroll to position [0, 0]
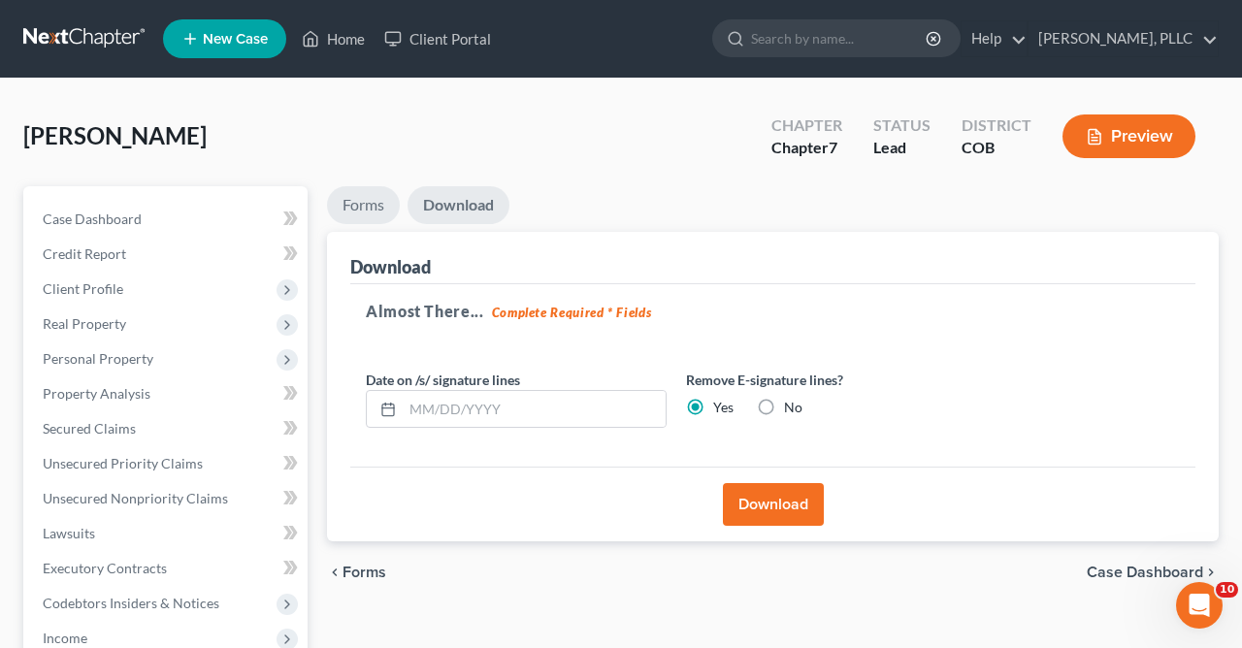
click at [364, 207] on link "Forms" at bounding box center [363, 205] width 73 height 38
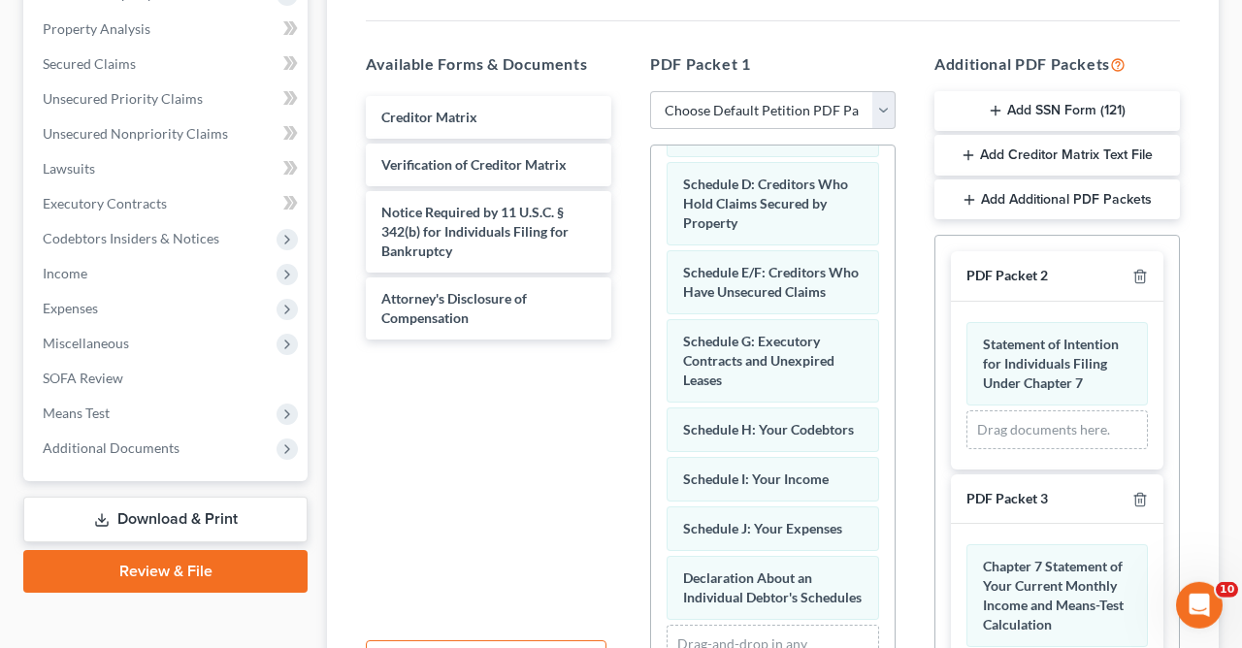
scroll to position [370, 0]
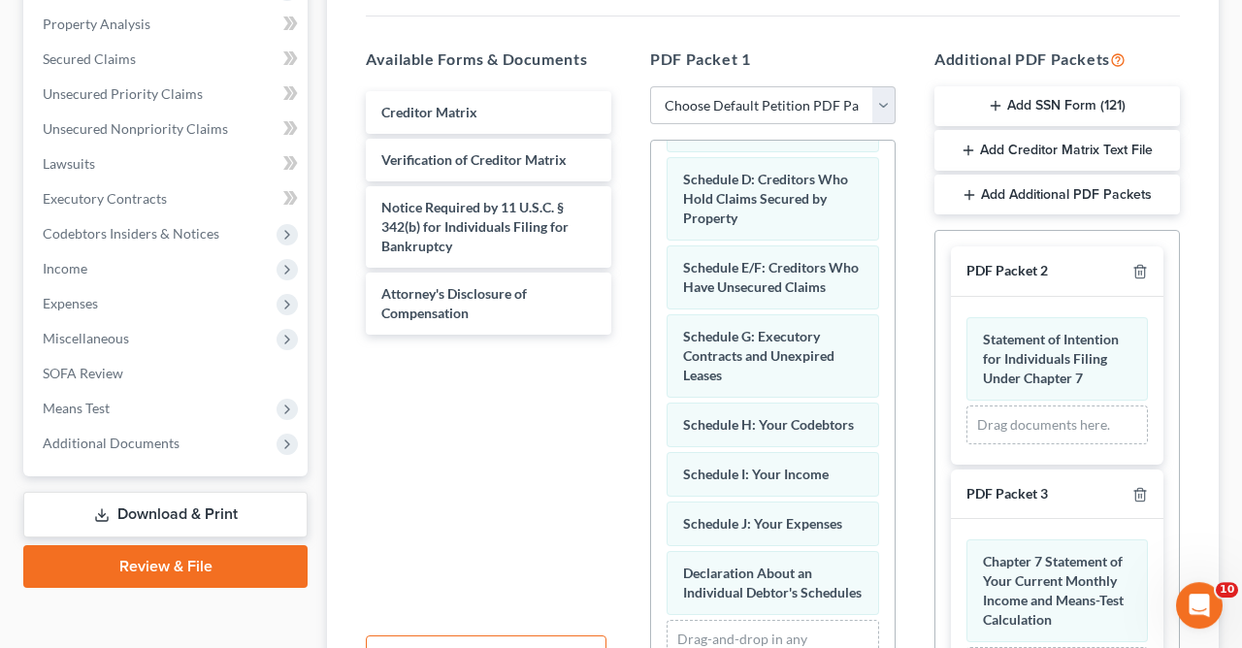
click at [980, 189] on button "Add Additional PDF Packets" at bounding box center [1056, 195] width 245 height 41
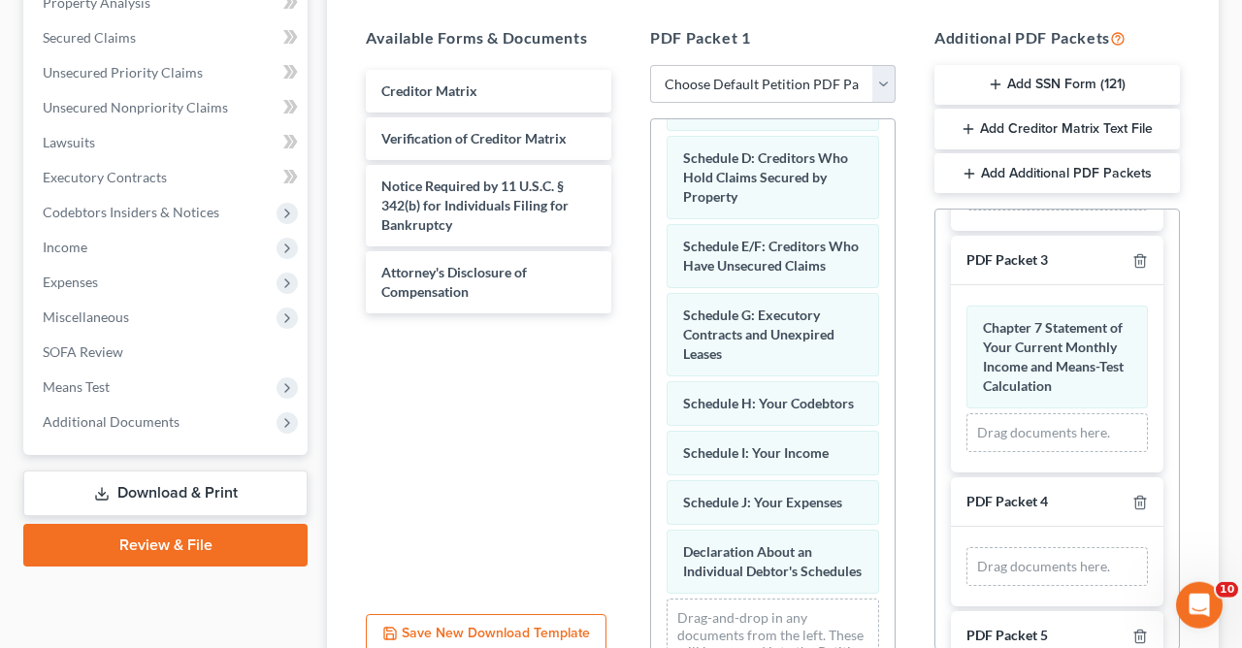
scroll to position [337, 0]
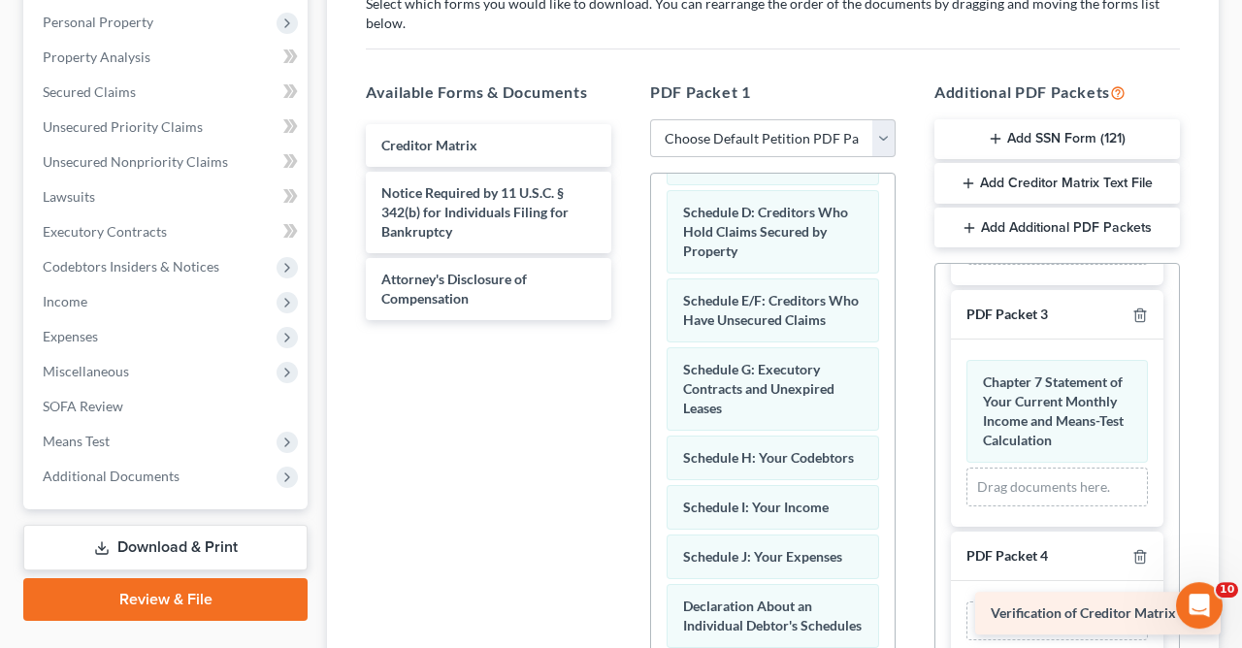
drag, startPoint x: 508, startPoint y: 176, endPoint x: 1118, endPoint y: 598, distance: 741.2
click at [627, 320] on div "Verification of Creditor Matrix Creditor Matrix Verification of Creditor Matrix…" at bounding box center [488, 222] width 277 height 196
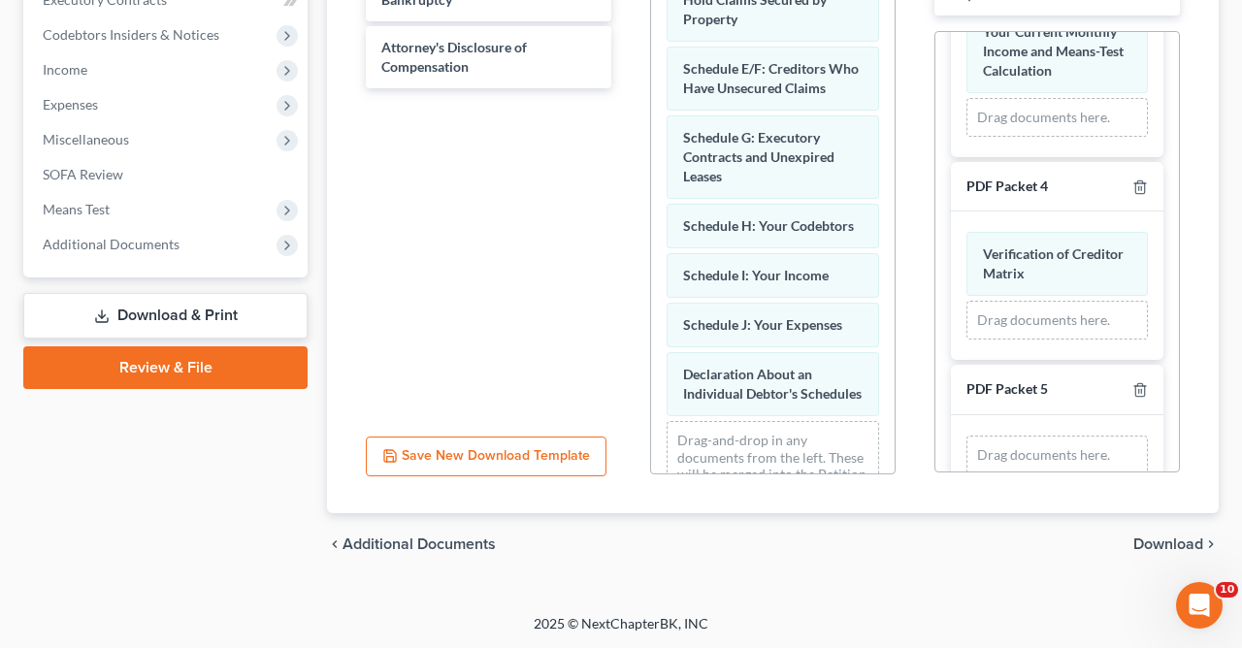
scroll to position [388, 0]
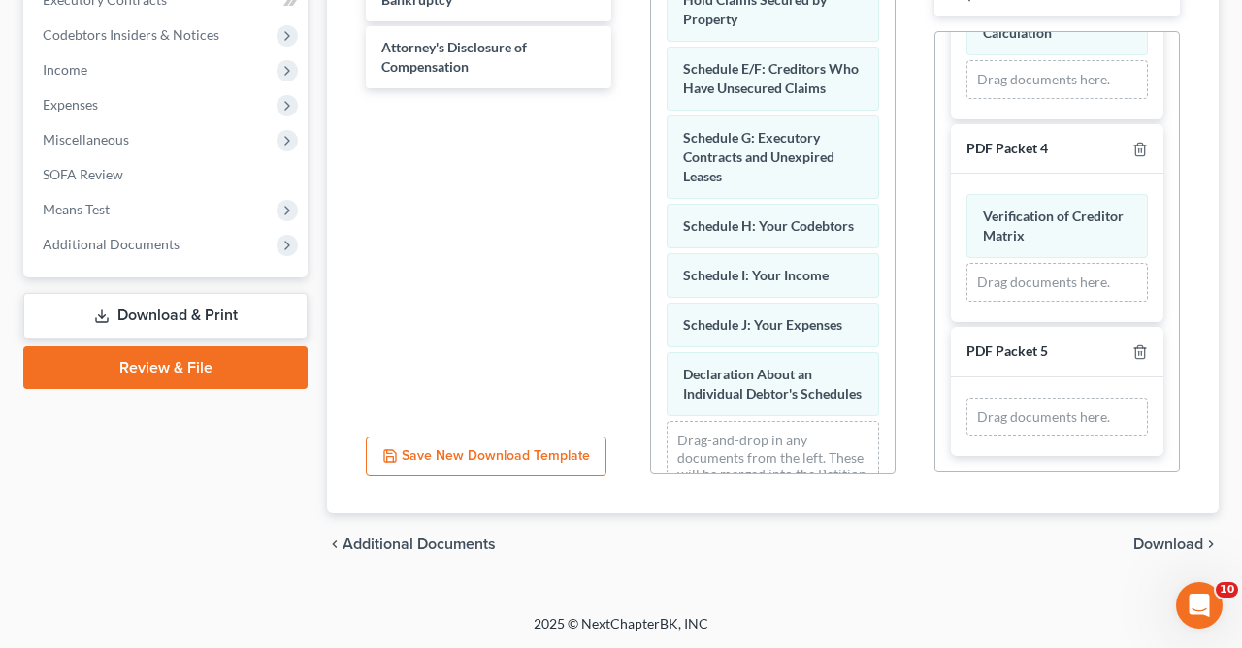
click at [1169, 542] on span "Download" at bounding box center [1168, 545] width 70 height 16
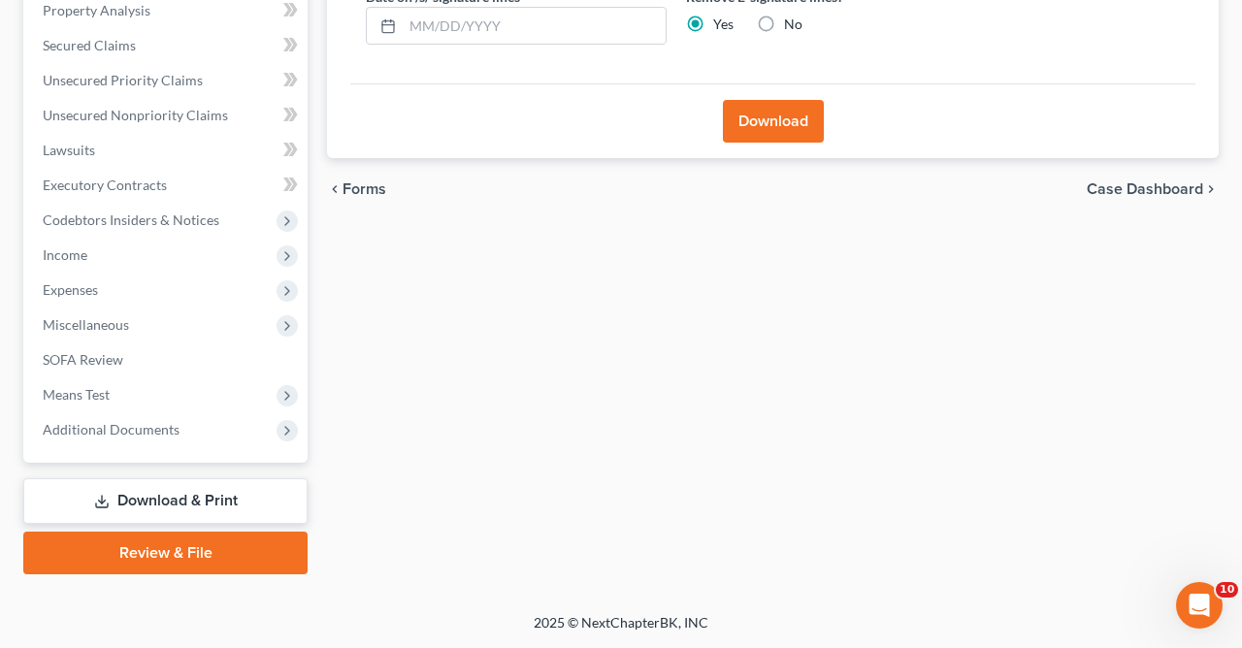
scroll to position [381, 0]
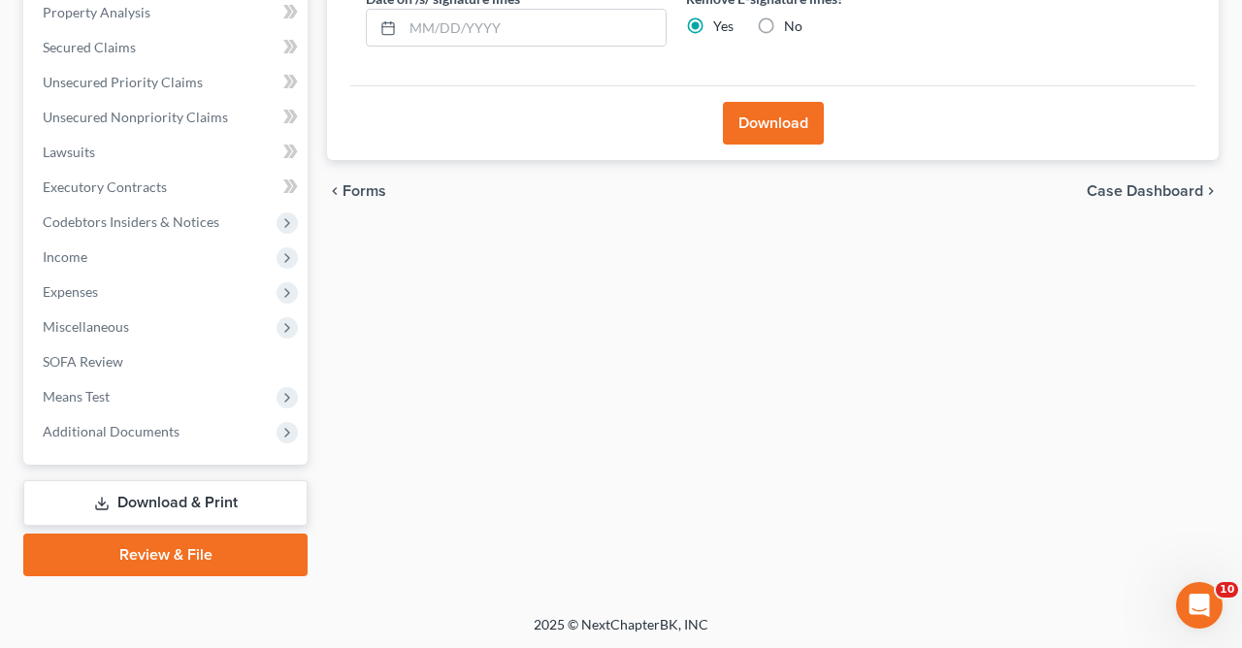
click at [775, 125] on button "Download" at bounding box center [773, 123] width 101 height 43
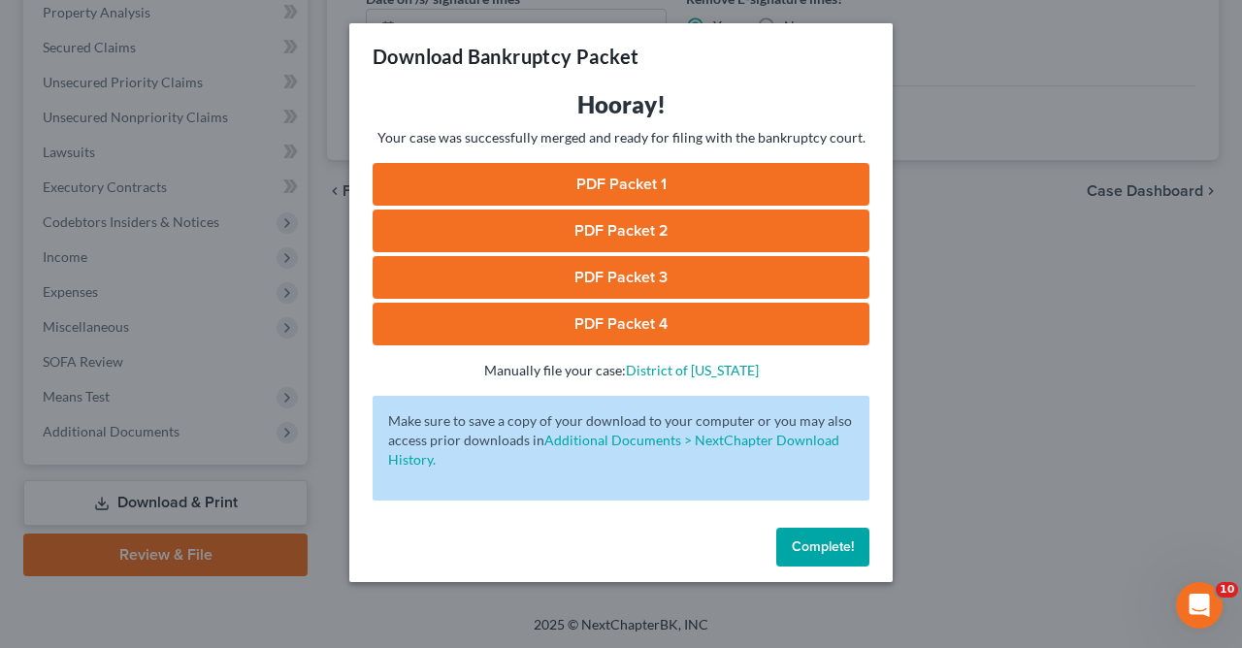
click at [618, 312] on link "PDF Packet 4" at bounding box center [621, 324] width 497 height 43
click at [816, 546] on span "Complete!" at bounding box center [823, 546] width 62 height 16
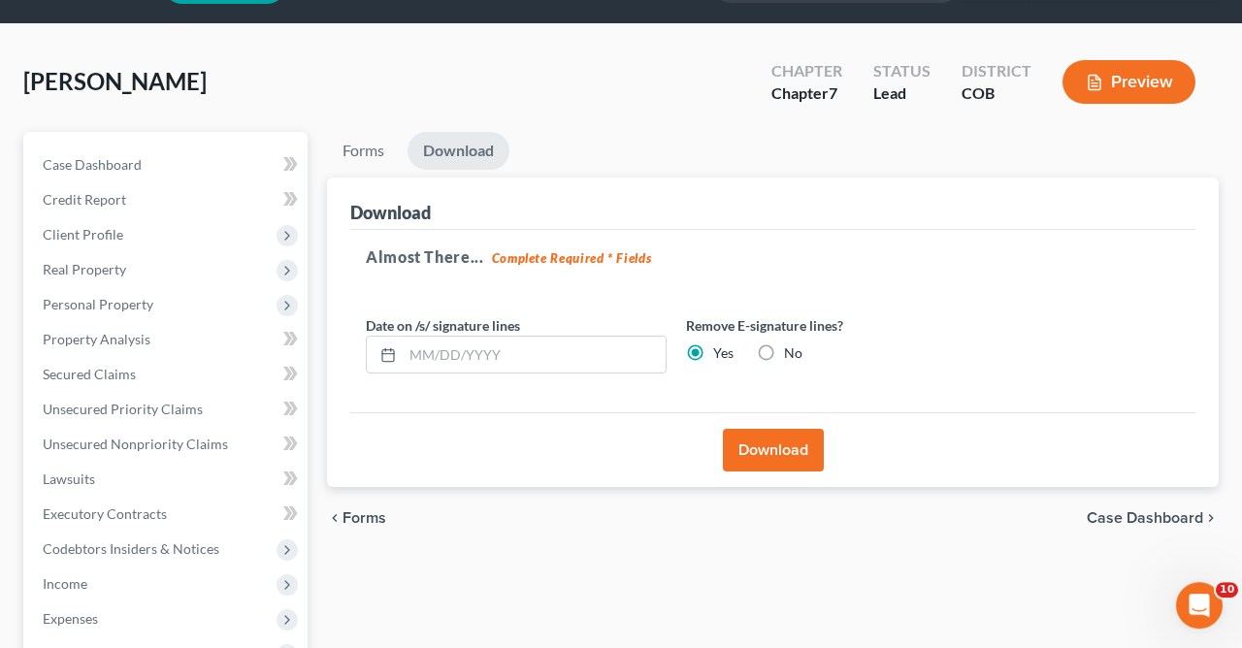
scroll to position [0, 0]
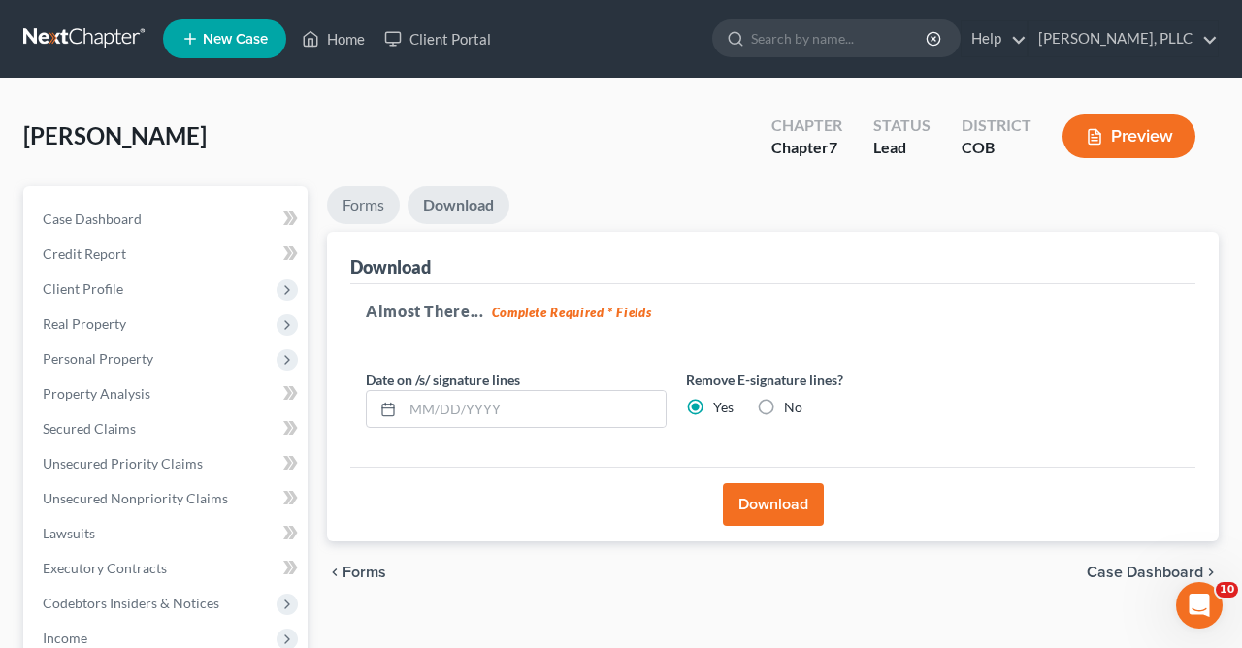
click at [364, 203] on link "Forms" at bounding box center [363, 205] width 73 height 38
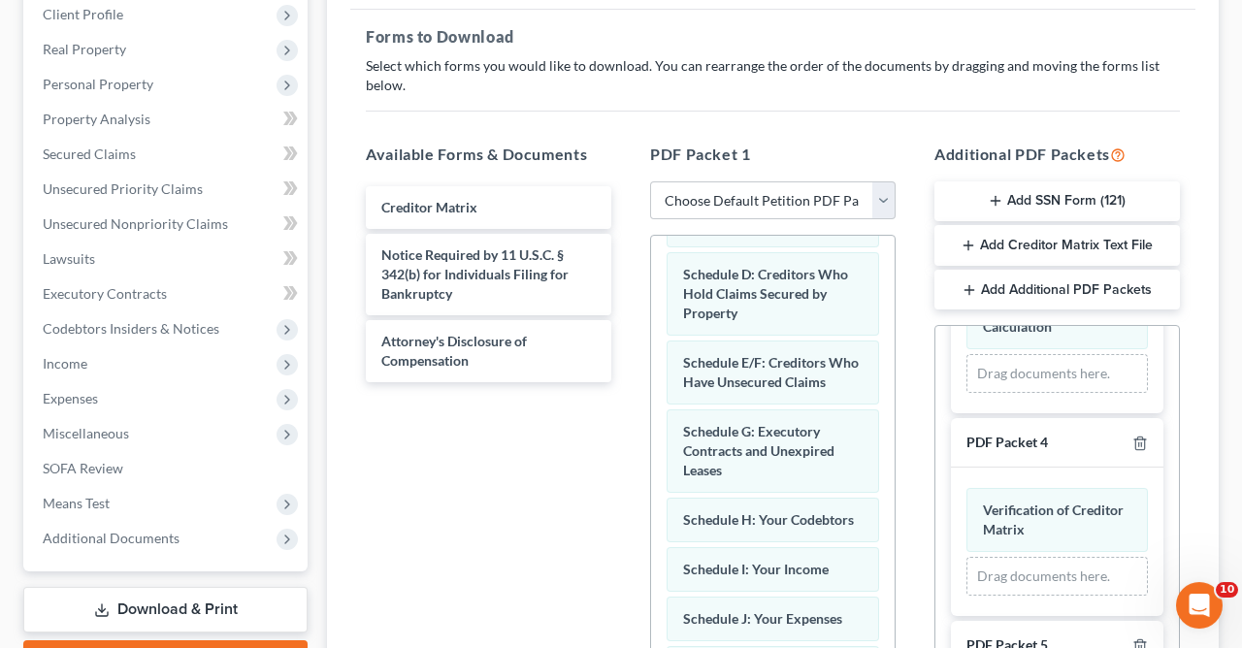
scroll to position [344, 0]
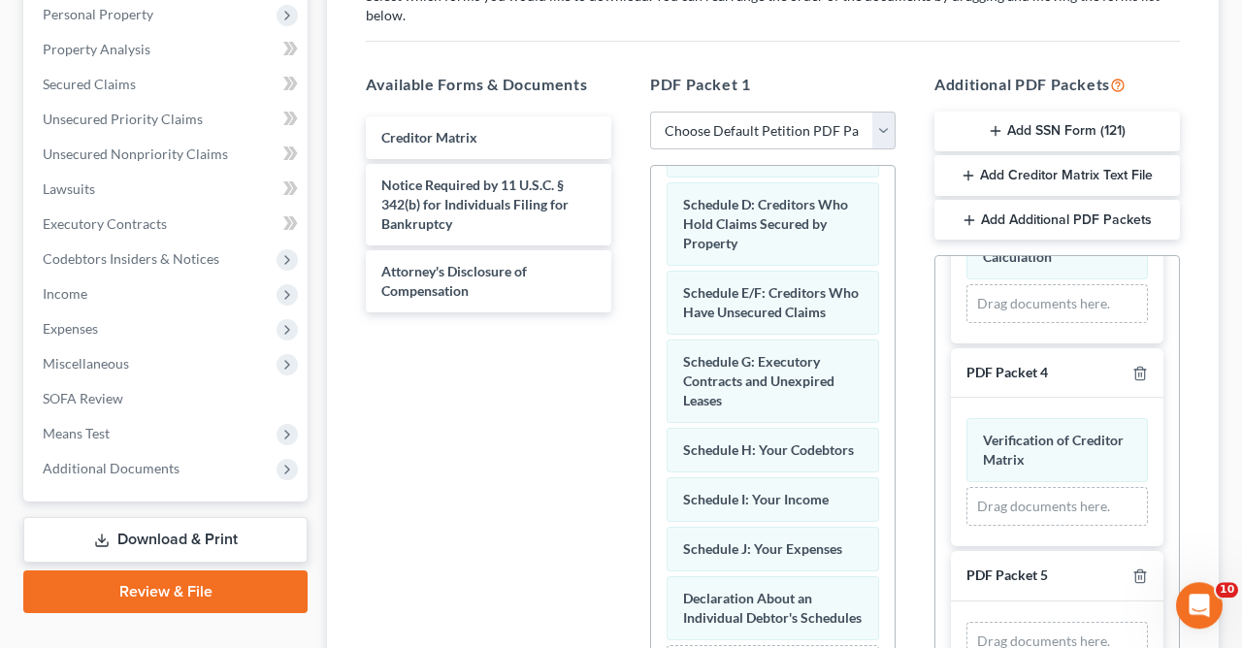
click at [997, 126] on icon "button" at bounding box center [996, 131] width 16 height 16
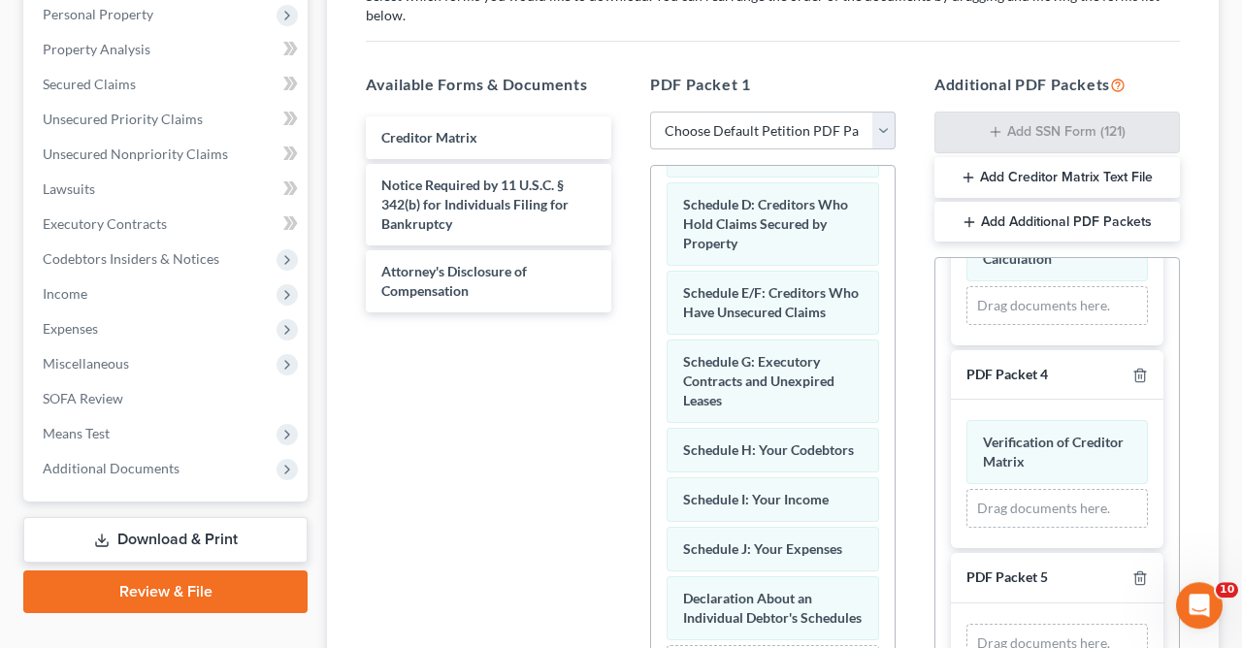
scroll to position [569, 0]
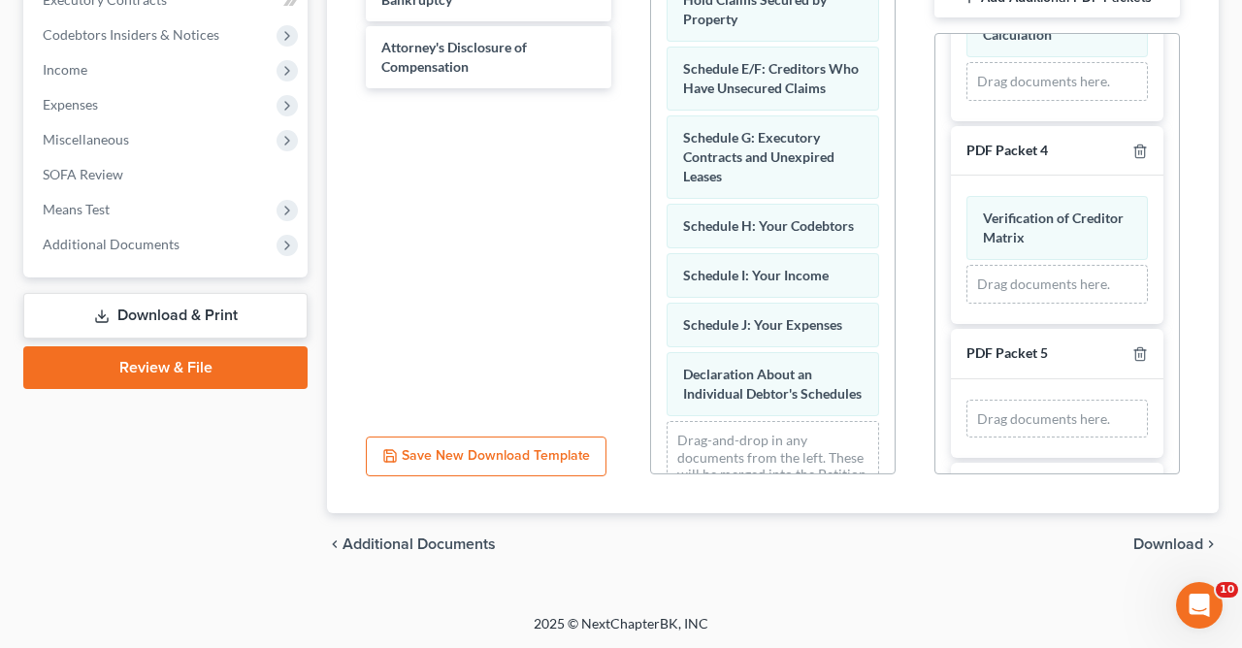
click at [1171, 544] on span "Download" at bounding box center [1168, 545] width 70 height 16
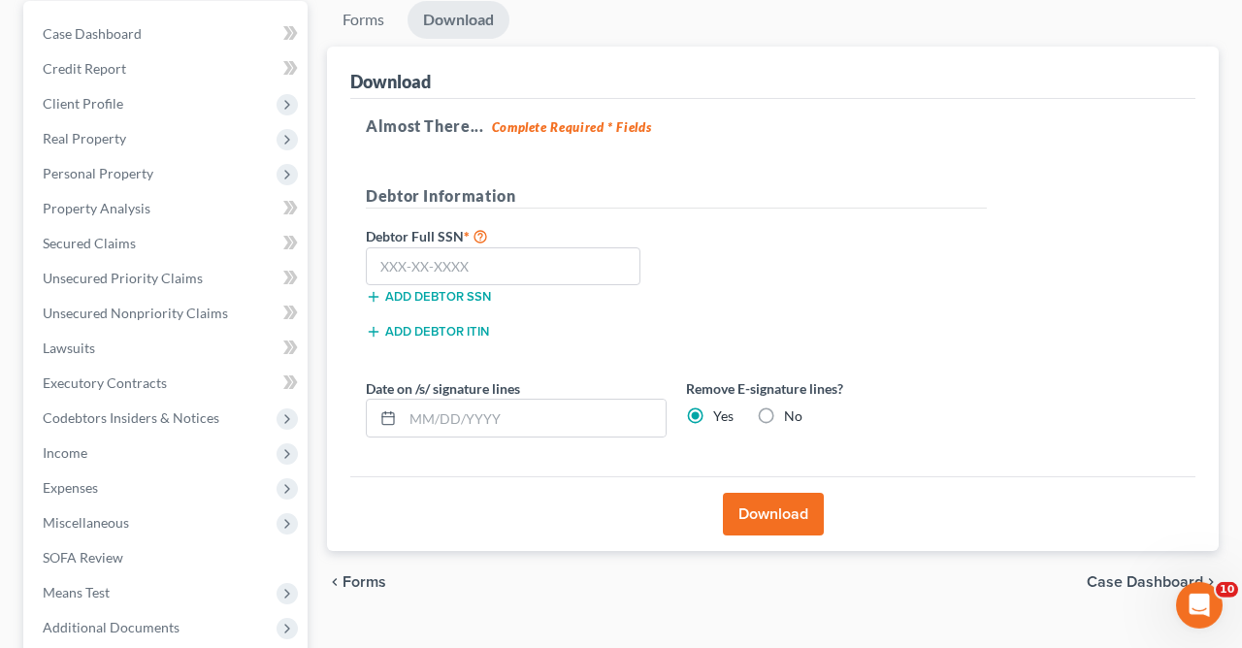
scroll to position [225, 0]
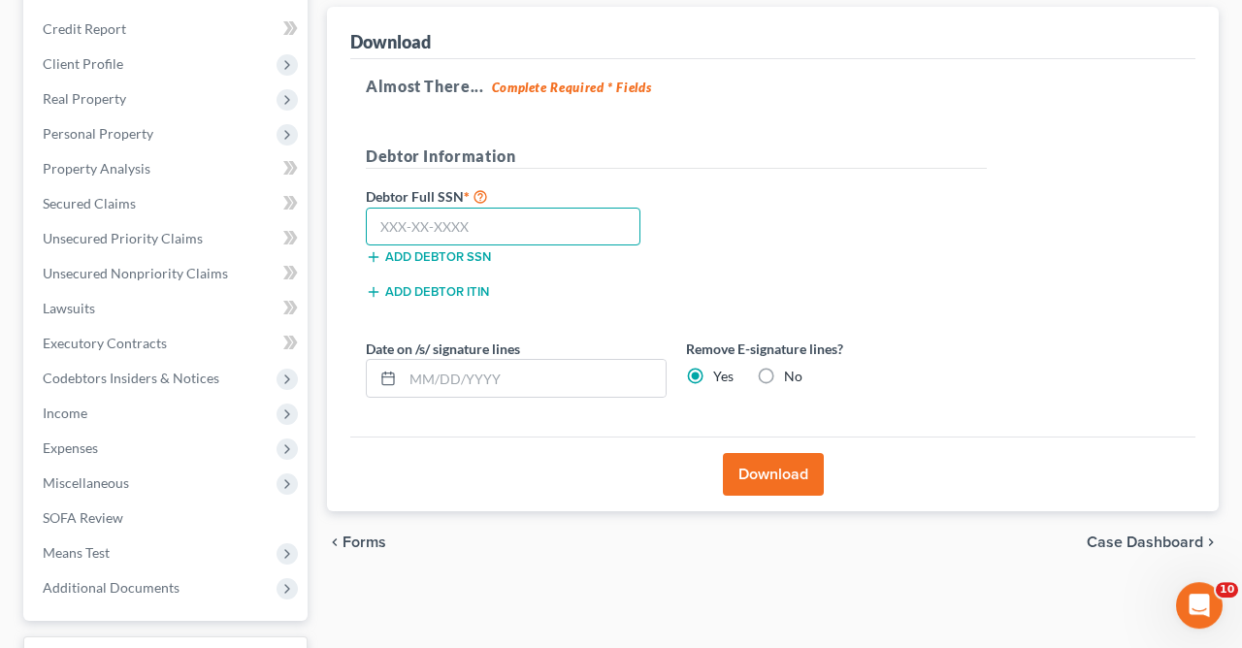
click at [592, 215] on input "text" at bounding box center [503, 227] width 275 height 39
type input "506-78-8018"
click at [766, 468] on button "Download" at bounding box center [773, 474] width 101 height 43
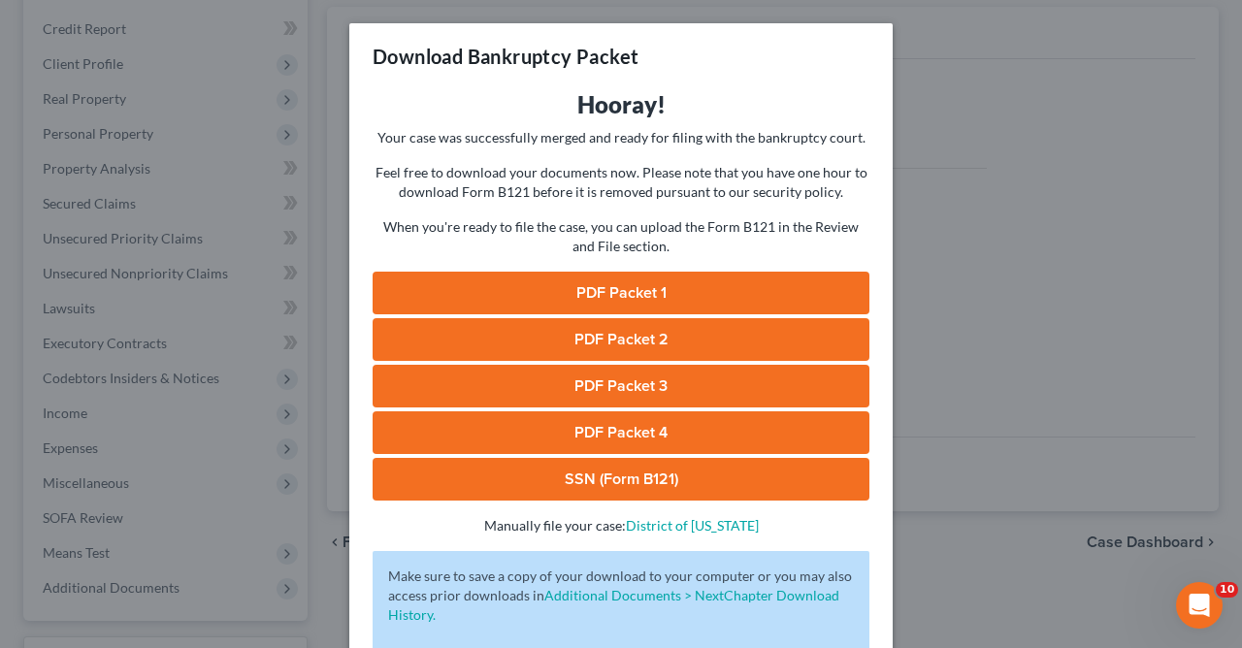
click at [698, 480] on link "SSN (Form B121)" at bounding box center [621, 479] width 497 height 43
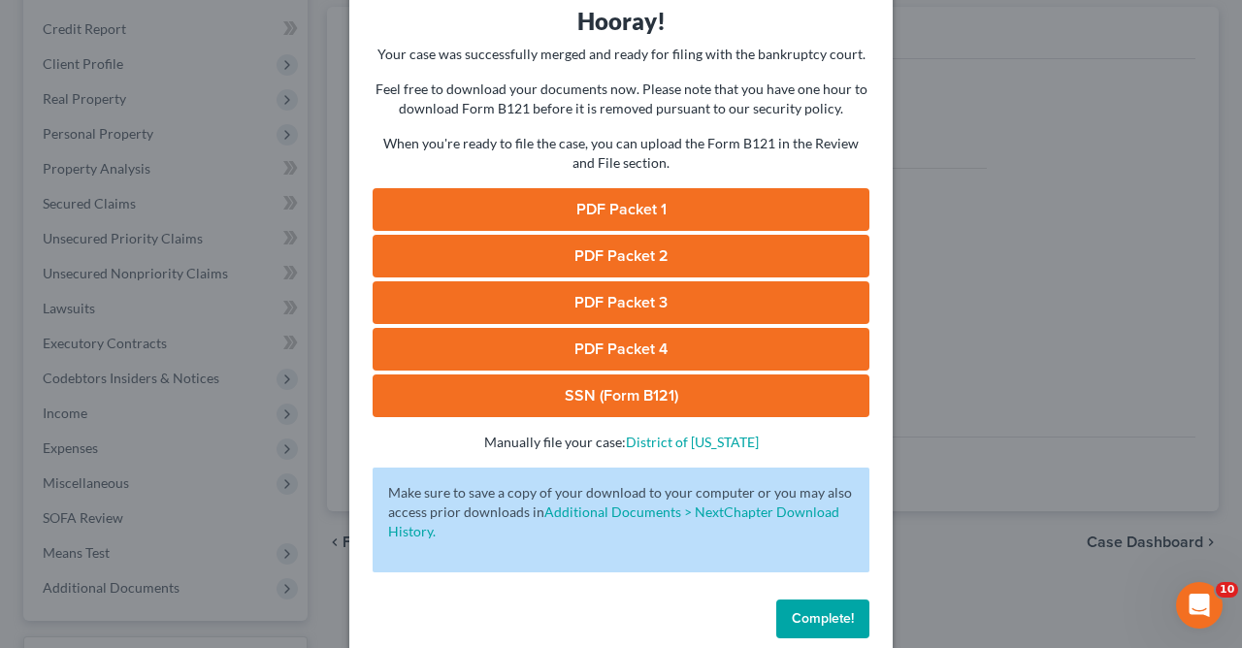
scroll to position [113, 0]
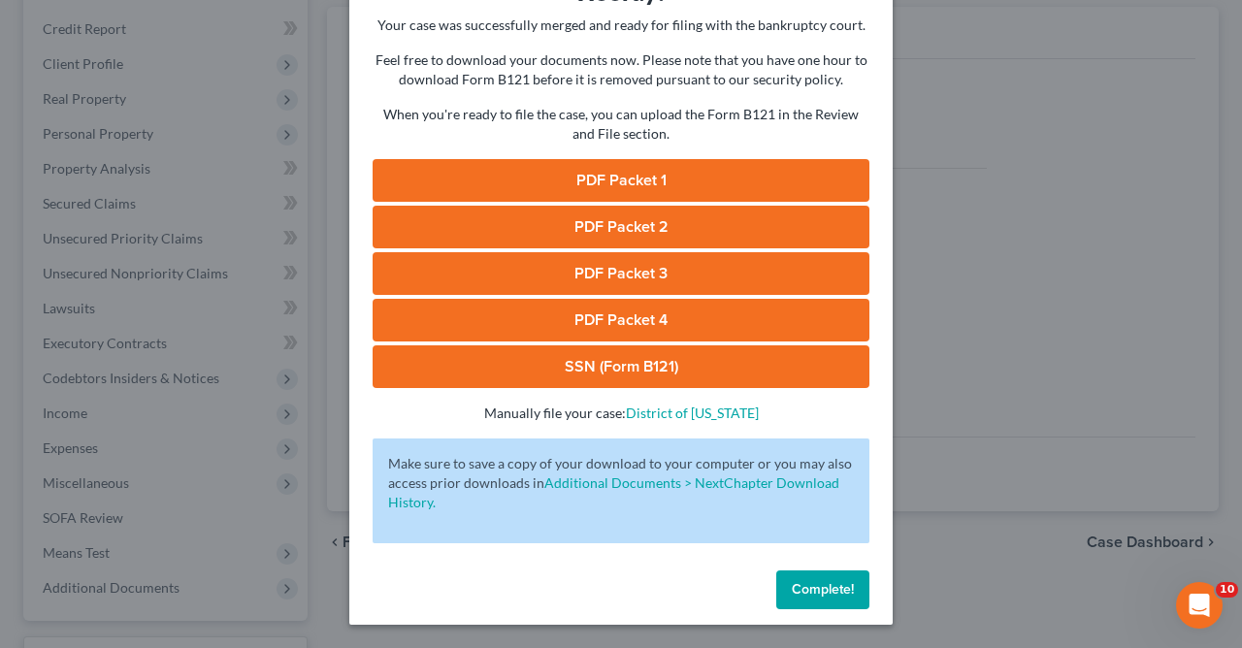
click at [816, 584] on span "Complete!" at bounding box center [823, 589] width 62 height 16
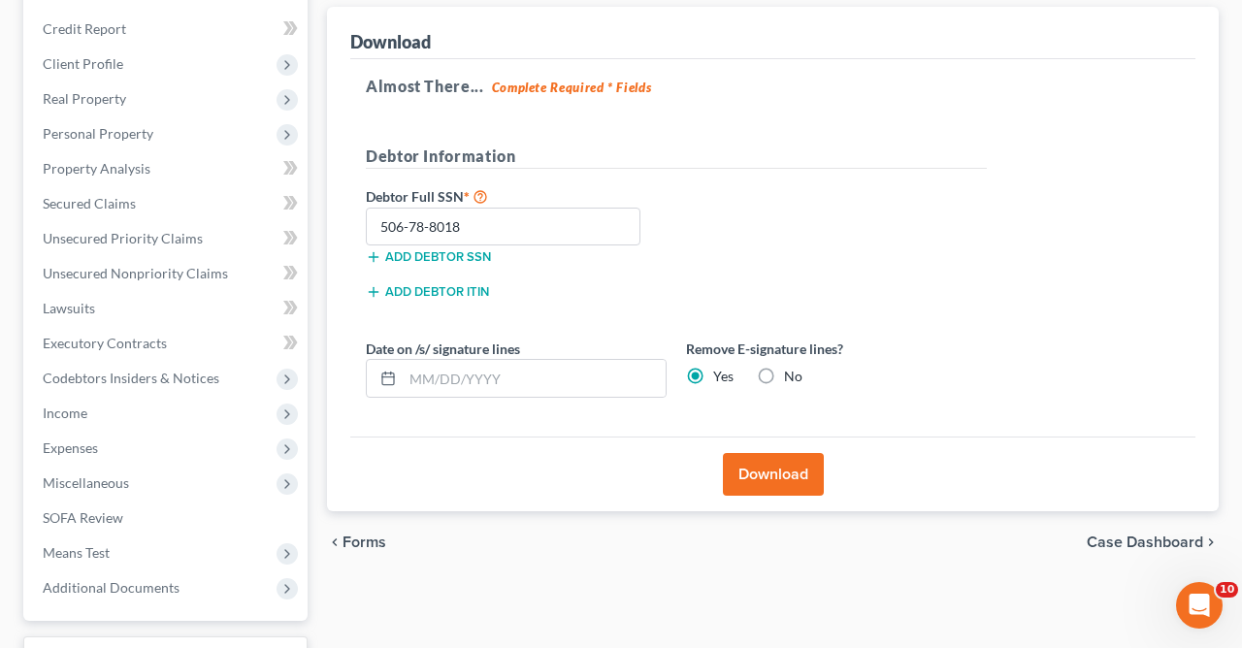
scroll to position [0, 0]
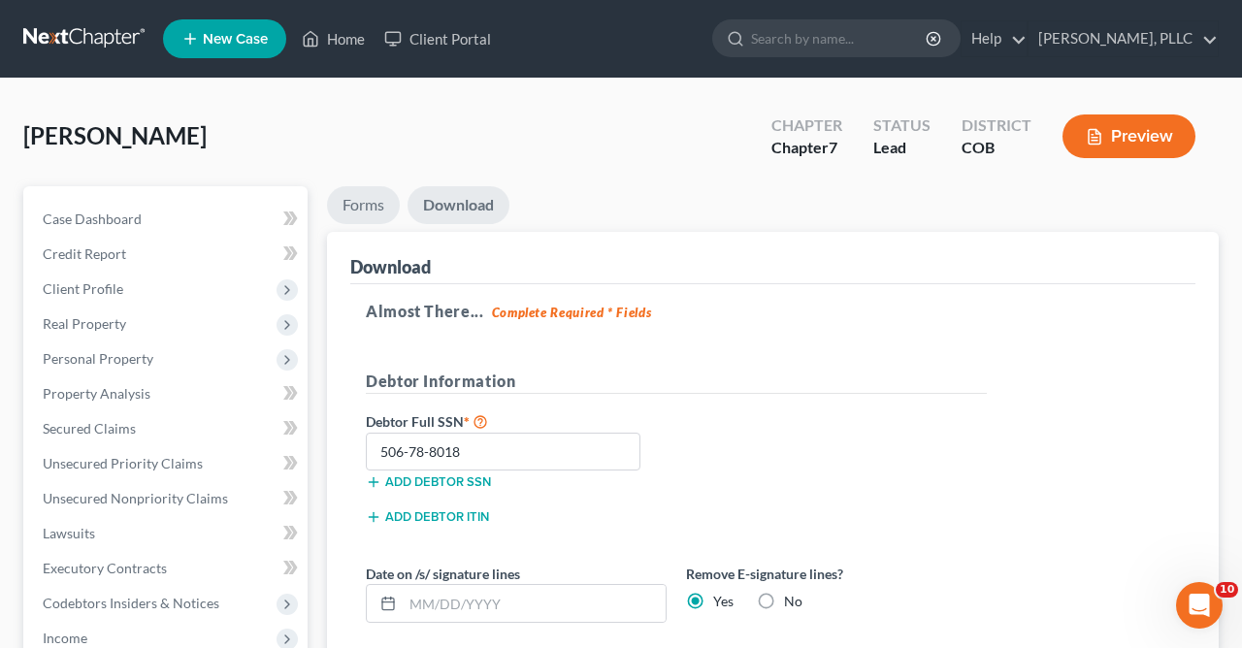
click at [360, 208] on link "Forms" at bounding box center [363, 205] width 73 height 38
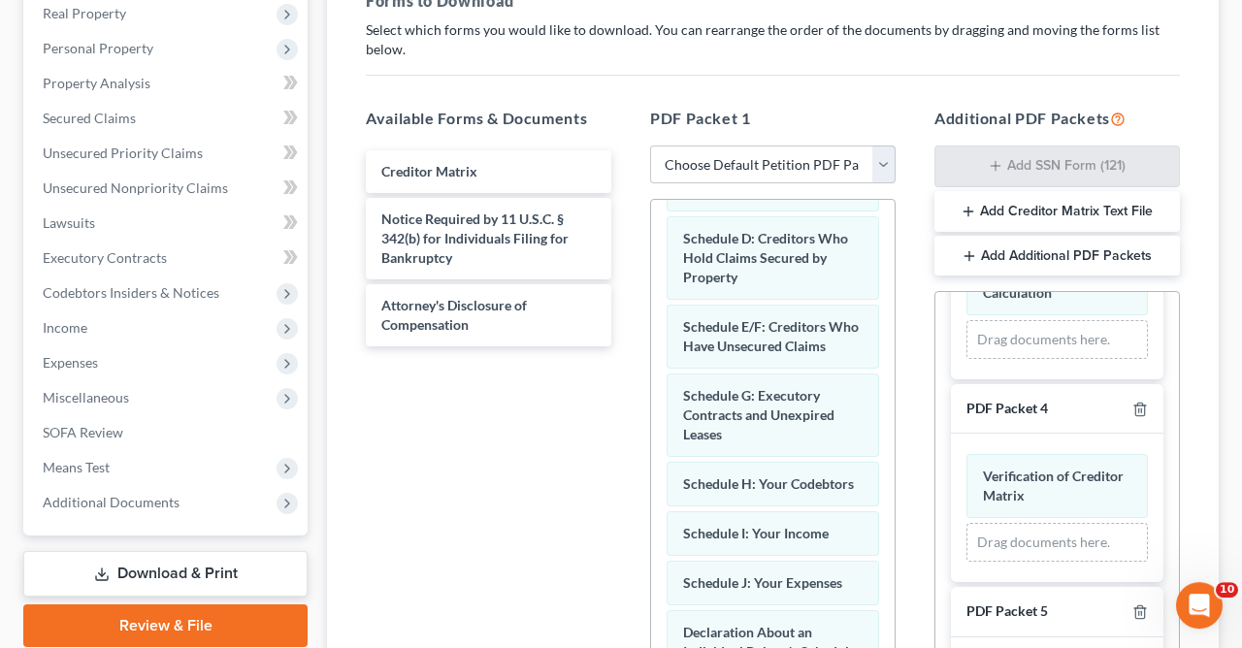
scroll to position [327, 0]
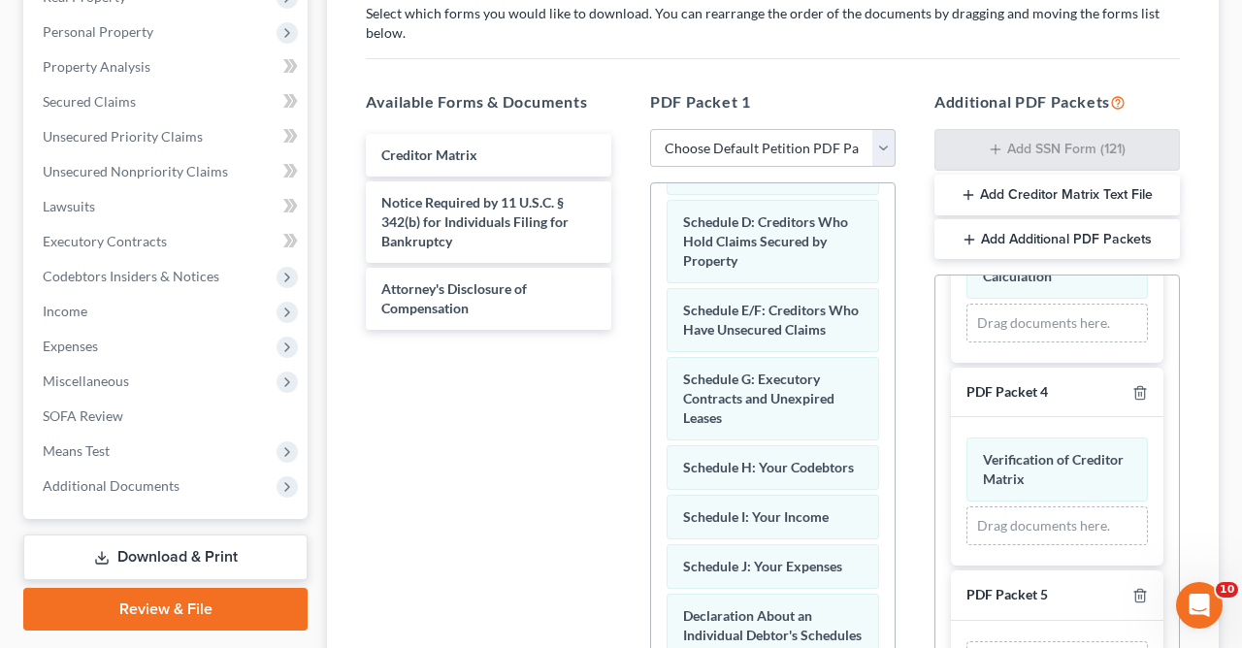
click at [969, 240] on line "button" at bounding box center [969, 240] width 9 height 0
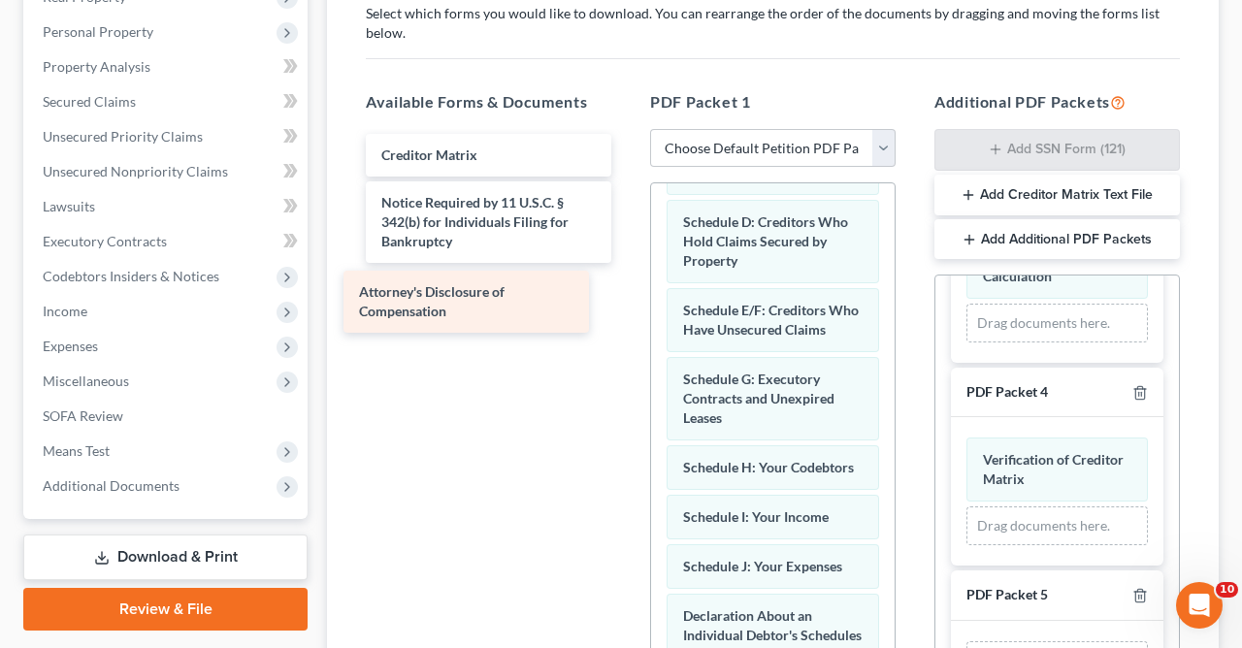
drag, startPoint x: 473, startPoint y: 296, endPoint x: 451, endPoint y: 301, distance: 22.8
click at [451, 301] on div "Attorney's Disclosure of Compensation Creditor Matrix Notice Required by 11 U.S…" at bounding box center [488, 232] width 277 height 196
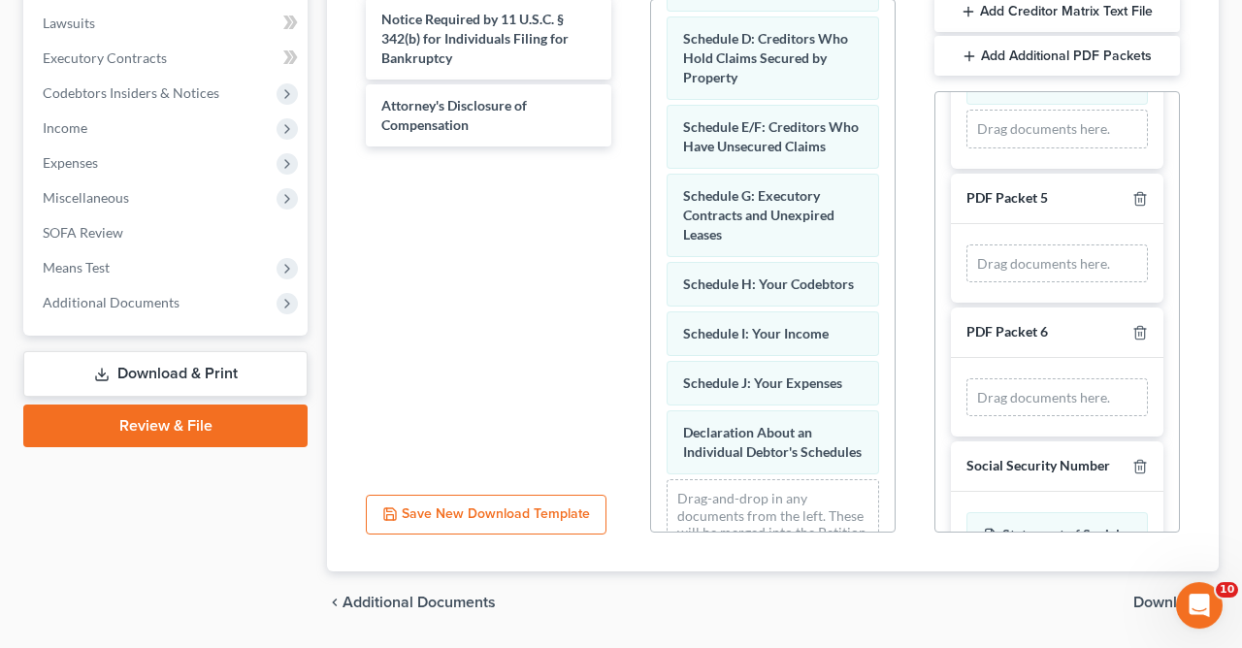
scroll to position [630, 0]
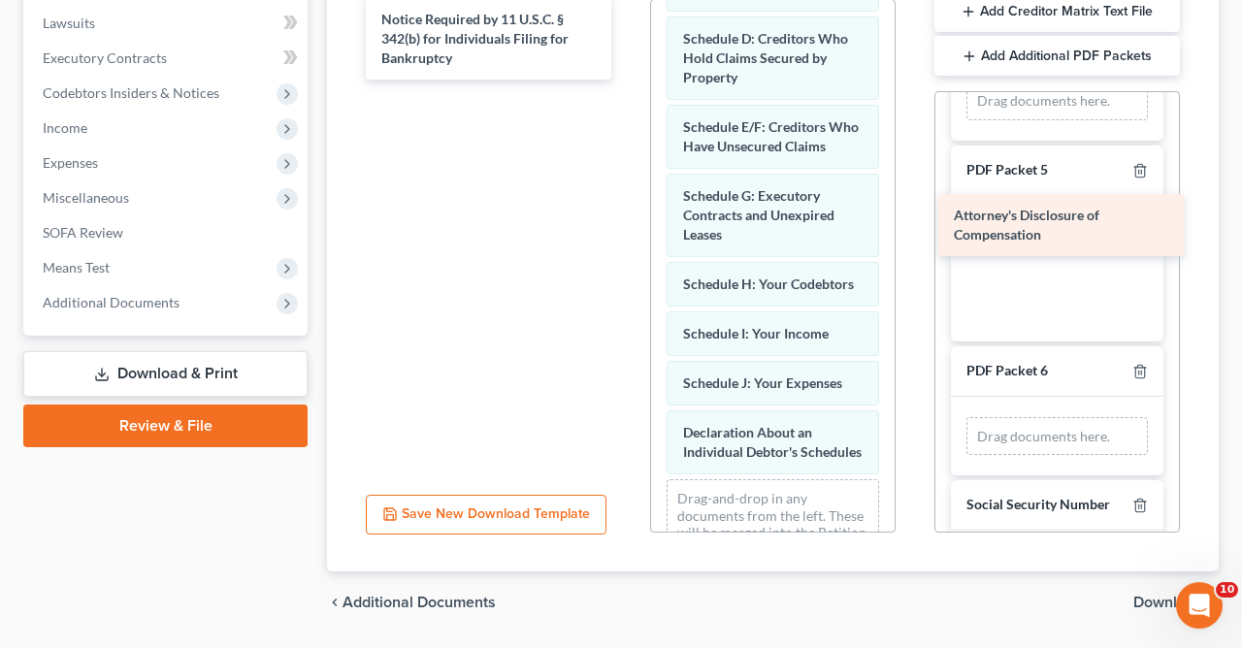
drag, startPoint x: 503, startPoint y: 102, endPoint x: 1075, endPoint y: 213, distance: 583.2
click at [627, 80] on div "Attorney's Disclosure of Compensation Creditor Matrix Notice Required by 11 U.S…" at bounding box center [488, 15] width 277 height 129
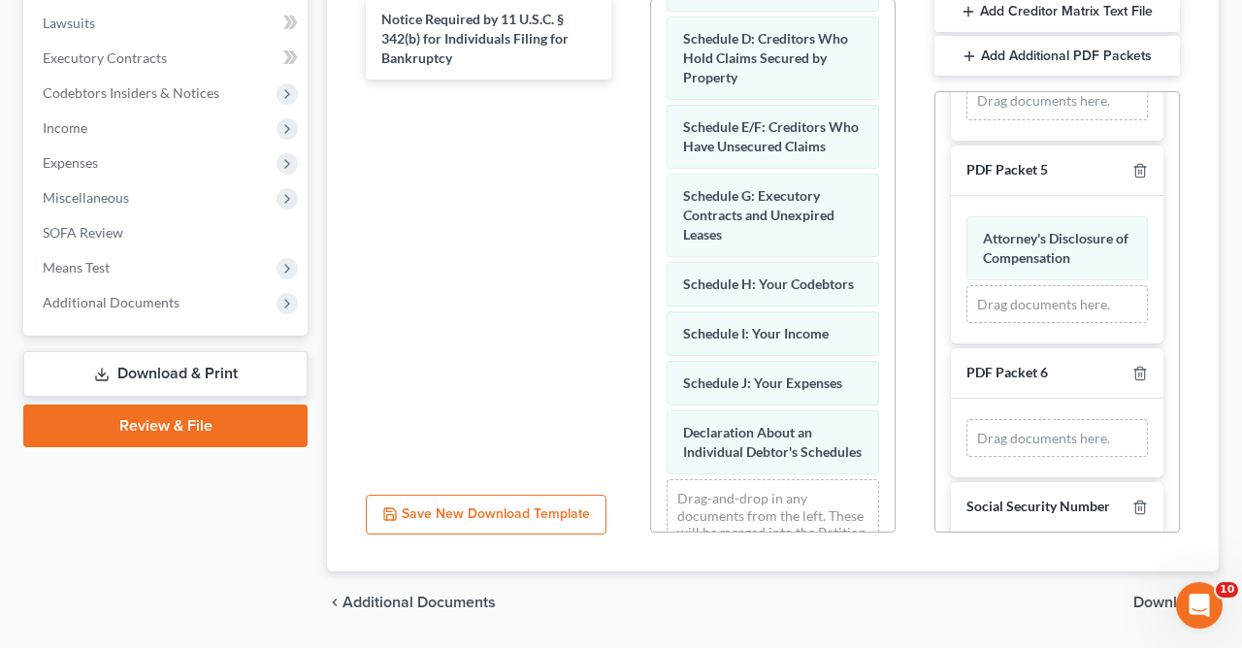
scroll to position [569, 0]
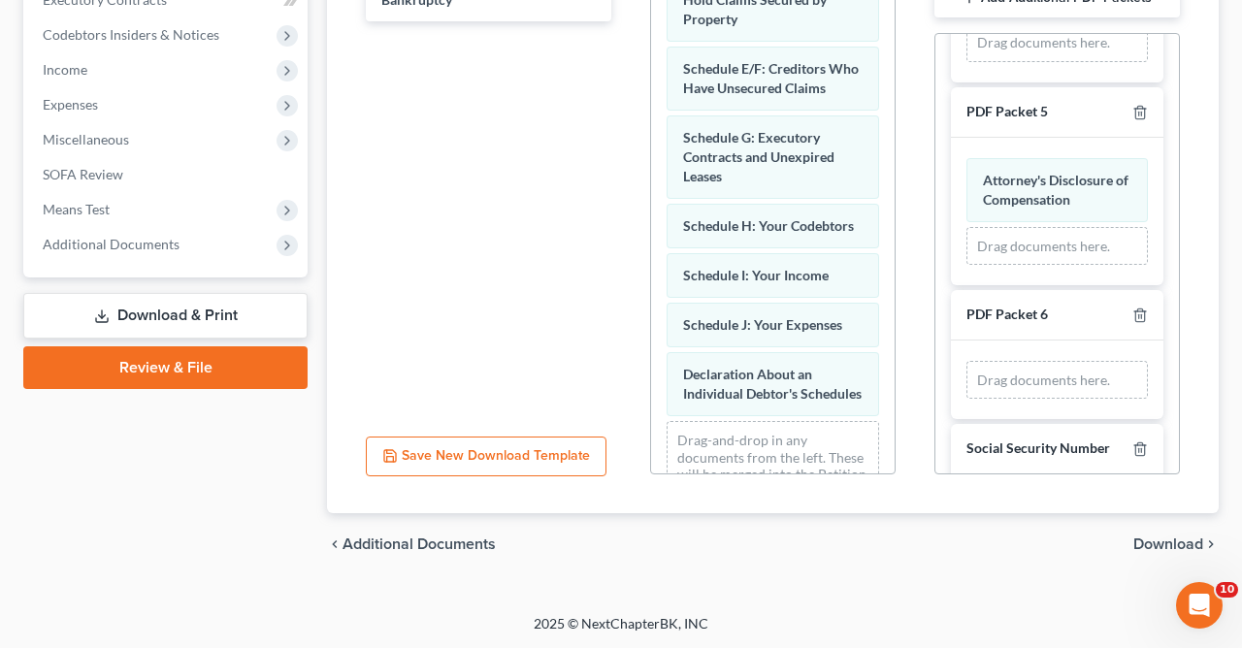
click at [1168, 546] on span "Download" at bounding box center [1168, 545] width 70 height 16
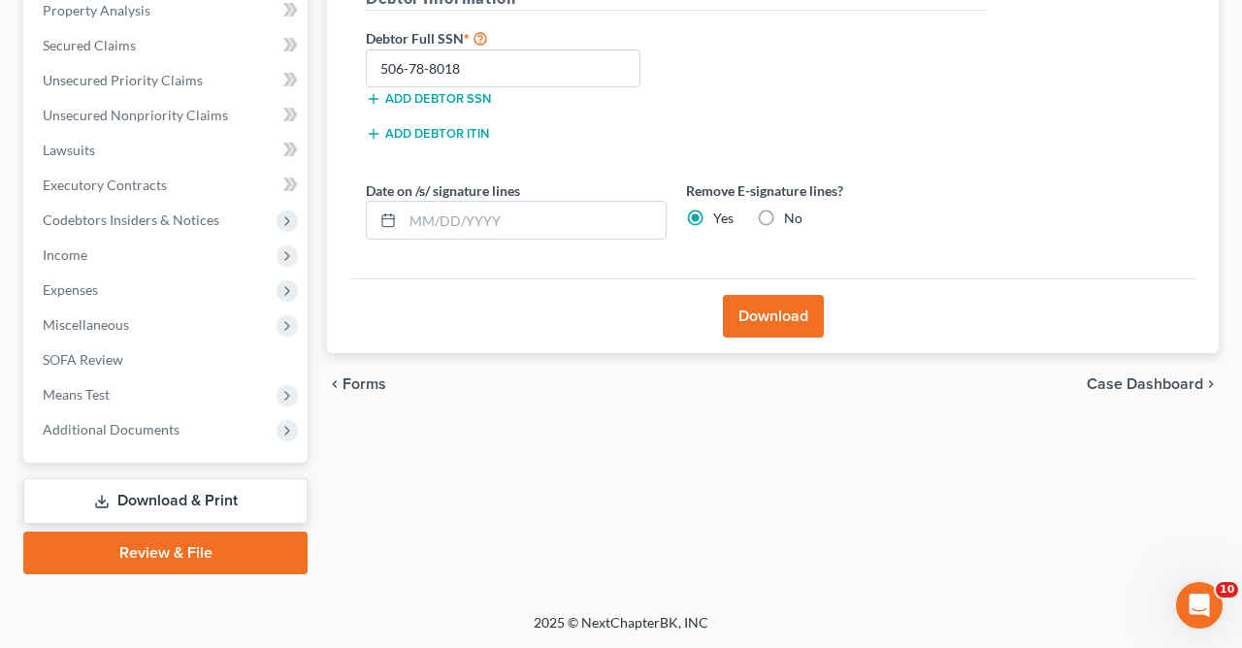
scroll to position [381, 0]
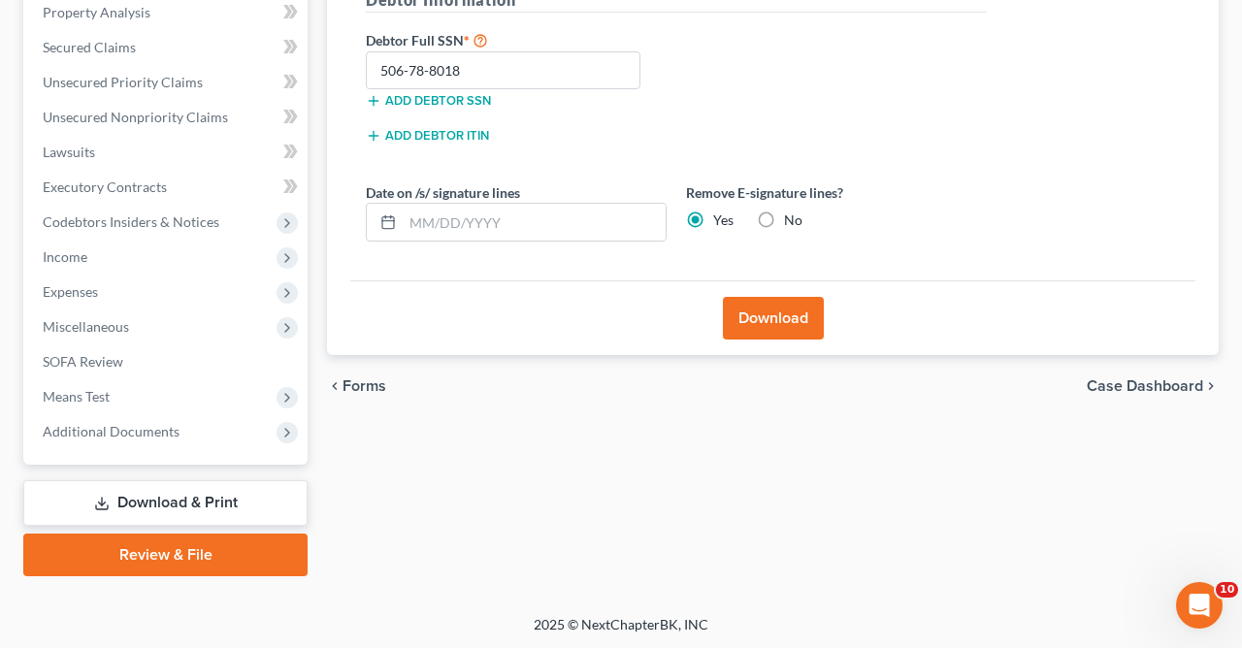
click at [773, 312] on button "Download" at bounding box center [773, 318] width 101 height 43
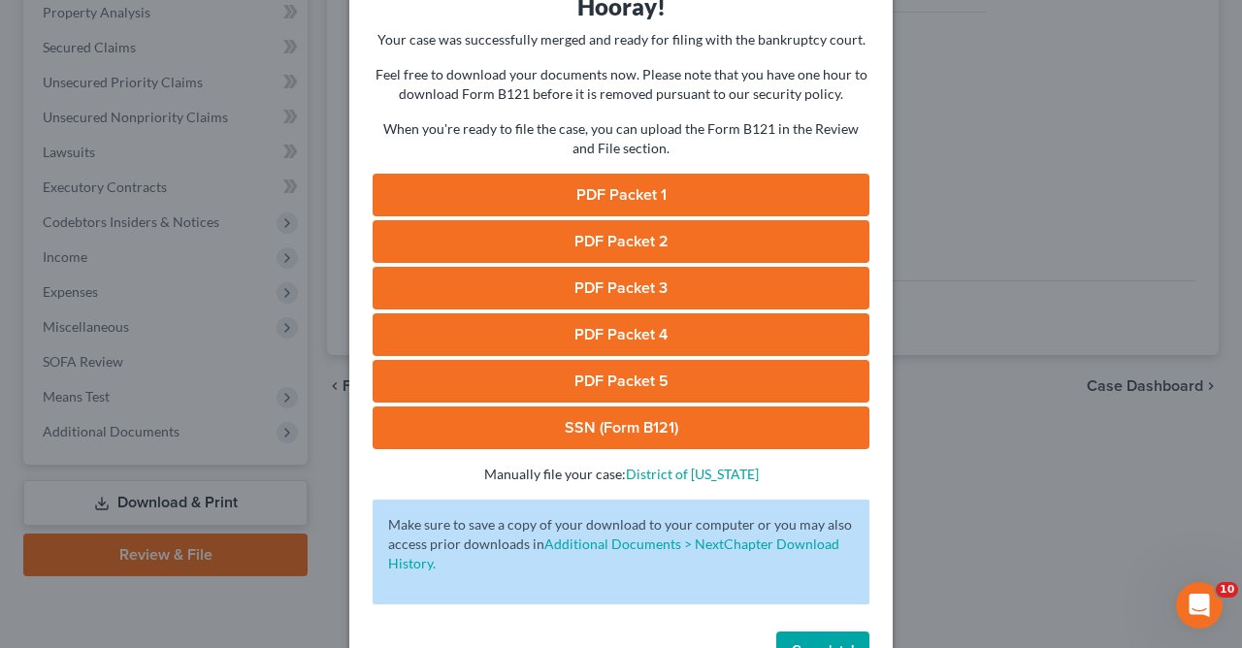
scroll to position [159, 0]
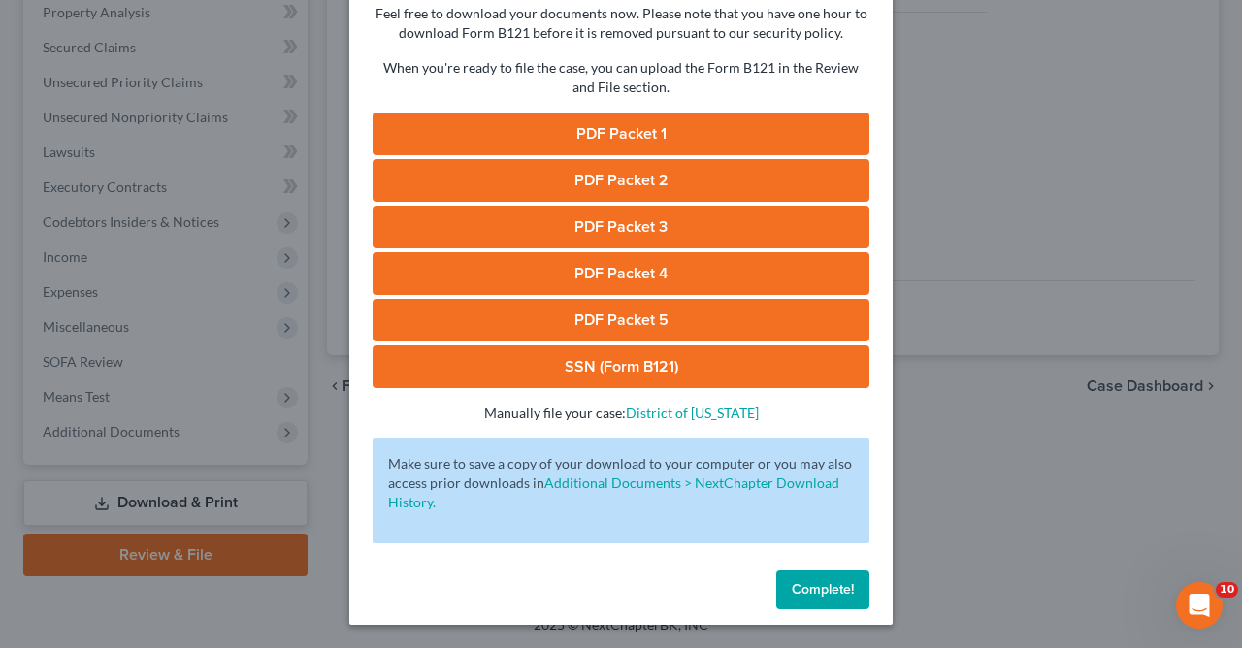
click at [968, 103] on div "Download Bankruptcy Packet Hooray! Your case was successfully merged and ready …" at bounding box center [621, 324] width 1242 height 648
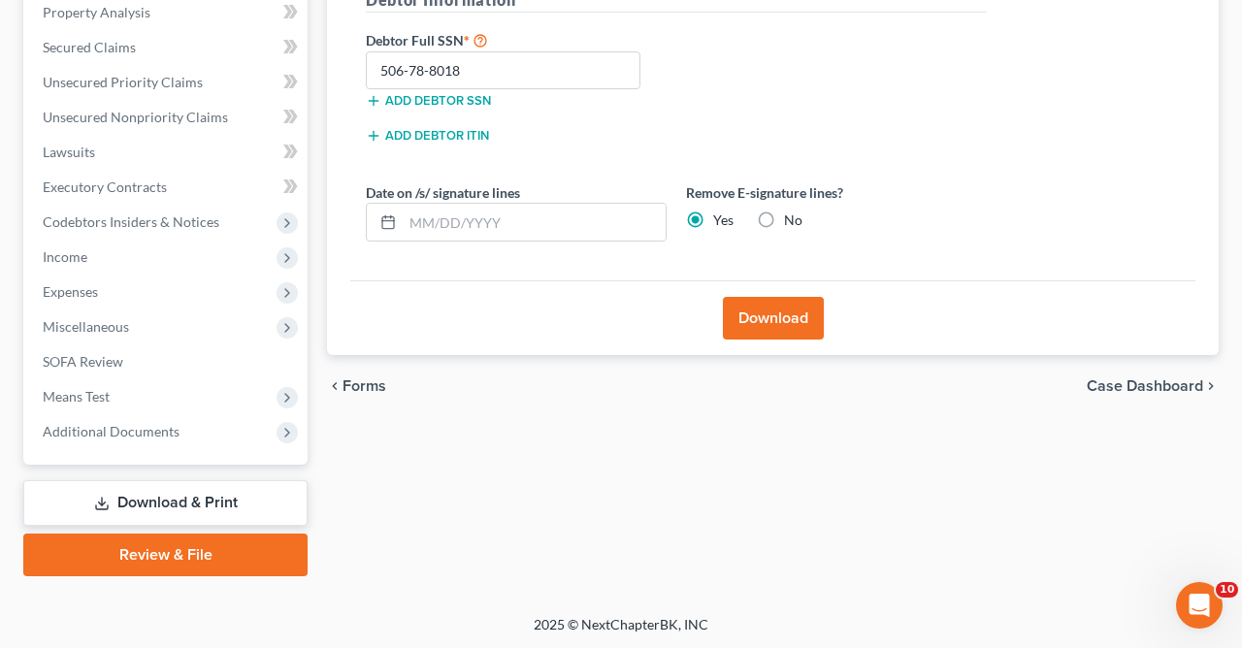
click at [764, 310] on button "Download" at bounding box center [773, 318] width 101 height 43
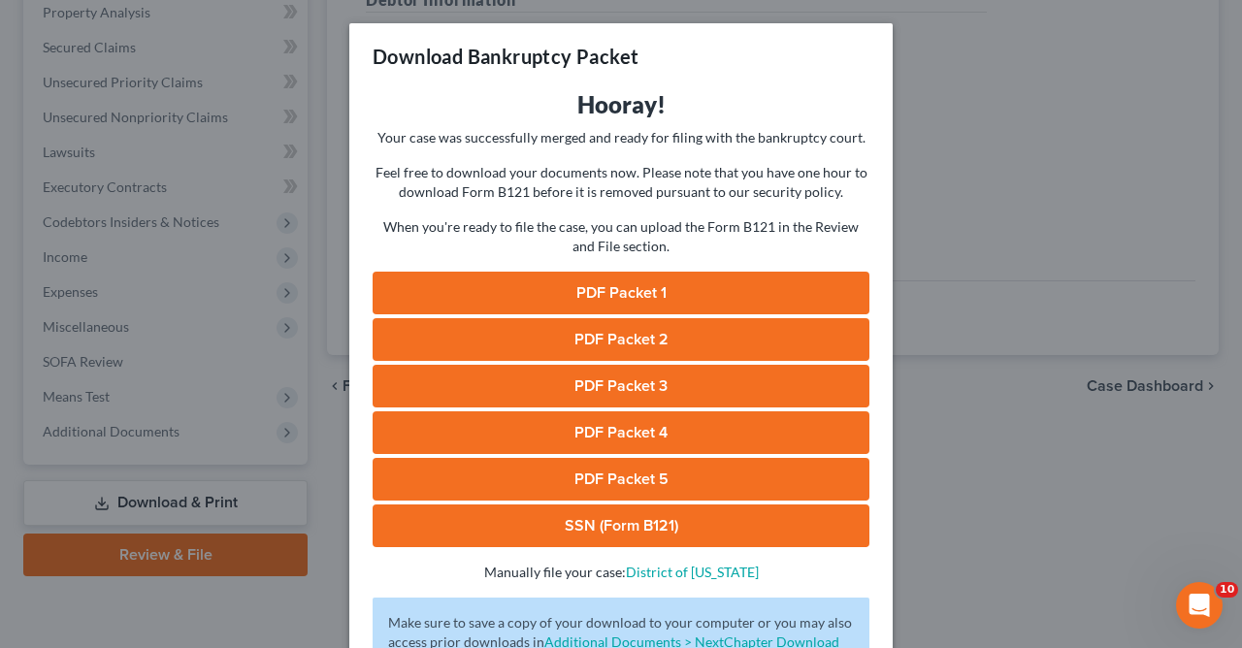
click at [625, 479] on link "PDF Packet 5" at bounding box center [621, 479] width 497 height 43
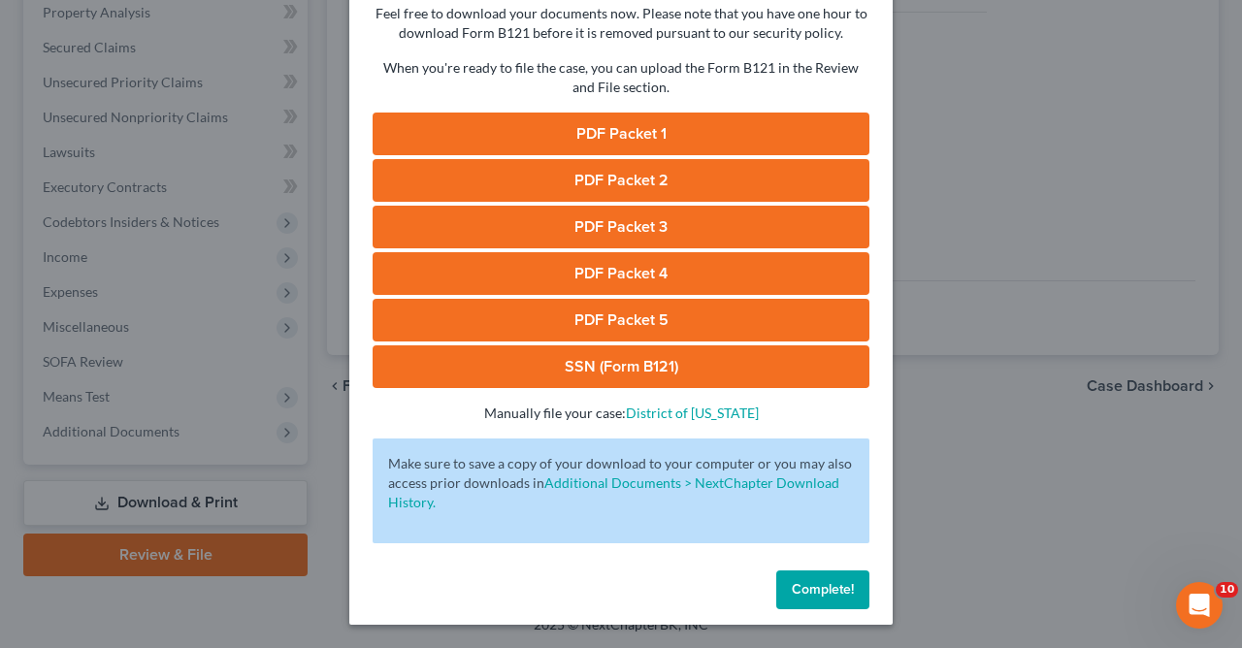
click at [807, 582] on span "Complete!" at bounding box center [823, 589] width 62 height 16
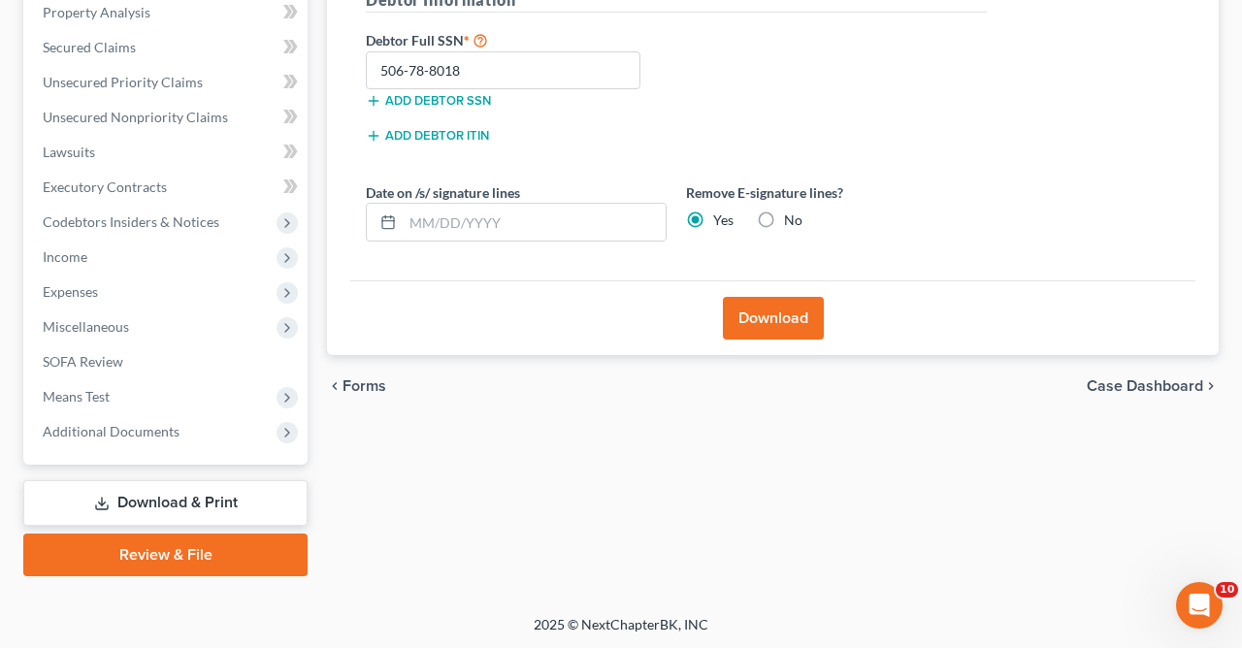
scroll to position [0, 0]
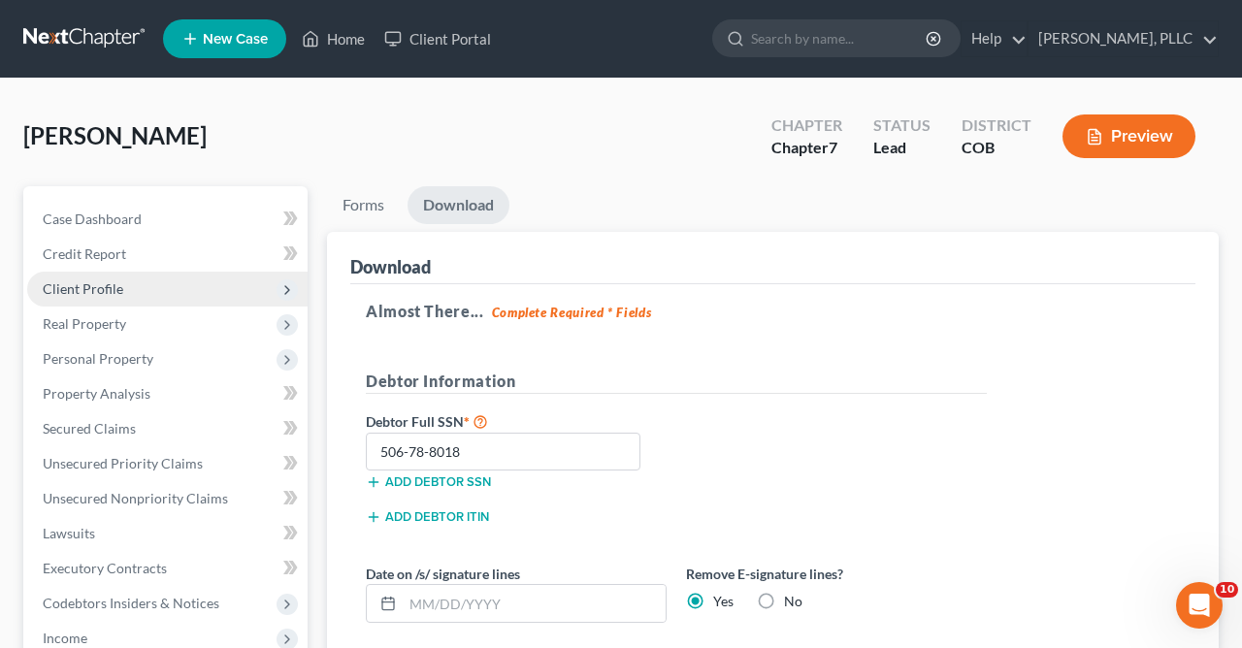
click at [100, 283] on span "Client Profile" at bounding box center [83, 288] width 81 height 16
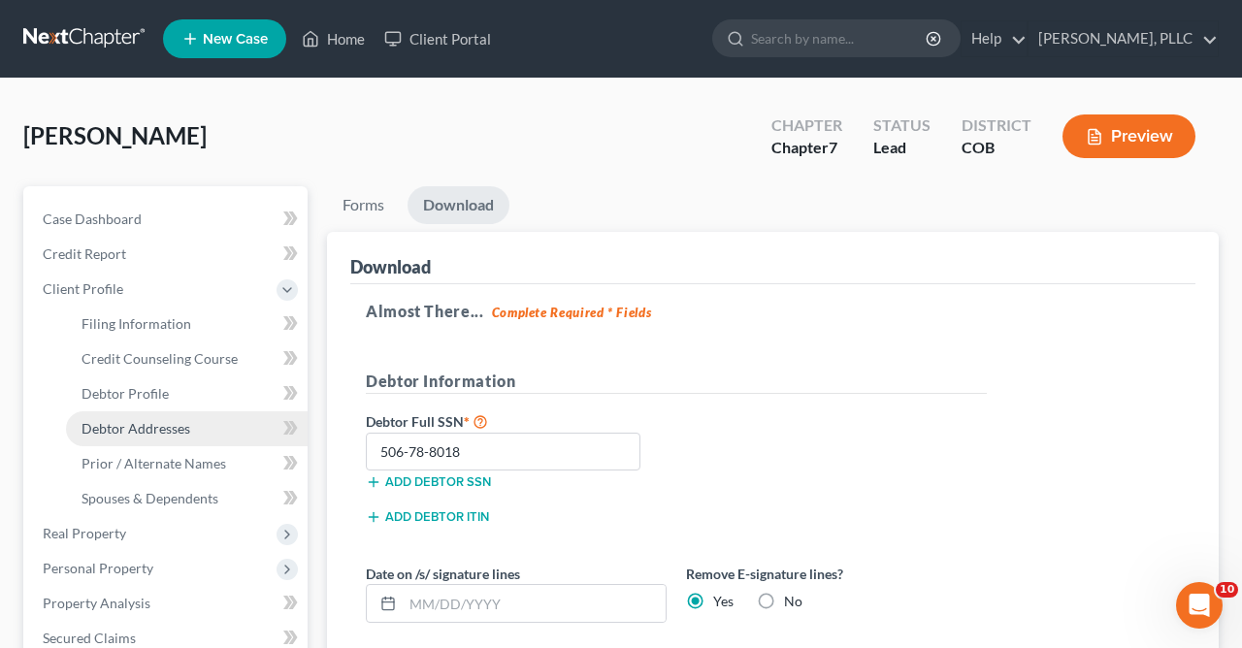
click at [156, 426] on span "Debtor Addresses" at bounding box center [136, 428] width 109 height 16
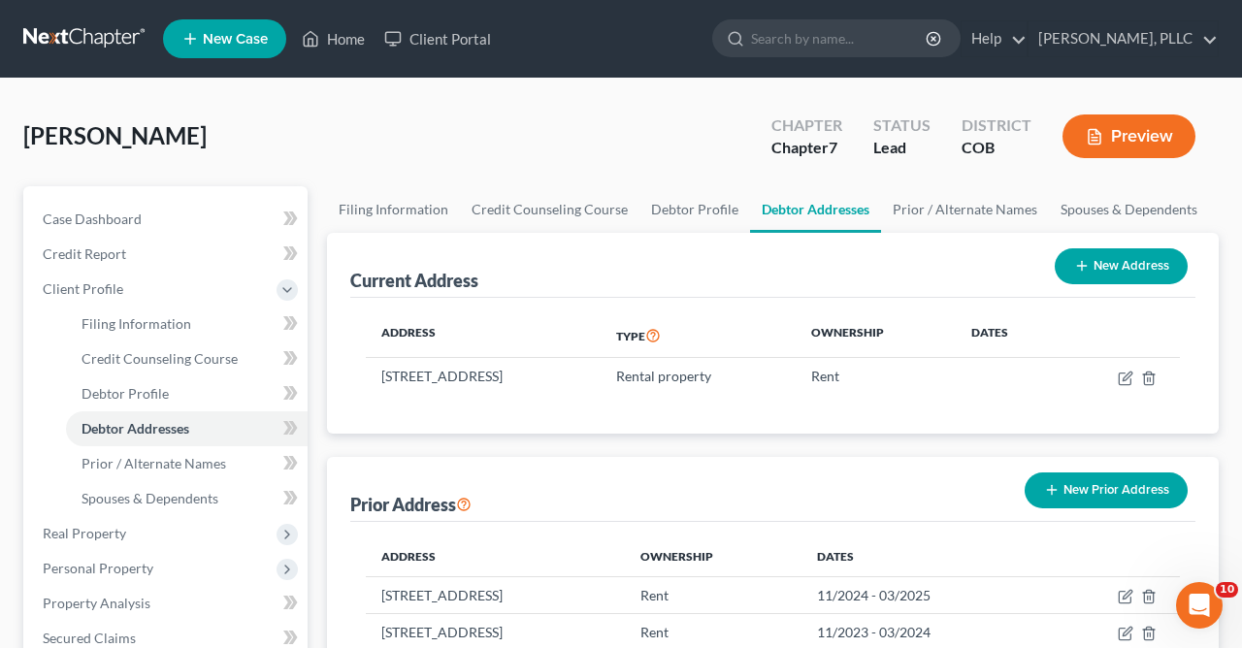
click at [1086, 256] on button "New Address" at bounding box center [1121, 266] width 133 height 36
select select "0"
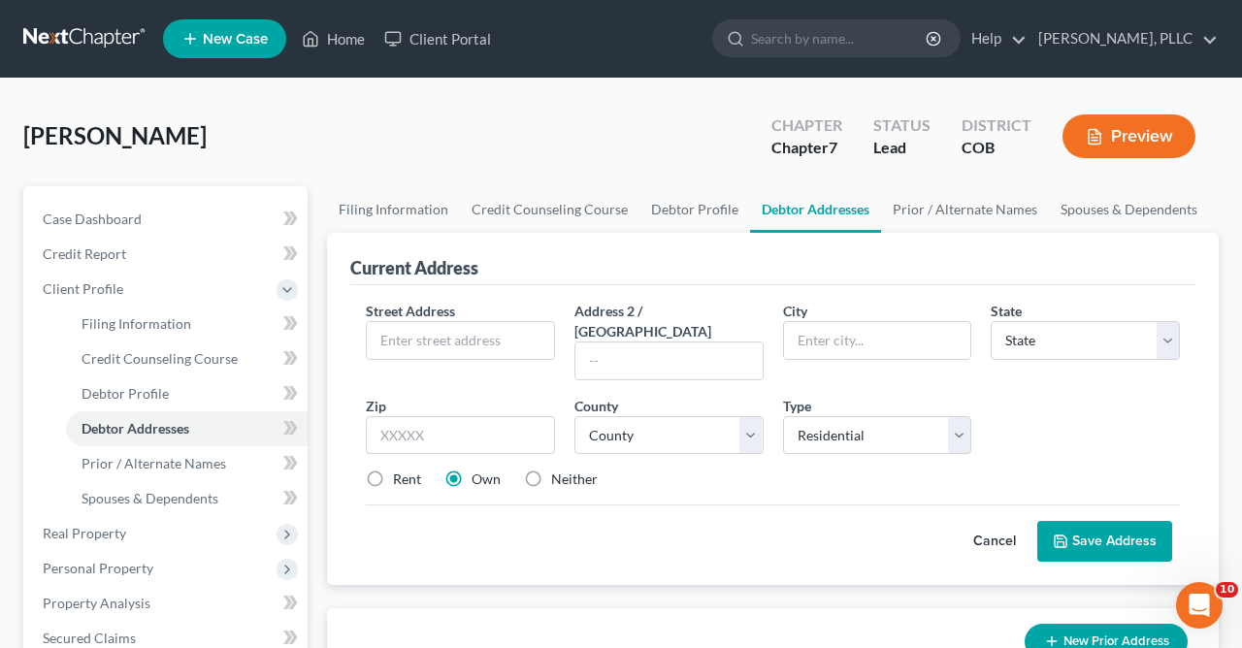
click at [993, 522] on button "Cancel" at bounding box center [994, 541] width 85 height 39
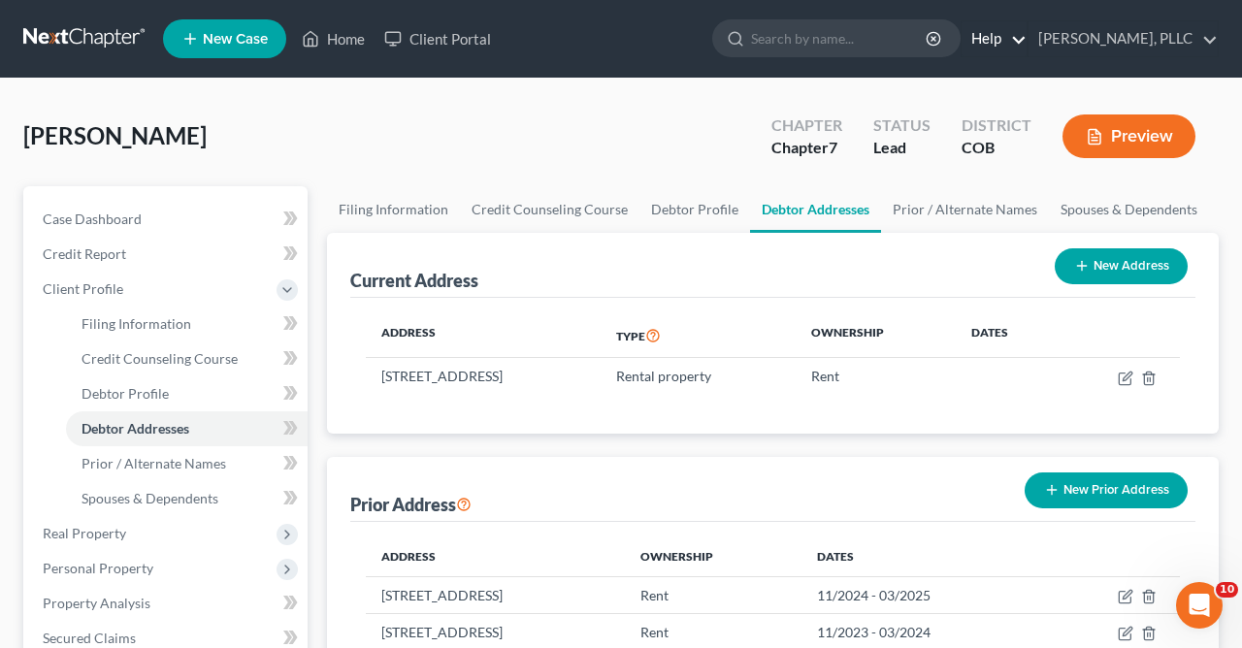
click at [990, 37] on link "Help" at bounding box center [994, 38] width 65 height 35
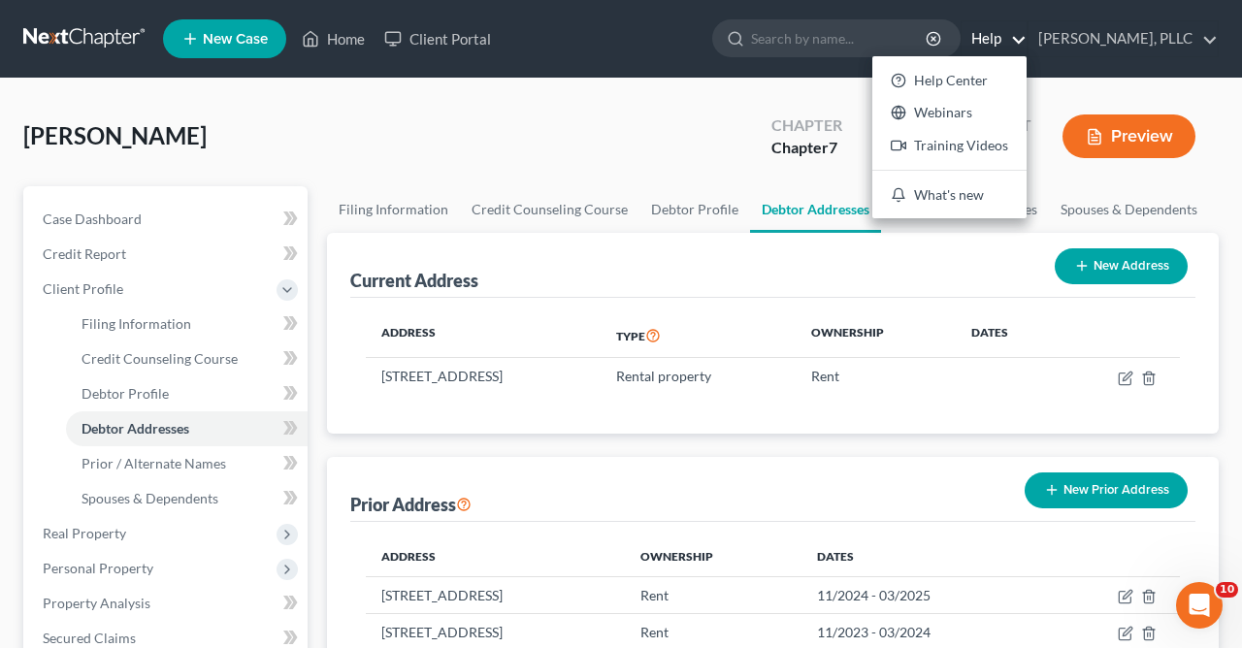
click at [642, 143] on div "[PERSON_NAME] Upgraded Chapter Chapter 7 Status Lead District COB Preview" at bounding box center [620, 144] width 1195 height 84
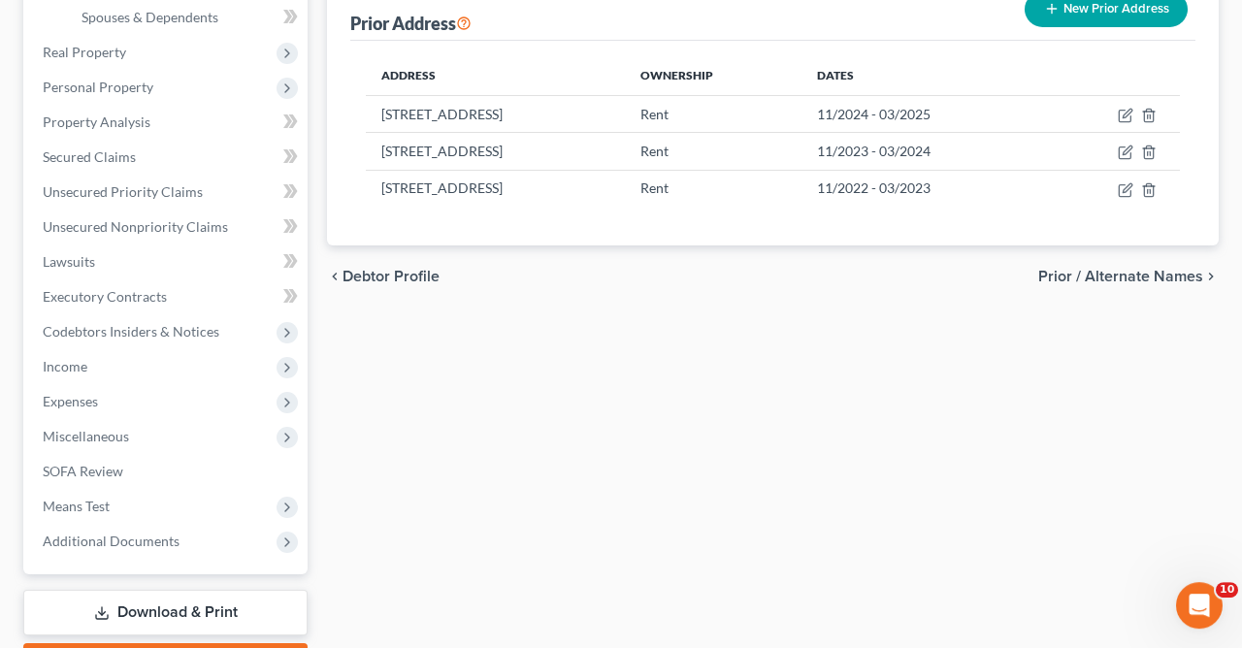
scroll to position [519, 0]
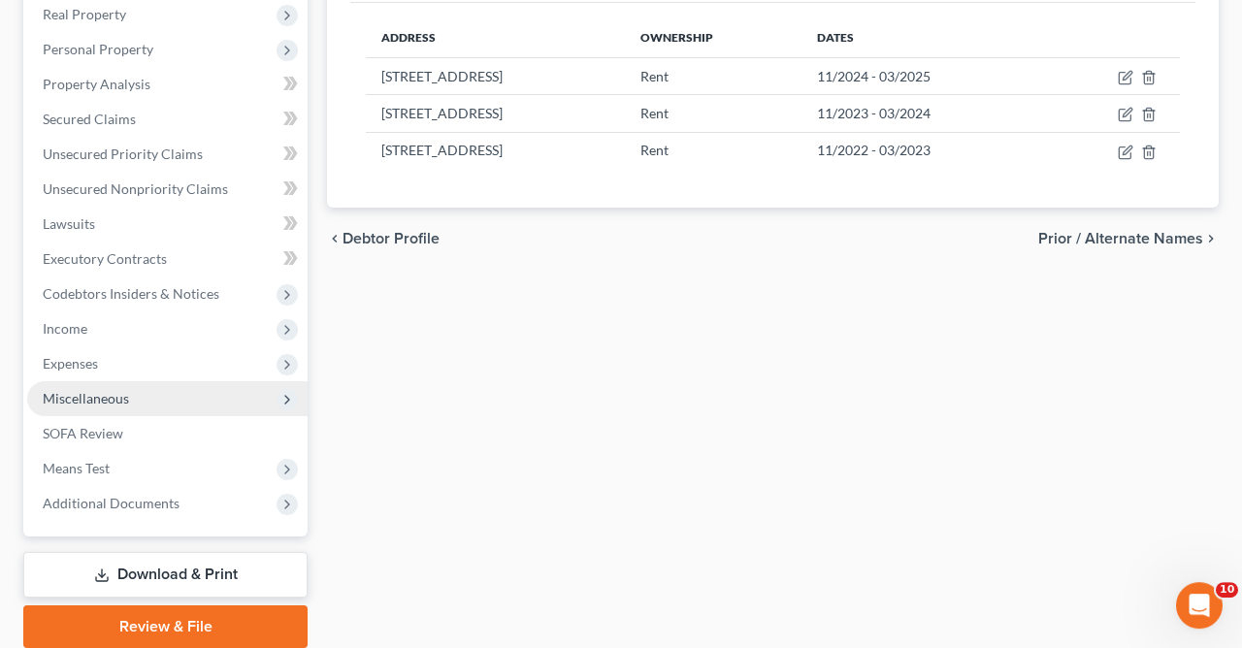
click at [116, 387] on span "Miscellaneous" at bounding box center [167, 398] width 280 height 35
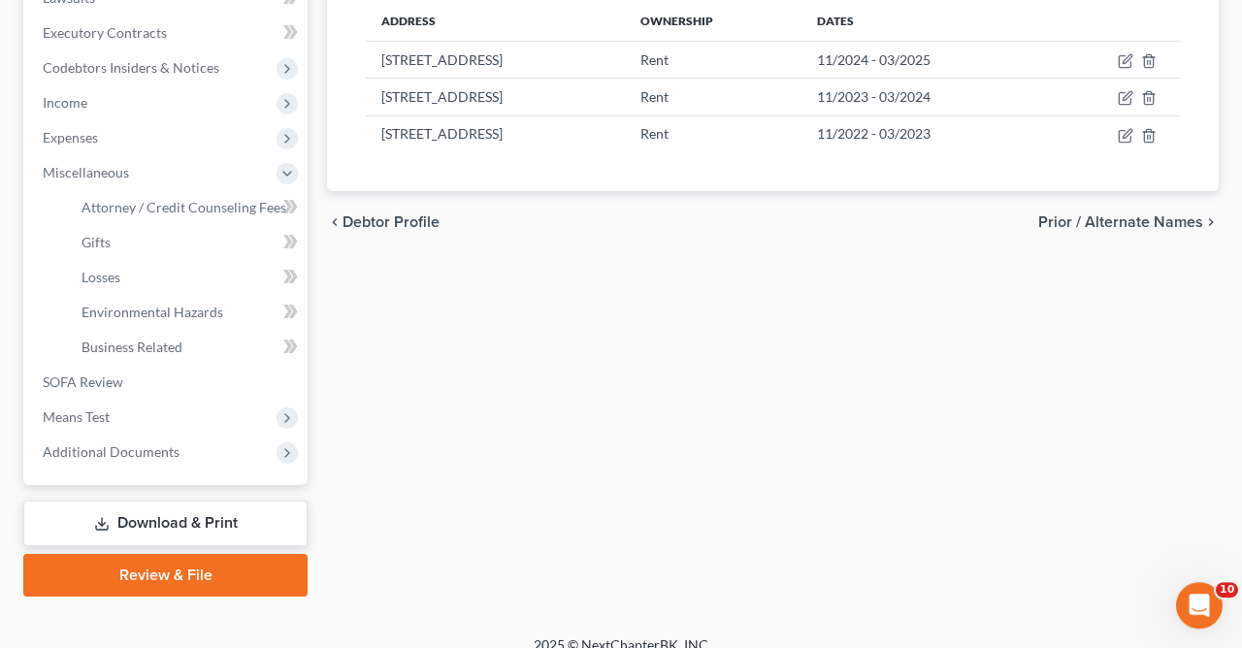
scroll to position [542, 0]
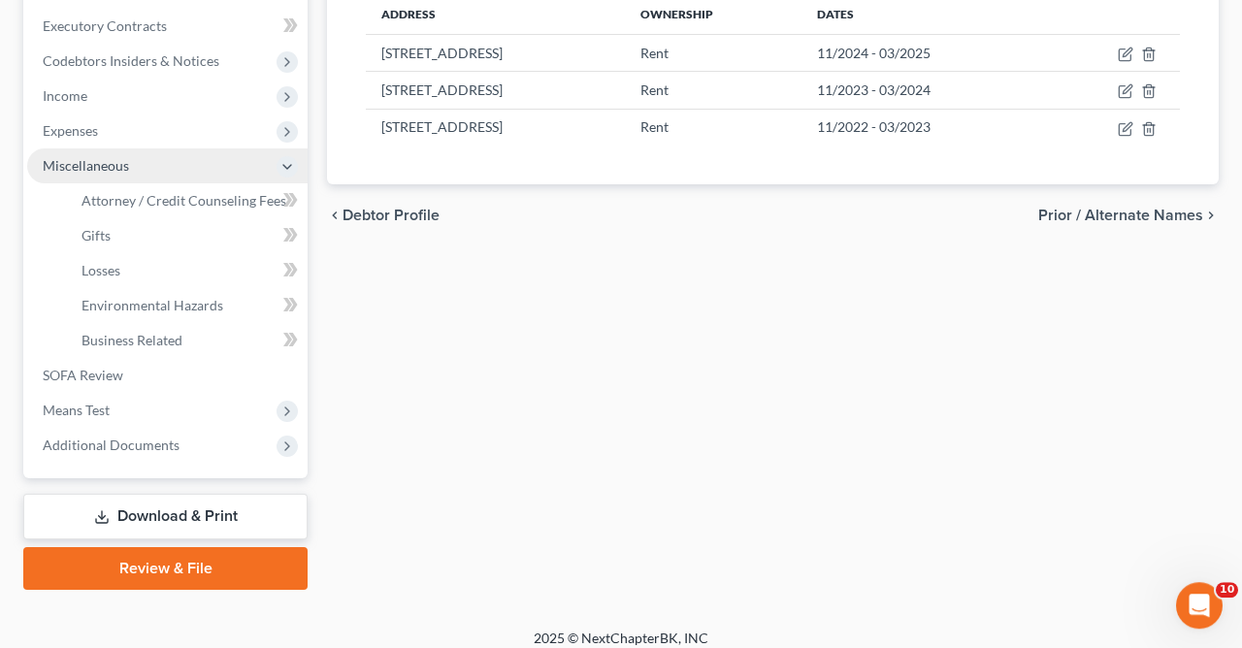
click at [286, 164] on icon at bounding box center [287, 167] width 16 height 16
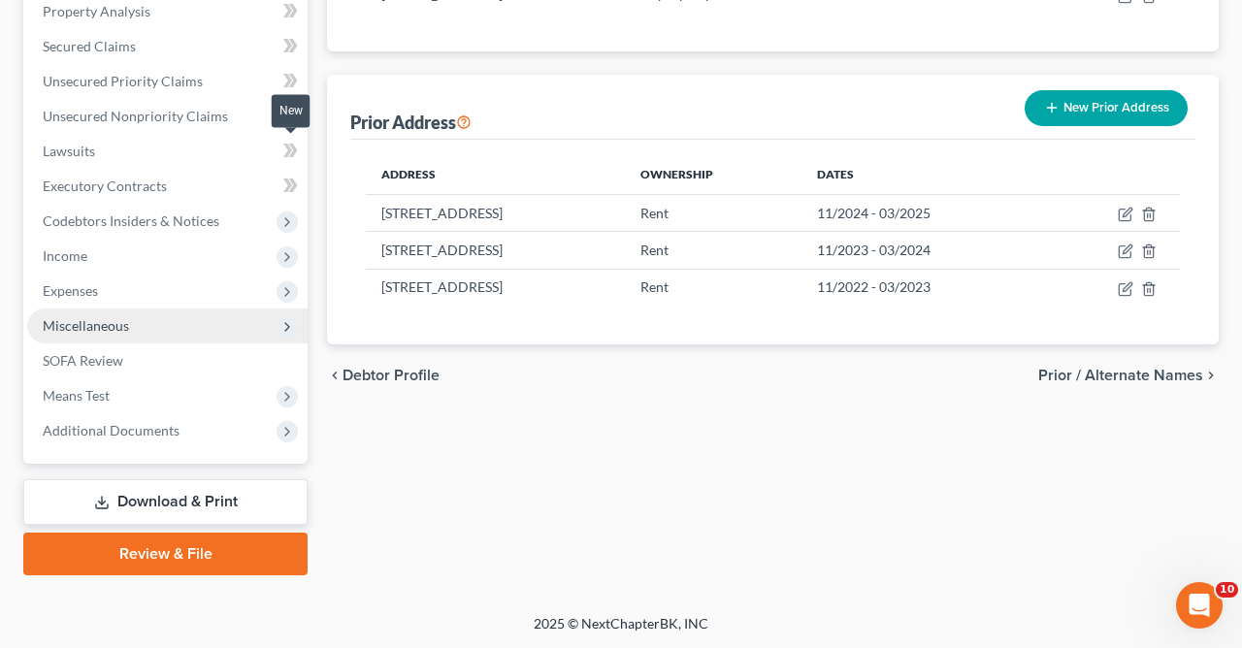
scroll to position [381, 0]
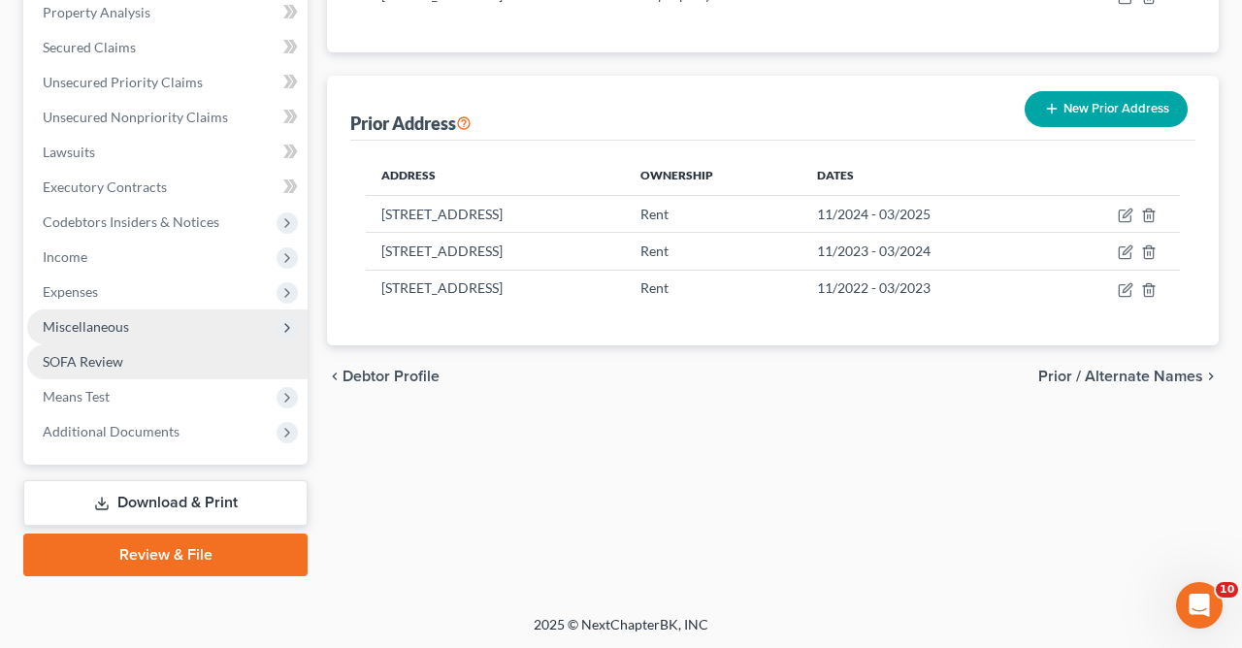
click at [89, 363] on span "SOFA Review" at bounding box center [83, 361] width 81 height 16
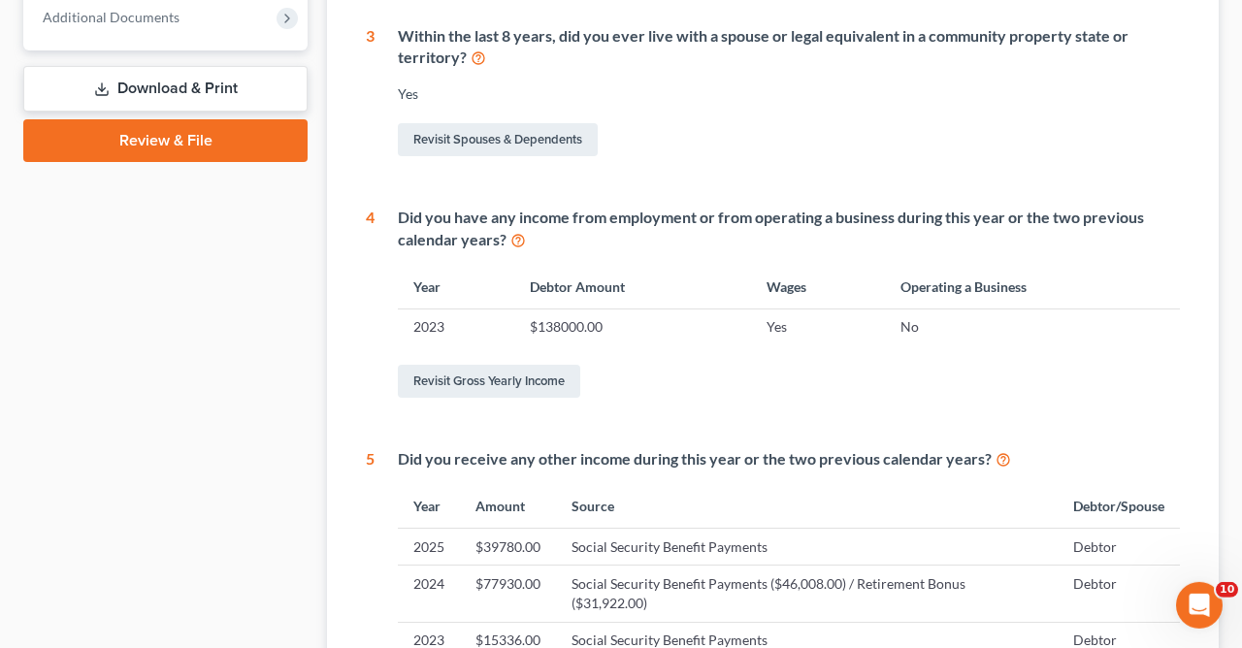
scroll to position [833, 0]
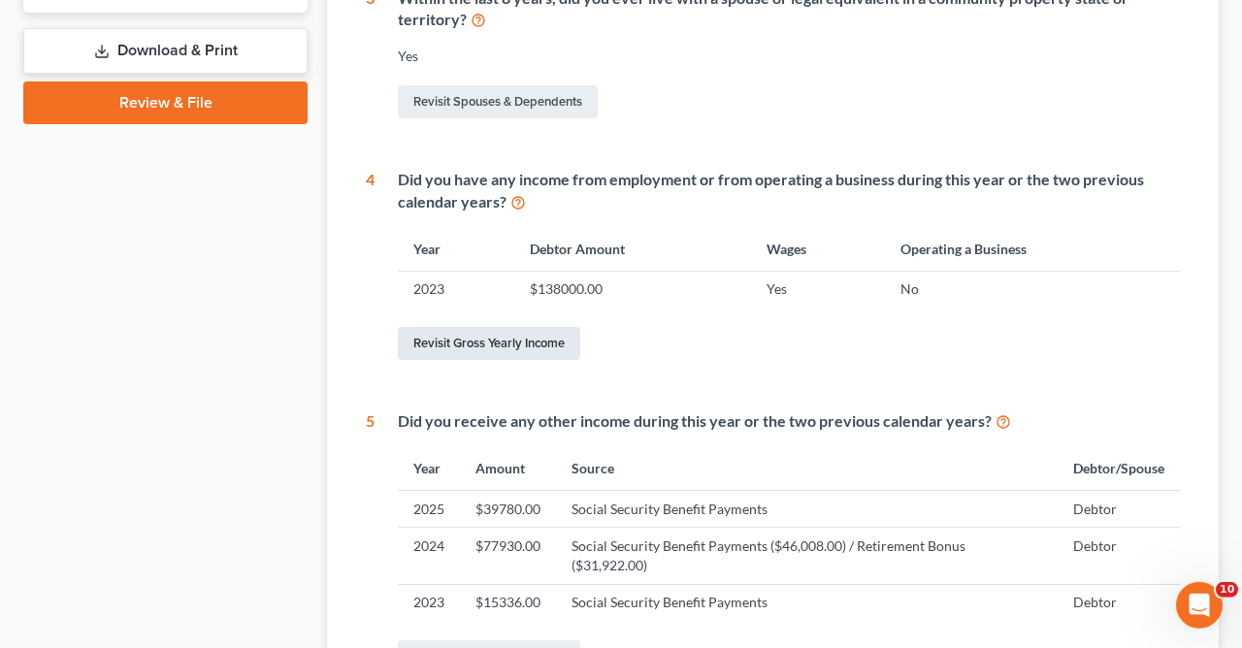
click at [514, 341] on link "Revisit Gross Yearly Income" at bounding box center [489, 343] width 182 height 33
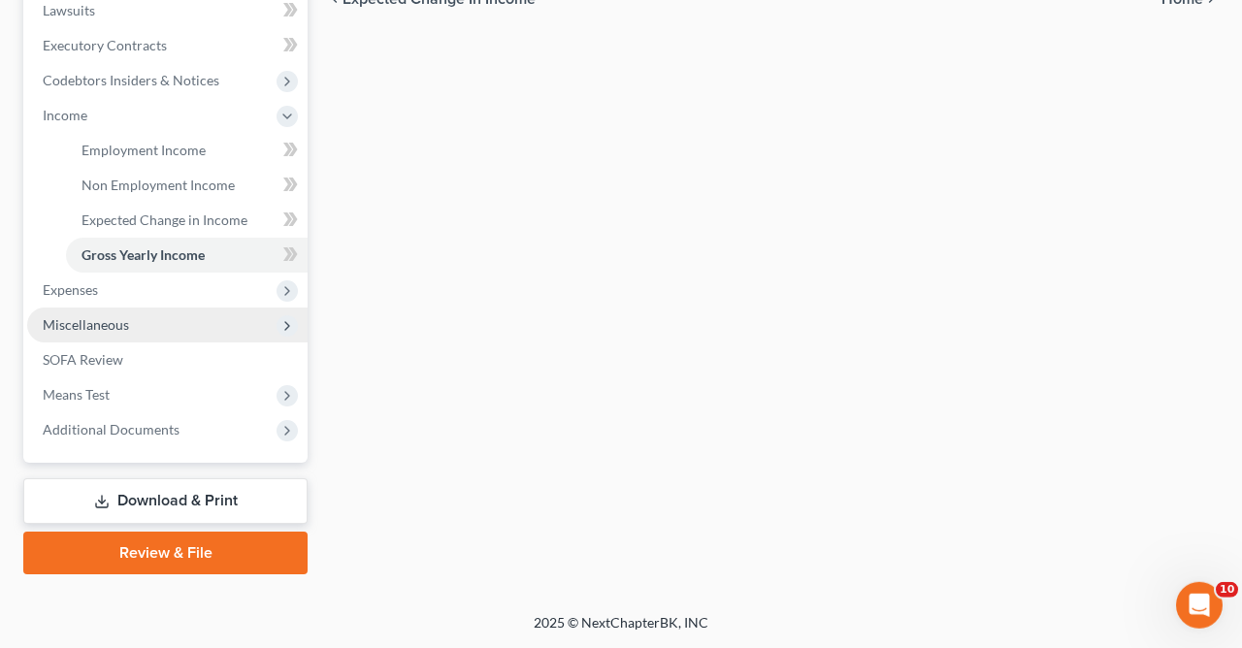
scroll to position [381, 0]
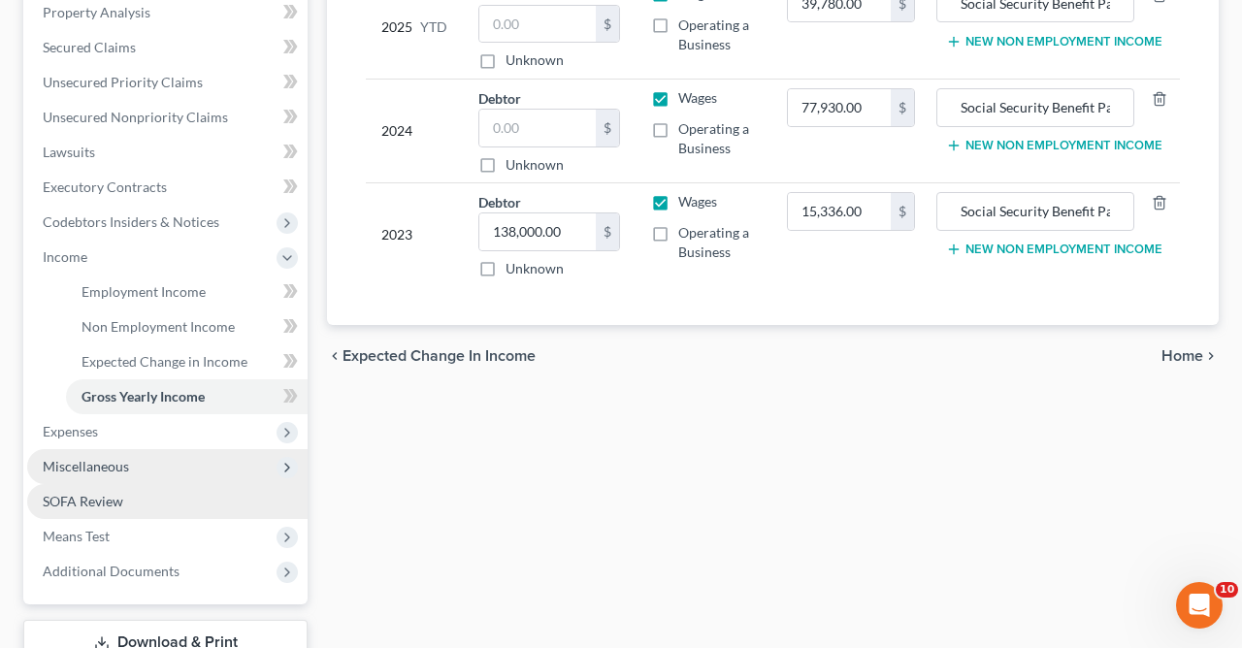
click at [103, 498] on span "SOFA Review" at bounding box center [83, 501] width 81 height 16
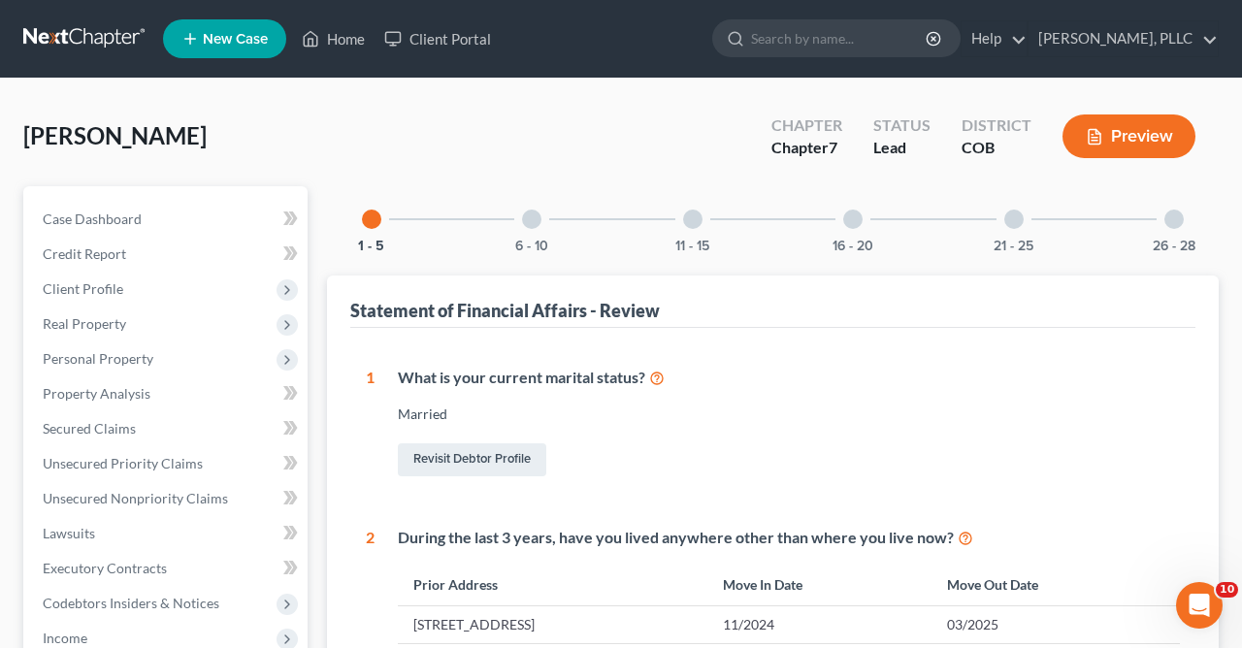
drag, startPoint x: 1176, startPoint y: 301, endPoint x: 1189, endPoint y: 279, distance: 24.8
click at [1189, 279] on div "Statement of Financial Affairs - Review" at bounding box center [772, 302] width 845 height 52
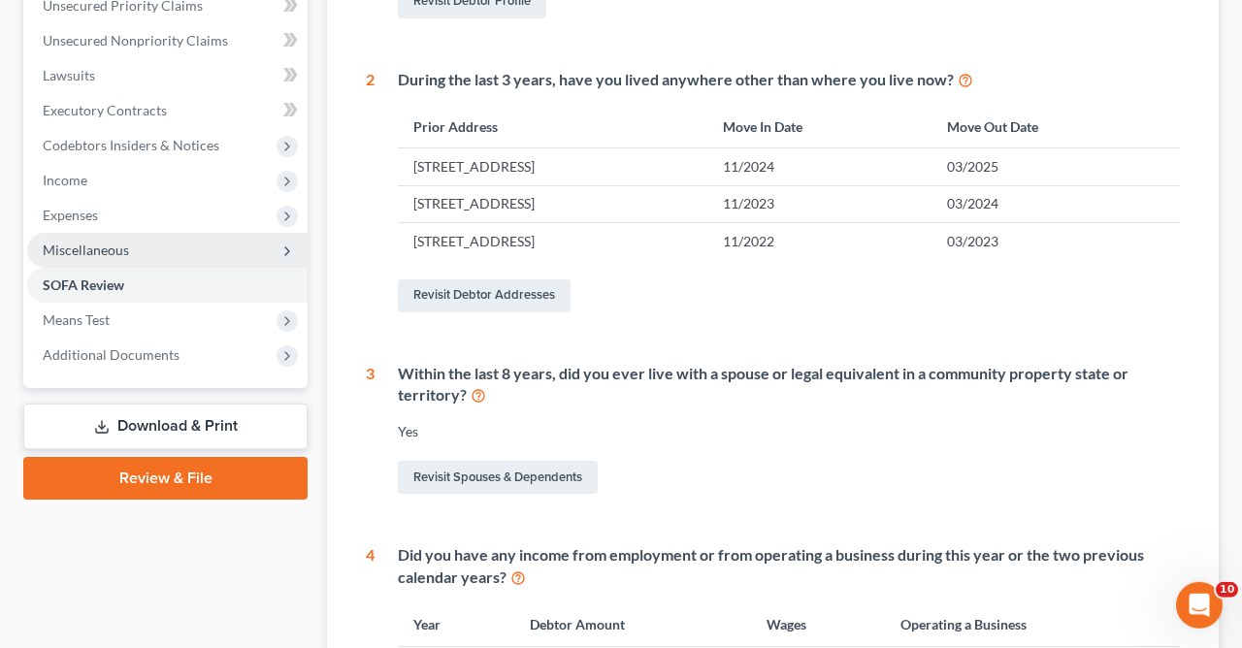
scroll to position [595, 0]
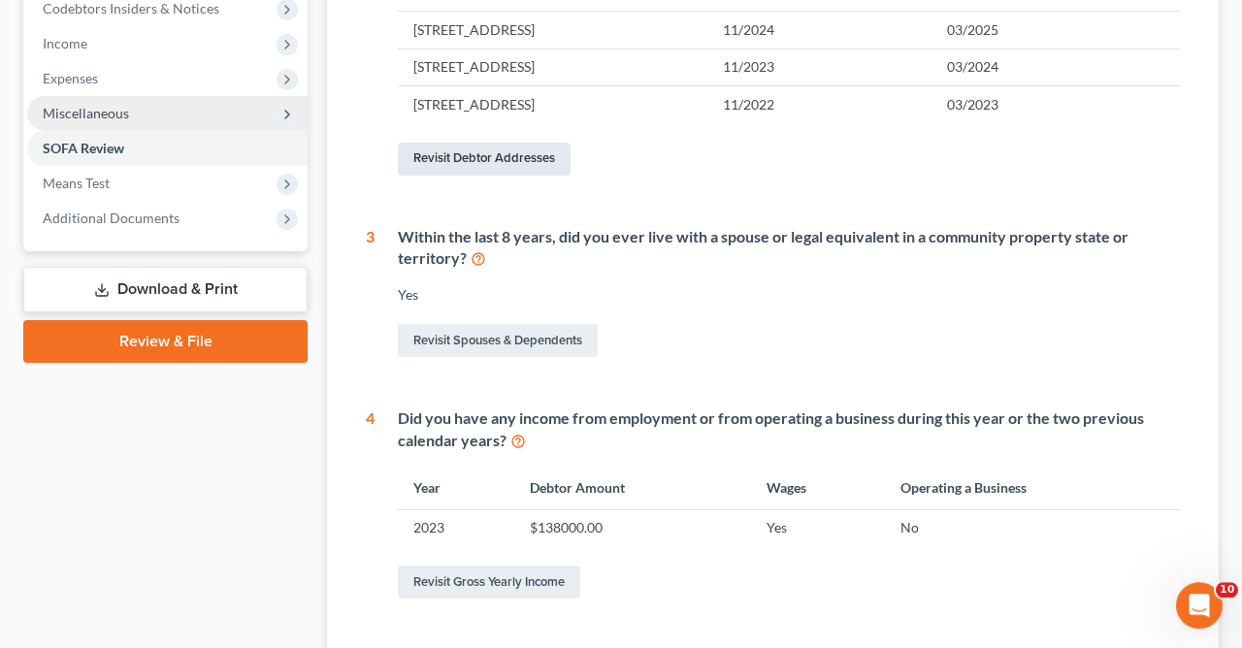
click at [518, 163] on link "Revisit Debtor Addresses" at bounding box center [484, 159] width 173 height 33
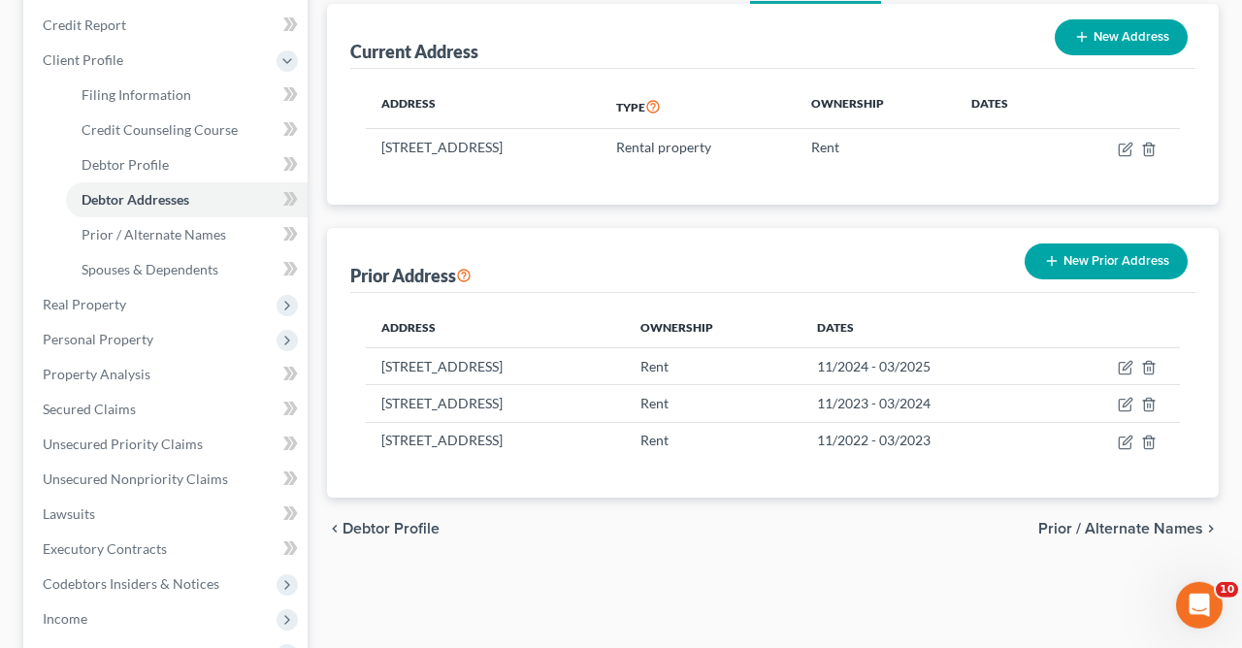
scroll to position [183, 0]
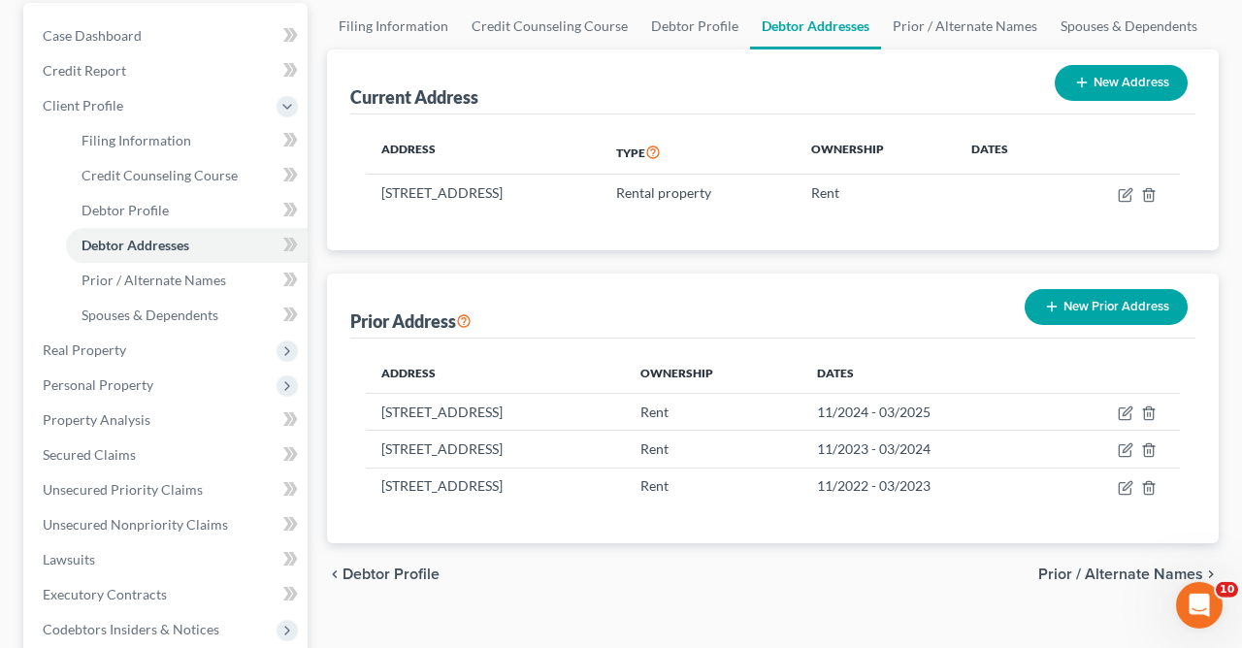
click at [1083, 77] on icon "button" at bounding box center [1082, 83] width 16 height 16
select select "0"
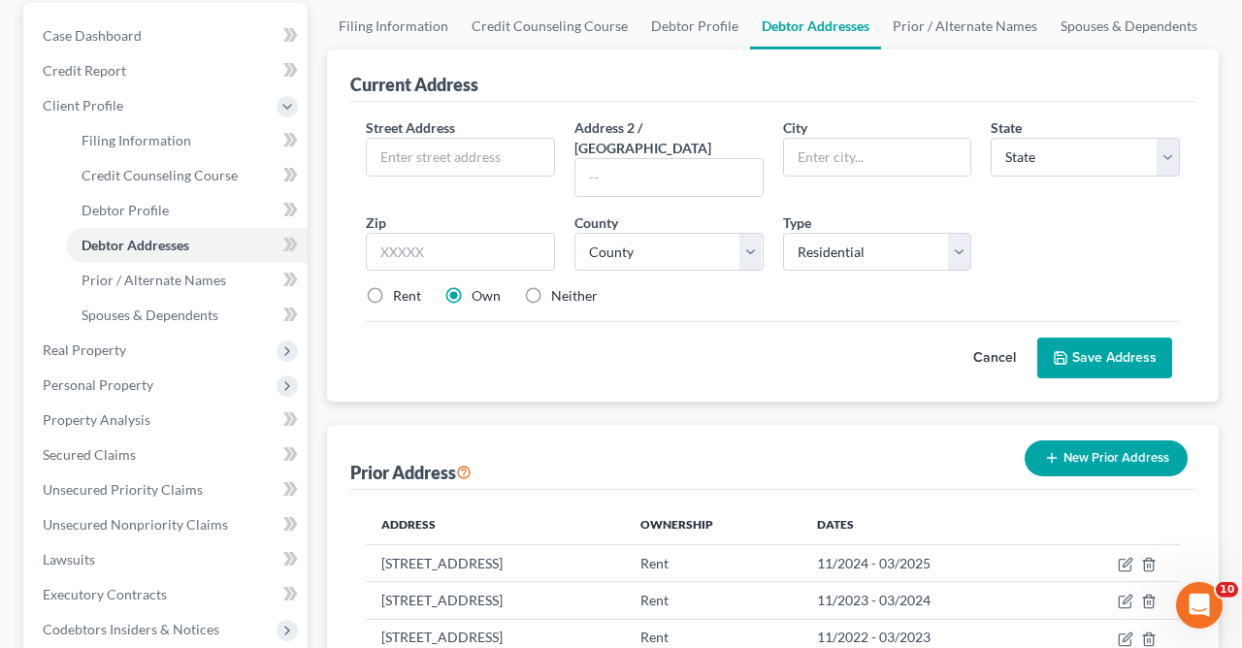
click at [551, 286] on label "Neither" at bounding box center [574, 295] width 47 height 19
click at [559, 286] on input "Neither" at bounding box center [565, 292] width 13 height 13
radio input "true"
click at [991, 340] on button "Cancel" at bounding box center [994, 358] width 85 height 39
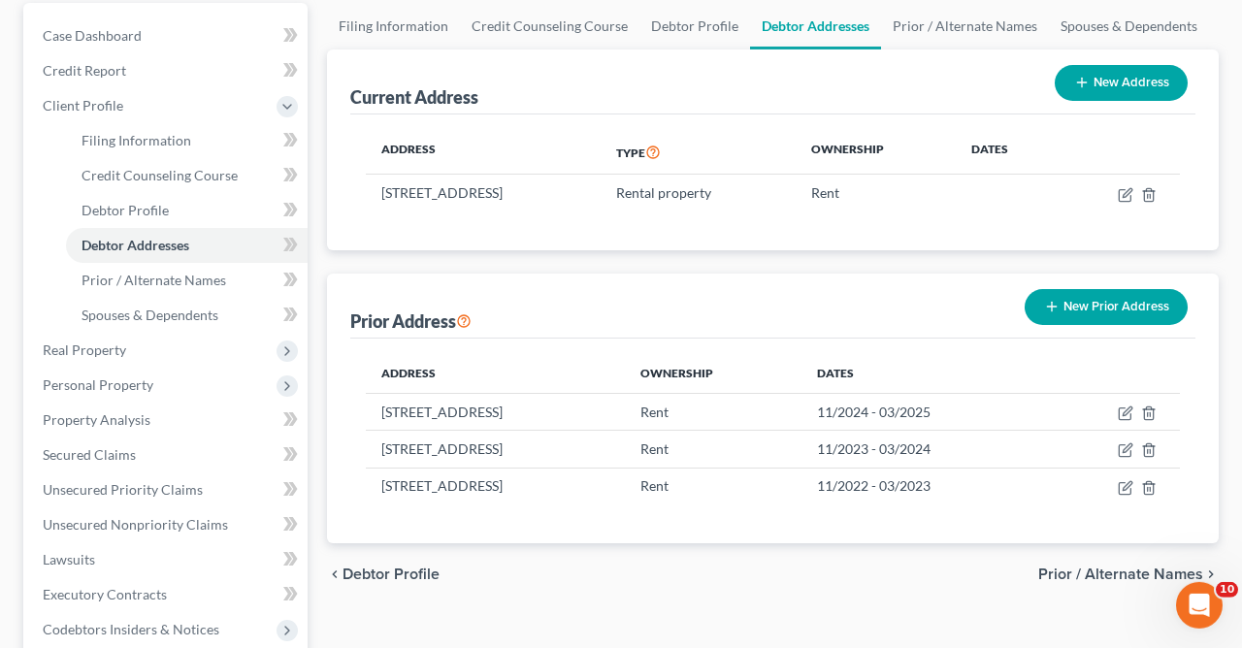
scroll to position [0, 0]
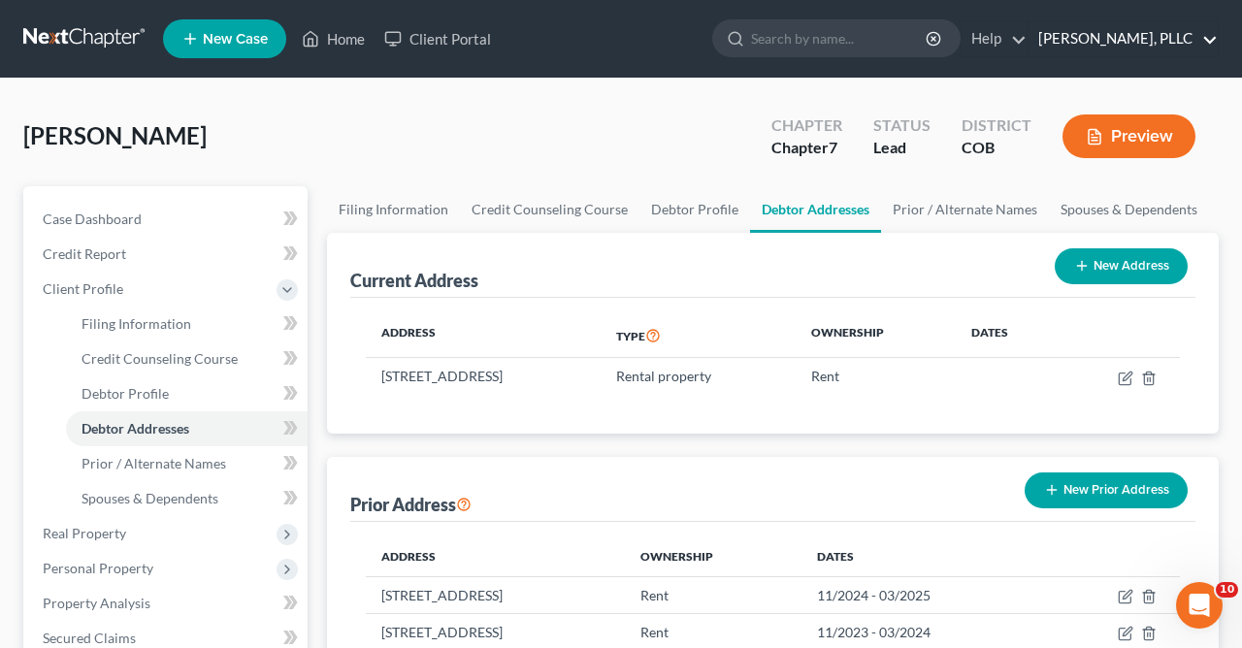
click at [1121, 33] on link "[PERSON_NAME], PLLC" at bounding box center [1122, 38] width 189 height 35
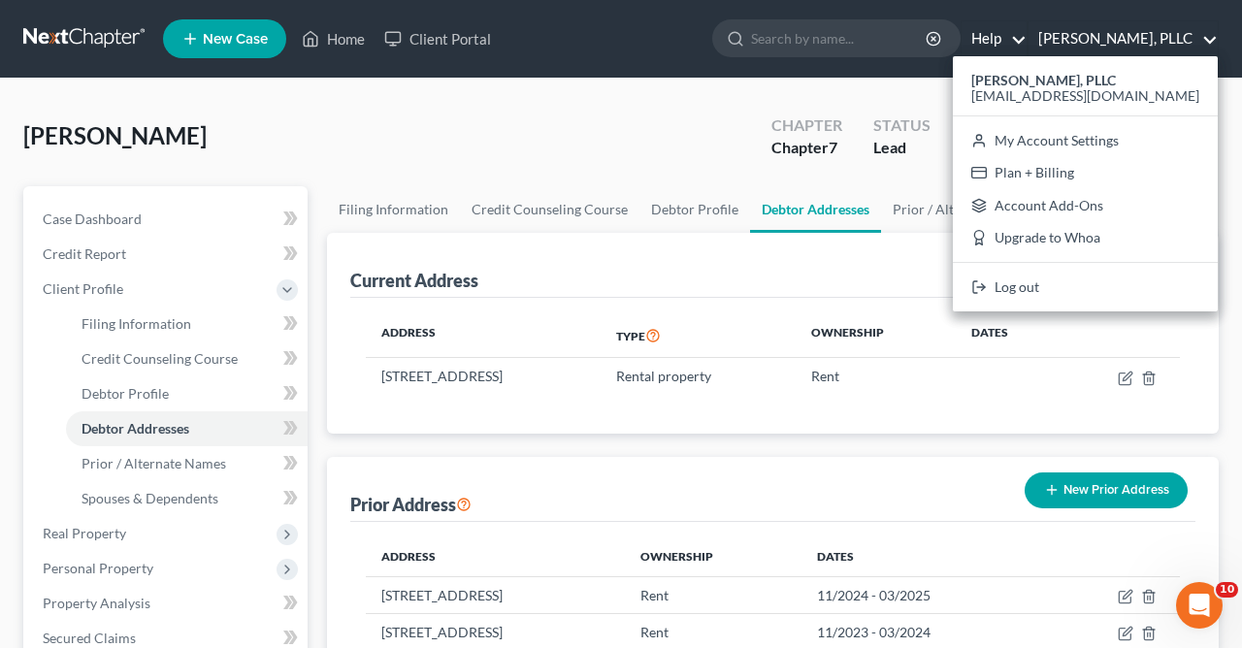
click at [991, 31] on link "Help" at bounding box center [994, 38] width 65 height 35
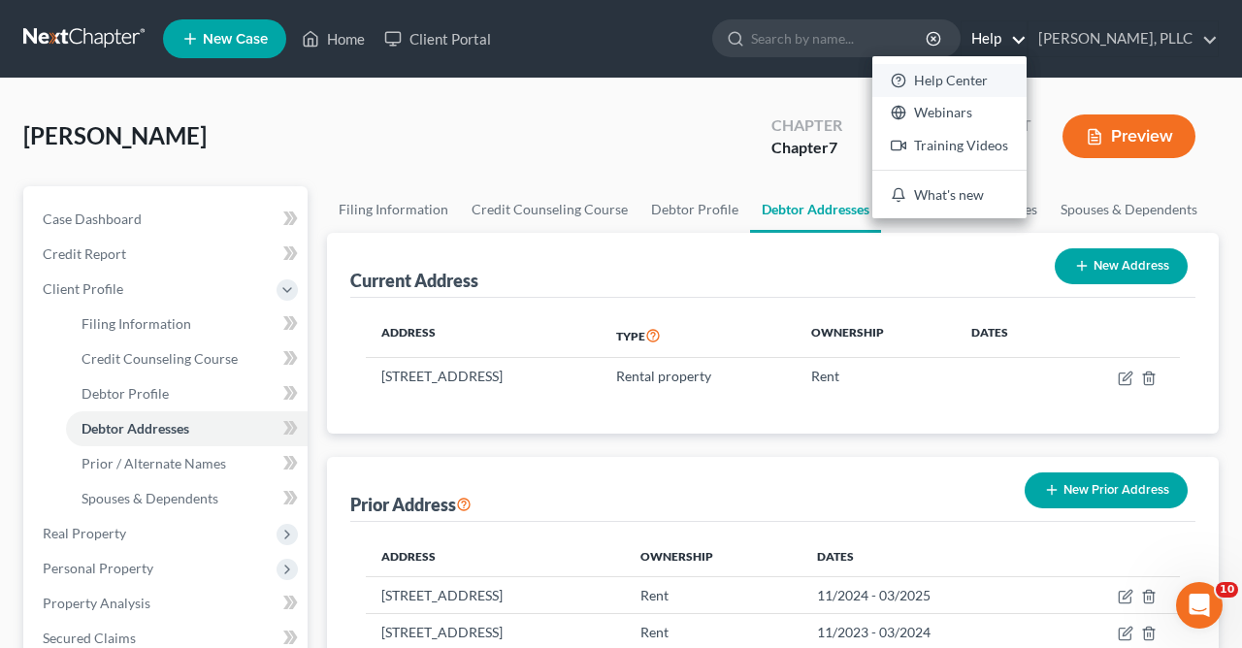
click at [917, 81] on link "Help Center" at bounding box center [949, 80] width 154 height 33
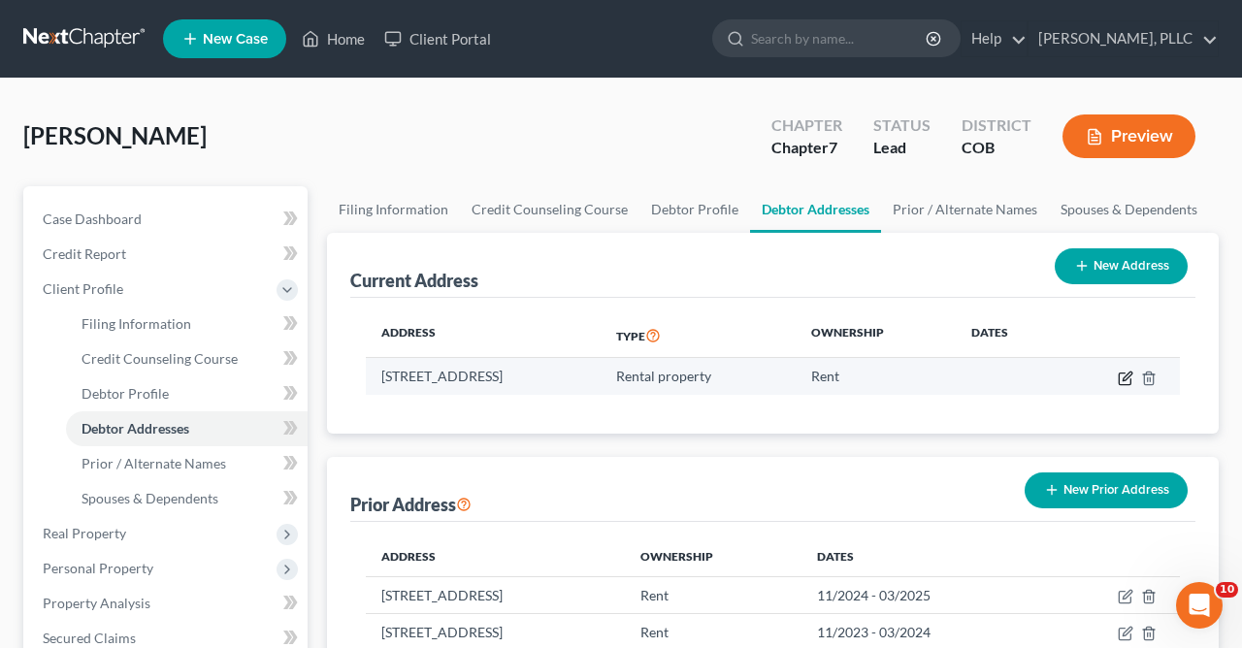
click at [1123, 375] on icon "button" at bounding box center [1126, 379] width 16 height 16
select select "5"
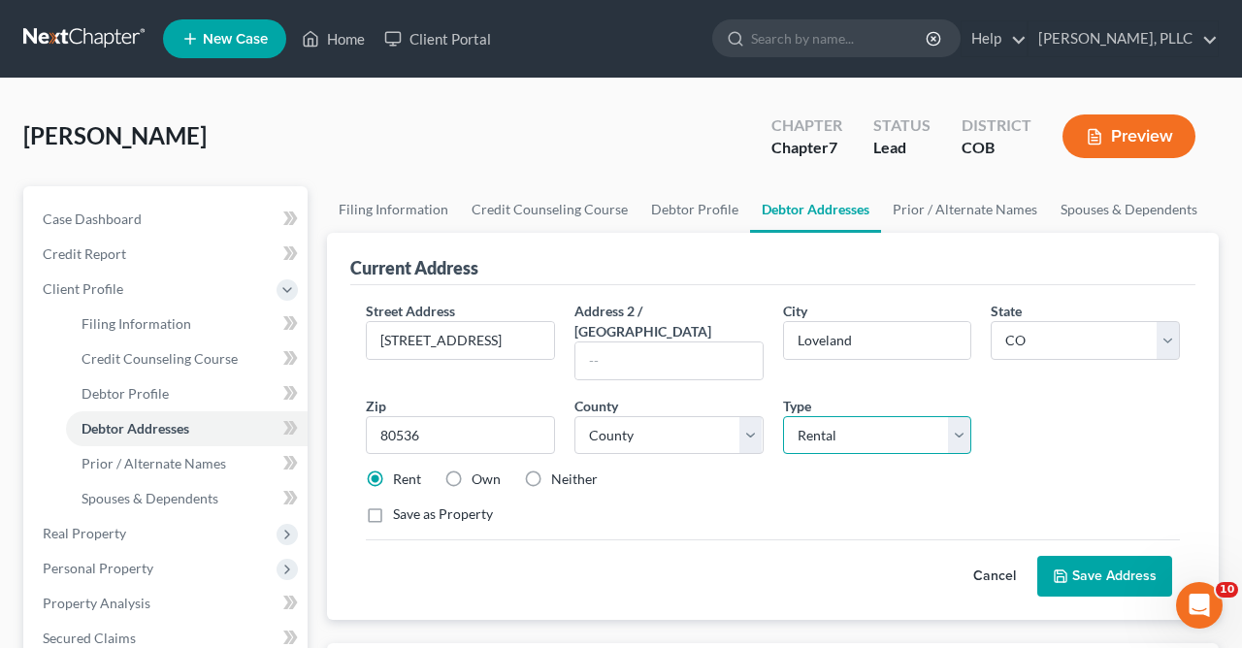
click at [783, 416] on select "Select Residential Mailing Rental Business" at bounding box center [877, 435] width 189 height 39
select select "0"
click option "Residential" at bounding box center [0, 0] width 0 height 0
click at [1097, 557] on button "Save Address" at bounding box center [1104, 576] width 135 height 41
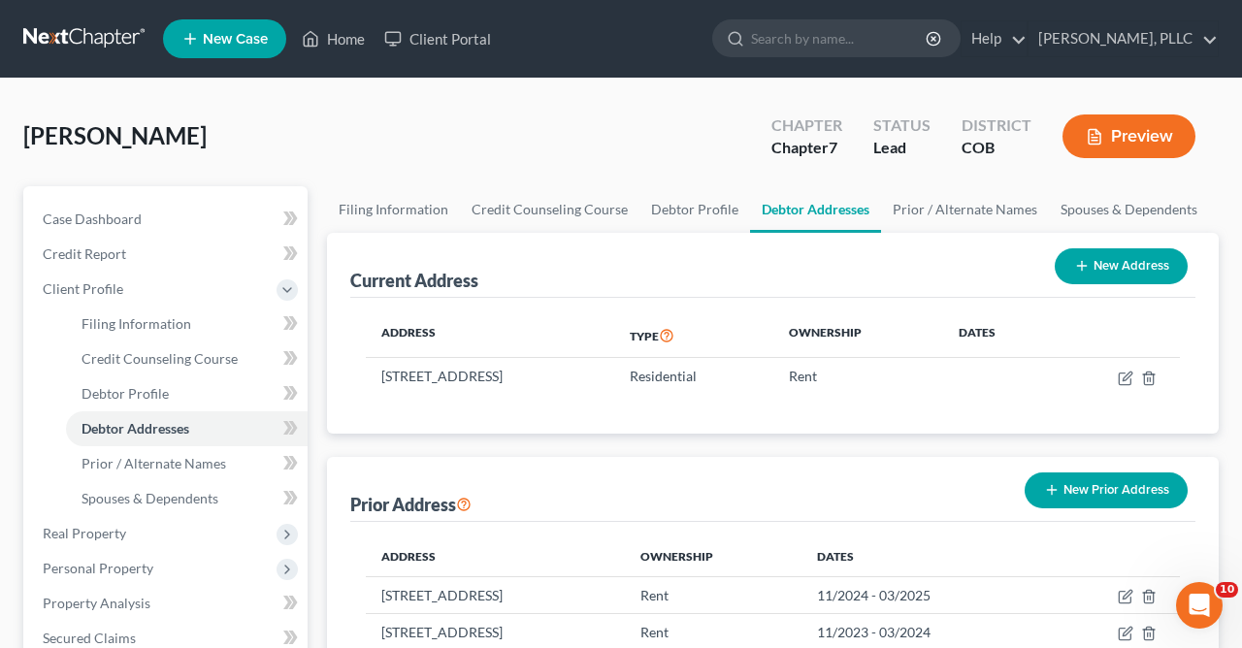
click at [1109, 266] on button "New Address" at bounding box center [1121, 266] width 133 height 36
select select "0"
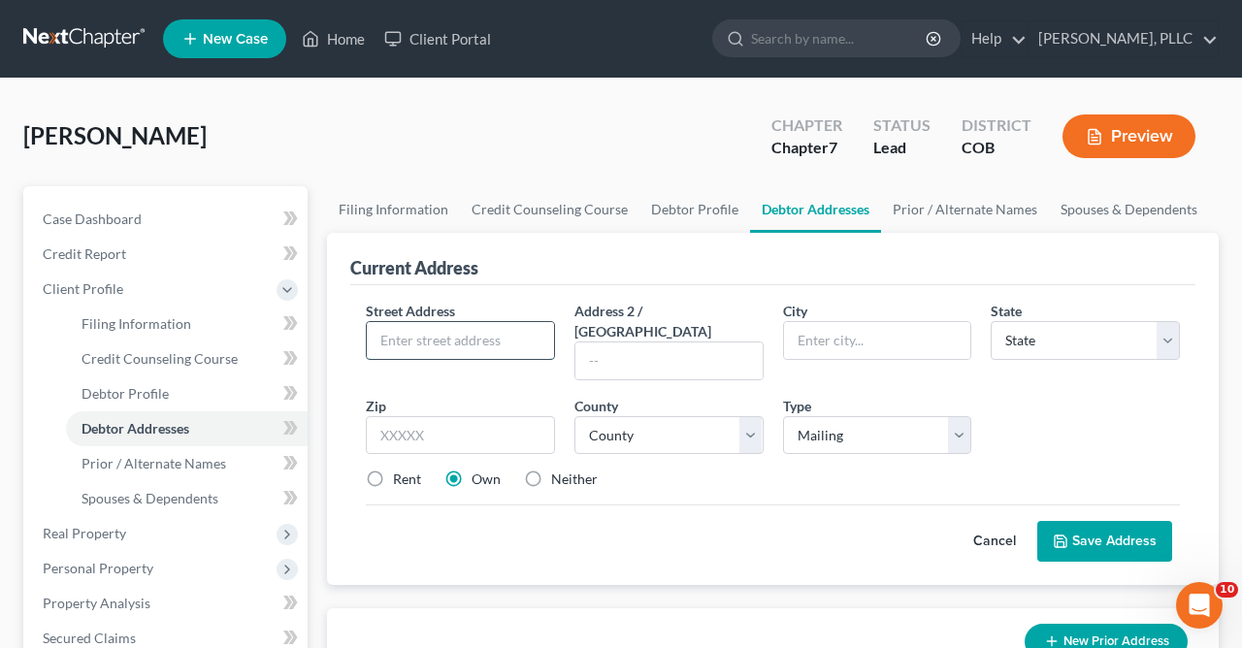
click at [530, 338] on input "text" at bounding box center [460, 340] width 187 height 37
type input "[STREET_ADDRESS]"
type input "[GEOGRAPHIC_DATA][PERSON_NAME]"
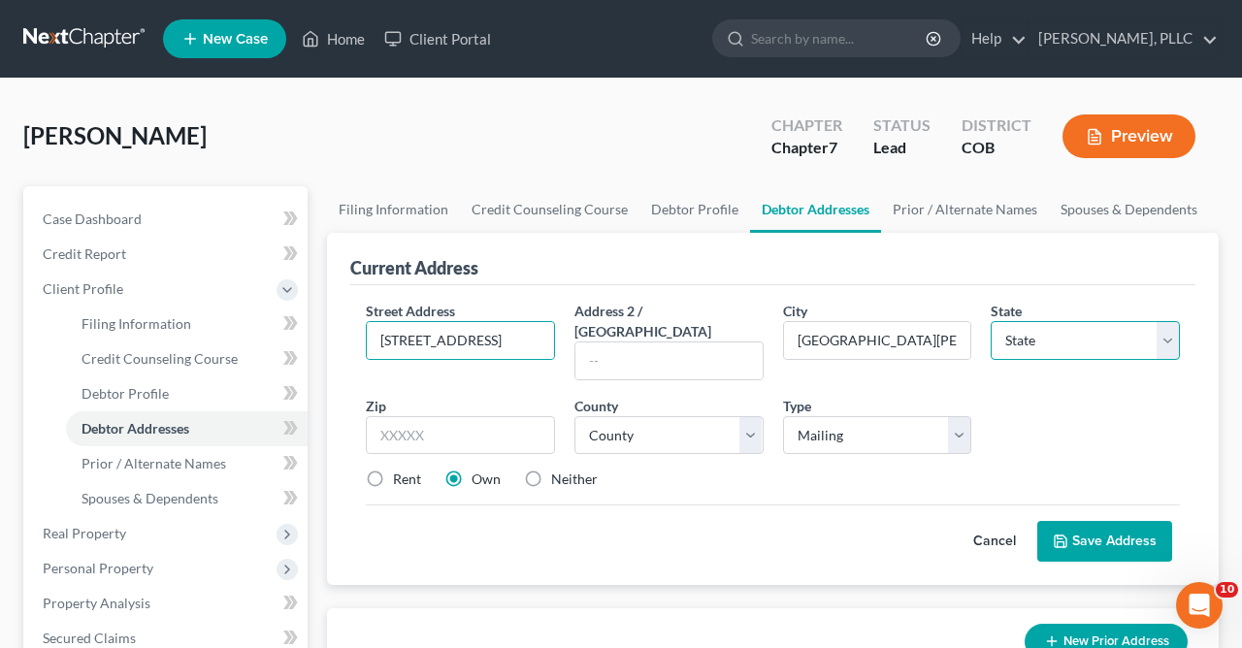
select select "5"
type input "80524"
click at [1122, 521] on button "Save Address" at bounding box center [1104, 541] width 135 height 41
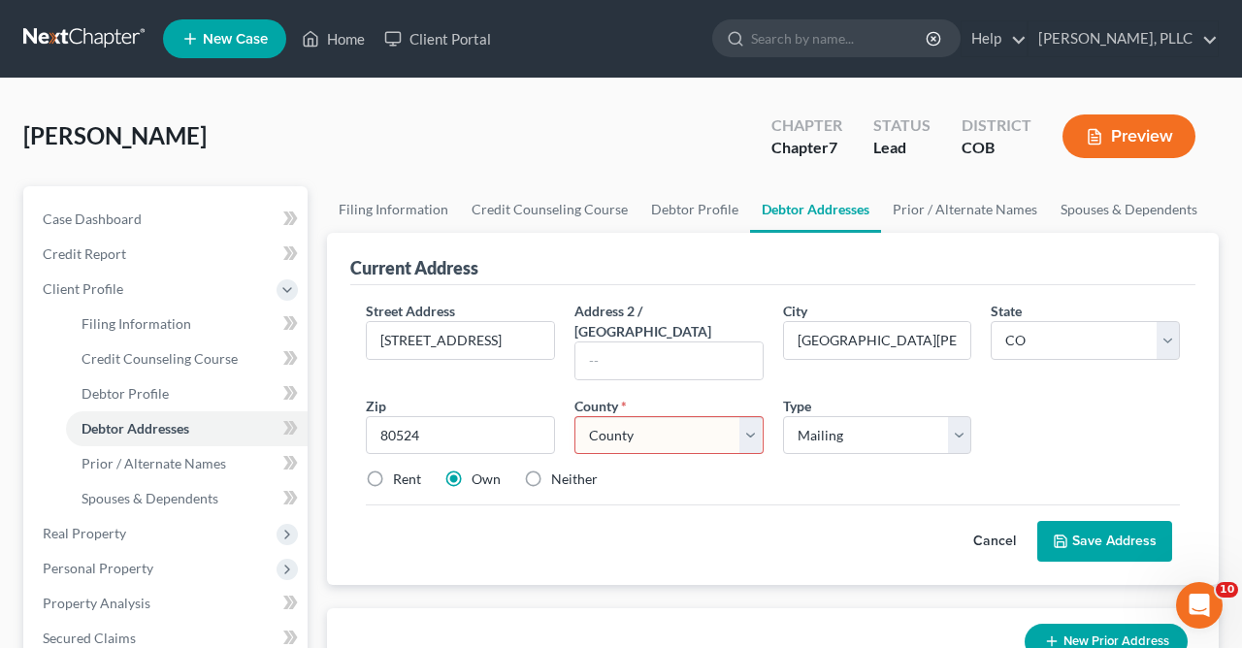
click at [574, 416] on select "County [GEOGRAPHIC_DATA] [GEOGRAPHIC_DATA] [GEOGRAPHIC_DATA] [GEOGRAPHIC_DATA] …" at bounding box center [668, 435] width 189 height 39
select select "35"
click option "[GEOGRAPHIC_DATA]" at bounding box center [0, 0] width 0 height 0
click at [1106, 527] on button "Save Address" at bounding box center [1104, 541] width 135 height 41
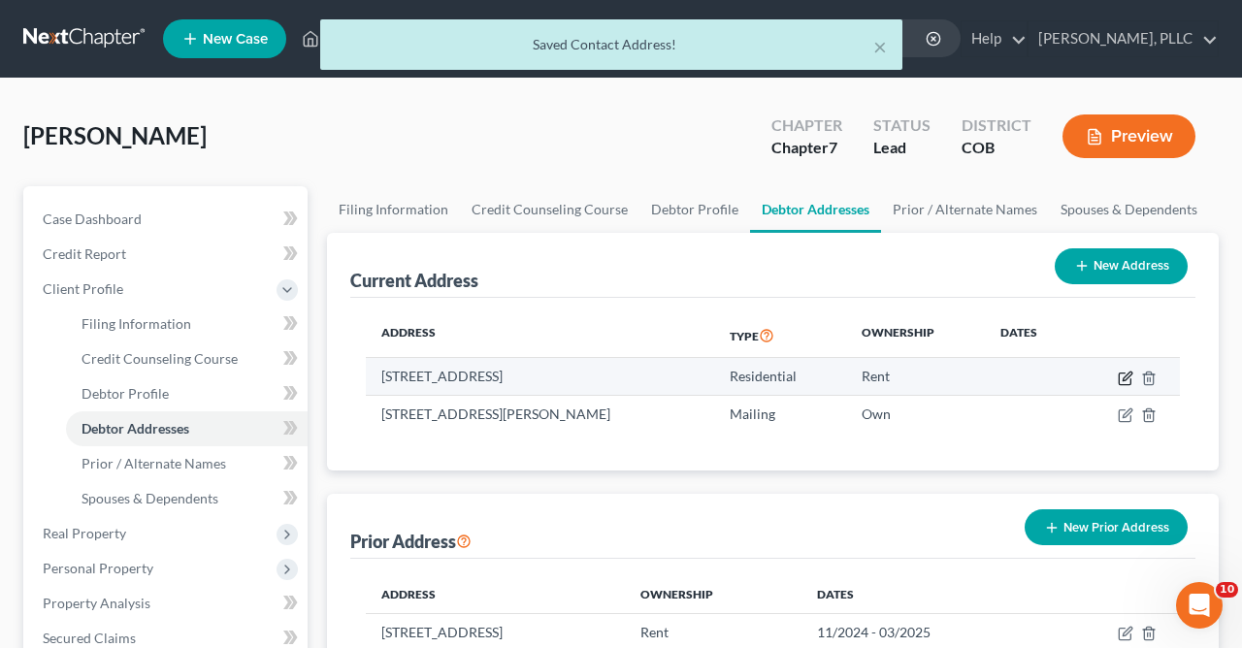
click at [1126, 373] on icon "button" at bounding box center [1126, 379] width 16 height 16
select select "5"
select select "35"
select select "0"
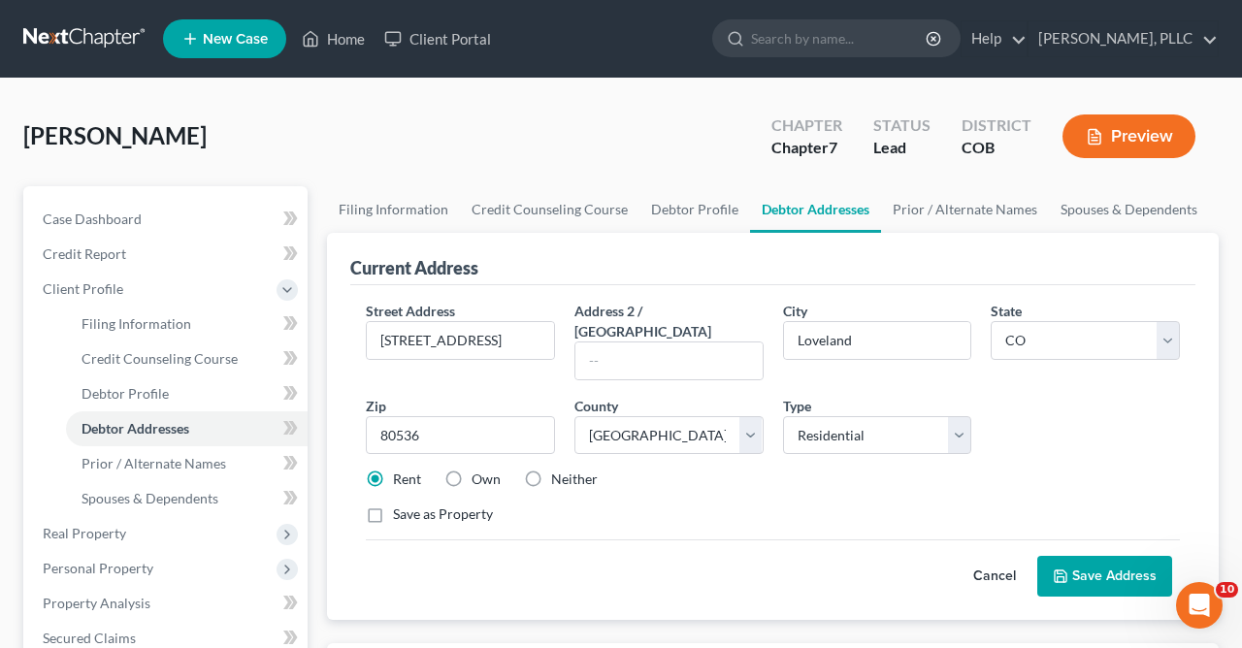
click at [1139, 129] on button "Preview" at bounding box center [1128, 136] width 133 height 44
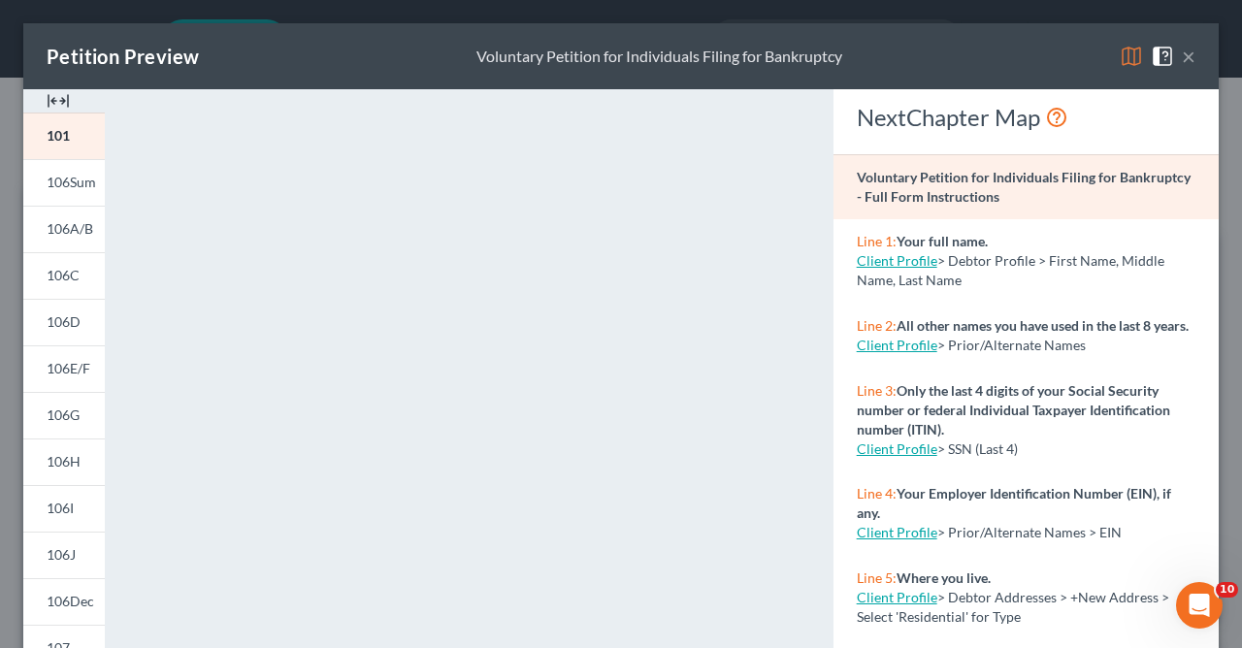
click at [1187, 60] on button "×" at bounding box center [1189, 56] width 14 height 23
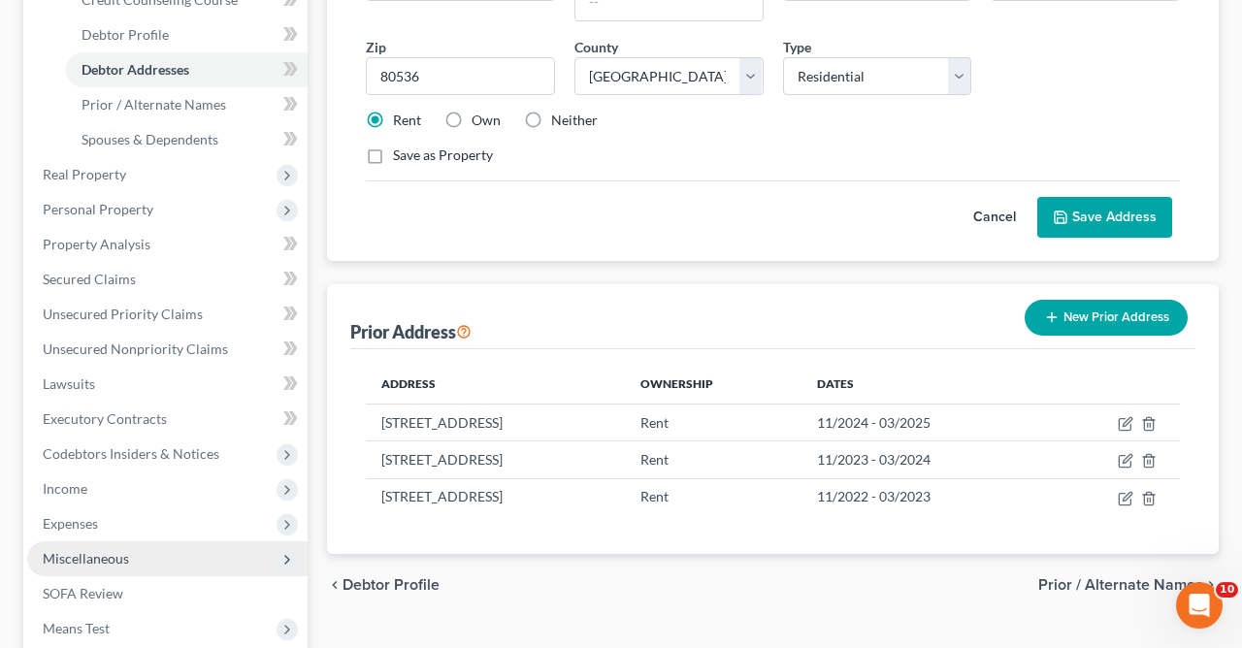
scroll to position [591, 0]
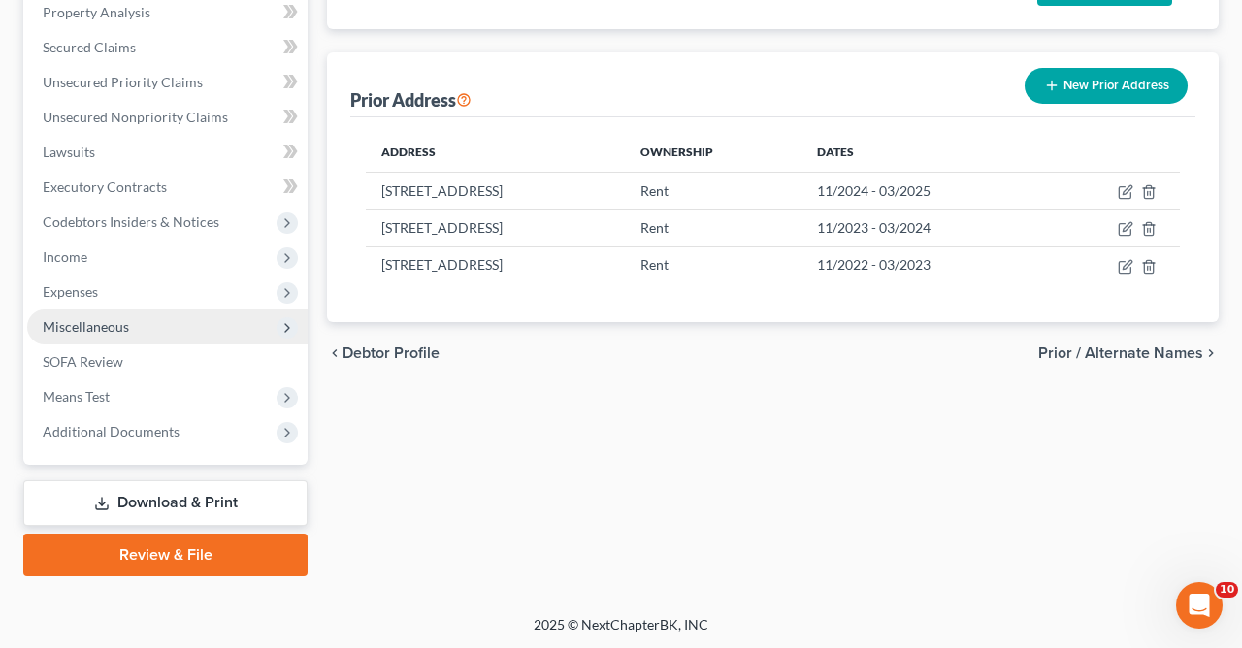
click at [178, 498] on link "Download & Print" at bounding box center [165, 503] width 284 height 46
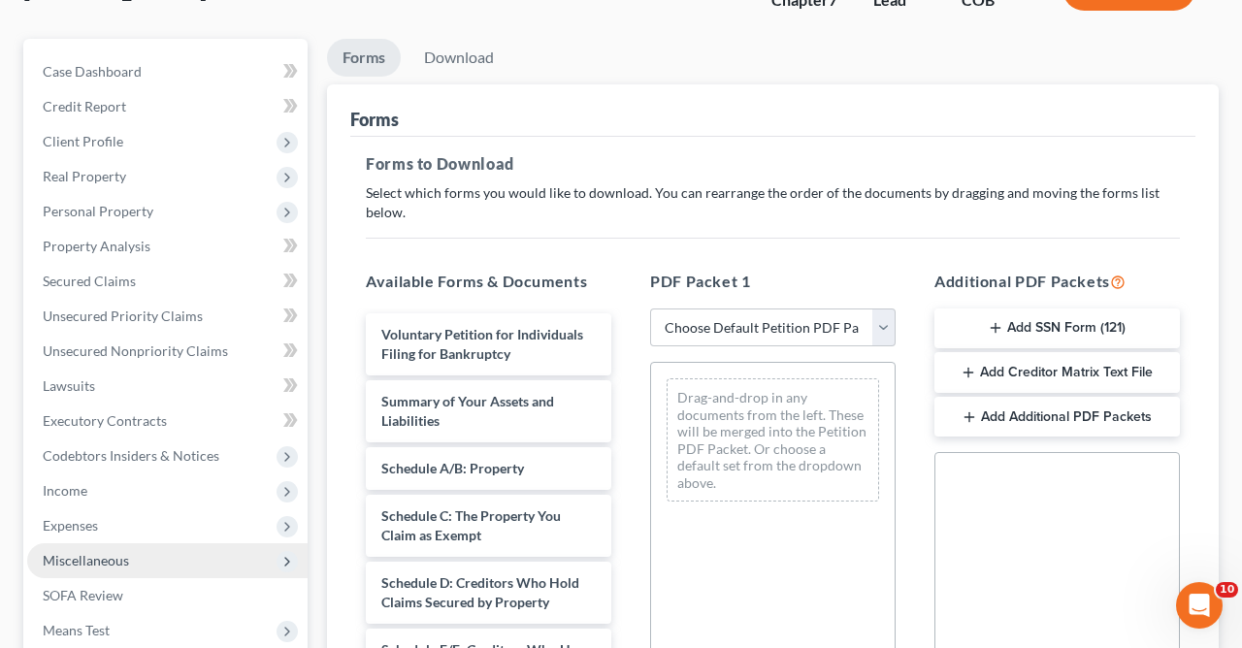
scroll to position [179, 0]
